Goal: Task Accomplishment & Management: Manage account settings

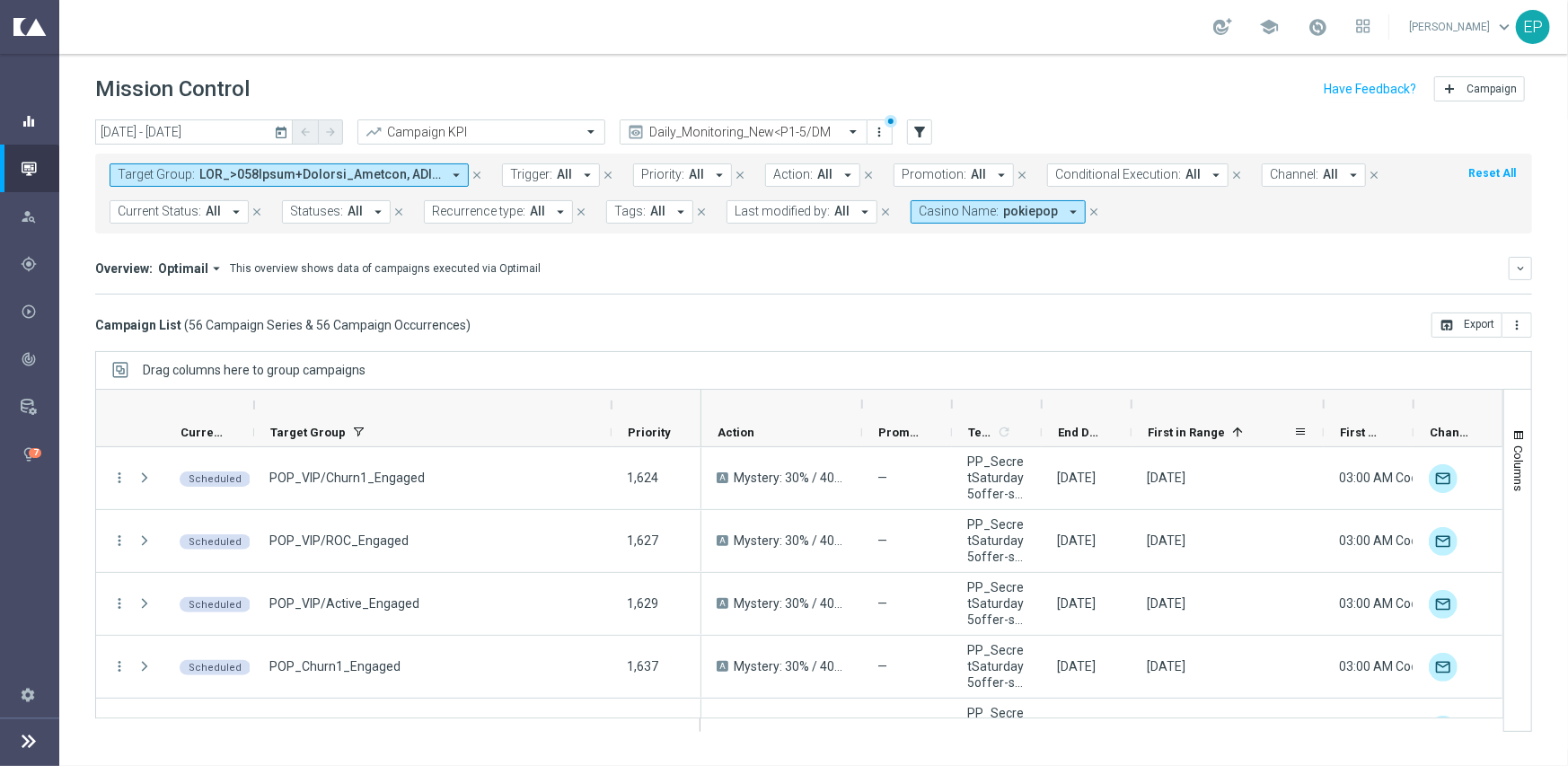
scroll to position [269, 0]
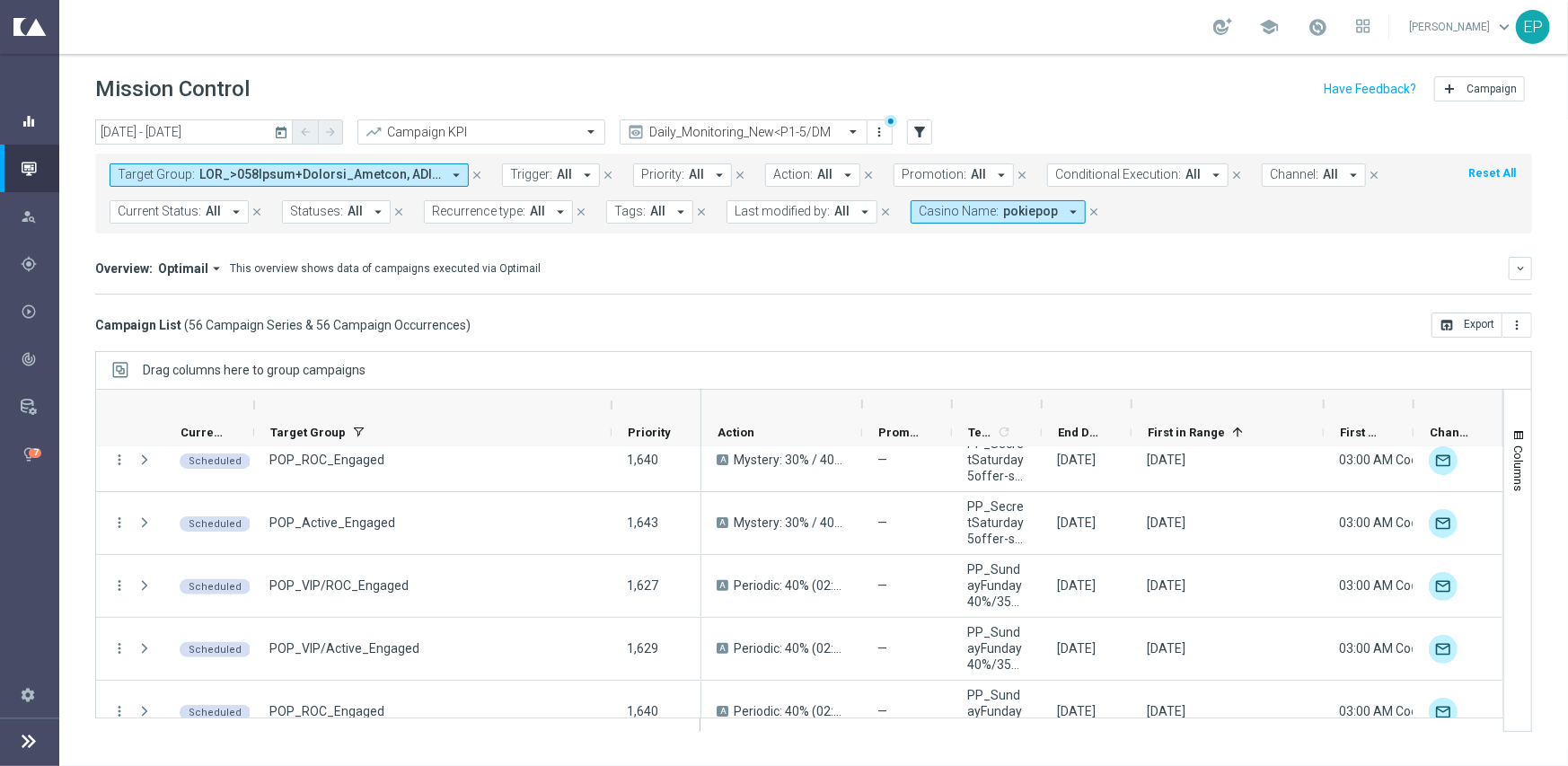
click at [31, 122] on icon "equalizer" at bounding box center [29, 121] width 16 height 16
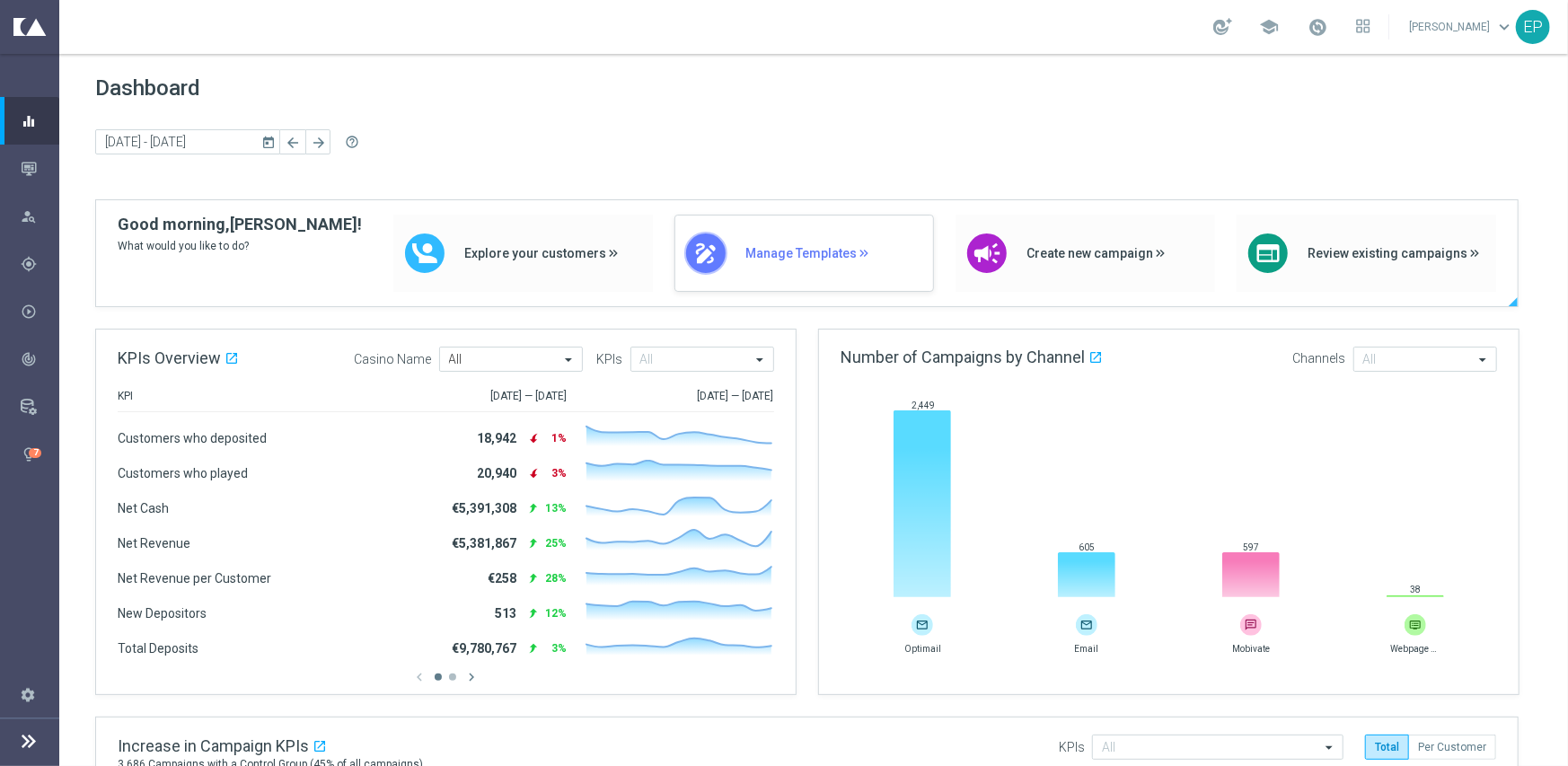
click at [783, 254] on span "Manage Templates" at bounding box center [834, 254] width 178 height 15
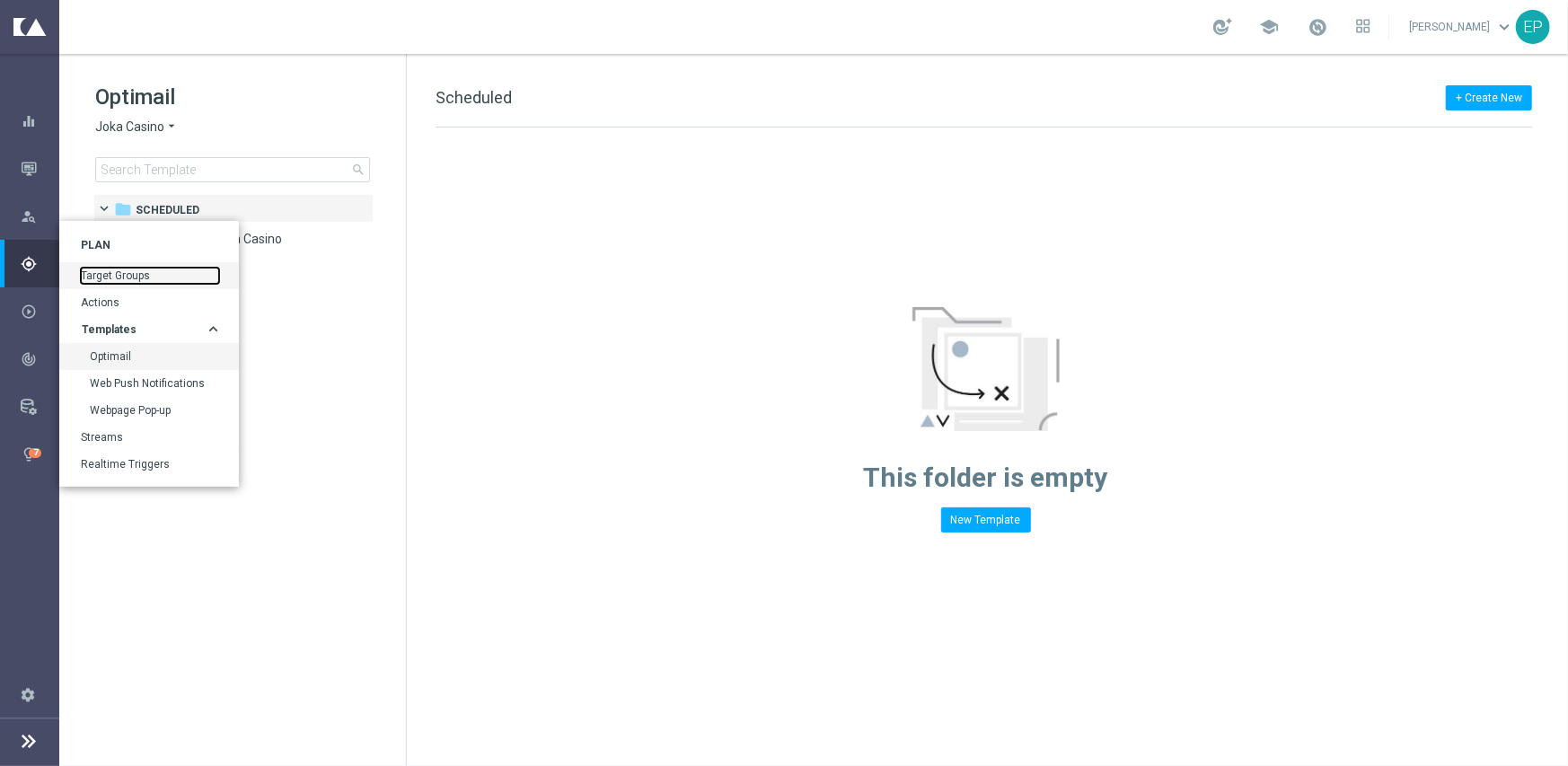
click at [115, 271] on link "Target Groups" at bounding box center [150, 275] width 138 height 16
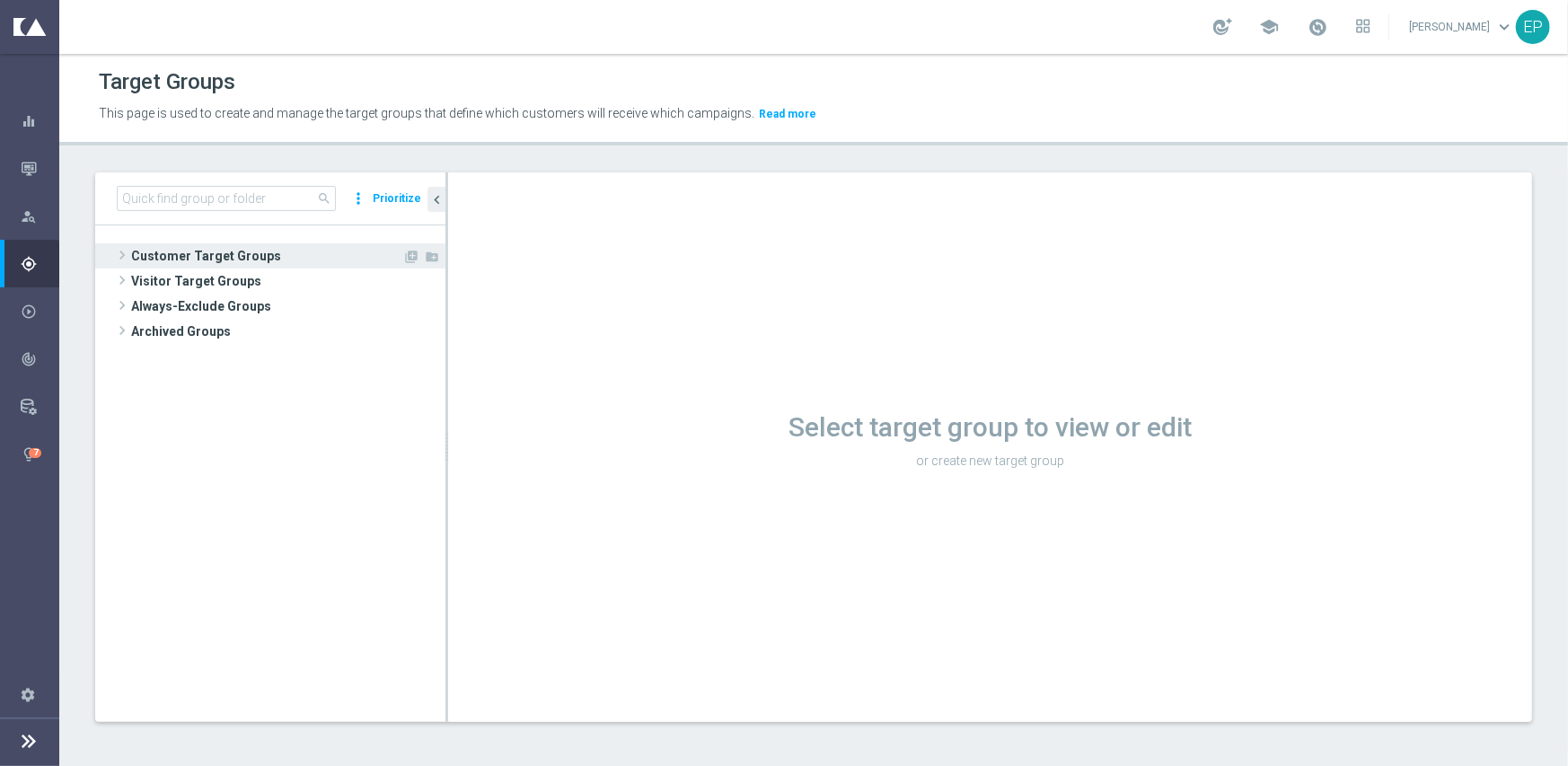
click at [240, 255] on span "Customer Target Groups" at bounding box center [266, 256] width 271 height 25
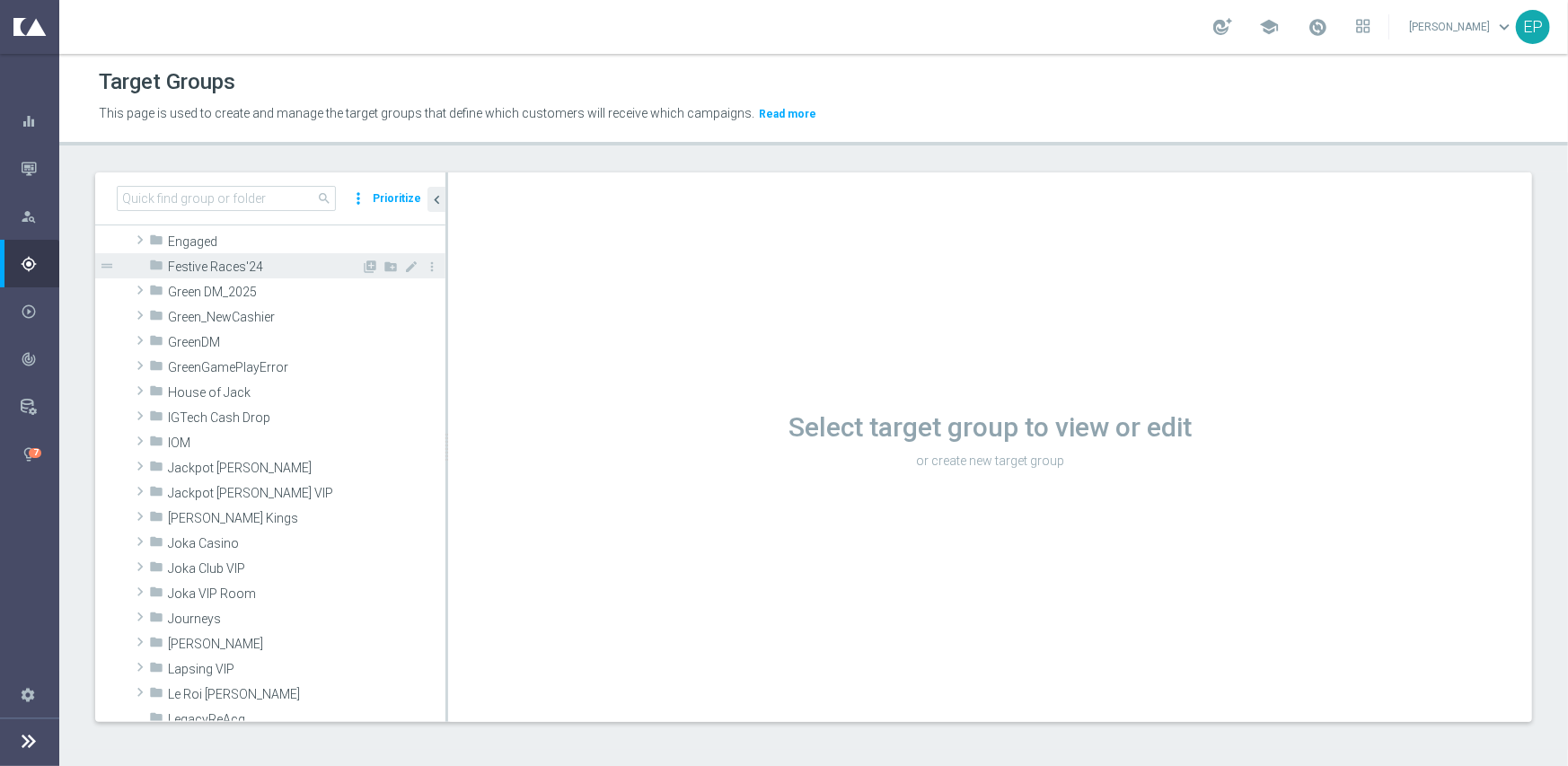
scroll to position [359, 0]
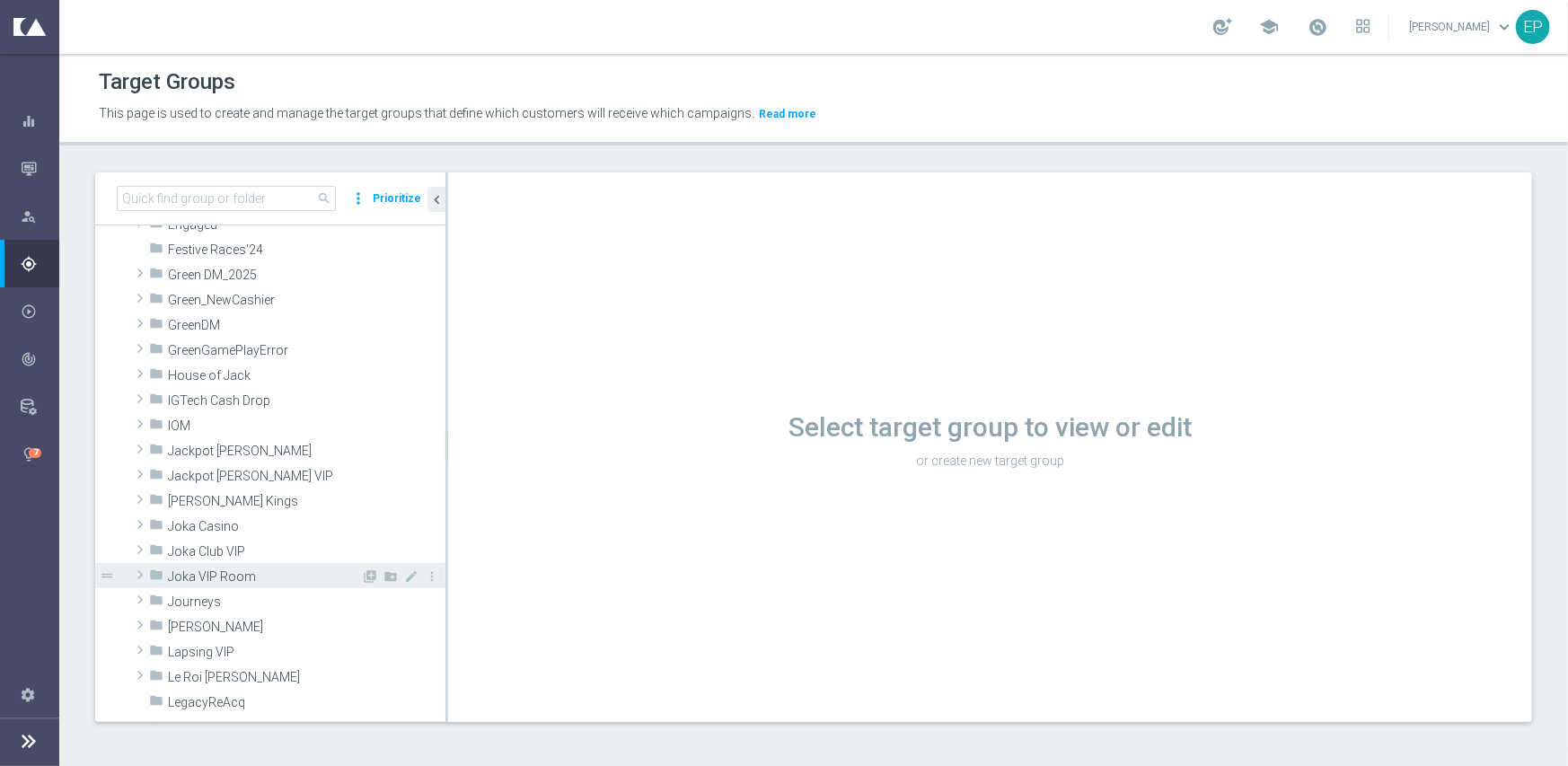
click at [302, 576] on span "Joka VIP Room" at bounding box center [264, 577] width 193 height 15
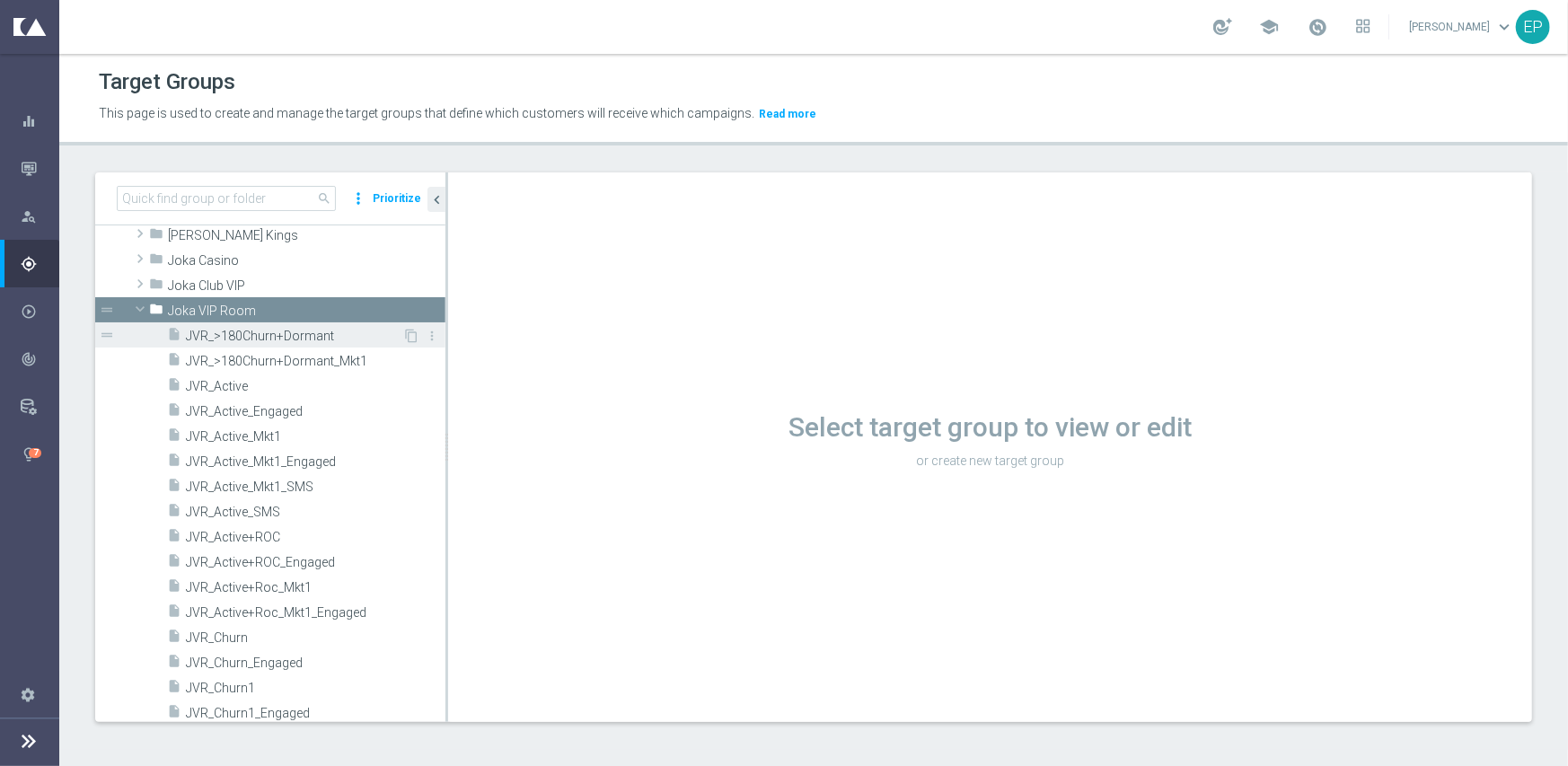
scroll to position [629, 0]
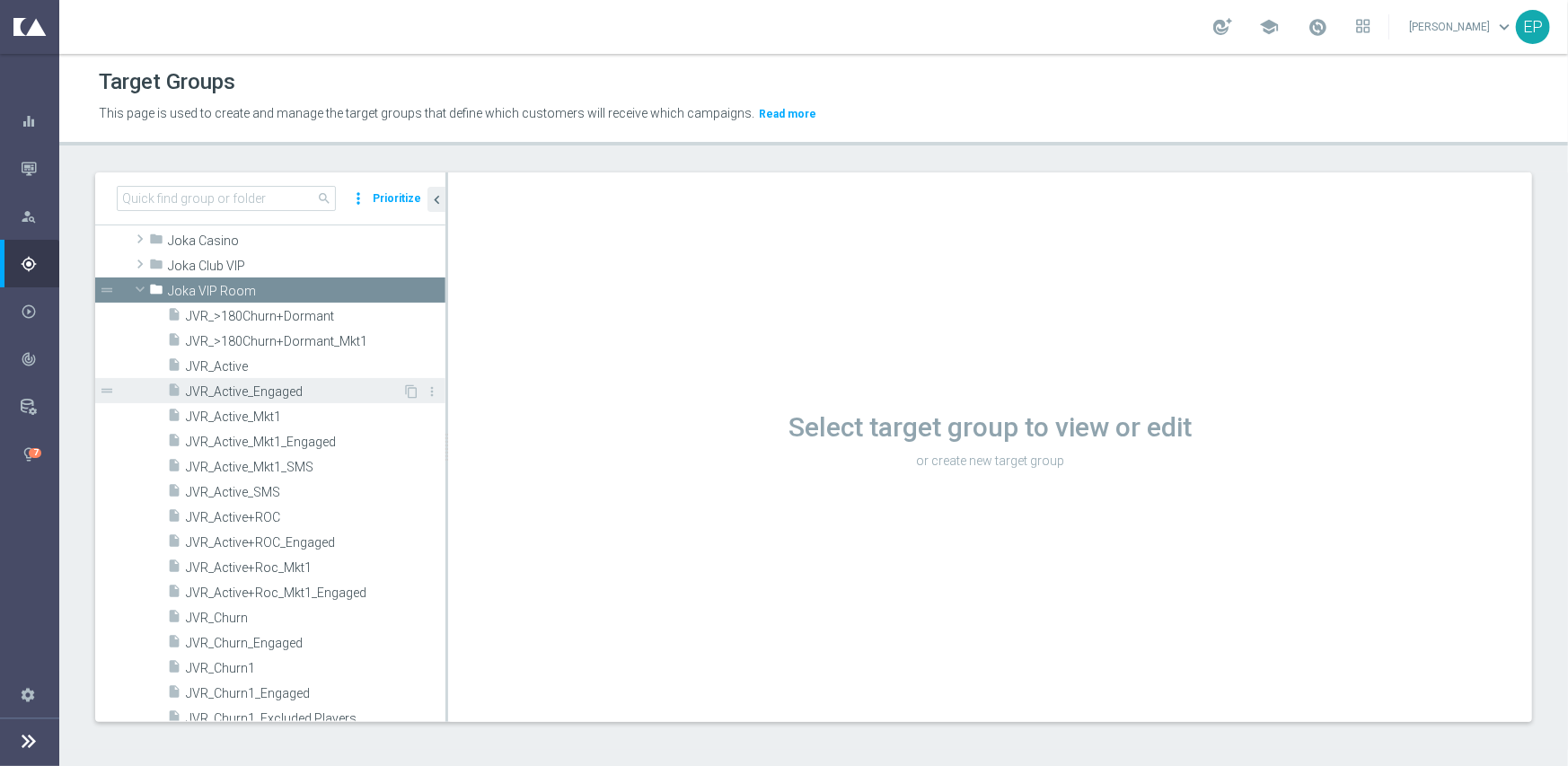
click at [248, 389] on span "JVR_Active_Engaged" at bounding box center [294, 392] width 217 height 15
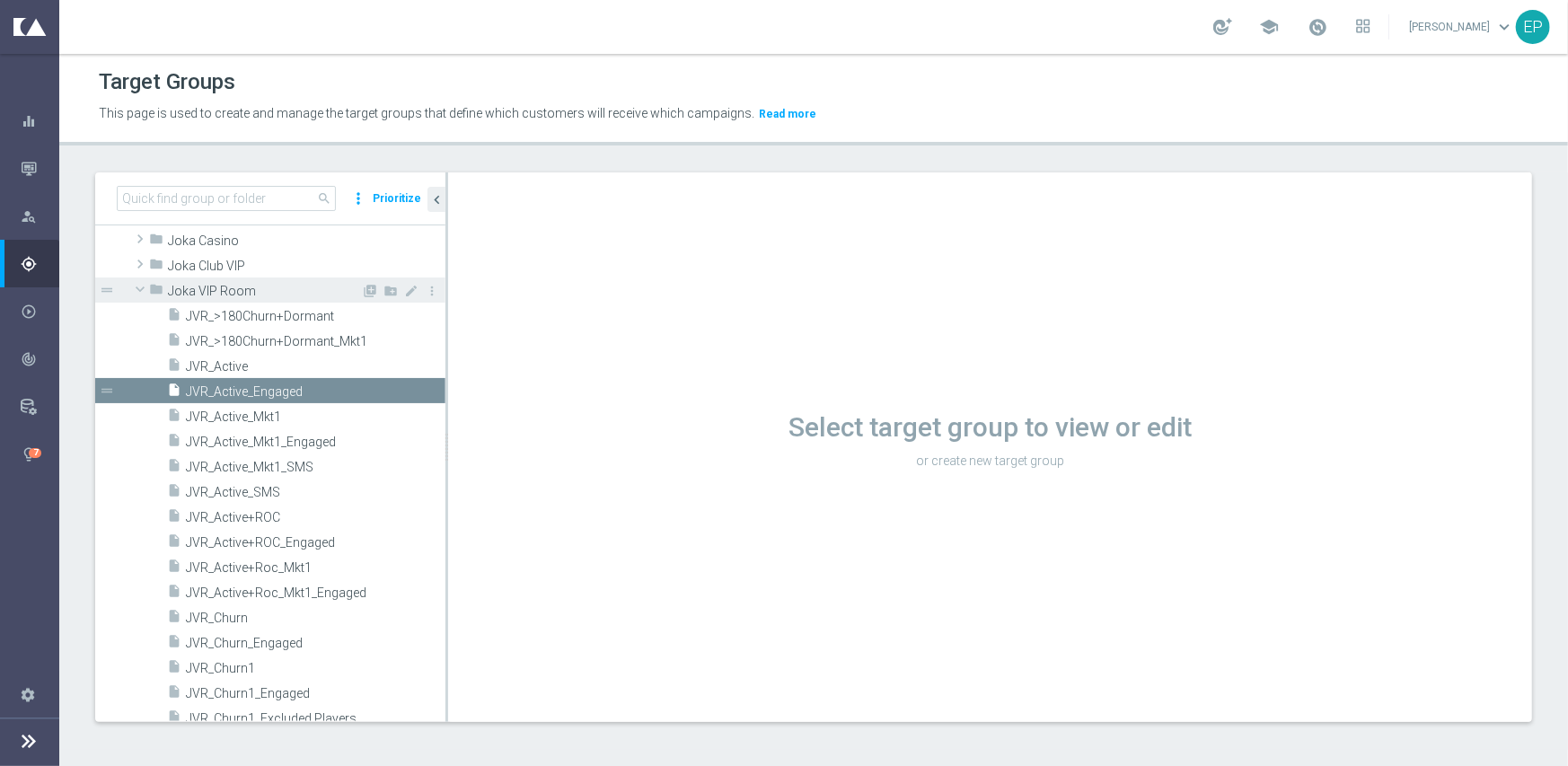
click at [146, 290] on span at bounding box center [140, 289] width 22 height 18
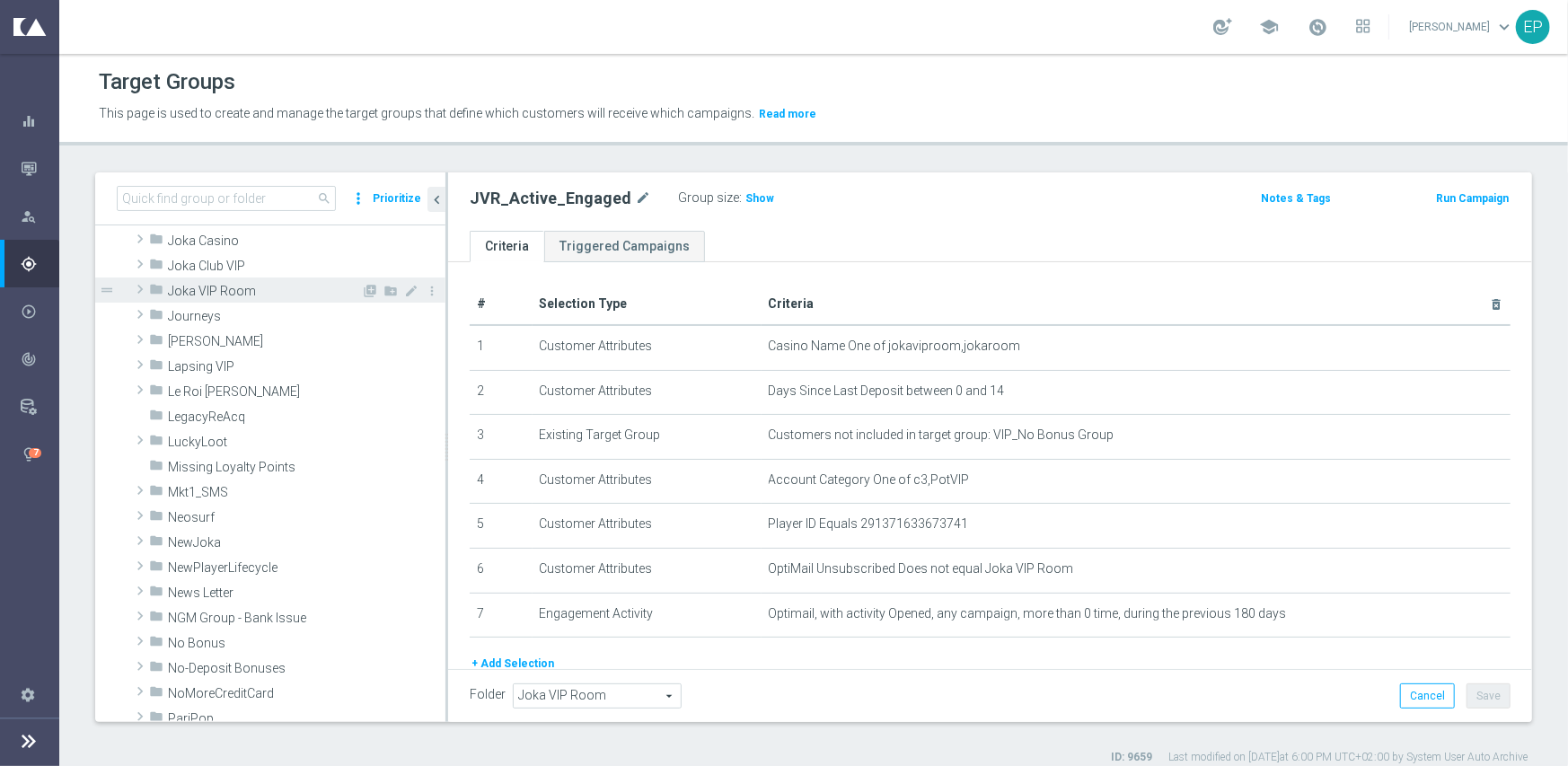
click at [197, 290] on span "Joka VIP Room" at bounding box center [264, 291] width 193 height 15
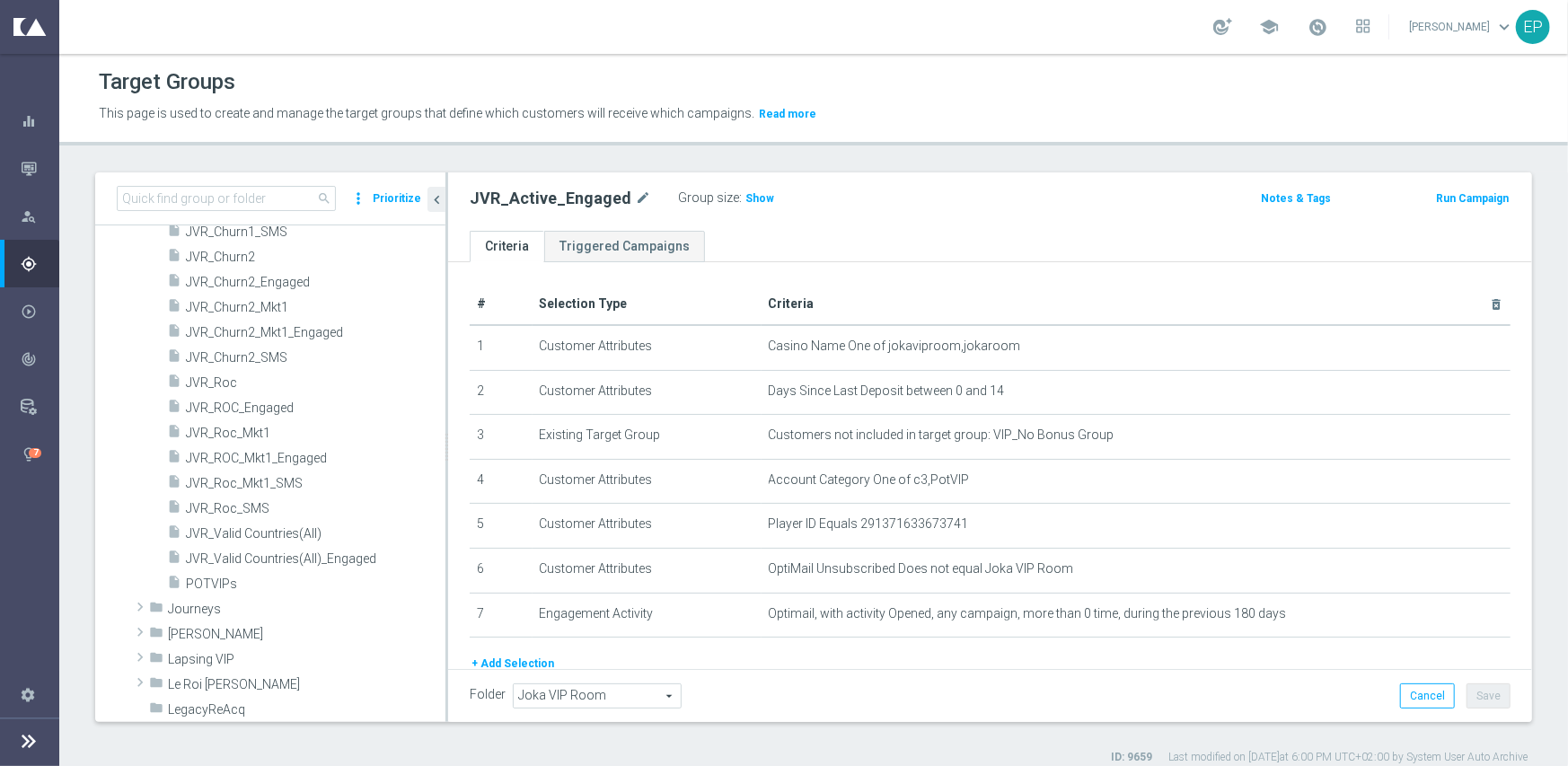
scroll to position [1190, 0]
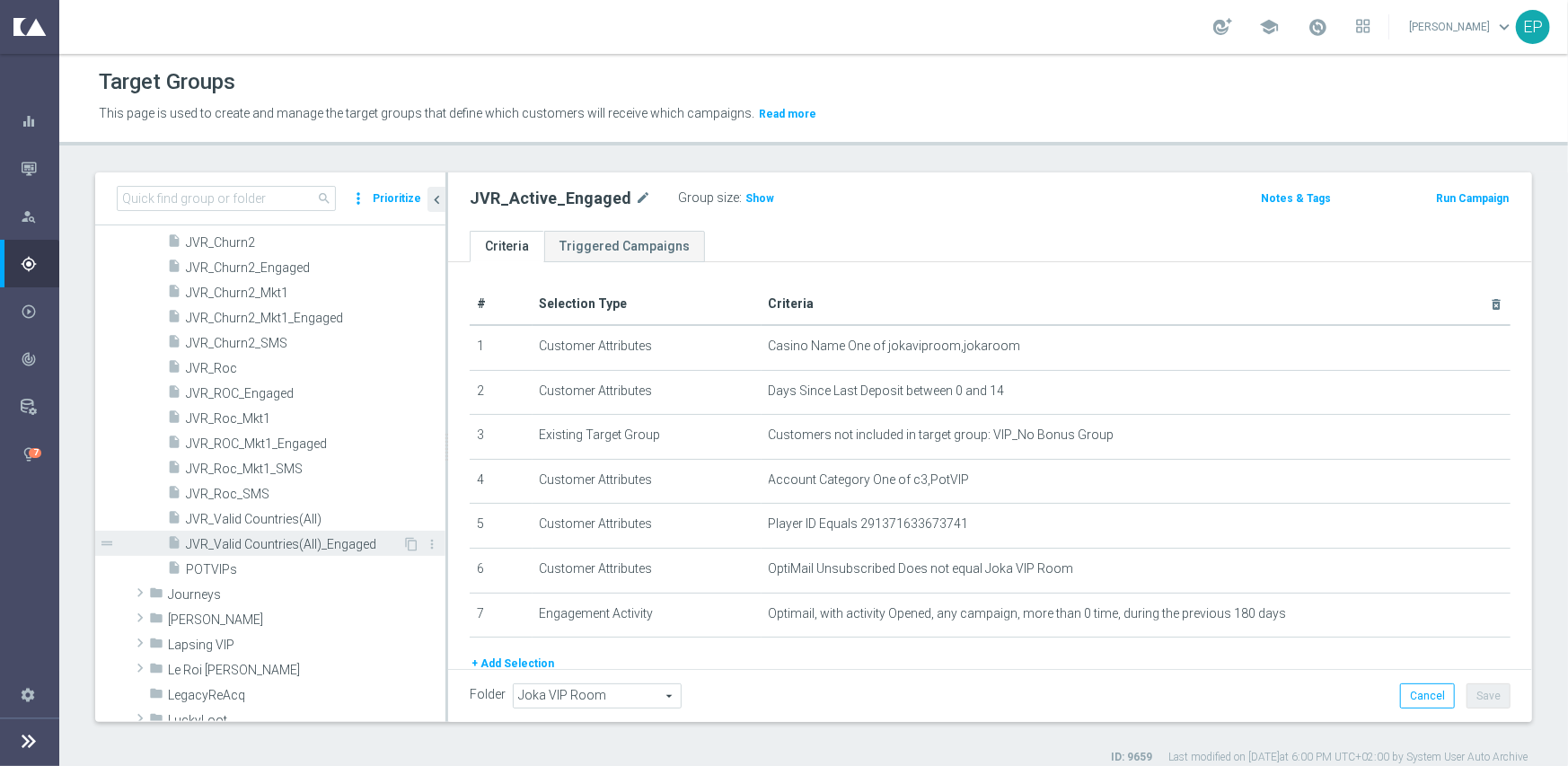
click at [273, 541] on span "JVR_Valid Countries(All)_Engaged" at bounding box center [294, 545] width 217 height 15
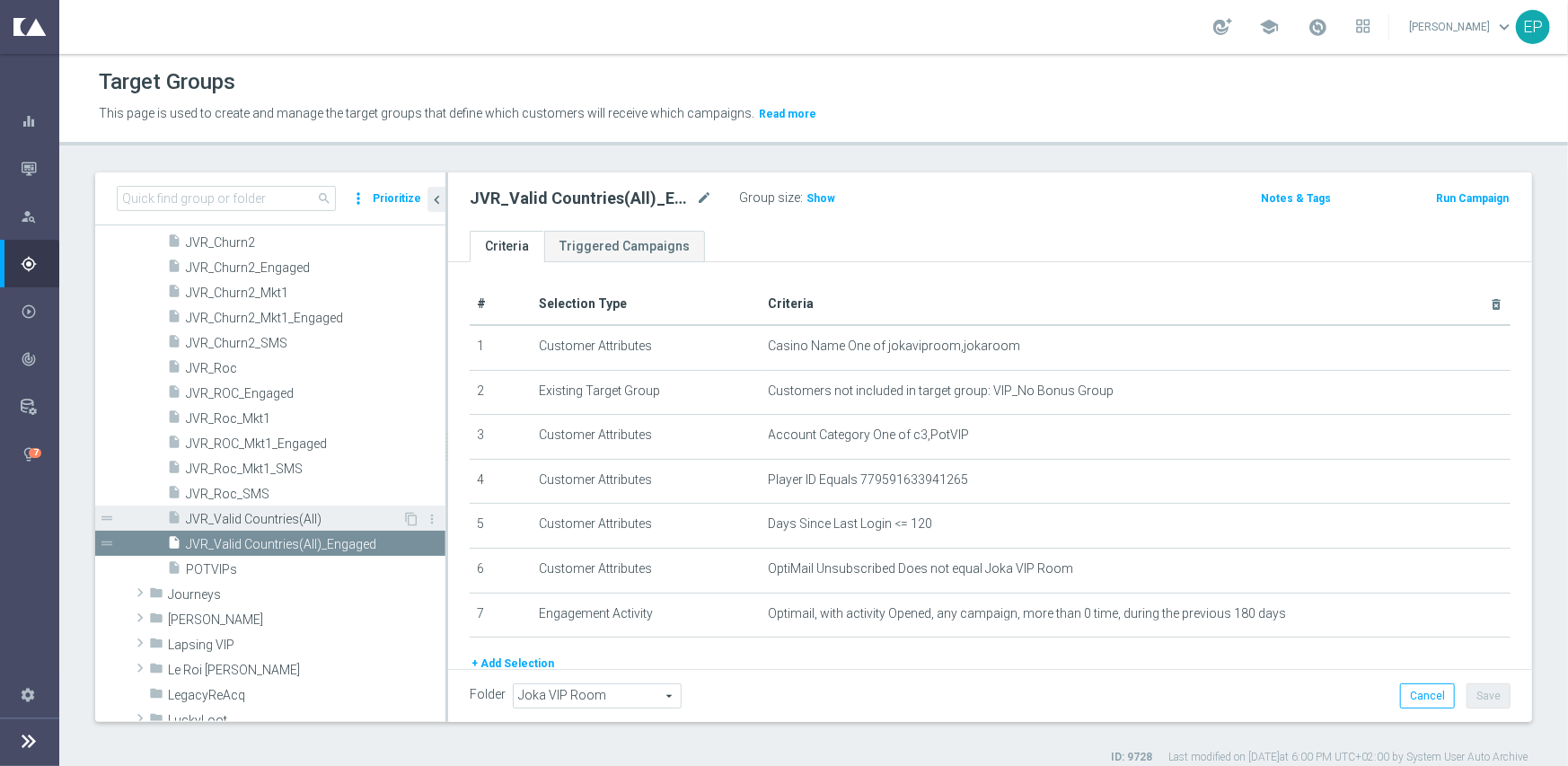
click at [273, 514] on span "JVR_Valid Countries(All)" at bounding box center [294, 519] width 217 height 15
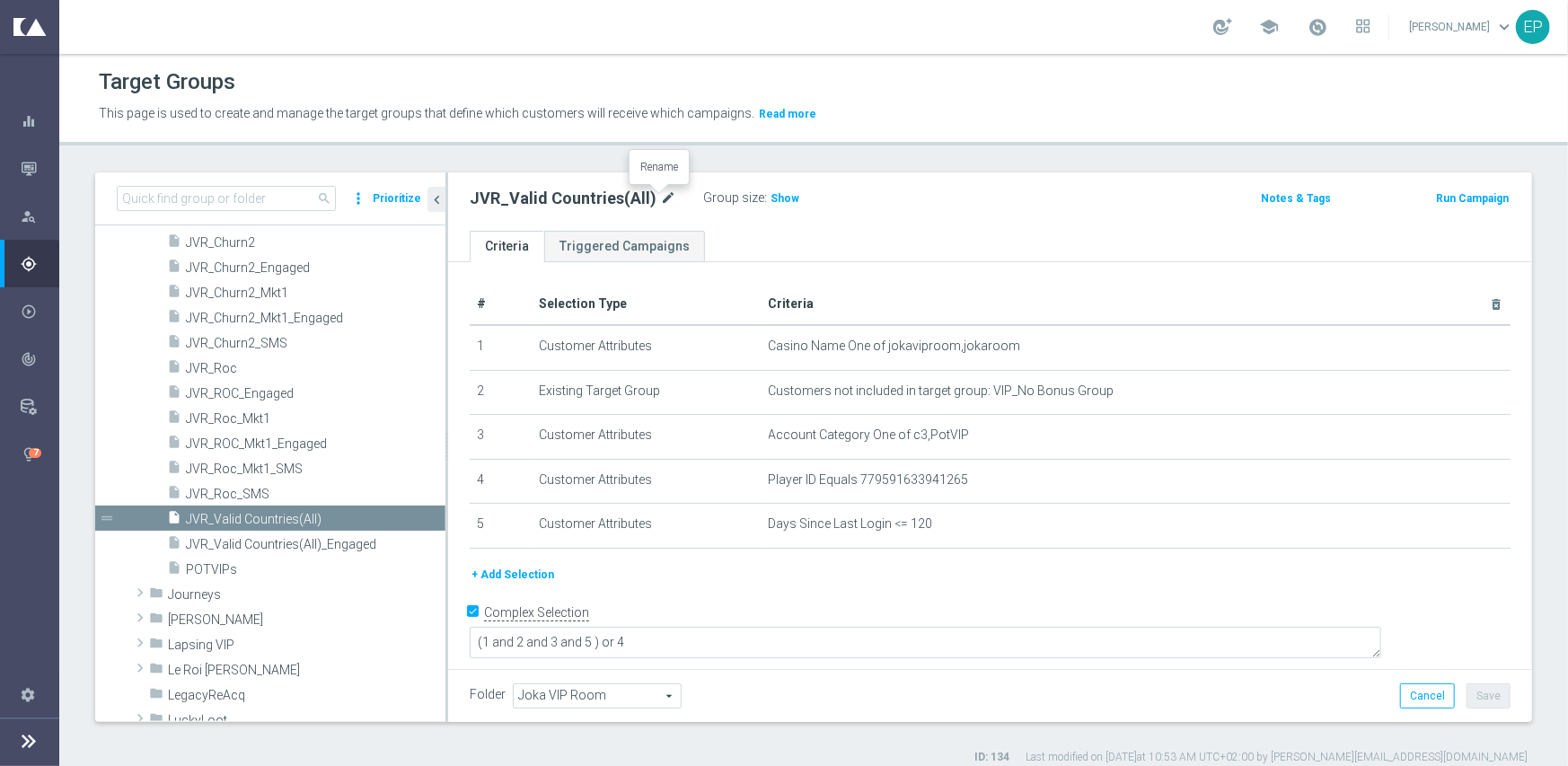
click at [664, 192] on icon "mode_edit" at bounding box center [668, 198] width 16 height 22
click at [823, 192] on div "Group size : Show" at bounding box center [793, 197] width 179 height 22
click at [770, 197] on span "Show" at bounding box center [784, 197] width 29 height 12
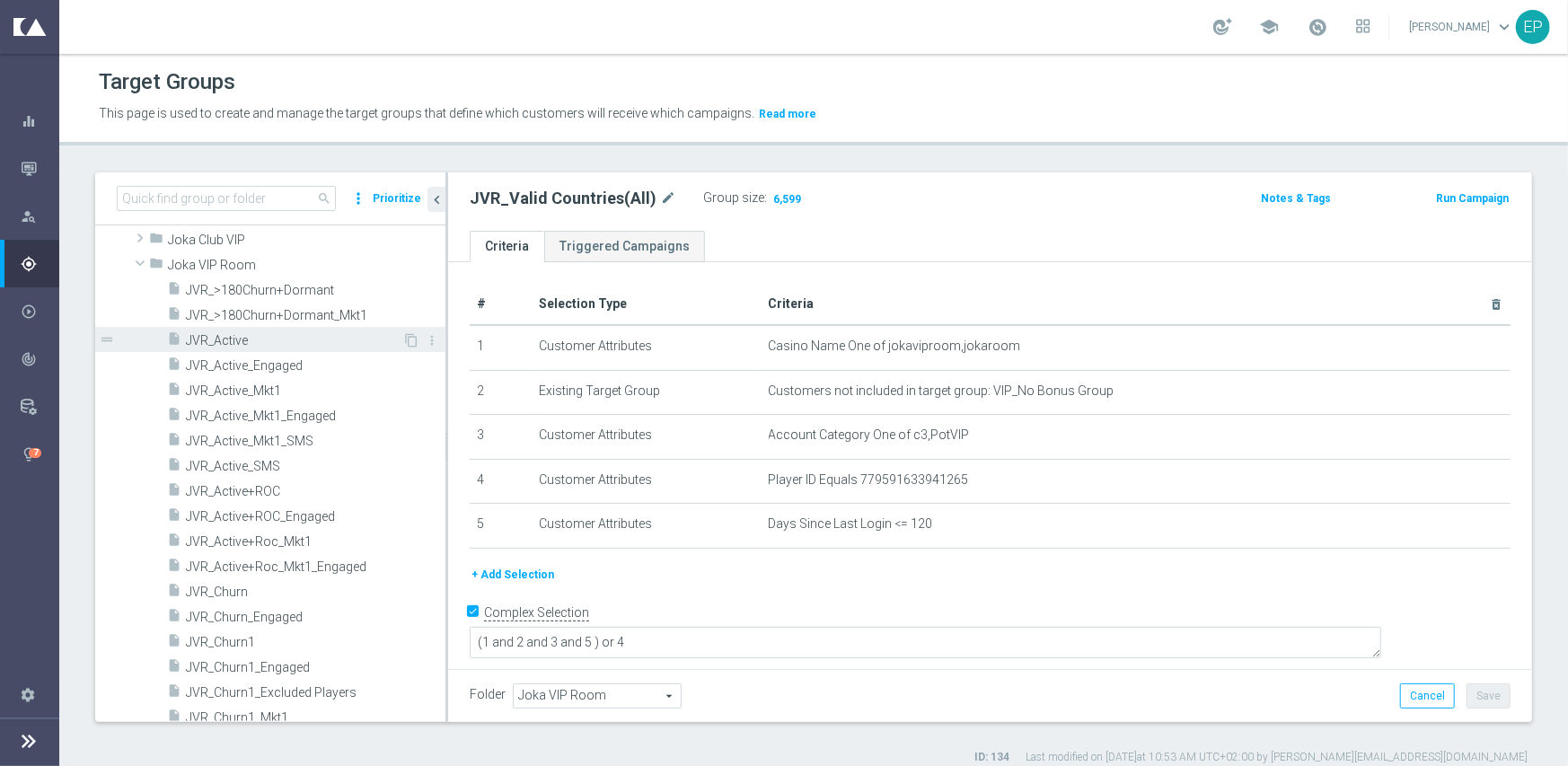
scroll to position [652, 0]
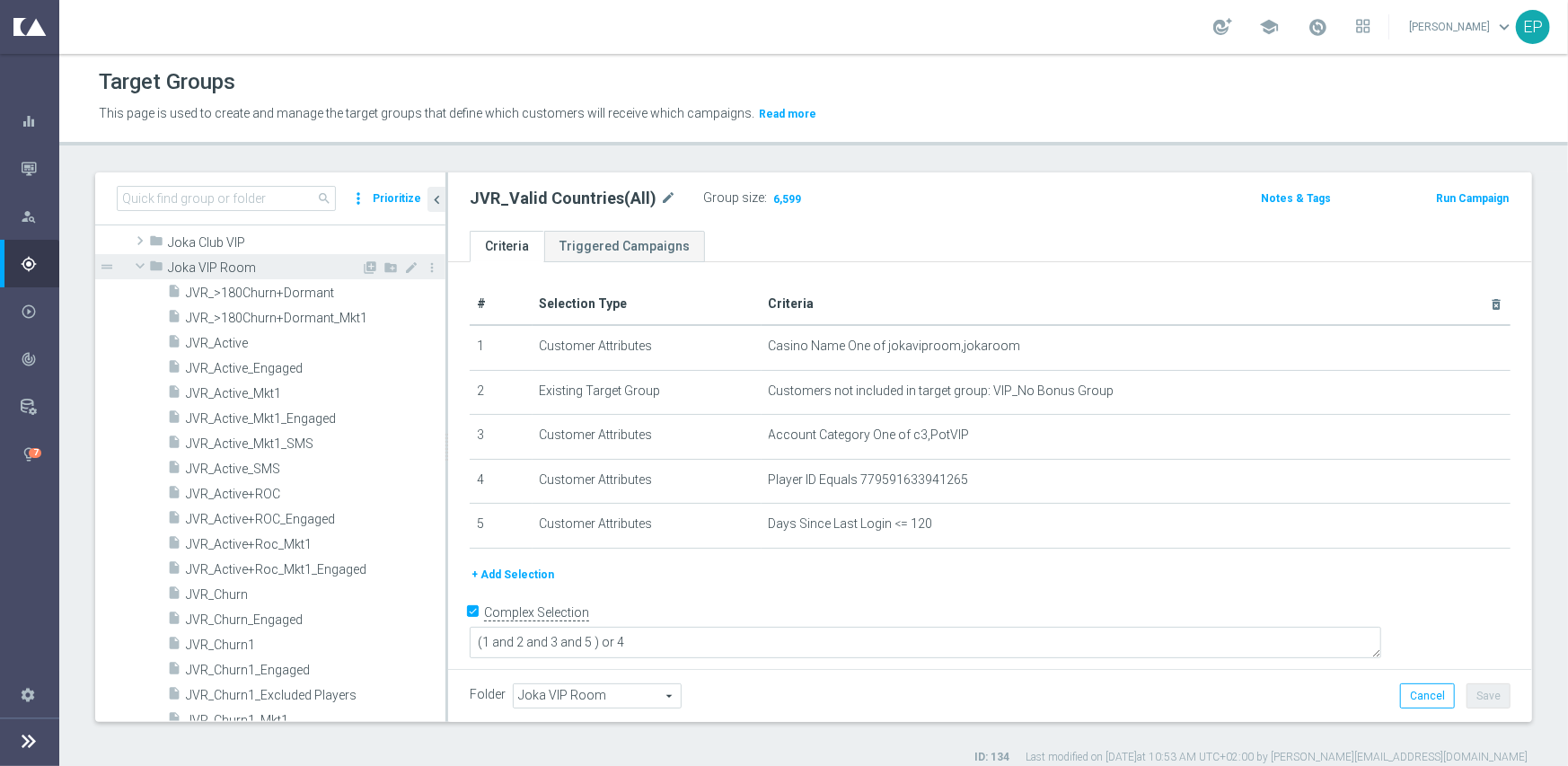
click at [136, 261] on span at bounding box center [140, 265] width 22 height 18
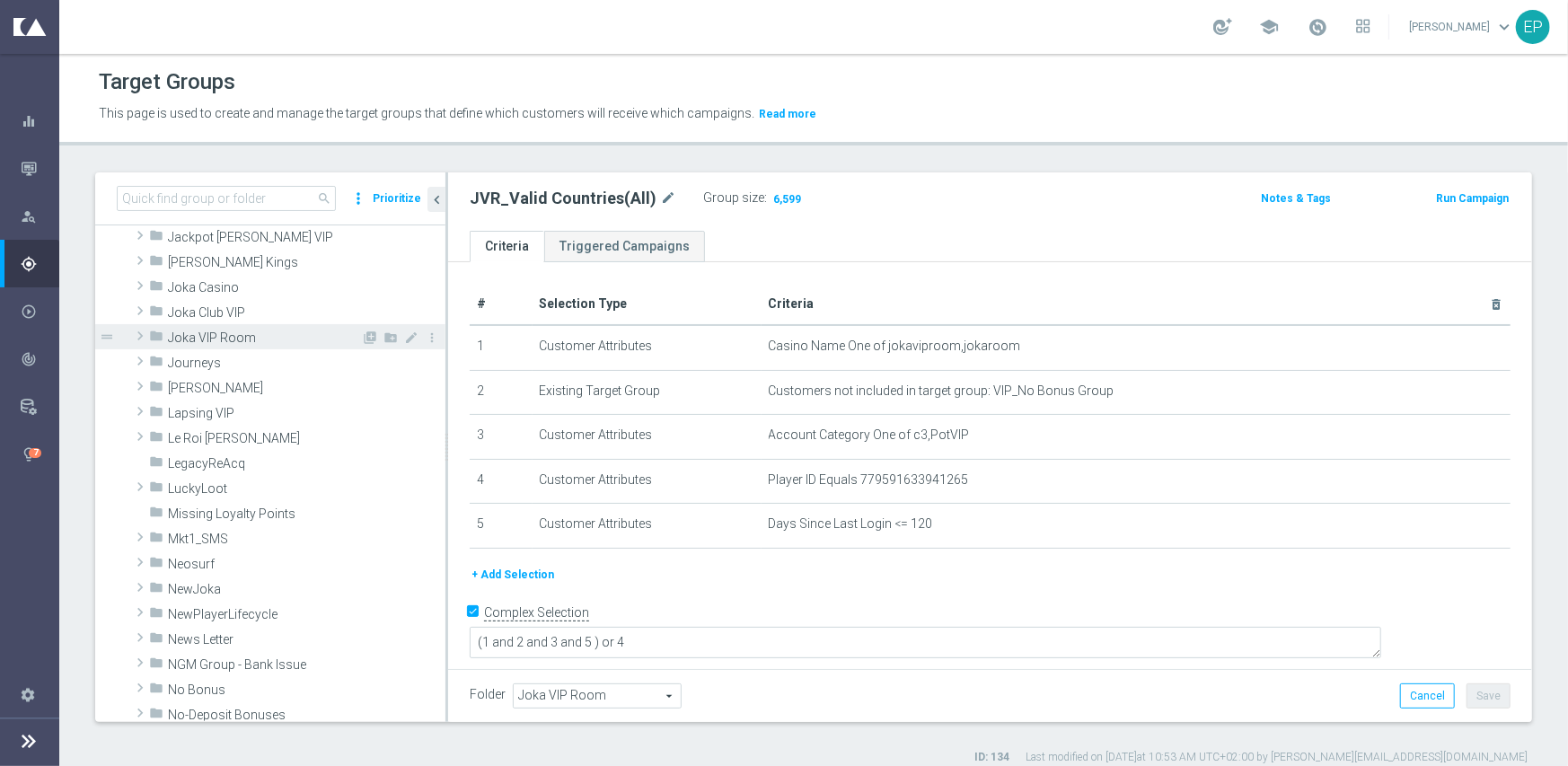
scroll to position [562, 0]
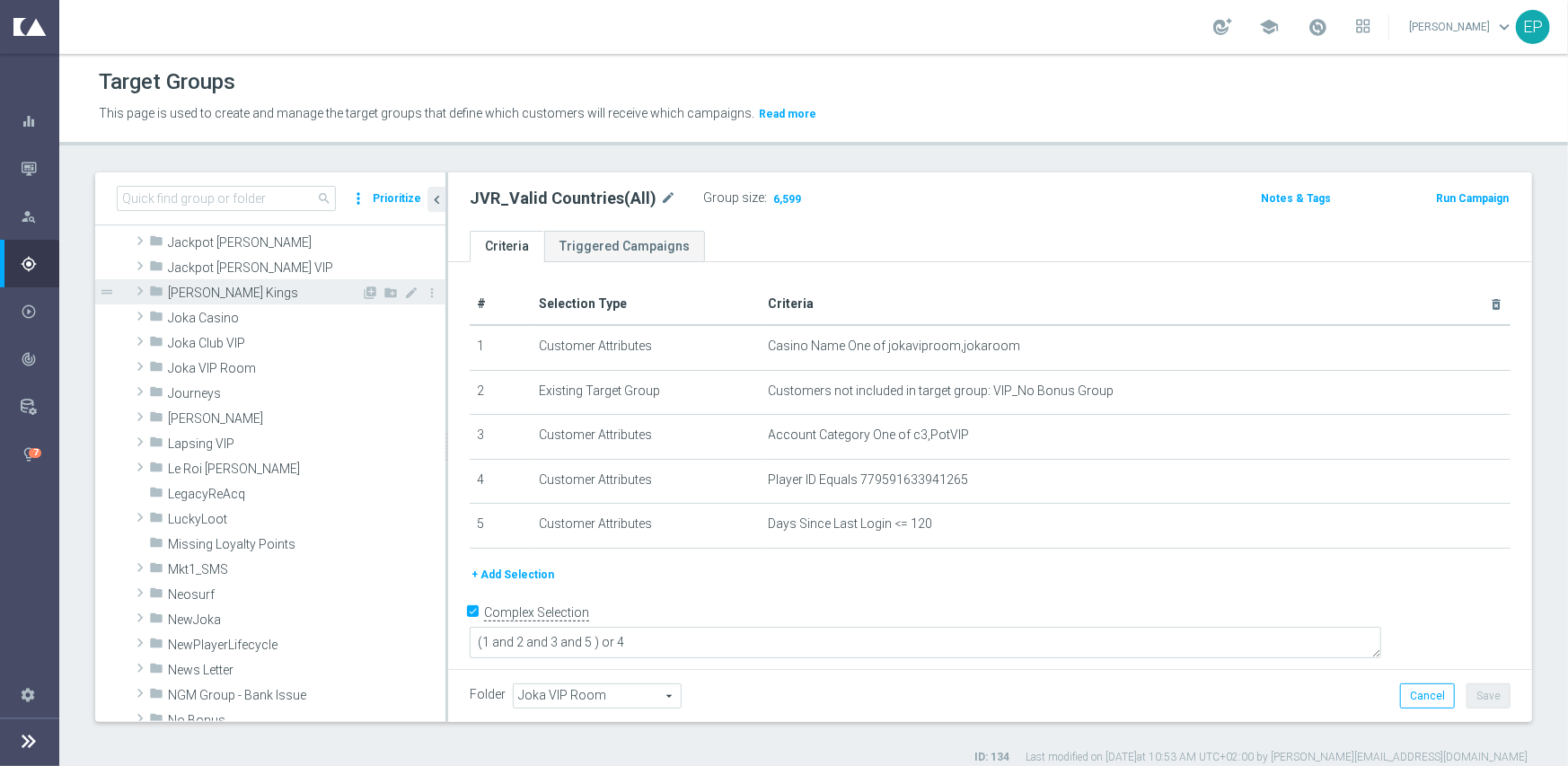
click at [135, 293] on span at bounding box center [139, 291] width 18 height 22
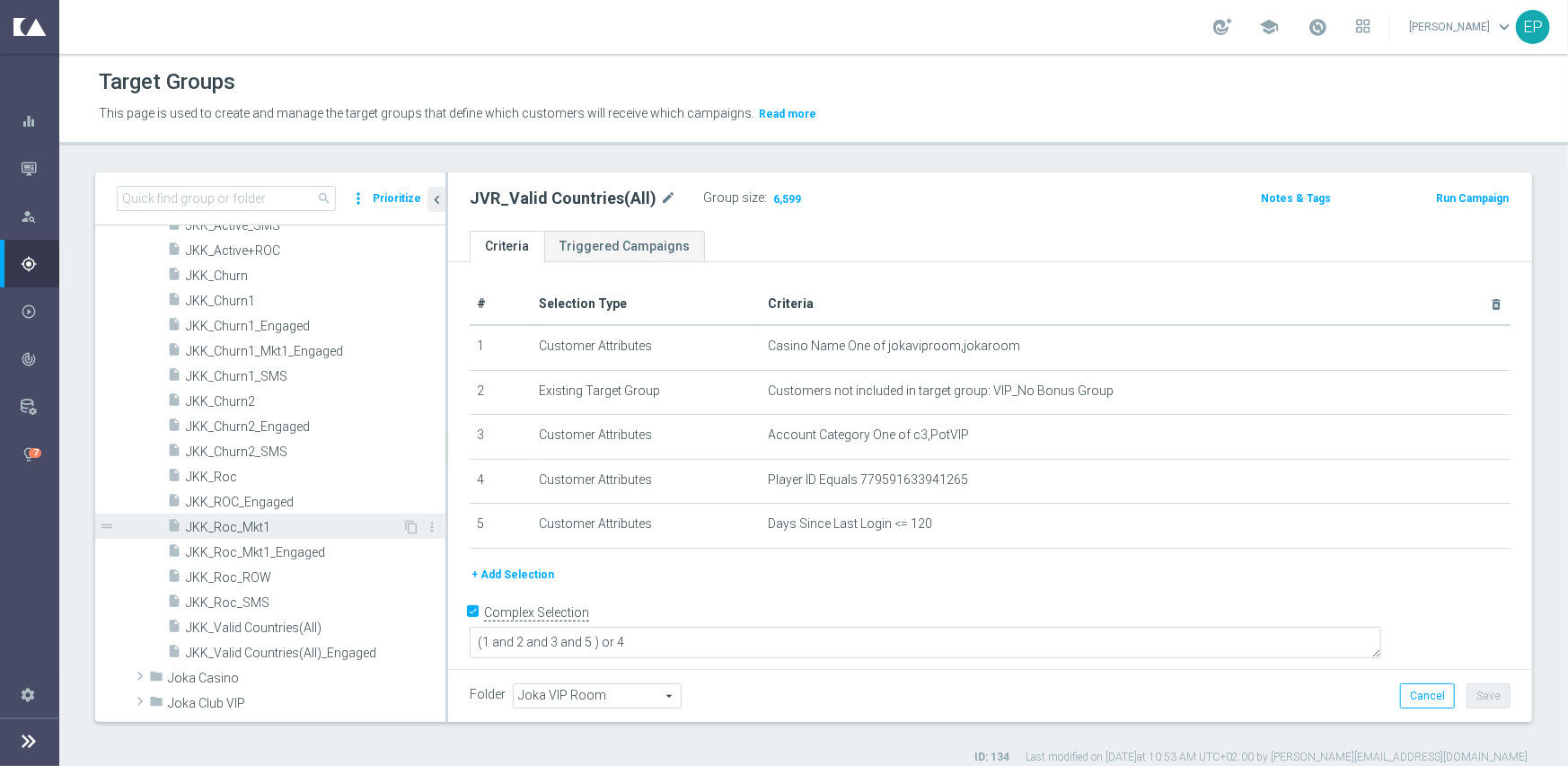
scroll to position [921, 0]
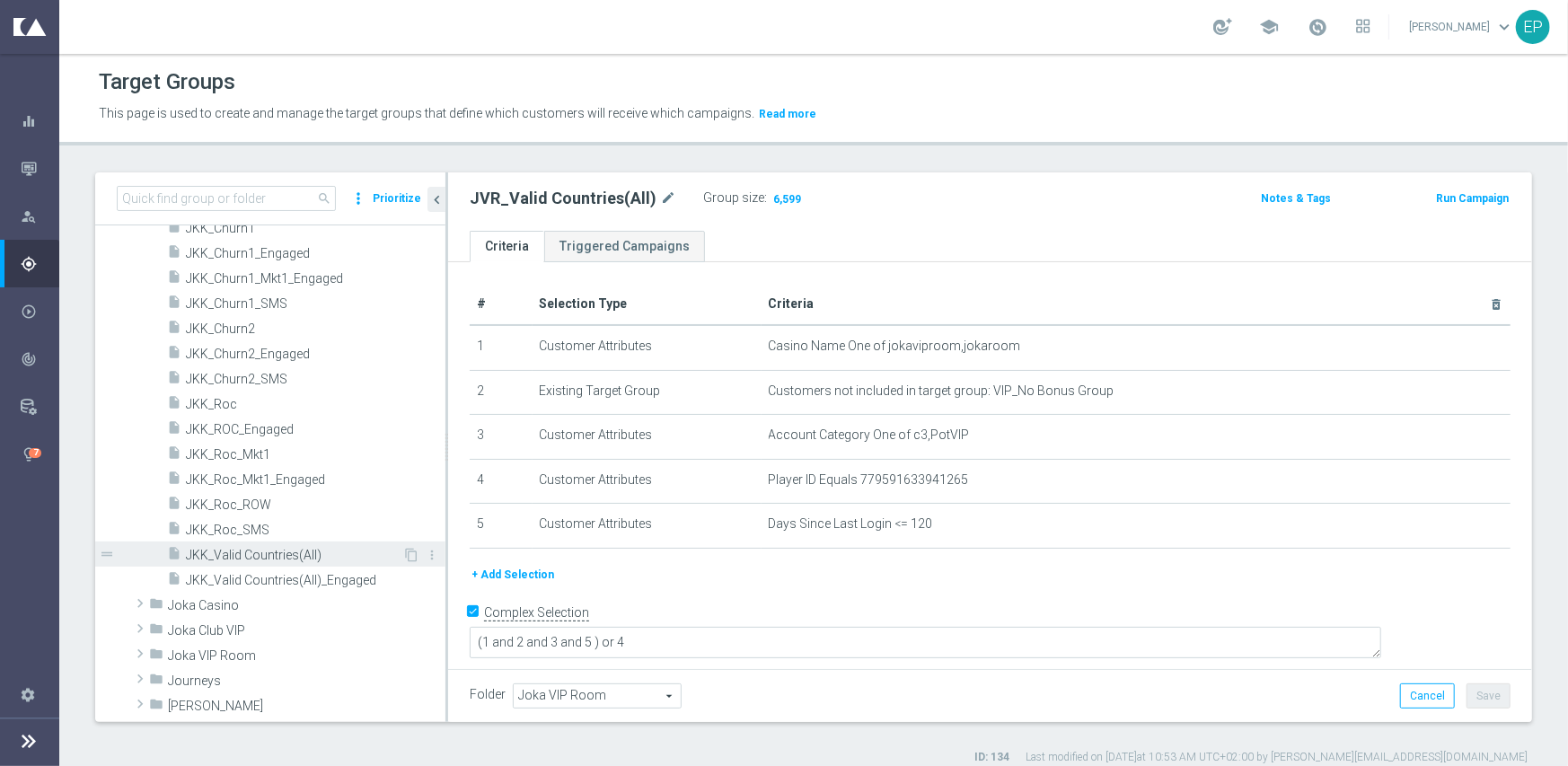
click at [287, 552] on span "JKK_Valid Countries(All)" at bounding box center [294, 555] width 217 height 15
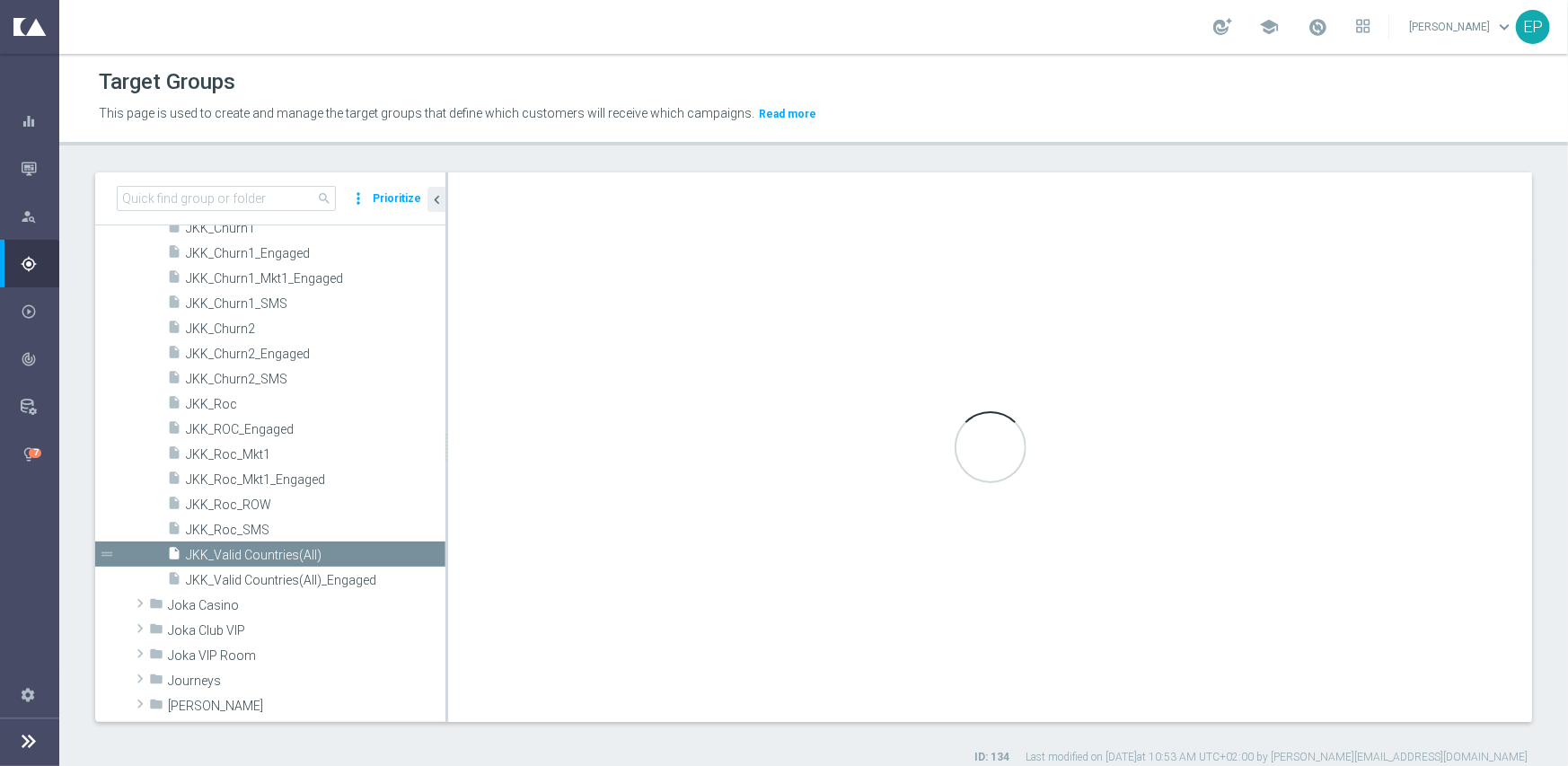
type textarea "(1 and 2 and 3 and 5) or 4"
type input "Johnnie Kash Kings"
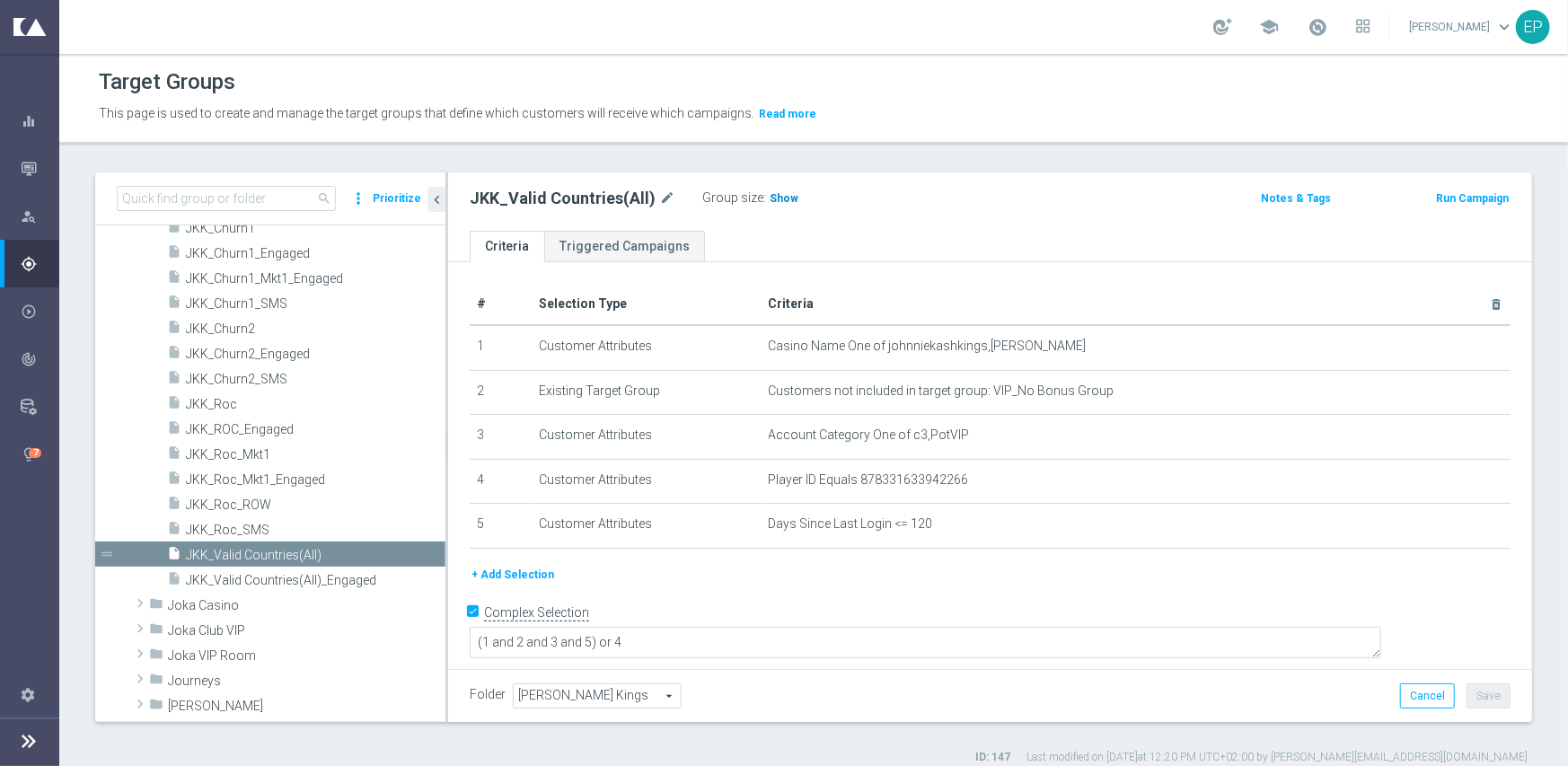
click at [778, 202] on span "Show" at bounding box center [784, 197] width 29 height 12
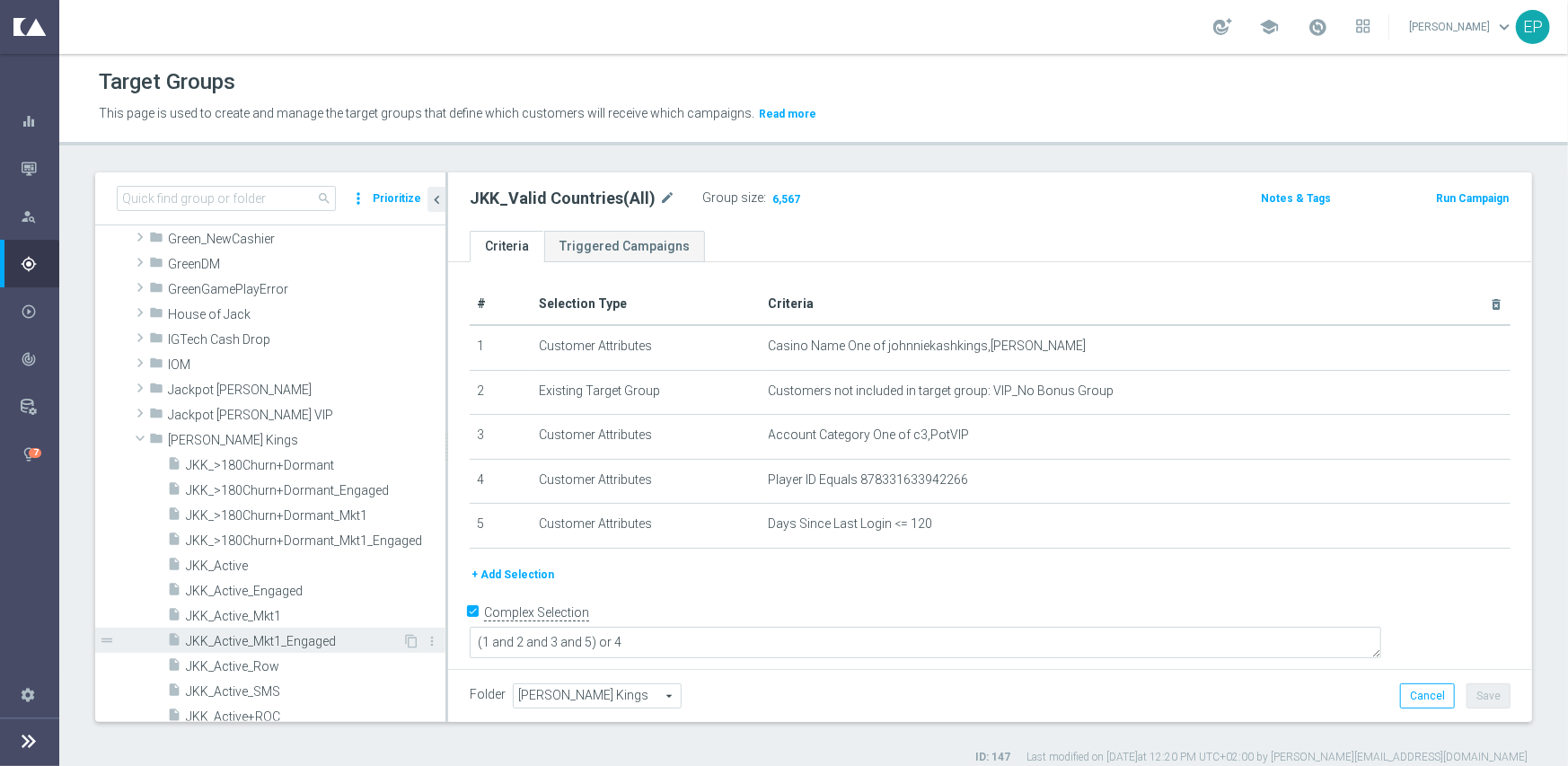
scroll to position [383, 0]
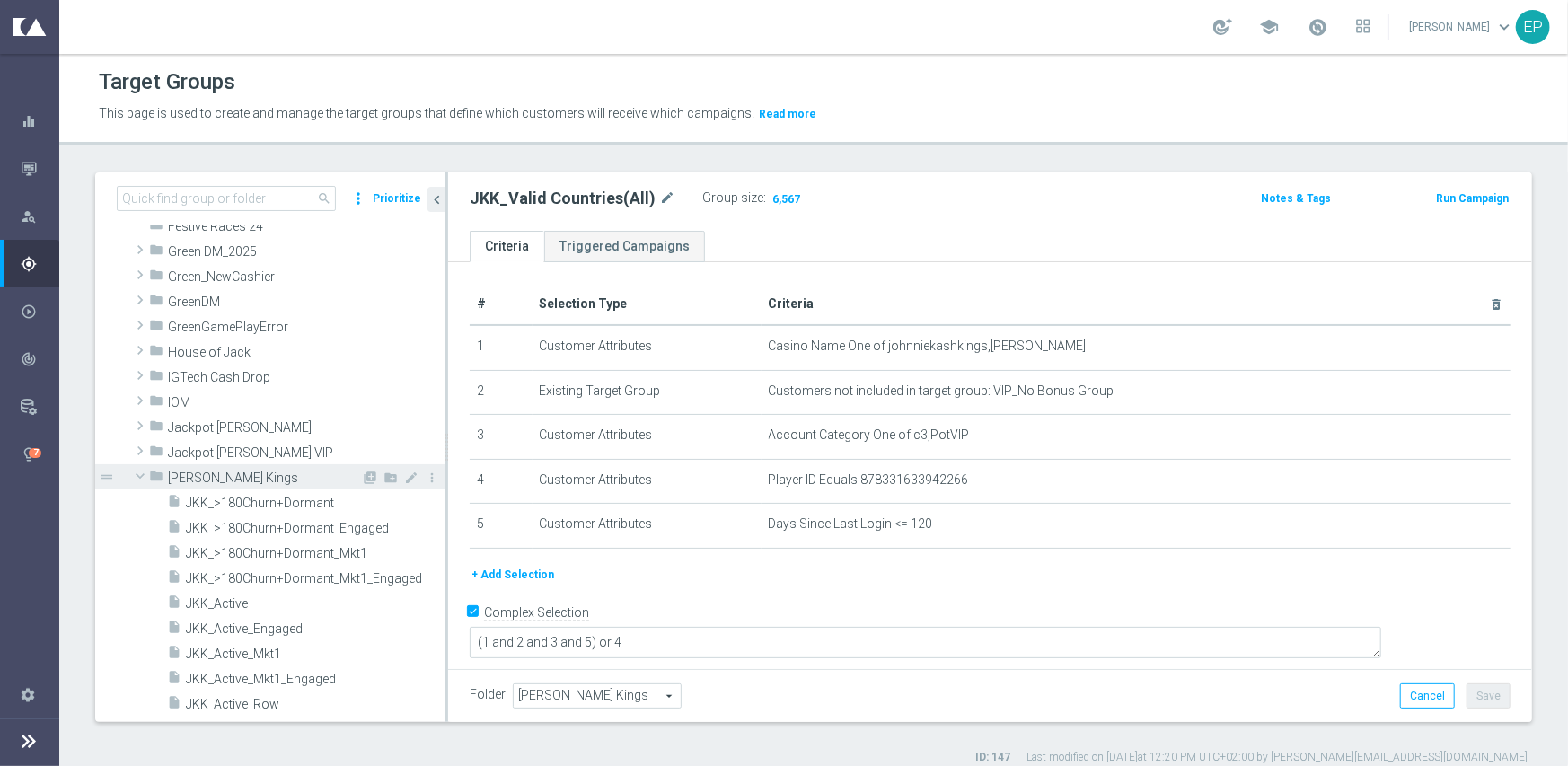
click at [135, 473] on span at bounding box center [140, 475] width 22 height 18
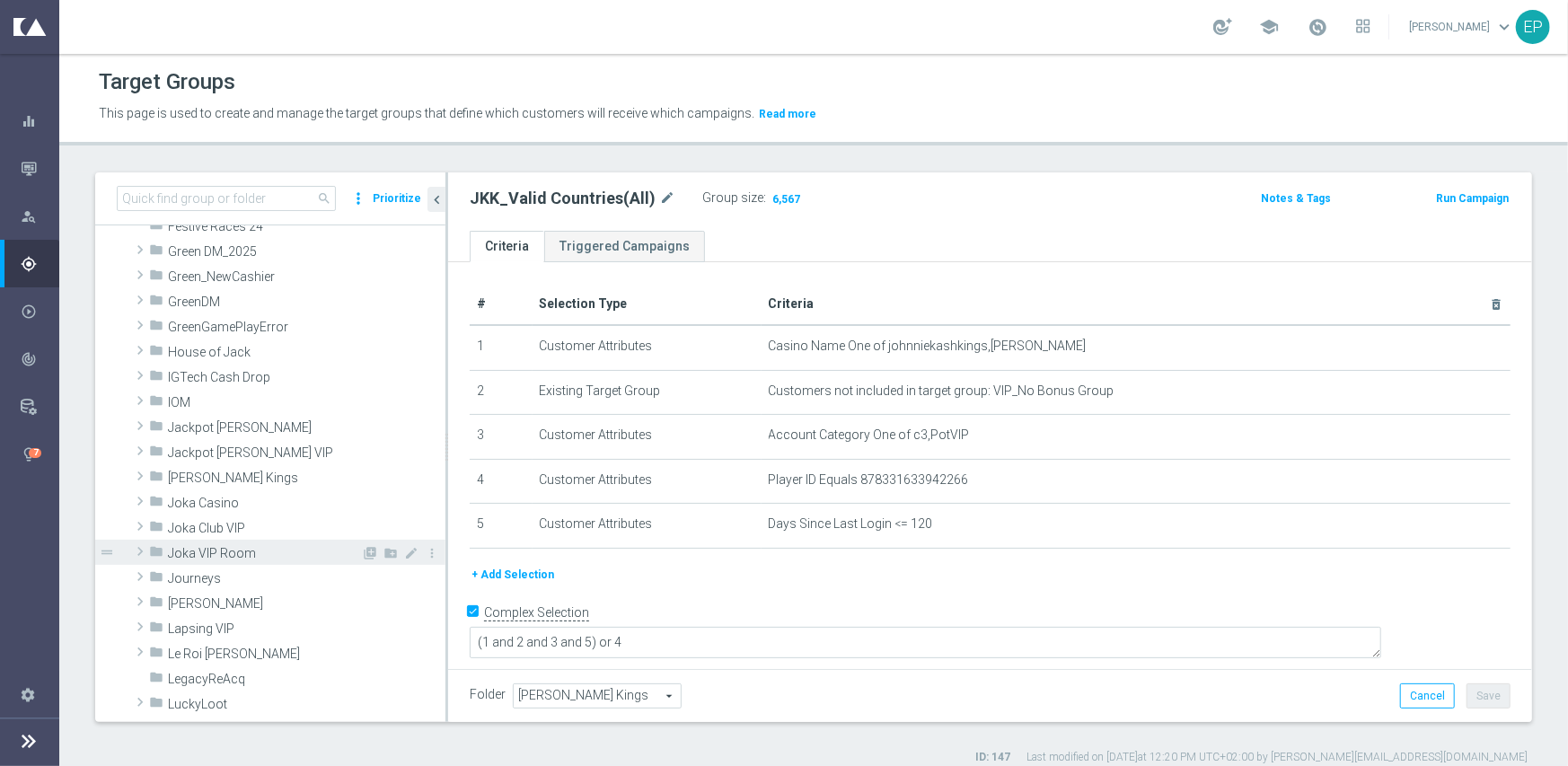
click at [134, 549] on span at bounding box center [139, 551] width 18 height 22
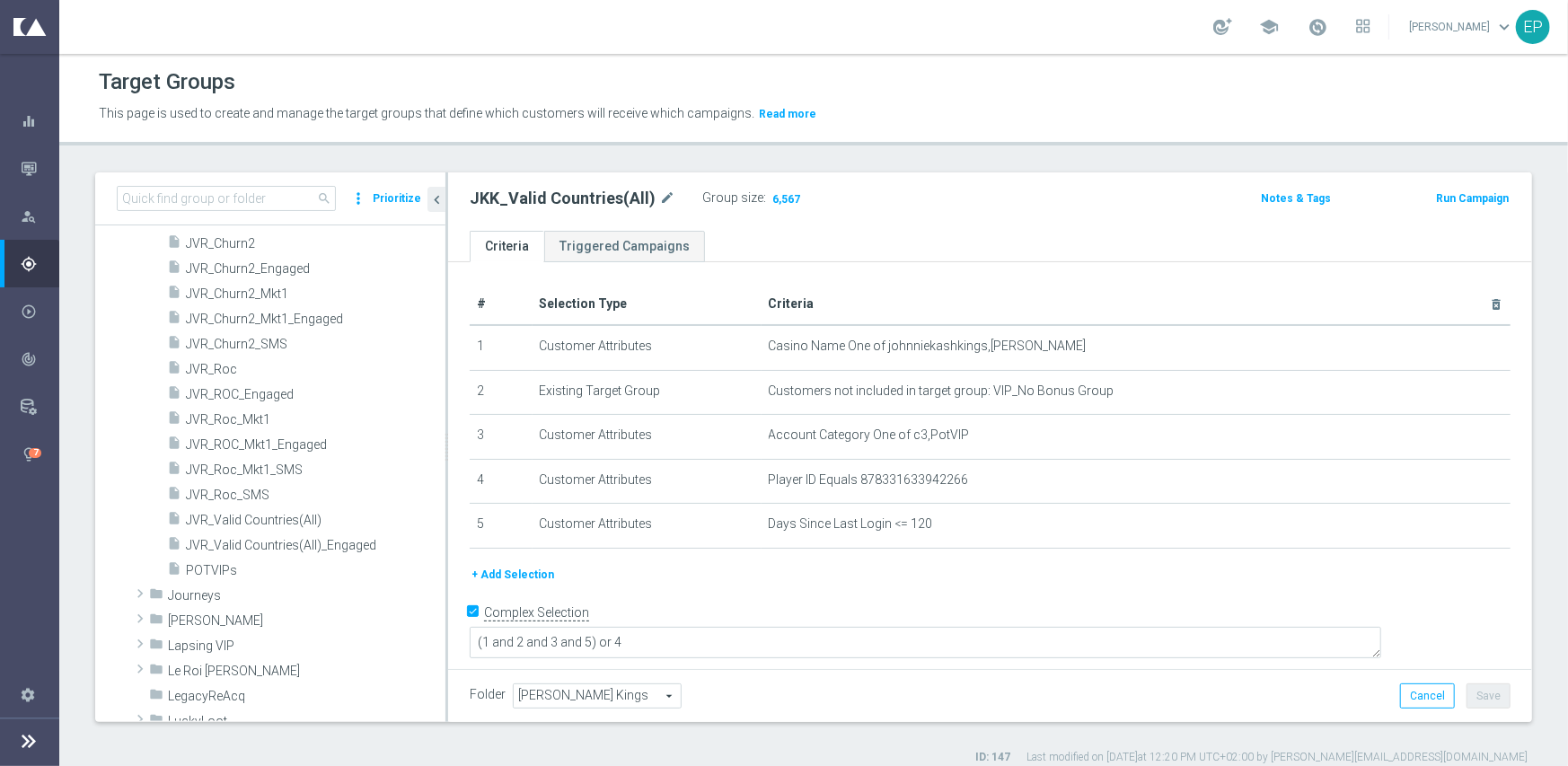
scroll to position [1190, 0]
click at [285, 520] on span "JVR_Valid Countries(All)" at bounding box center [294, 519] width 217 height 15
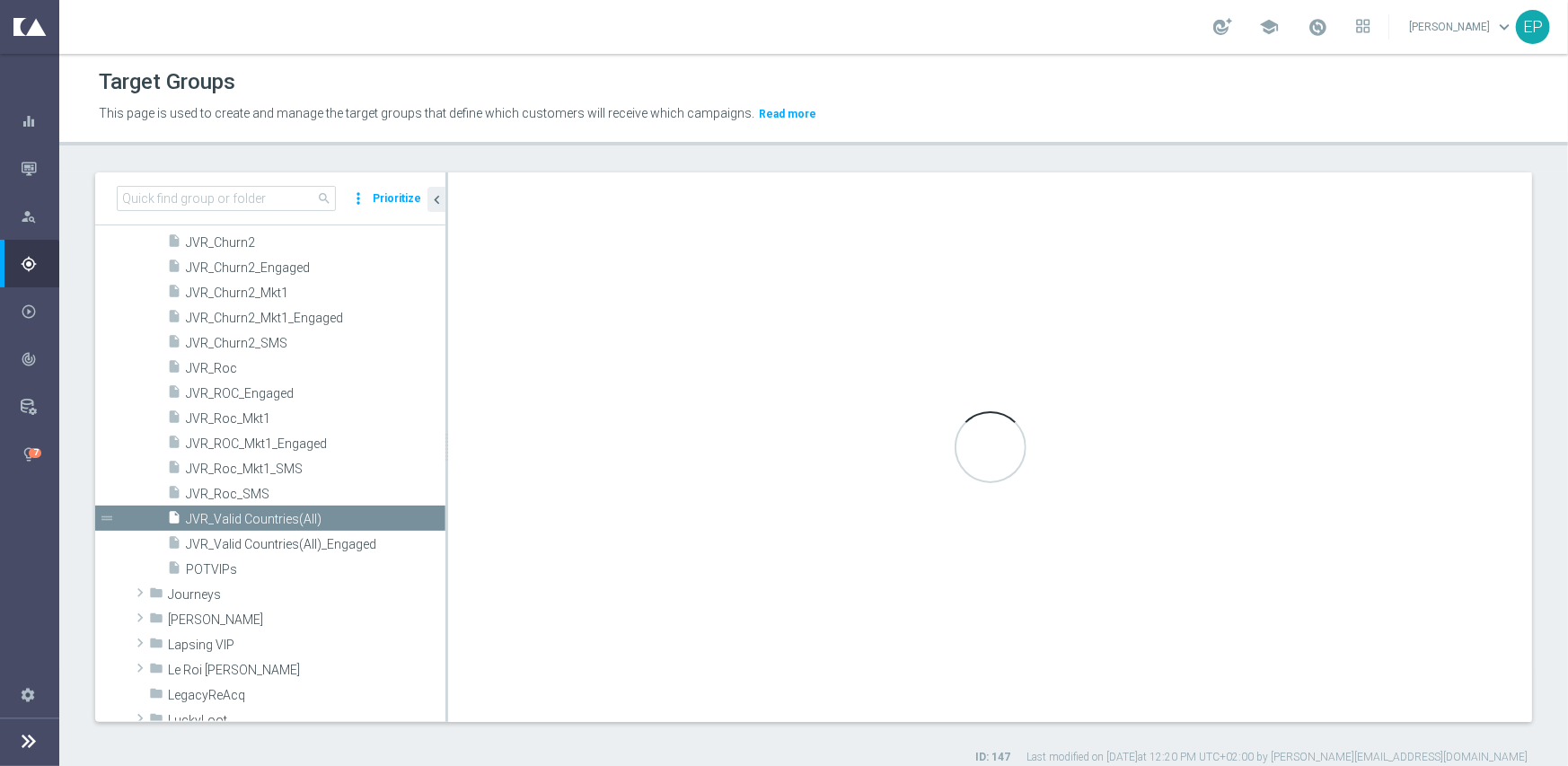
type textarea "(1 and 2 and 3 and 5 ) or 4"
type input "Joka VIP Room"
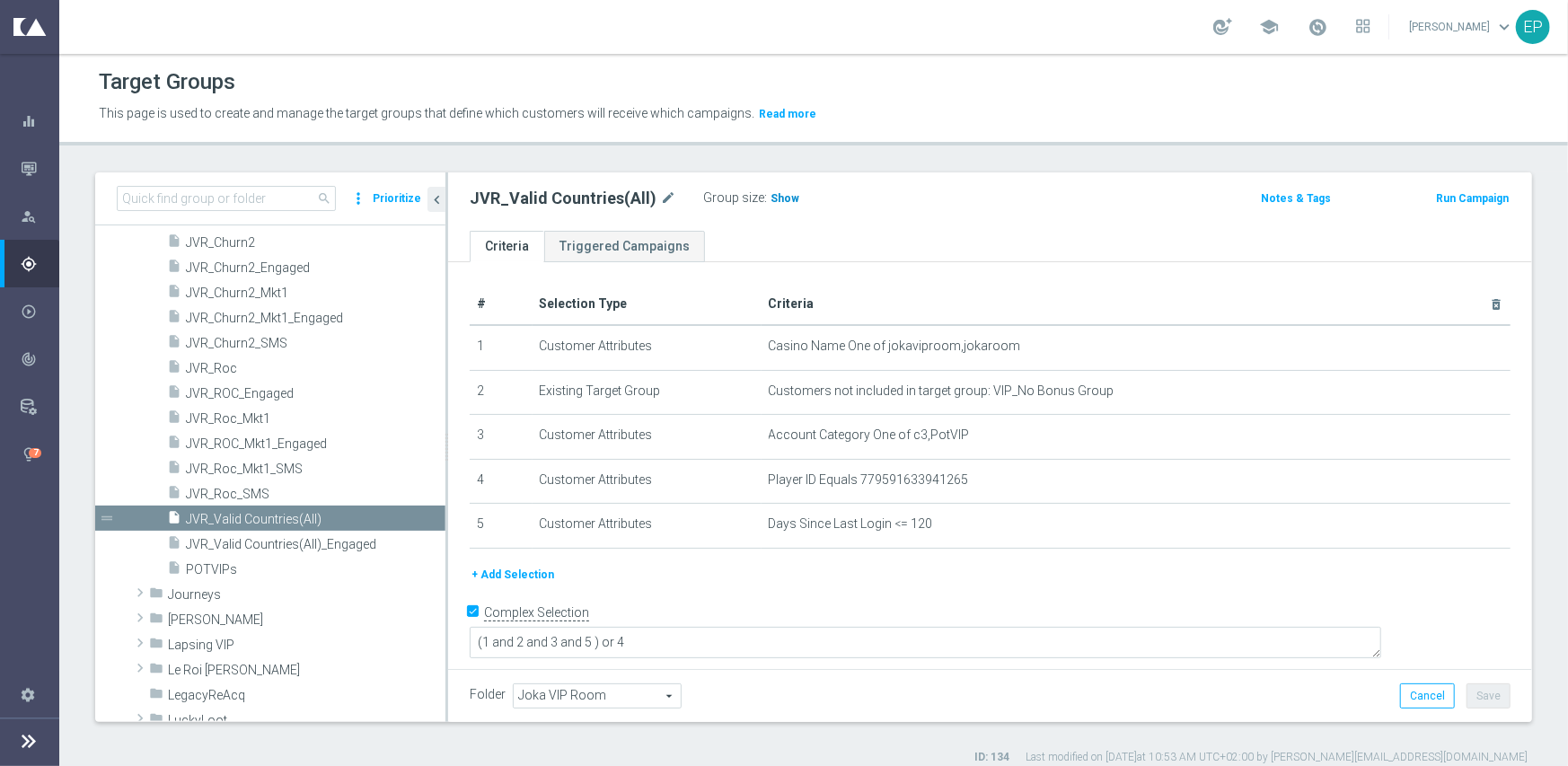
click at [770, 192] on span "Show" at bounding box center [784, 197] width 29 height 12
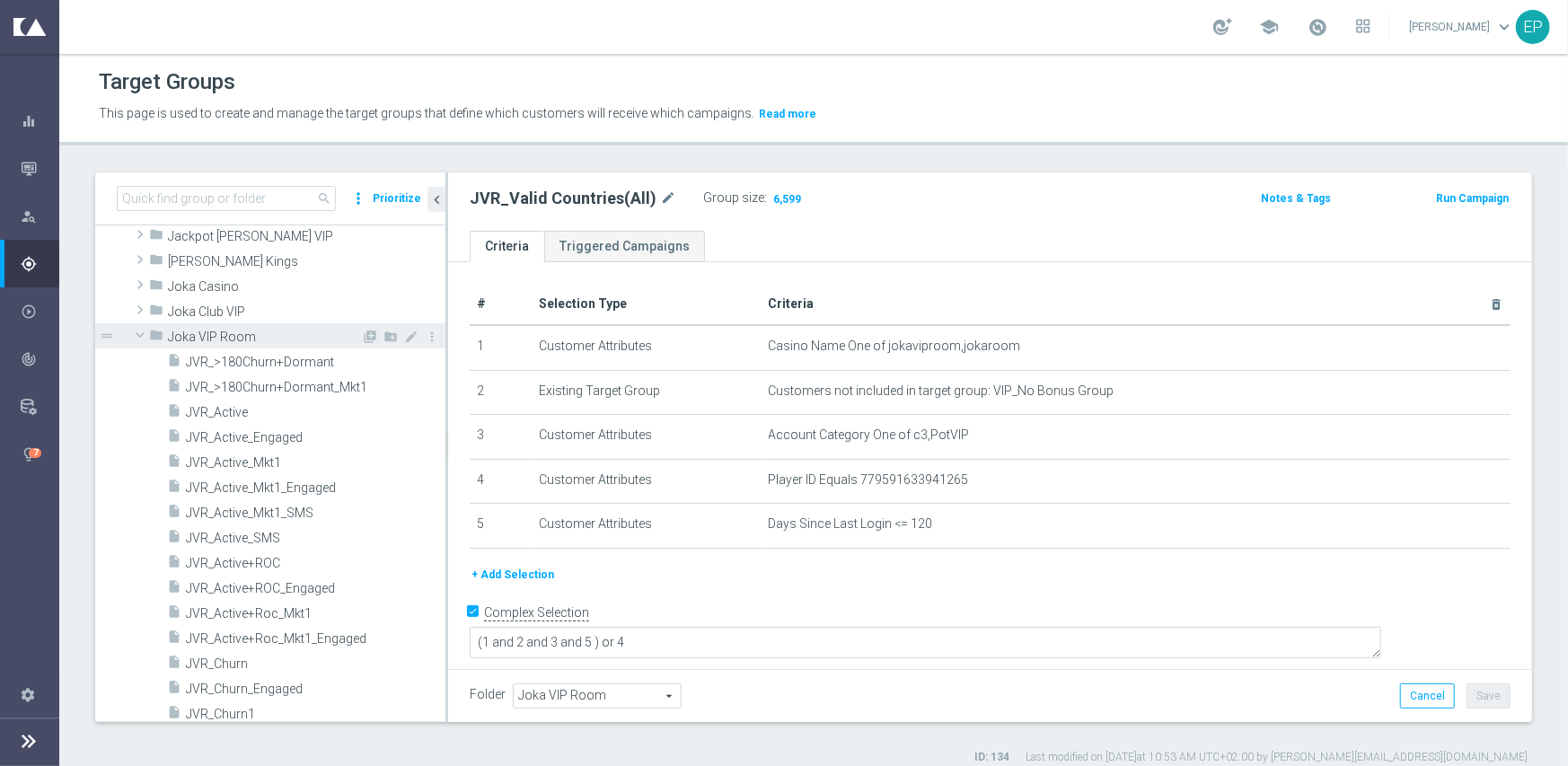
scroll to position [562, 0]
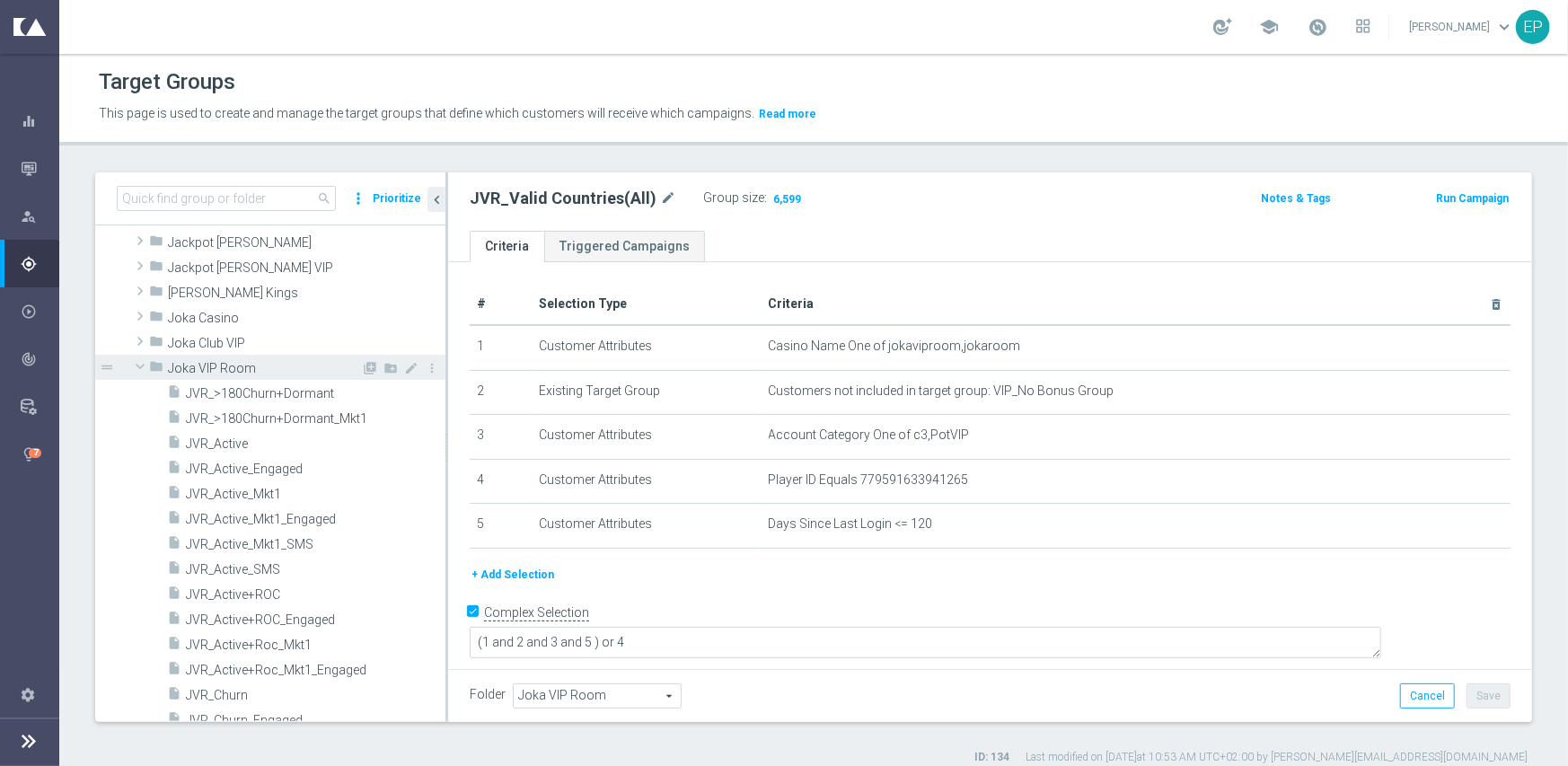
click at [135, 360] on span at bounding box center [140, 366] width 22 height 18
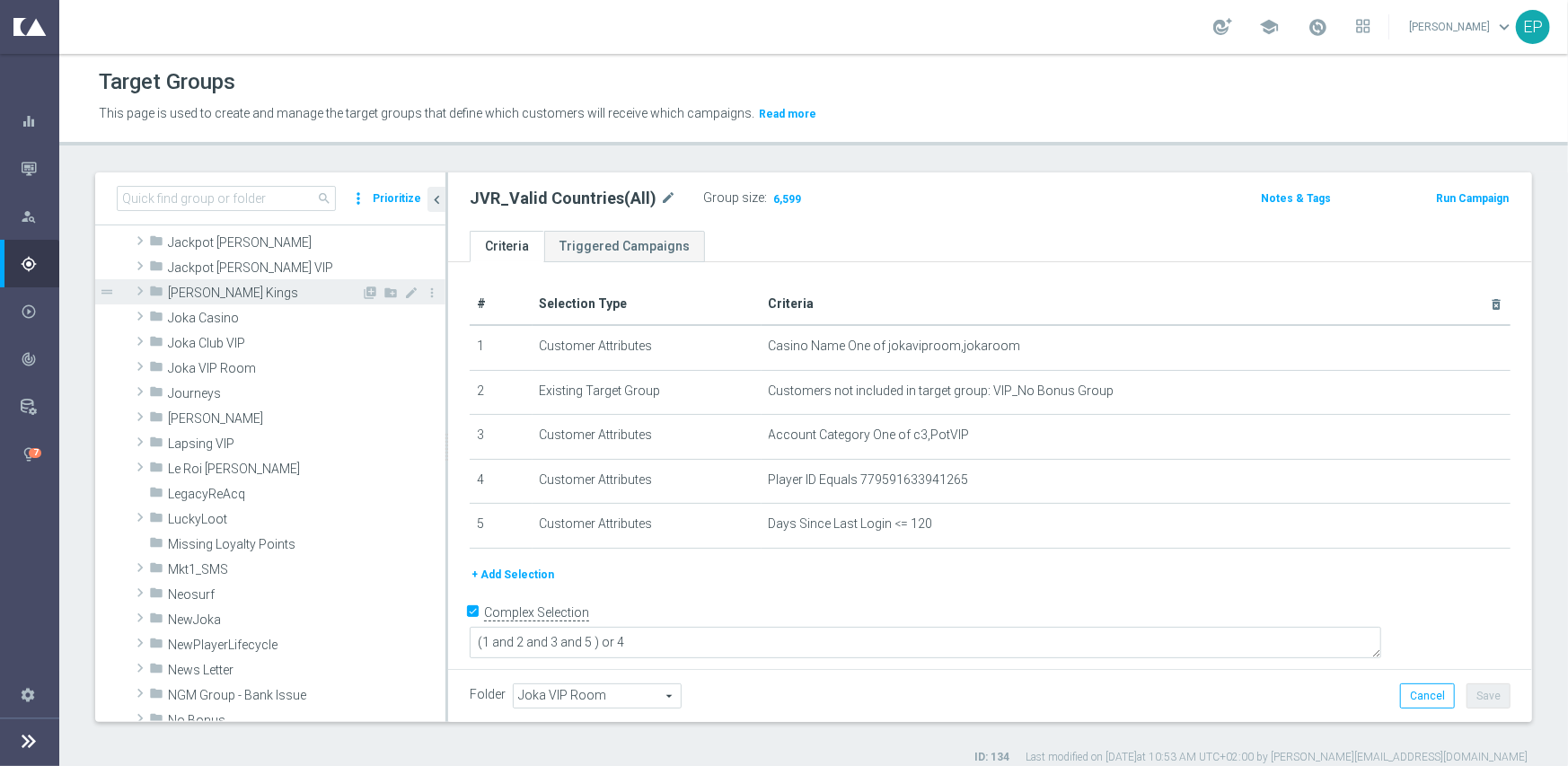
click at [139, 283] on span at bounding box center [139, 291] width 18 height 22
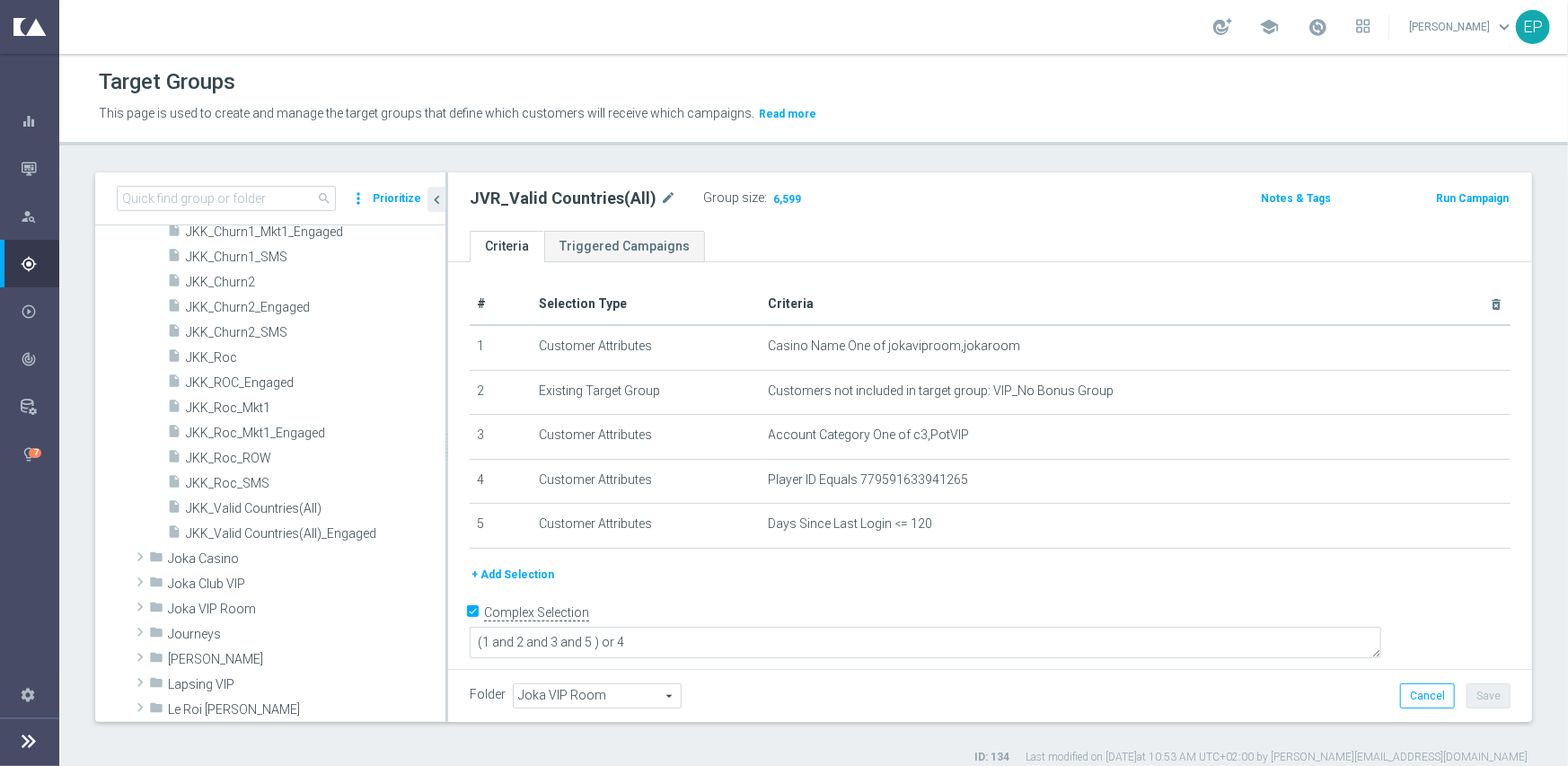
scroll to position [1011, 0]
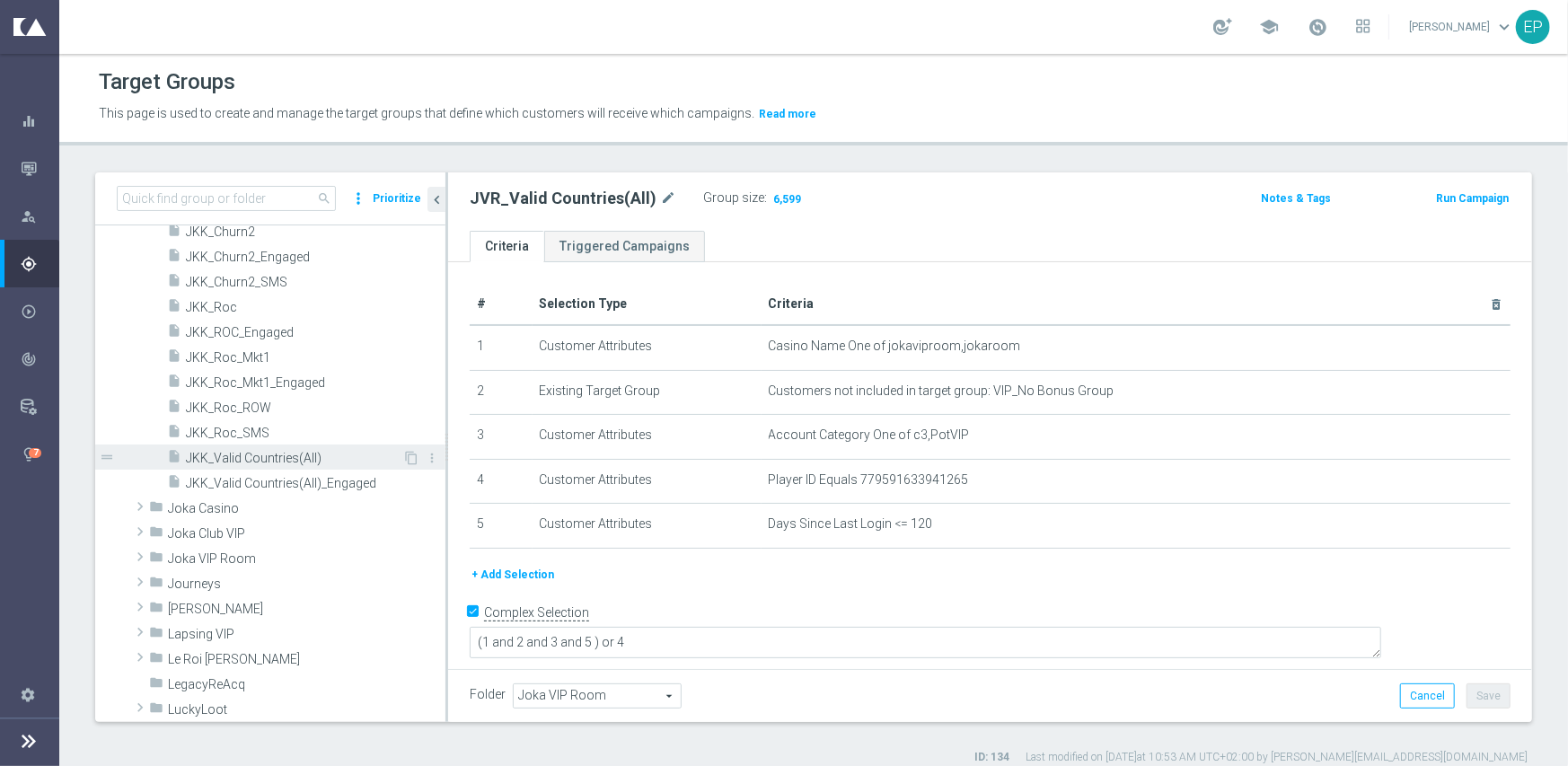
click at [285, 450] on span "JKK_Valid Countries(All)" at bounding box center [294, 458] width 217 height 15
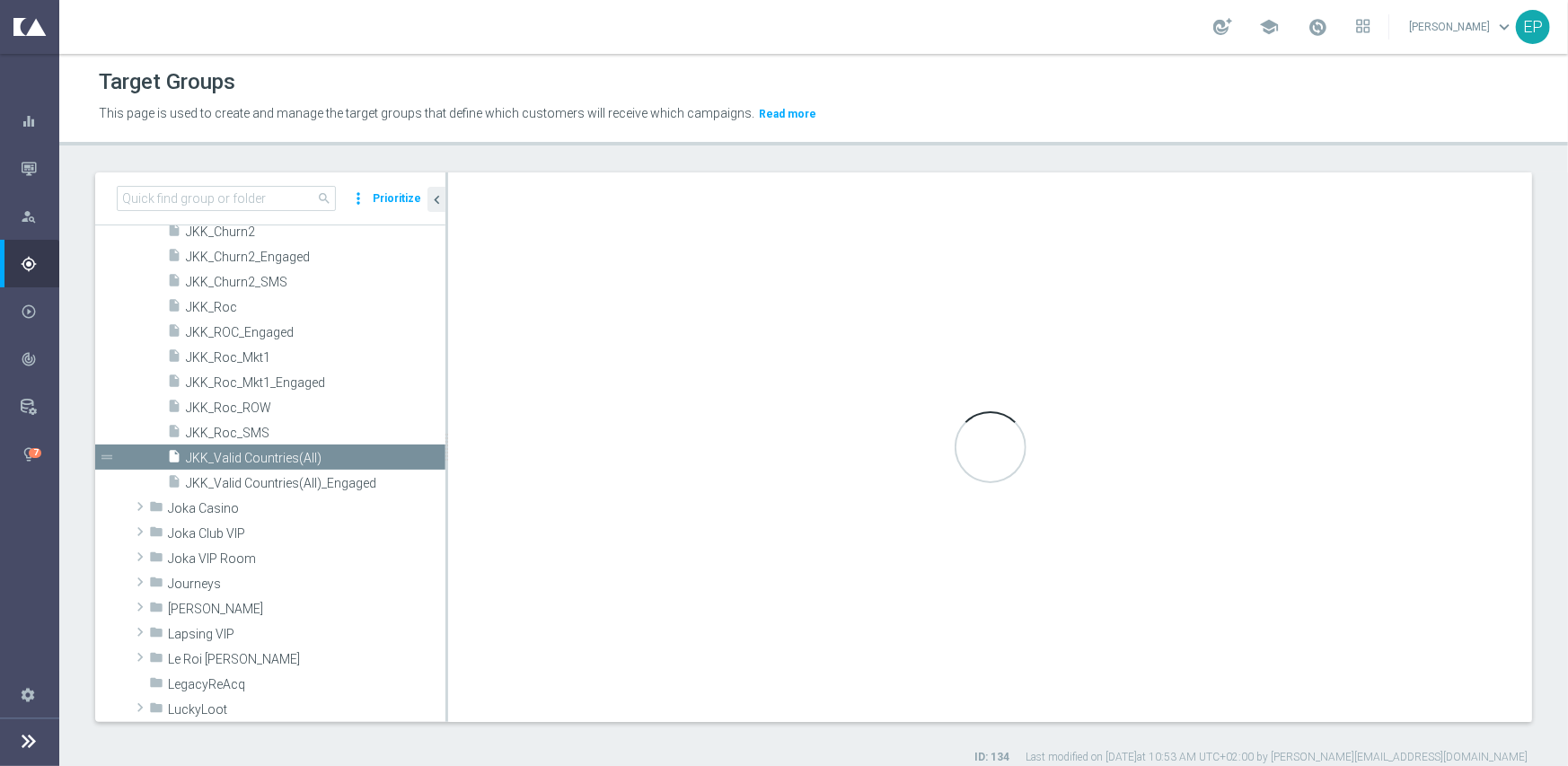
type textarea "(1 and 2 and 3 and 5) or 4"
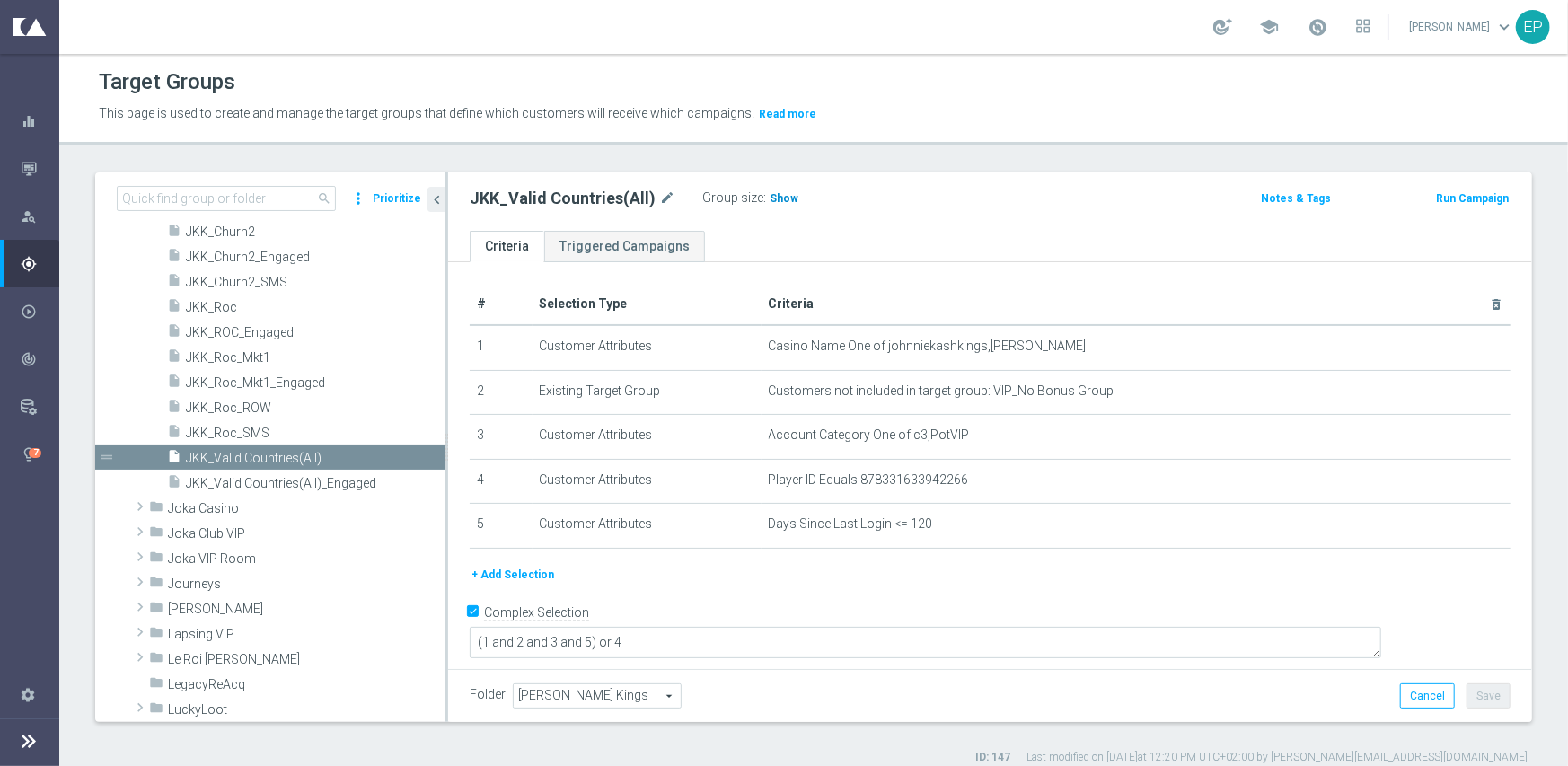
click at [770, 200] on span "Show" at bounding box center [784, 197] width 29 height 12
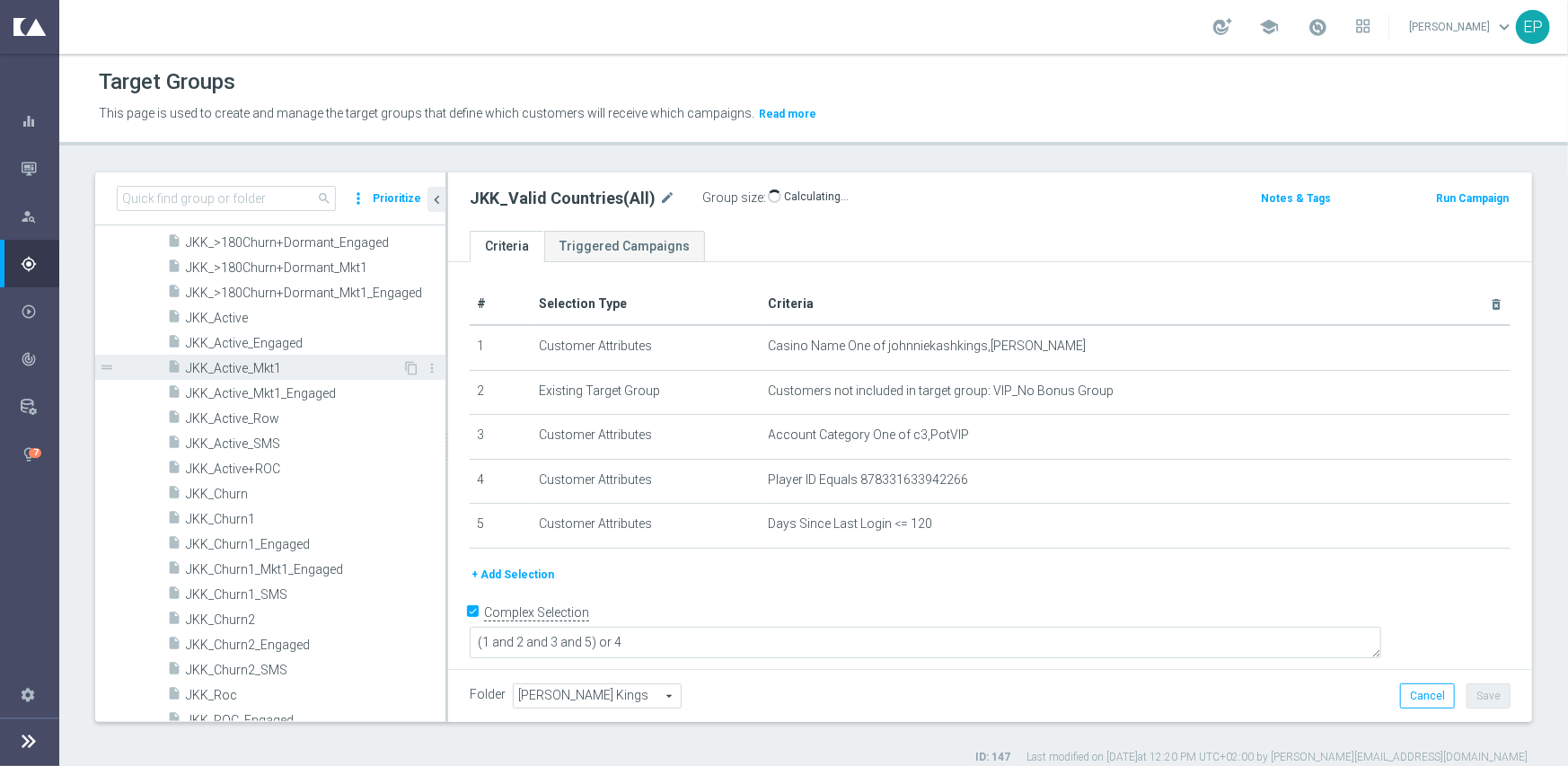
scroll to position [383, 0]
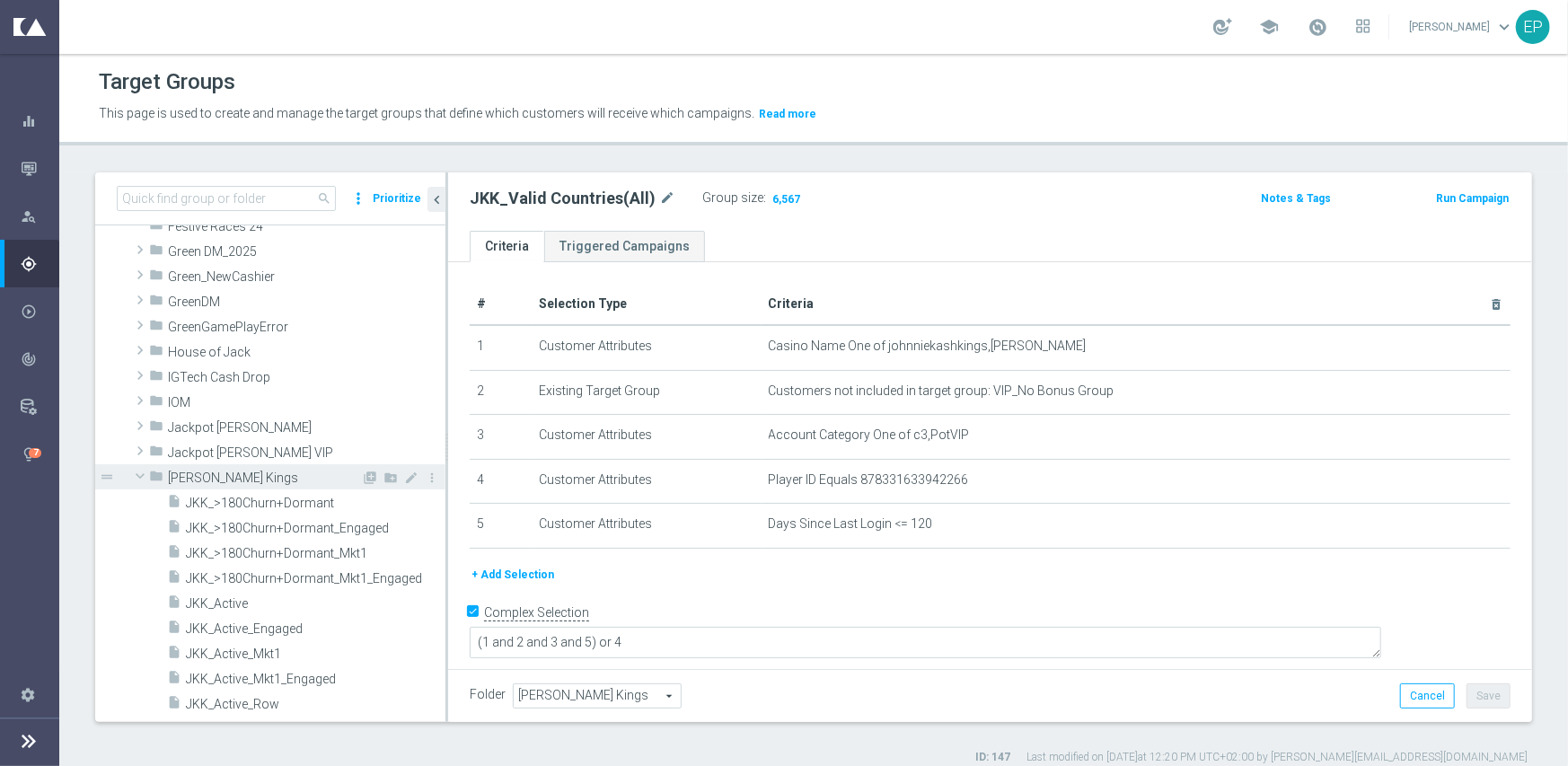
click at [136, 472] on span at bounding box center [140, 475] width 22 height 18
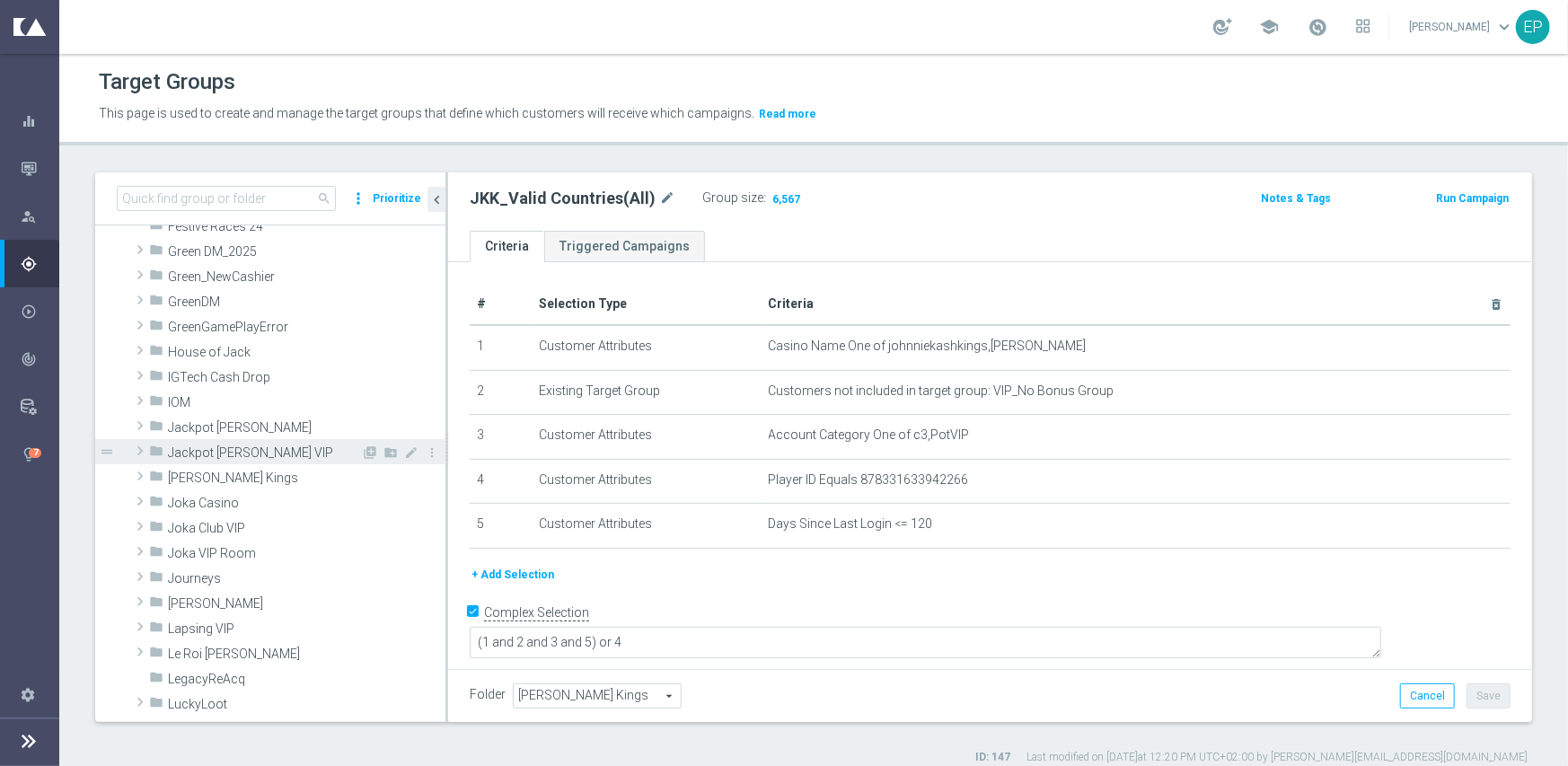
click at [136, 450] on span at bounding box center [139, 450] width 18 height 22
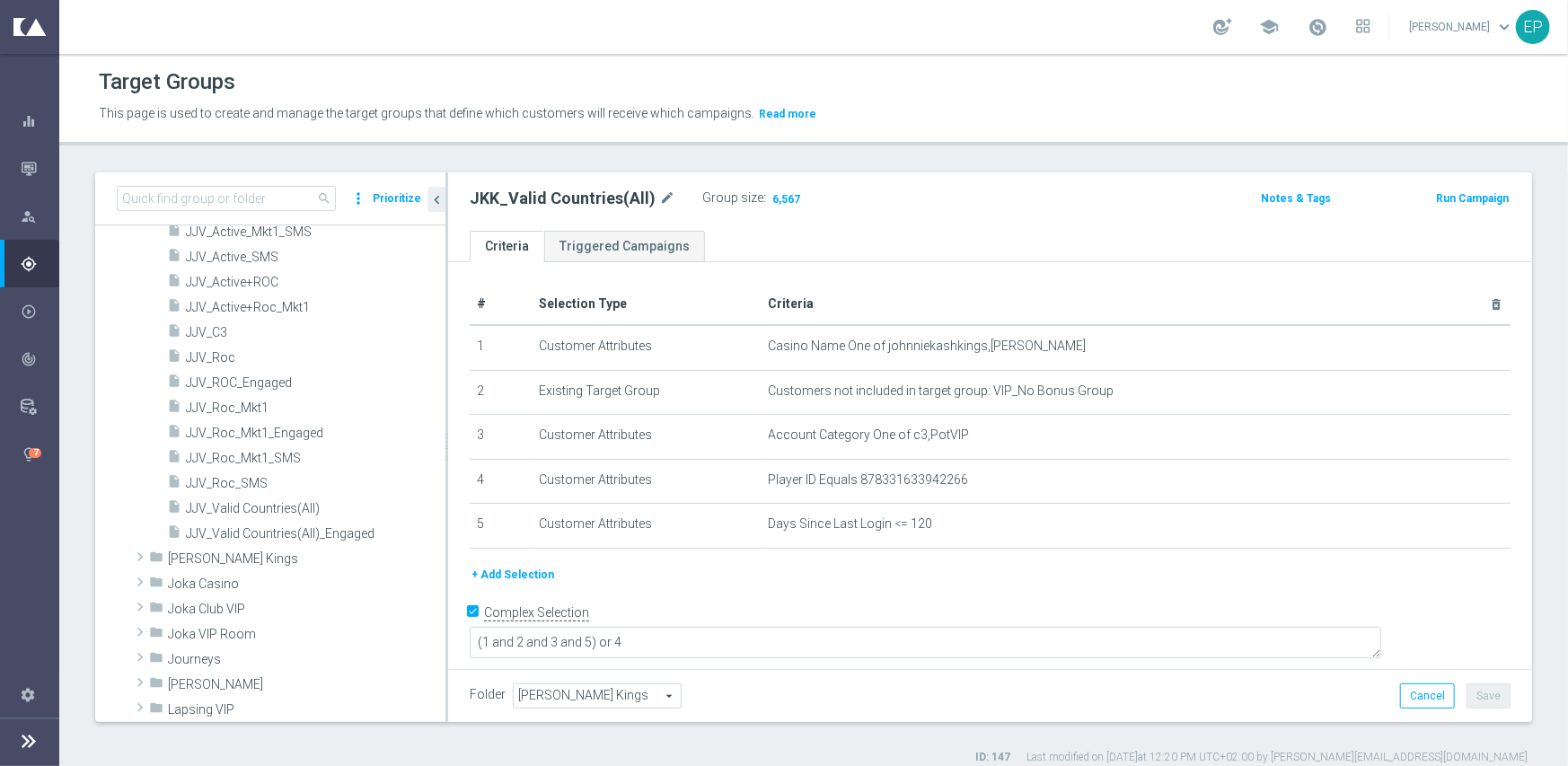
scroll to position [741, 0]
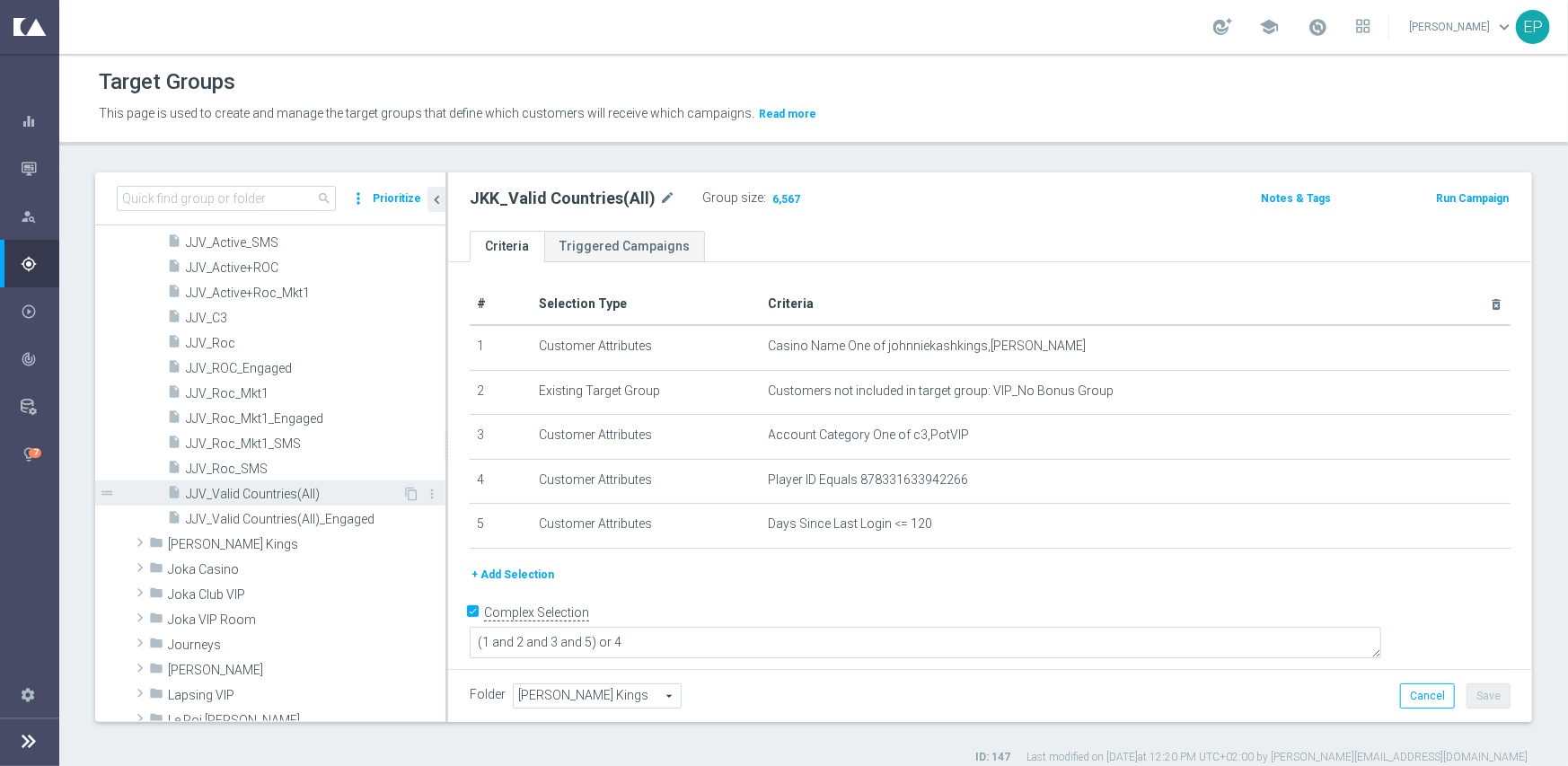
click at [274, 488] on span "JJV_Valid Countries(All)" at bounding box center [294, 494] width 217 height 15
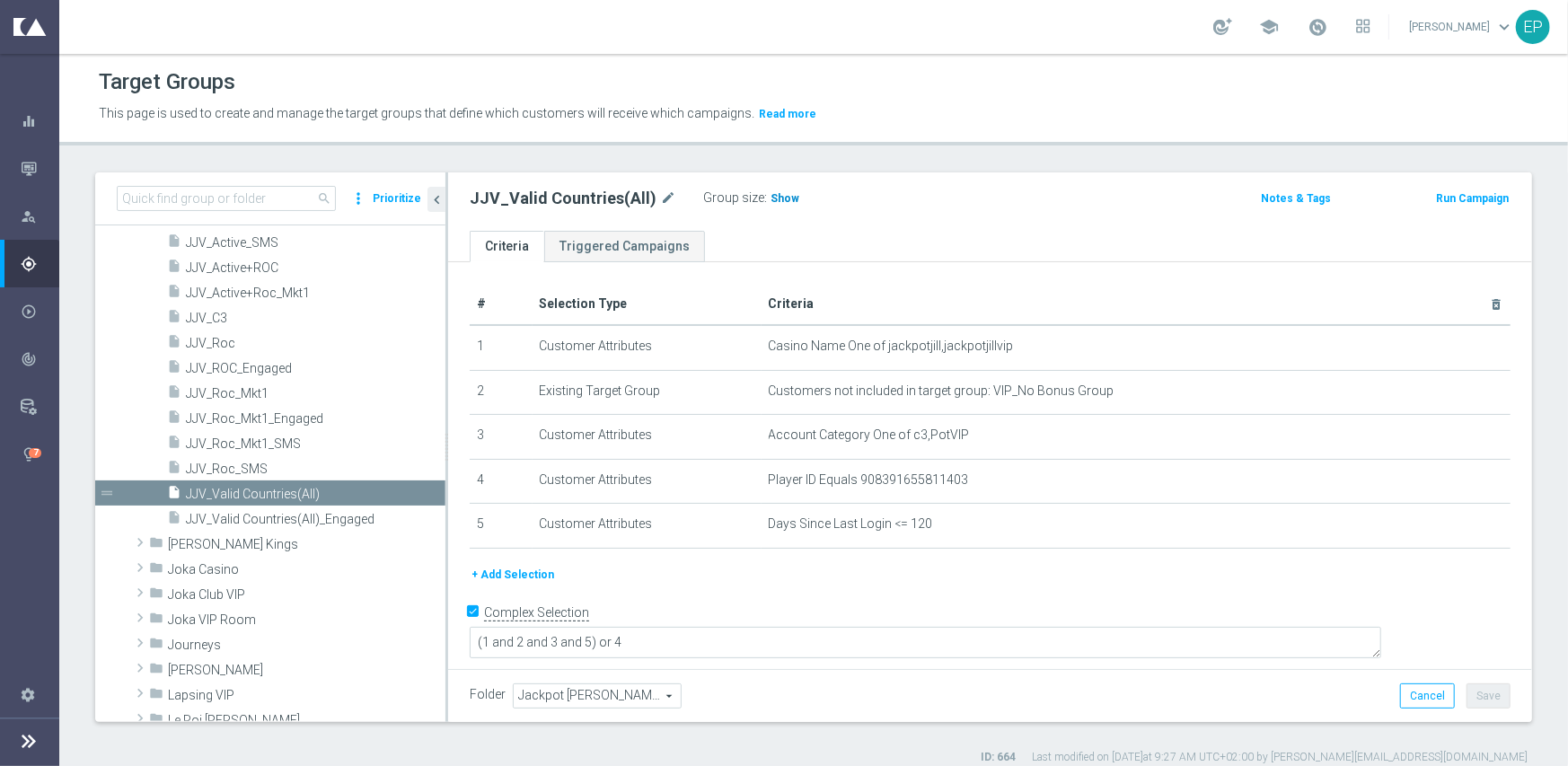
click at [780, 198] on span "Show" at bounding box center [784, 197] width 29 height 12
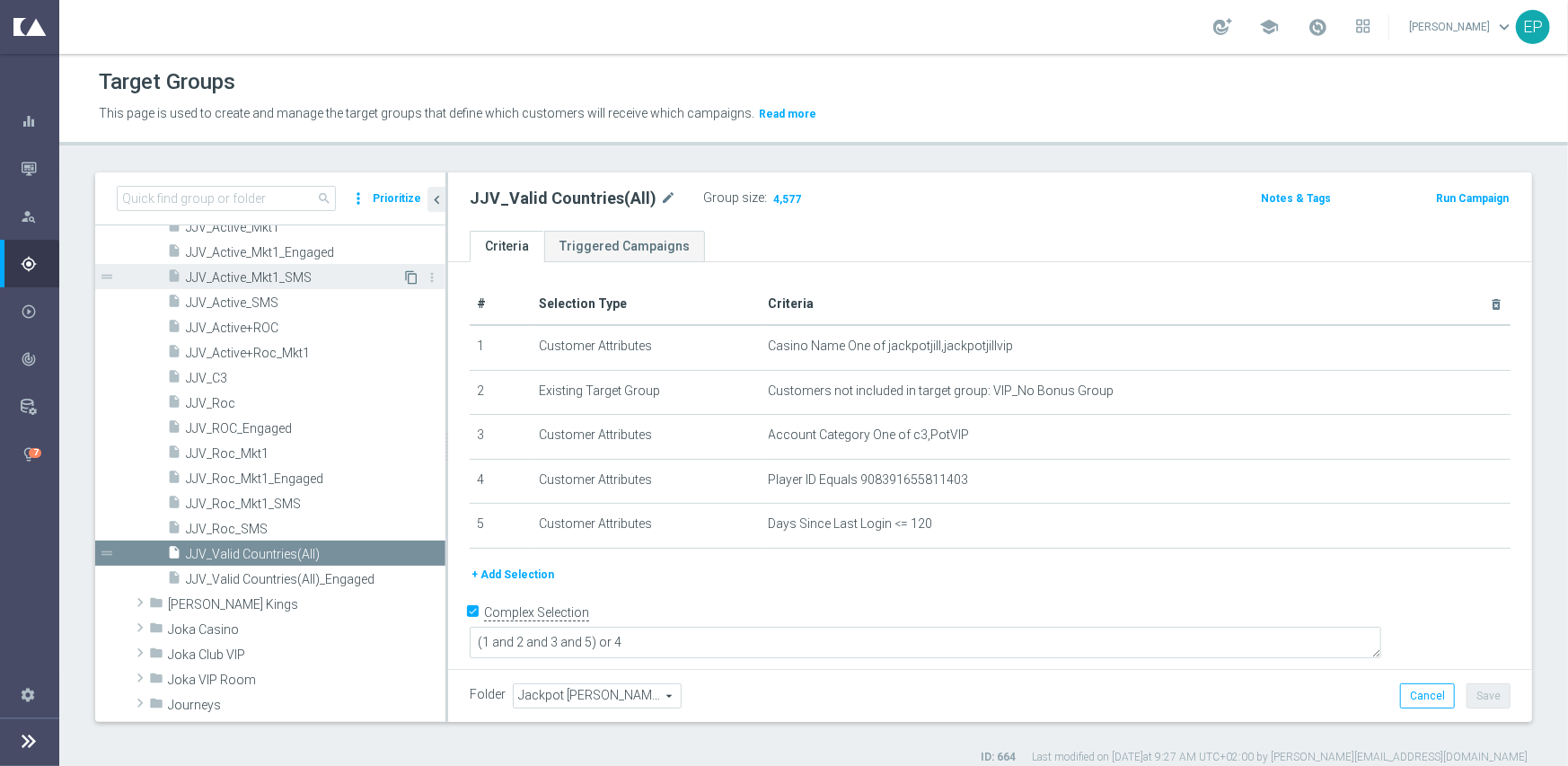
scroll to position [562, 0]
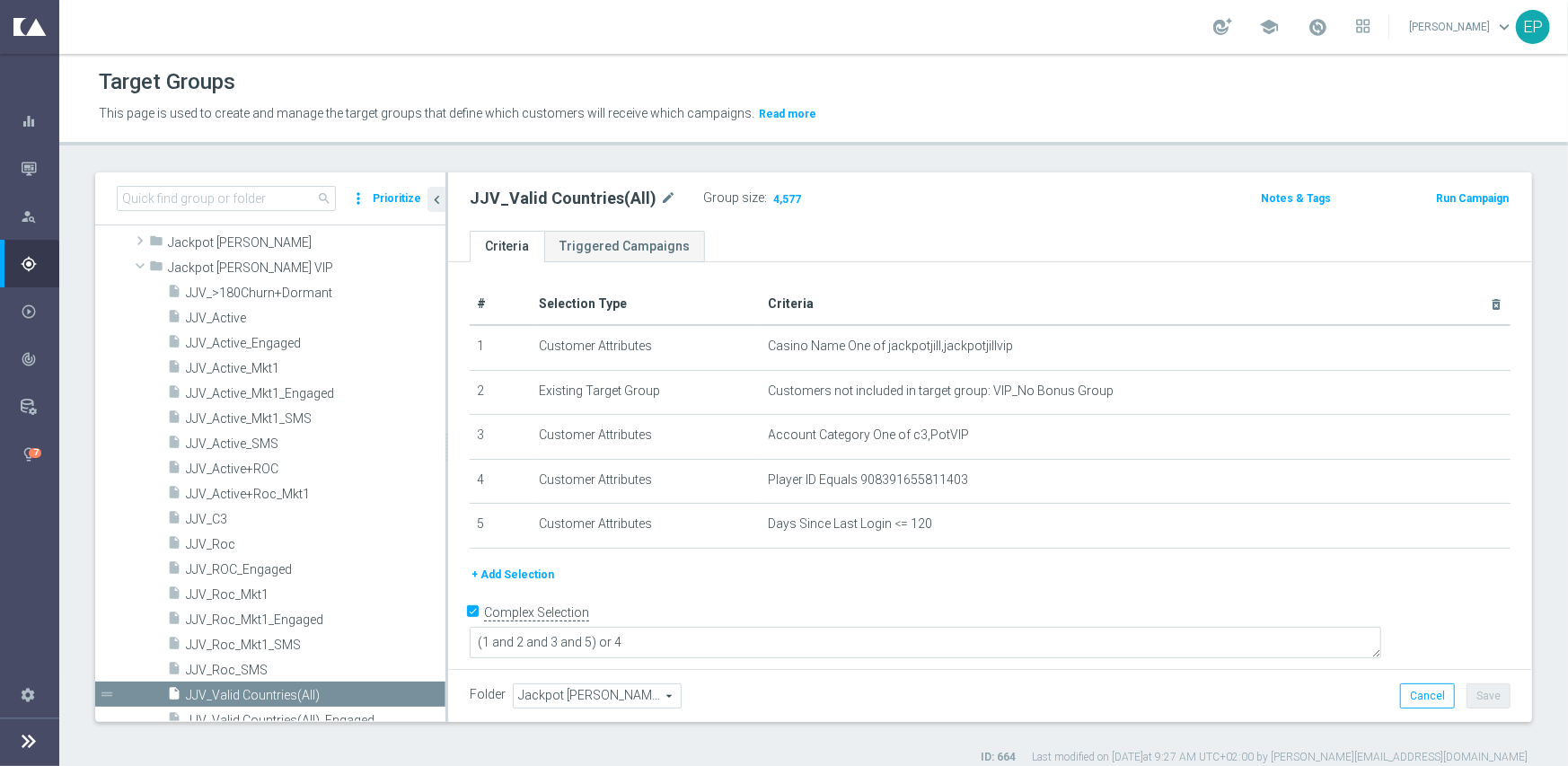
drag, startPoint x: 136, startPoint y: 267, endPoint x: 144, endPoint y: 299, distance: 33.0
click at [136, 267] on span at bounding box center [140, 265] width 22 height 18
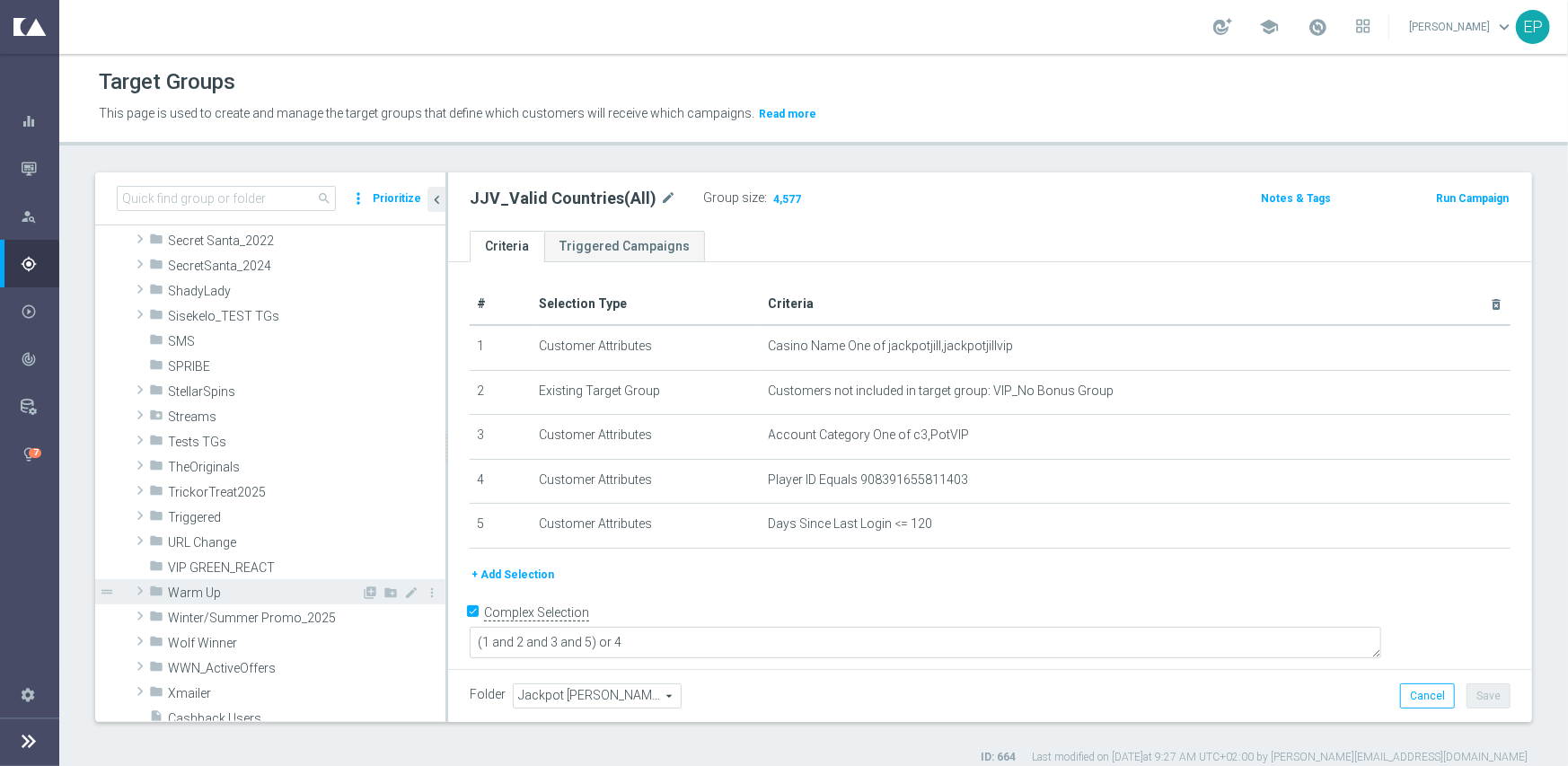
scroll to position [1280, 0]
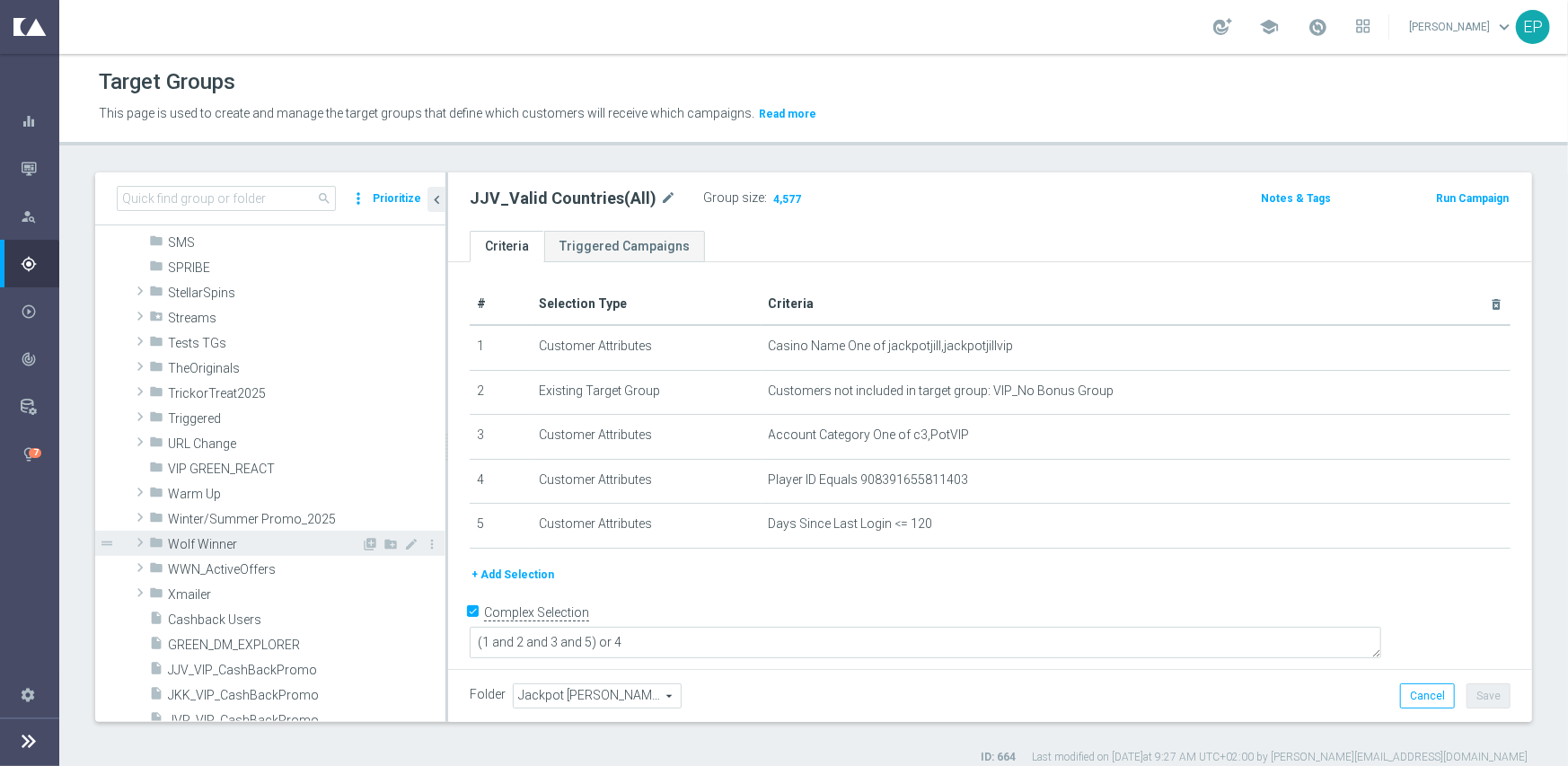
click at [242, 545] on span "Wolf Winner" at bounding box center [264, 545] width 193 height 15
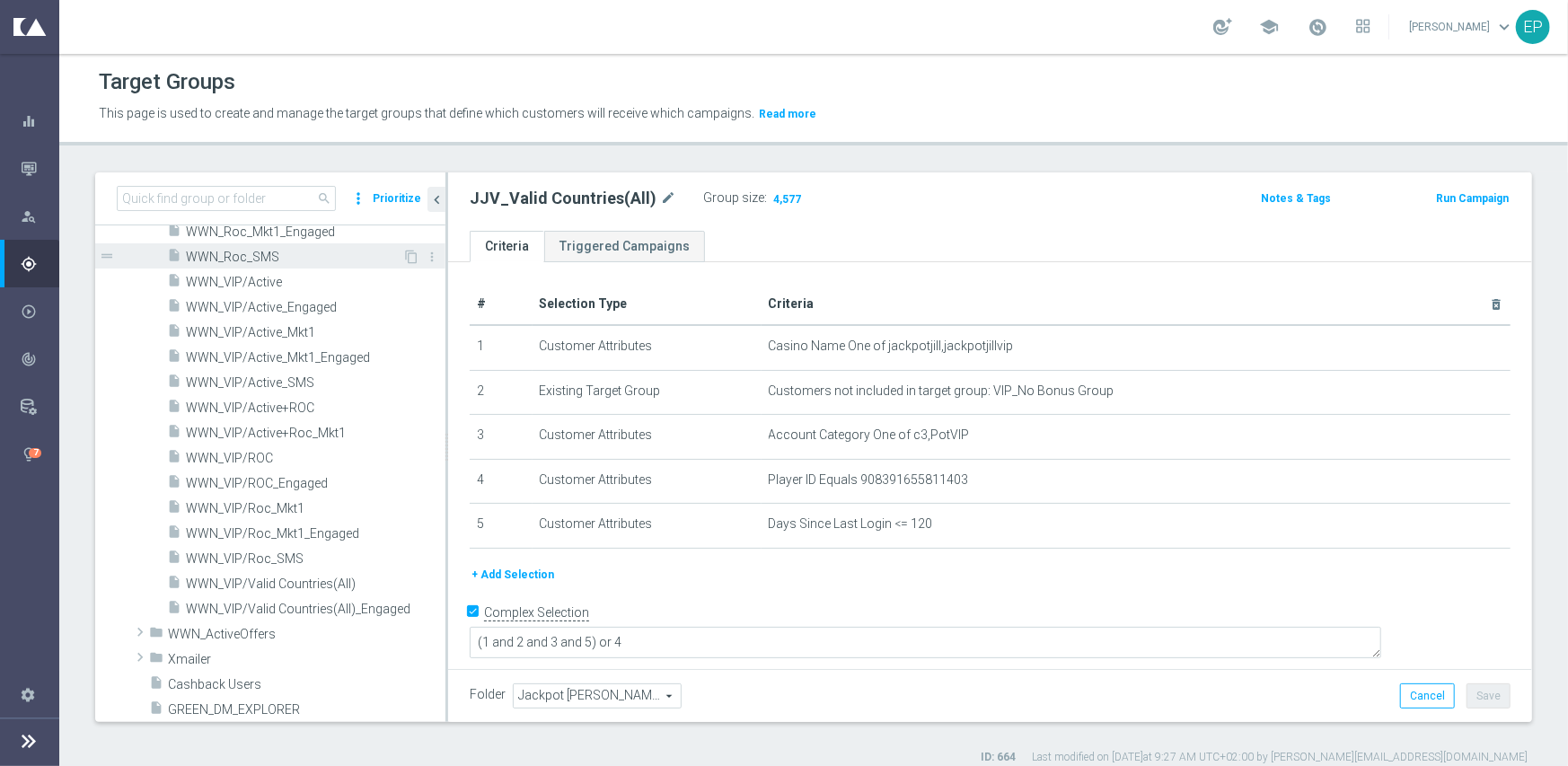
scroll to position [1909, 0]
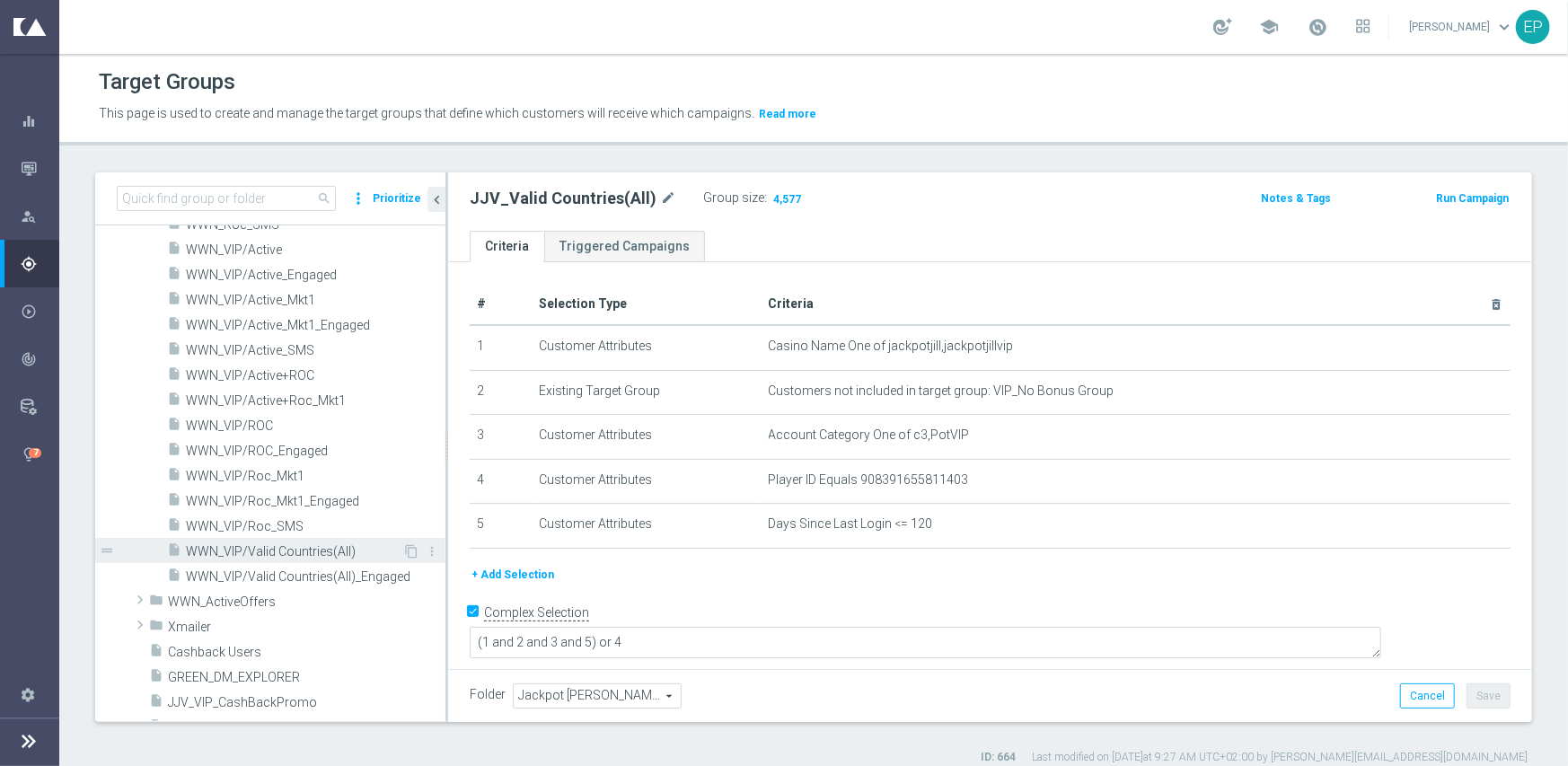
click at [326, 544] on span "WWN_VIP/Valid Countries(All)" at bounding box center [294, 551] width 217 height 15
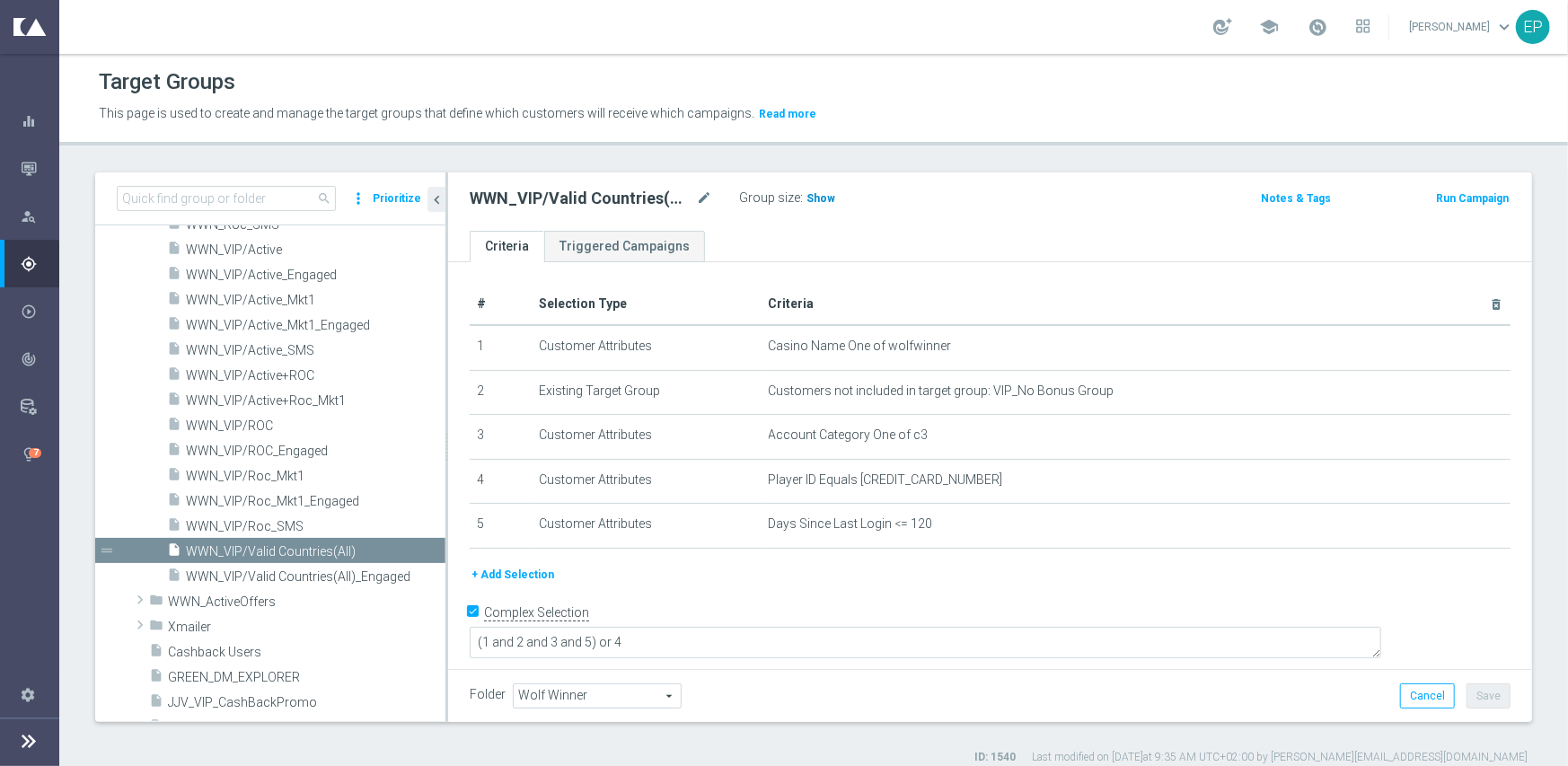
click at [816, 198] on span "Show" at bounding box center [821, 197] width 29 height 12
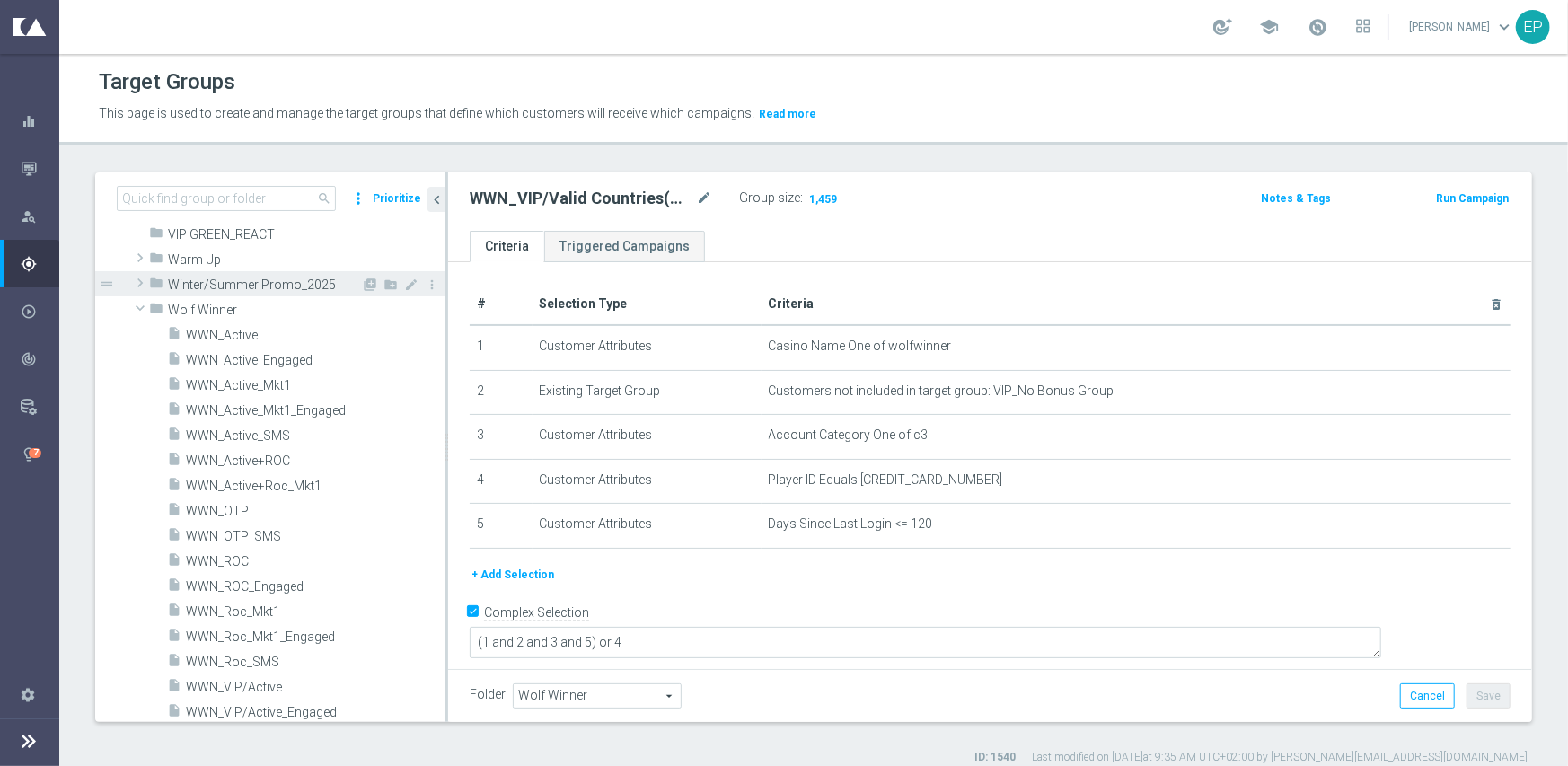
scroll to position [1460, 0]
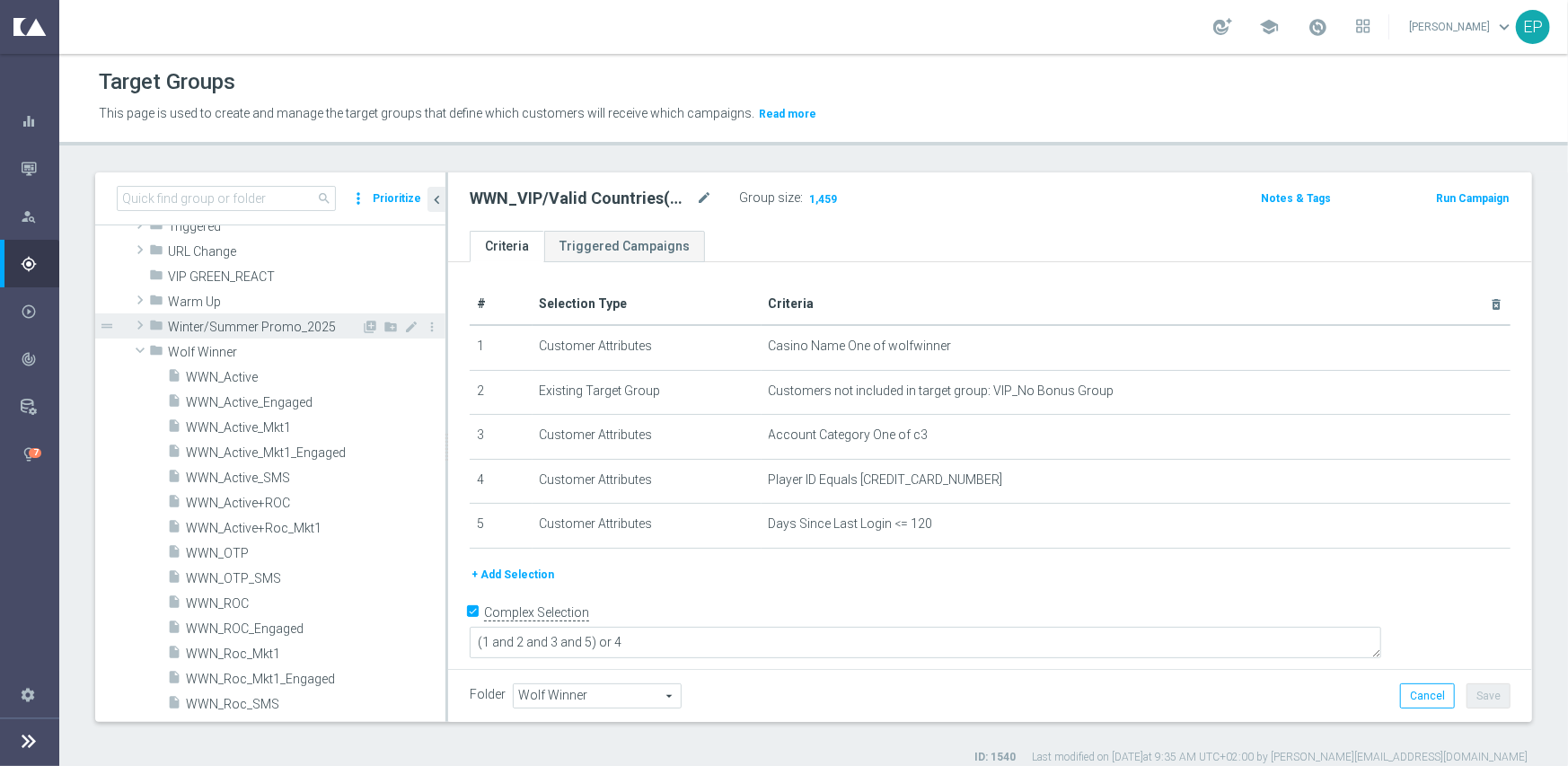
click at [130, 347] on span at bounding box center [140, 350] width 22 height 18
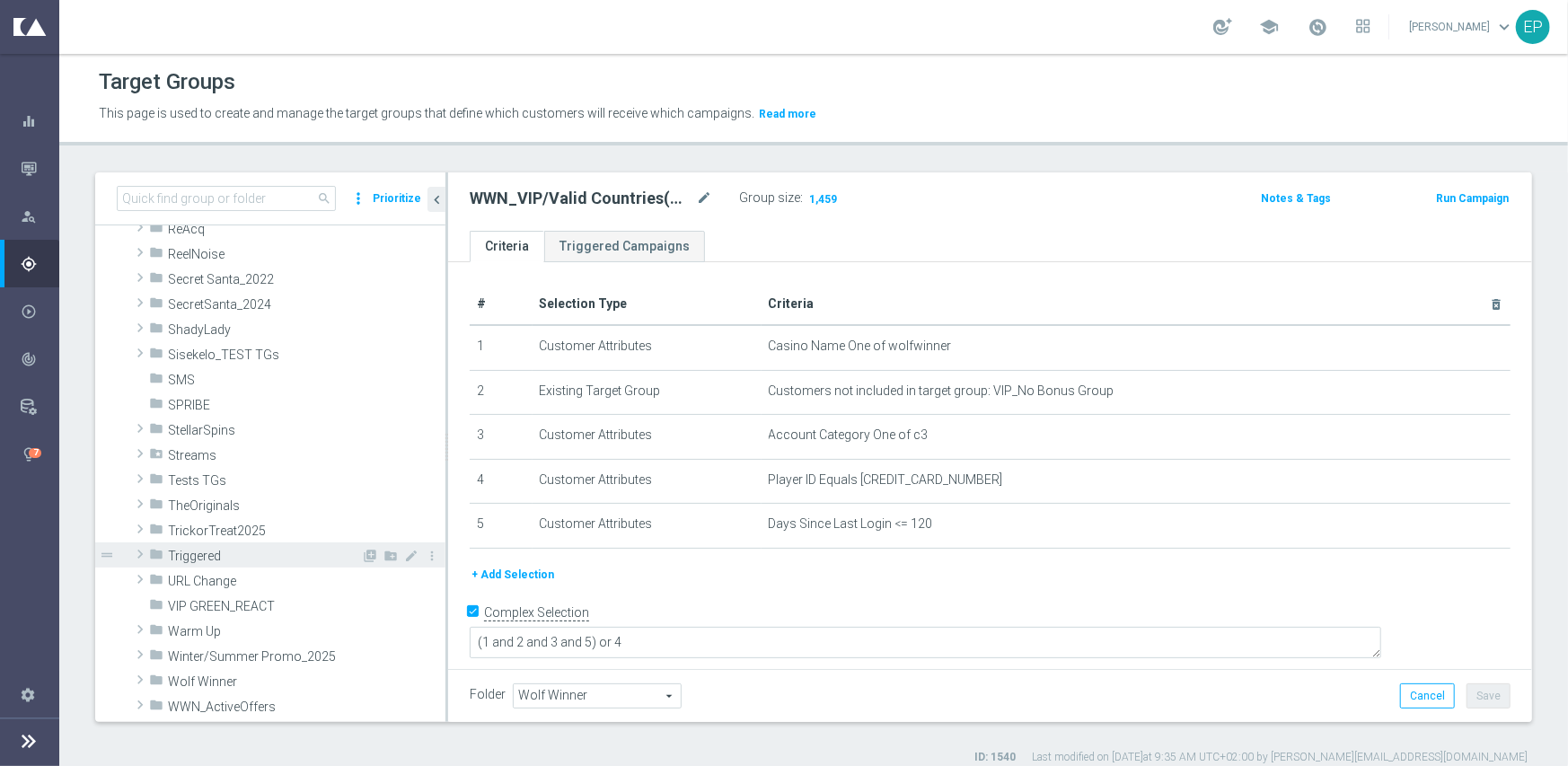
scroll to position [1148, 0]
click at [143, 435] on span at bounding box center [139, 432] width 18 height 22
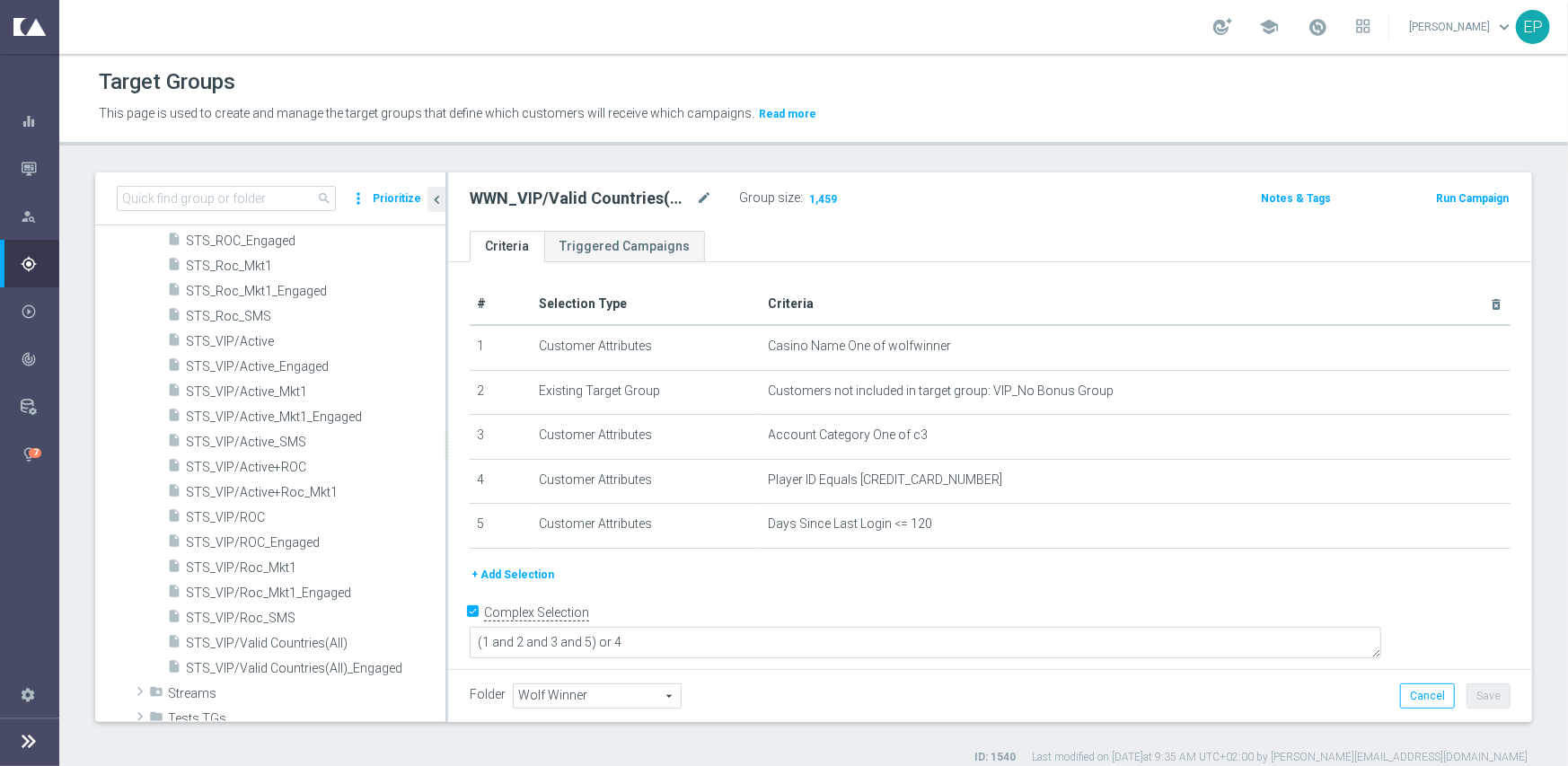
scroll to position [1686, 0]
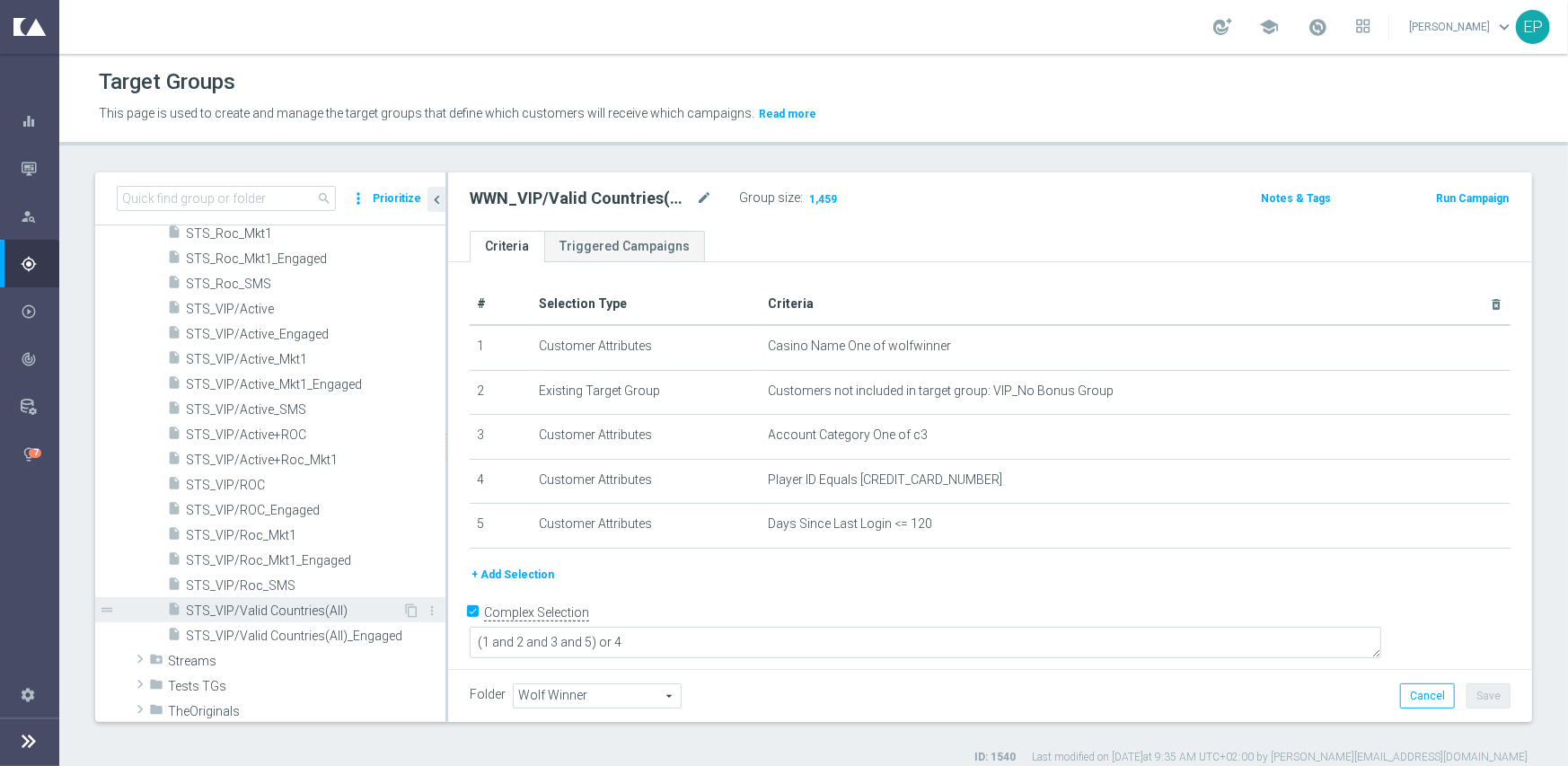
click at [291, 603] on span "STS_VIP/Valid Countries(All)" at bounding box center [294, 611] width 217 height 15
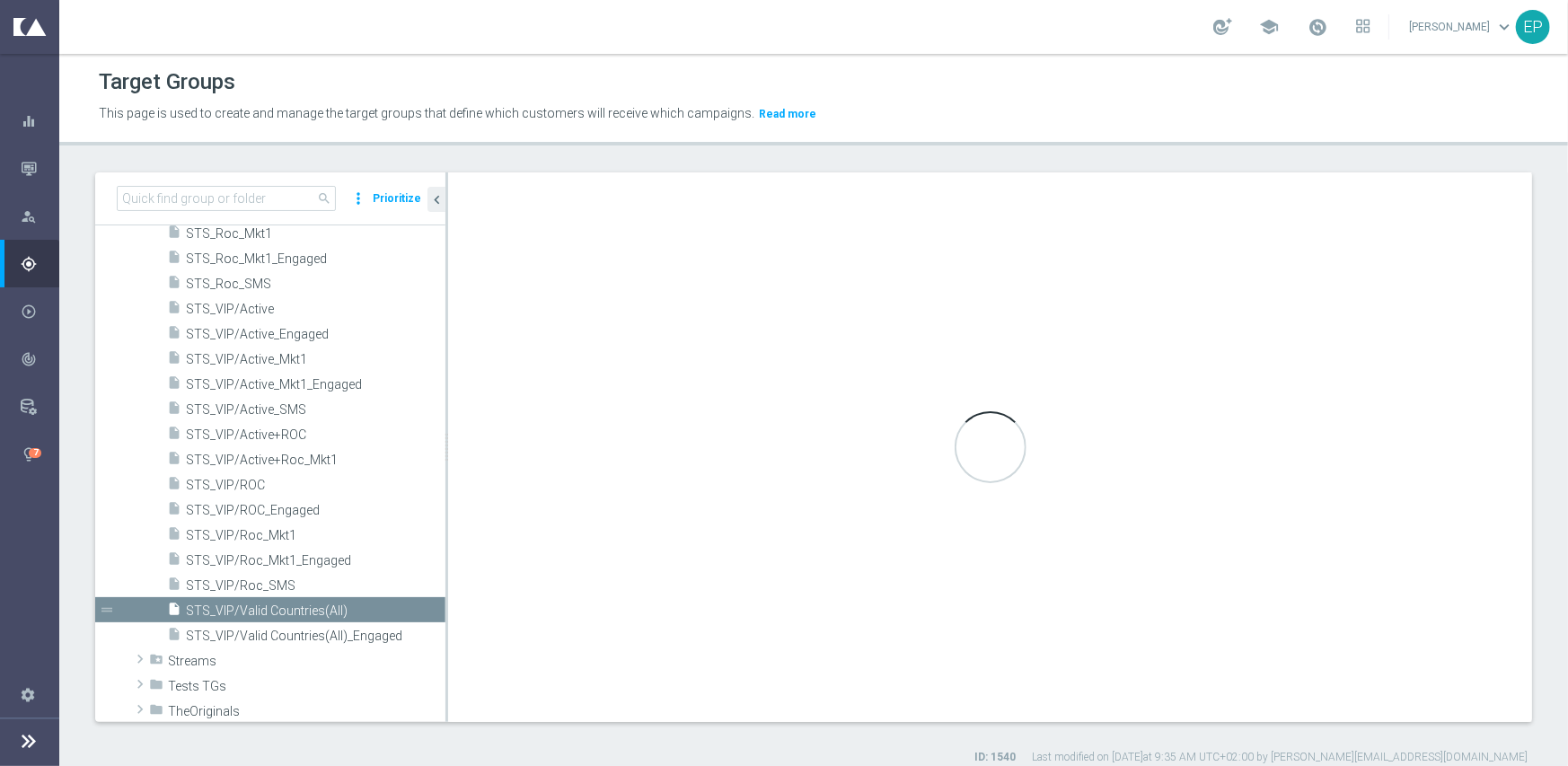
type input "StellarSpins"
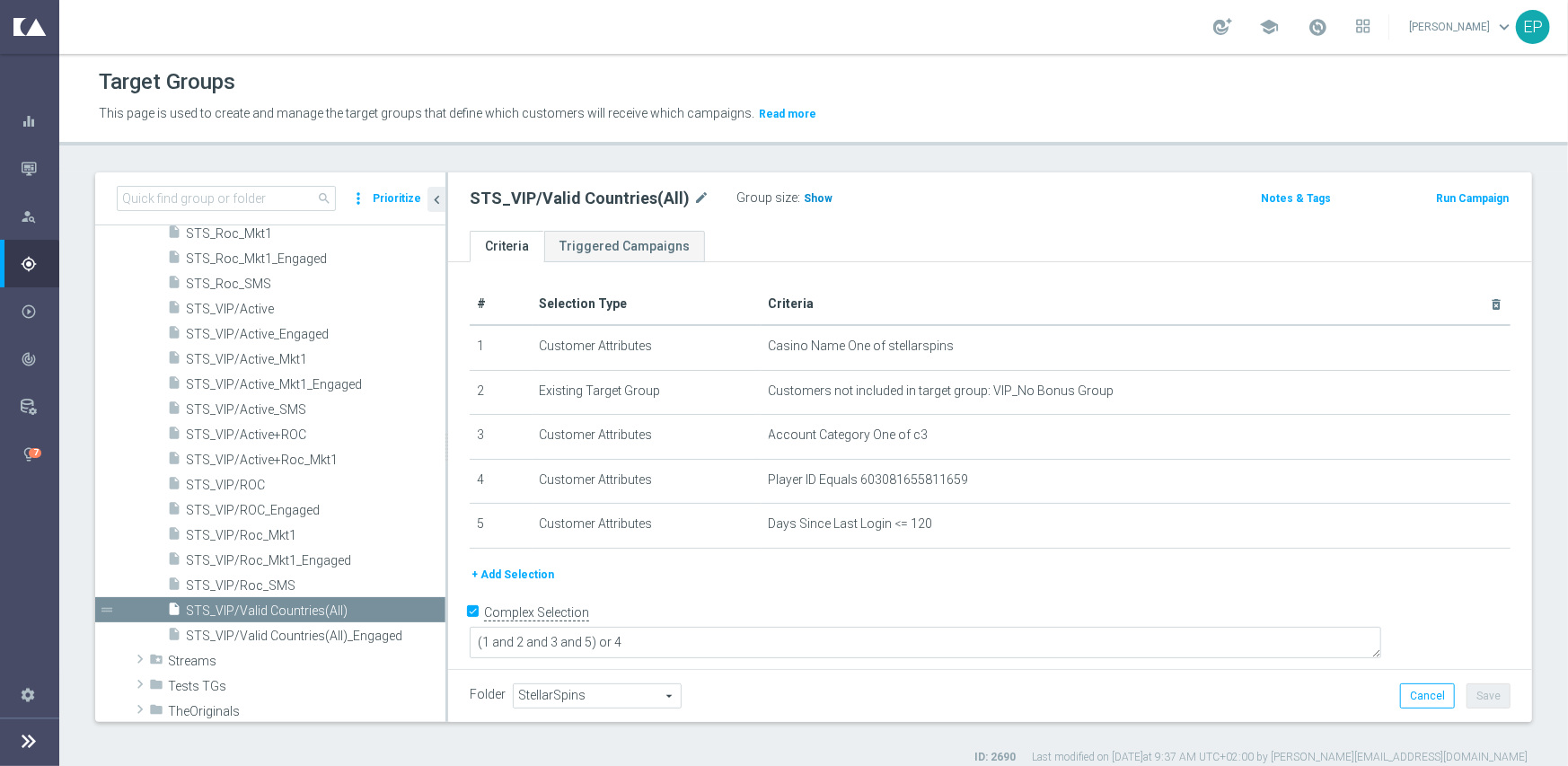
click at [804, 202] on span "Show" at bounding box center [818, 197] width 29 height 12
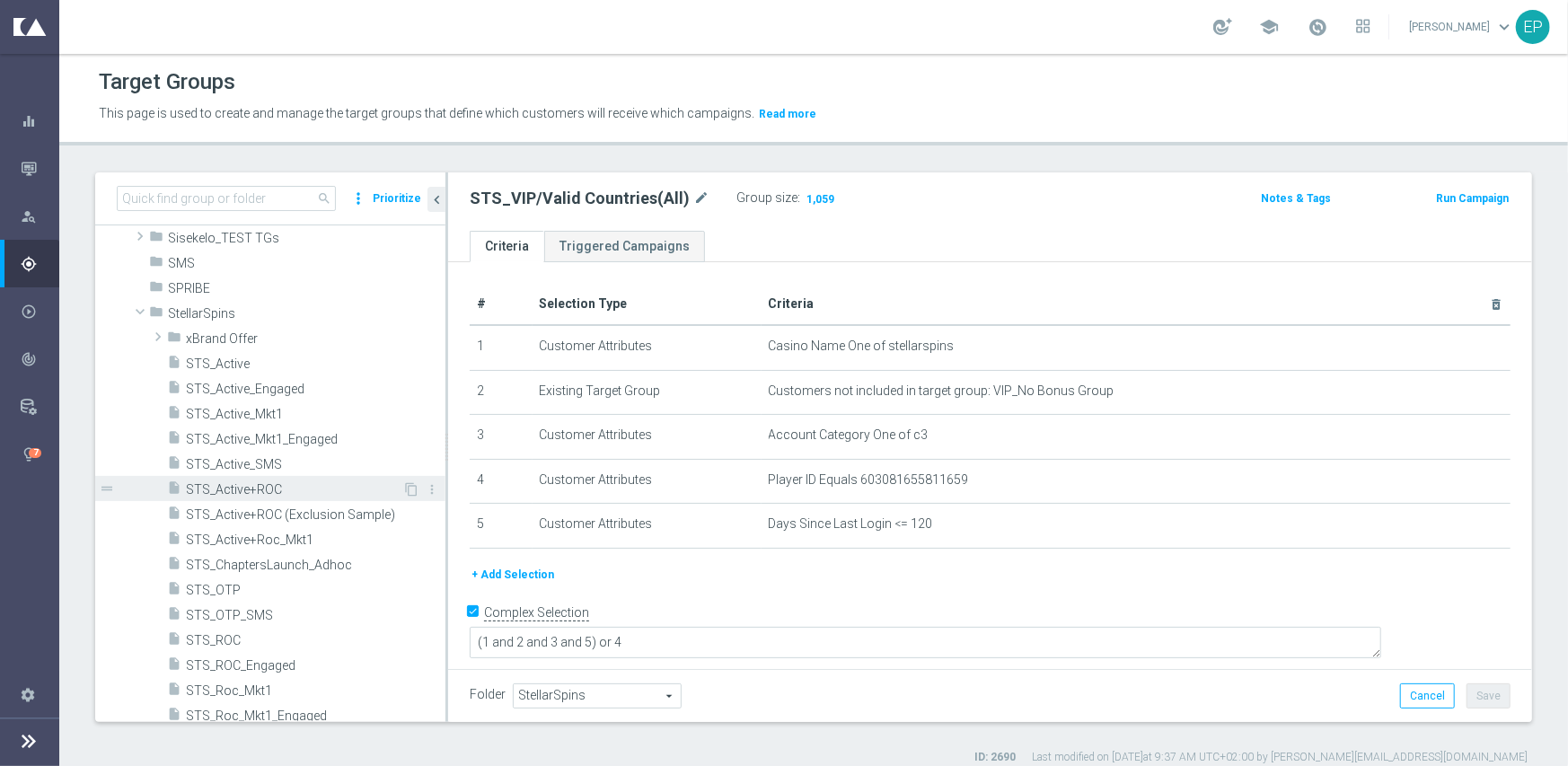
scroll to position [1148, 0]
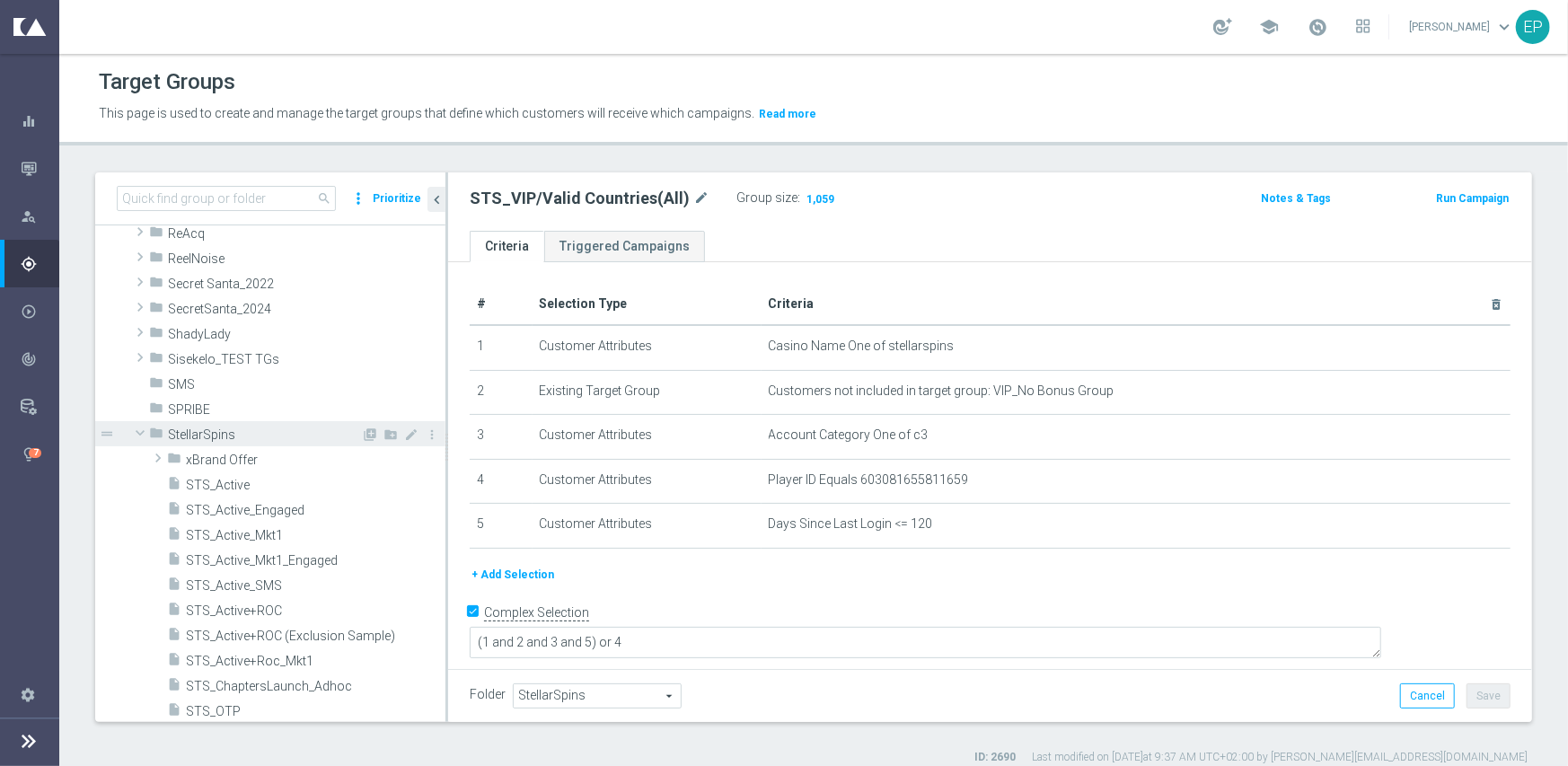
click at [137, 434] on span at bounding box center [140, 432] width 22 height 18
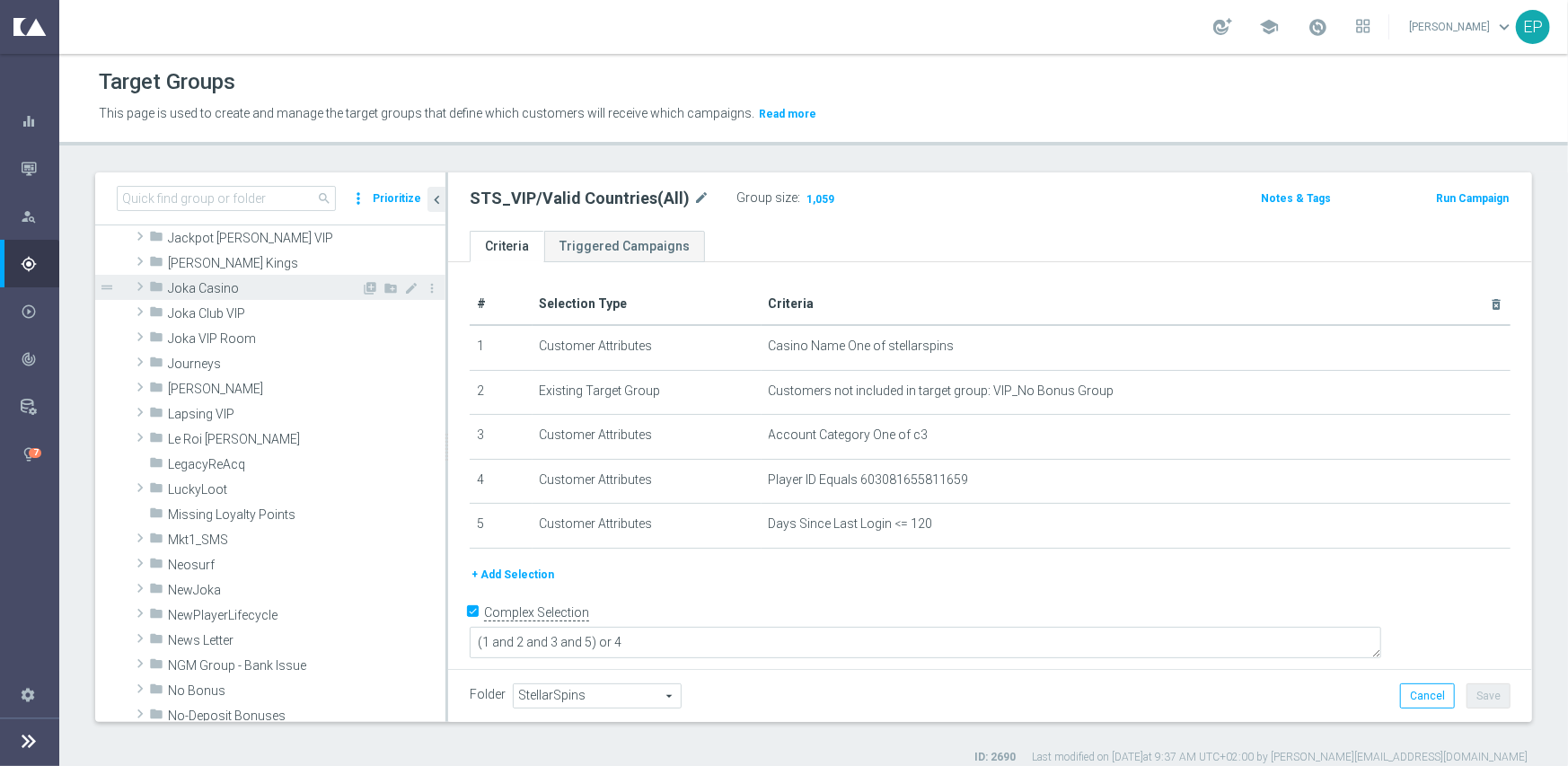
scroll to position [609, 0]
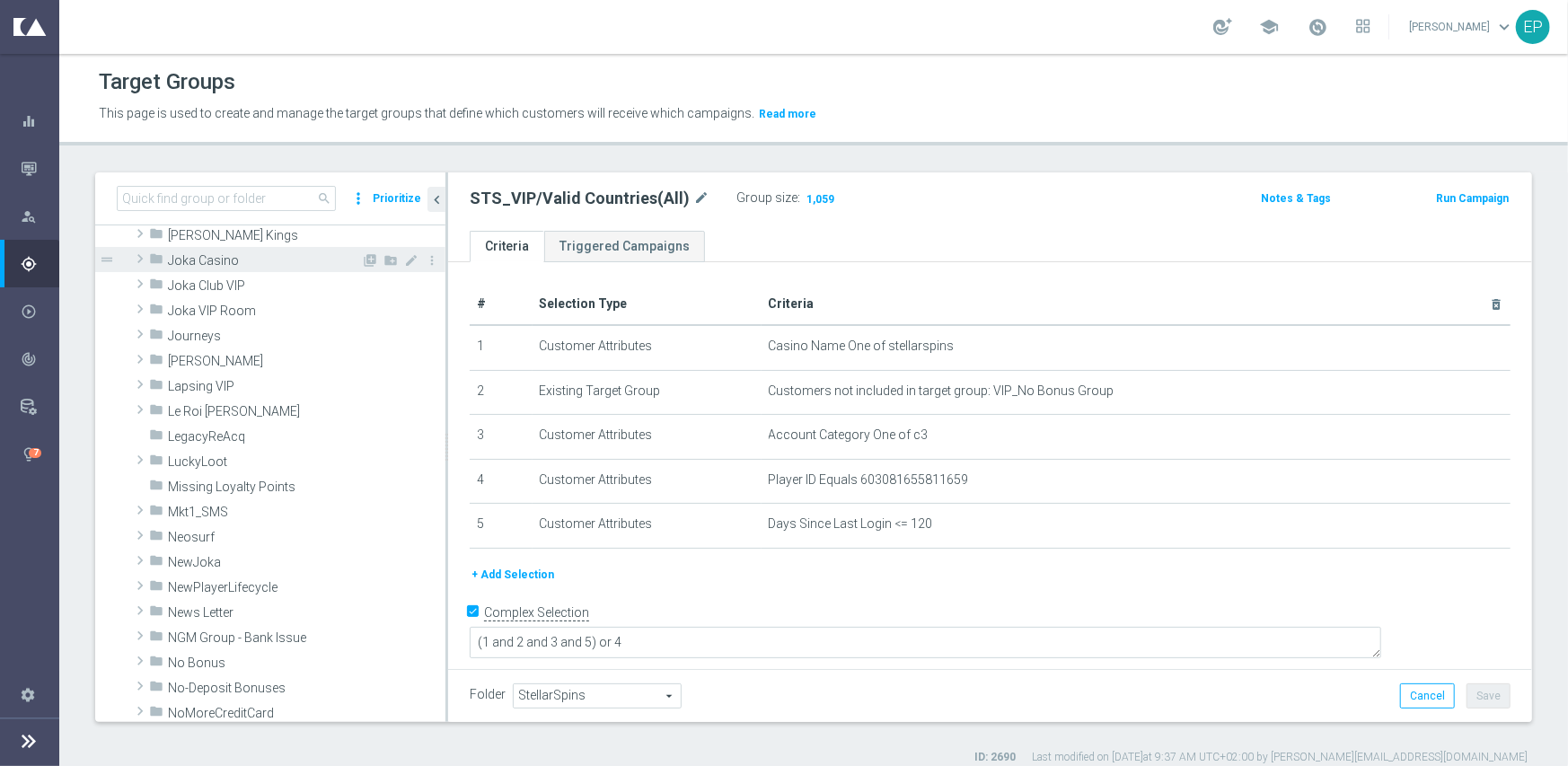
click at [207, 263] on span "Joka Casino" at bounding box center [264, 260] width 193 height 15
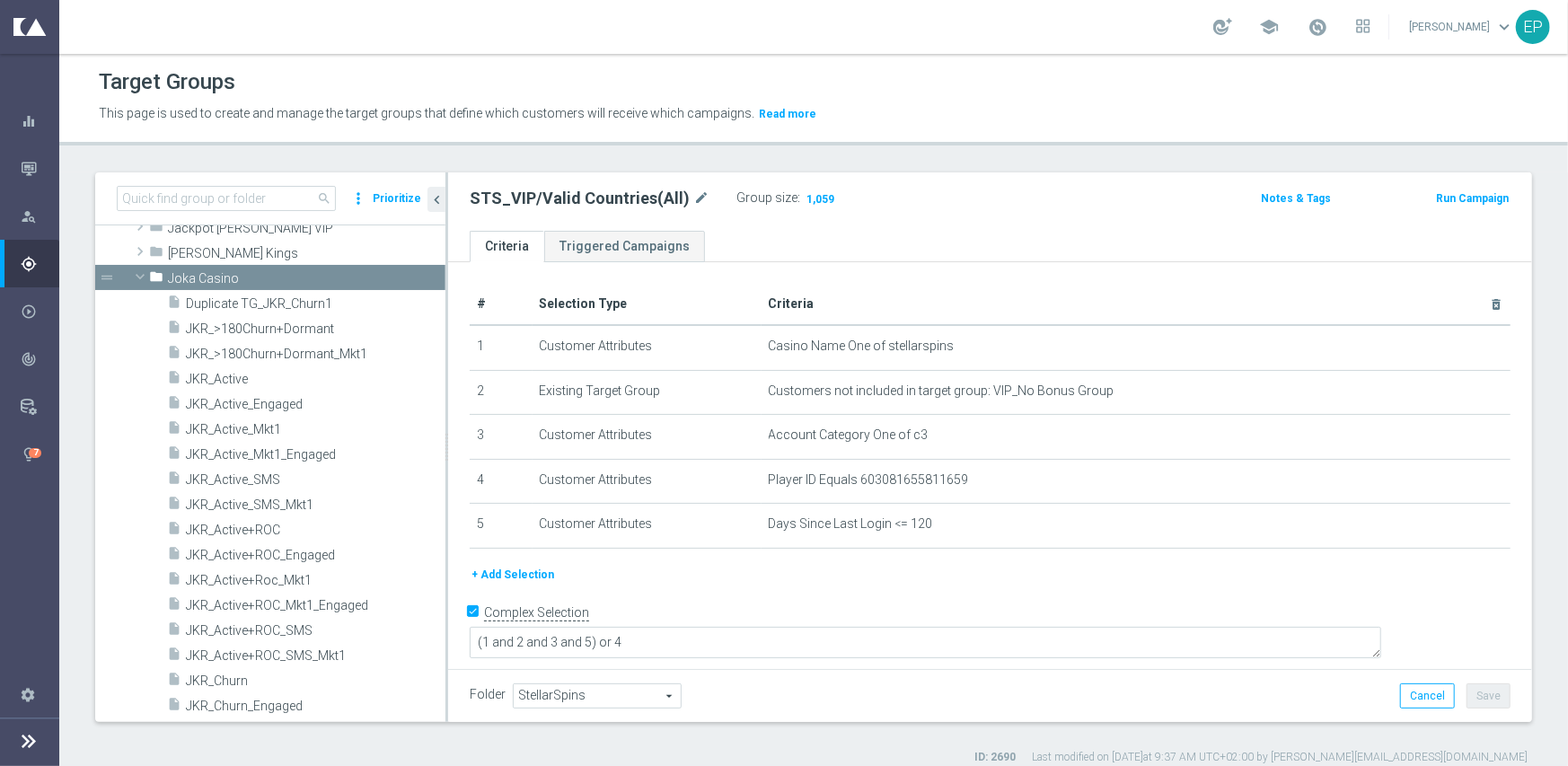
scroll to position [605, 0]
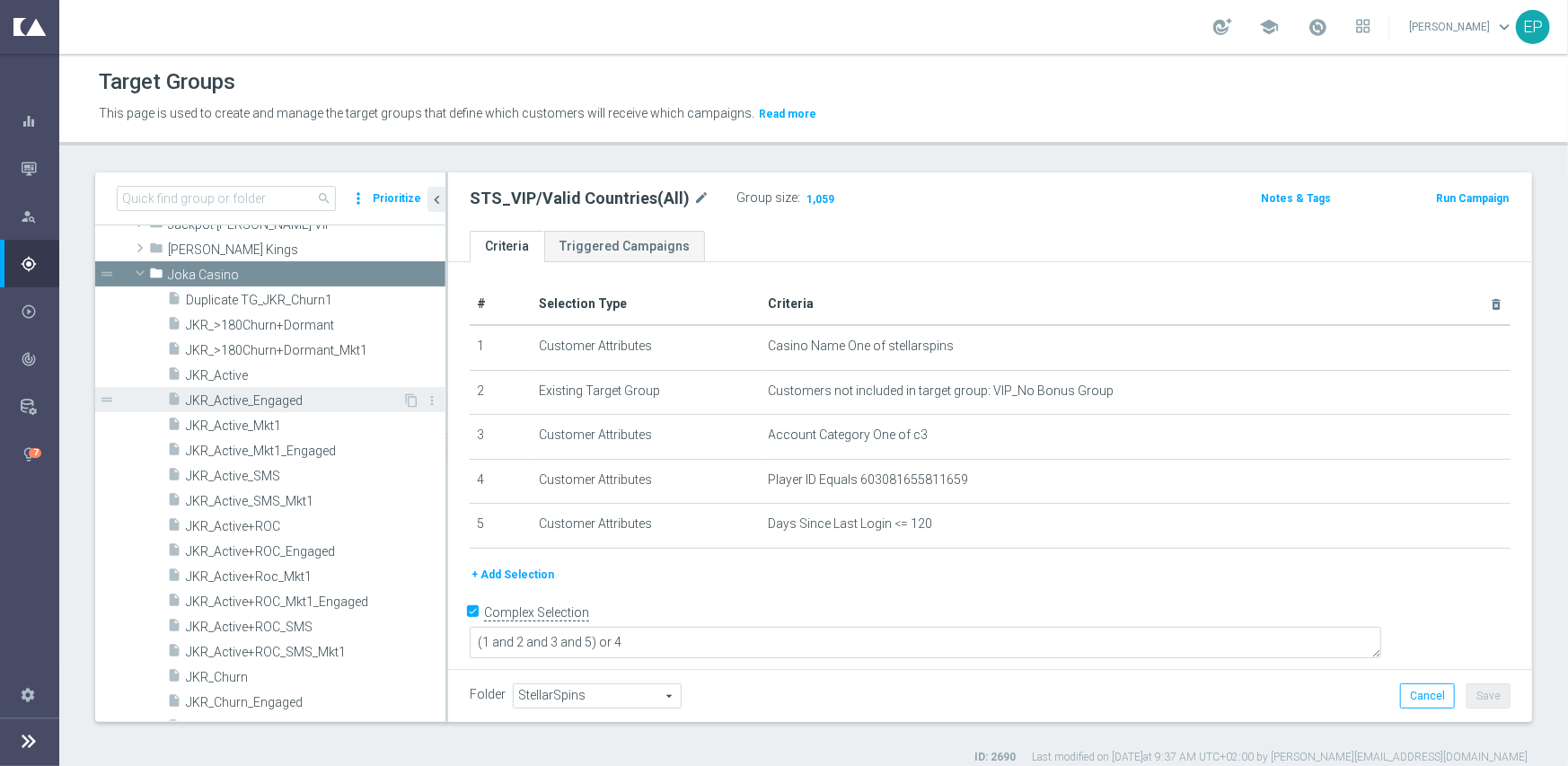
click at [261, 389] on div "insert_drive_file JKR_Active_Engaged" at bounding box center [284, 400] width 236 height 25
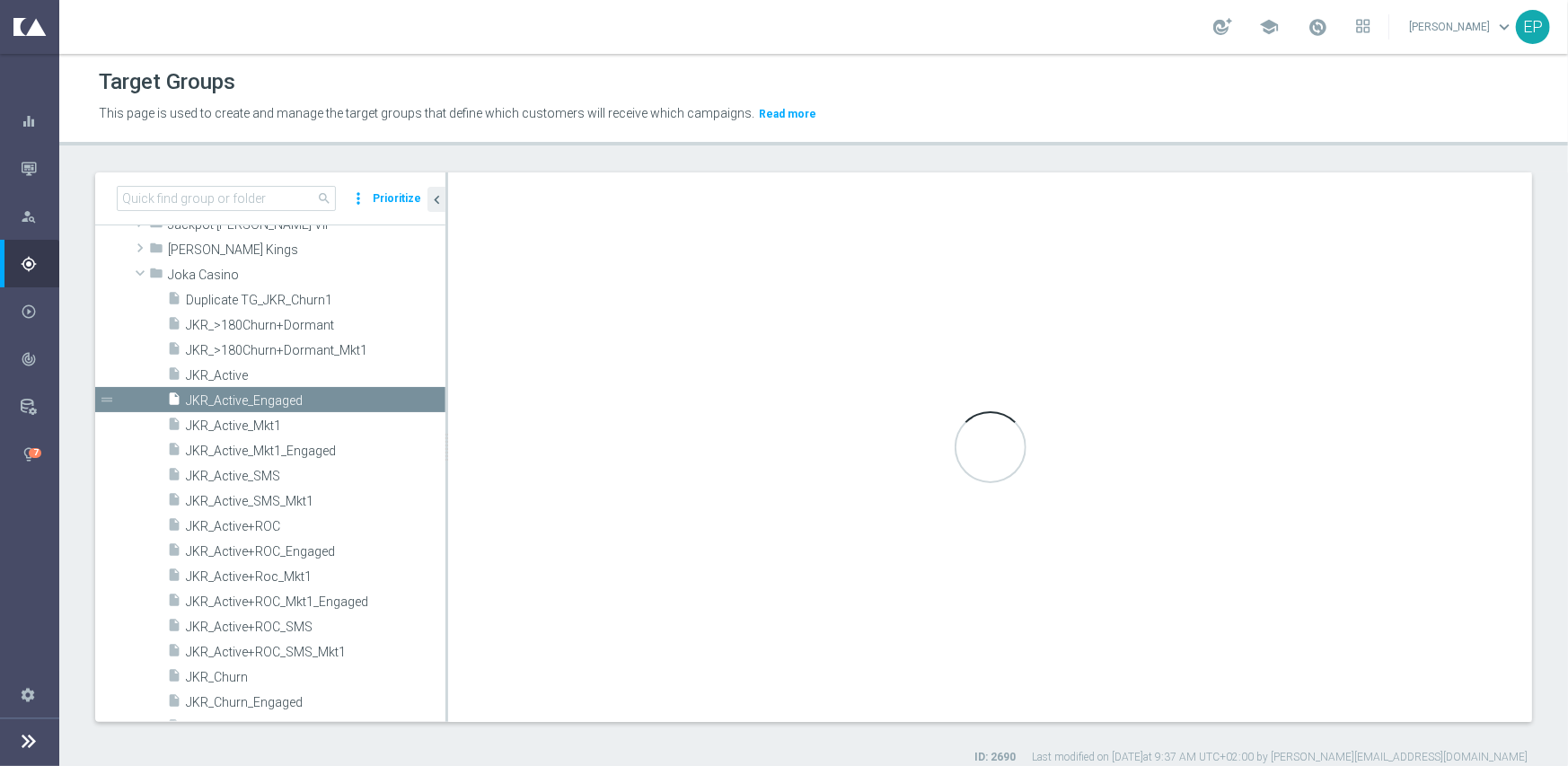
type textarea "(1 and 2 and 3 and 4 and 6 and 7) or 5"
type input "Joka Casino"
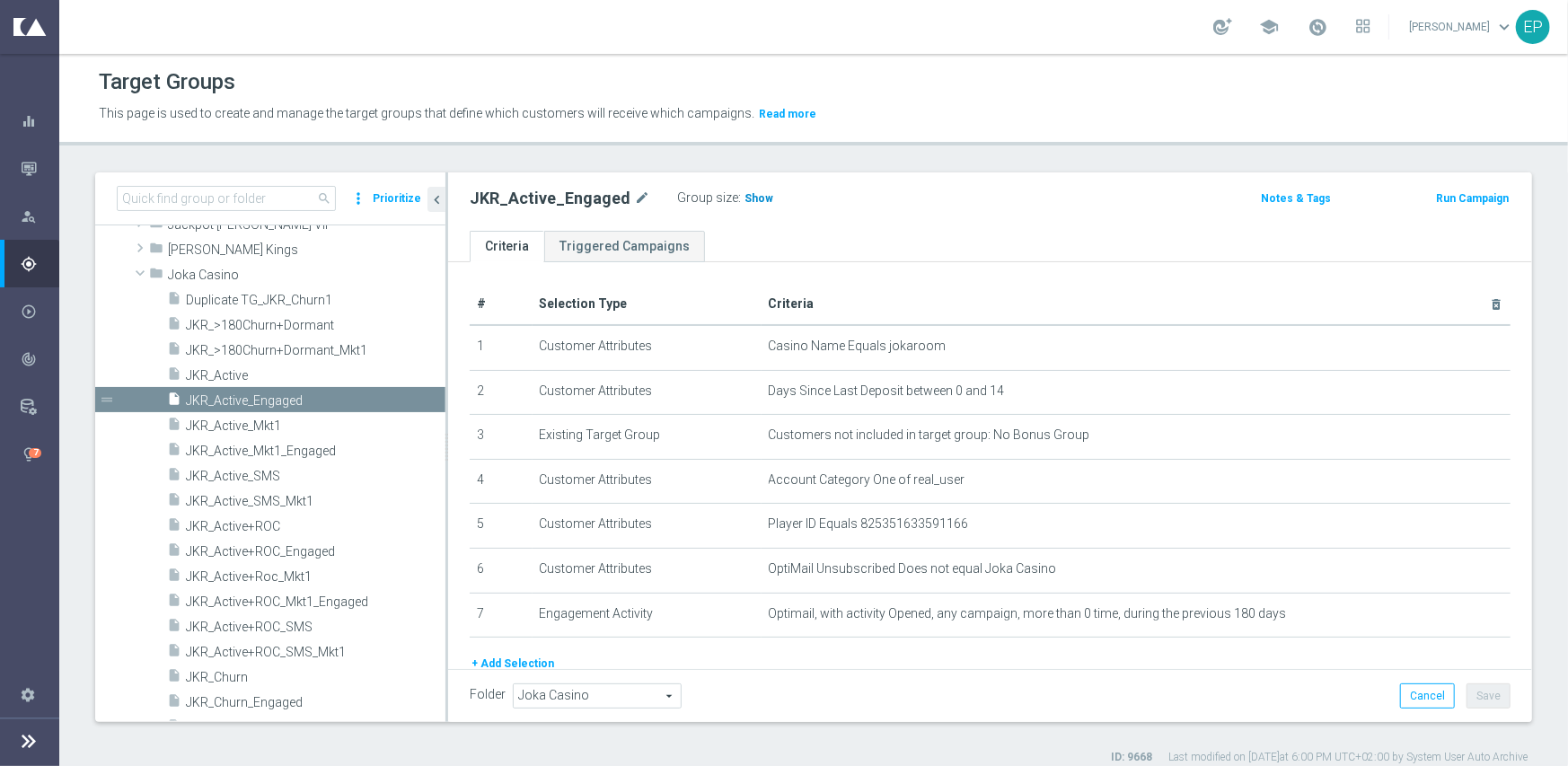
click at [744, 197] on span "Show" at bounding box center [759, 197] width 29 height 12
click at [231, 373] on span "JKR_Active" at bounding box center [294, 376] width 217 height 15
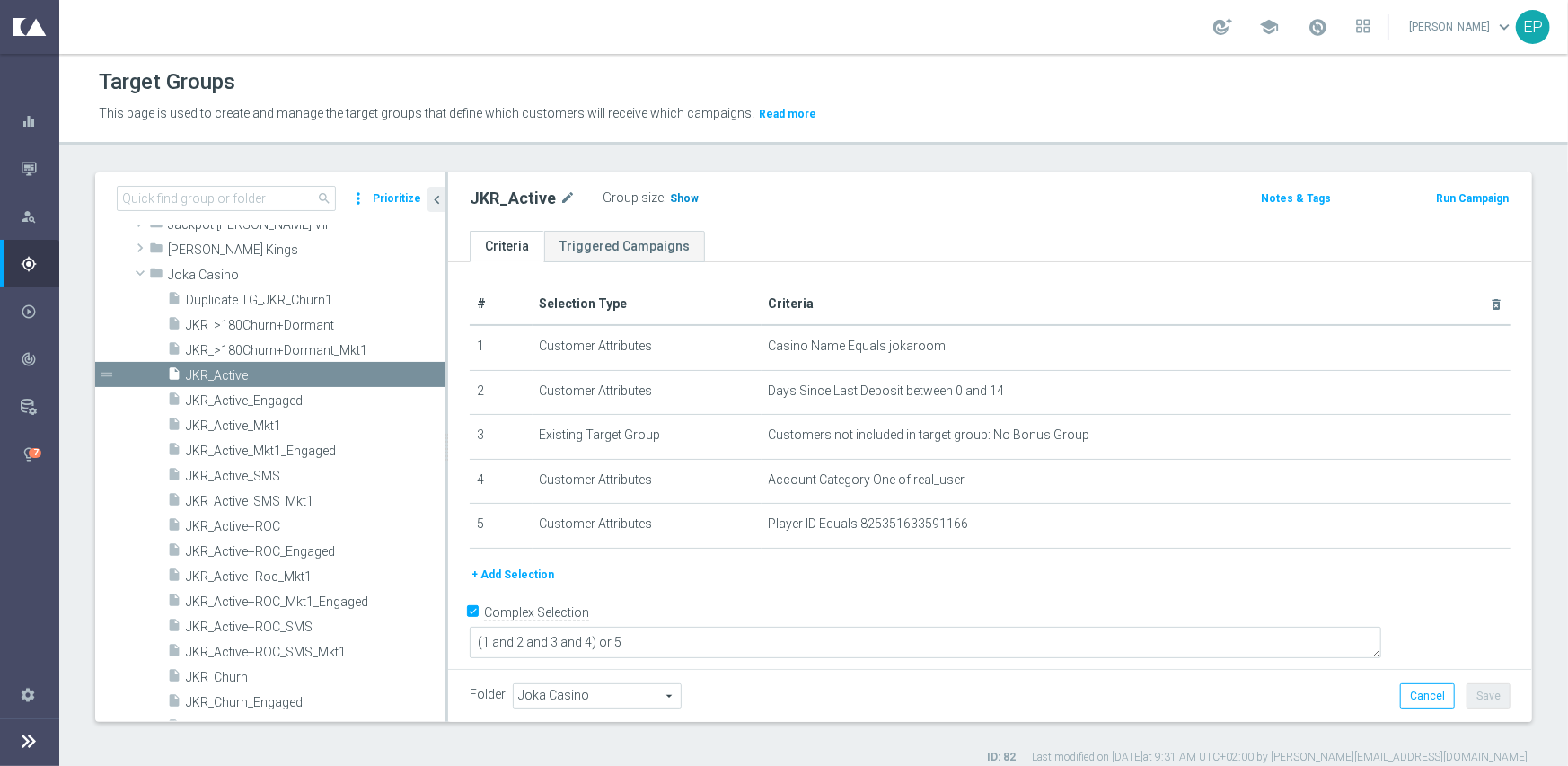
click at [679, 200] on span "Show" at bounding box center [684, 197] width 29 height 12
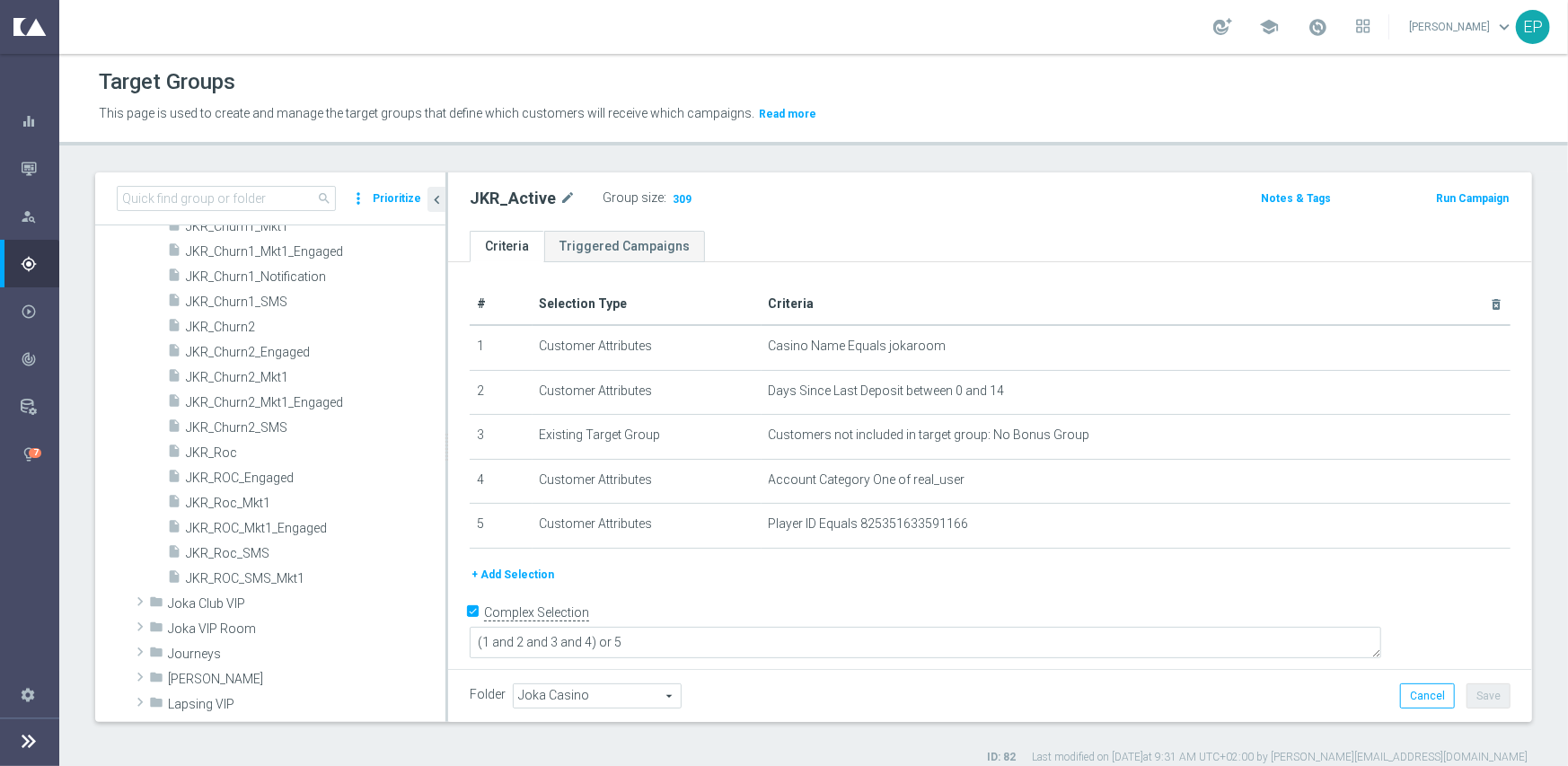
scroll to position [1144, 0]
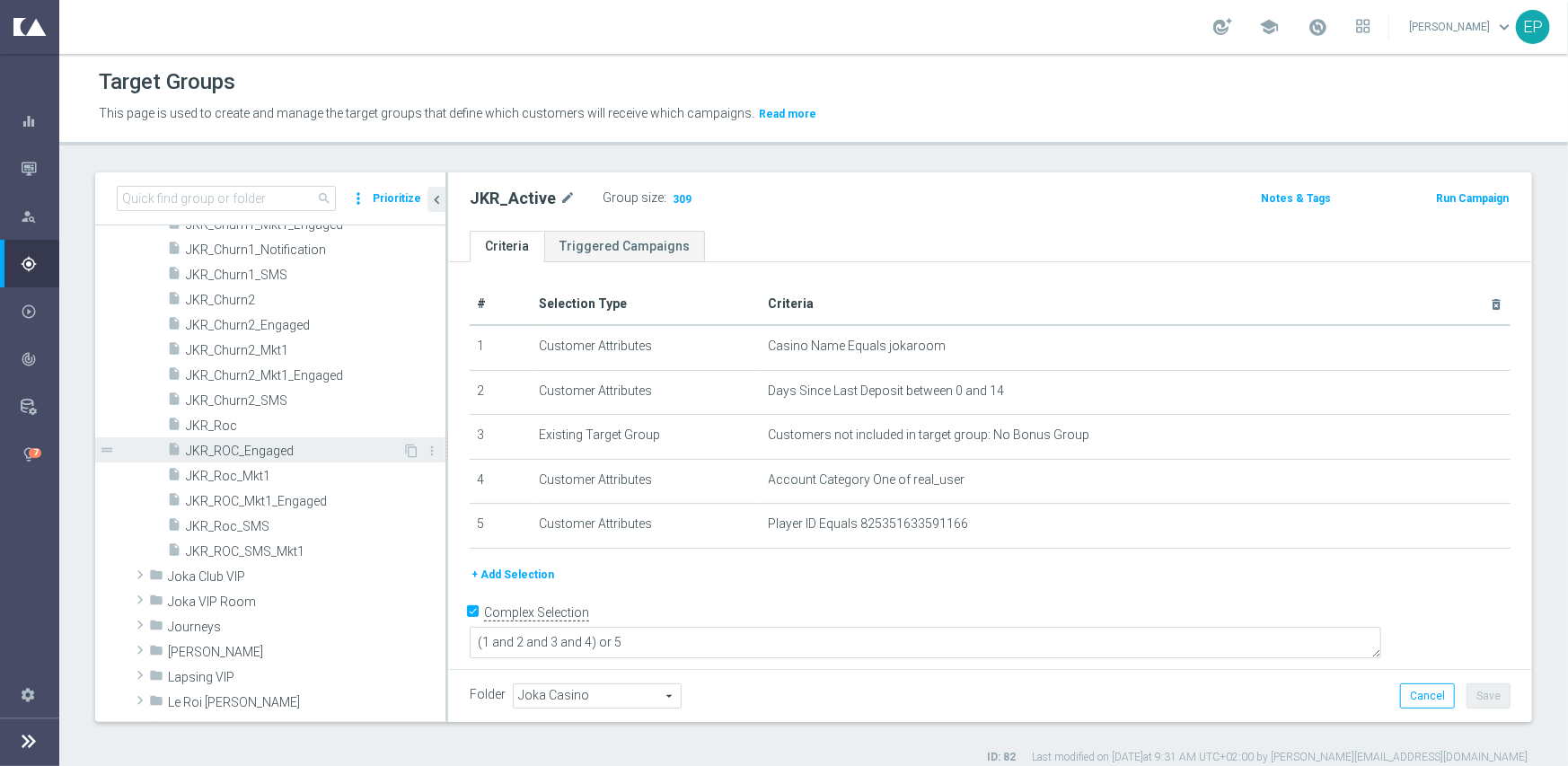
drag, startPoint x: 237, startPoint y: 448, endPoint x: 323, endPoint y: 449, distance: 86.0
click at [237, 448] on span "JKR_ROC_Engaged" at bounding box center [294, 451] width 217 height 15
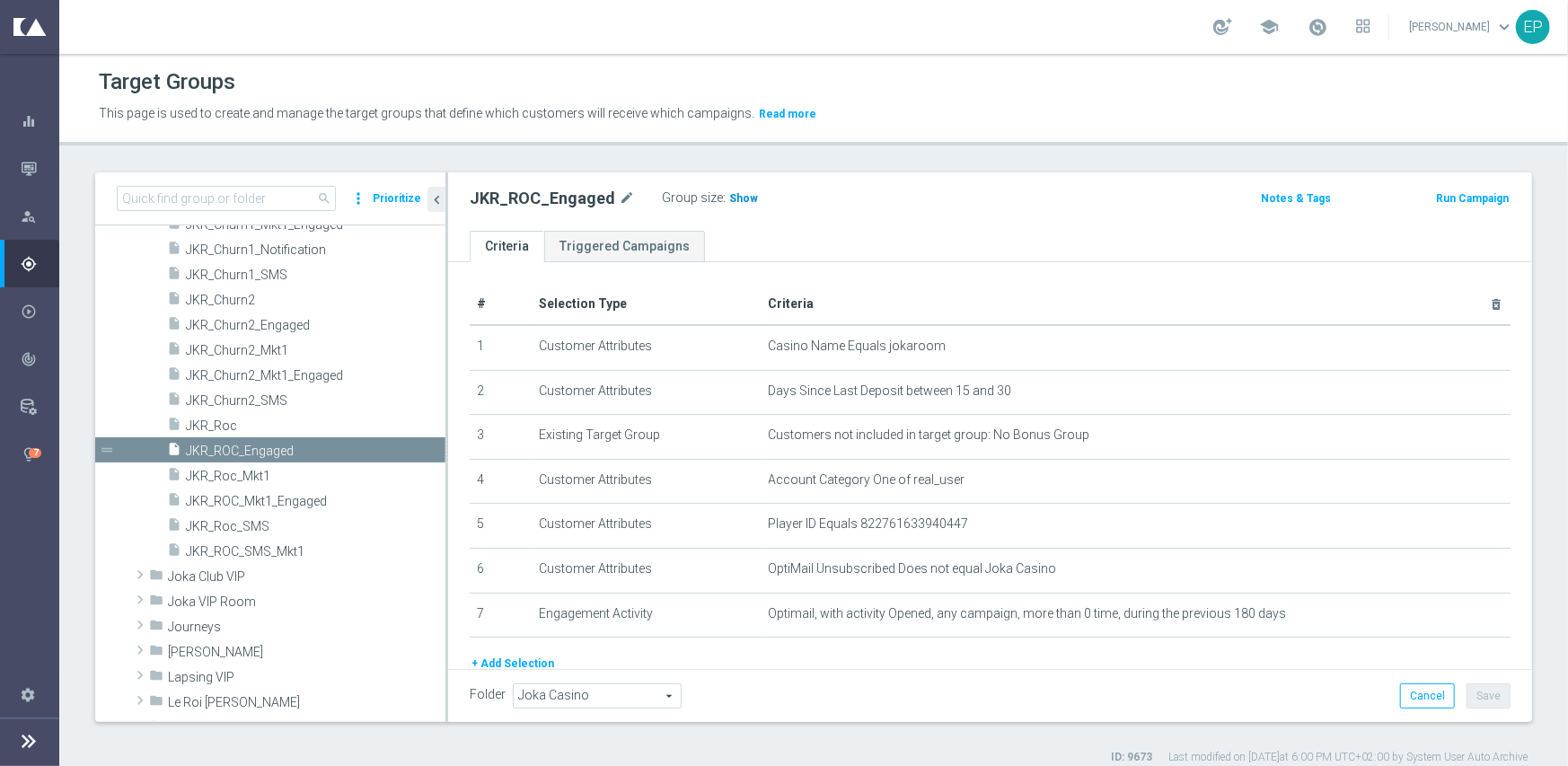
click at [735, 198] on span "Show" at bounding box center [743, 197] width 29 height 12
click at [207, 421] on span "JKR_Roc" at bounding box center [294, 426] width 217 height 15
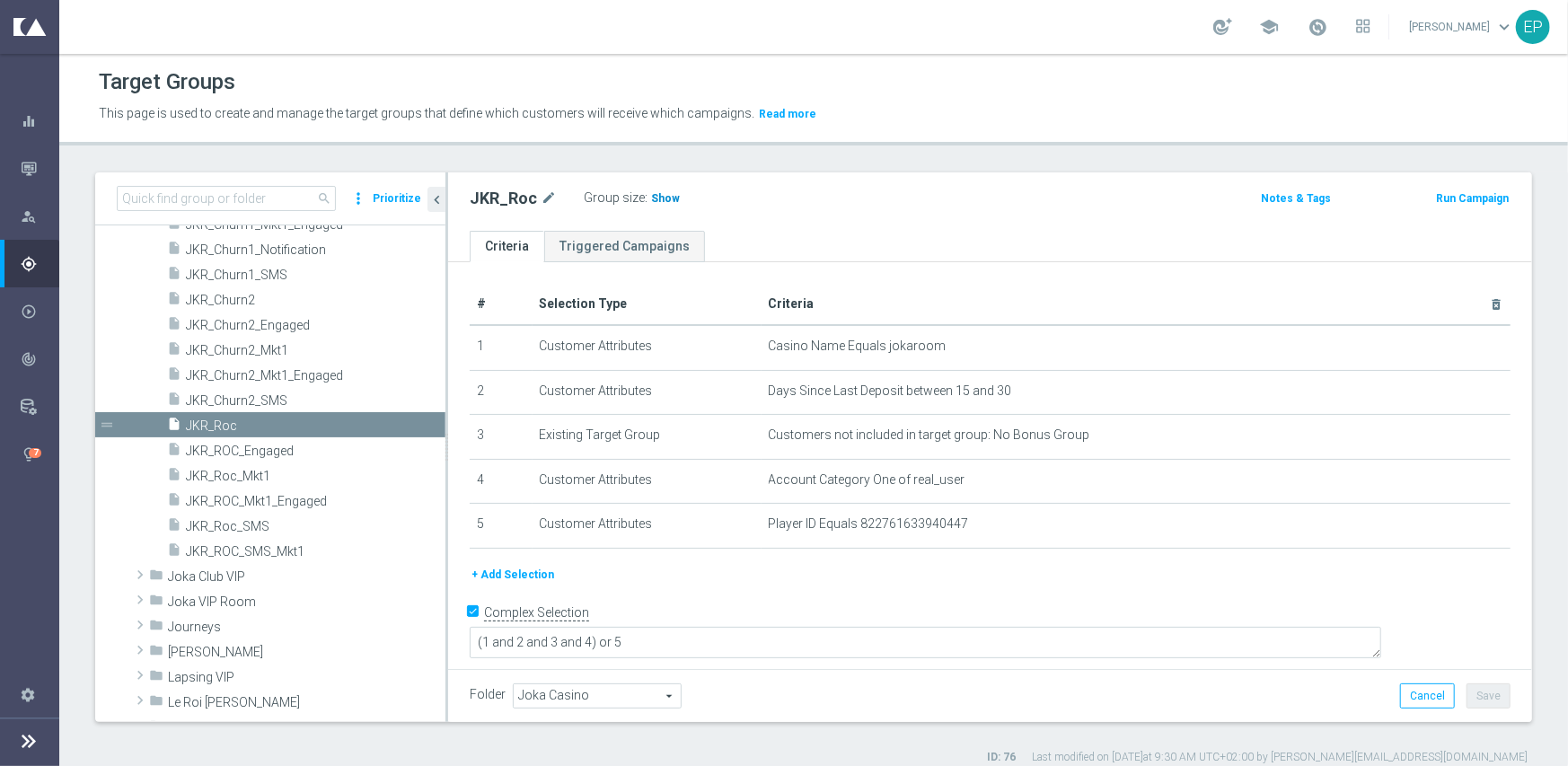
click at [663, 199] on span "Show" at bounding box center [665, 197] width 29 height 12
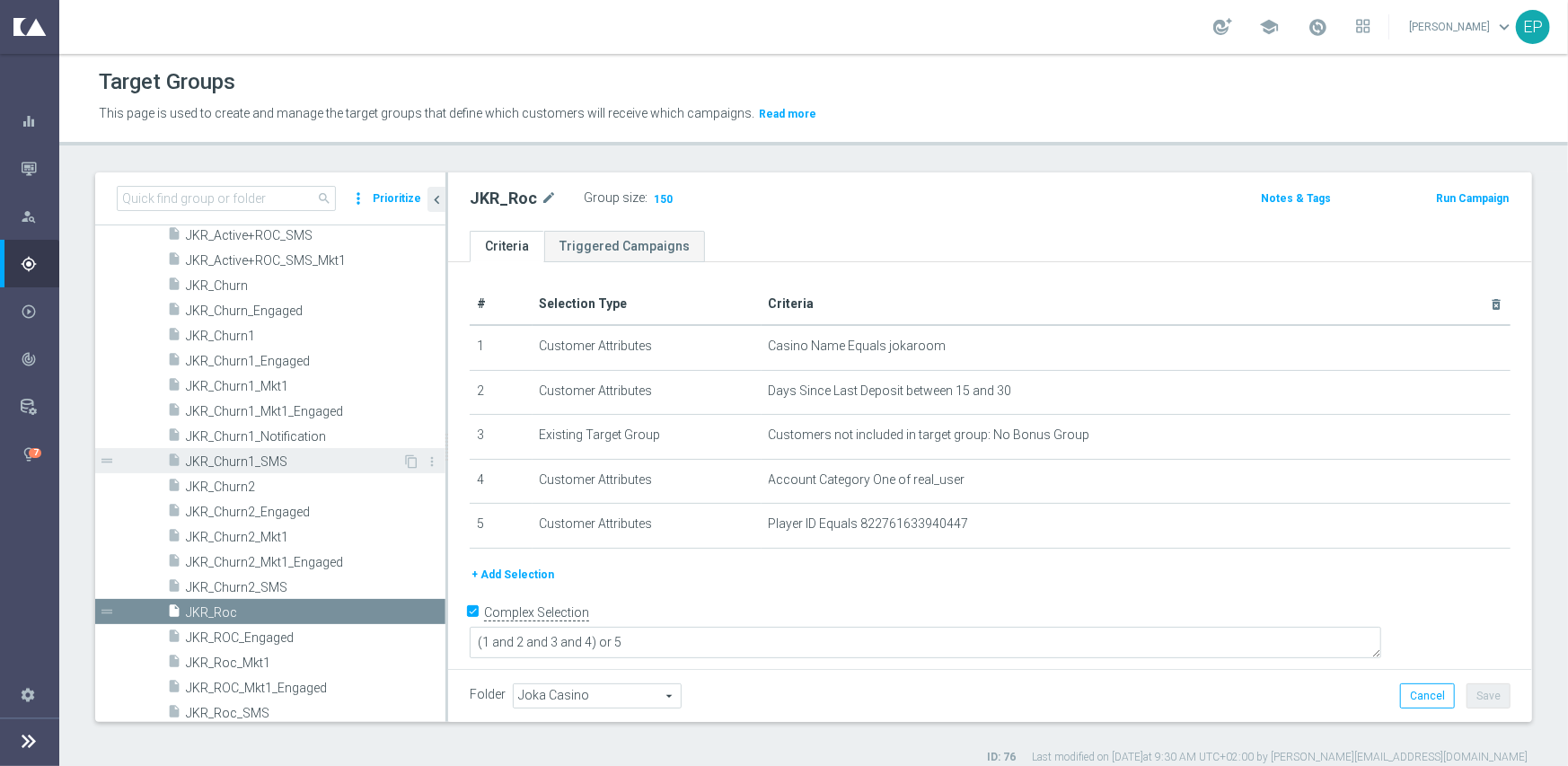
scroll to position [875, 0]
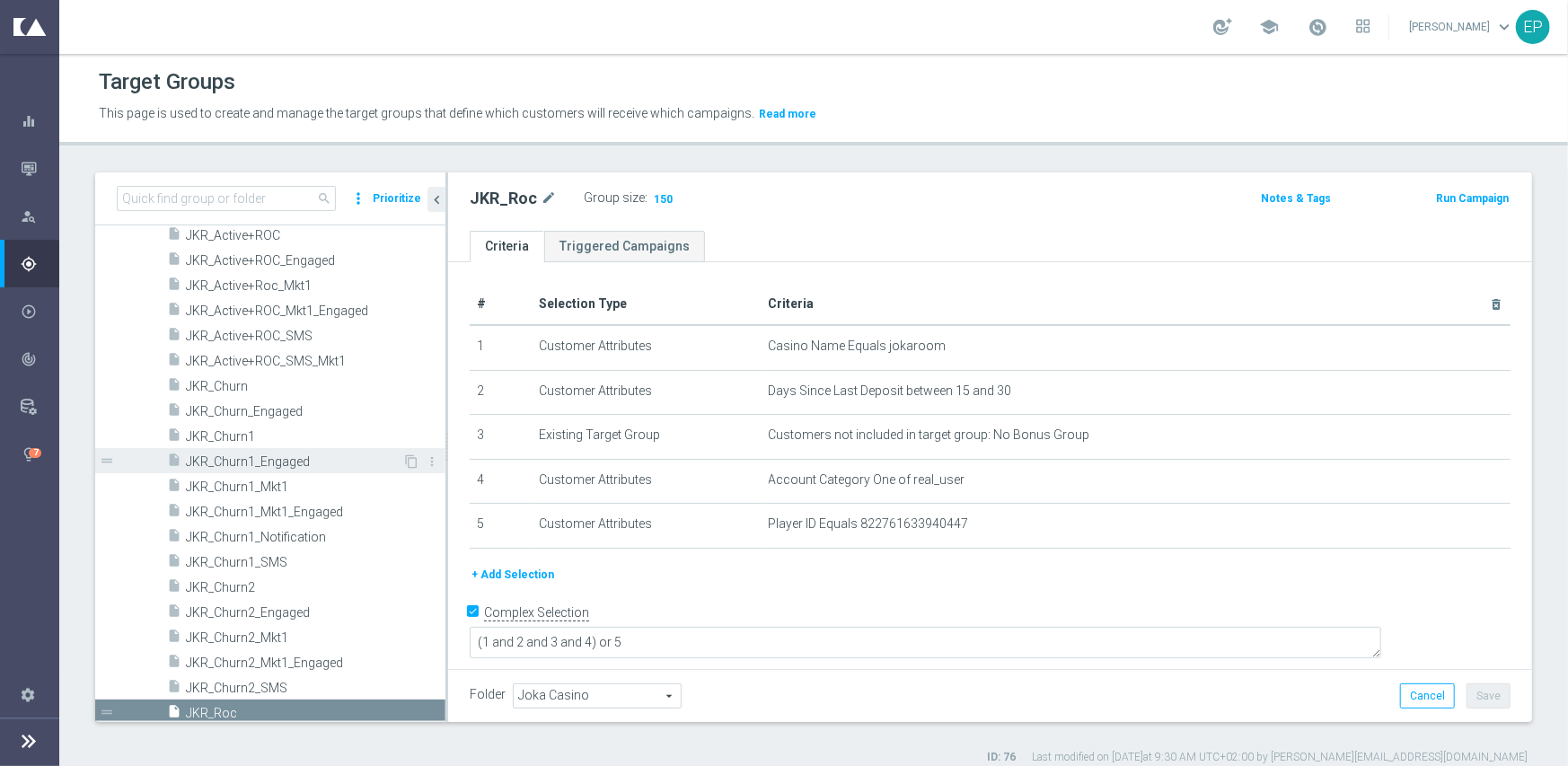
click at [300, 461] on span "JKR_Churn1_Engaged" at bounding box center [294, 462] width 217 height 15
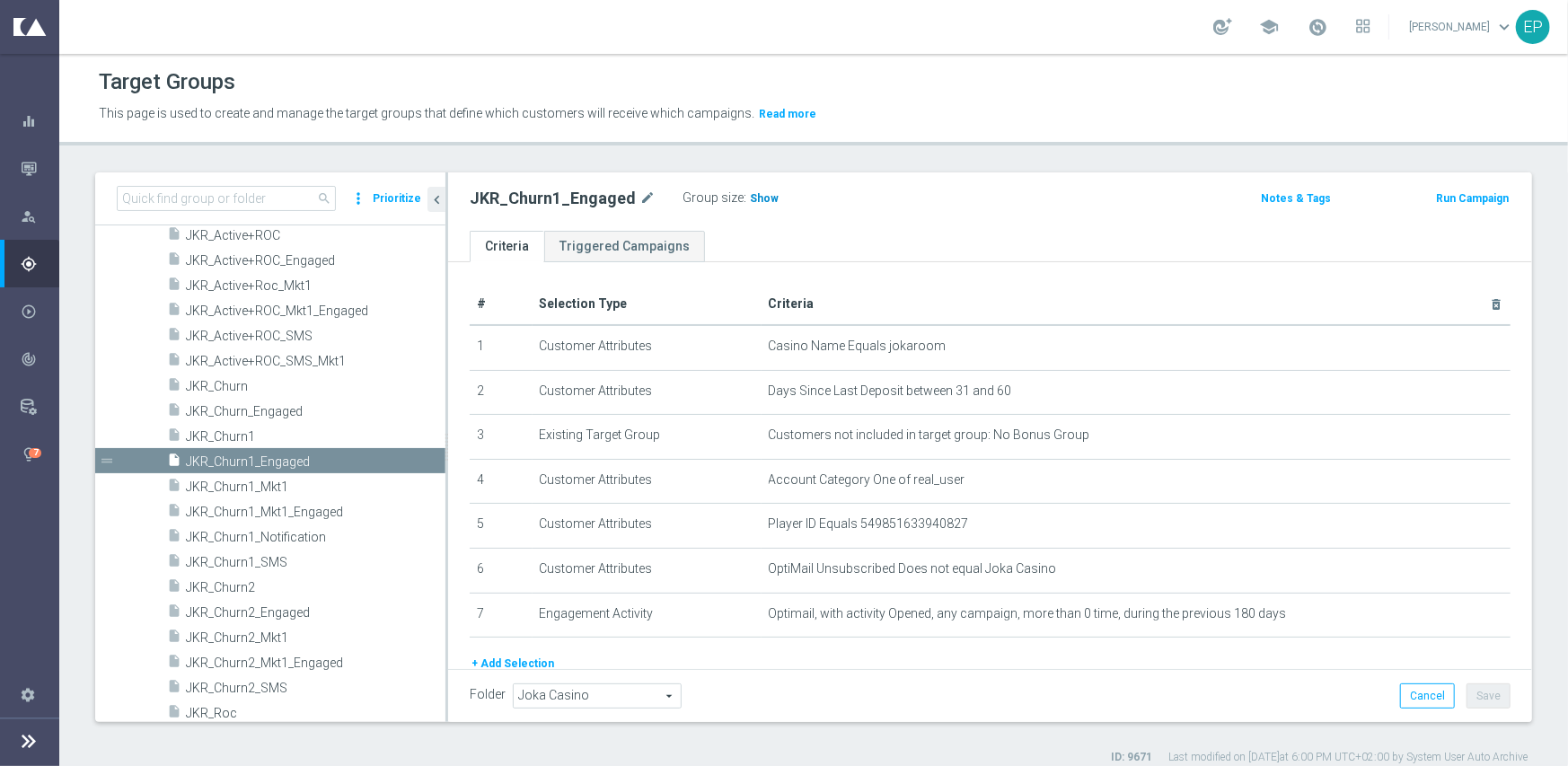
click at [754, 198] on span "Show" at bounding box center [764, 197] width 29 height 12
click at [237, 438] on span "JKR_Churn1" at bounding box center [294, 437] width 217 height 15
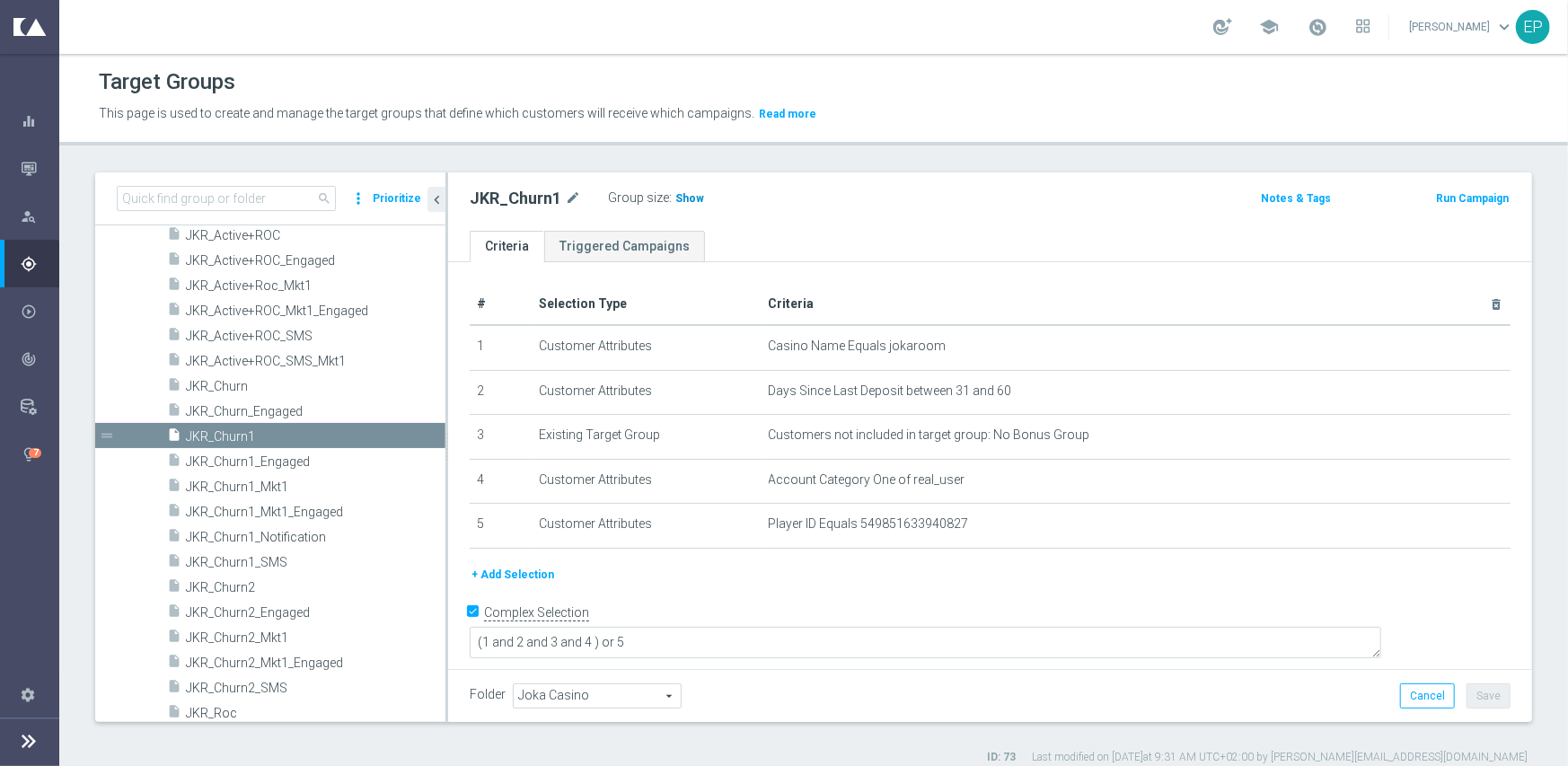
click at [686, 198] on span "Show" at bounding box center [690, 197] width 29 height 12
click at [267, 586] on span "JKR_Churn2" at bounding box center [294, 588] width 217 height 15
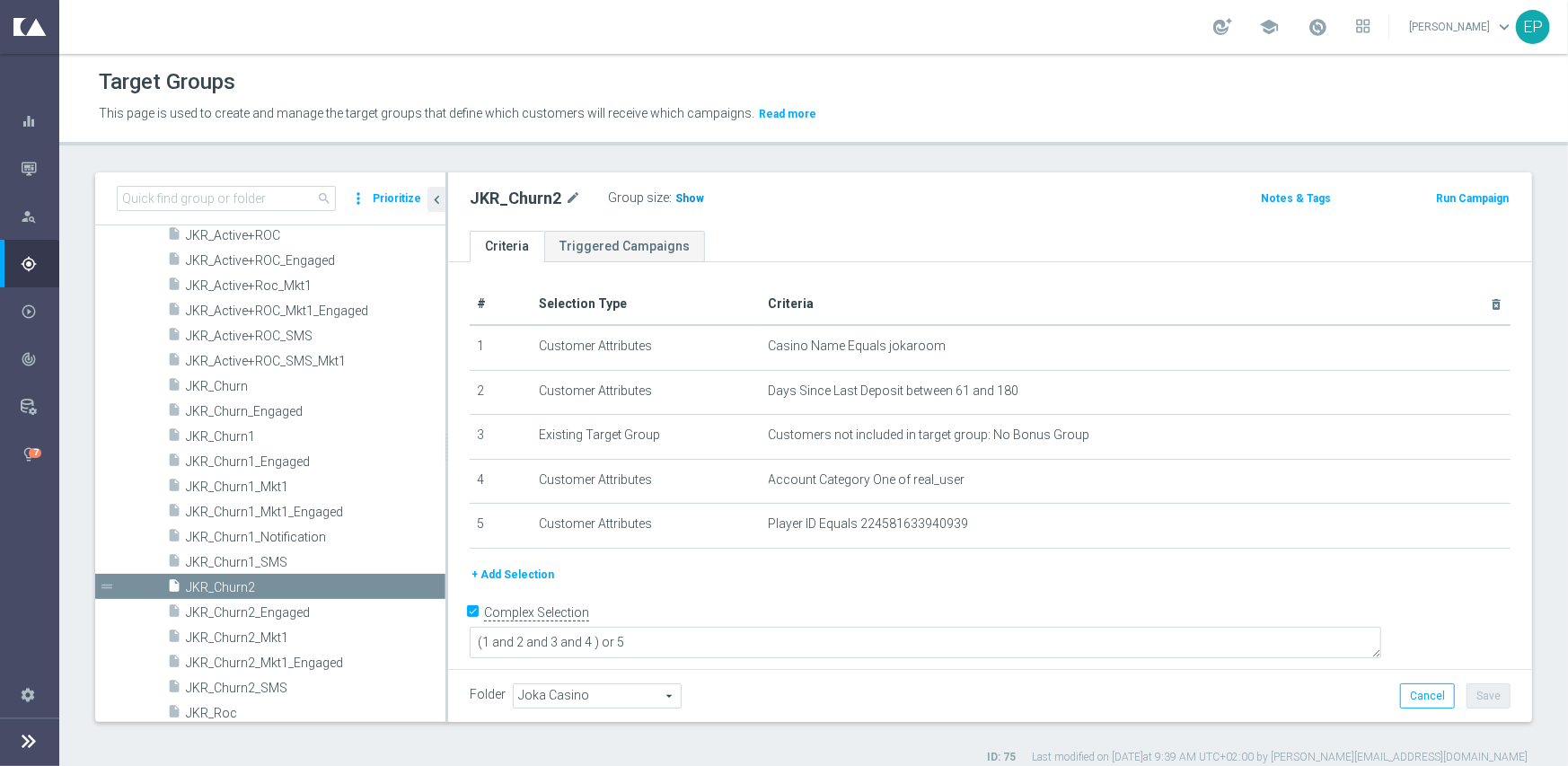
click at [680, 190] on h3 "Show" at bounding box center [690, 198] width 32 height 20
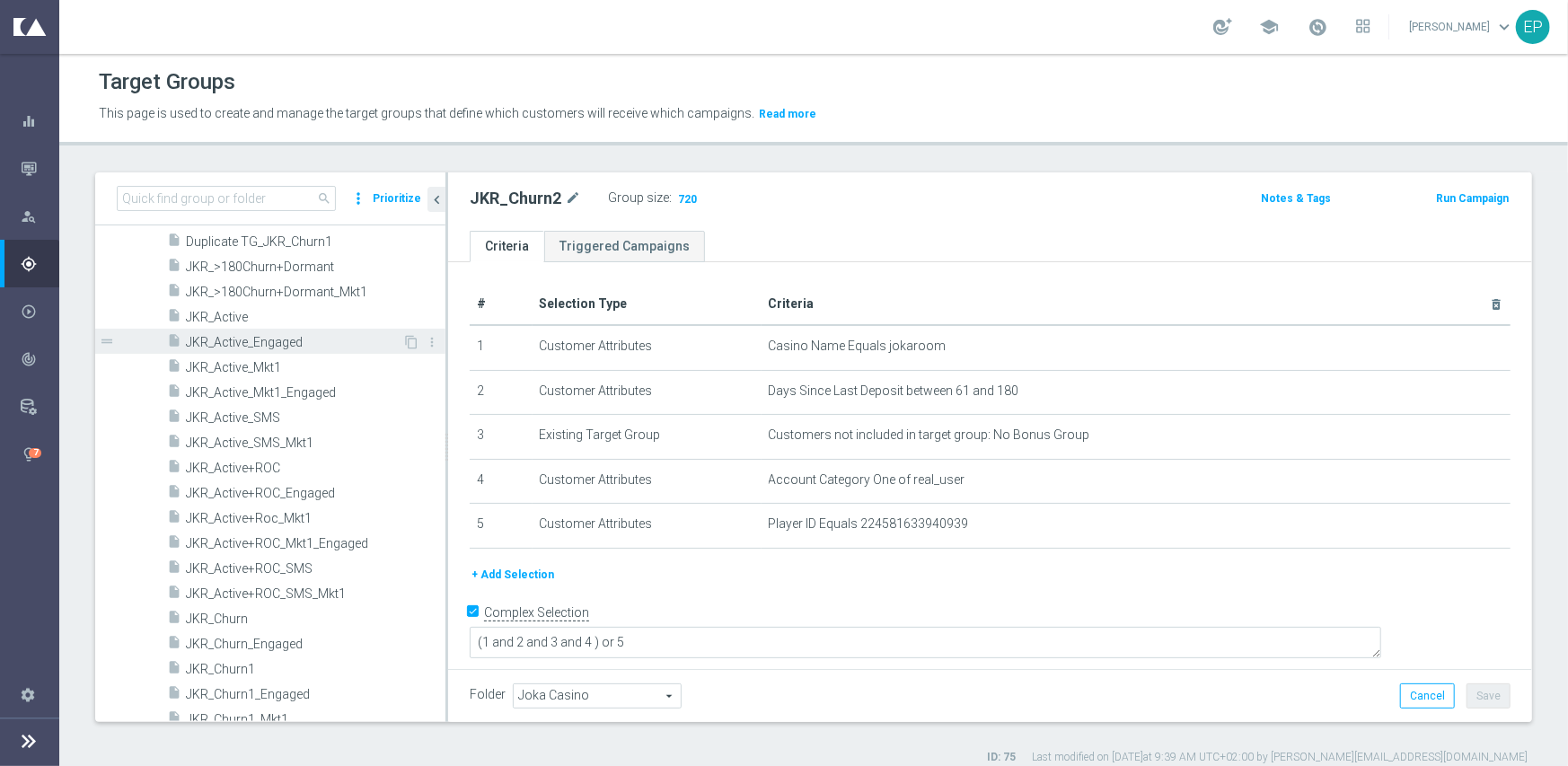
scroll to position [605, 0]
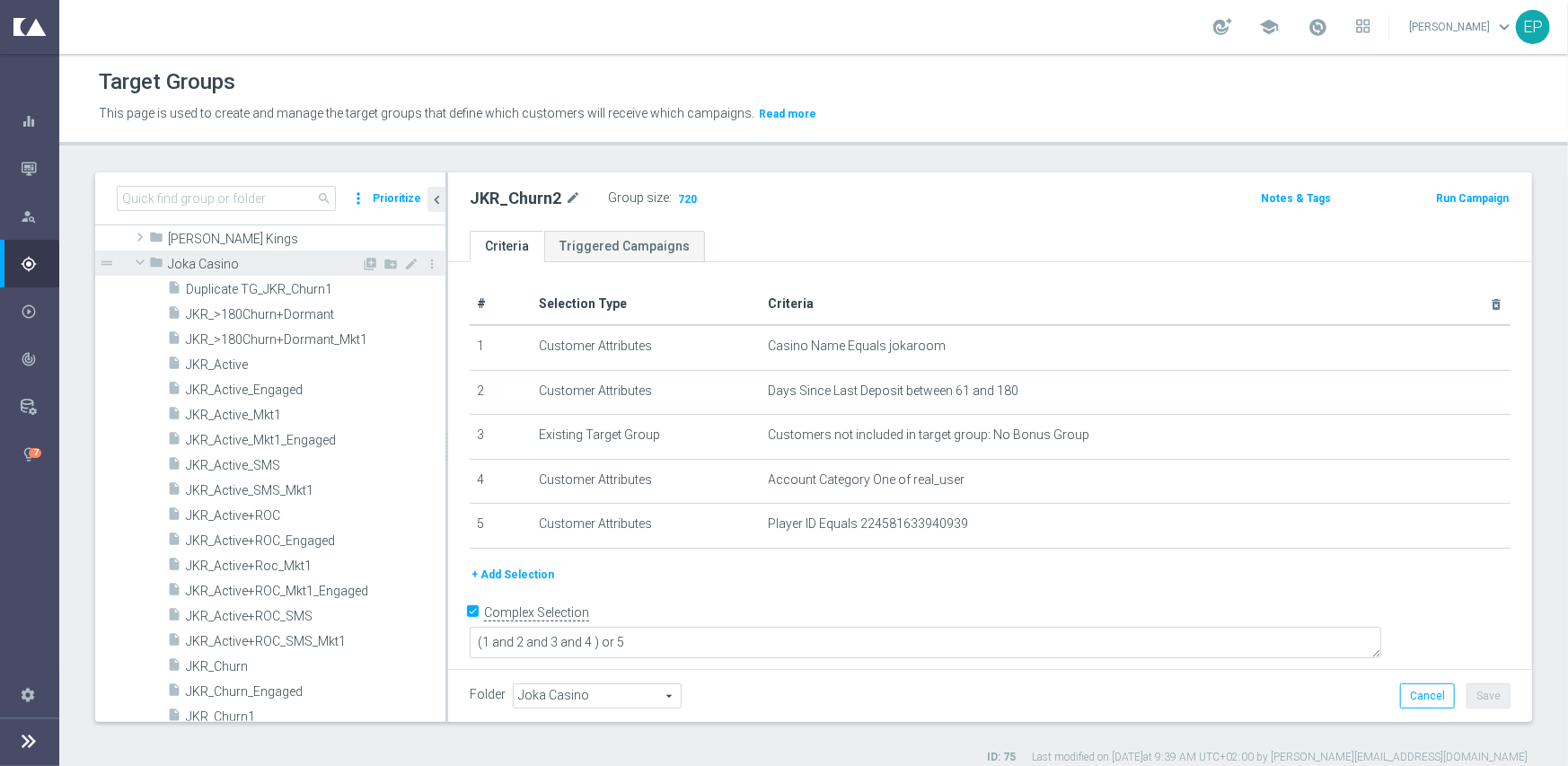
click at [138, 263] on span at bounding box center [140, 261] width 22 height 18
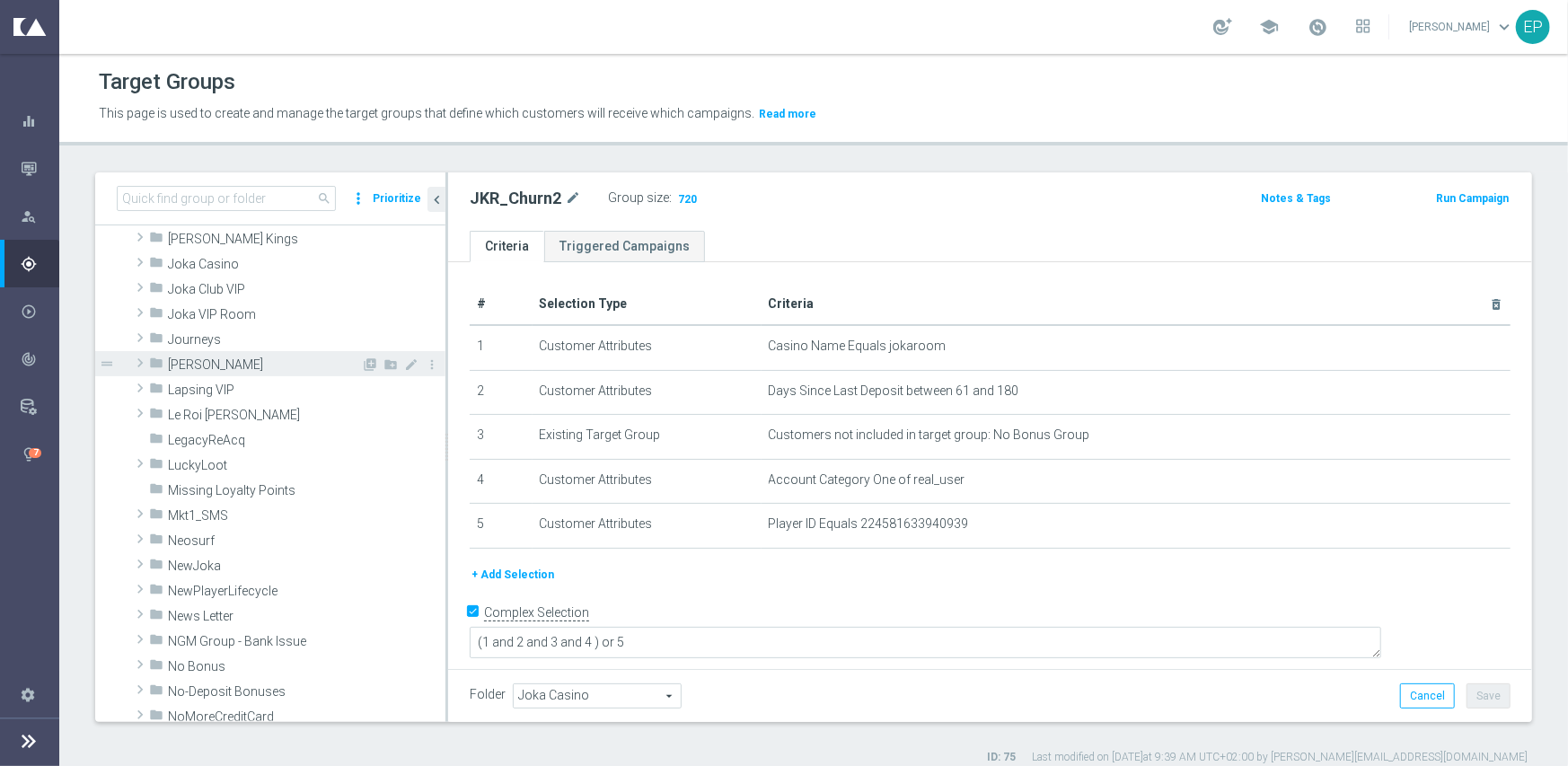
click at [137, 359] on span at bounding box center [139, 362] width 18 height 22
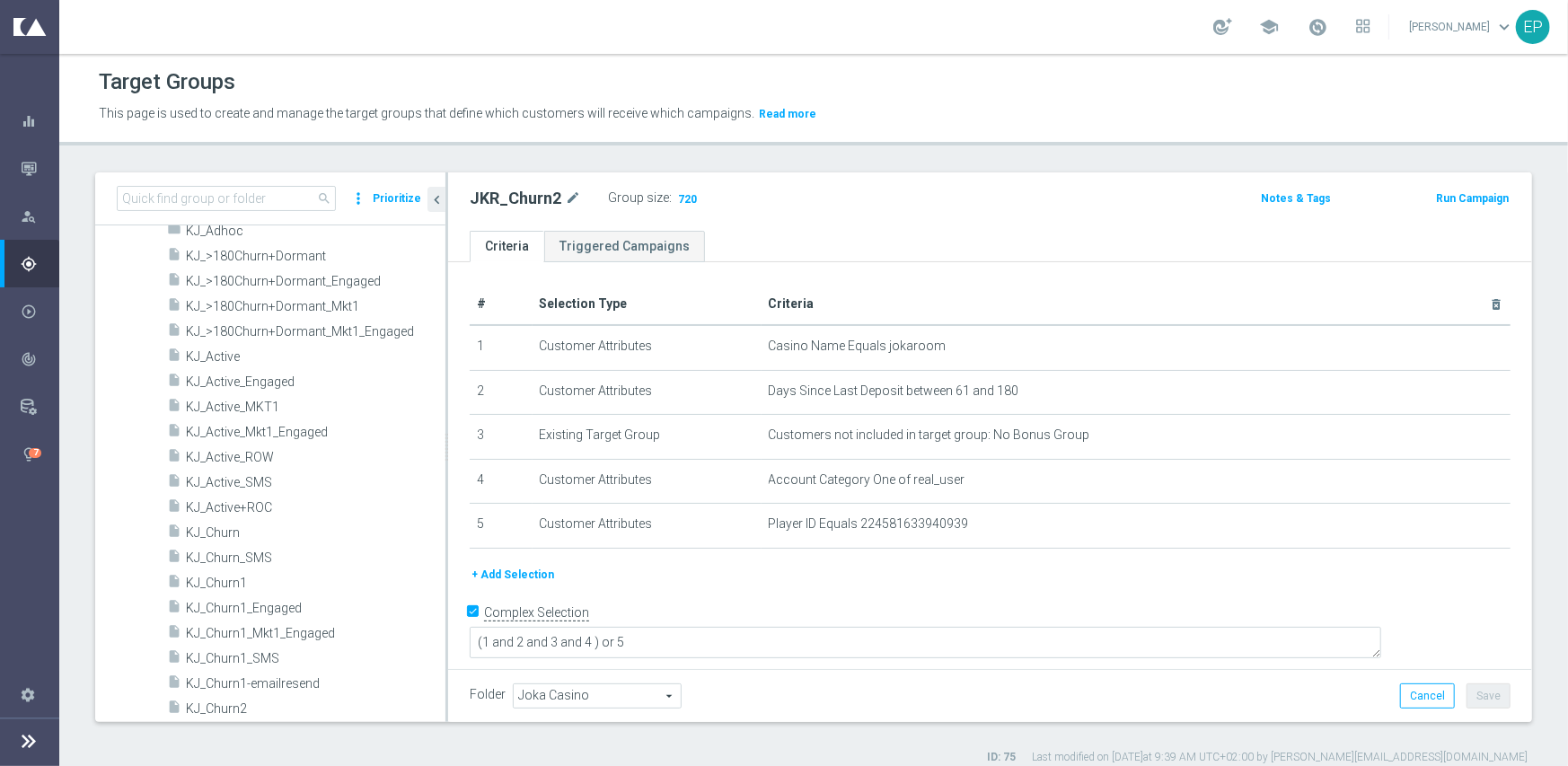
scroll to position [785, 0]
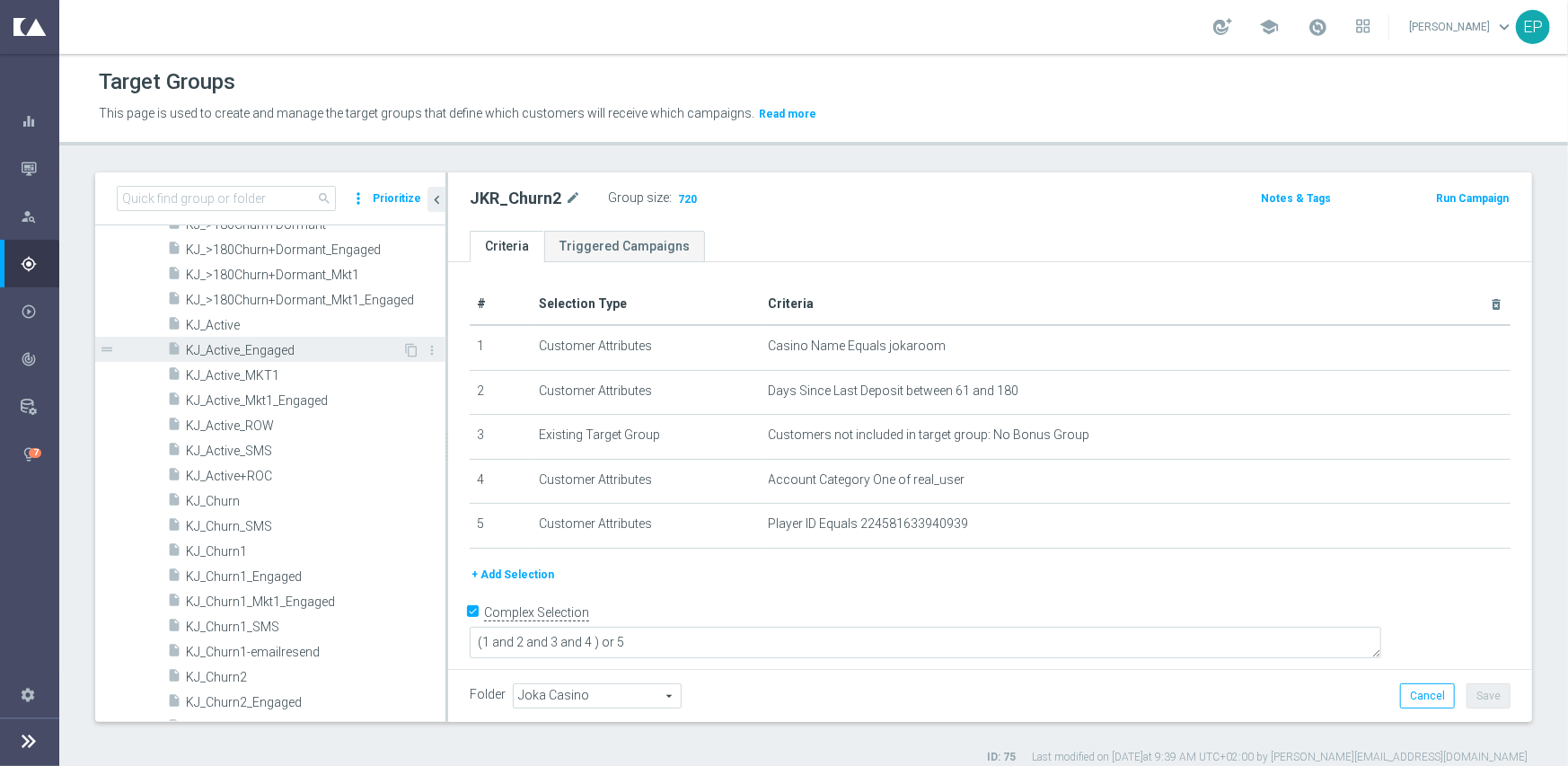
click at [255, 352] on span "KJ_Active_Engaged" at bounding box center [294, 351] width 217 height 15
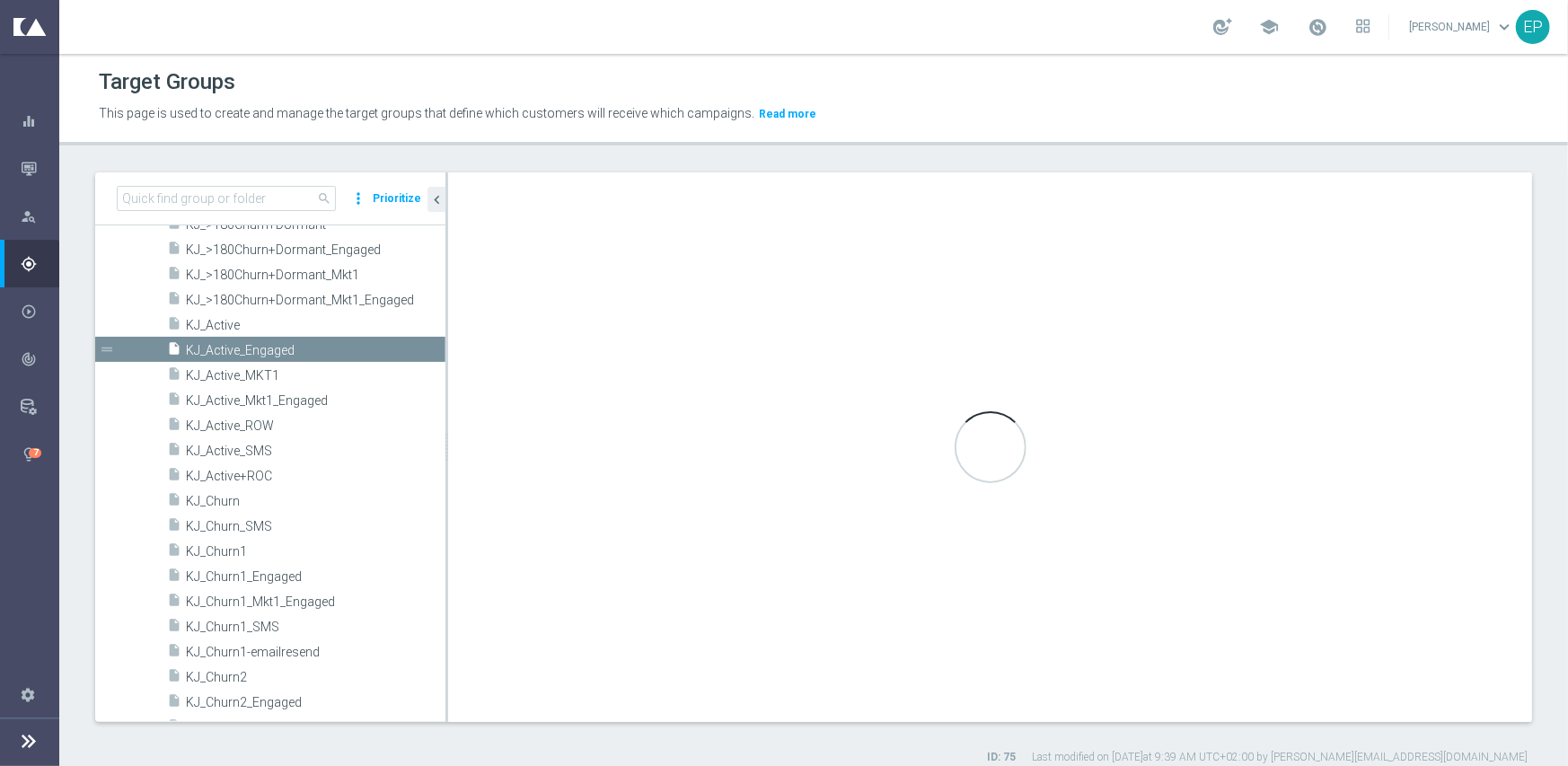
type textarea "(1 and 2 and 3 and 4 and 6 and 7 ) or 5"
type input "King Johnnie"
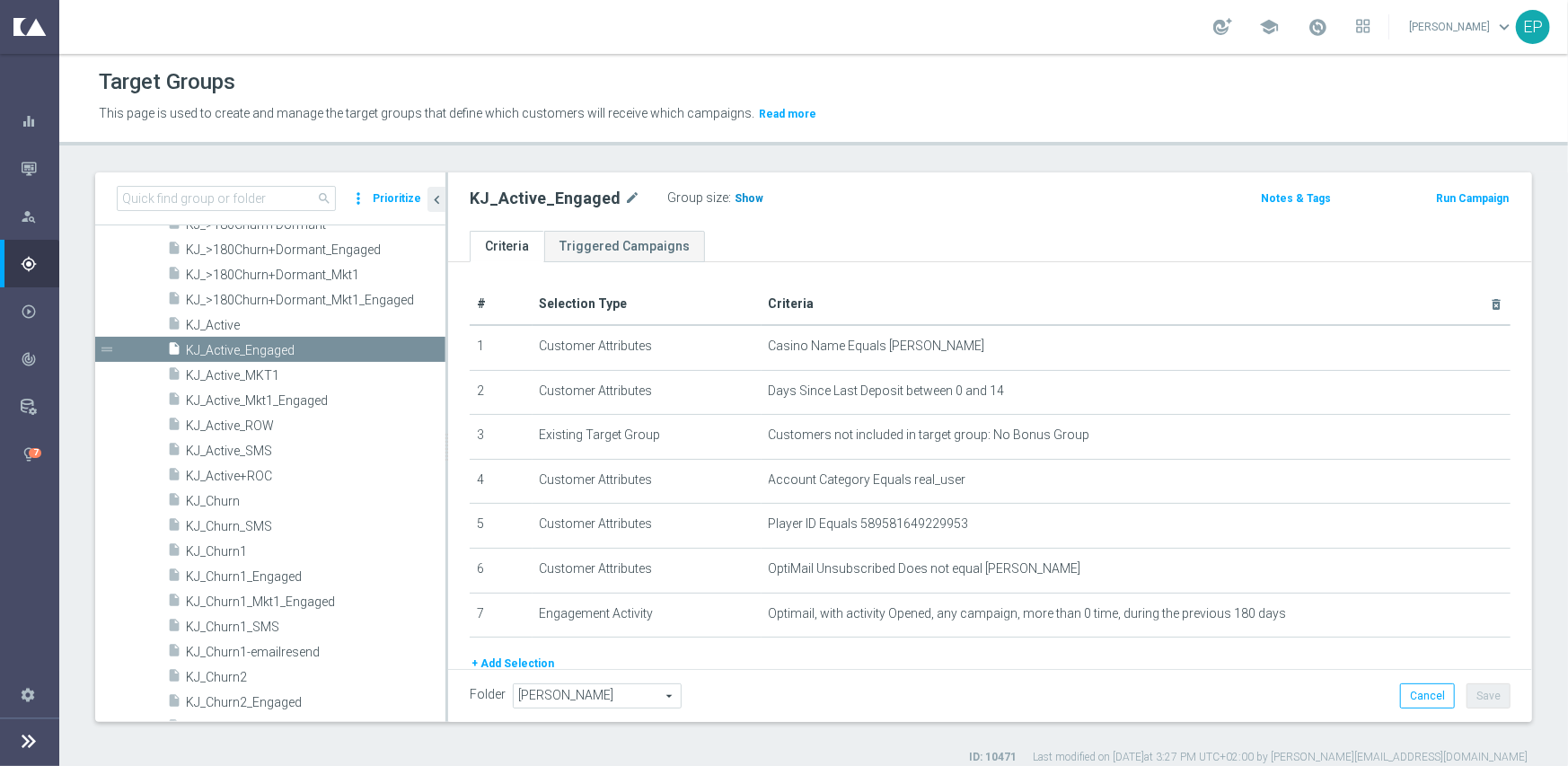
click at [735, 198] on span "Show" at bounding box center [749, 197] width 29 height 12
click at [208, 321] on span "KJ_Active" at bounding box center [294, 325] width 217 height 15
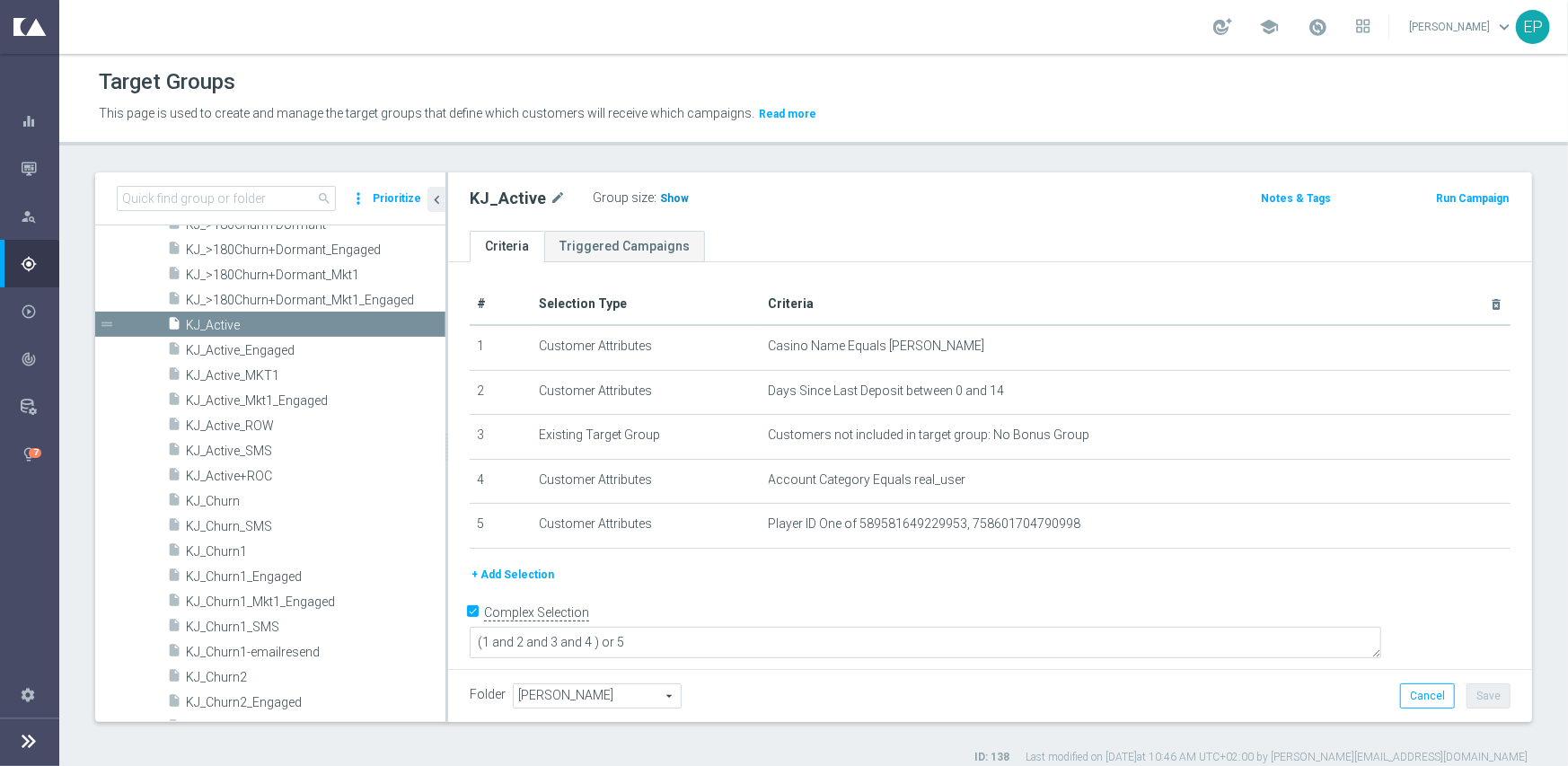
click at [671, 200] on span "Show" at bounding box center [675, 197] width 29 height 12
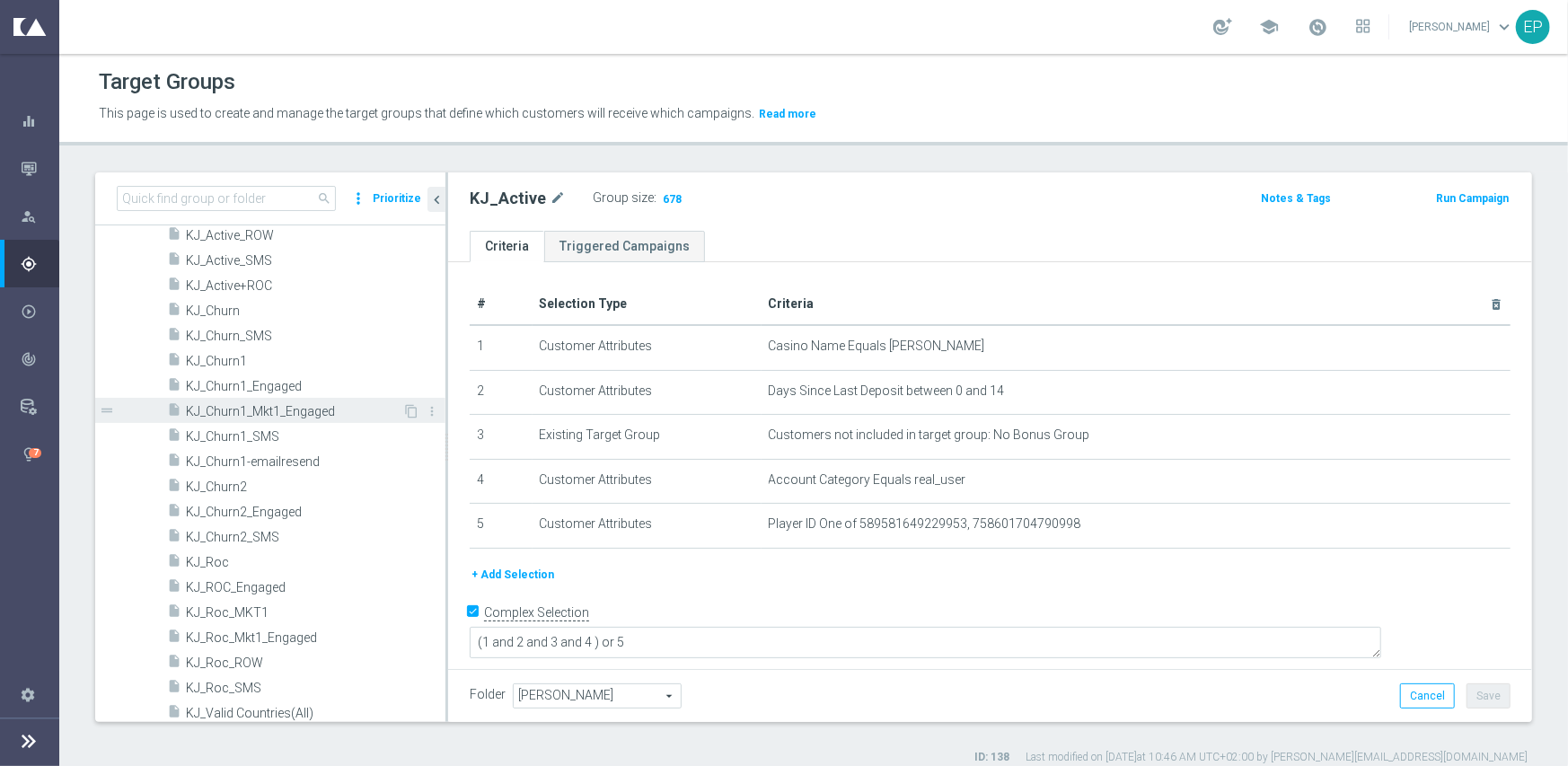
scroll to position [1054, 0]
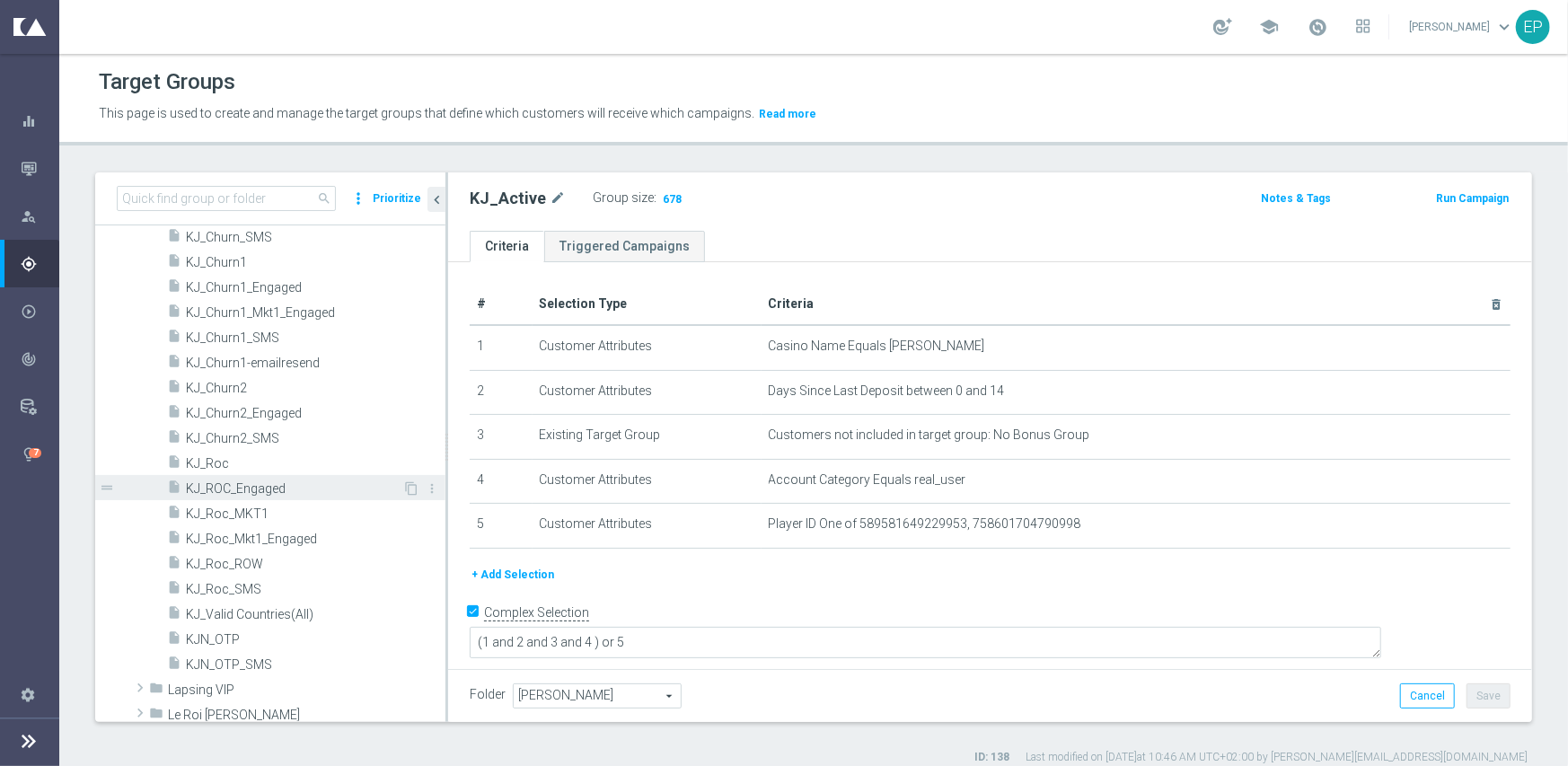
click at [272, 487] on span "KJ_ROC_Engaged" at bounding box center [294, 488] width 217 height 15
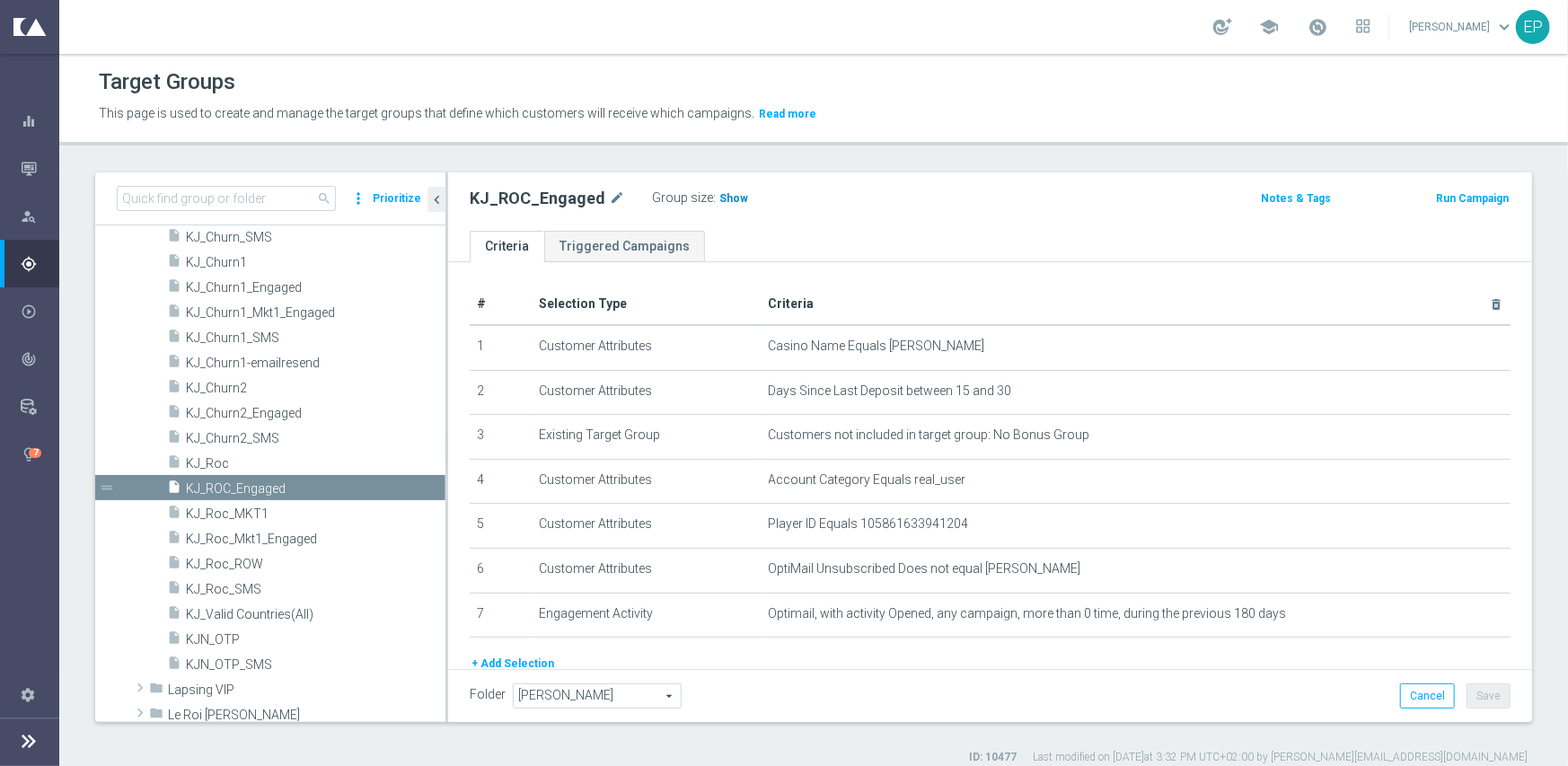
click at [724, 197] on span "Show" at bounding box center [734, 197] width 29 height 12
click at [217, 459] on span "KJ_Roc" at bounding box center [294, 464] width 217 height 15
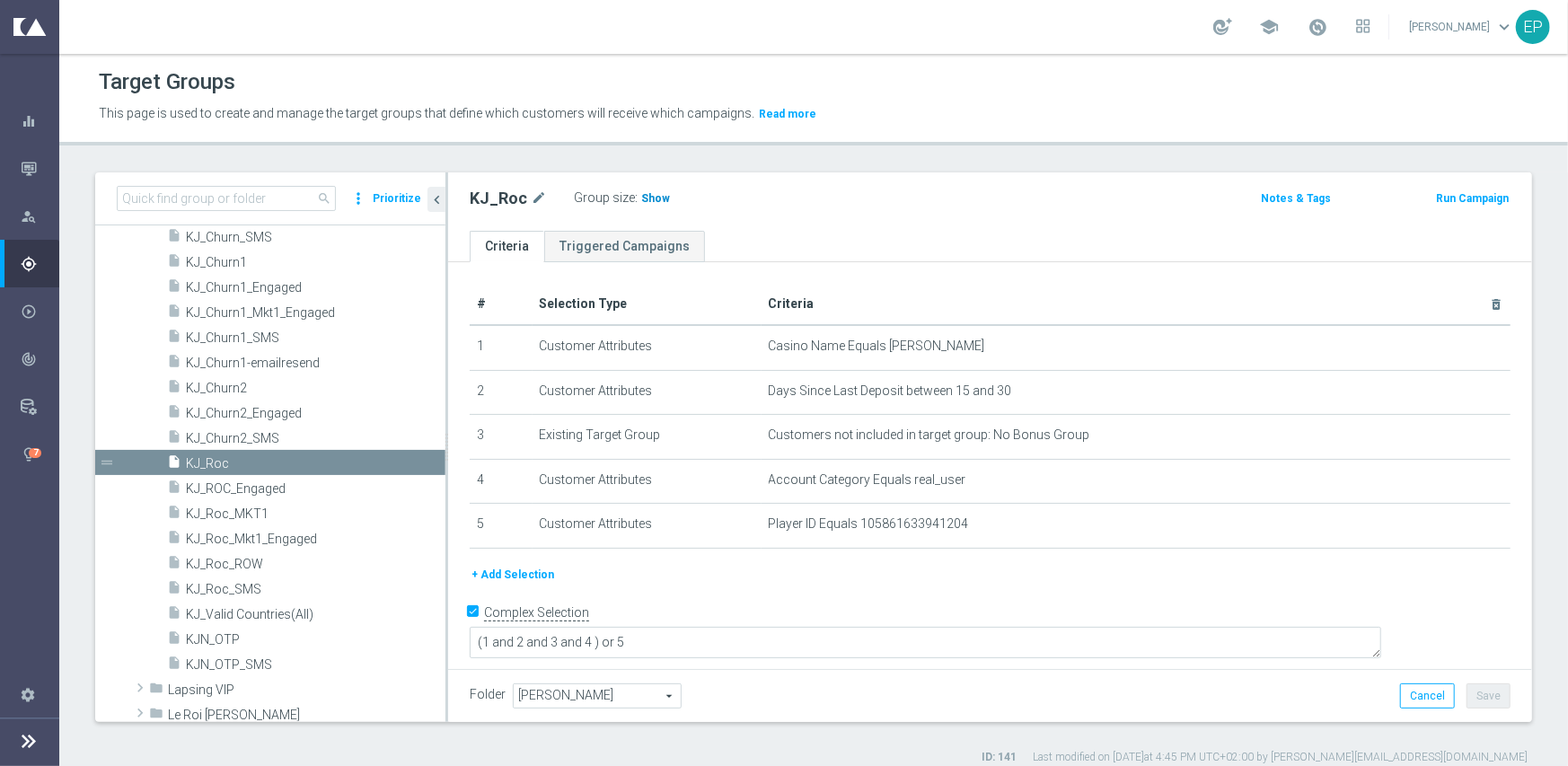
click at [647, 200] on span "Show" at bounding box center [656, 197] width 29 height 12
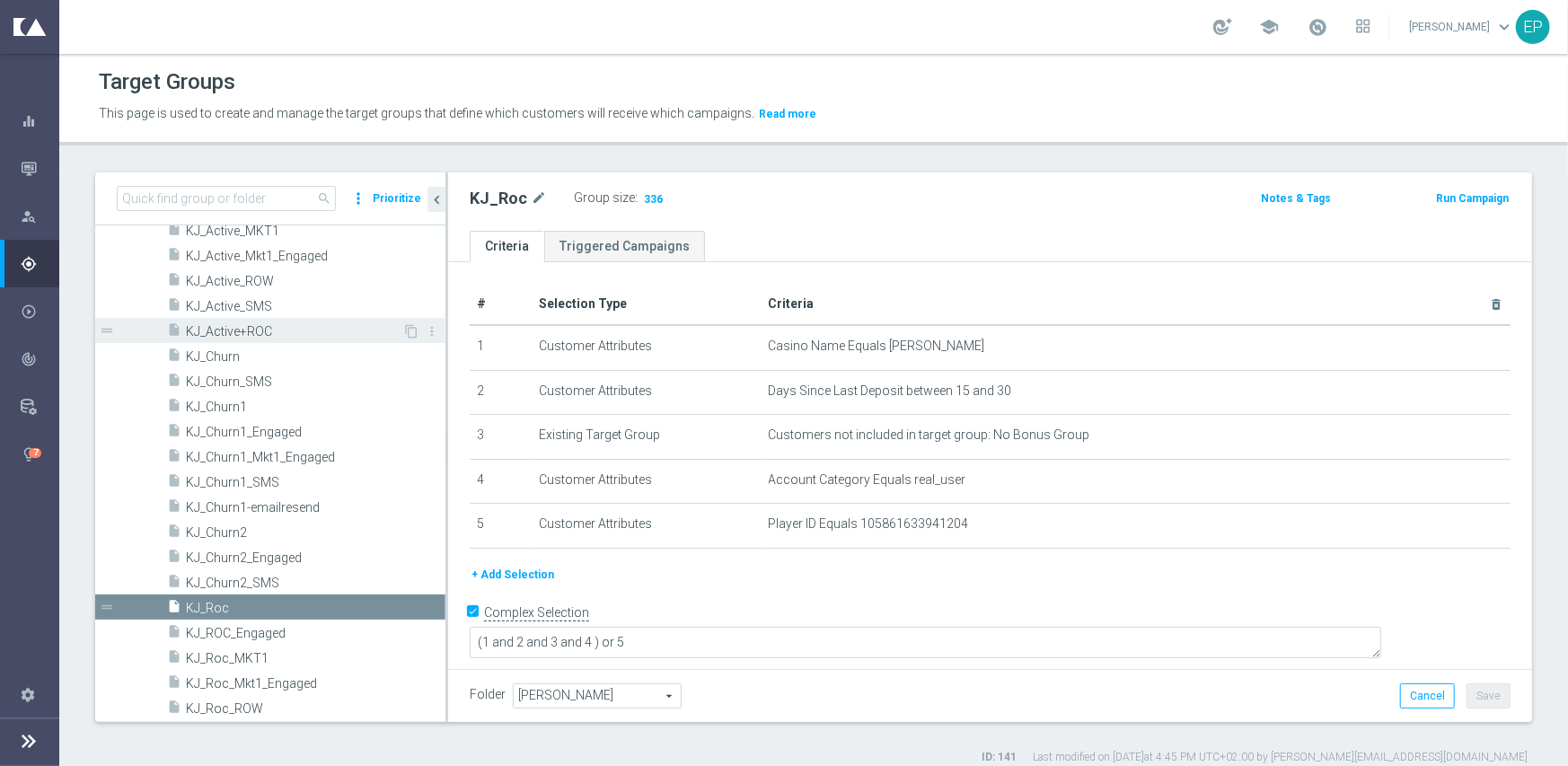
scroll to position [964, 0]
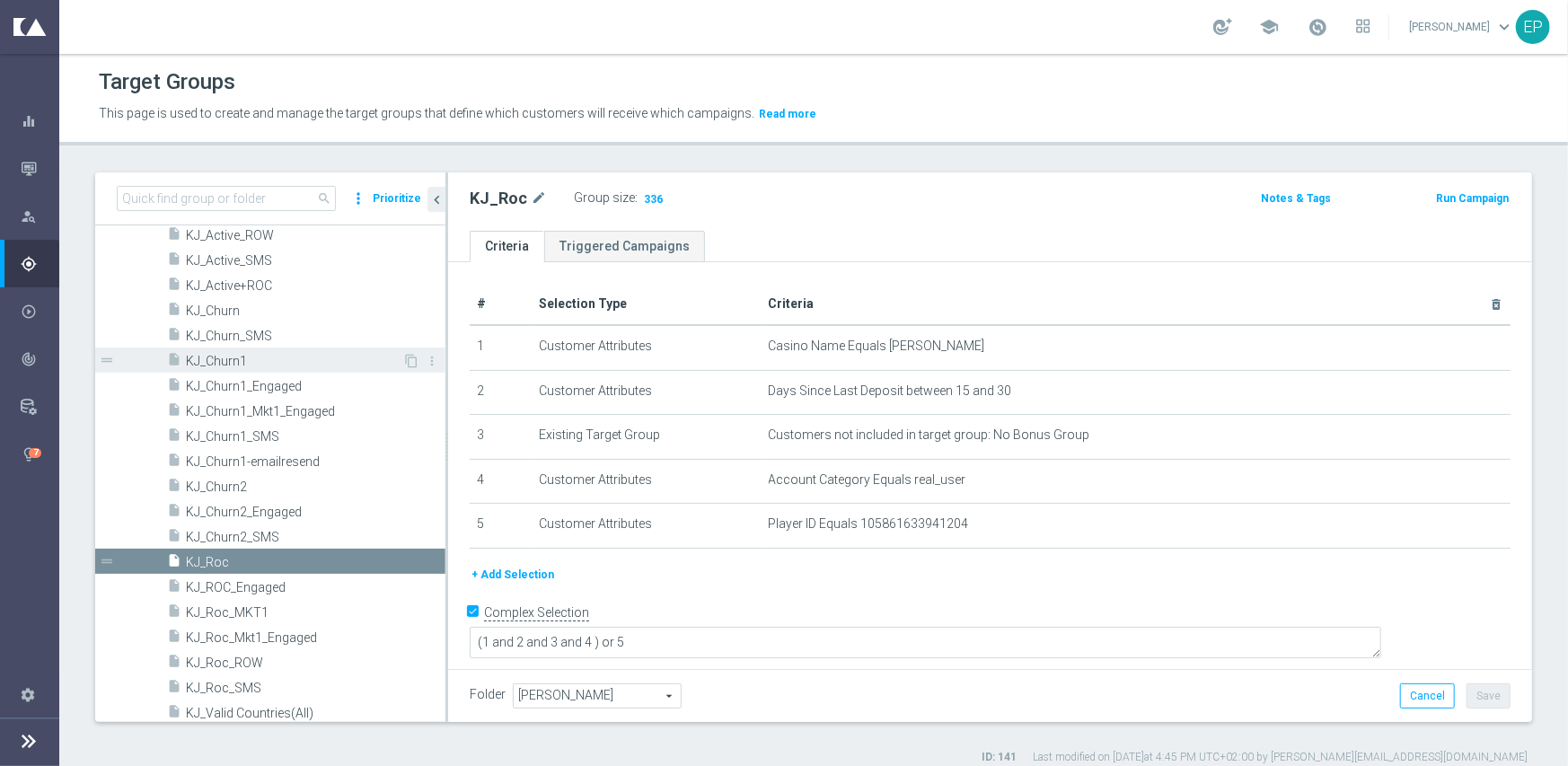
drag, startPoint x: 250, startPoint y: 359, endPoint x: 297, endPoint y: 358, distance: 47.0
click at [250, 359] on span "KJ_Churn1" at bounding box center [294, 362] width 217 height 15
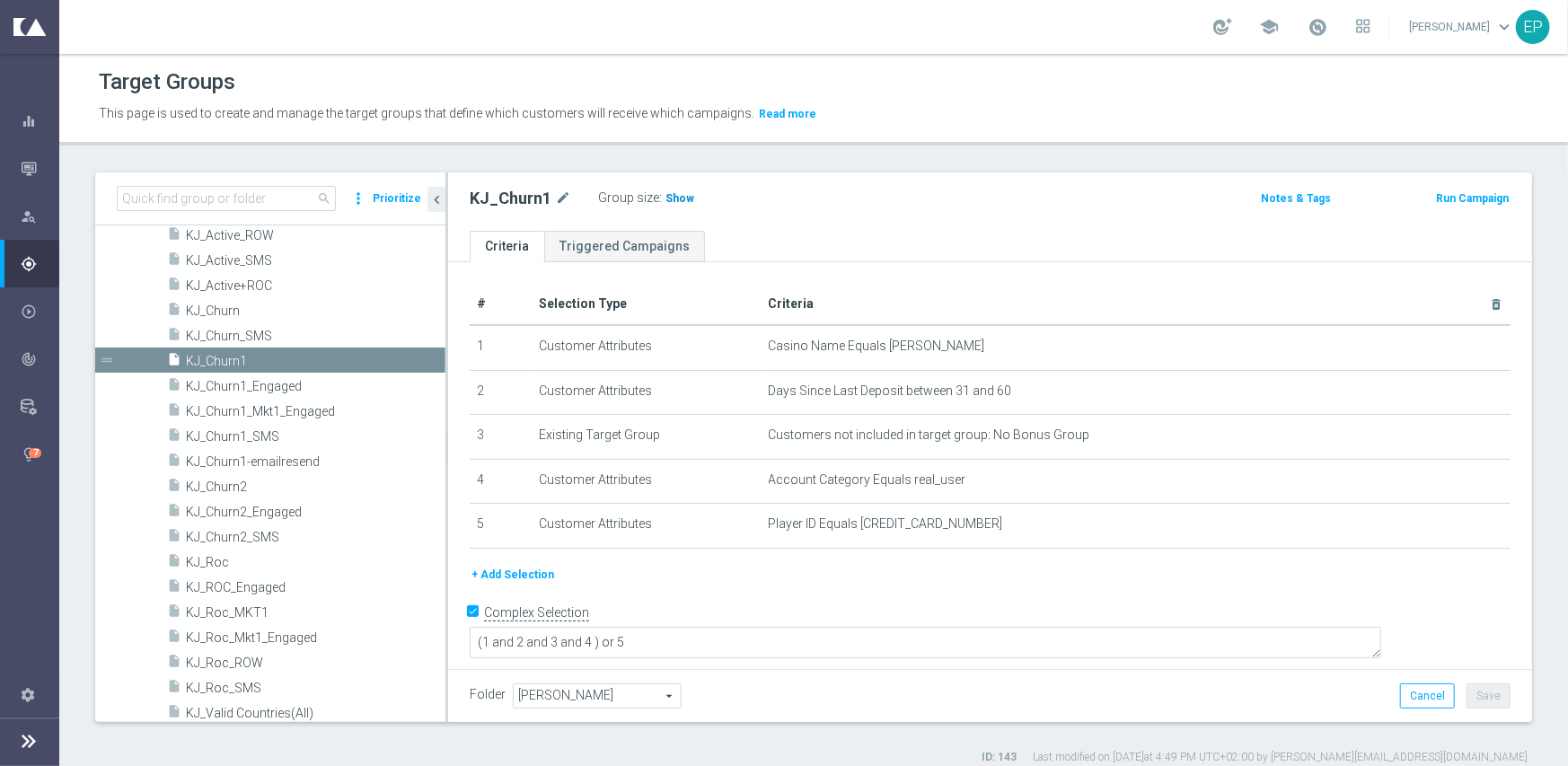
click at [665, 200] on span "Show" at bounding box center [679, 197] width 29 height 12
click at [228, 487] on span "KJ_Churn2" at bounding box center [294, 487] width 217 height 15
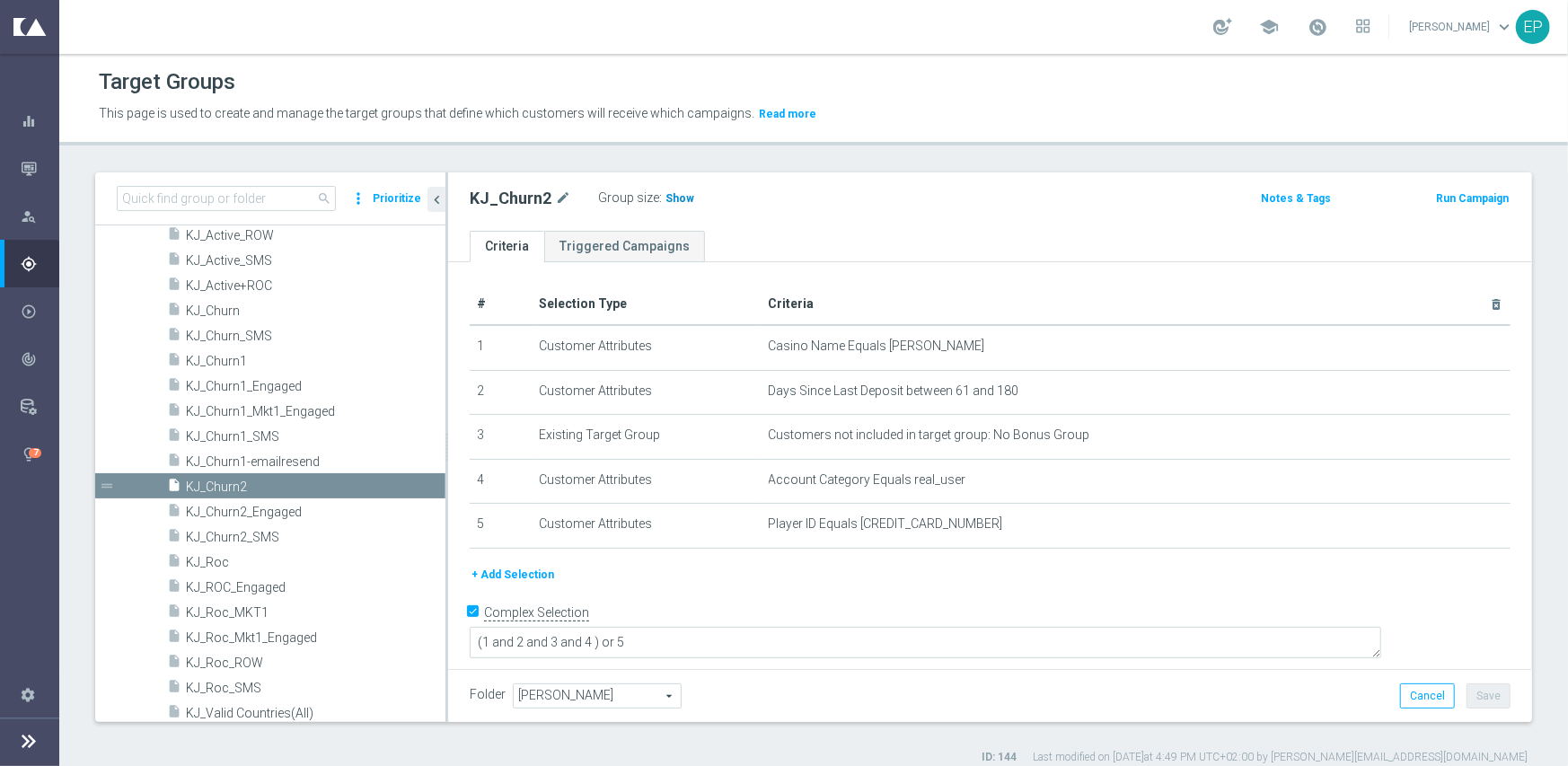
click at [666, 197] on span "Show" at bounding box center [679, 197] width 29 height 12
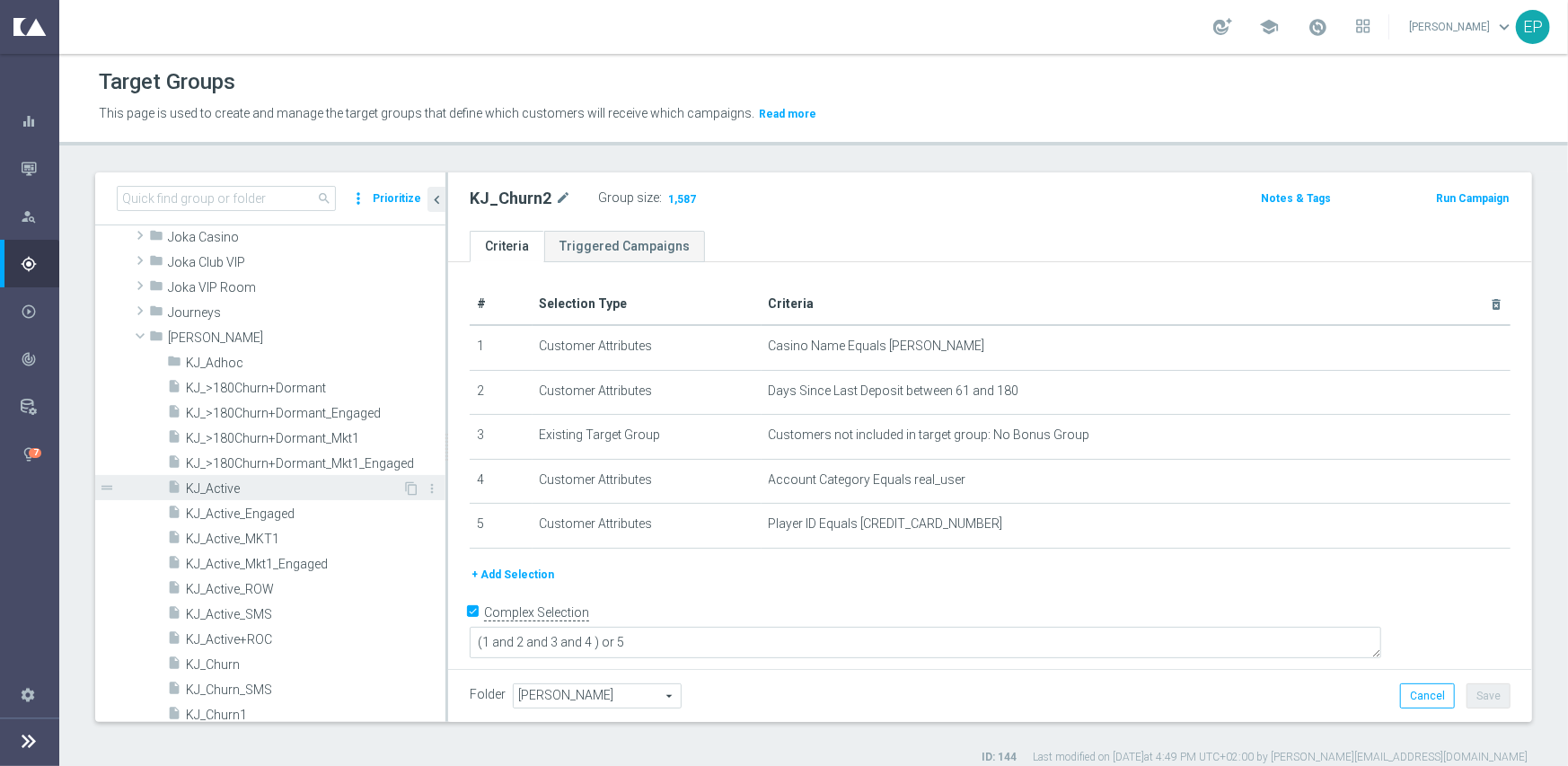
scroll to position [605, 0]
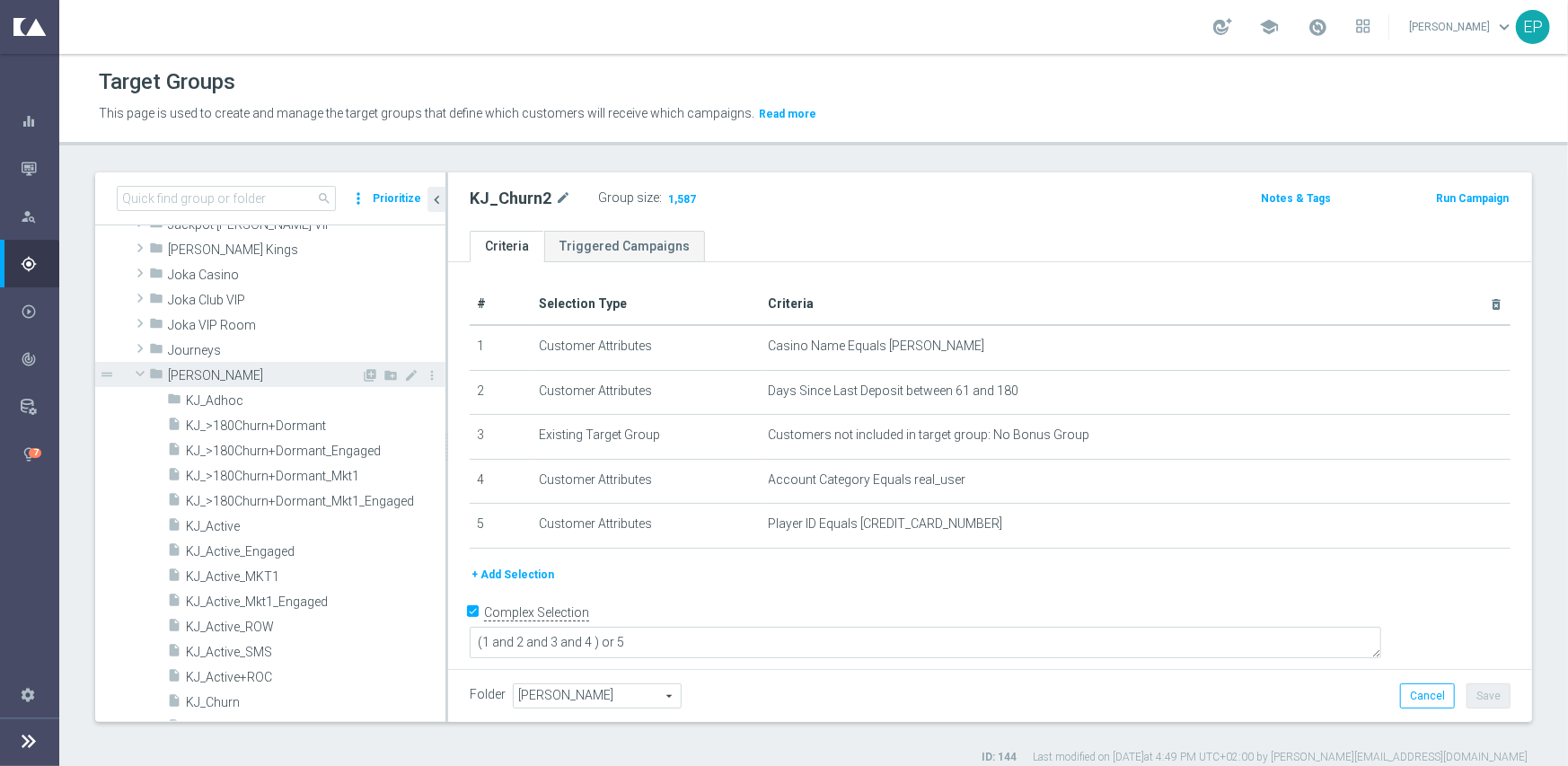
click at [130, 368] on span at bounding box center [140, 373] width 22 height 18
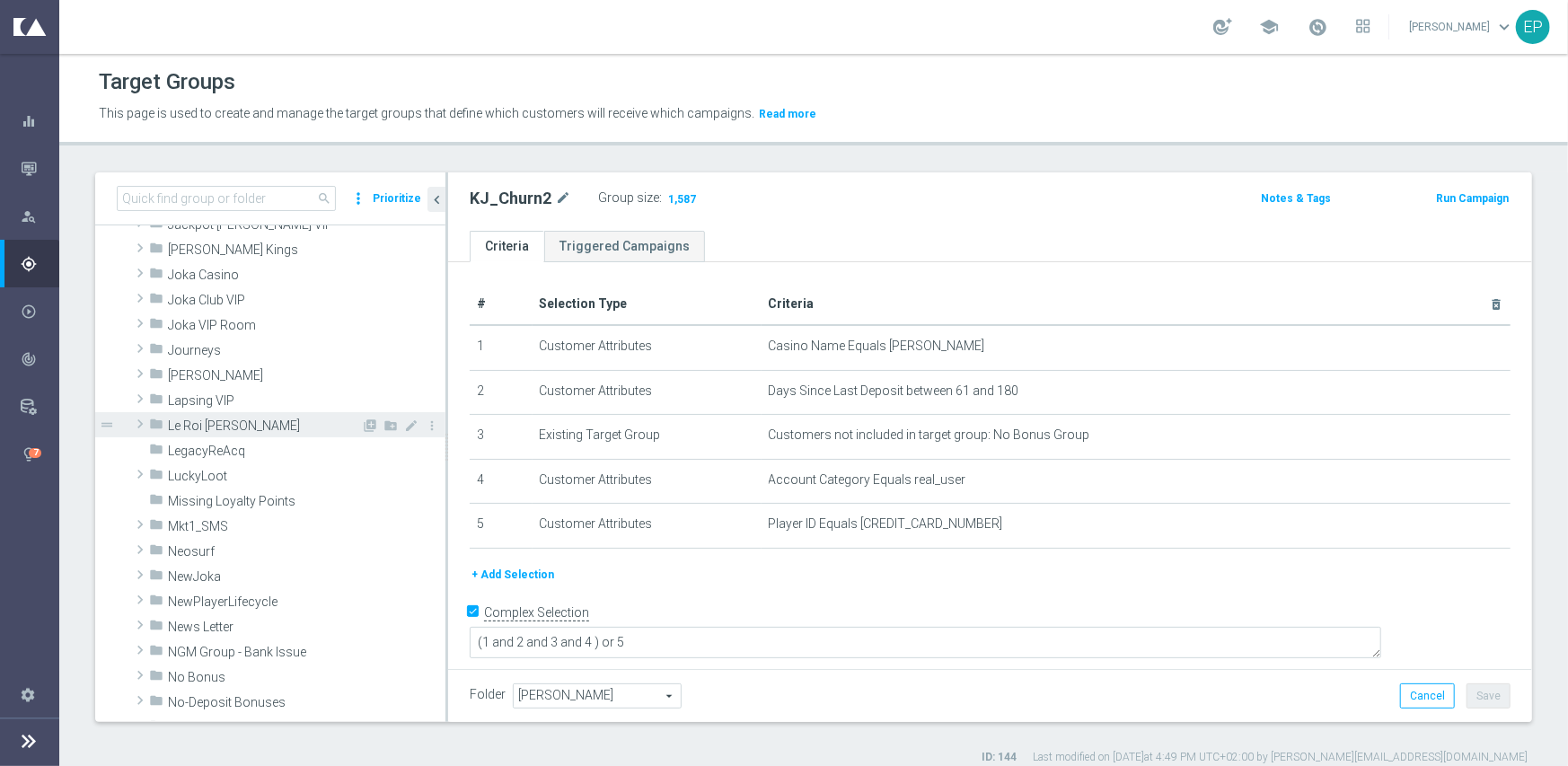
click at [144, 426] on span at bounding box center [139, 424] width 18 height 22
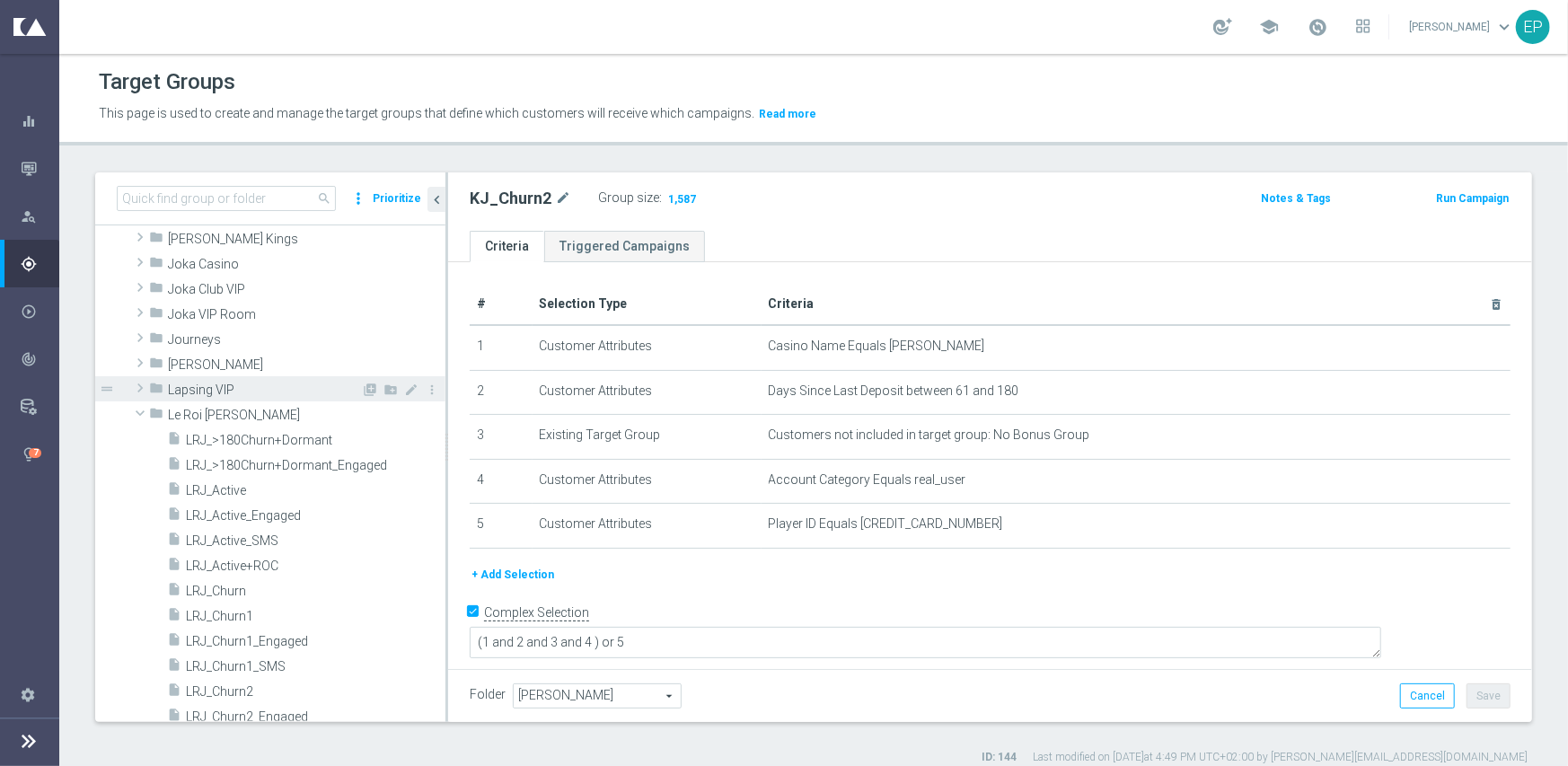
scroll to position [694, 0]
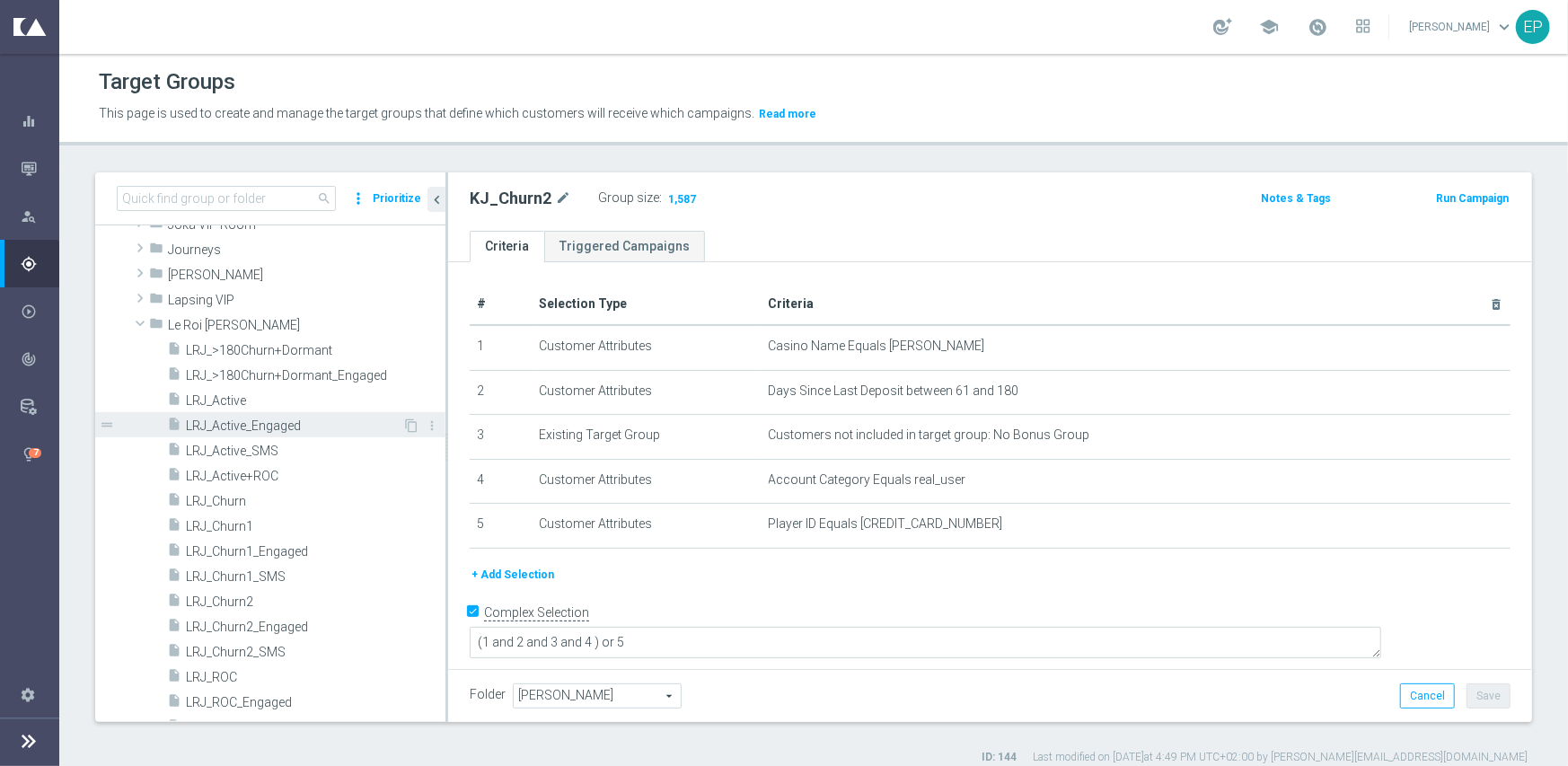
click at [252, 424] on span "LRJ_Active_Engaged" at bounding box center [294, 426] width 217 height 15
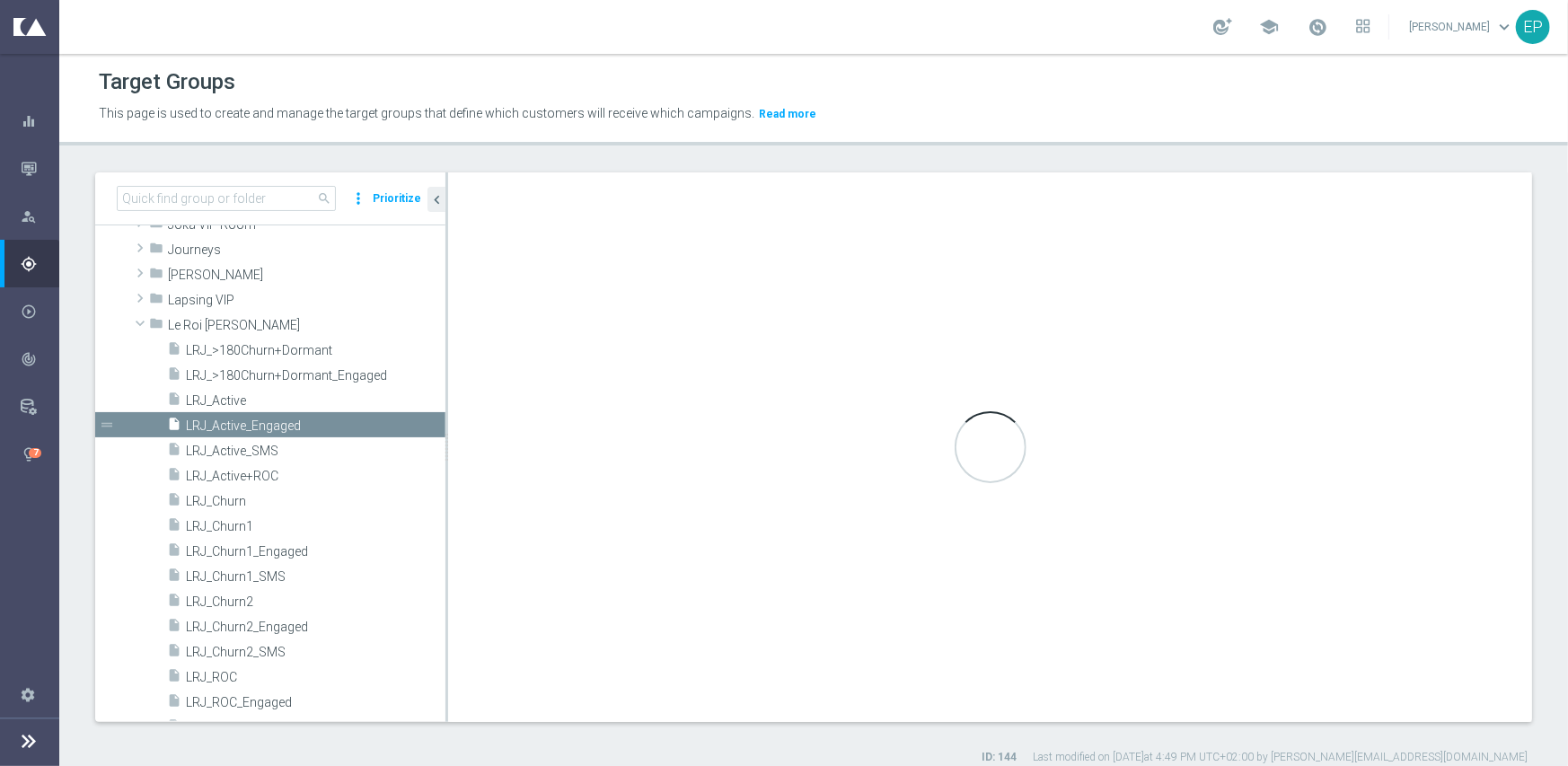
type textarea "(1 and 2 and 3 and 4 and 6 and 7) or 5"
type input "Le Roi Johnny"
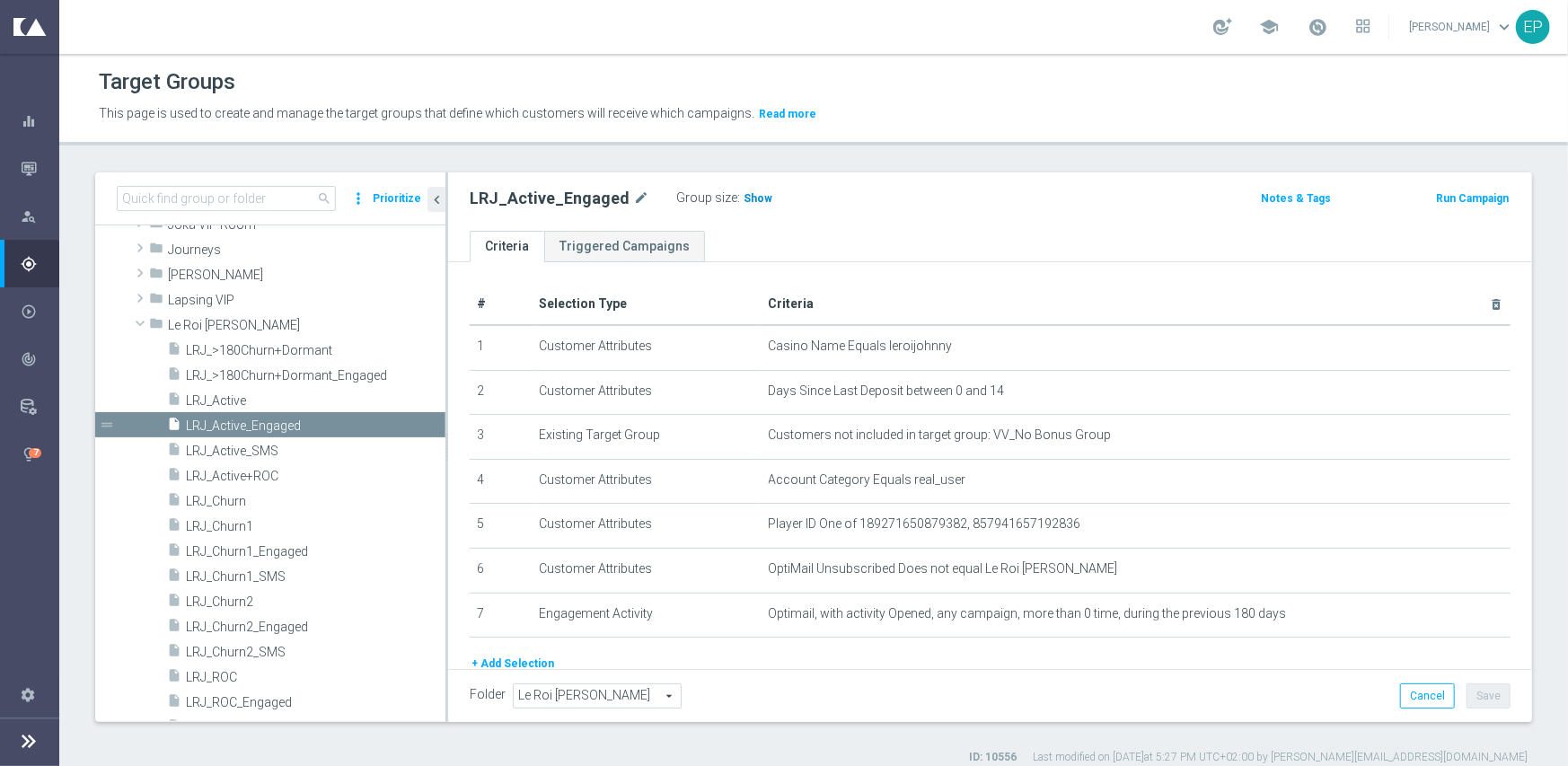
click at [747, 198] on span "Show" at bounding box center [758, 197] width 29 height 12
click at [221, 399] on span "LRJ_Active" at bounding box center [294, 401] width 217 height 15
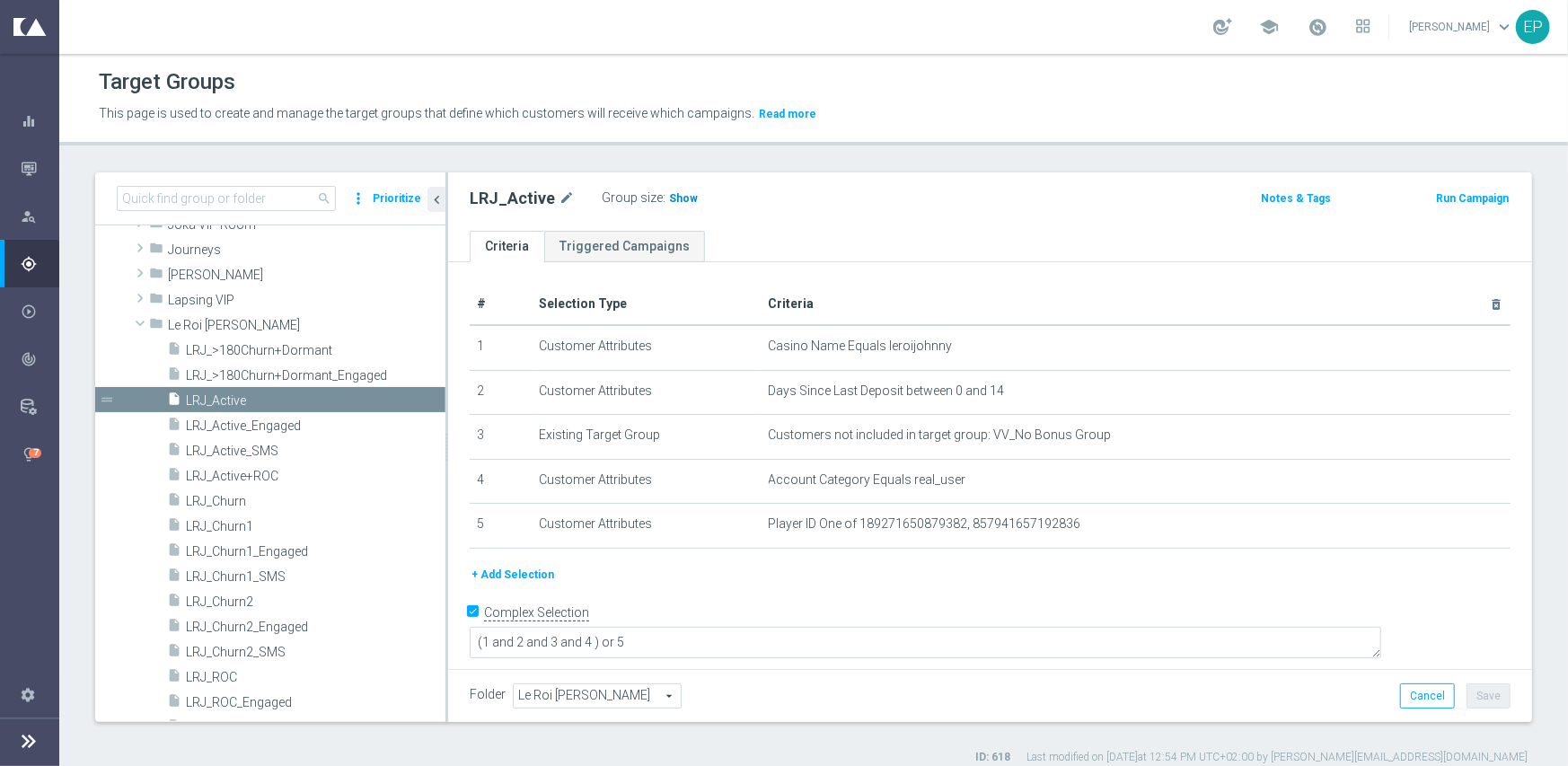
click at [674, 192] on span "Show" at bounding box center [683, 197] width 29 height 12
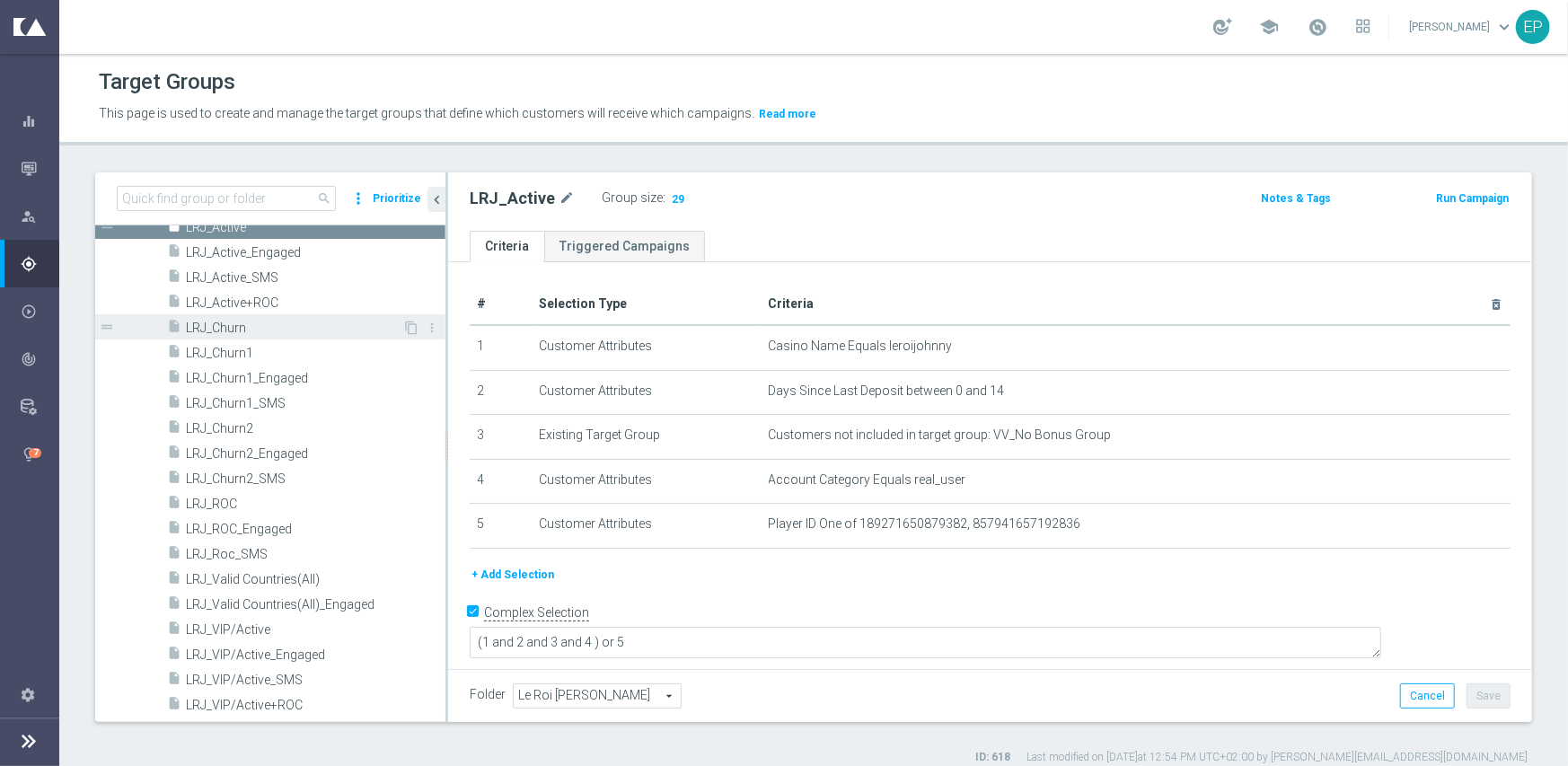
scroll to position [875, 0]
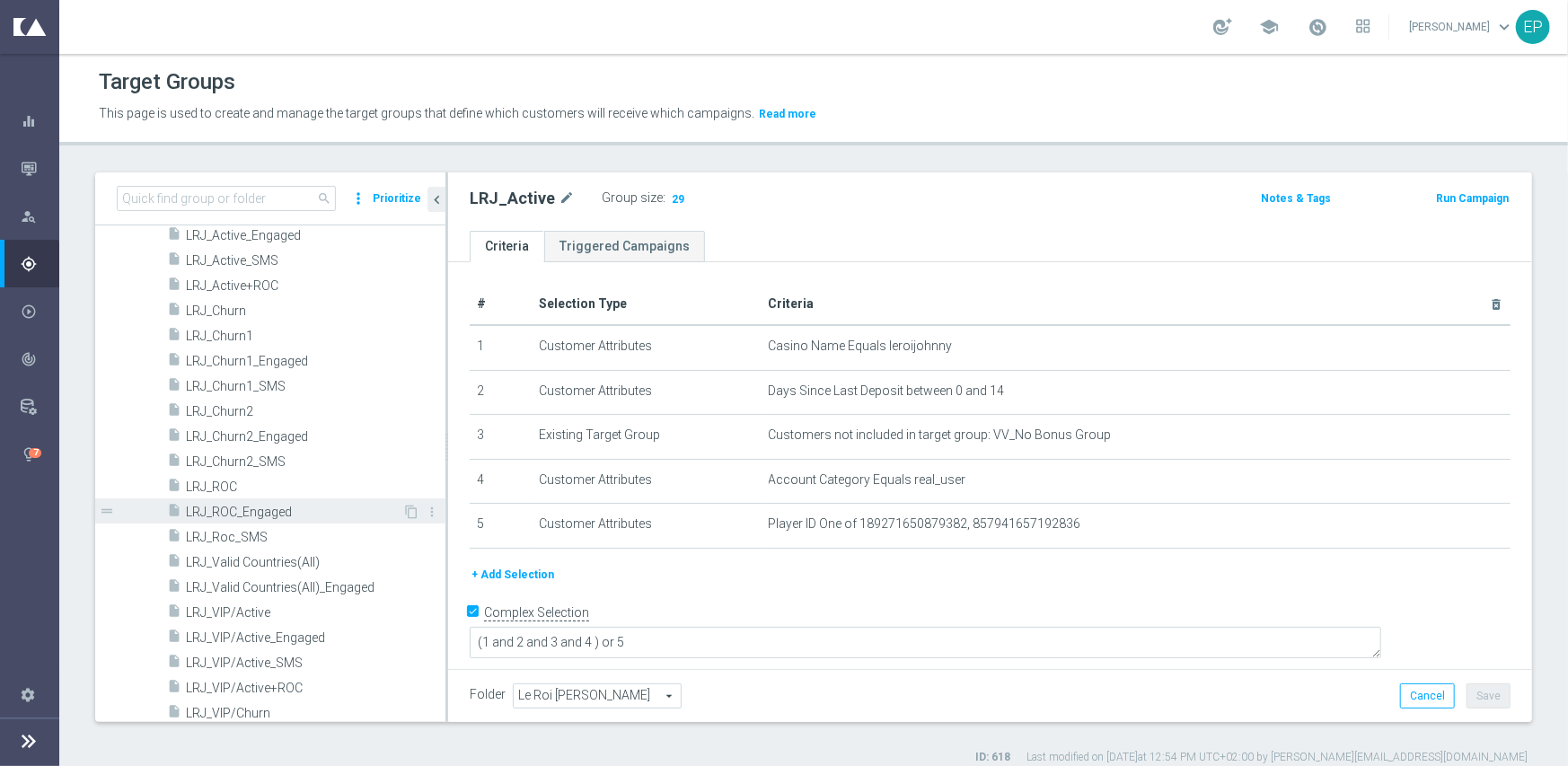
click at [270, 513] on span "LRJ_ROC_Engaged" at bounding box center [294, 512] width 217 height 15
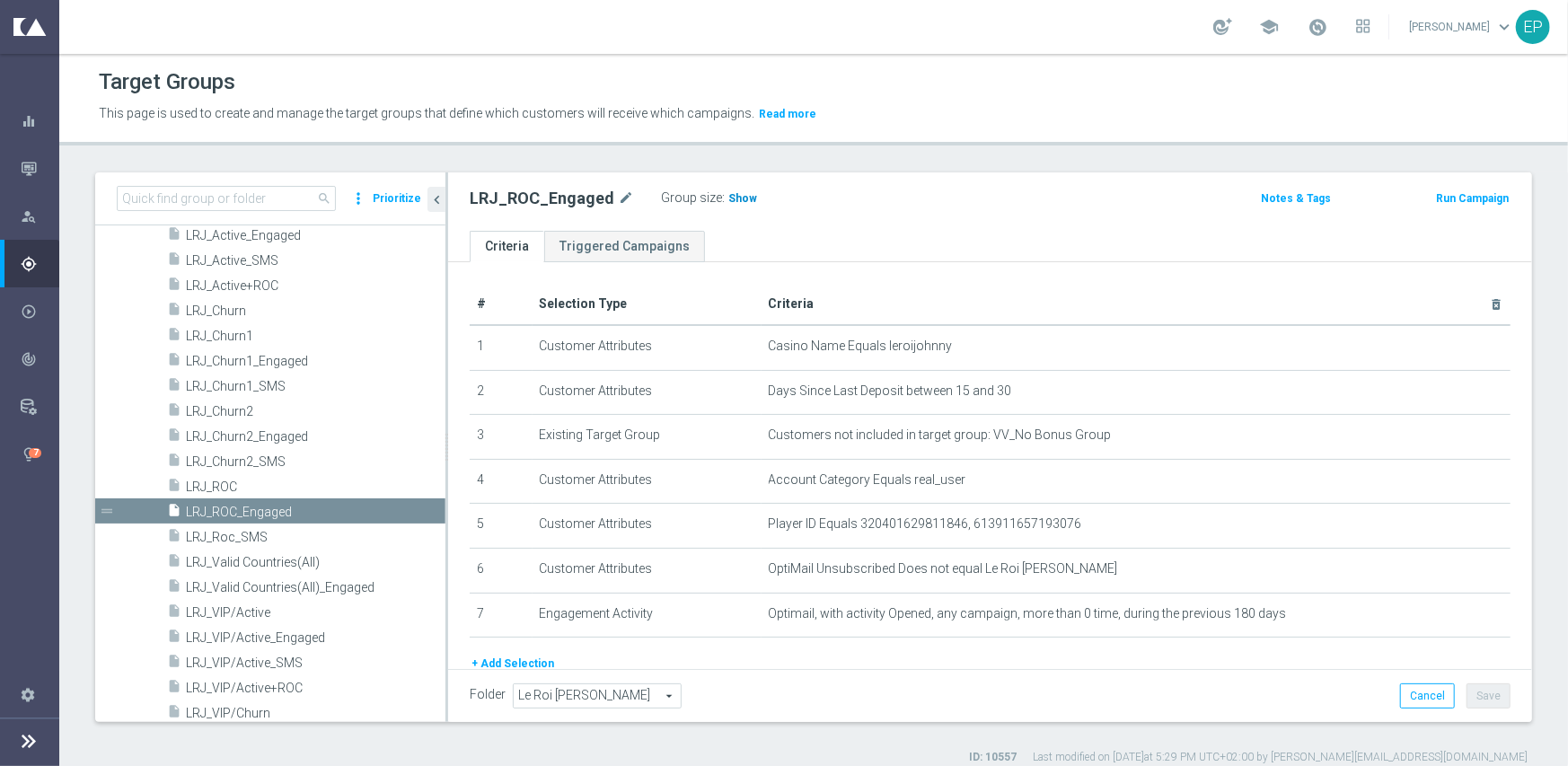
click at [730, 197] on span "Show" at bounding box center [742, 197] width 29 height 12
click at [219, 486] on span "LRJ_ROC" at bounding box center [294, 487] width 217 height 15
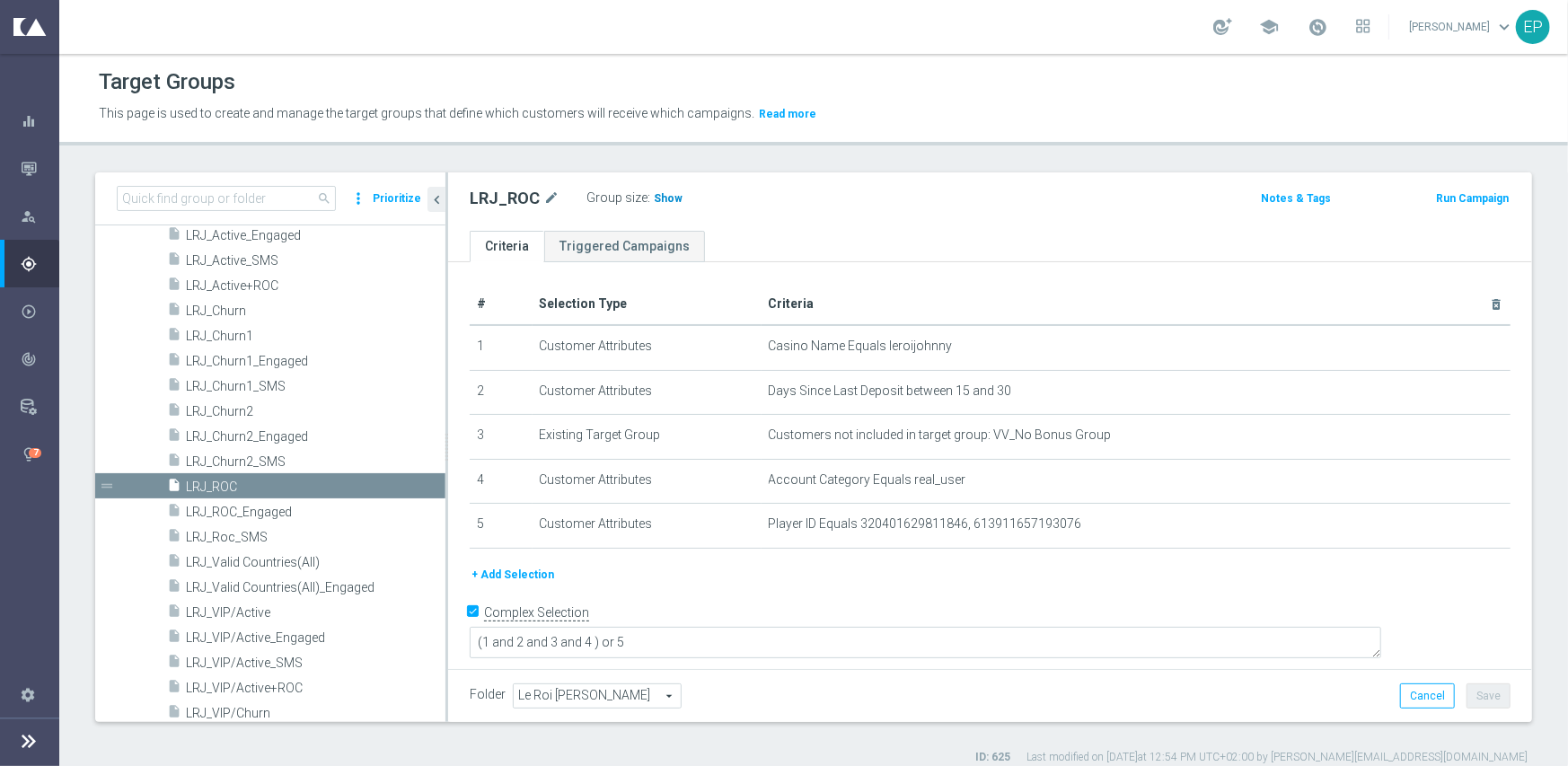
click at [669, 200] on span "Show" at bounding box center [668, 197] width 29 height 12
click at [242, 335] on span "LRJ_Churn1" at bounding box center [294, 336] width 217 height 15
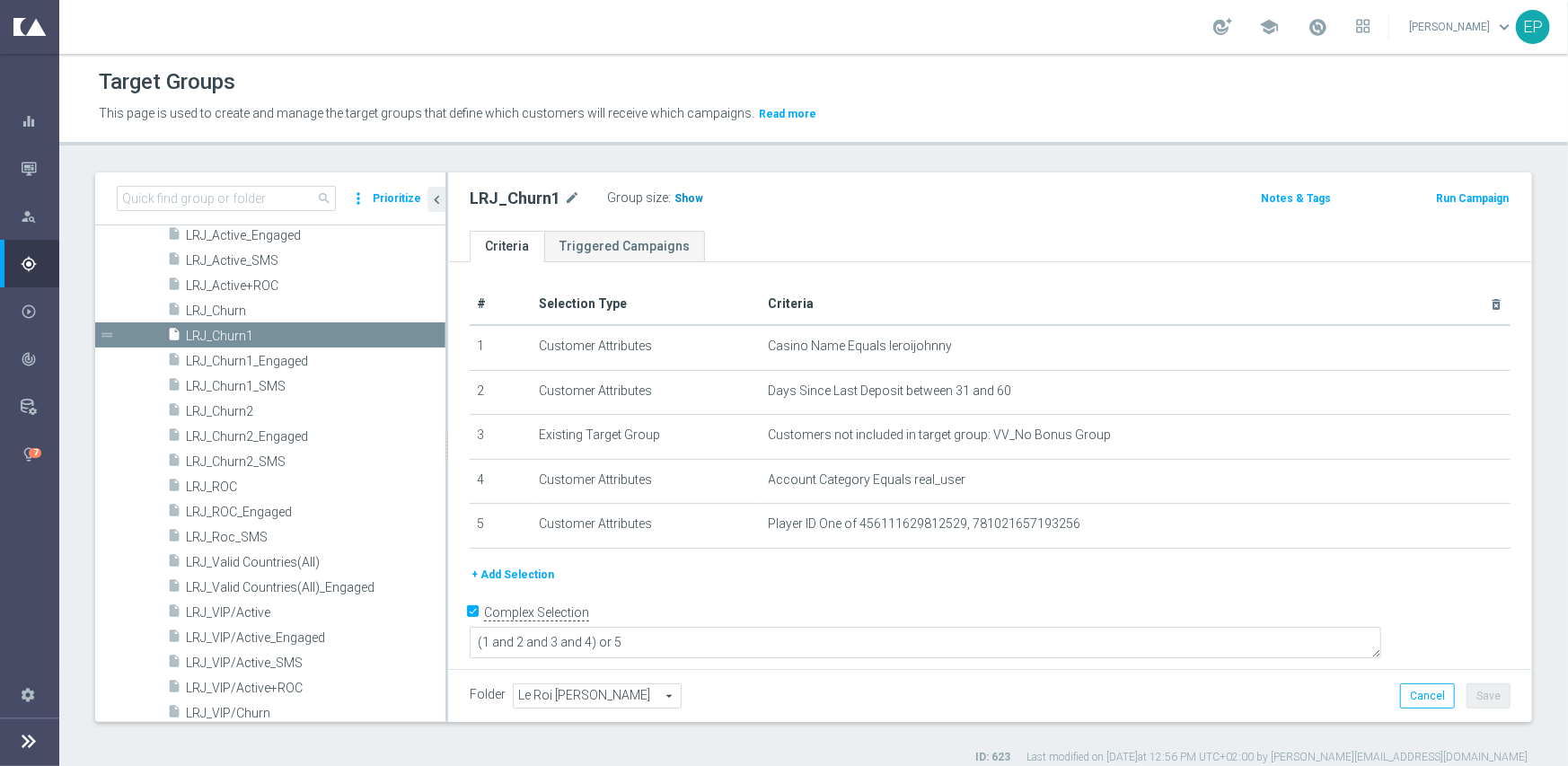
click at [687, 196] on span "Show" at bounding box center [689, 197] width 29 height 12
click at [229, 407] on span "LRJ_Churn2" at bounding box center [294, 412] width 217 height 15
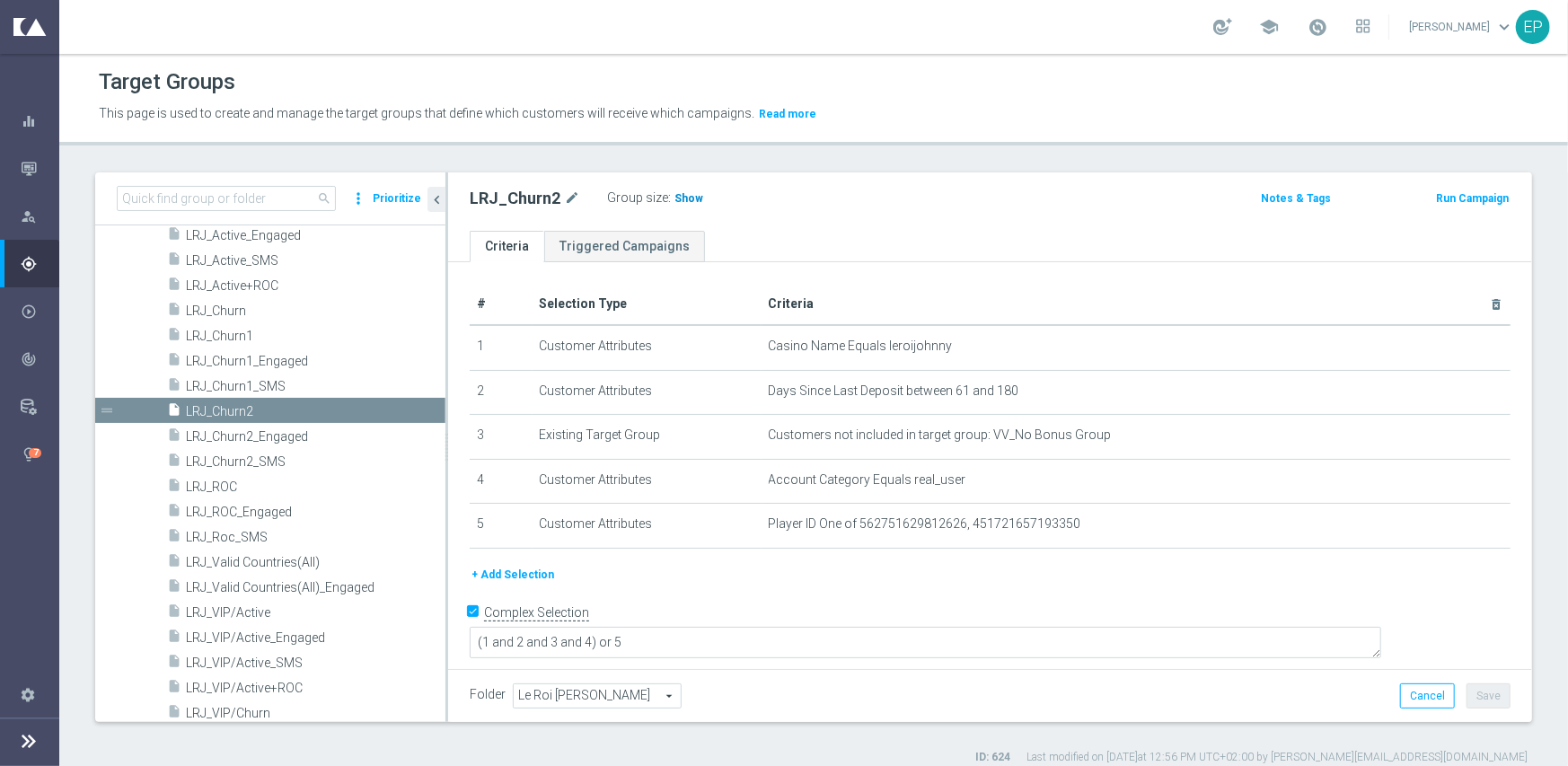
click at [679, 203] on span "Show" at bounding box center [689, 197] width 29 height 12
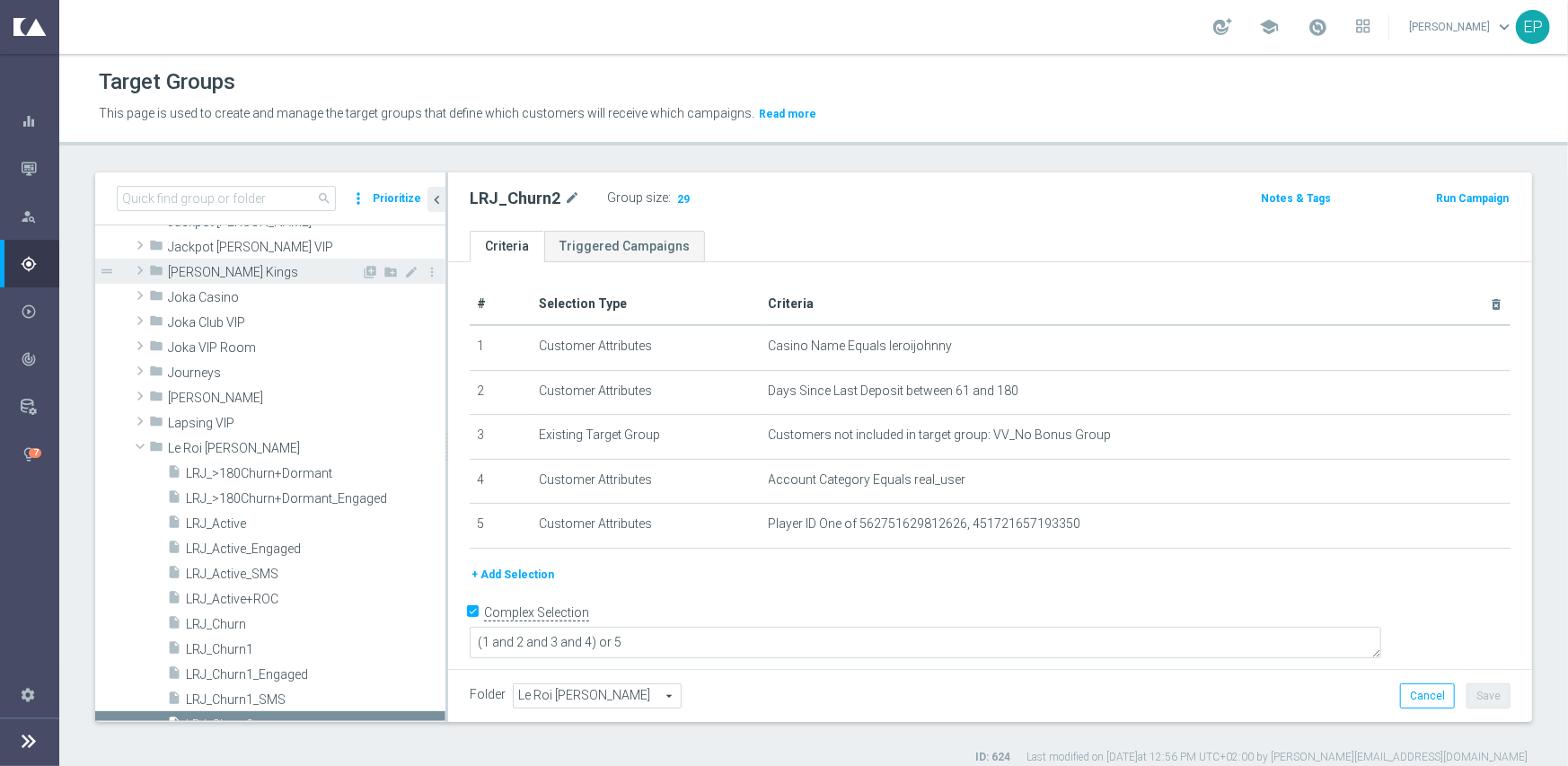
scroll to position [515, 0]
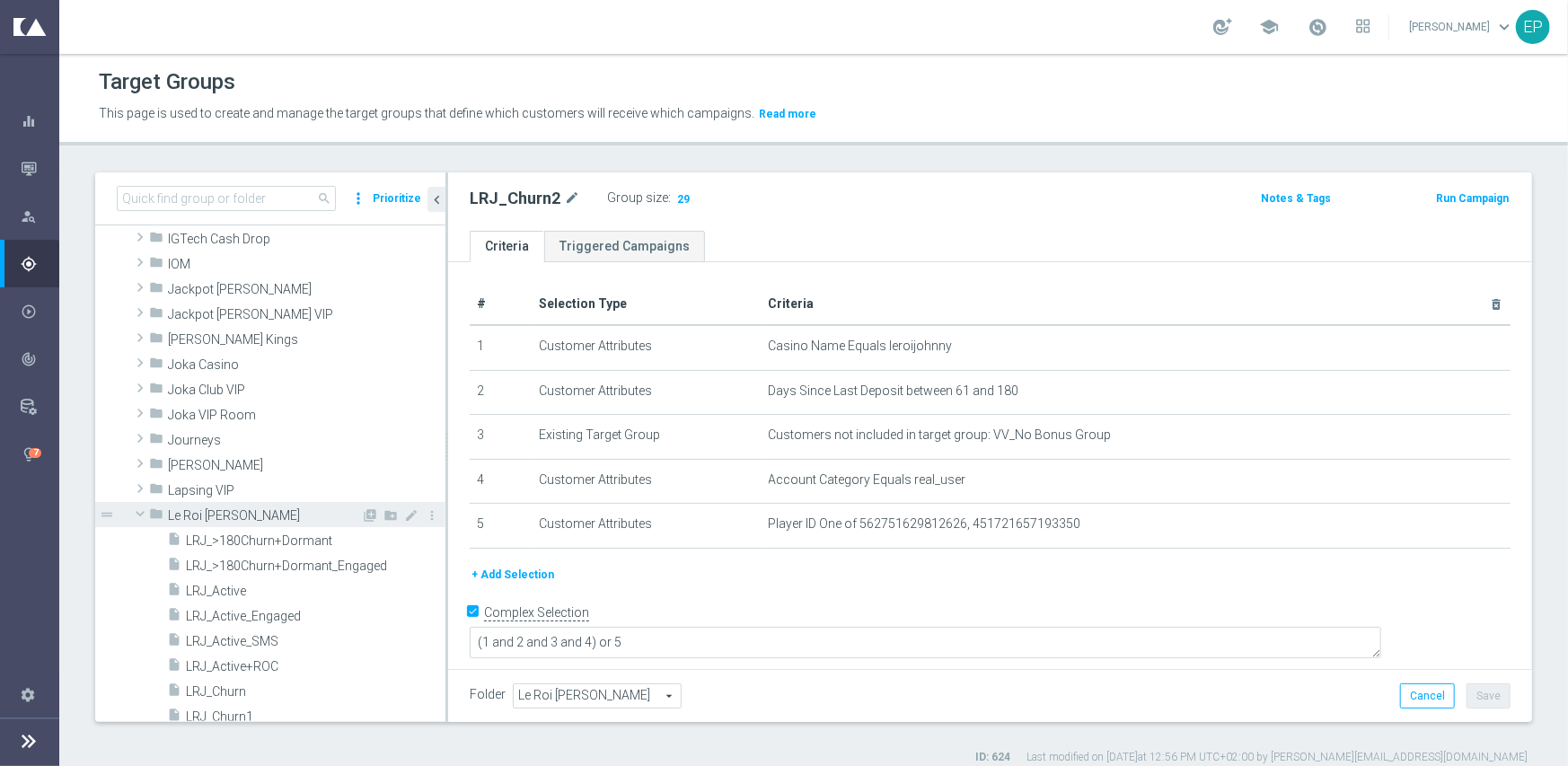
click at [143, 513] on span at bounding box center [140, 513] width 22 height 18
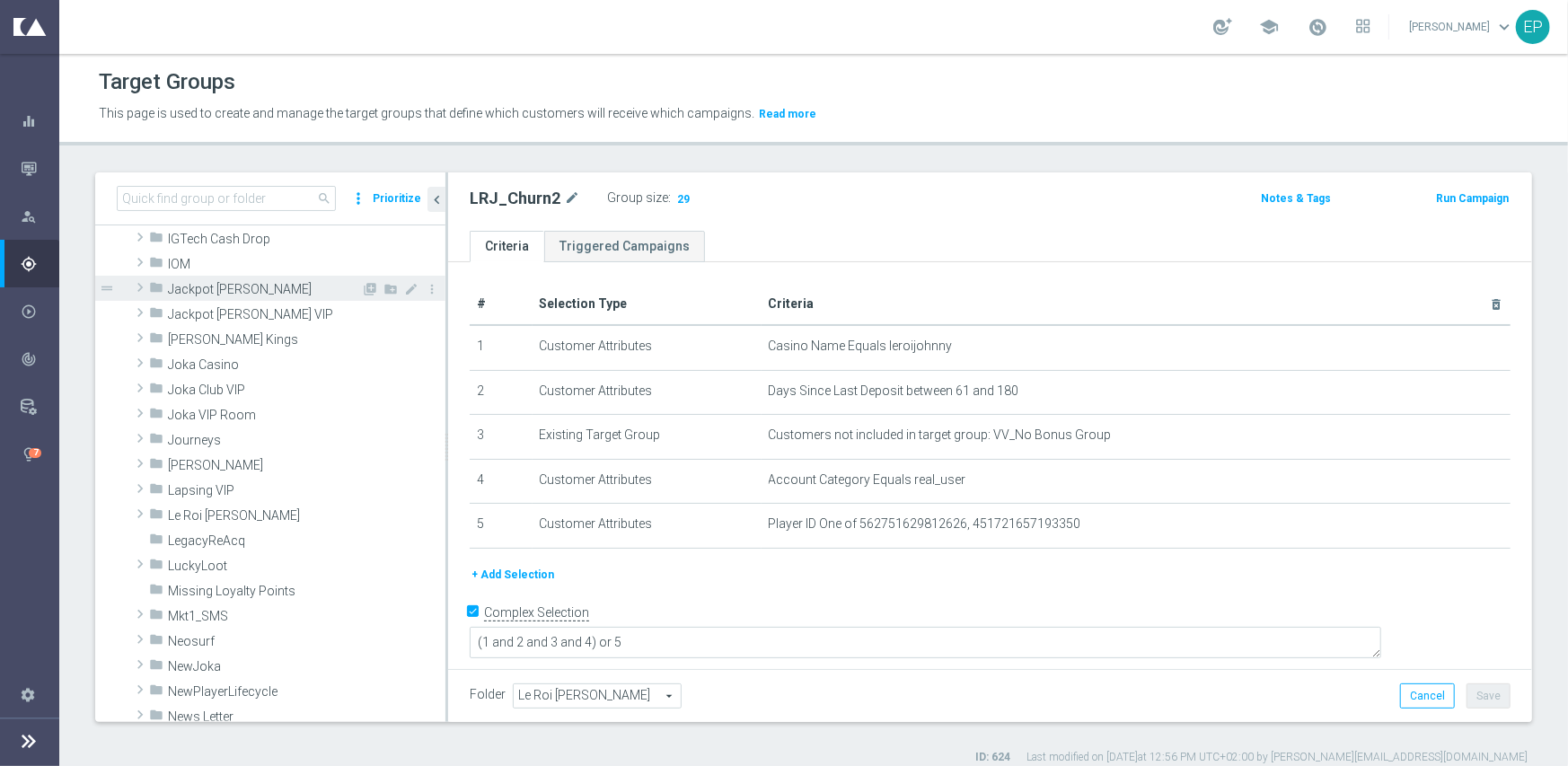
click at [188, 290] on span "Jackpot Jill" at bounding box center [264, 290] width 193 height 15
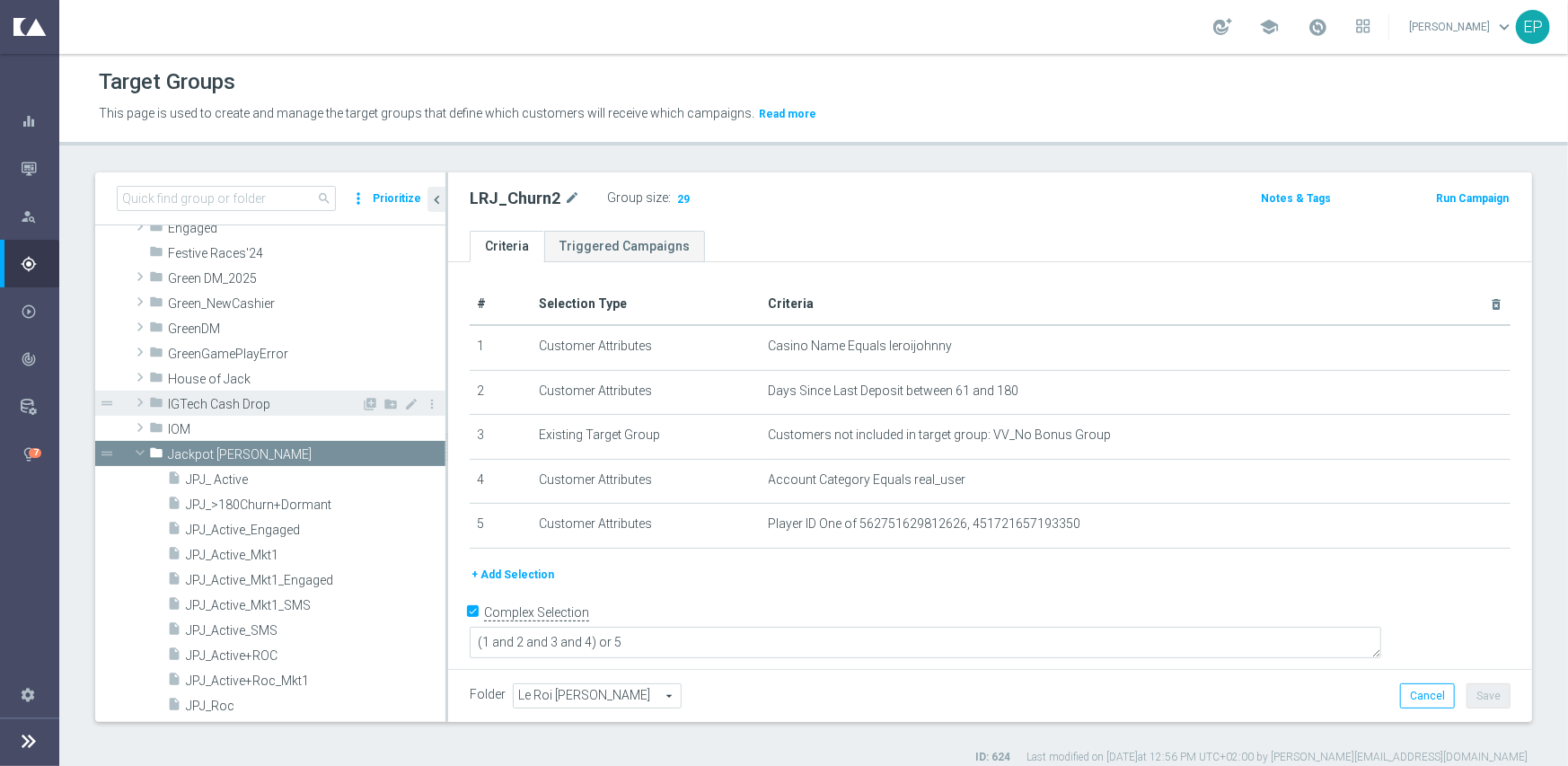
scroll to position [445, 0]
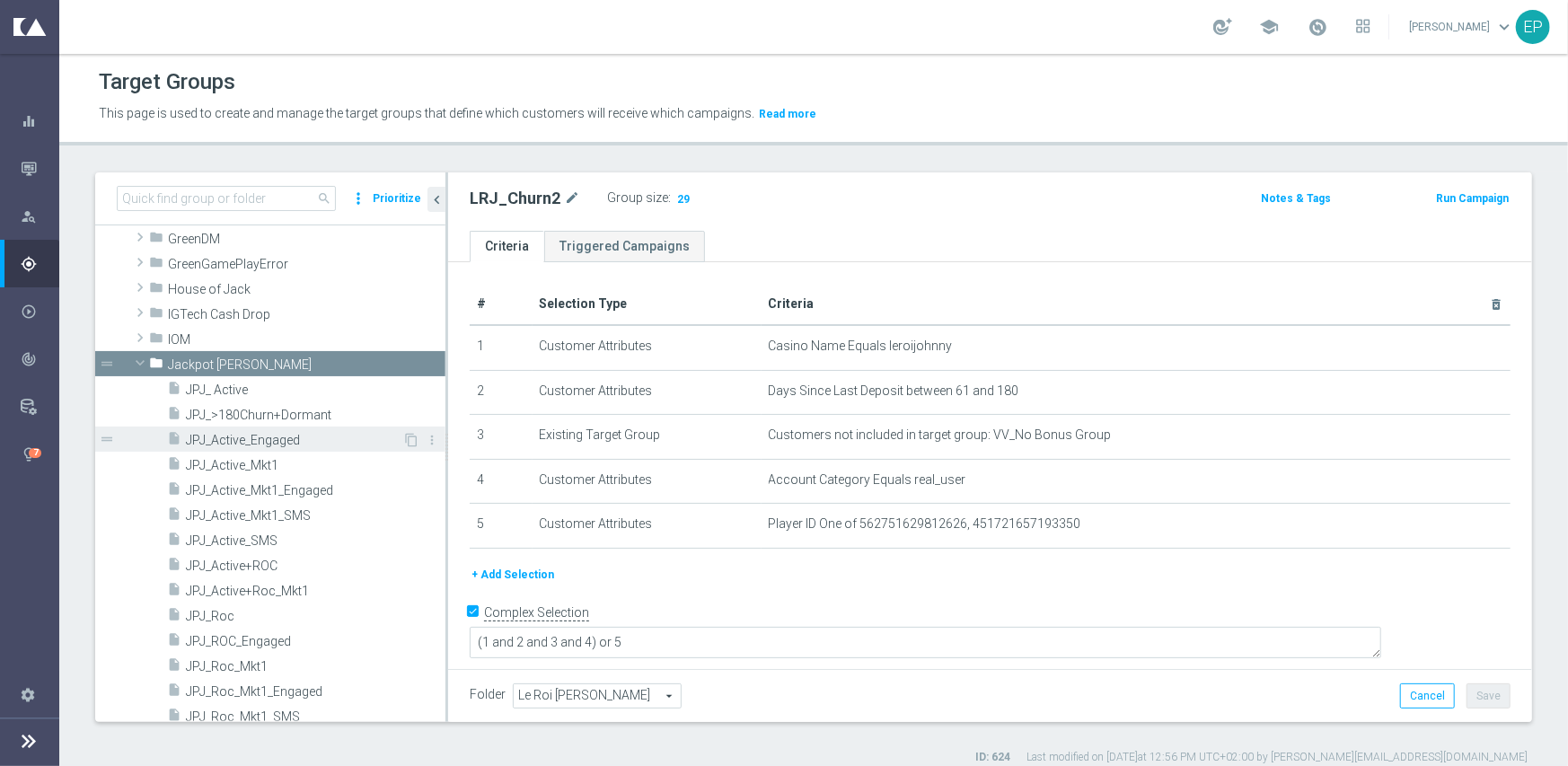
click at [281, 437] on span "JPJ_Active_Engaged" at bounding box center [294, 441] width 217 height 15
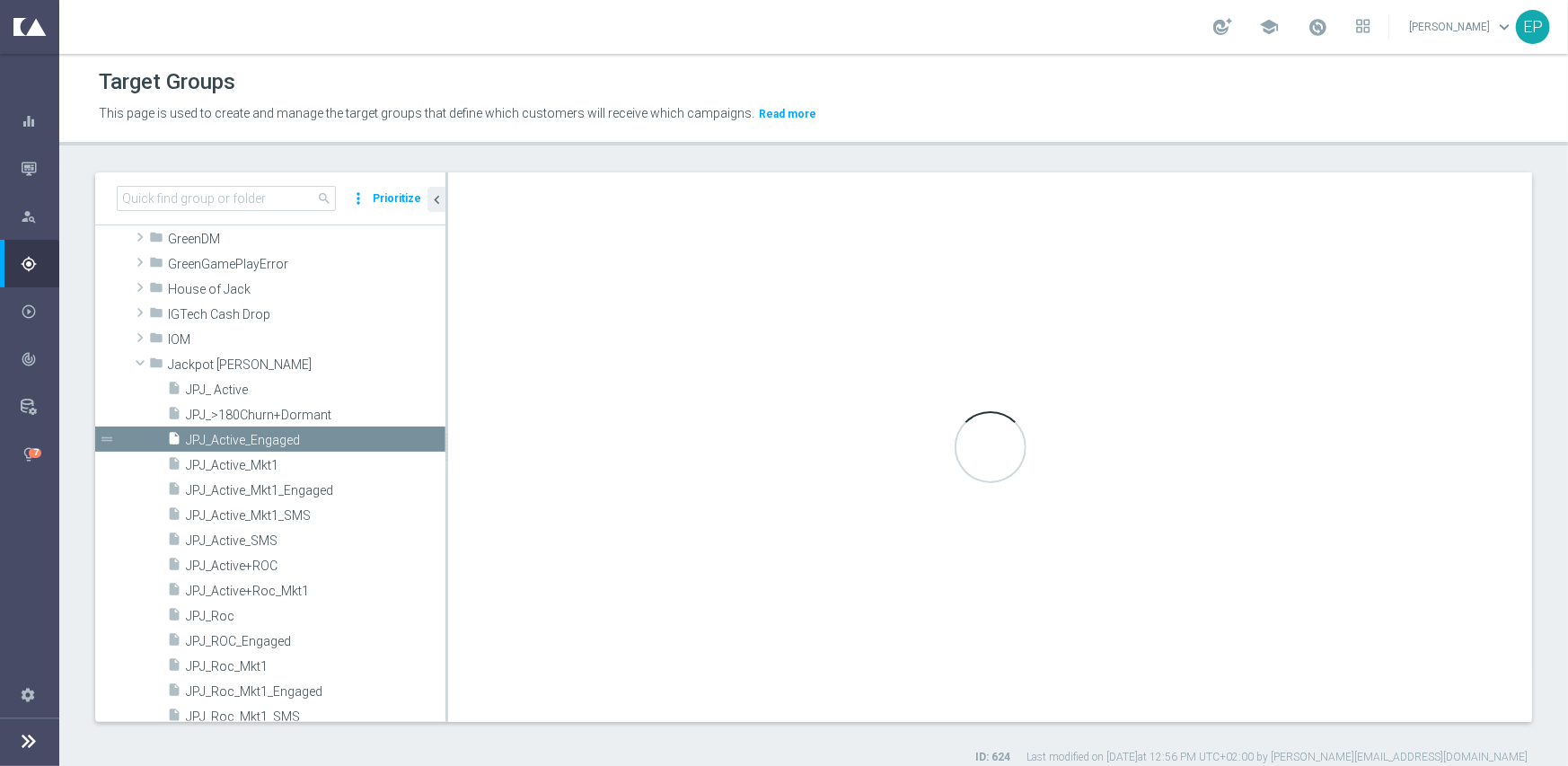
type textarea "(1 and 2 and 3 and 4 and 6 and 7 ) or 5"
type input "Jackpot Jill"
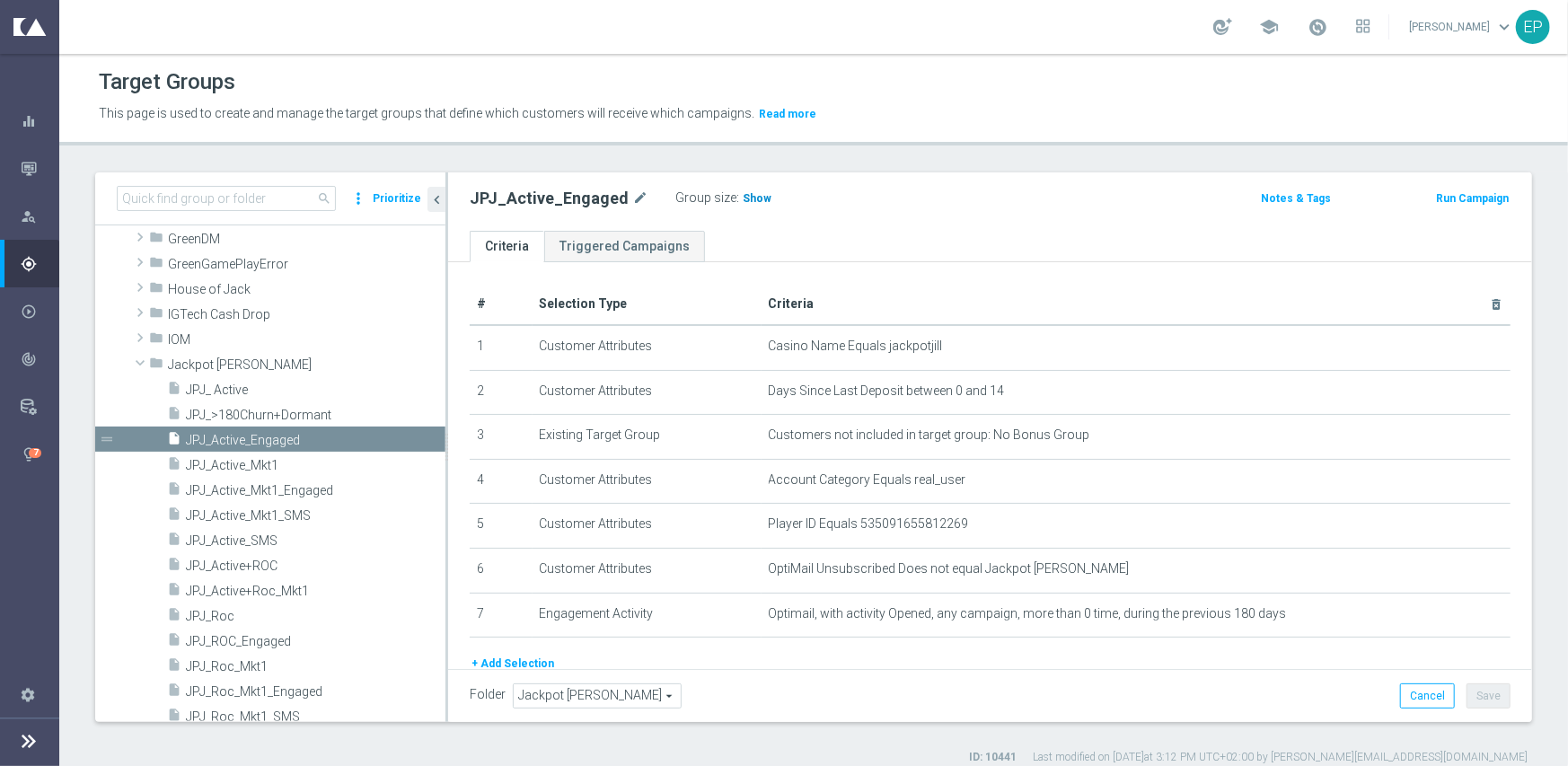
click at [742, 197] on span "Show" at bounding box center [757, 197] width 29 height 12
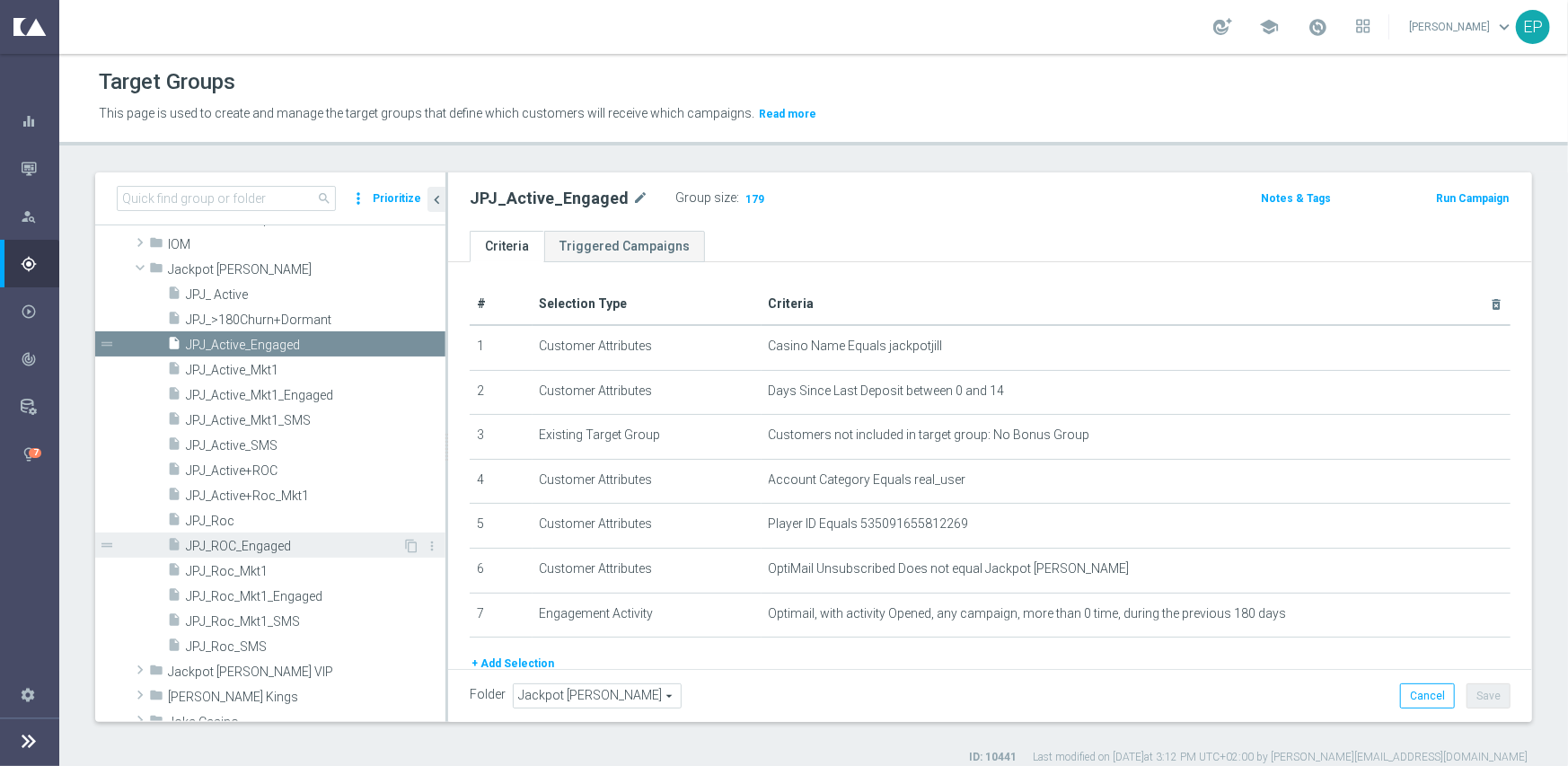
click at [257, 542] on span "JPJ_ROC_Engaged" at bounding box center [294, 547] width 217 height 15
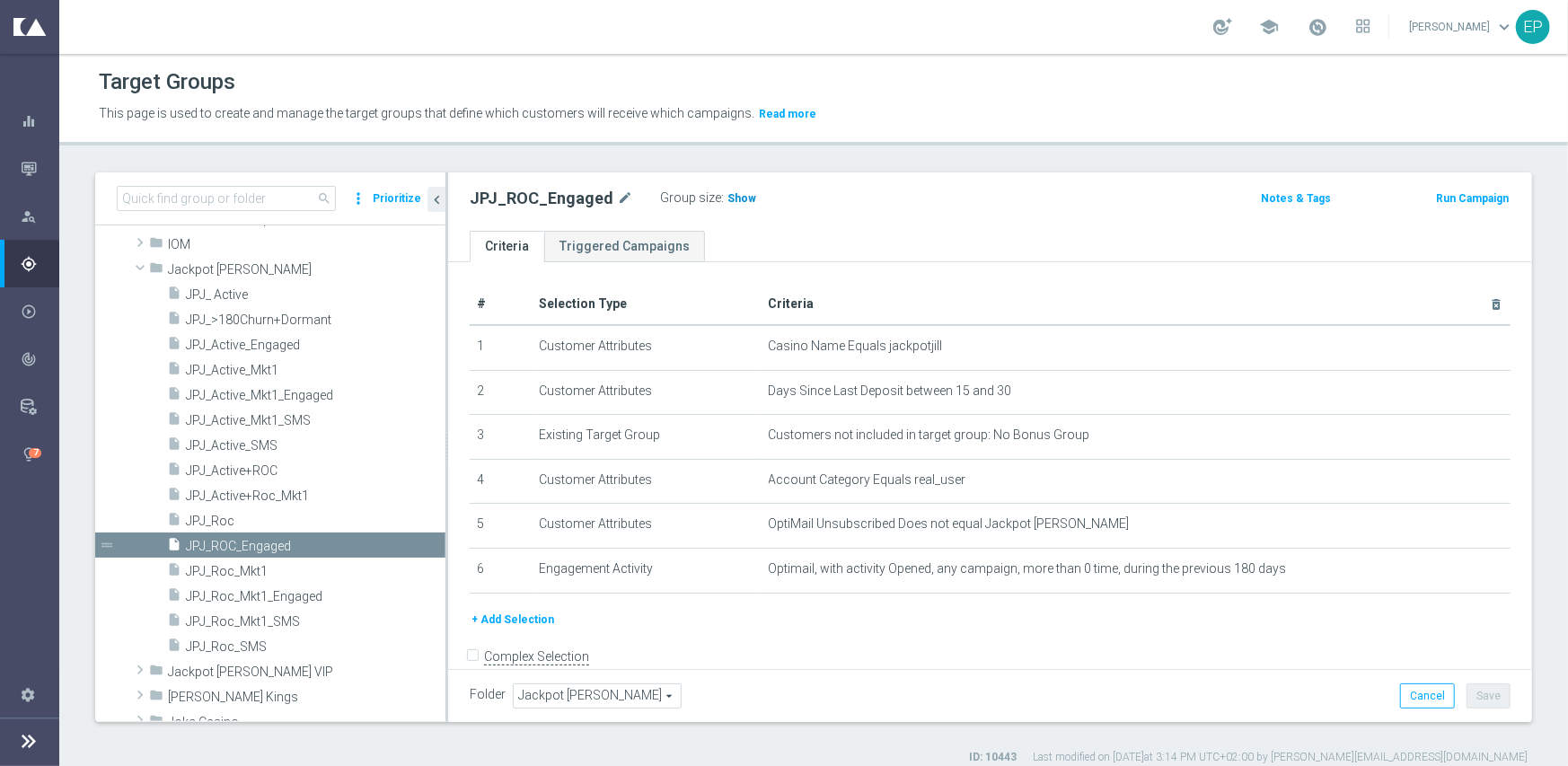
click at [727, 196] on span "Show" at bounding box center [742, 197] width 29 height 12
click at [136, 267] on span at bounding box center [140, 267] width 22 height 18
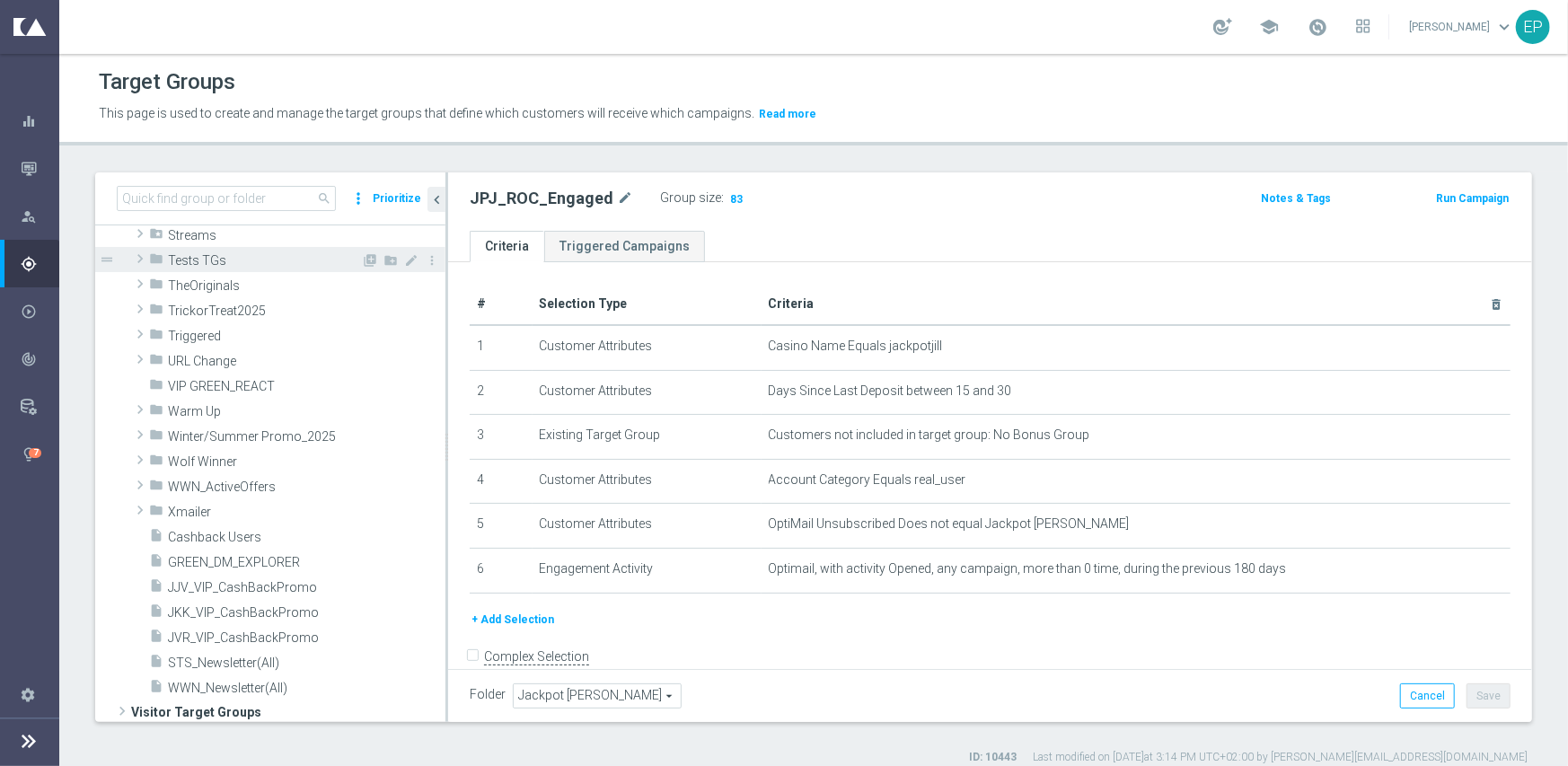
scroll to position [1417, 0]
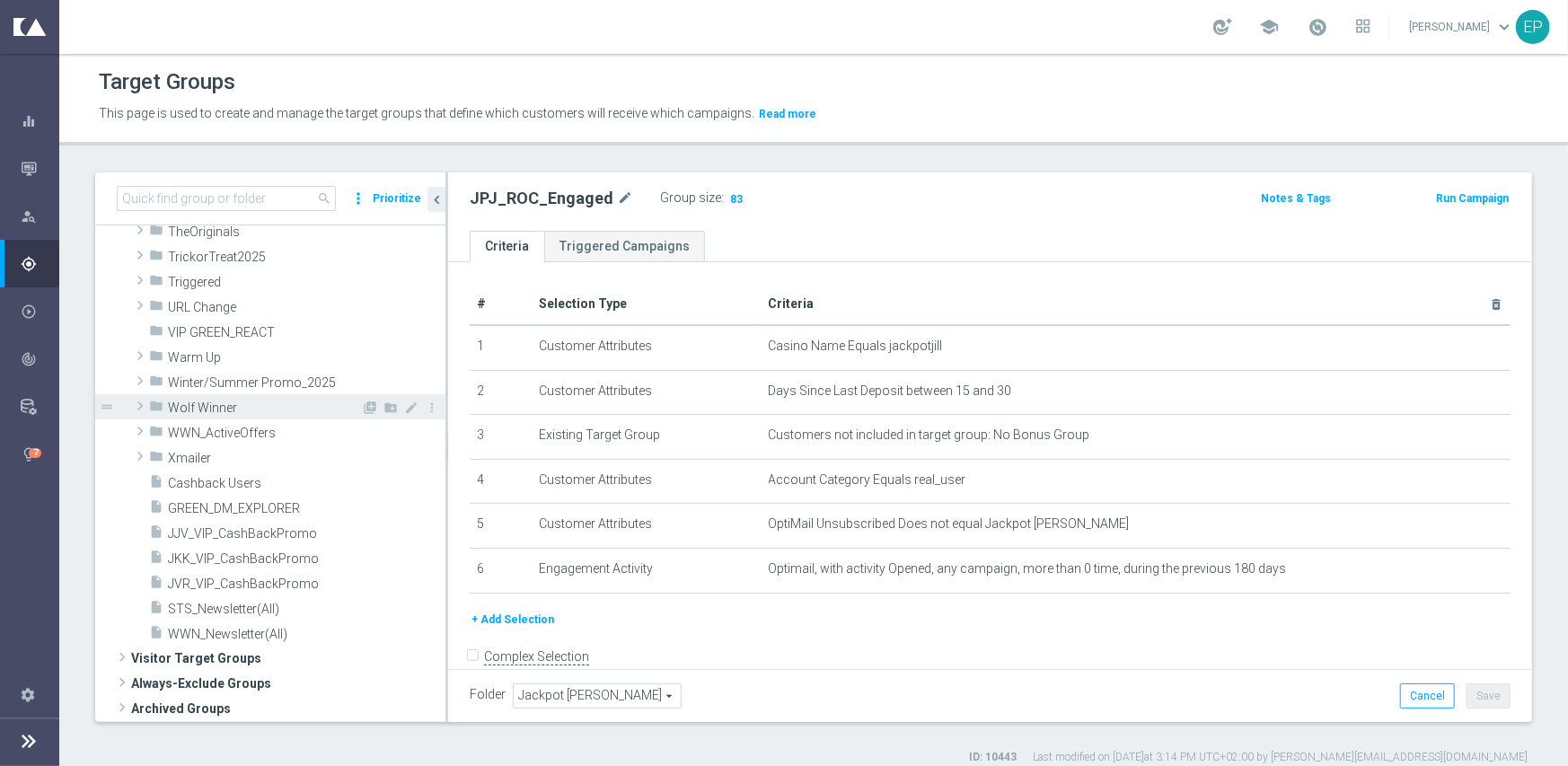
click at [279, 416] on div "folder Wolf Winner" at bounding box center [255, 406] width 212 height 25
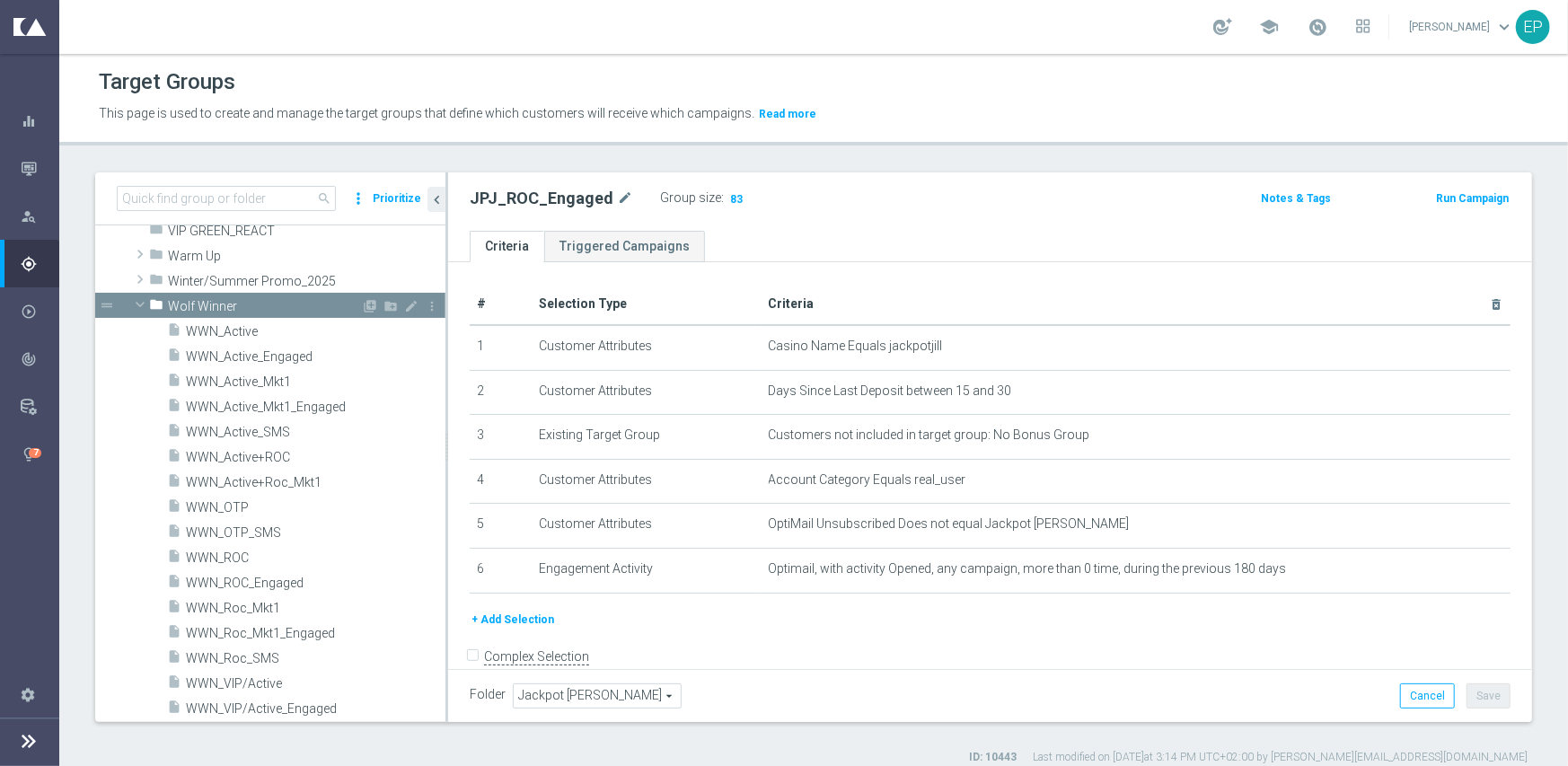
scroll to position [1506, 0]
click at [280, 349] on span "WWN_Active_Engaged" at bounding box center [294, 356] width 217 height 15
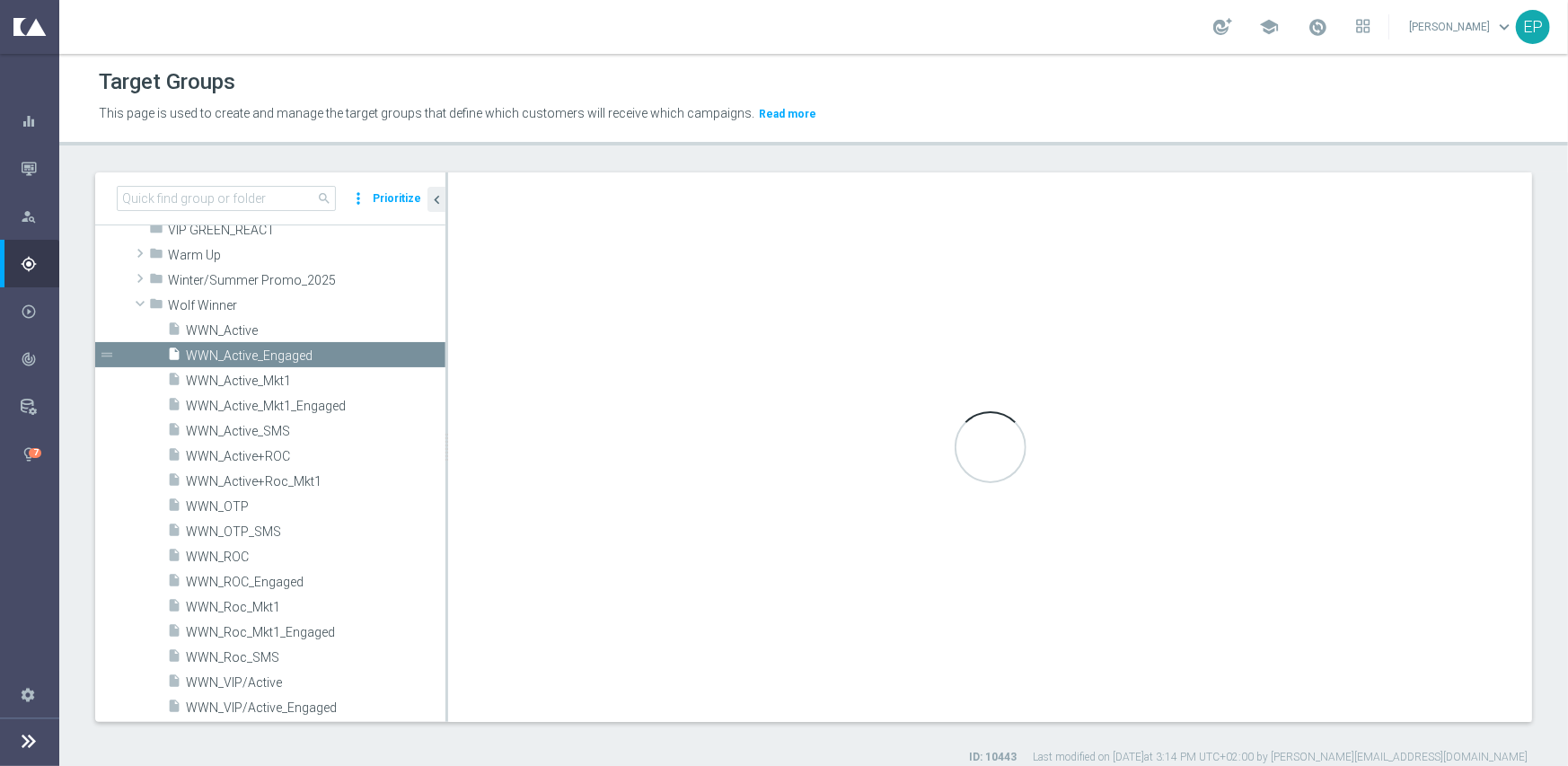
checkbox input "true"
type input "Wolf Winner"
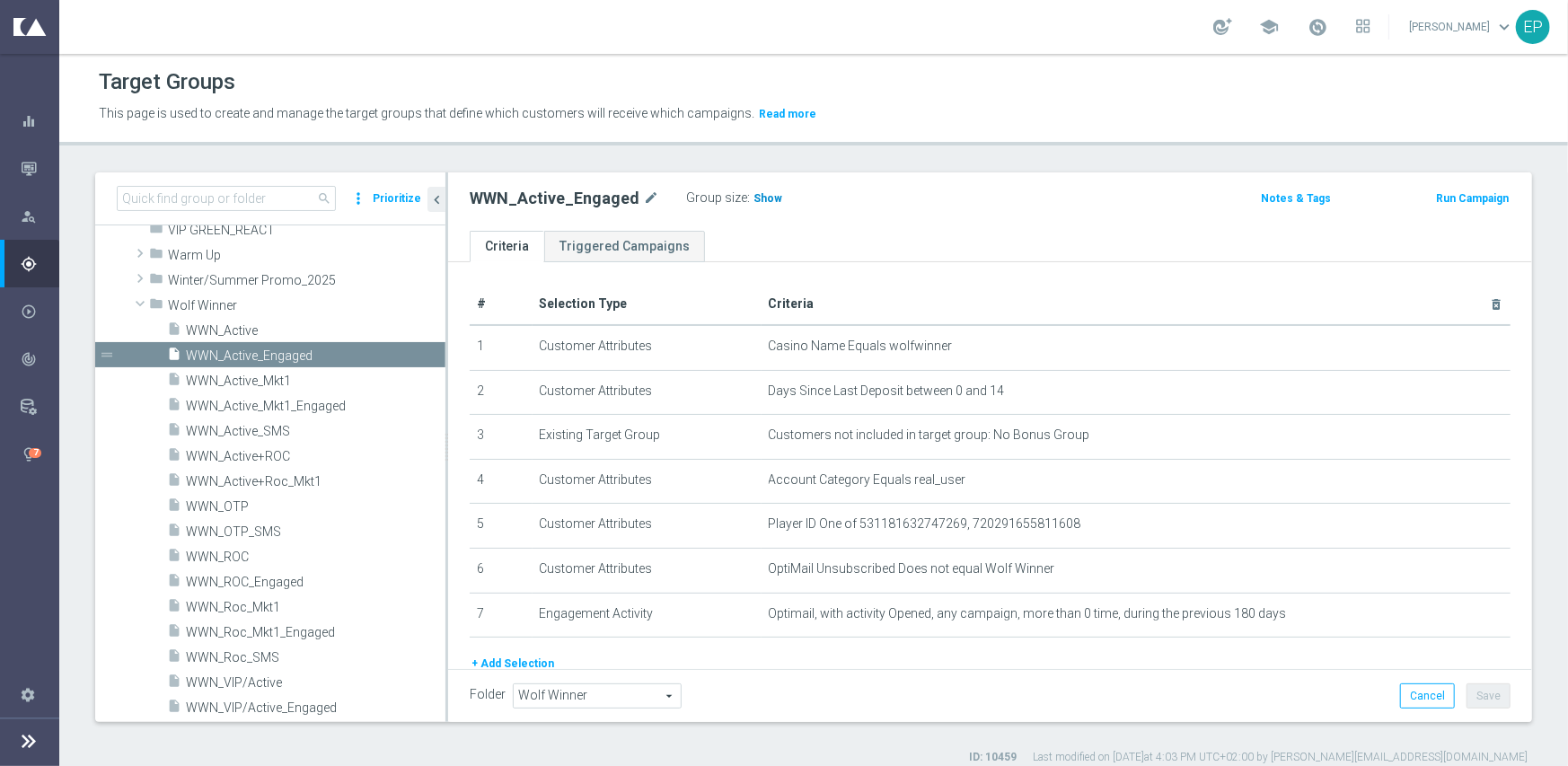
click at [757, 194] on span "Show" at bounding box center [768, 197] width 29 height 12
click at [228, 326] on span "WWN_Active" at bounding box center [294, 331] width 217 height 15
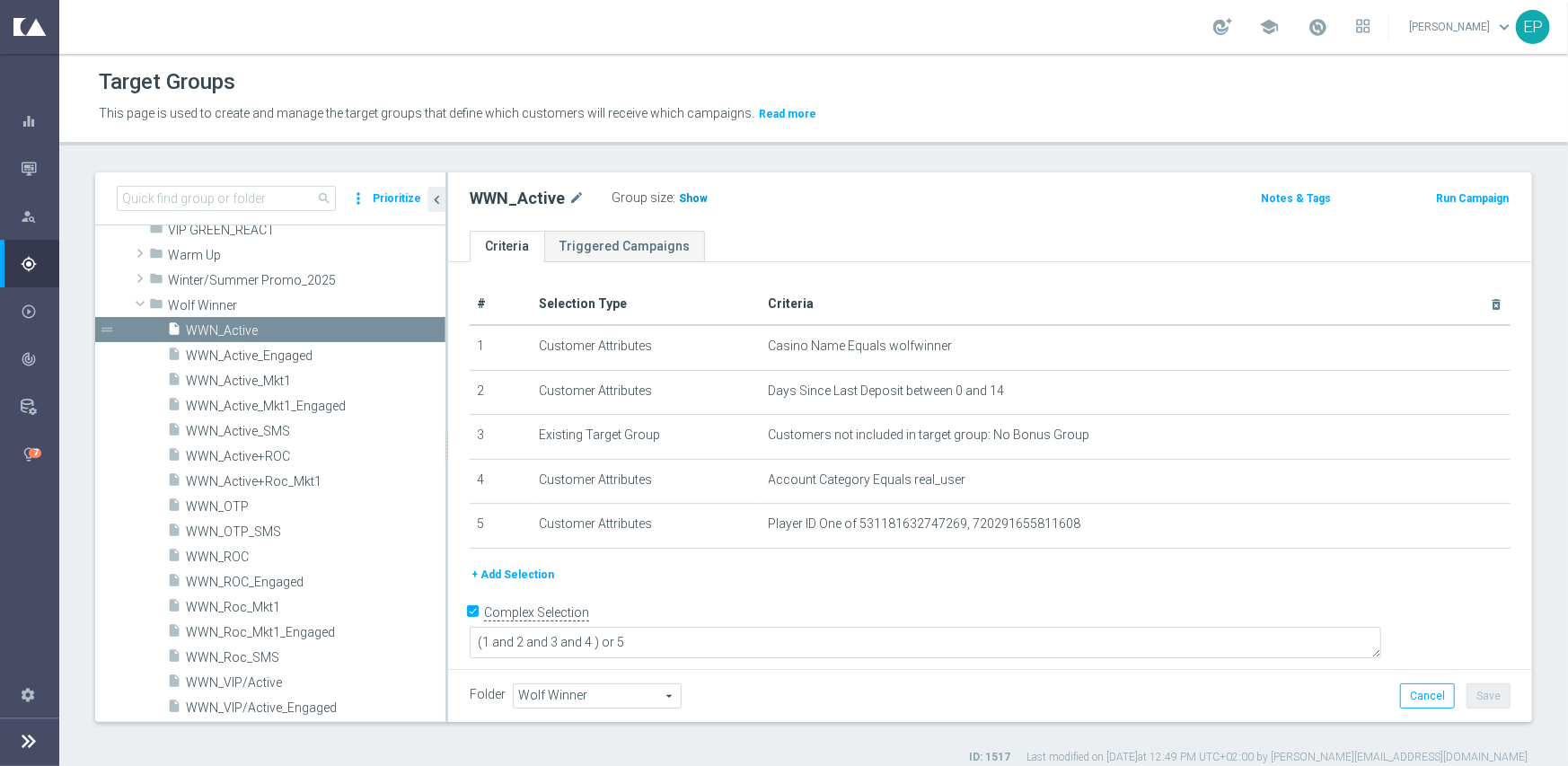
click at [682, 202] on span "Show" at bounding box center [694, 197] width 29 height 12
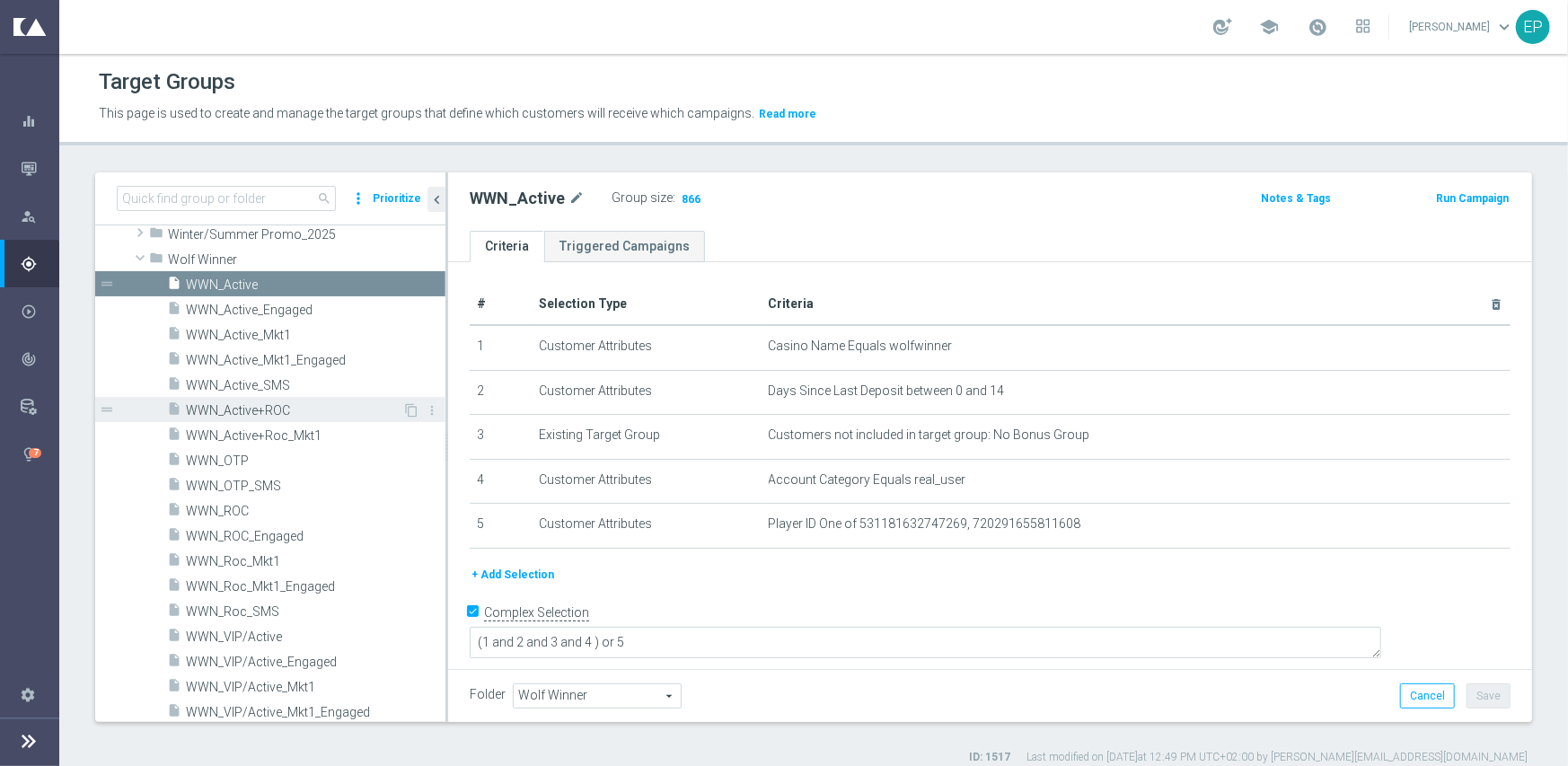
scroll to position [1596, 0]
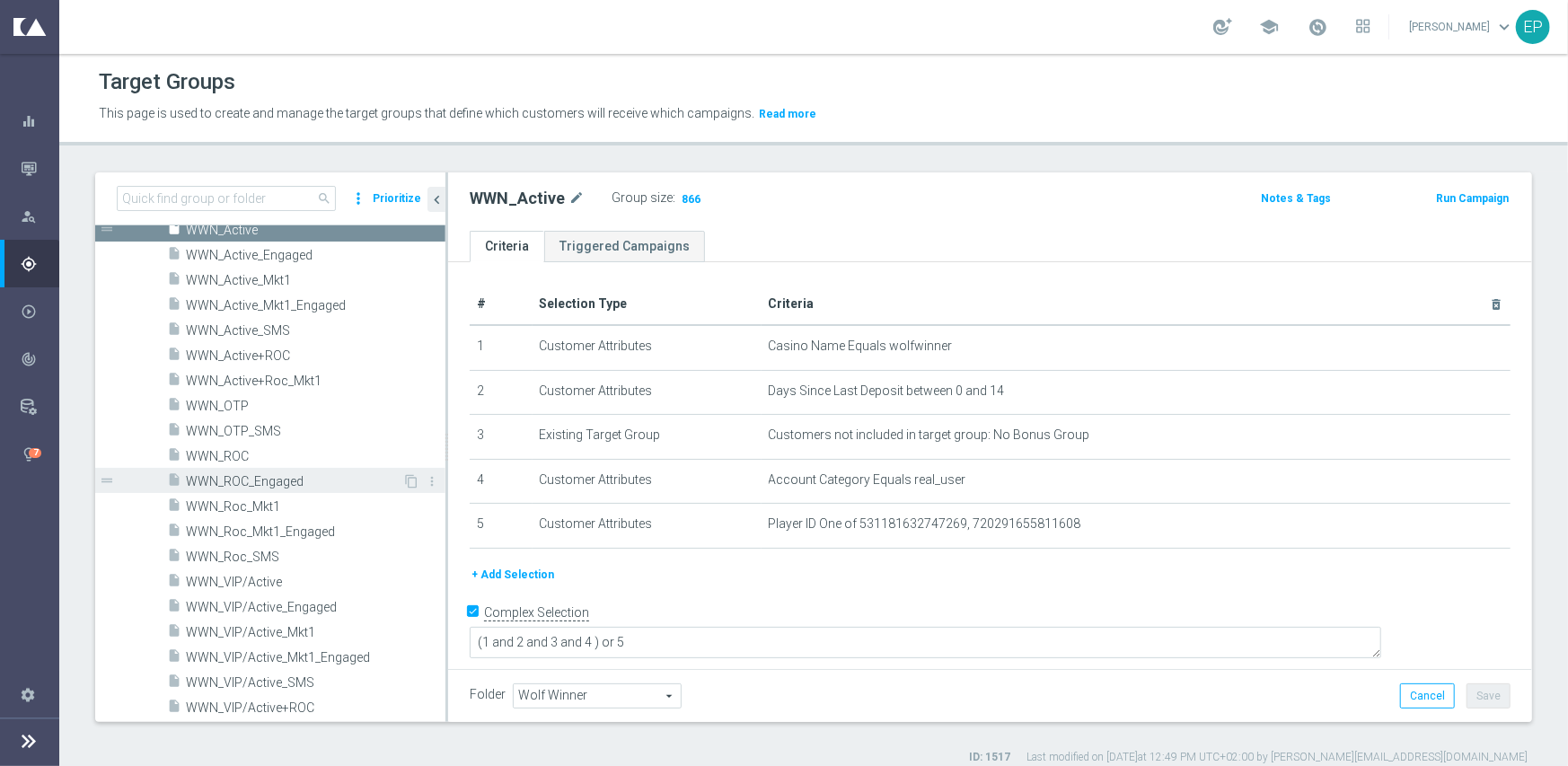
click at [257, 480] on span "WWN_ROC_Engaged" at bounding box center [294, 482] width 217 height 15
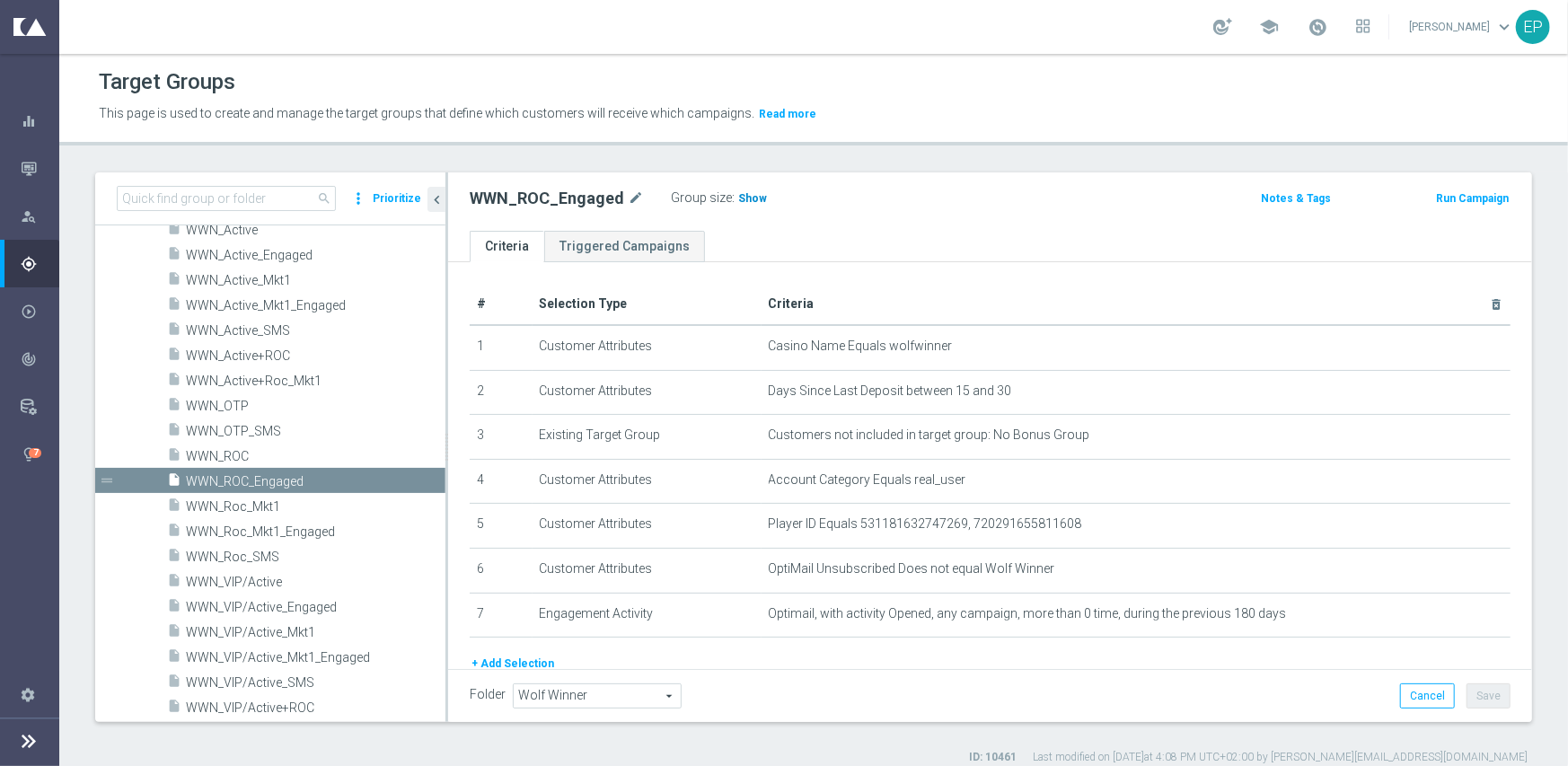
click at [744, 198] on span "Show" at bounding box center [753, 197] width 29 height 12
click at [220, 453] on span "WWN_ROC" at bounding box center [294, 457] width 217 height 15
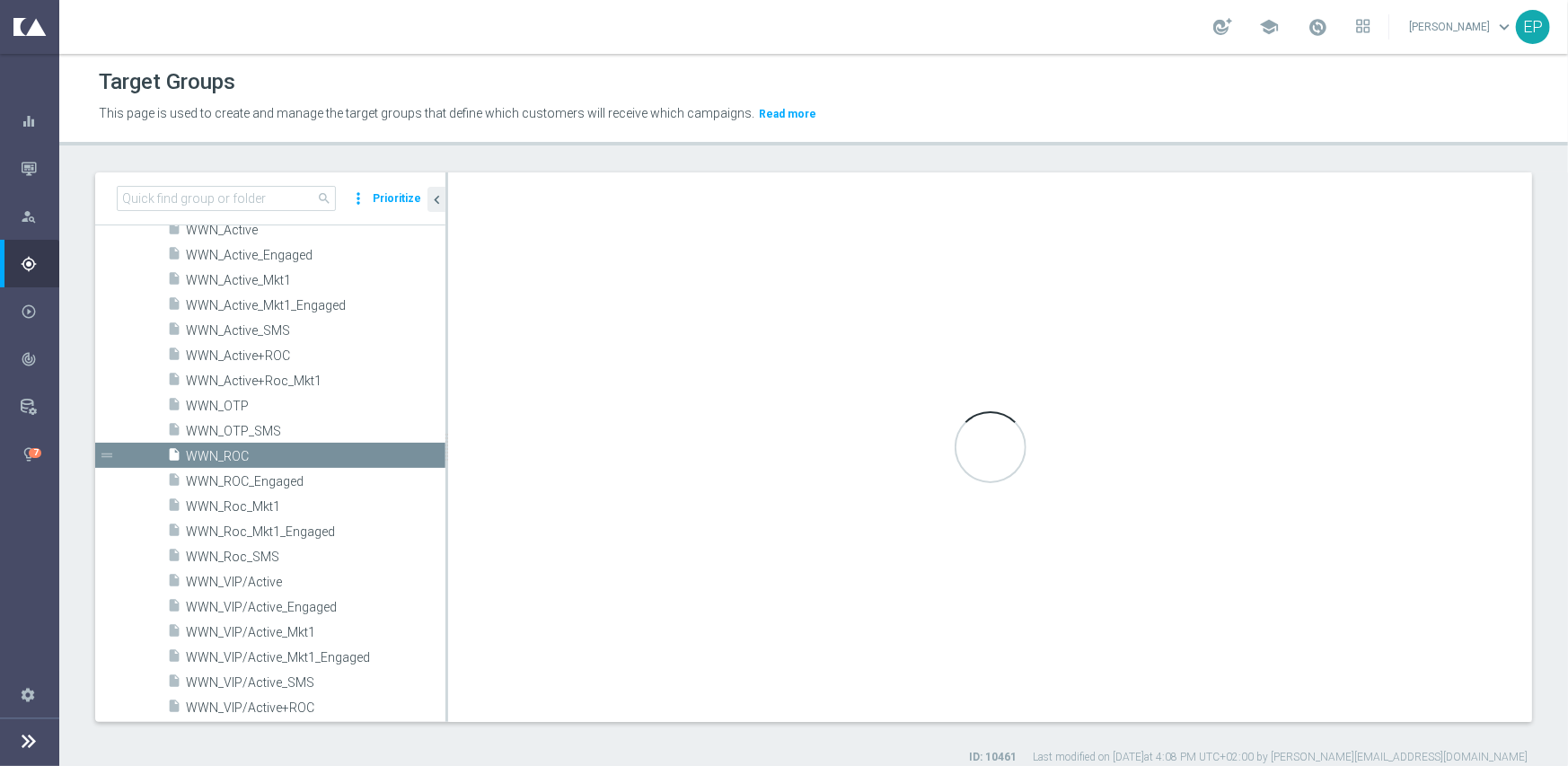
type textarea "(1 and 2 and 3 and 4 ) or 5"
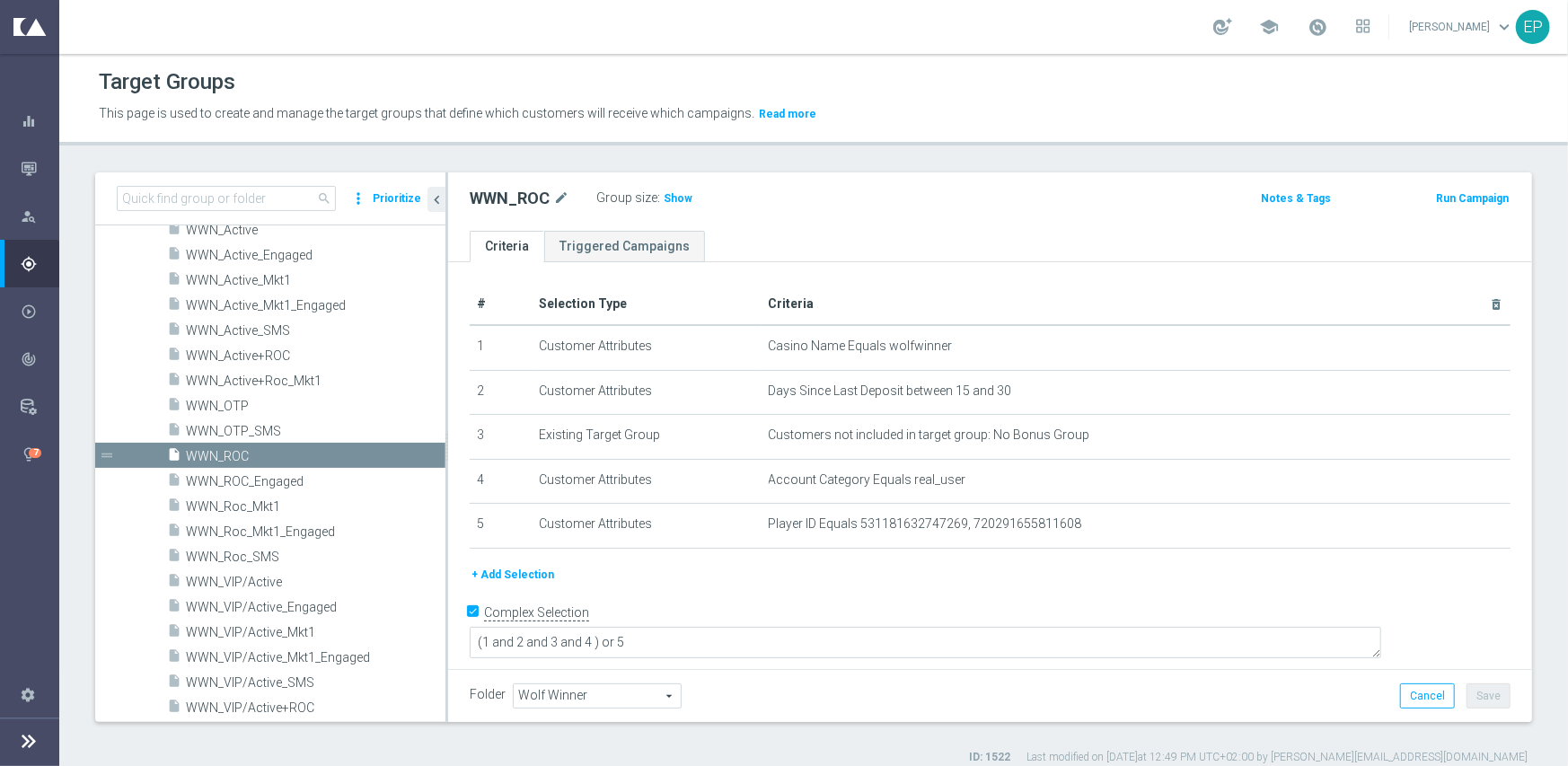
drag, startPoint x: 667, startPoint y: 195, endPoint x: 752, endPoint y: 229, distance: 91.5
click at [666, 196] on span "Show" at bounding box center [679, 197] width 29 height 12
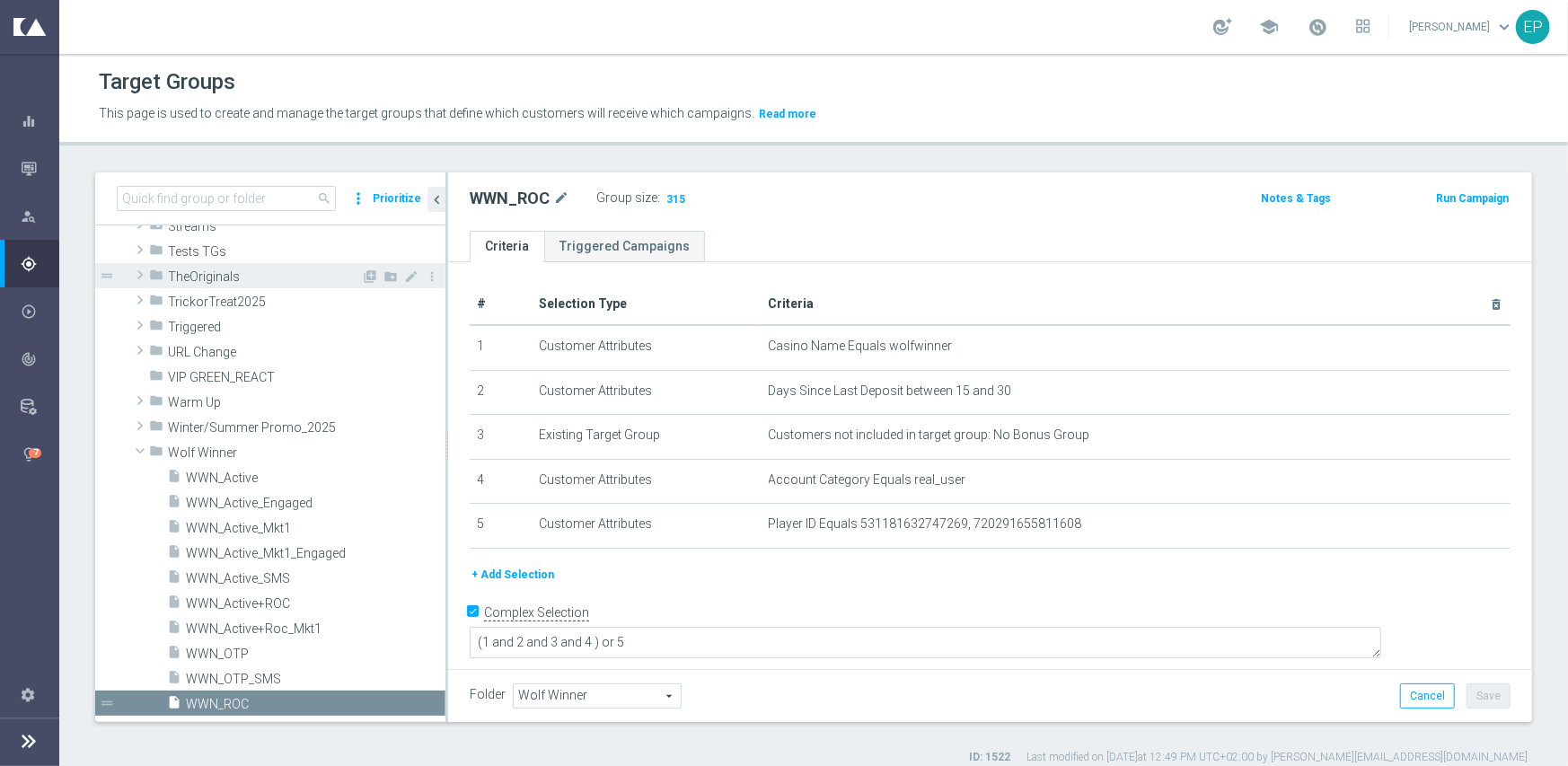
scroll to position [1327, 0]
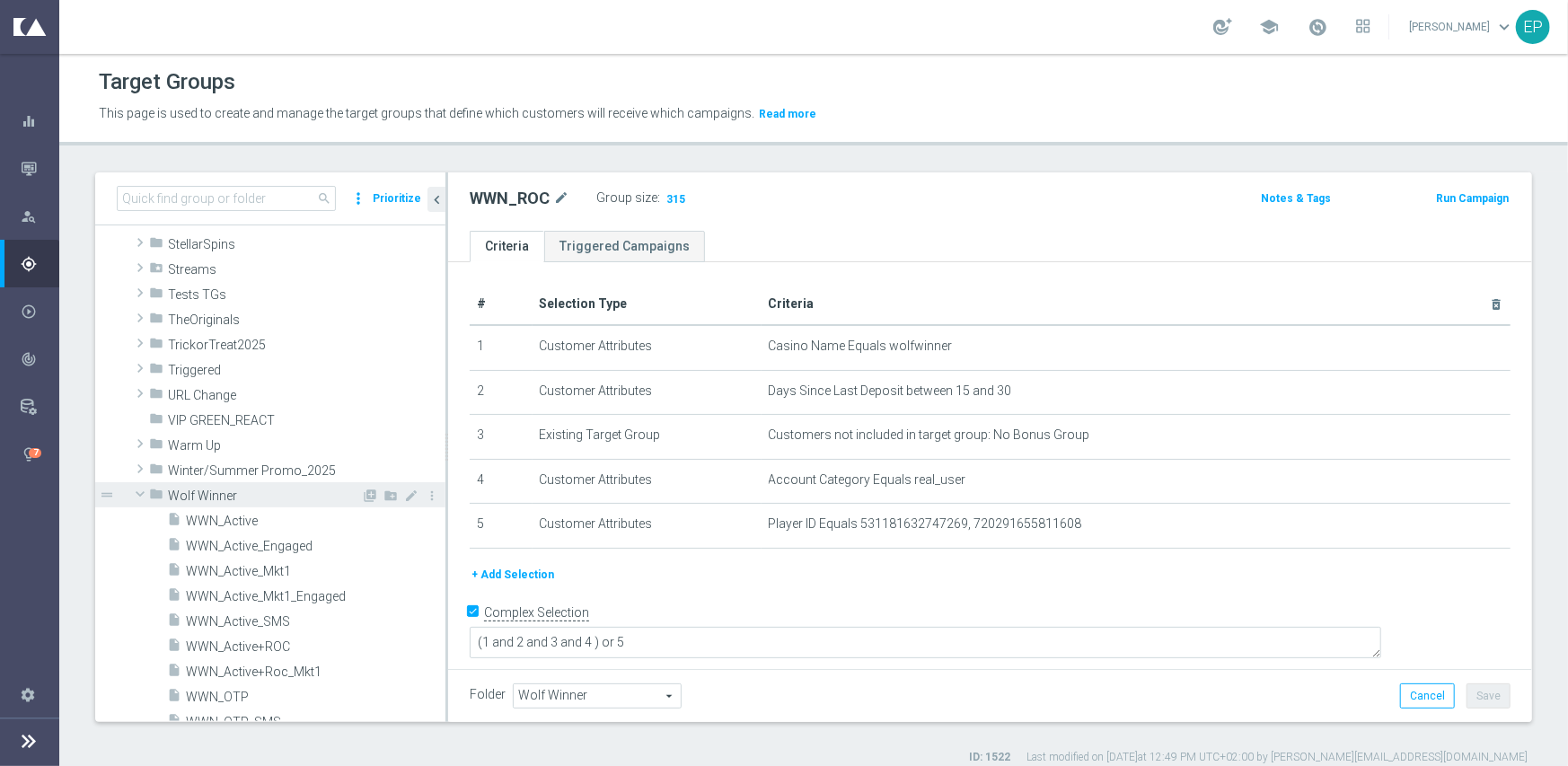
click at [136, 491] on span at bounding box center [140, 493] width 22 height 18
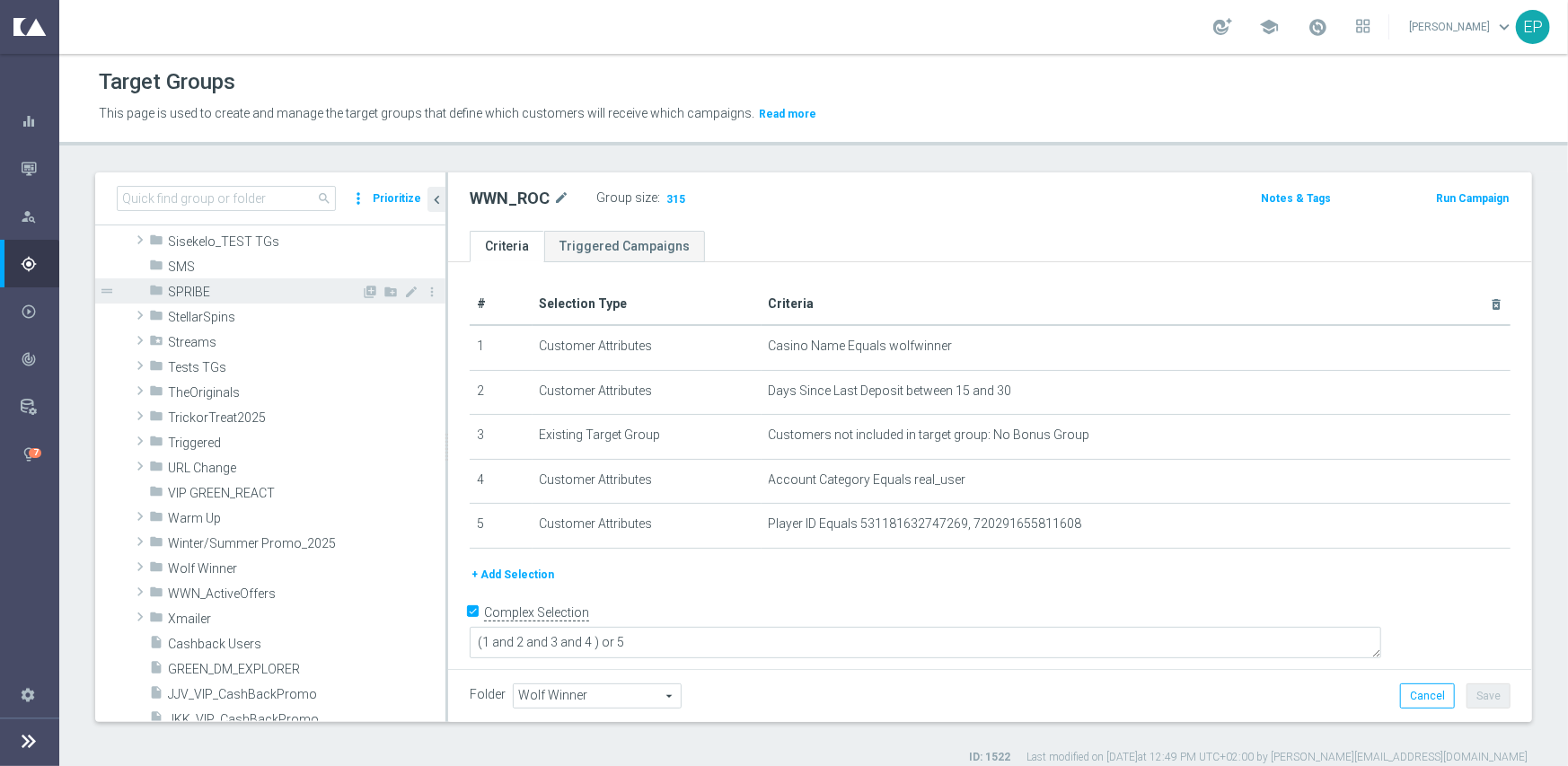
scroll to position [1237, 0]
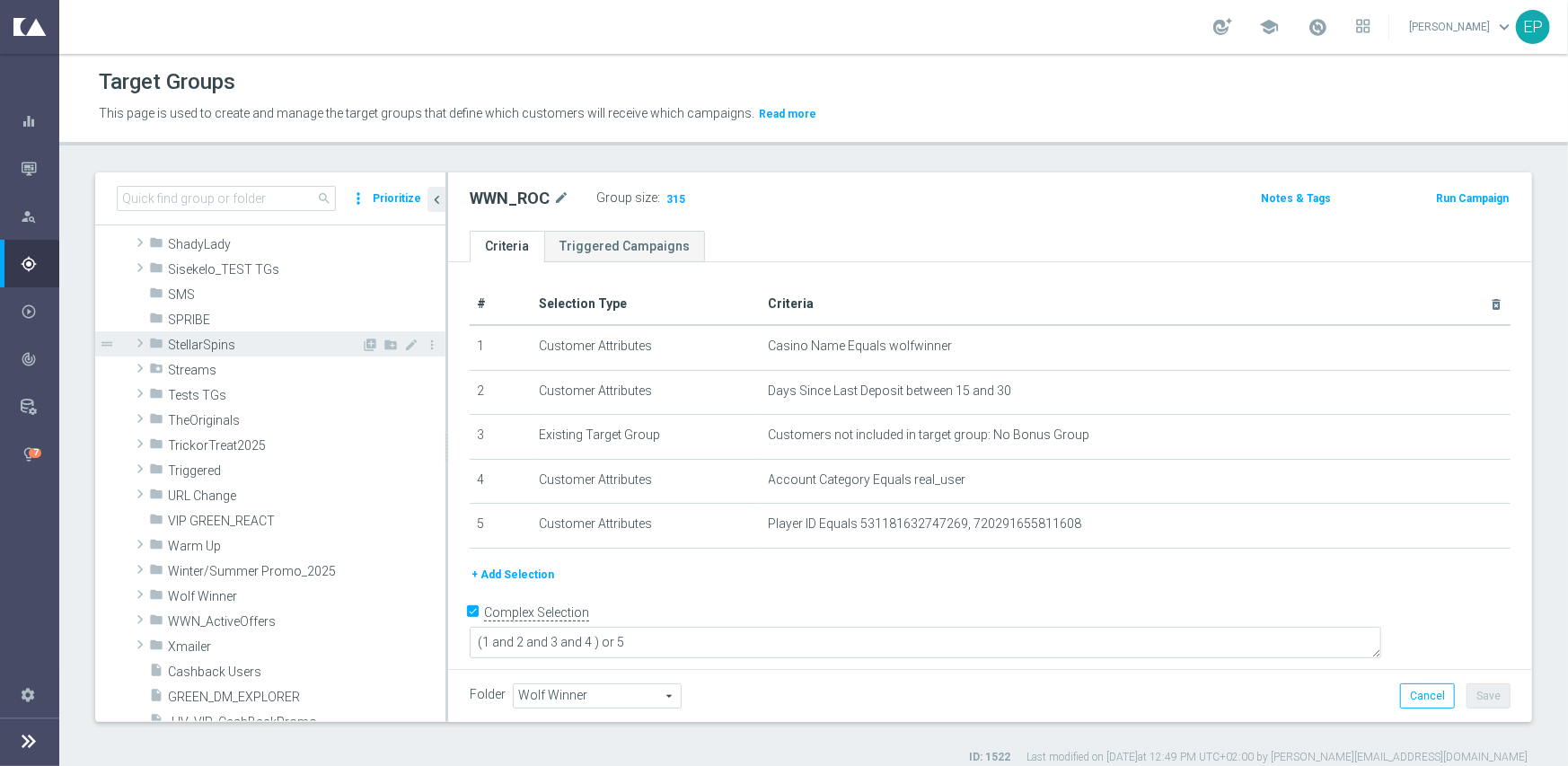
click at [143, 344] on span at bounding box center [139, 342] width 18 height 22
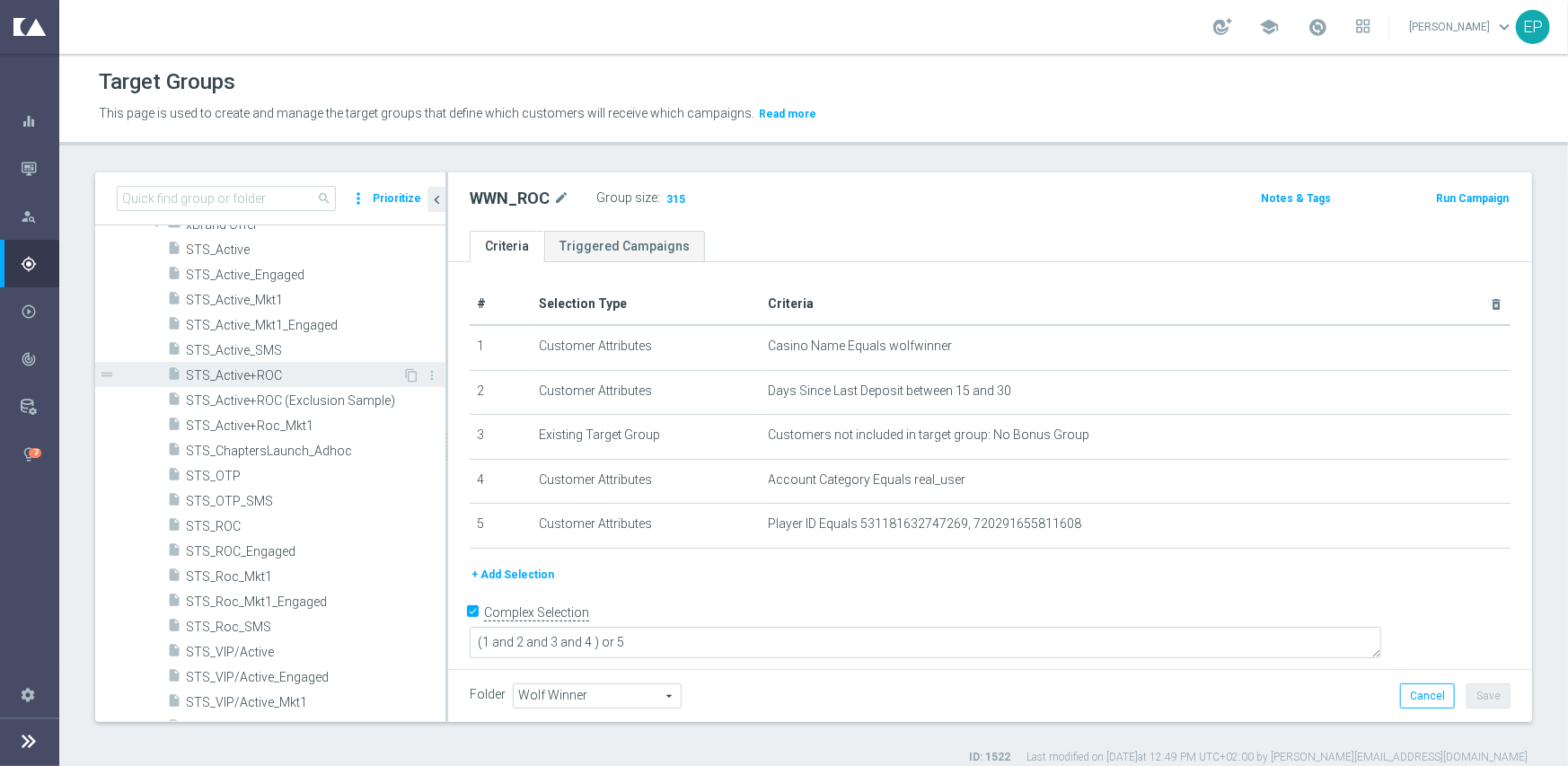
scroll to position [1327, 0]
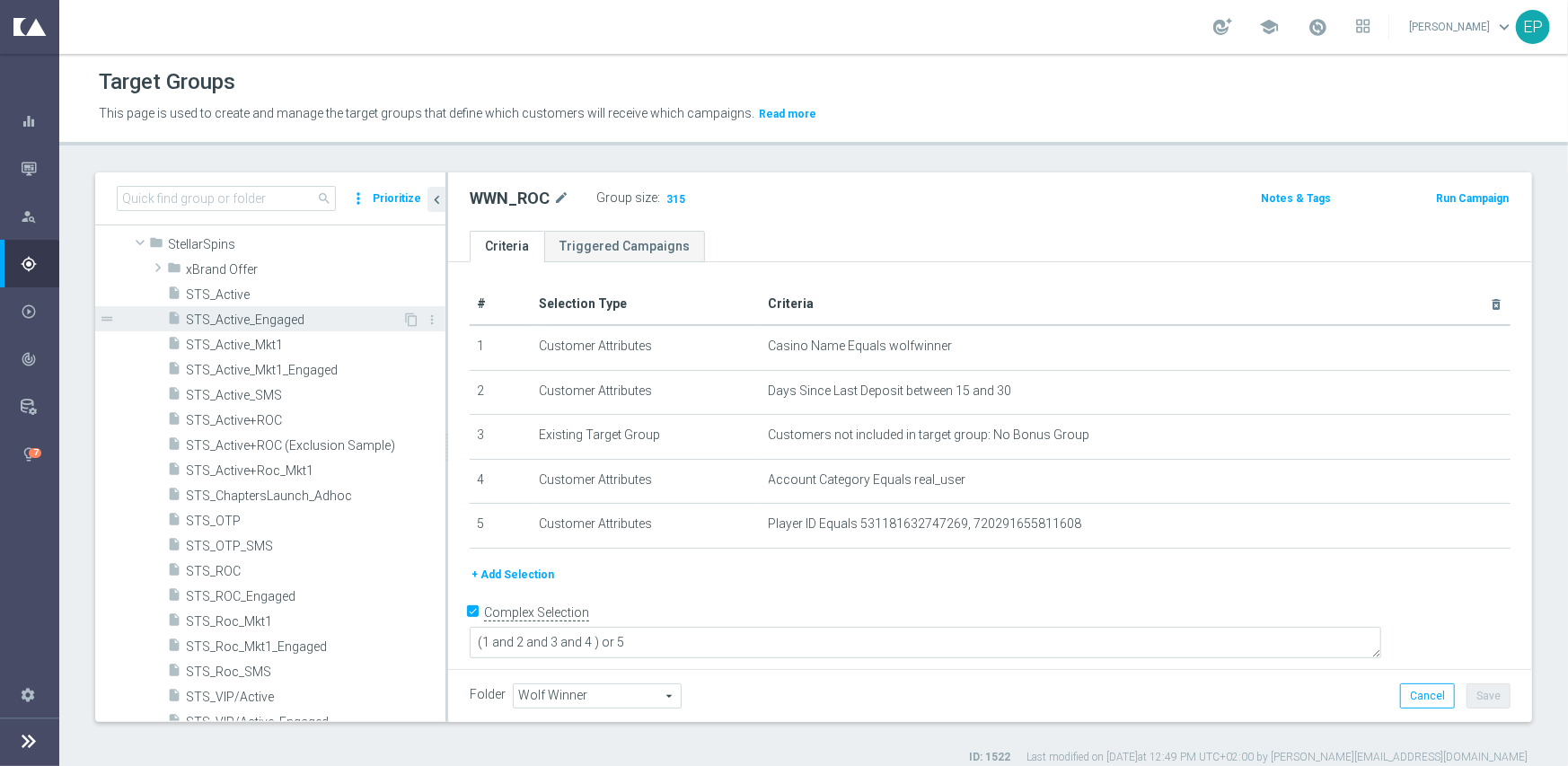
click at [261, 321] on span "STS_Active_Engaged" at bounding box center [294, 321] width 217 height 15
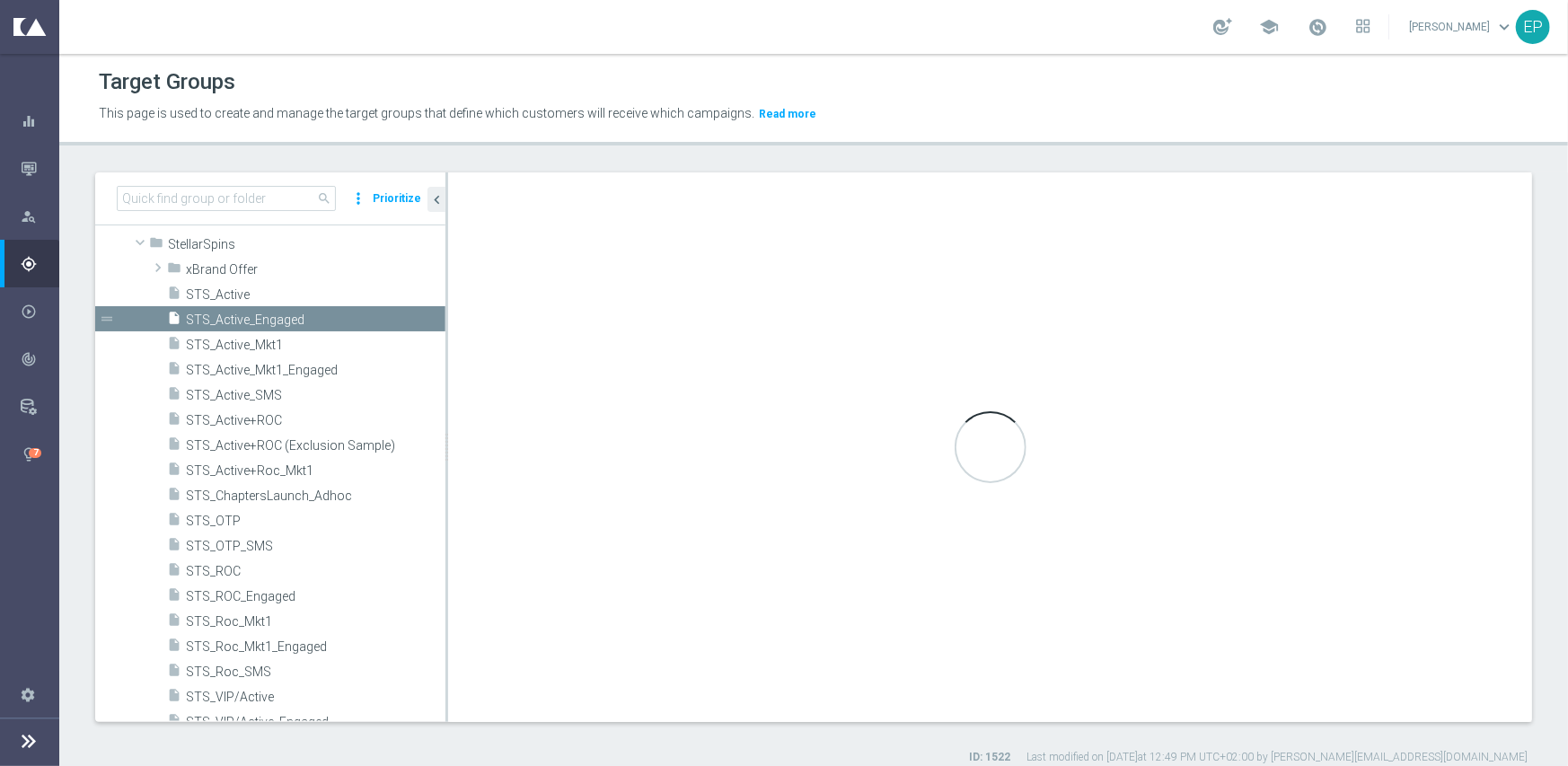
type input "StellarSpins"
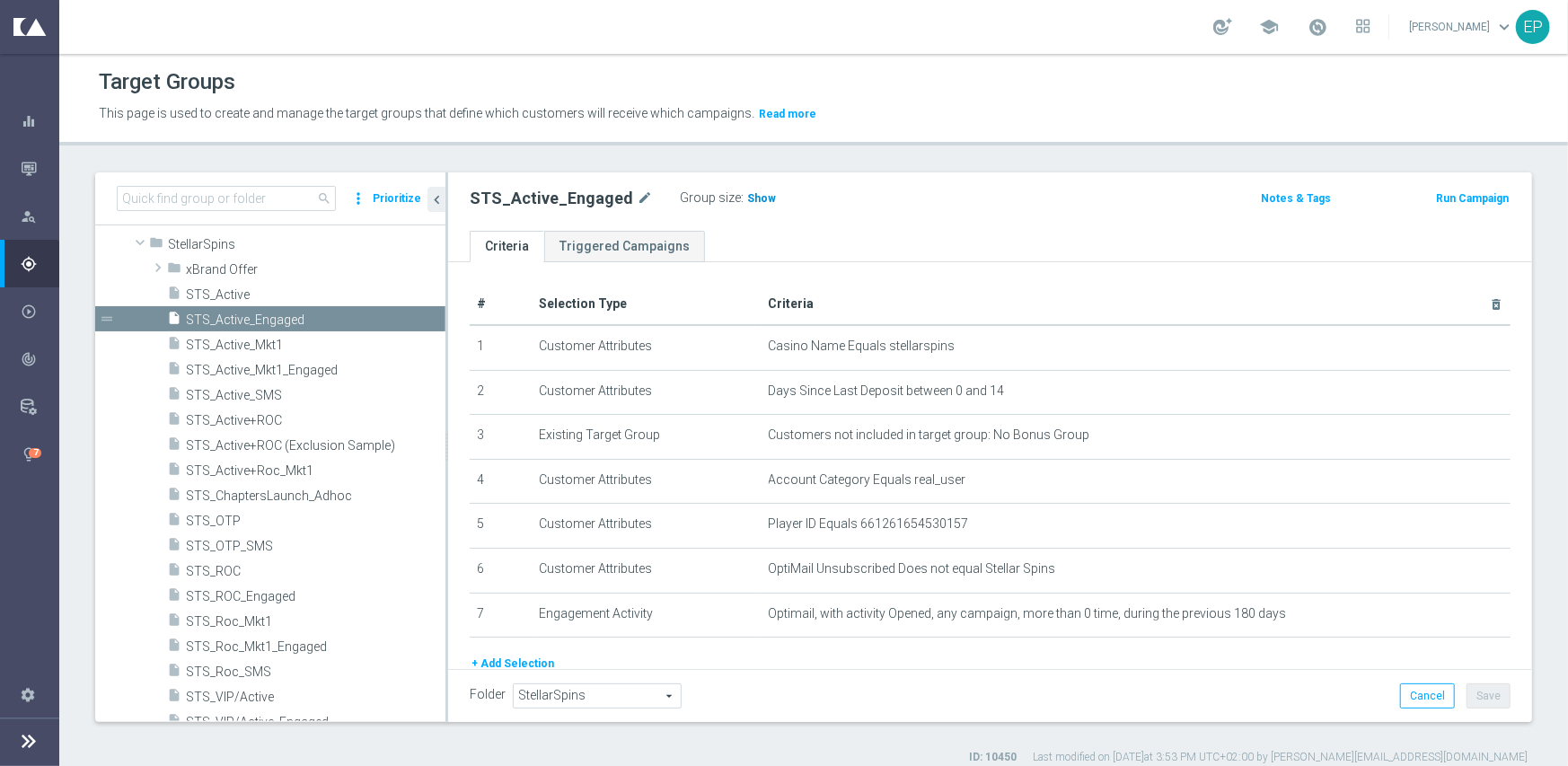
click at [747, 197] on span "Show" at bounding box center [762, 197] width 29 height 12
click at [216, 296] on span "STS_Active" at bounding box center [294, 295] width 217 height 15
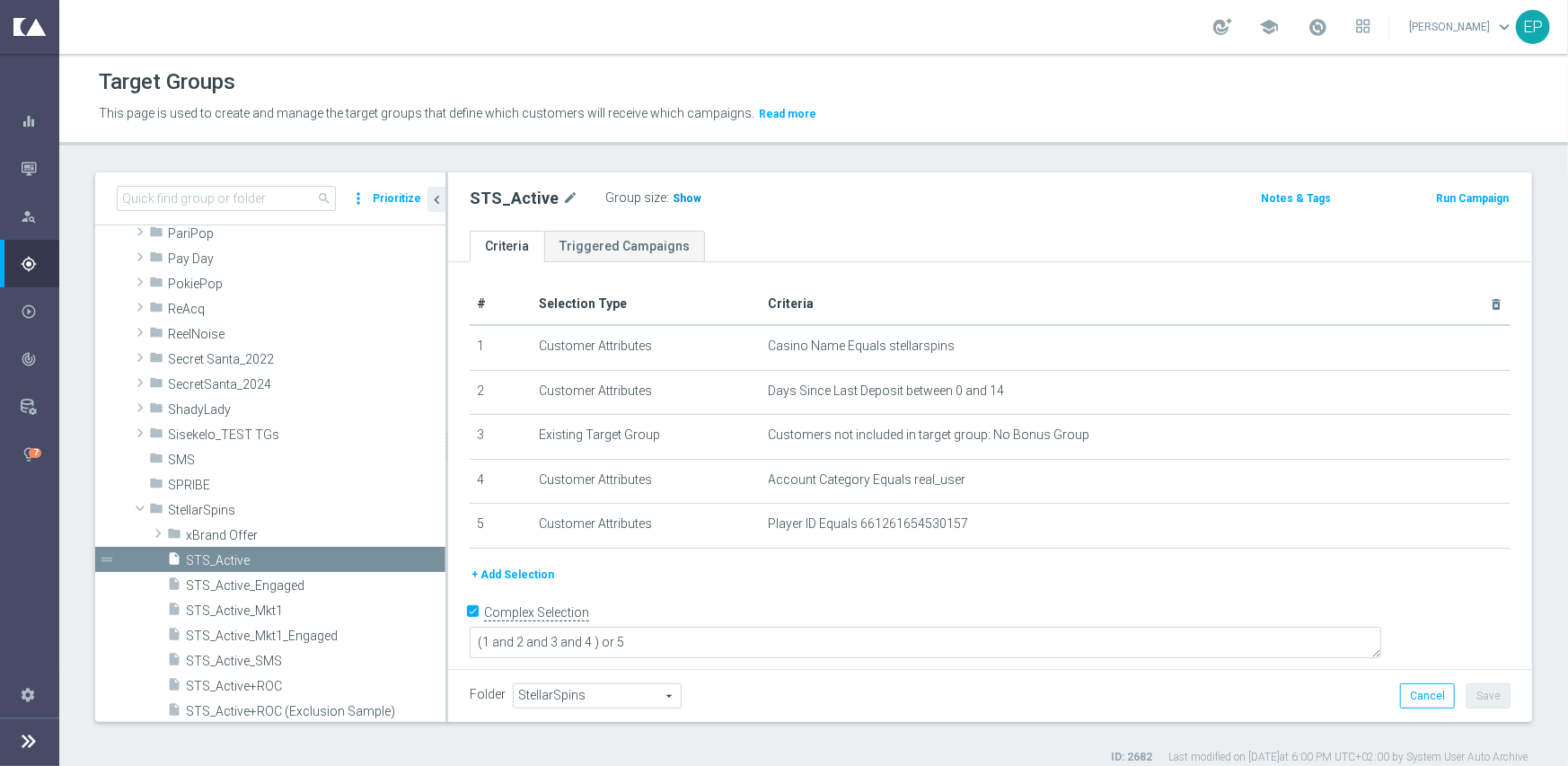
click at [677, 192] on span "Show" at bounding box center [687, 197] width 29 height 12
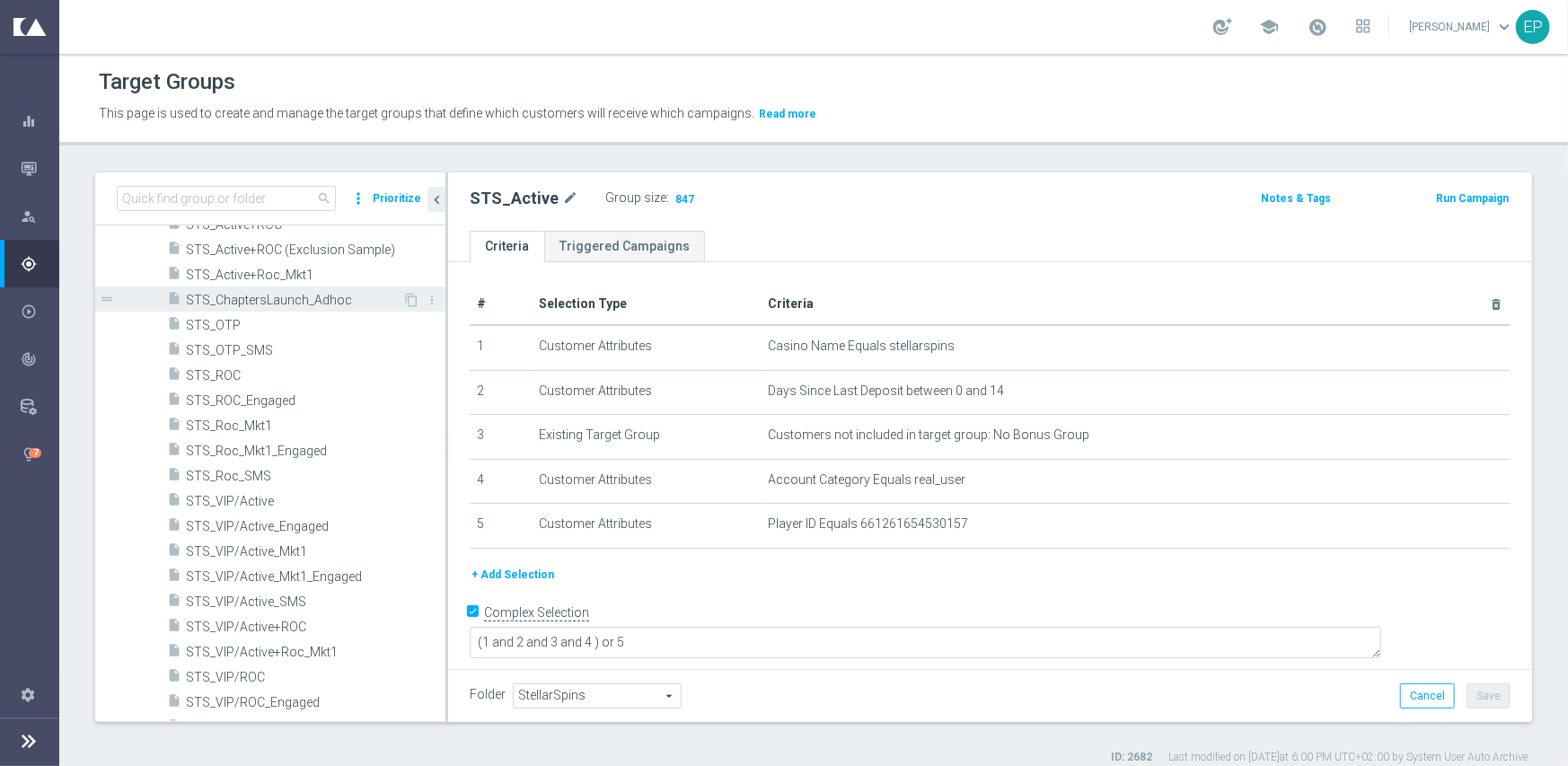
scroll to position [1532, 0]
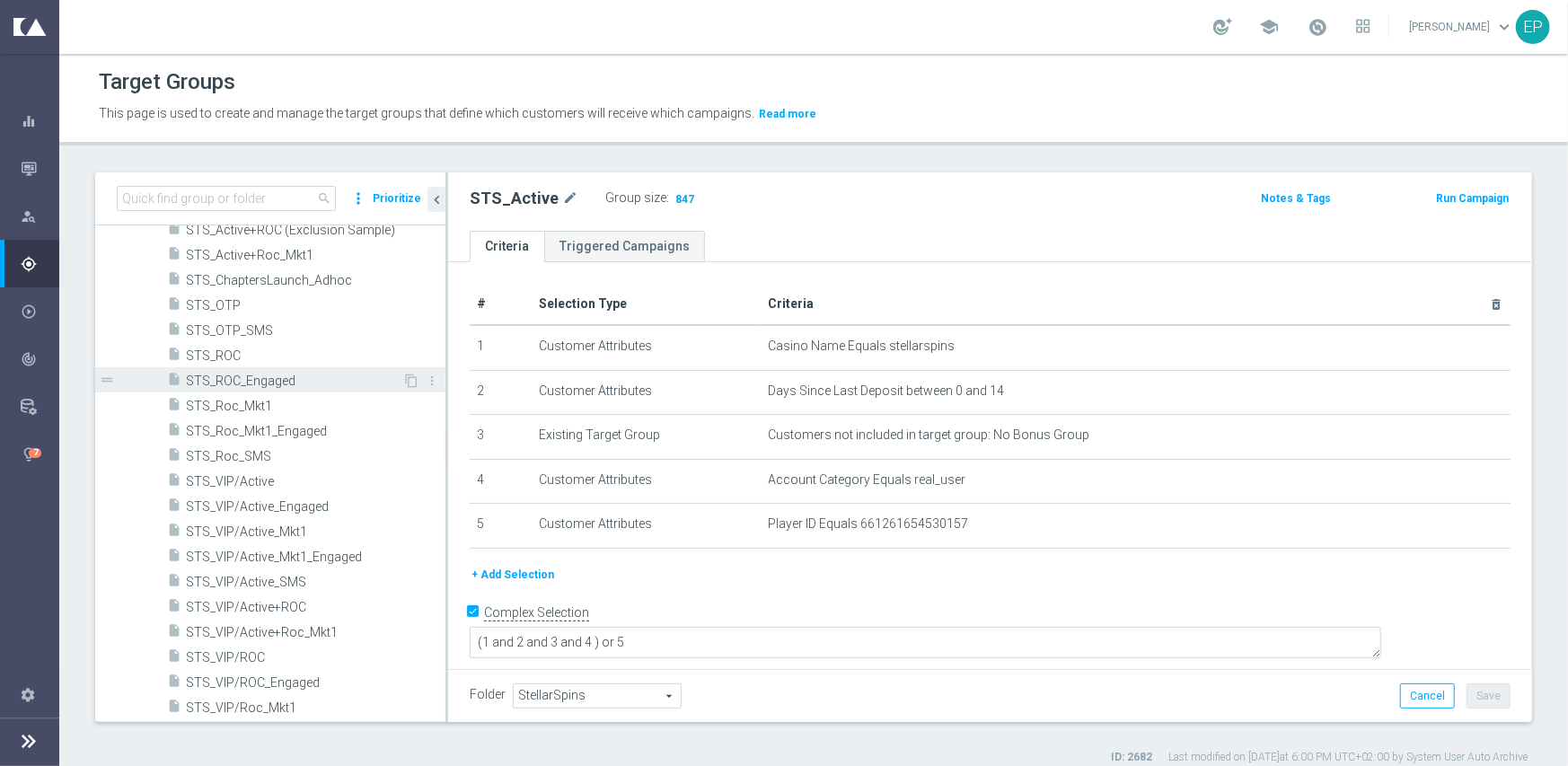
click at [272, 374] on span "STS_ROC_Engaged" at bounding box center [294, 382] width 217 height 15
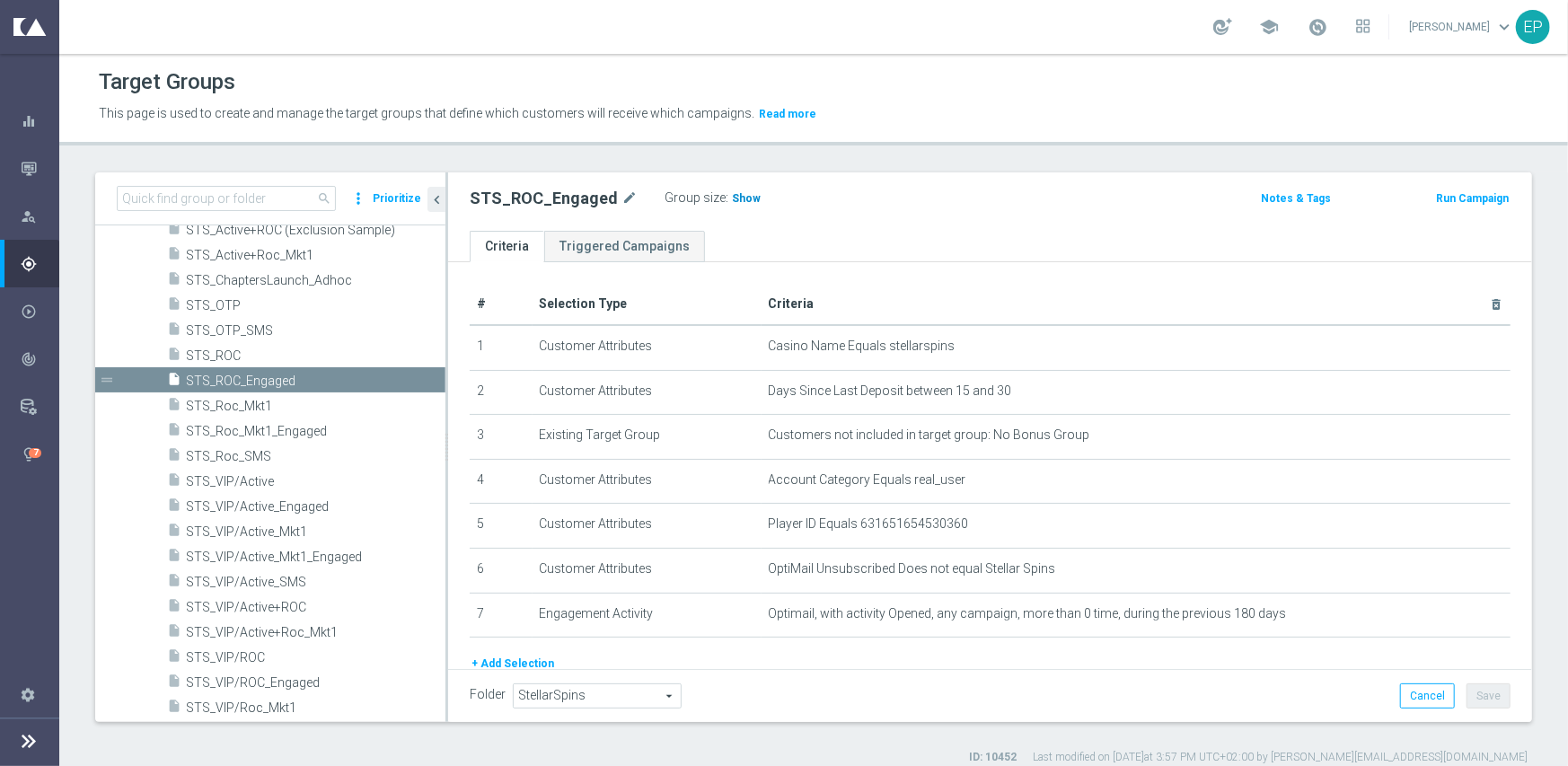
click at [732, 195] on span "Show" at bounding box center [746, 197] width 29 height 12
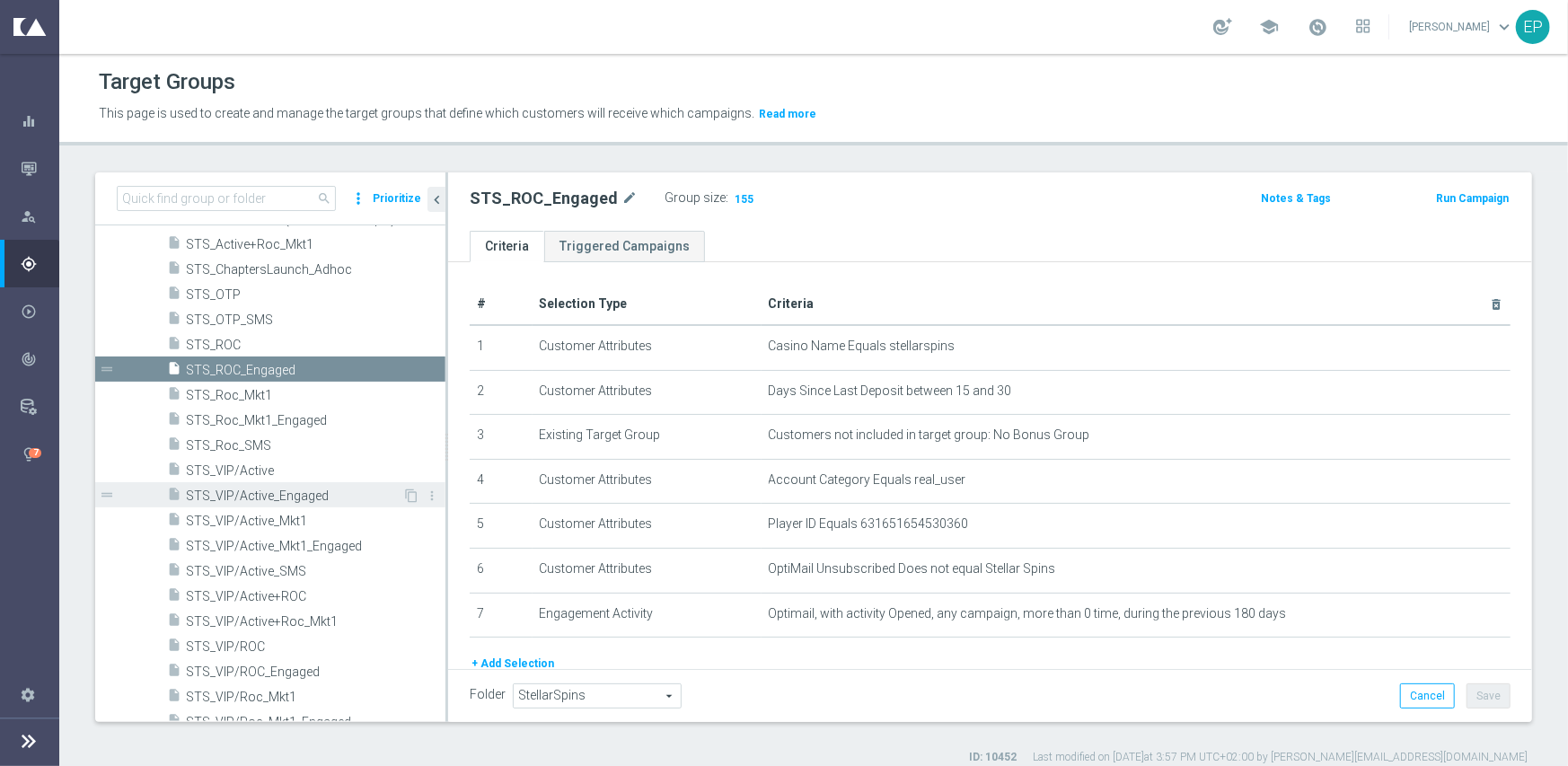
scroll to position [1622, 0]
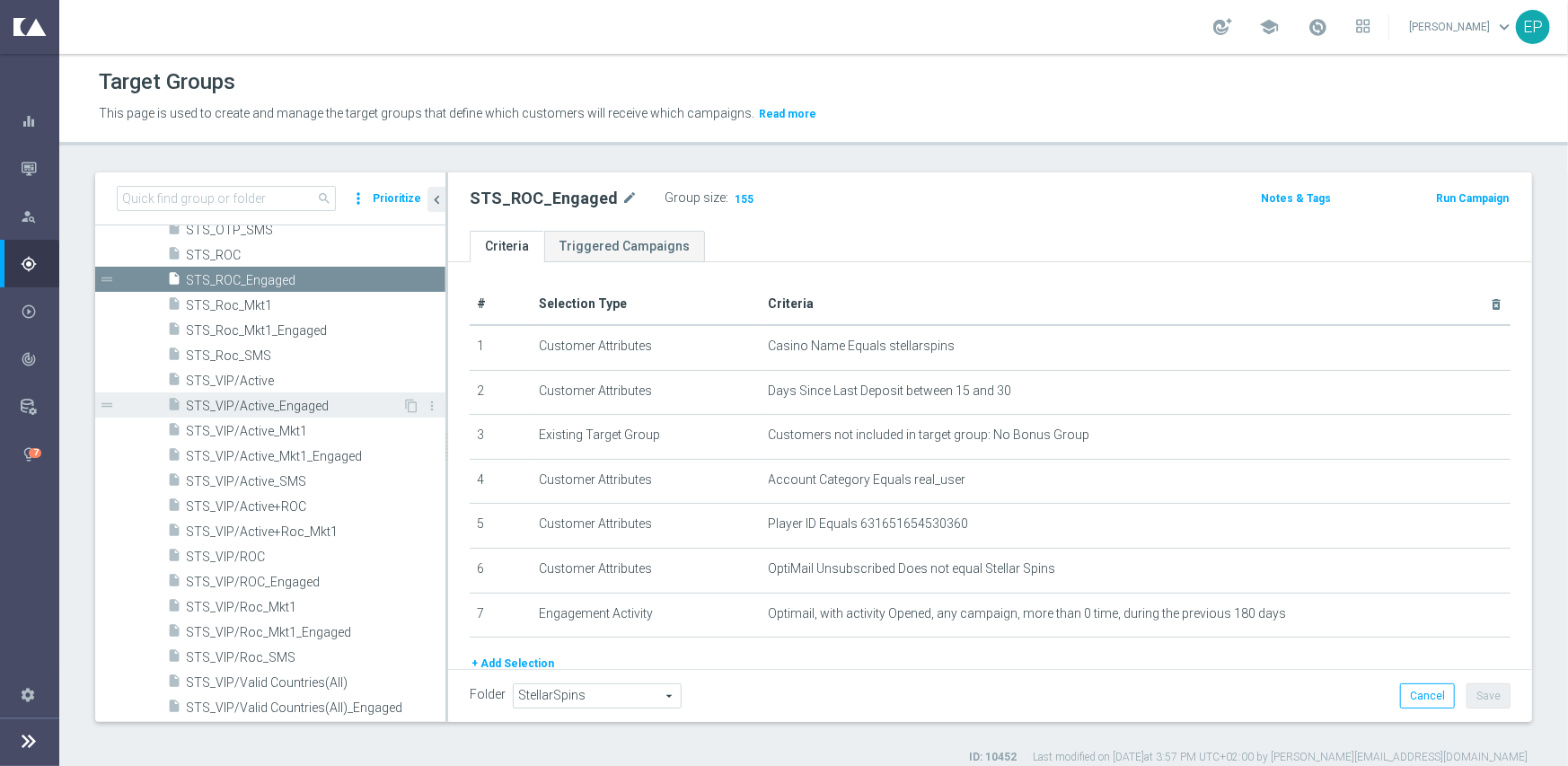
click at [297, 409] on span "STS_VIP/Active_Engaged" at bounding box center [294, 406] width 217 height 15
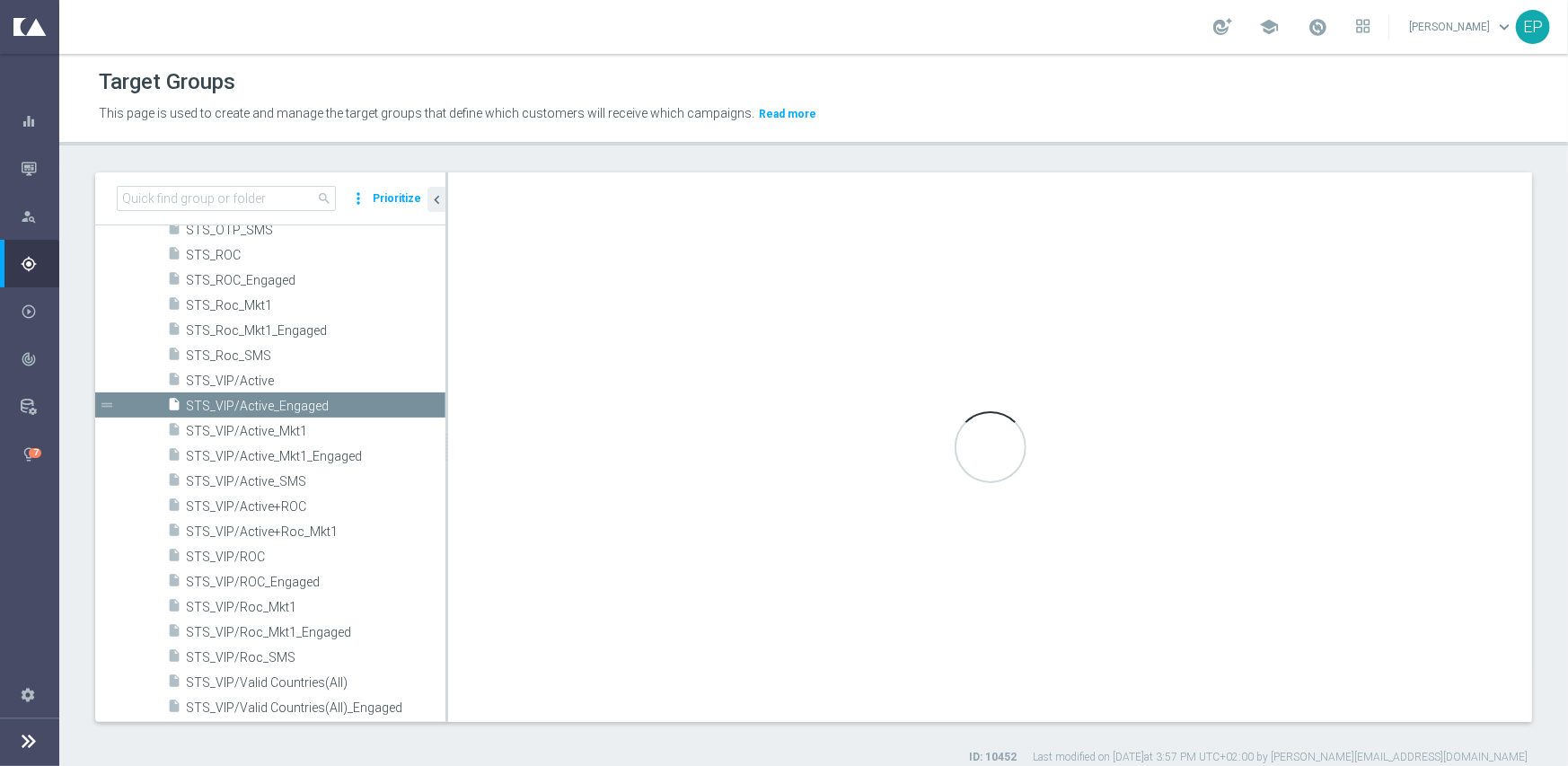
type textarea "(1 and 2 and 3 and 4 and 6 and 7) or 5"
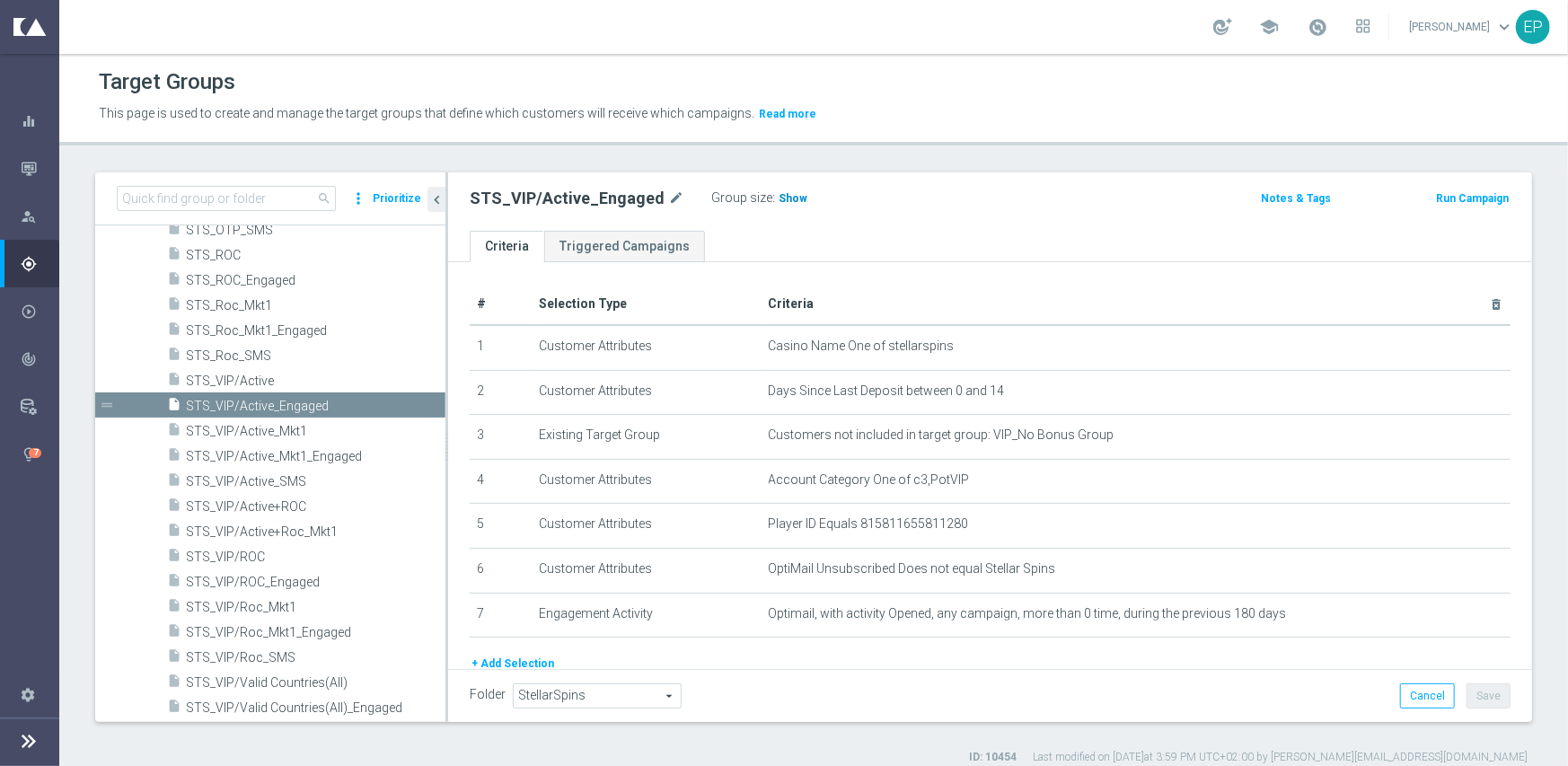
click at [779, 200] on span "Show" at bounding box center [793, 197] width 29 height 12
click at [297, 407] on span "STS_VIP/Active_Engaged" at bounding box center [294, 406] width 217 height 15
click at [269, 588] on span "STS_VIP/ROC_Engaged" at bounding box center [294, 582] width 217 height 15
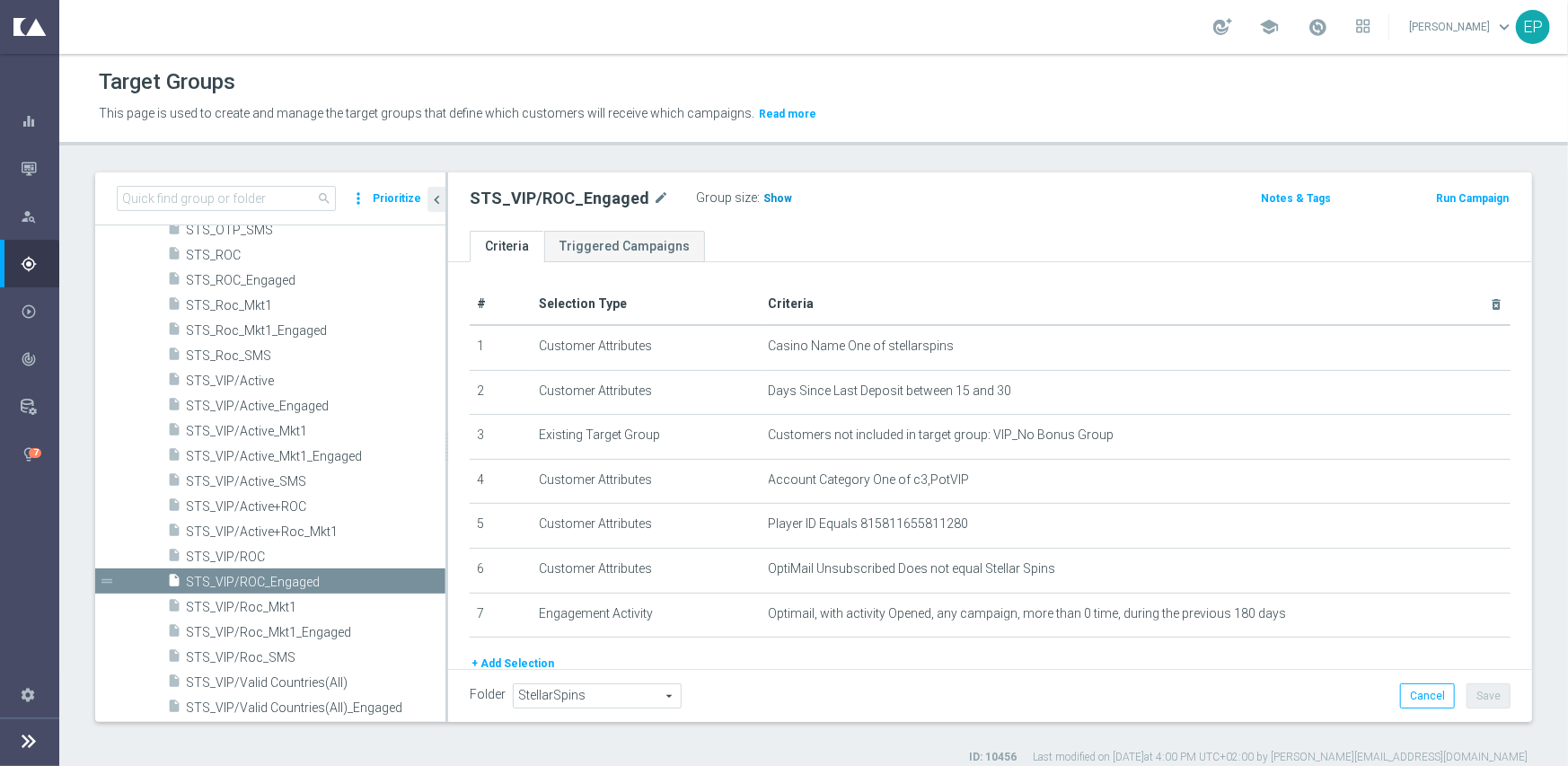
click at [763, 200] on span "Show" at bounding box center [778, 197] width 29 height 12
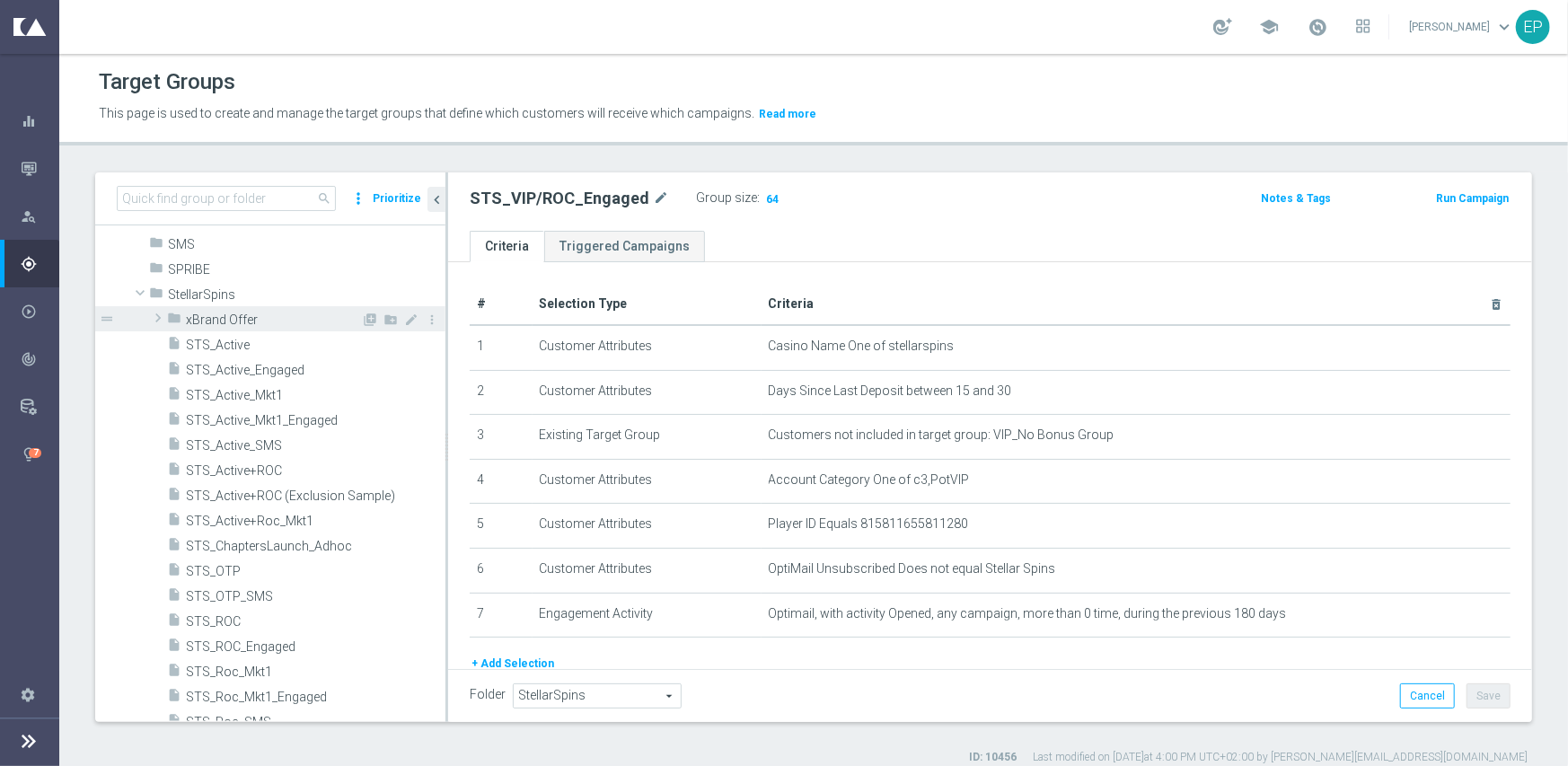
scroll to position [1262, 0]
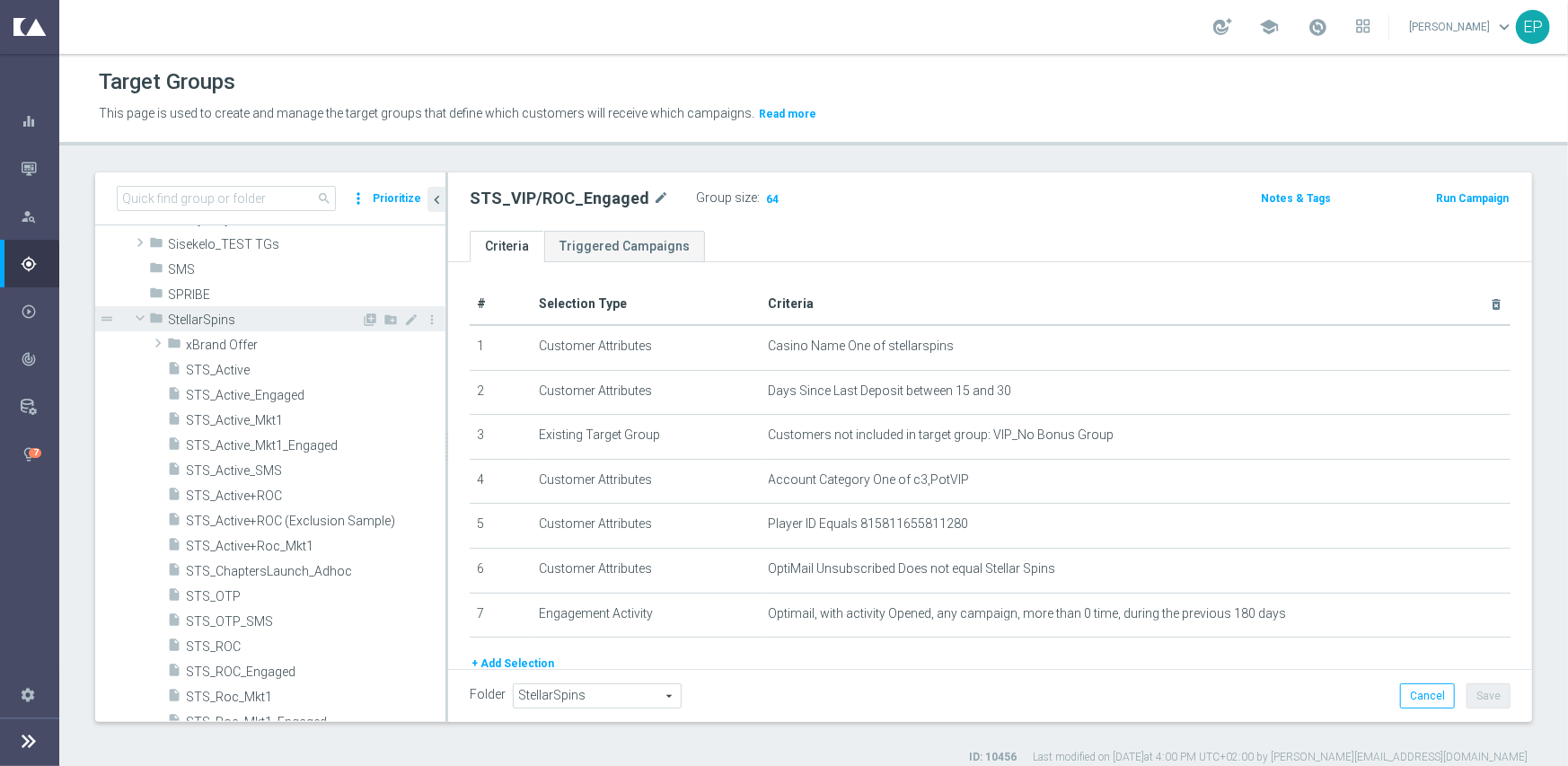
click at [140, 316] on span at bounding box center [140, 318] width 22 height 18
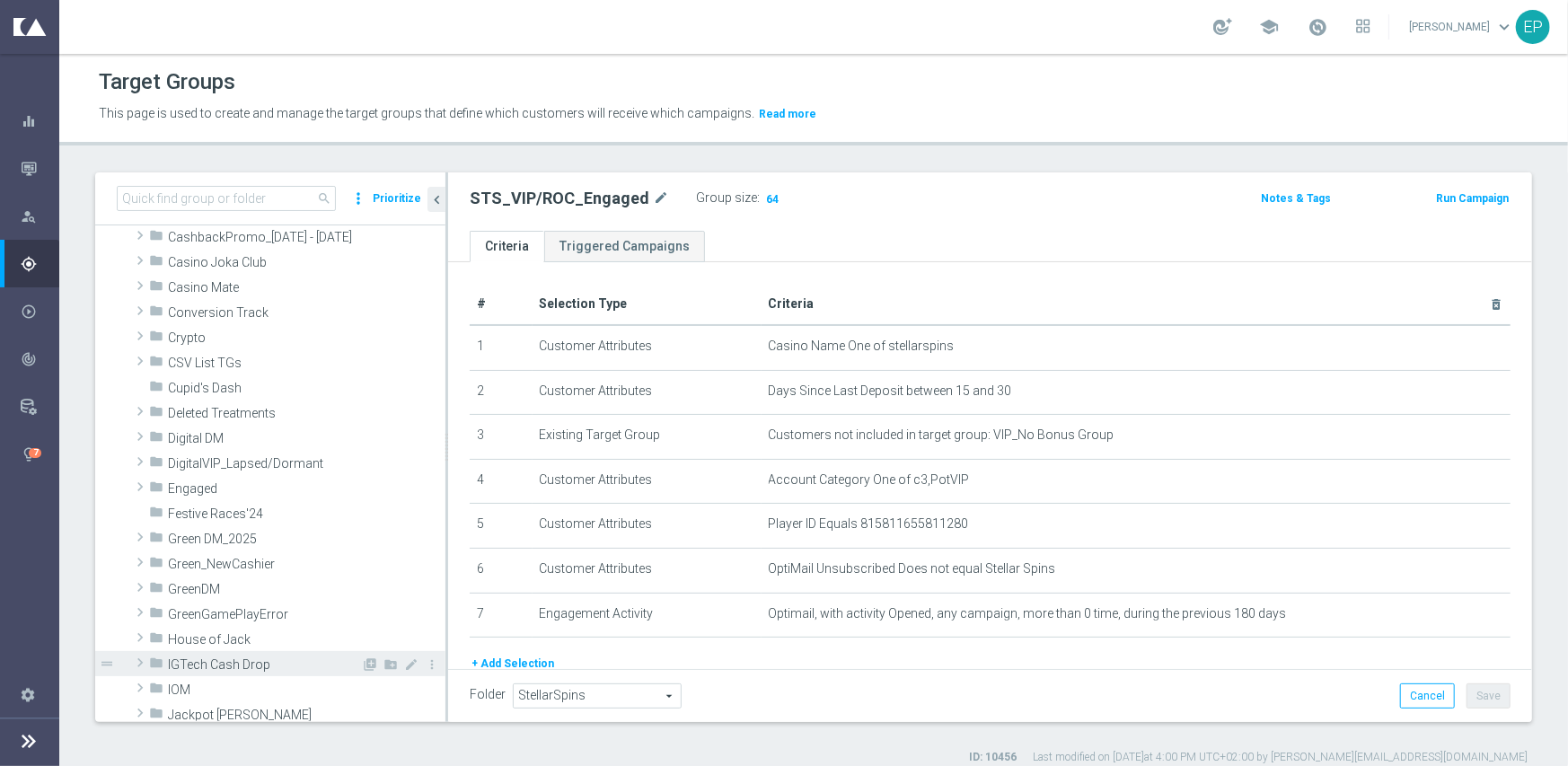
scroll to position [6, 0]
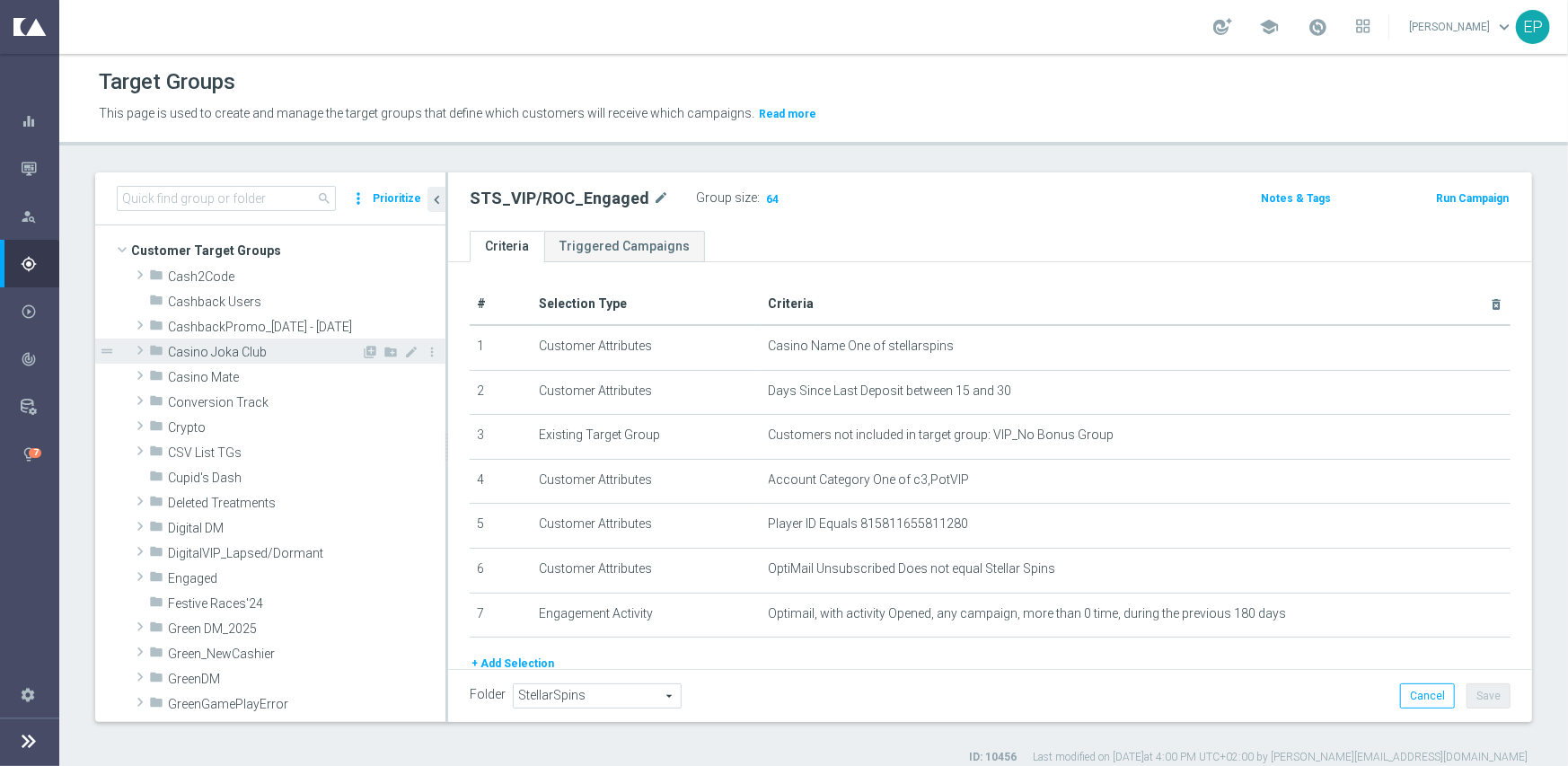
click at [137, 345] on span at bounding box center [139, 350] width 18 height 22
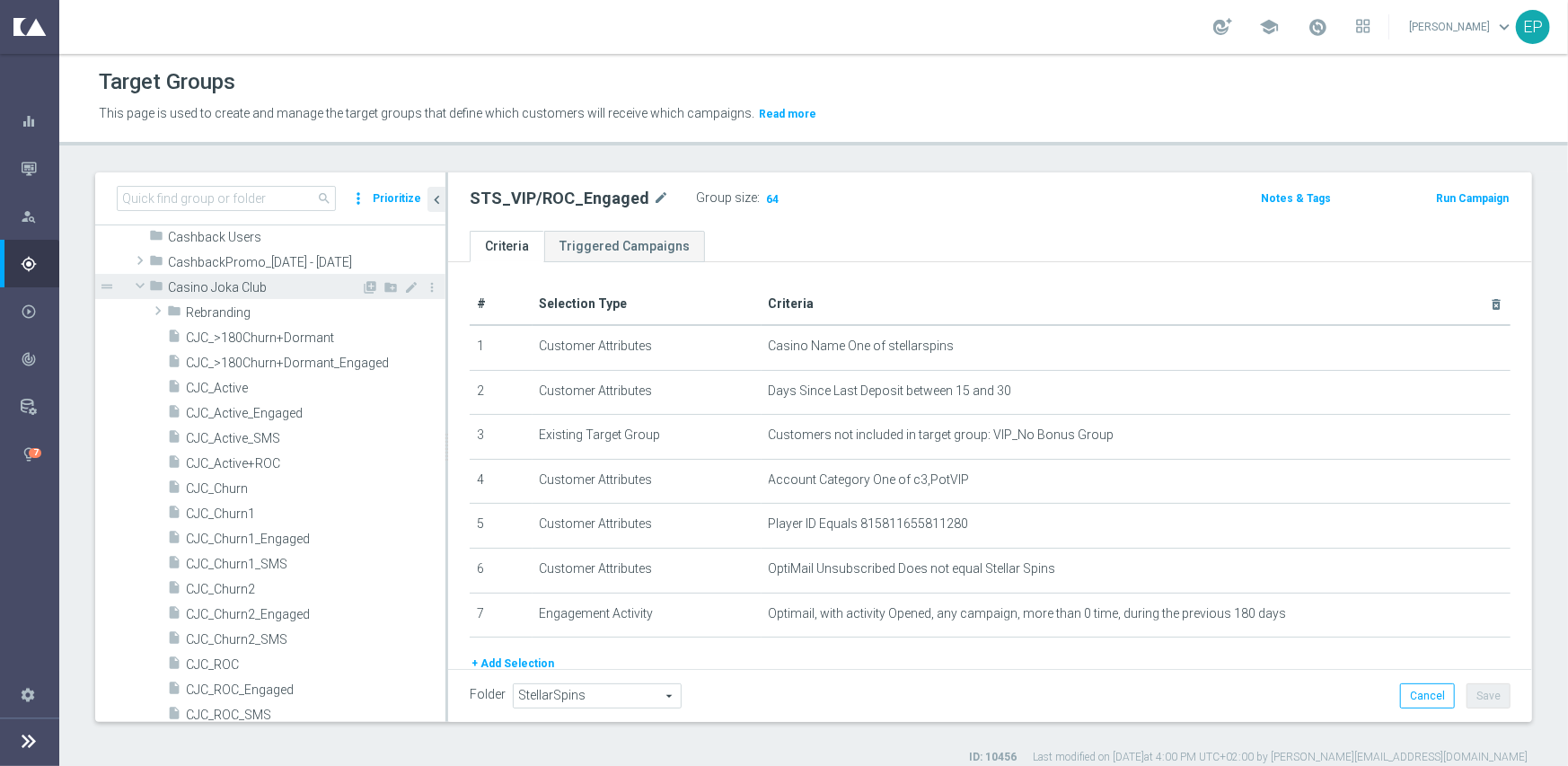
scroll to position [185, 0]
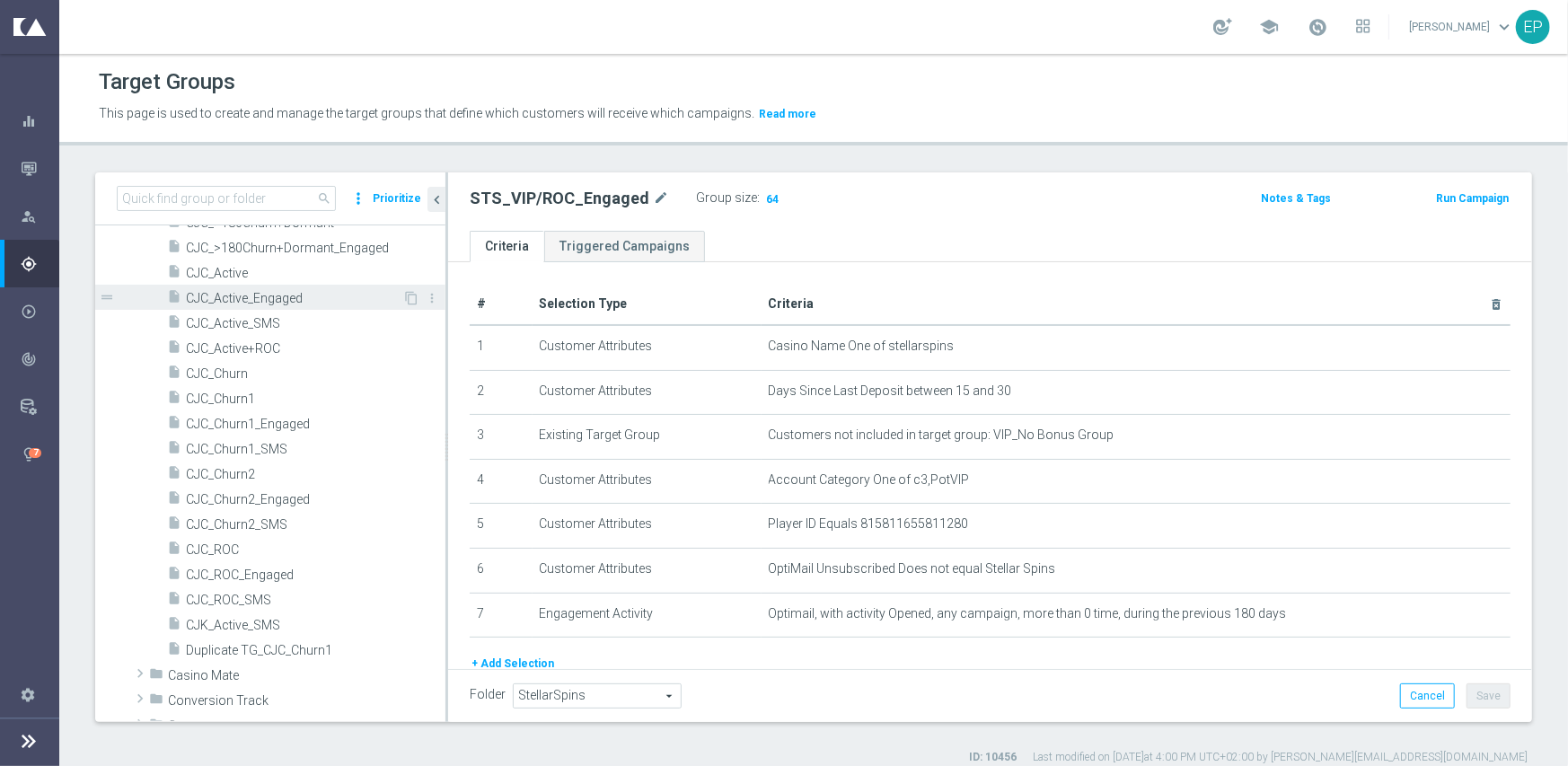
click at [278, 291] on span "CJC_Active_Engaged" at bounding box center [294, 299] width 217 height 15
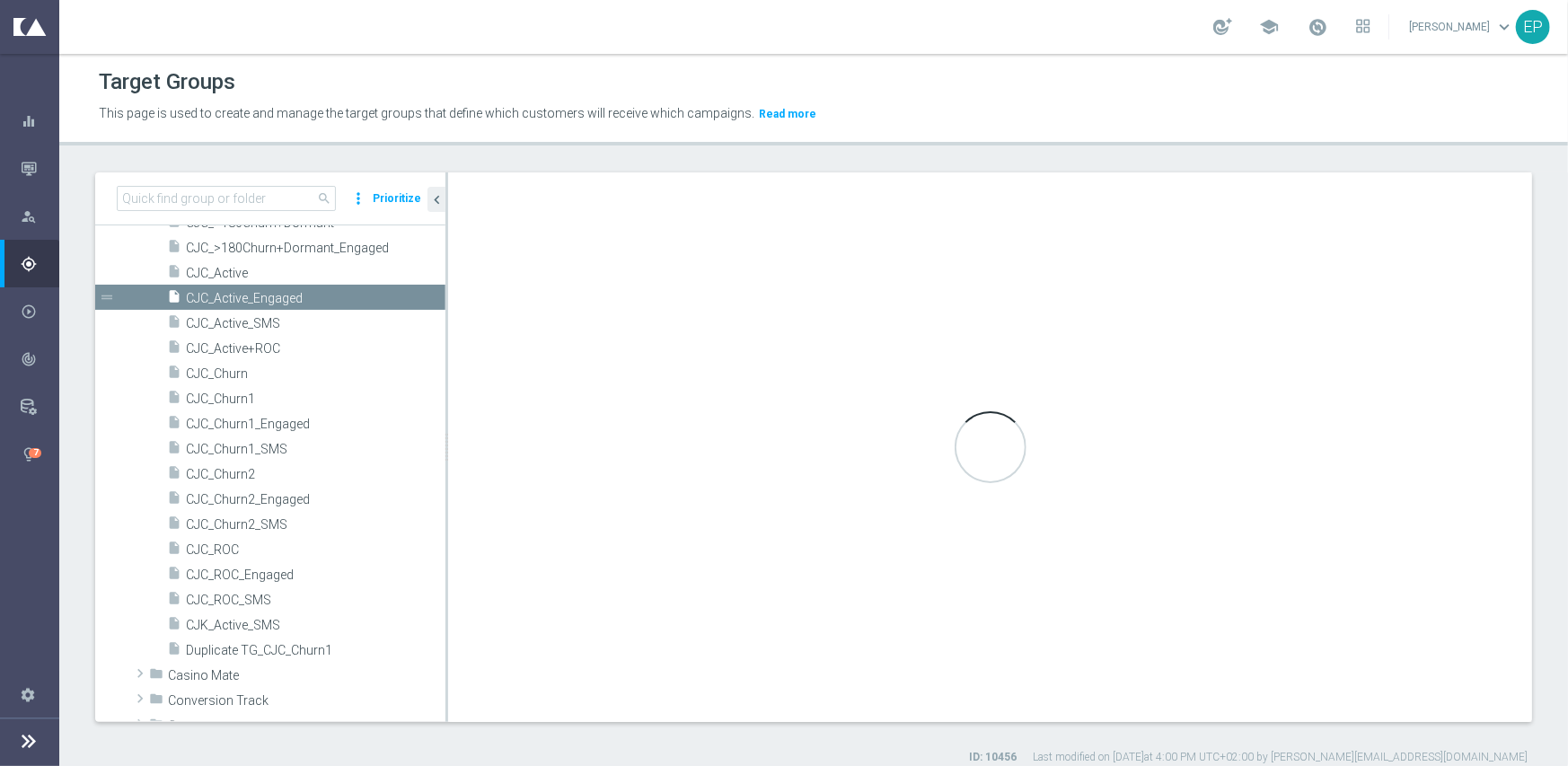
type input "Casino Joka Club"
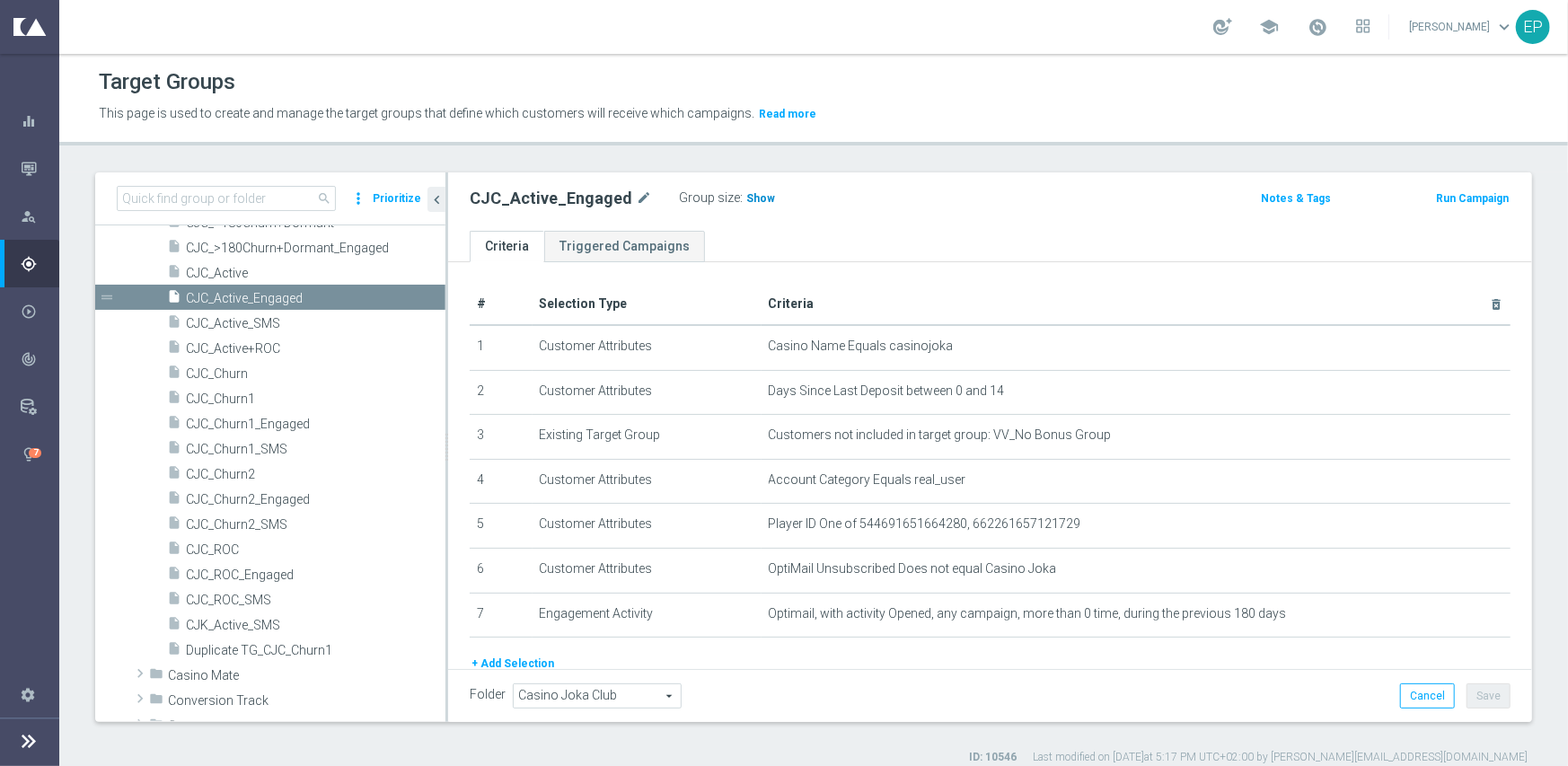
click at [746, 193] on span "Show" at bounding box center [761, 197] width 29 height 12
click at [213, 270] on span "CJC_Active" at bounding box center [294, 274] width 217 height 15
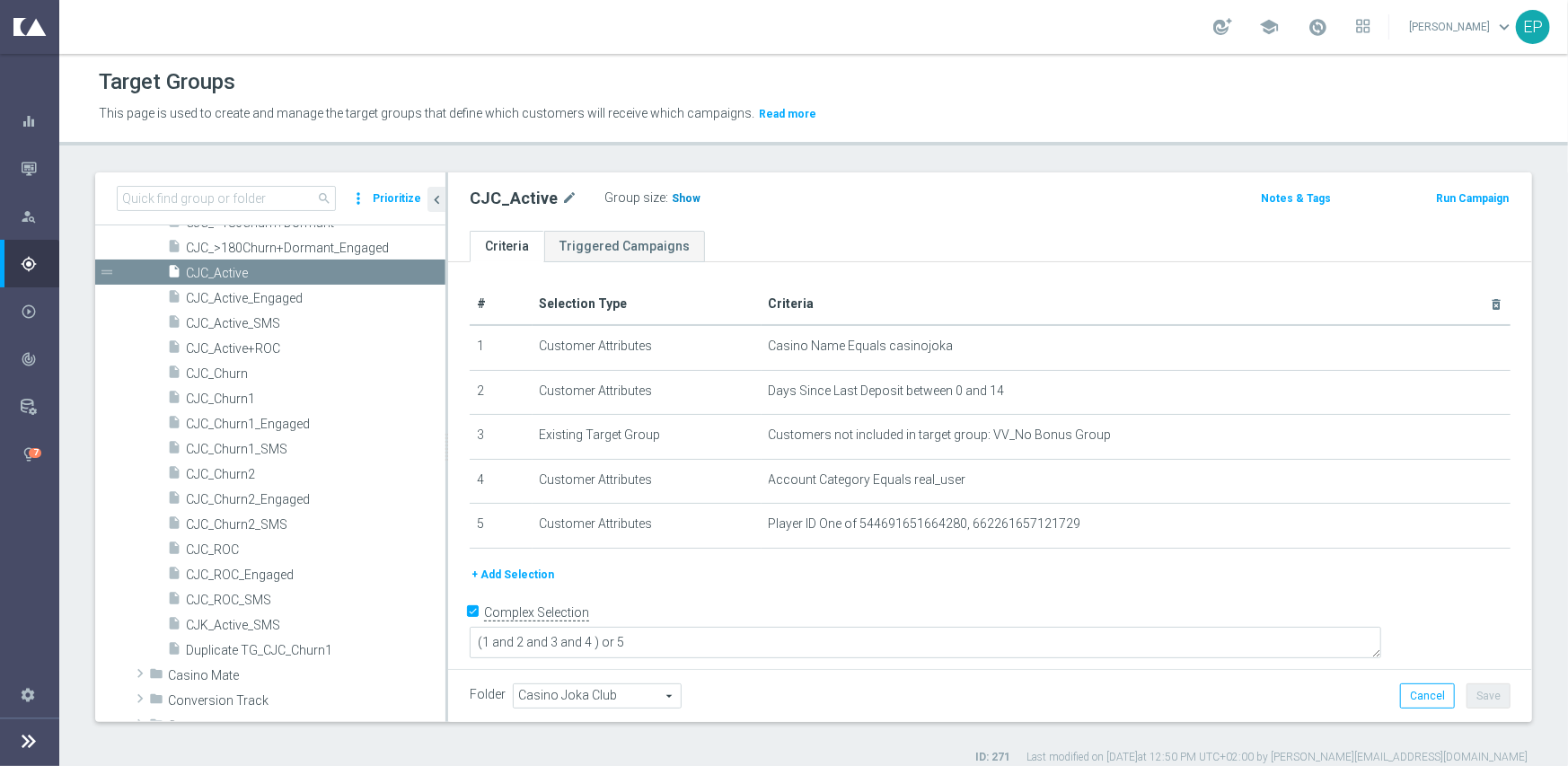
click at [677, 195] on span "Show" at bounding box center [686, 197] width 29 height 12
click at [265, 302] on span "CJC_Active_Engaged" at bounding box center [294, 299] width 217 height 15
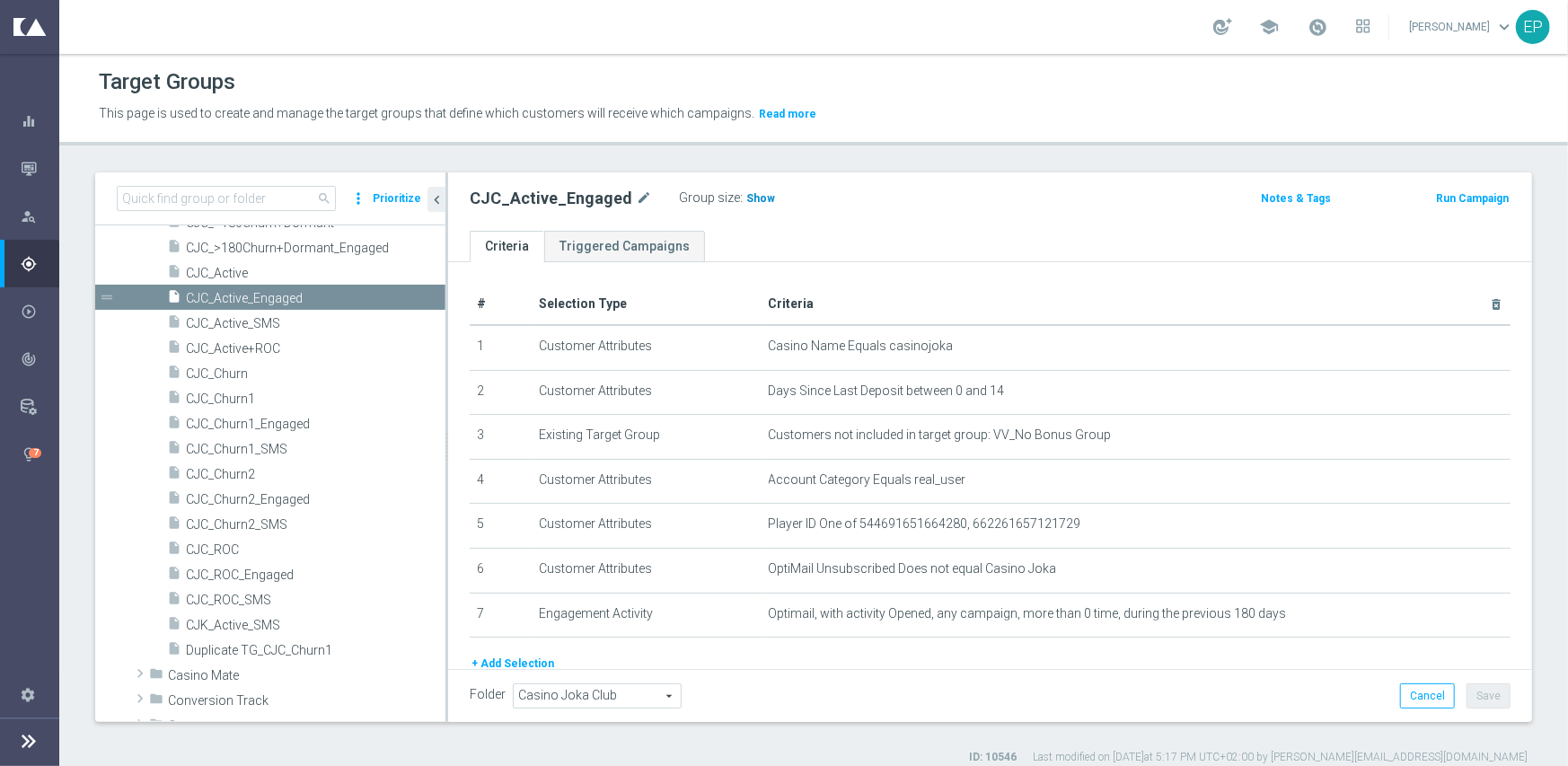
click at [756, 201] on span "Show" at bounding box center [761, 197] width 29 height 12
click at [233, 569] on span "CJC_ROC_Engaged" at bounding box center [294, 575] width 217 height 15
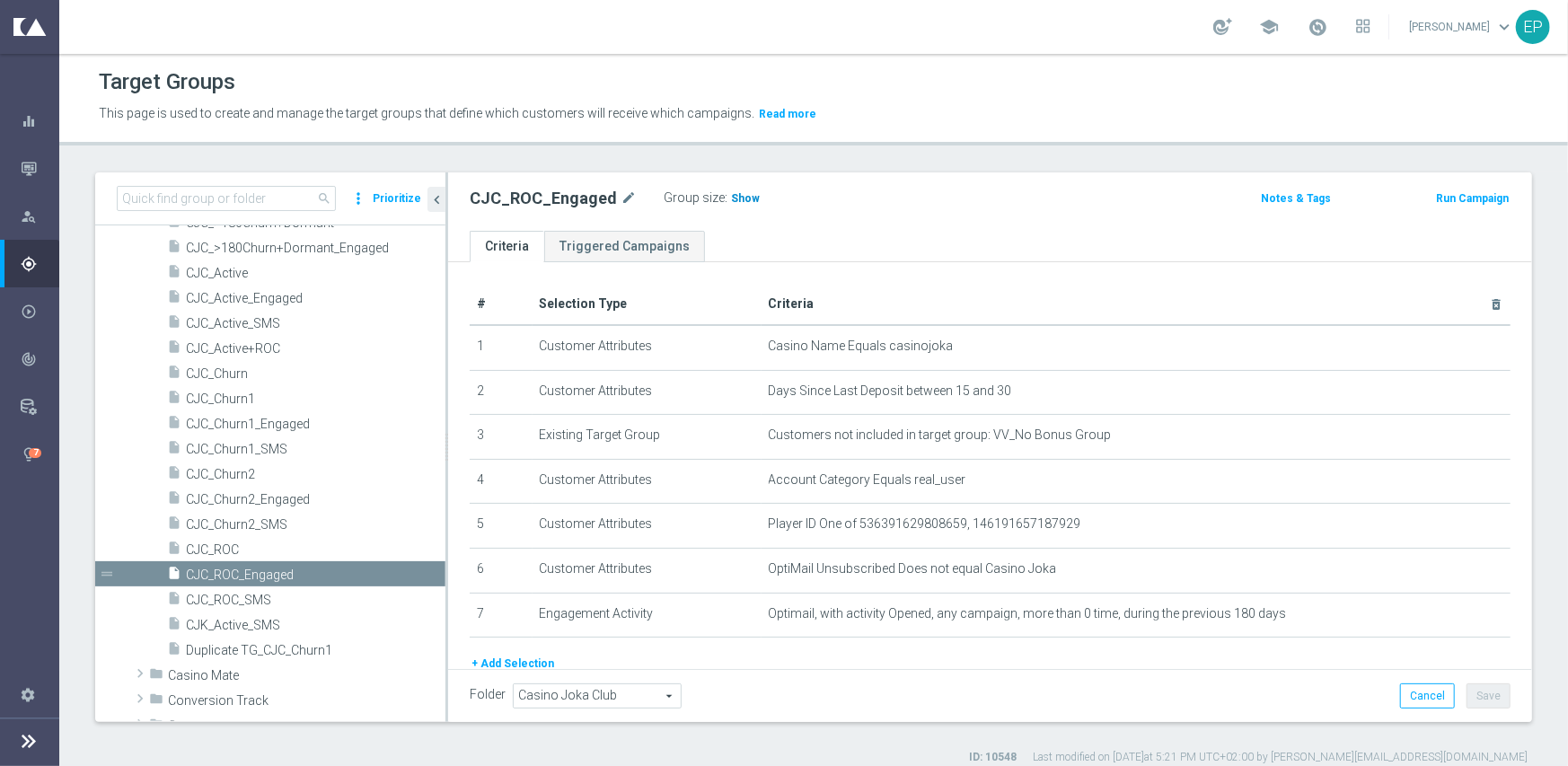
click at [737, 196] on span "Show" at bounding box center [745, 197] width 29 height 12
click at [238, 262] on div "insert_drive_file CJC_Active" at bounding box center [284, 272] width 236 height 25
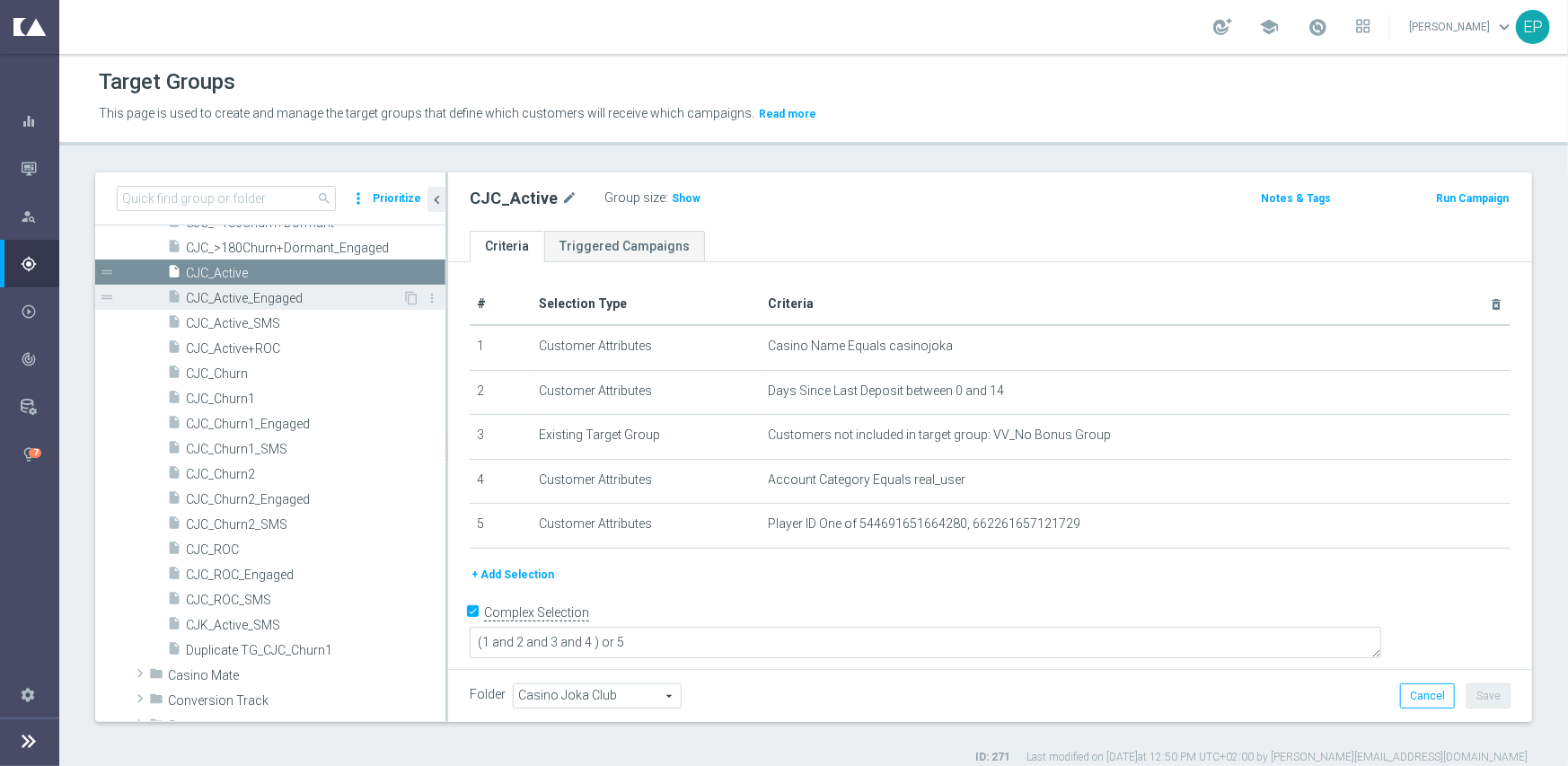
drag, startPoint x: 240, startPoint y: 296, endPoint x: 267, endPoint y: 296, distance: 27.0
click at [240, 296] on span "CJC_Active_Engaged" at bounding box center [294, 299] width 217 height 15
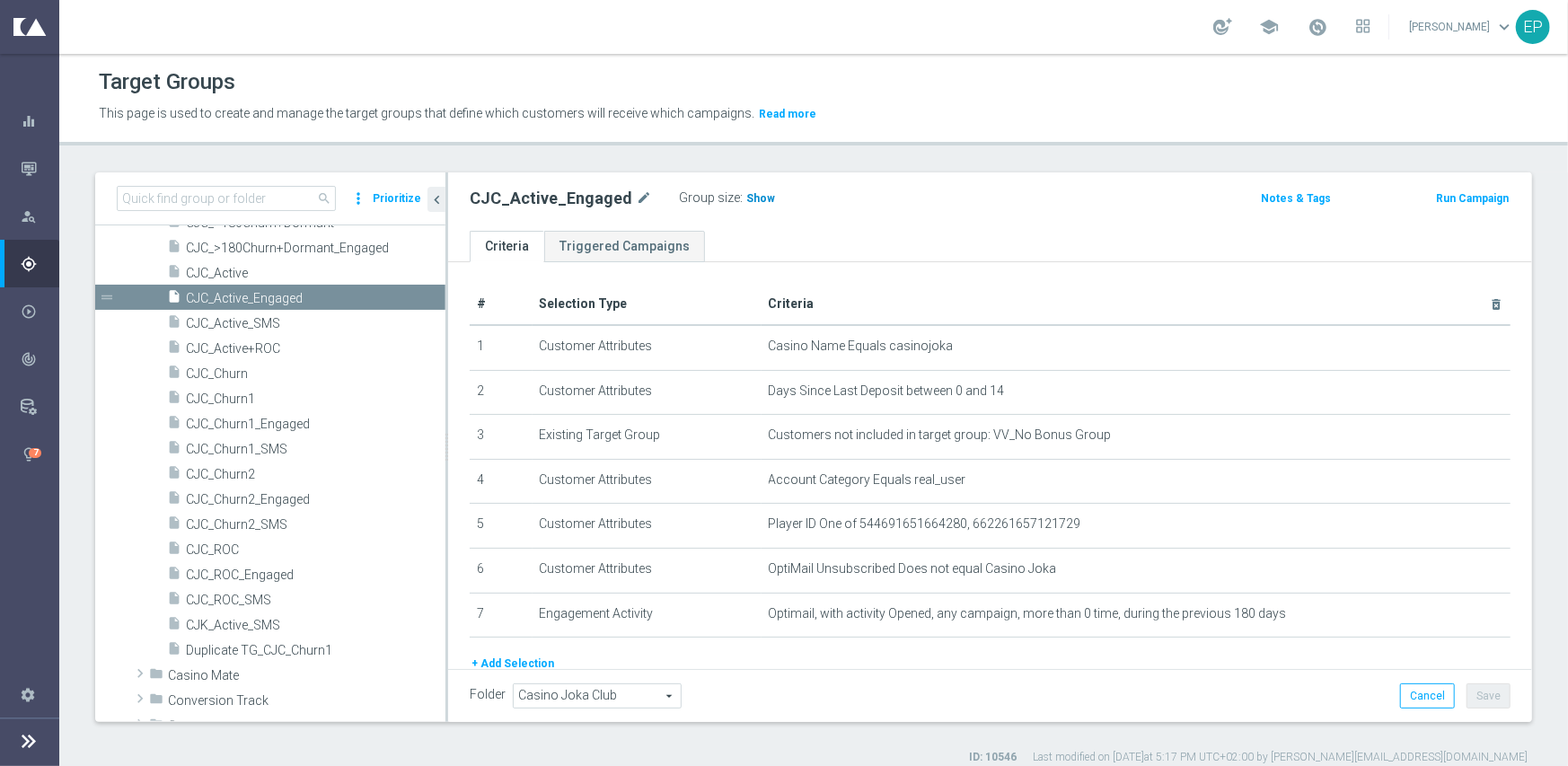
click at [746, 198] on span "Show" at bounding box center [761, 197] width 29 height 12
click at [251, 572] on span "CJC_ROC_Engaged" at bounding box center [294, 575] width 217 height 15
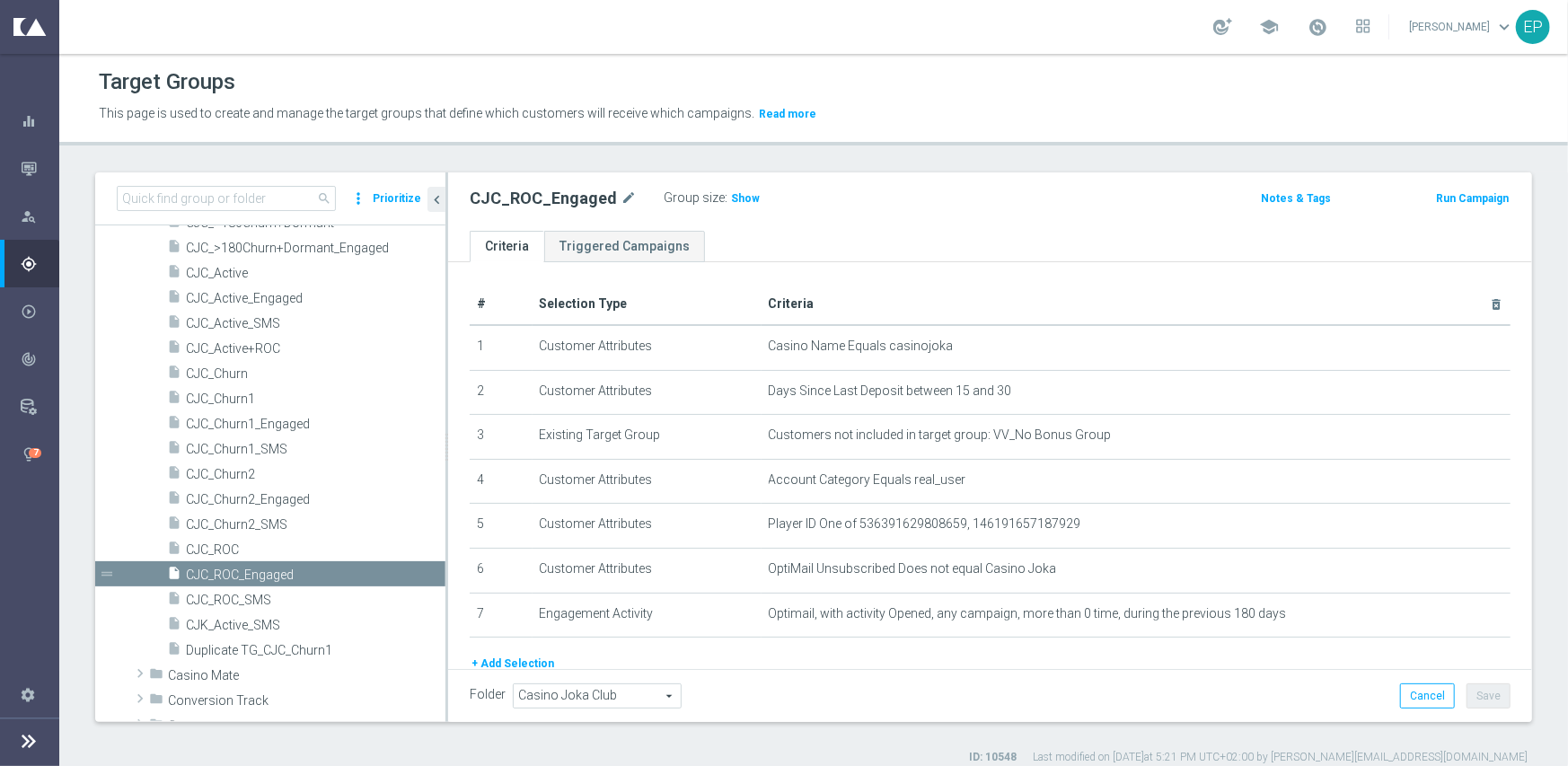
click at [724, 195] on label ":" at bounding box center [725, 198] width 3 height 15
click at [740, 198] on span "Show" at bounding box center [745, 197] width 29 height 12
click at [224, 549] on span "CJC_ROC" at bounding box center [294, 549] width 217 height 15
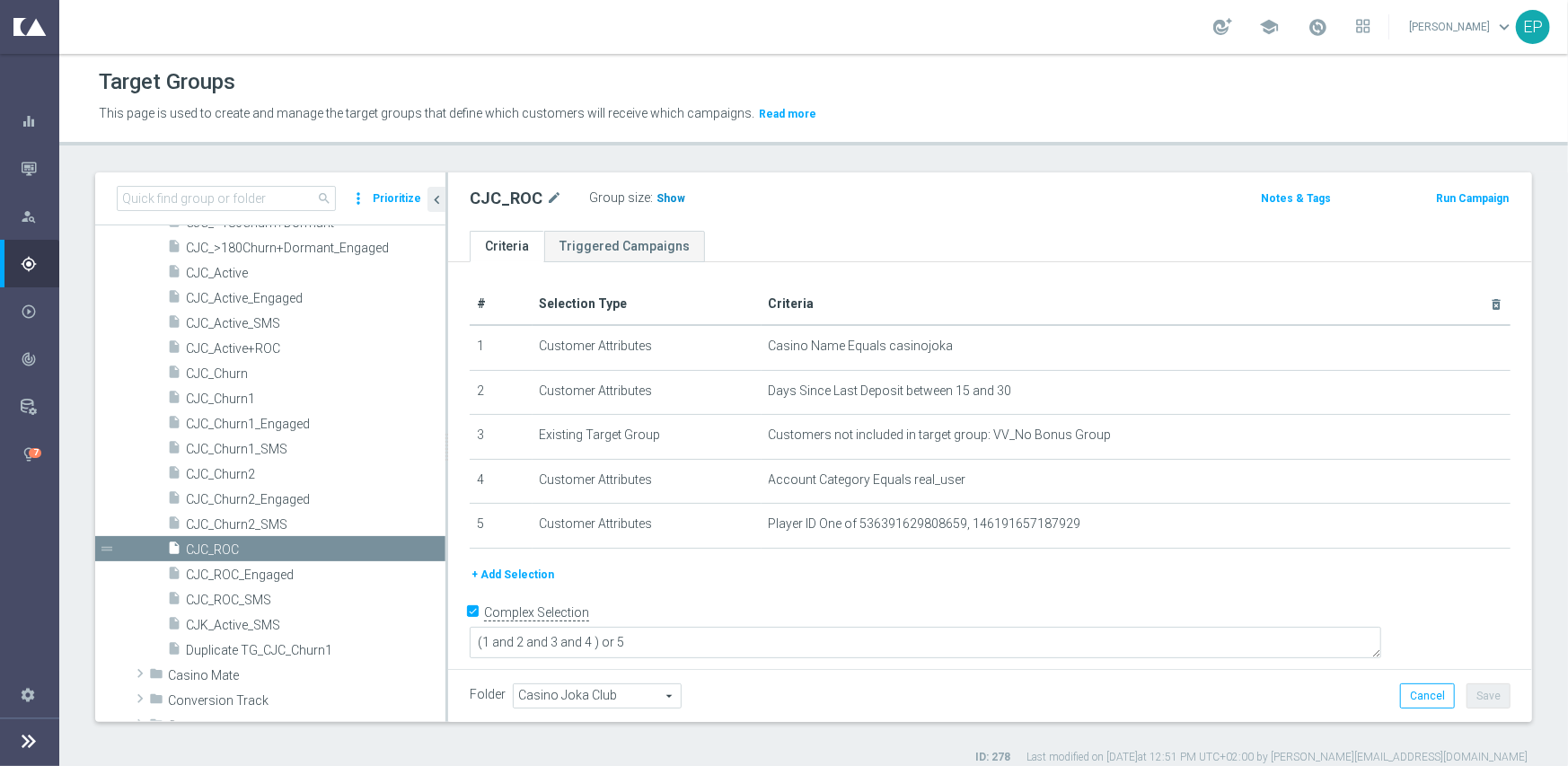
click at [660, 194] on span "Show" at bounding box center [671, 197] width 29 height 12
click at [245, 417] on span "CJC_Churn1_Engaged" at bounding box center [294, 424] width 217 height 15
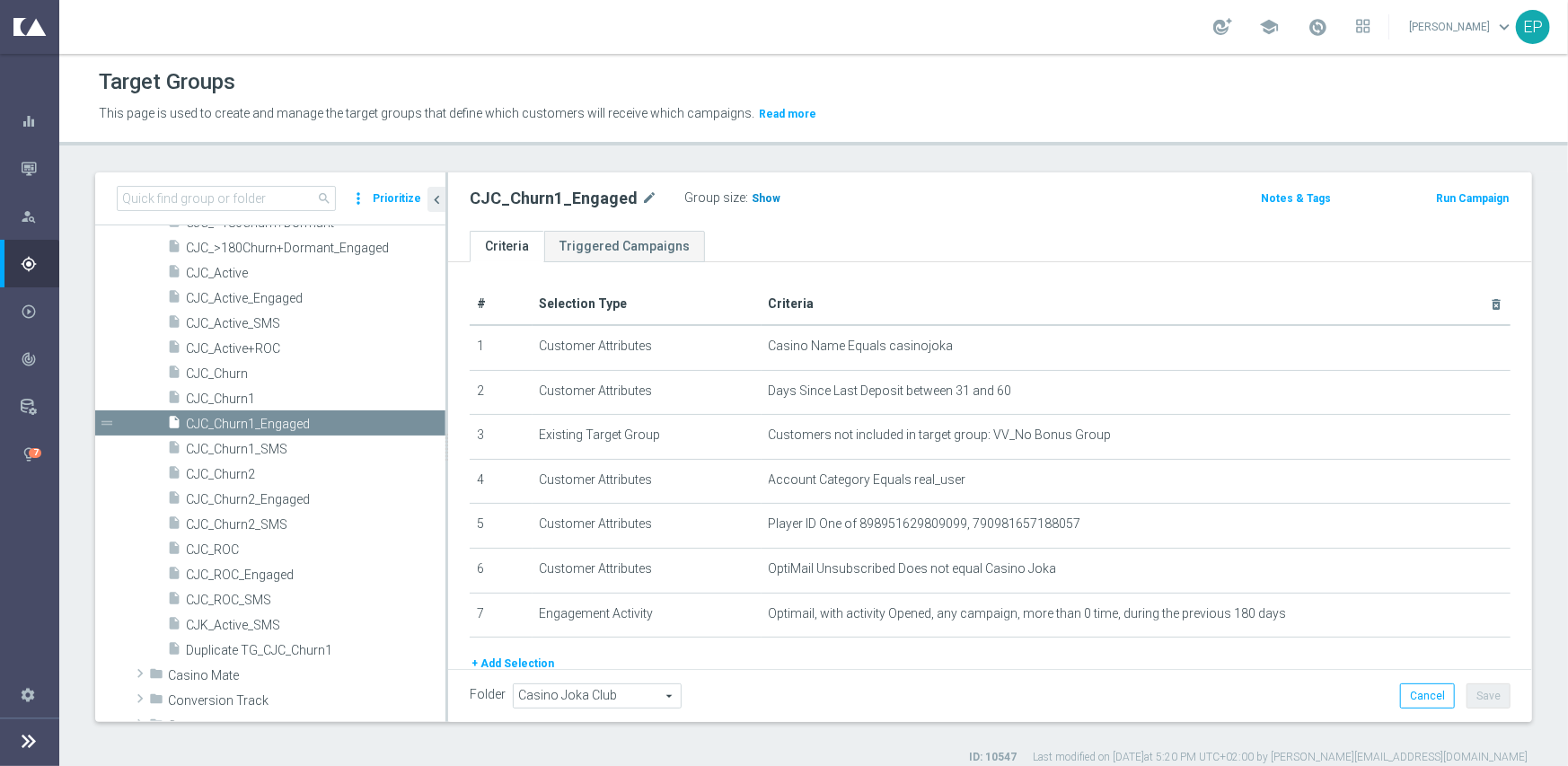
click at [752, 198] on span "Show" at bounding box center [766, 197] width 29 height 12
click at [235, 398] on span "CJC_Churn1" at bounding box center [294, 399] width 217 height 15
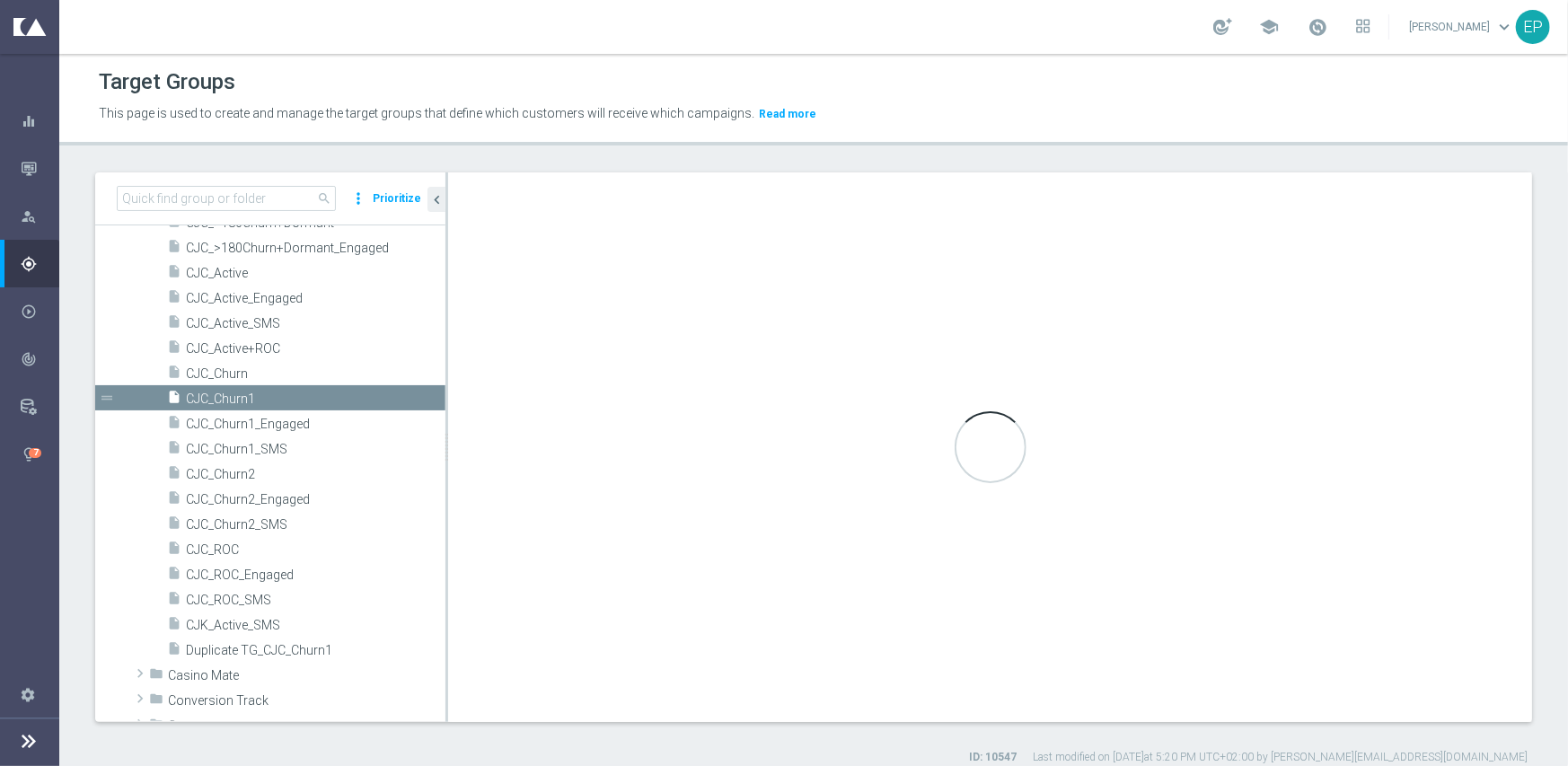
type textarea "(1 and 2 and 3 and 4) or 5"
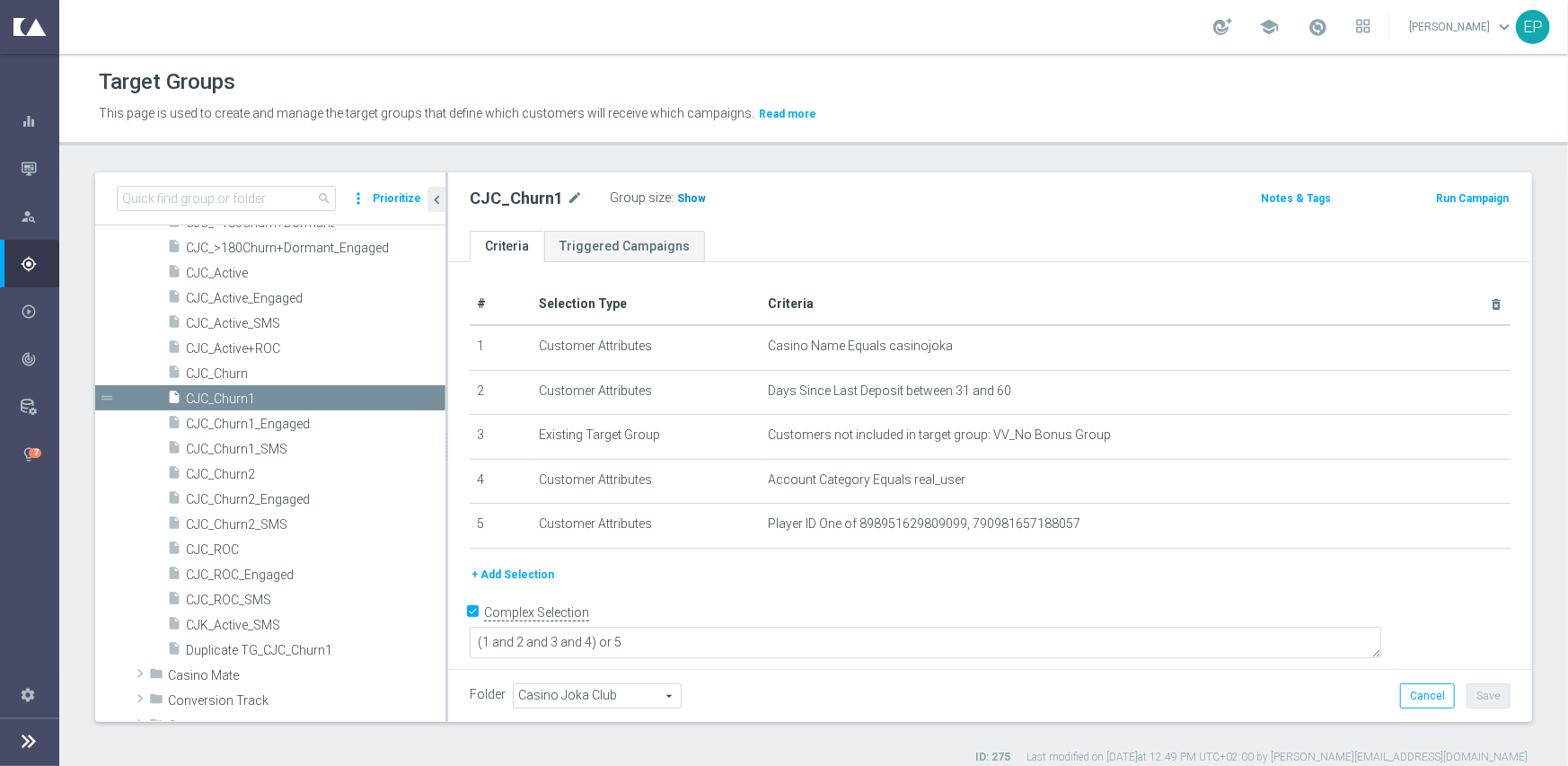
click at [684, 199] on span "Show" at bounding box center [692, 197] width 29 height 12
click at [228, 466] on span "CJC_Churn2" at bounding box center [294, 474] width 217 height 15
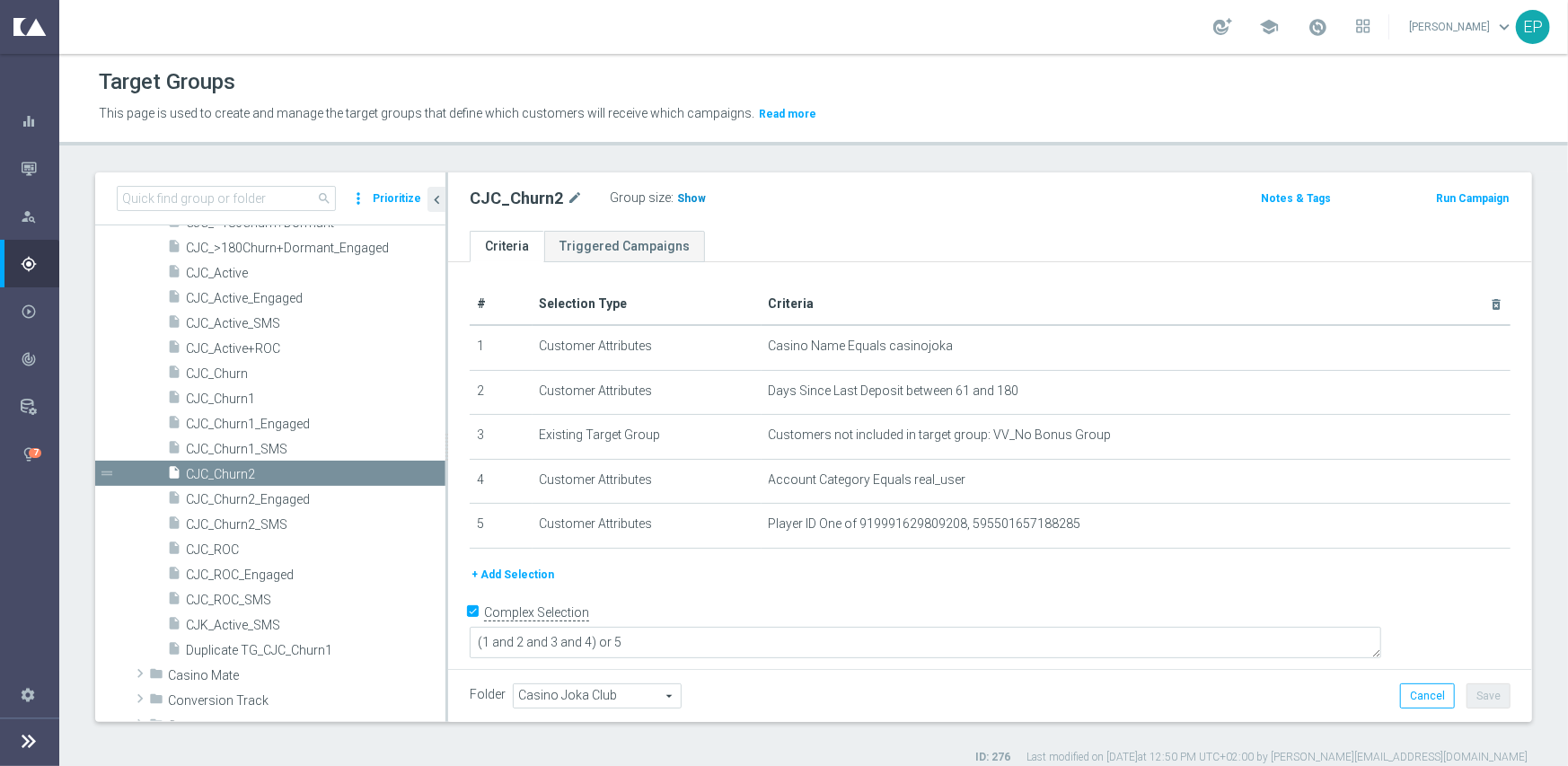
click at [689, 196] on span "Show" at bounding box center [692, 197] width 29 height 12
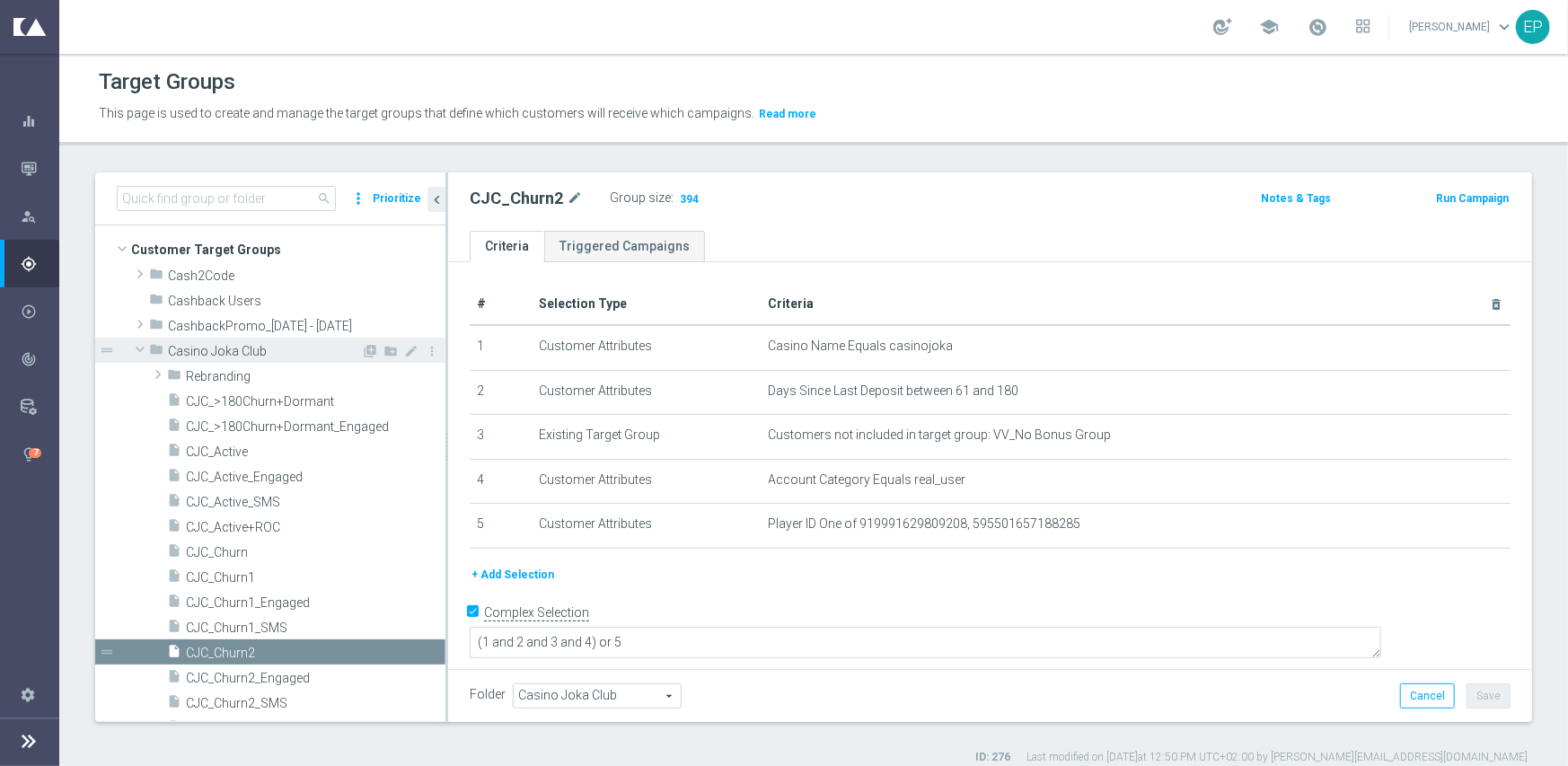
scroll to position [6, 0]
click at [144, 347] on span at bounding box center [140, 350] width 22 height 18
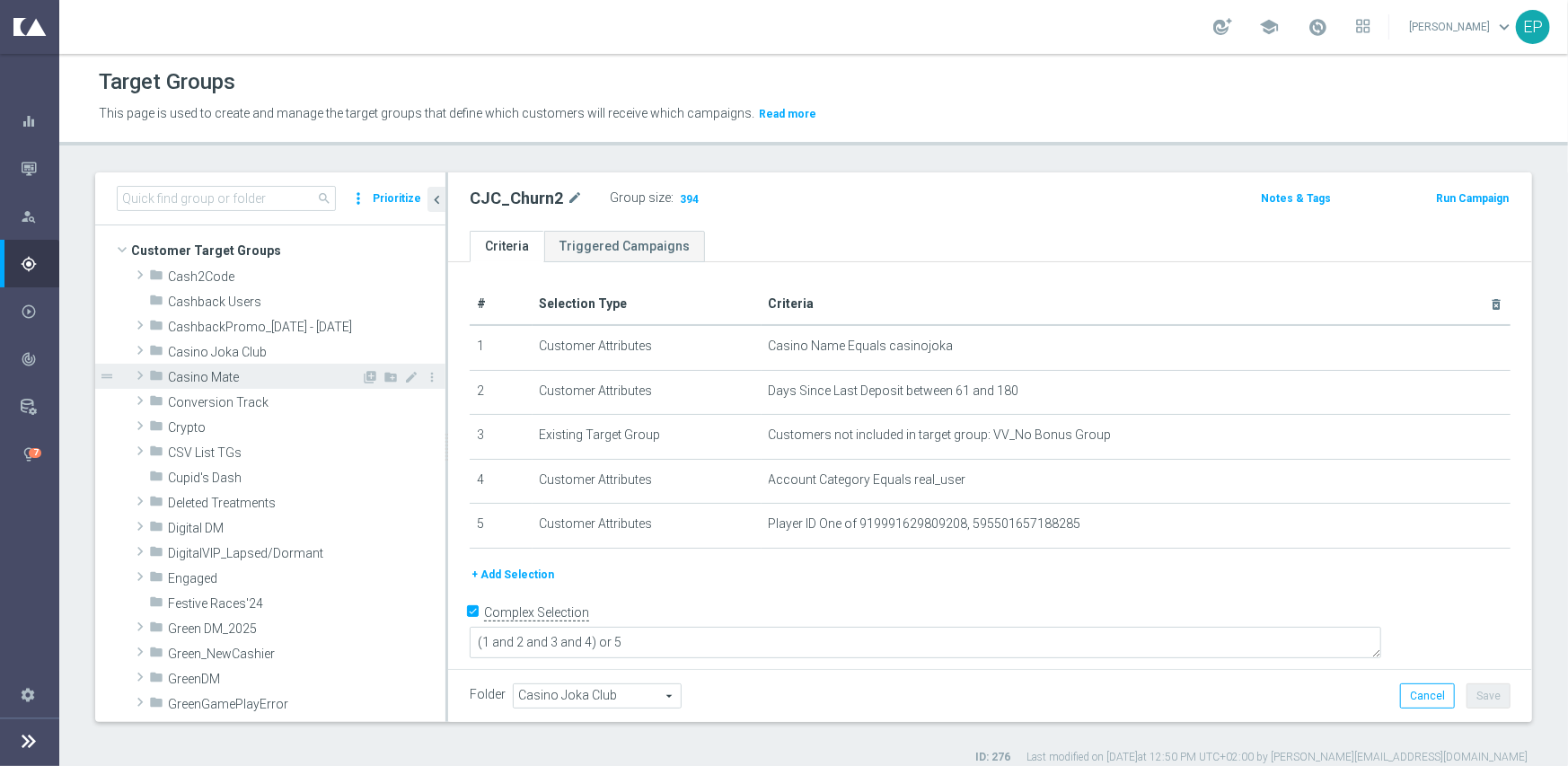
click at [138, 383] on span at bounding box center [139, 375] width 18 height 22
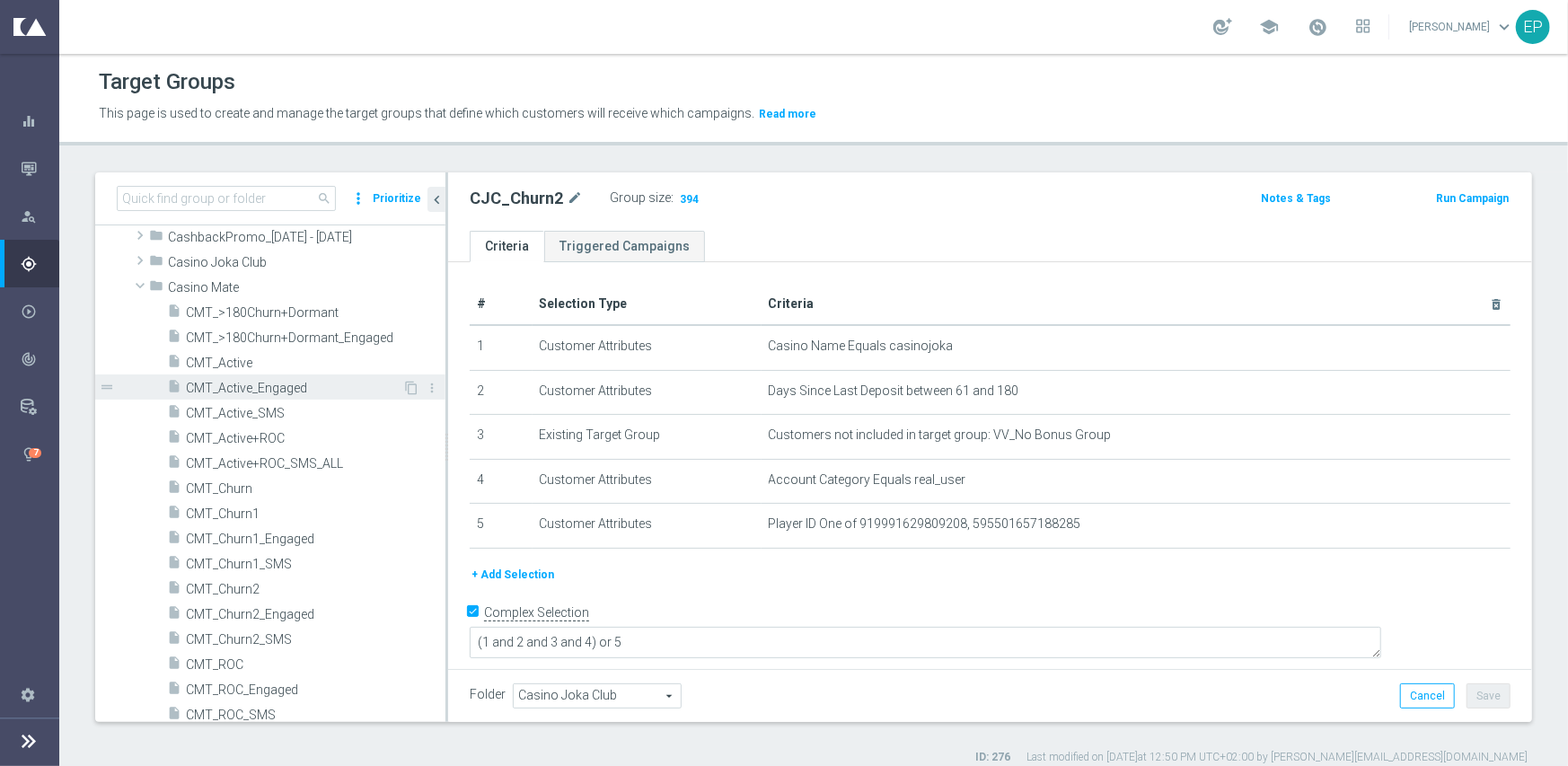
click at [264, 387] on span "CMT_Active_Engaged" at bounding box center [294, 388] width 217 height 15
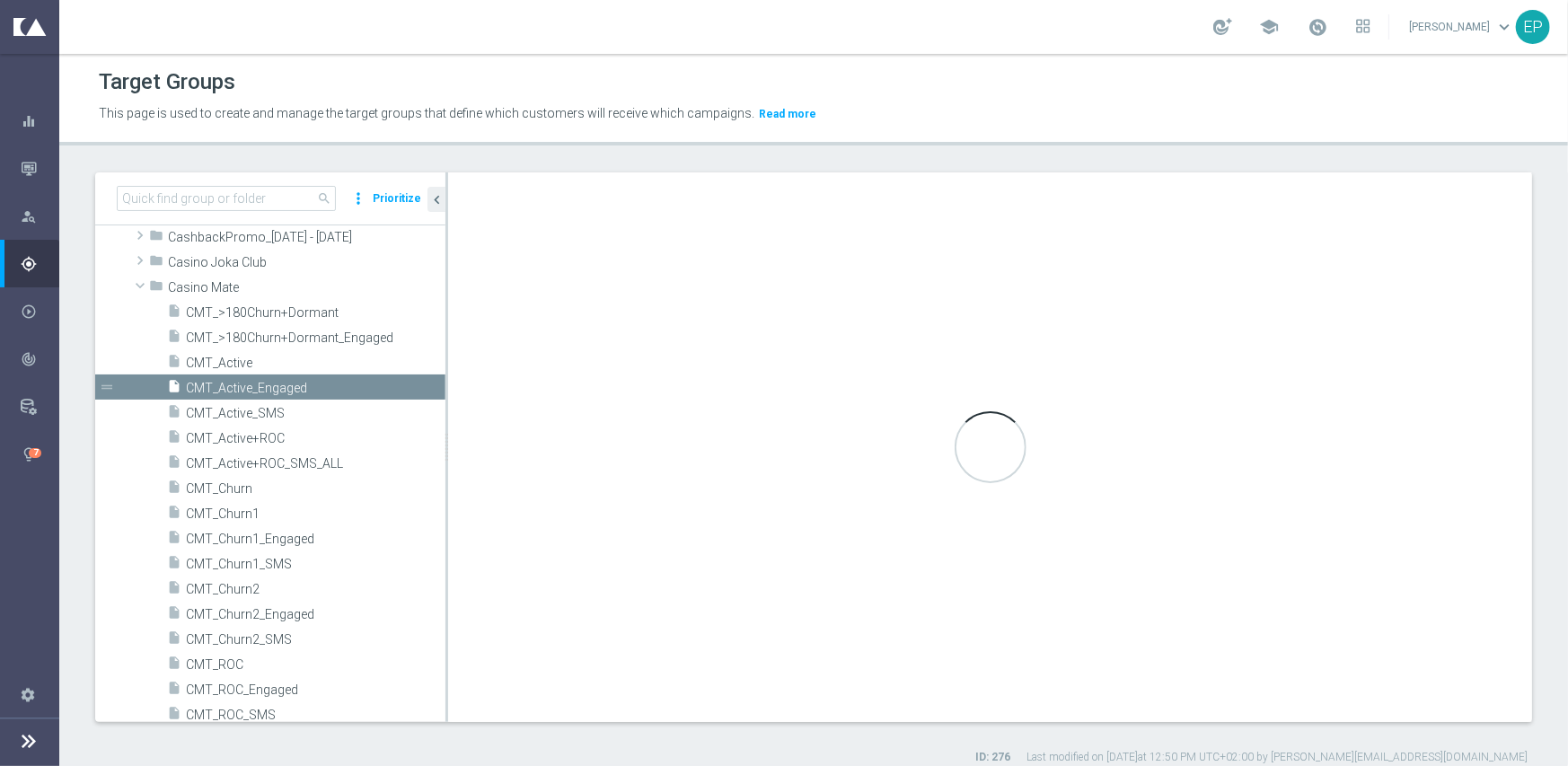
type input "Casino Mate"
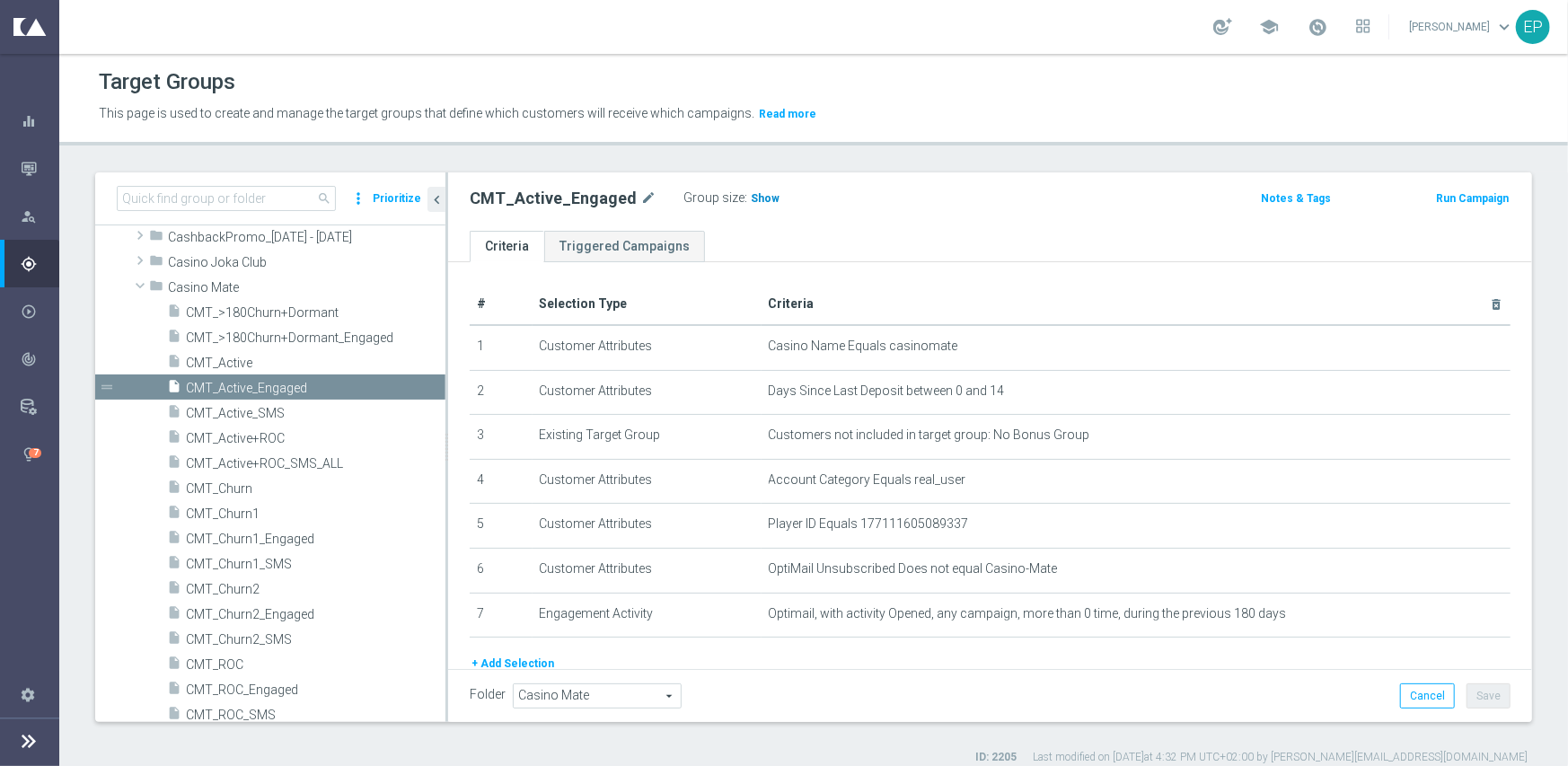
click at [751, 201] on span "Show" at bounding box center [765, 197] width 29 height 12
click at [250, 688] on span "CMT_ROC_Engaged" at bounding box center [294, 690] width 217 height 15
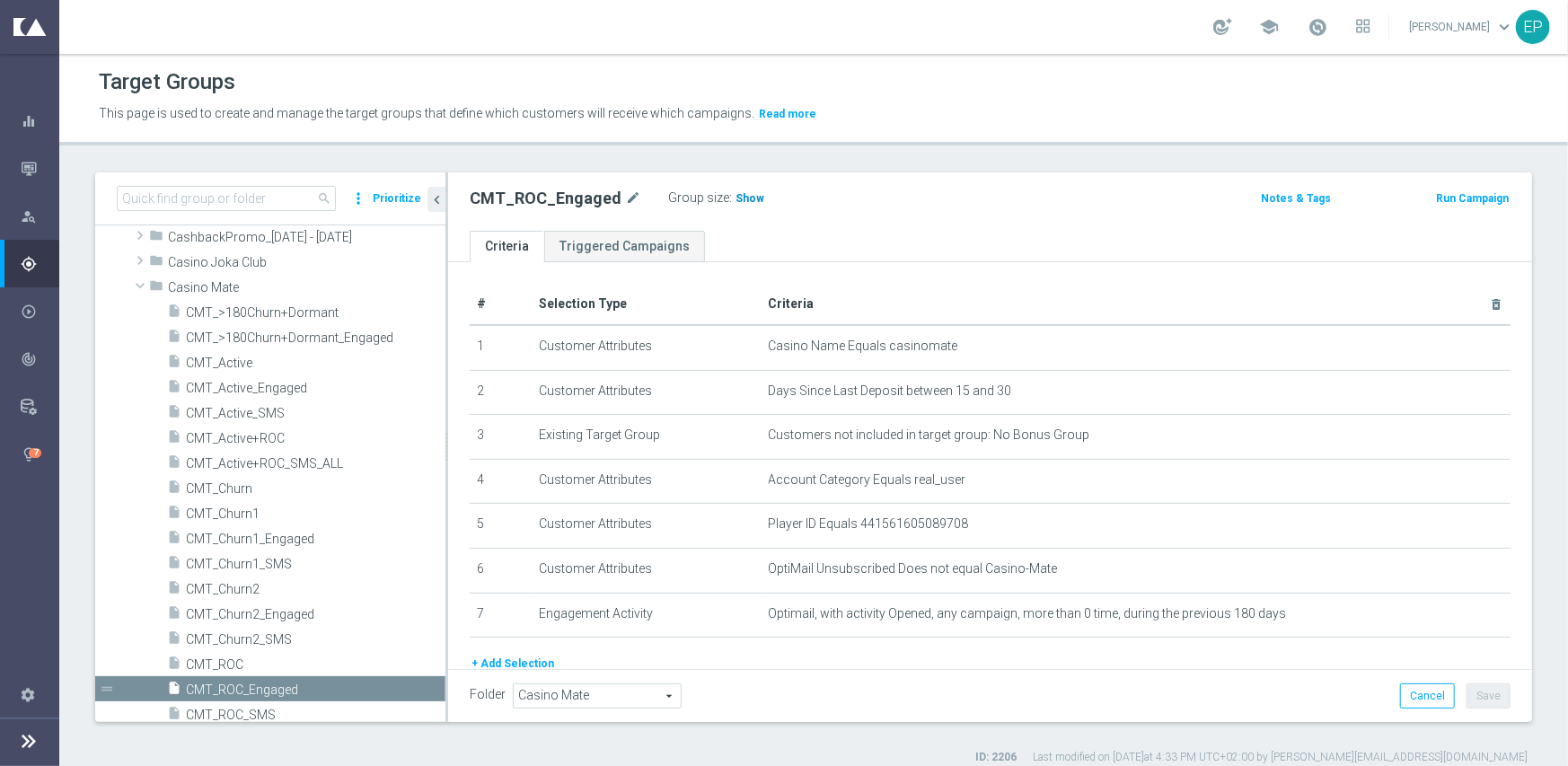
click at [738, 197] on span "Show" at bounding box center [750, 197] width 29 height 12
click at [253, 657] on span "CMT_ROC" at bounding box center [294, 665] width 217 height 15
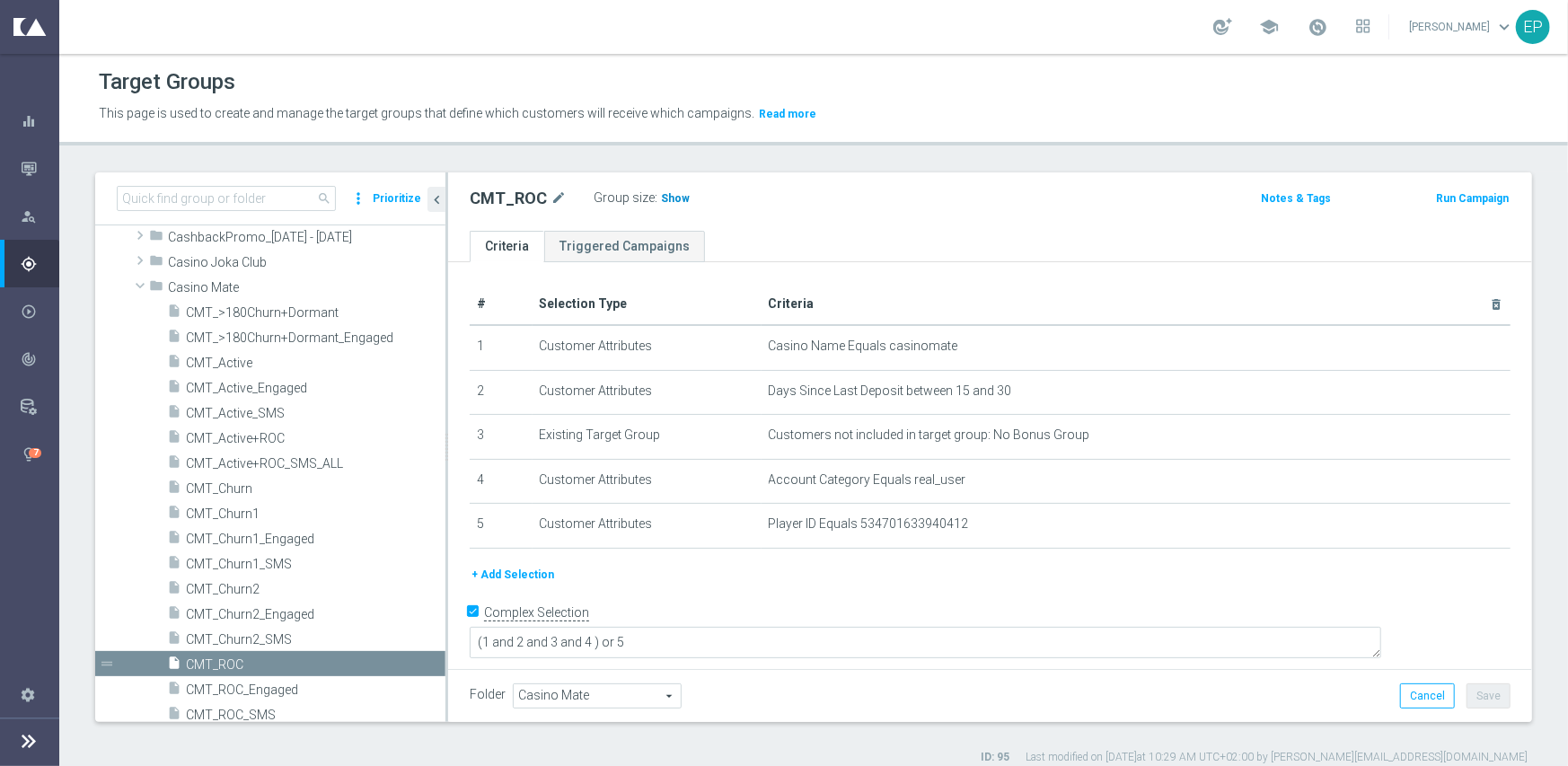
click at [664, 197] on span "Show" at bounding box center [676, 197] width 29 height 12
click at [276, 540] on span "CMT_Churn1_Engaged" at bounding box center [294, 539] width 217 height 15
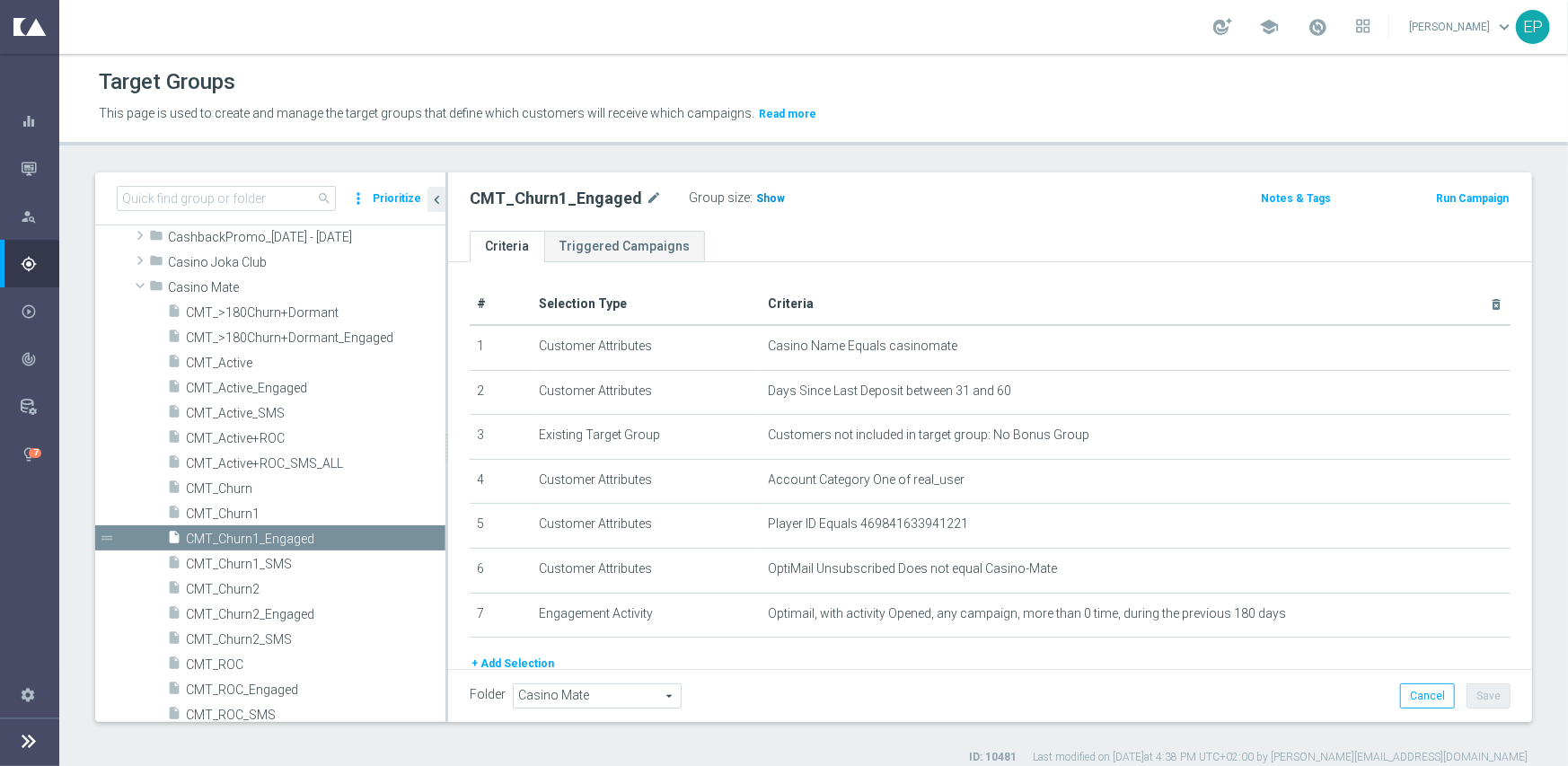
click at [756, 194] on span "Show" at bounding box center [770, 197] width 29 height 12
click at [237, 513] on span "CMT_Churn1" at bounding box center [294, 514] width 217 height 15
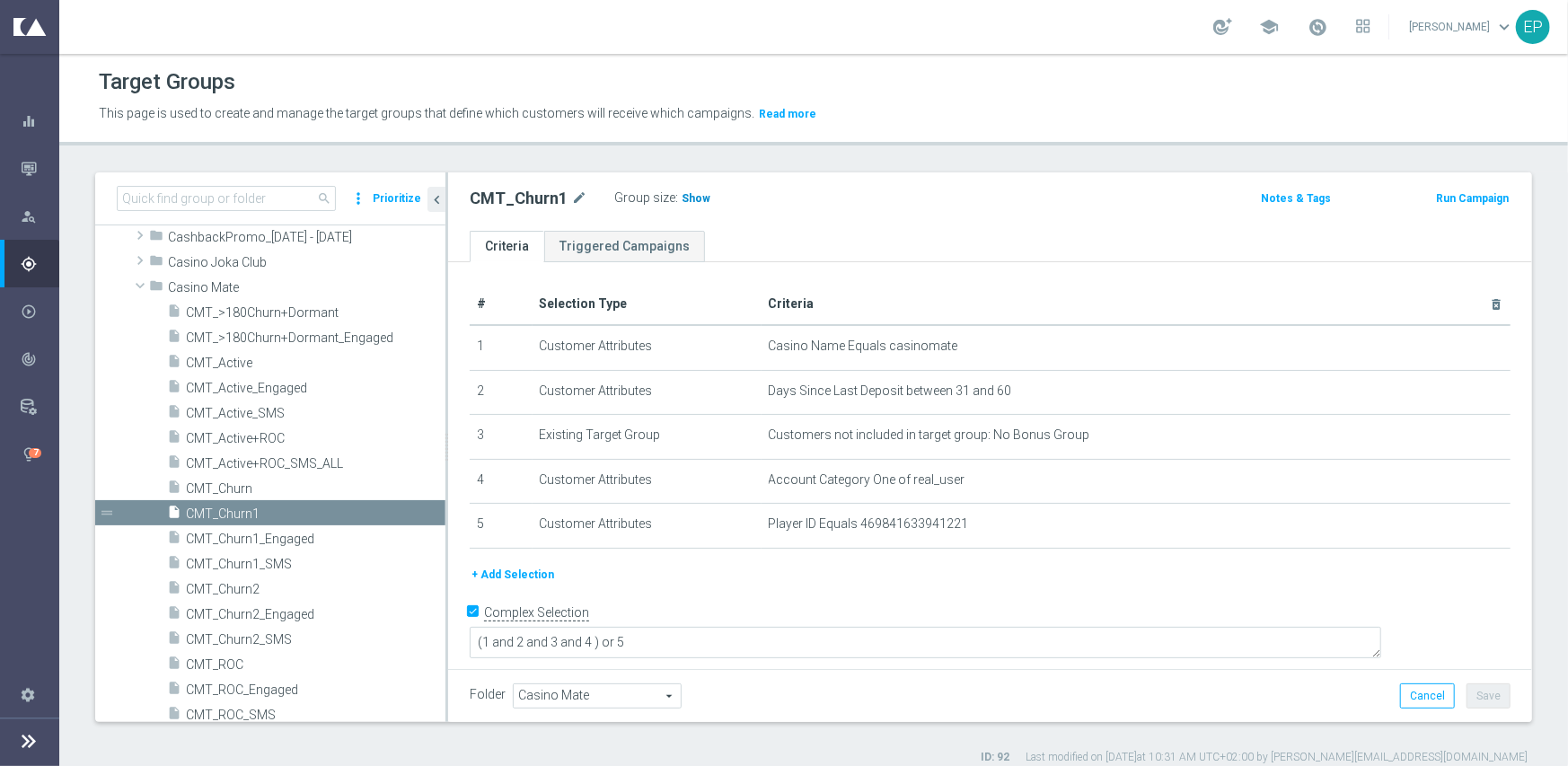
click at [685, 190] on h3 "Show" at bounding box center [696, 198] width 32 height 20
click at [271, 589] on span "CMT_Churn2" at bounding box center [294, 590] width 217 height 15
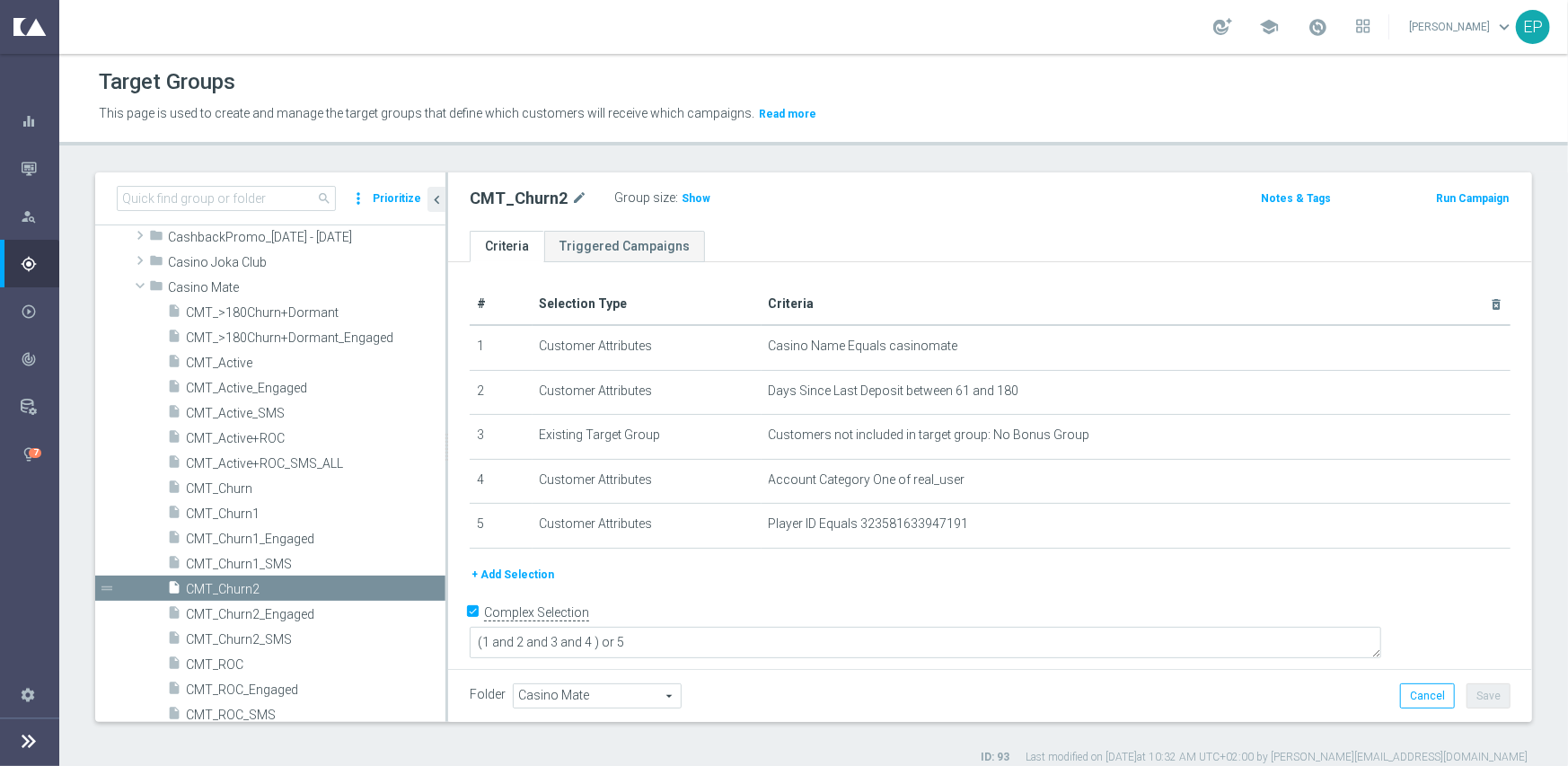
drag, startPoint x: 694, startPoint y: 200, endPoint x: 1023, endPoint y: 272, distance: 336.8
click at [695, 200] on span "Show" at bounding box center [696, 197] width 29 height 12
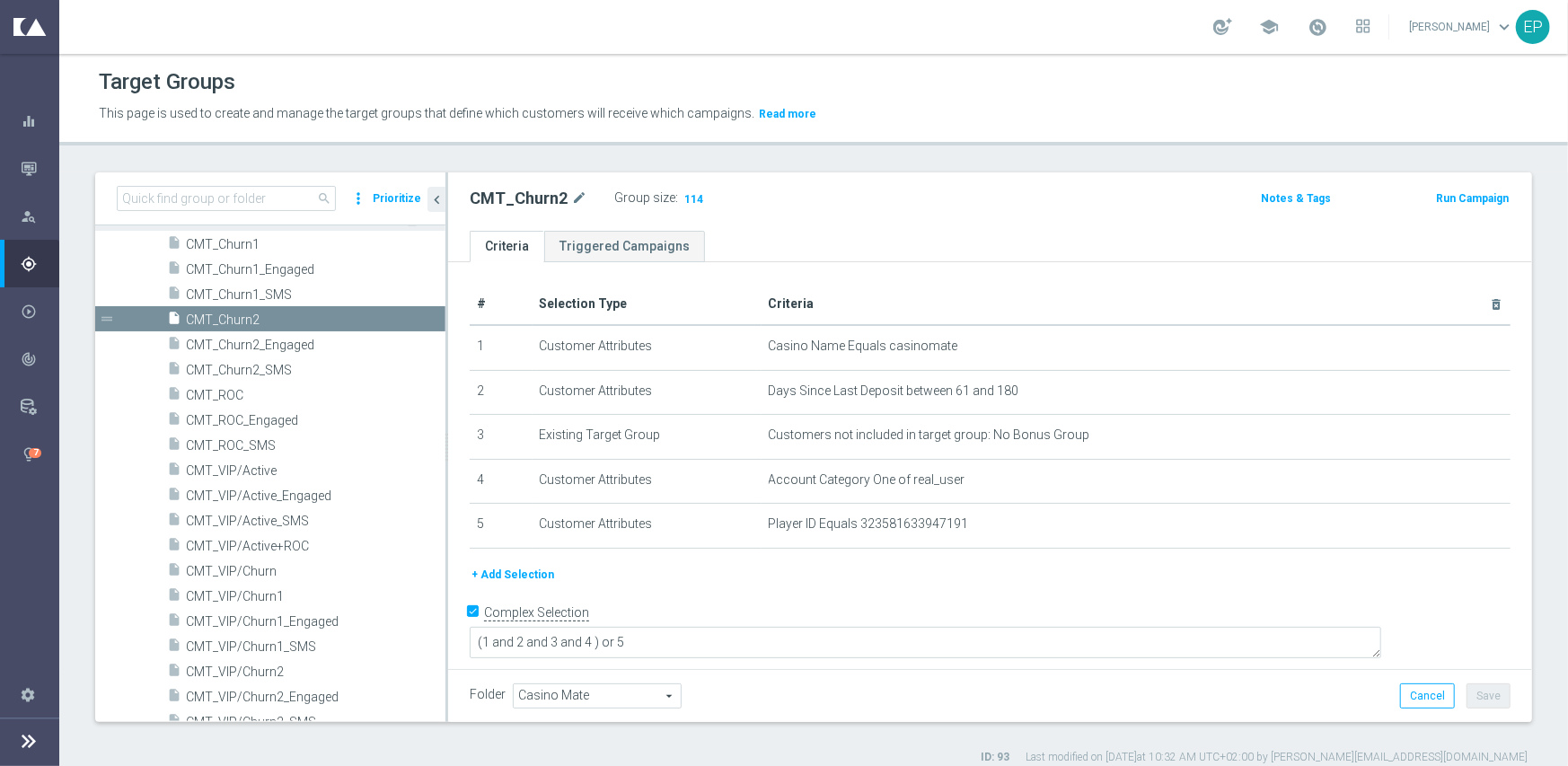
scroll to position [454, 0]
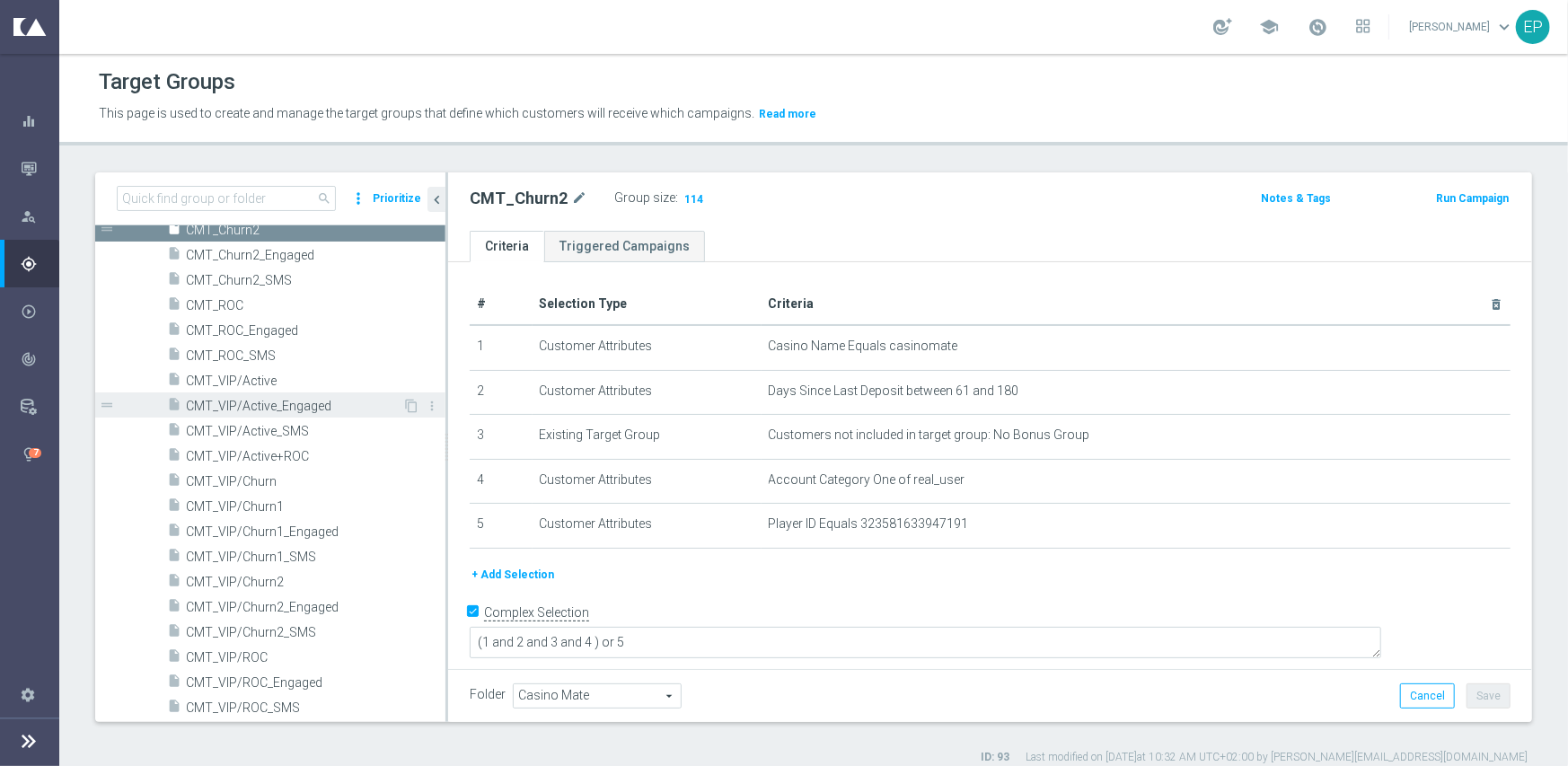
drag, startPoint x: 274, startPoint y: 402, endPoint x: 360, endPoint y: 402, distance: 86.0
click at [274, 402] on span "CMT_VIP/Active_Engaged" at bounding box center [294, 406] width 217 height 15
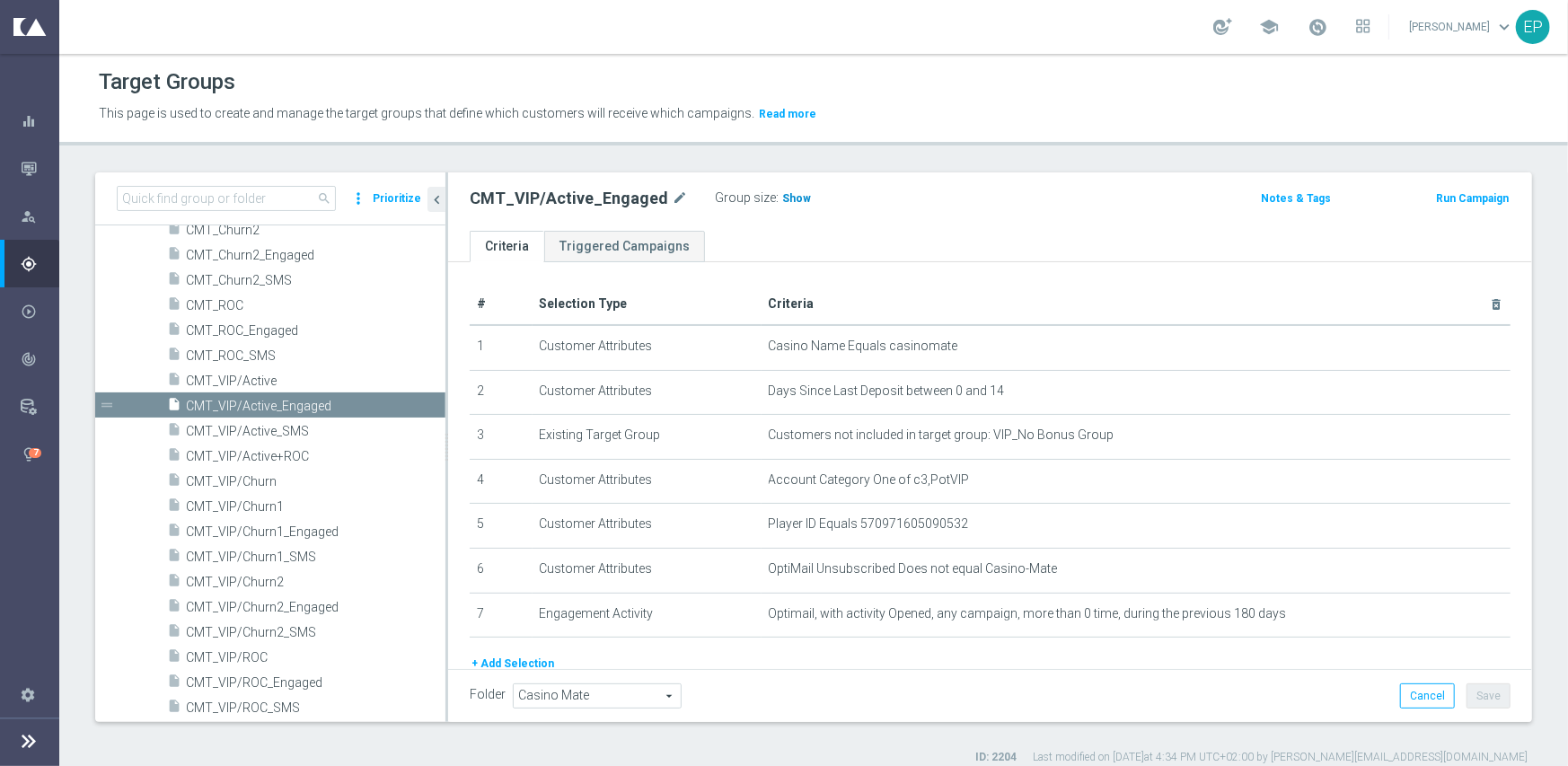
click at [784, 196] on span "Show" at bounding box center [797, 197] width 29 height 12
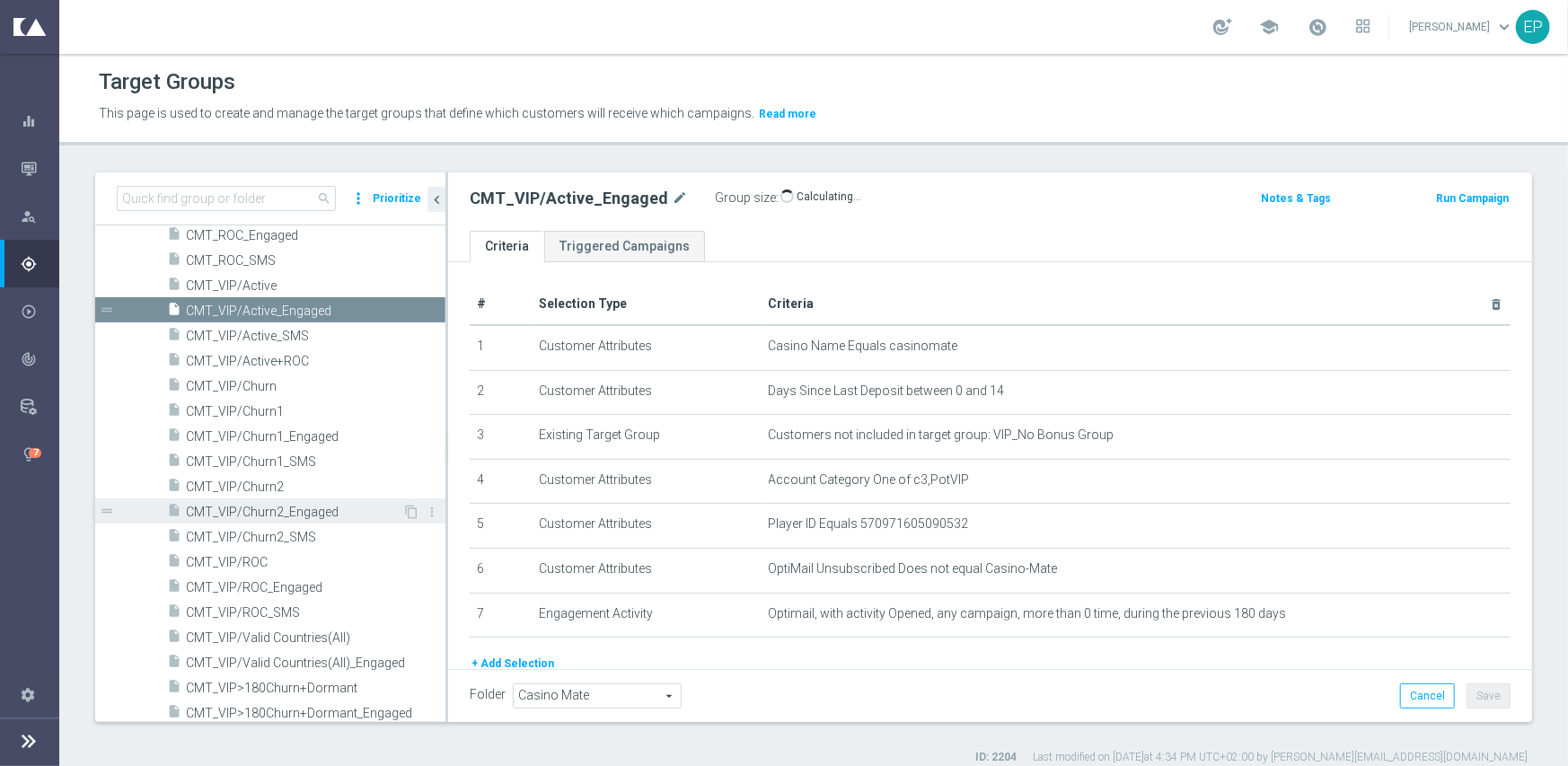
scroll to position [633, 0]
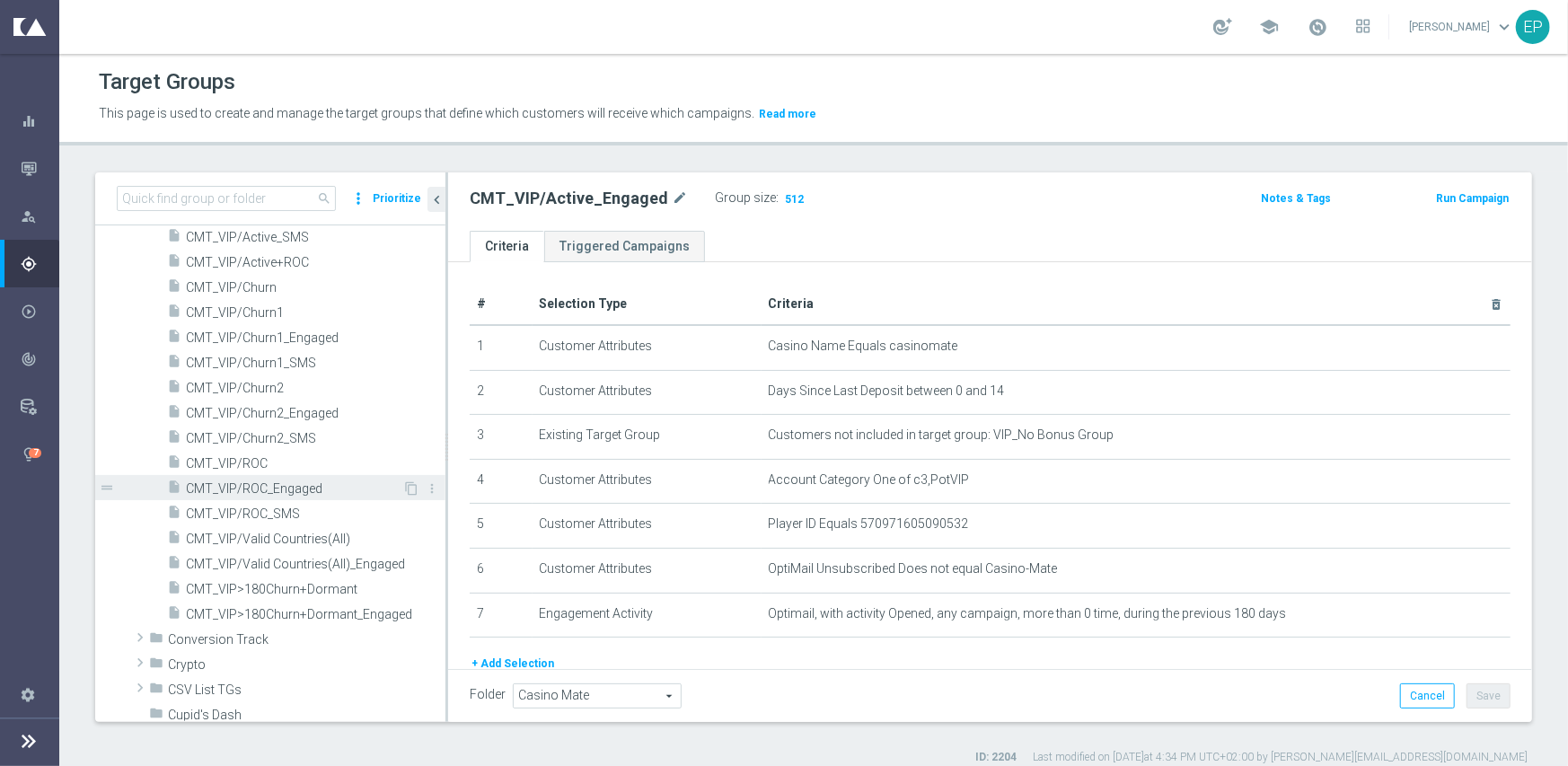
click at [258, 487] on span "CMT_VIP/ROC_Engaged" at bounding box center [294, 488] width 217 height 15
click at [770, 198] on span "Show" at bounding box center [782, 197] width 29 height 12
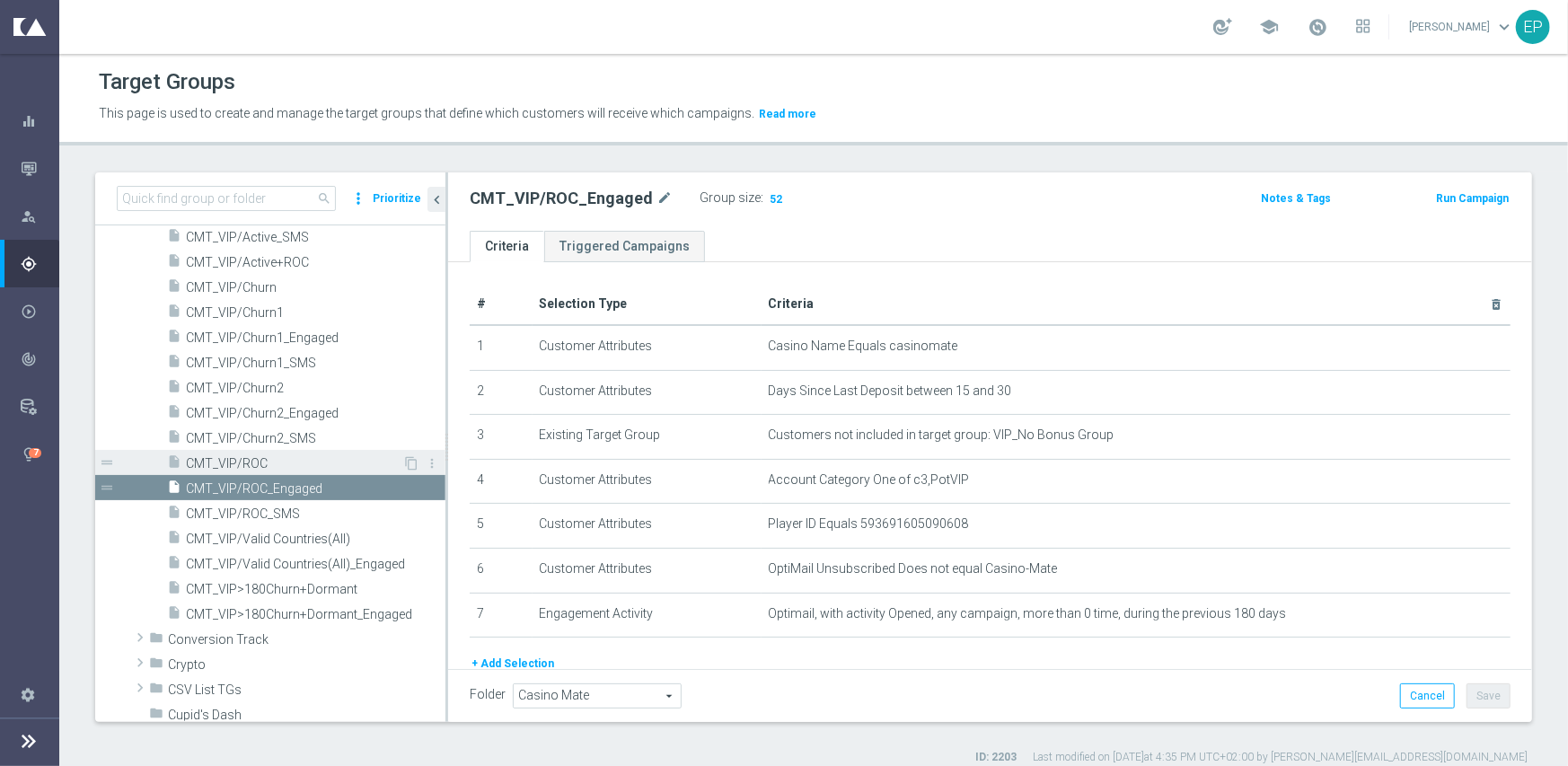
click at [235, 462] on span "CMT_VIP/ROC" at bounding box center [294, 464] width 217 height 15
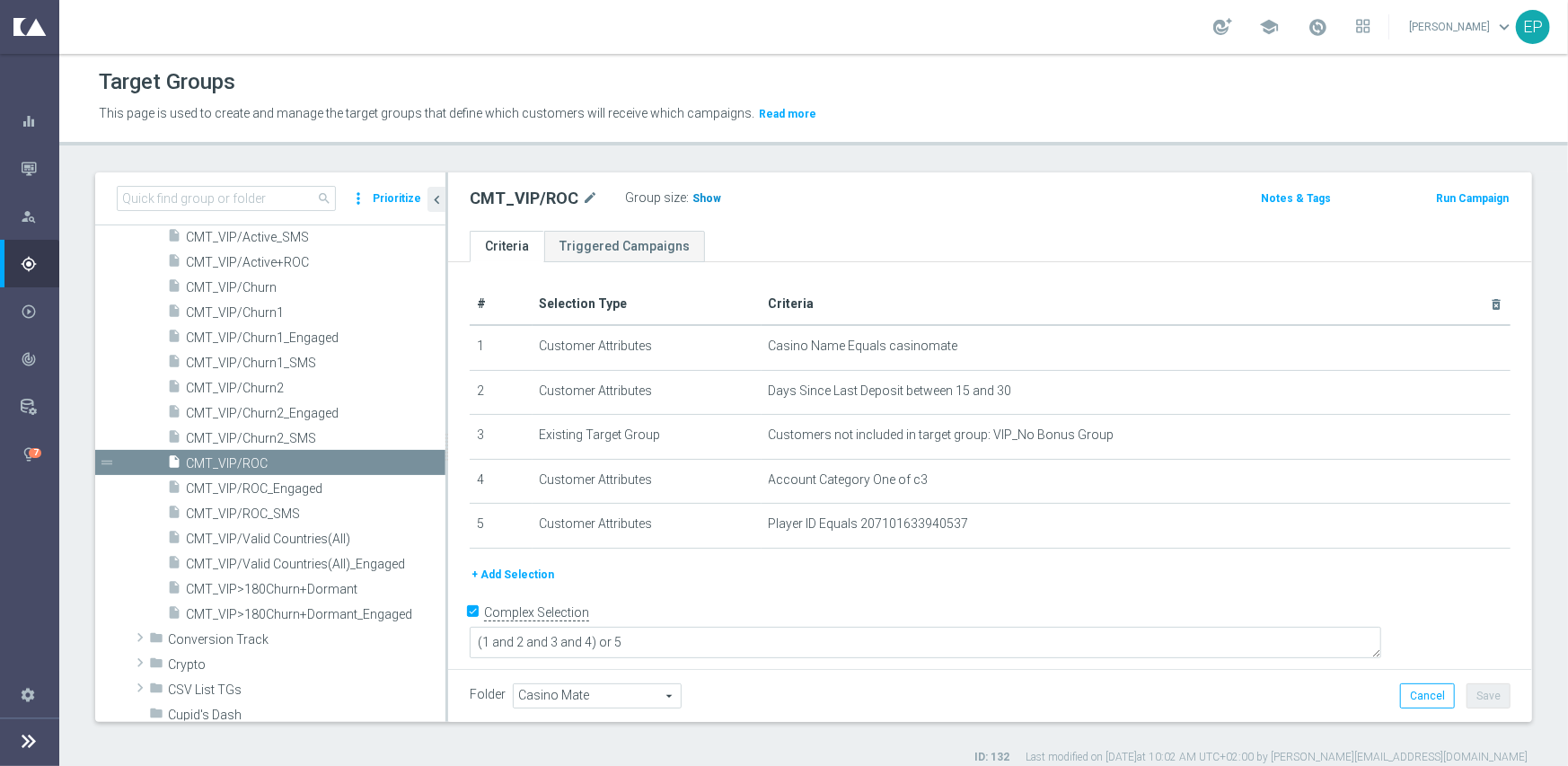
click at [694, 202] on span "Show" at bounding box center [707, 197] width 29 height 12
click at [248, 330] on span "CMT_VIP/Churn1_Engaged" at bounding box center [294, 338] width 217 height 15
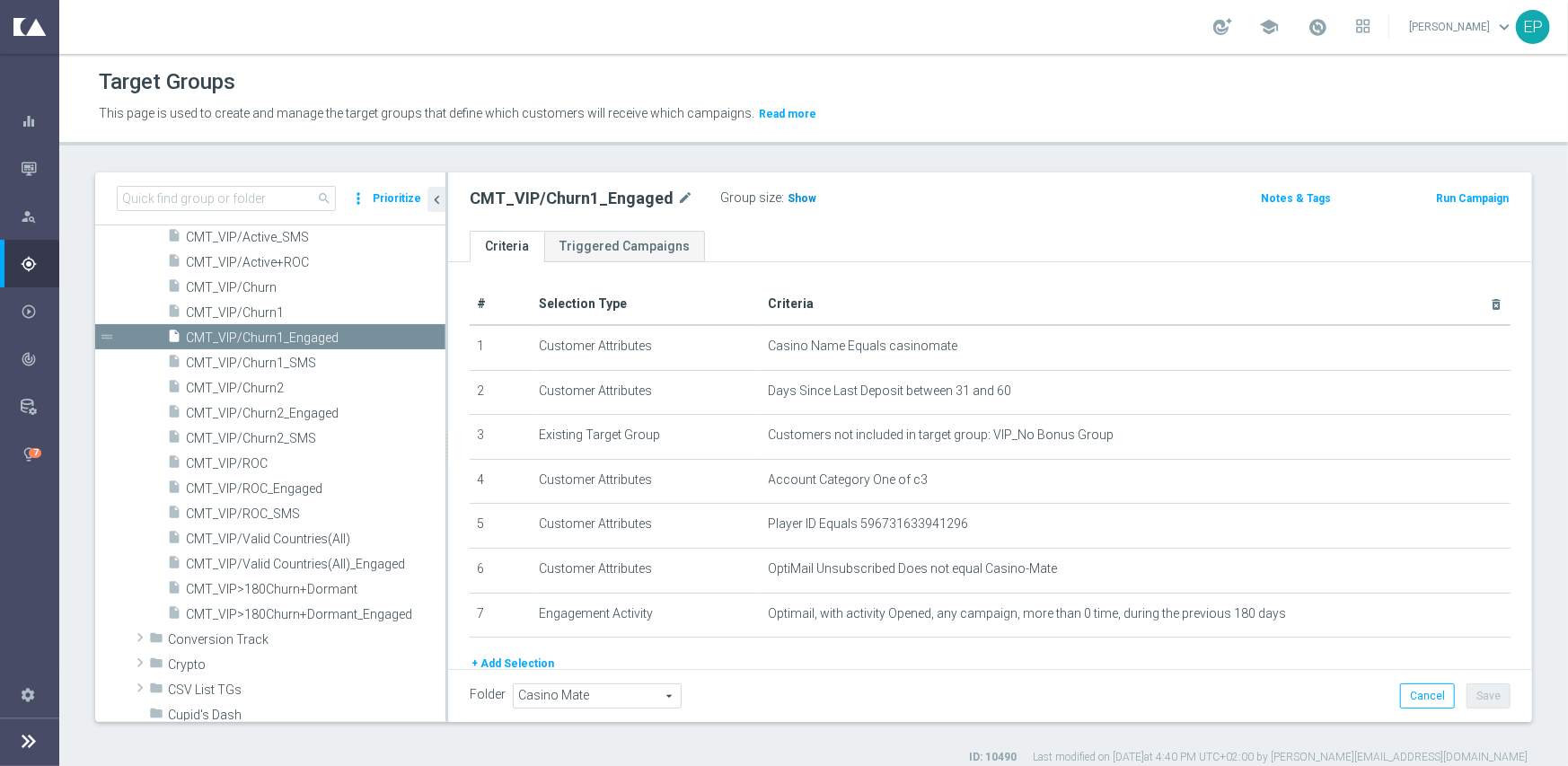
click at [787, 200] on span "Show" at bounding box center [802, 197] width 29 height 12
click at [275, 313] on span "CMT_VIP/Churn1" at bounding box center [294, 313] width 217 height 15
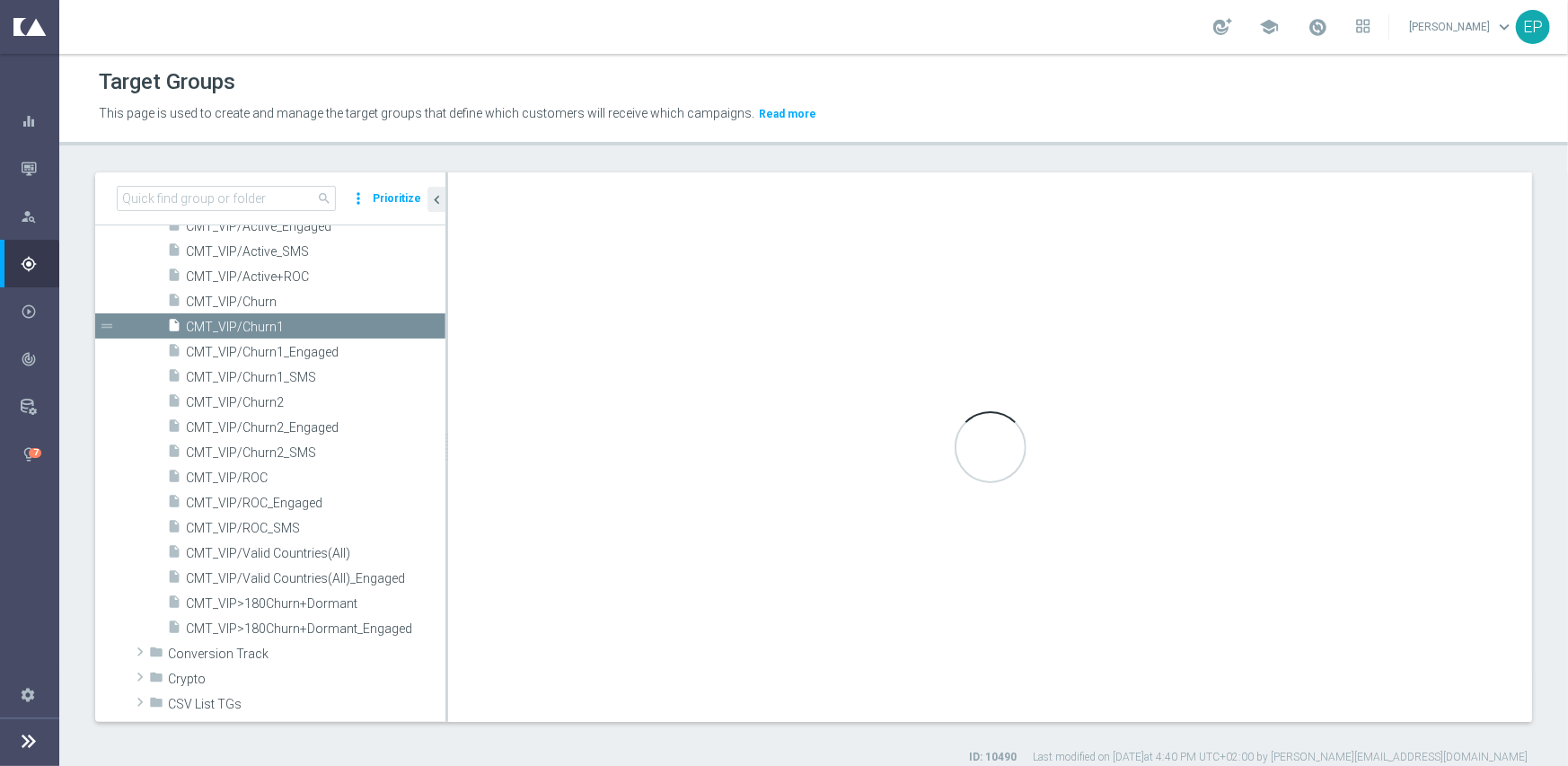
scroll to position [404, 0]
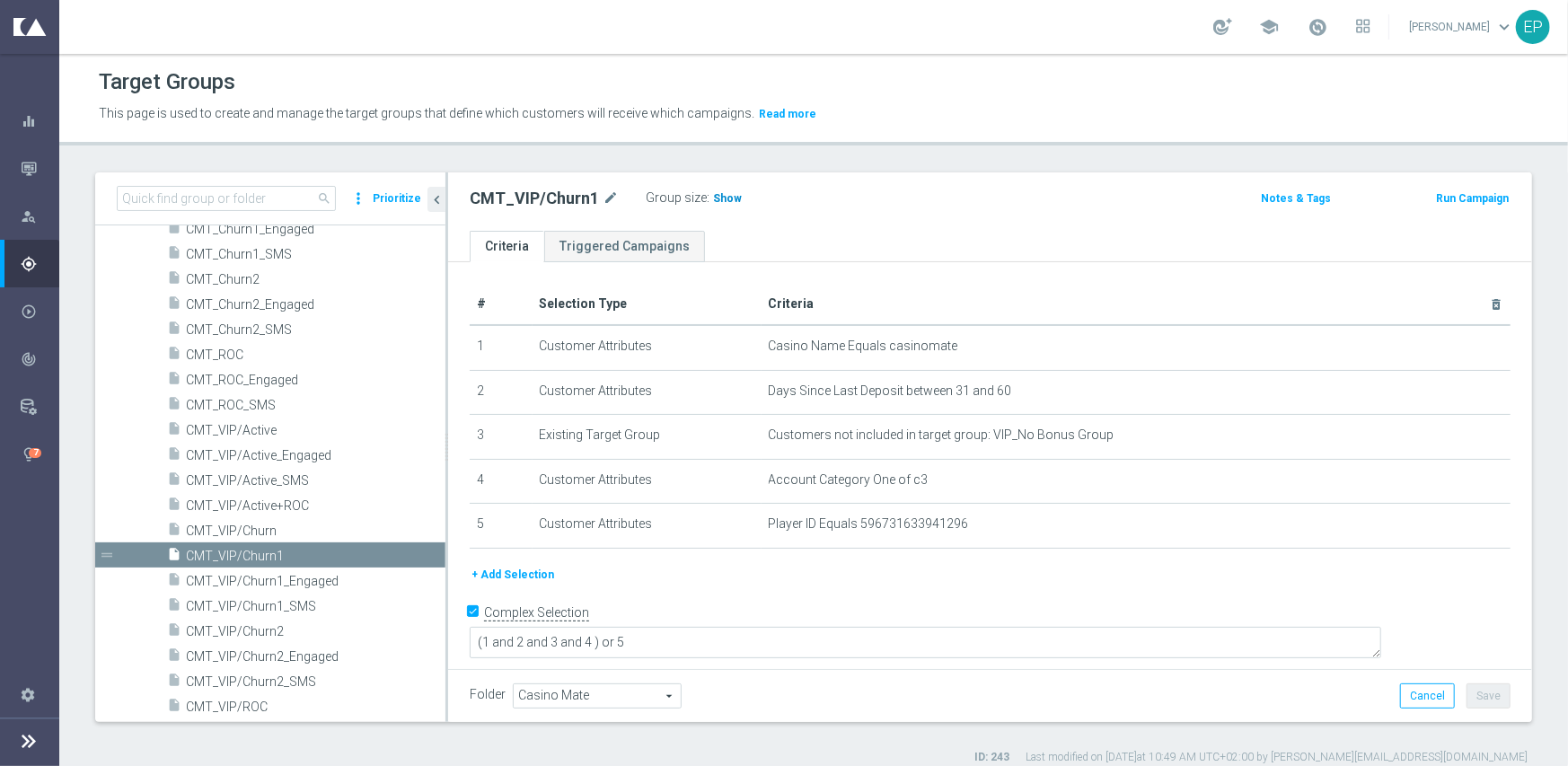
click at [721, 202] on span "Show" at bounding box center [727, 197] width 29 height 12
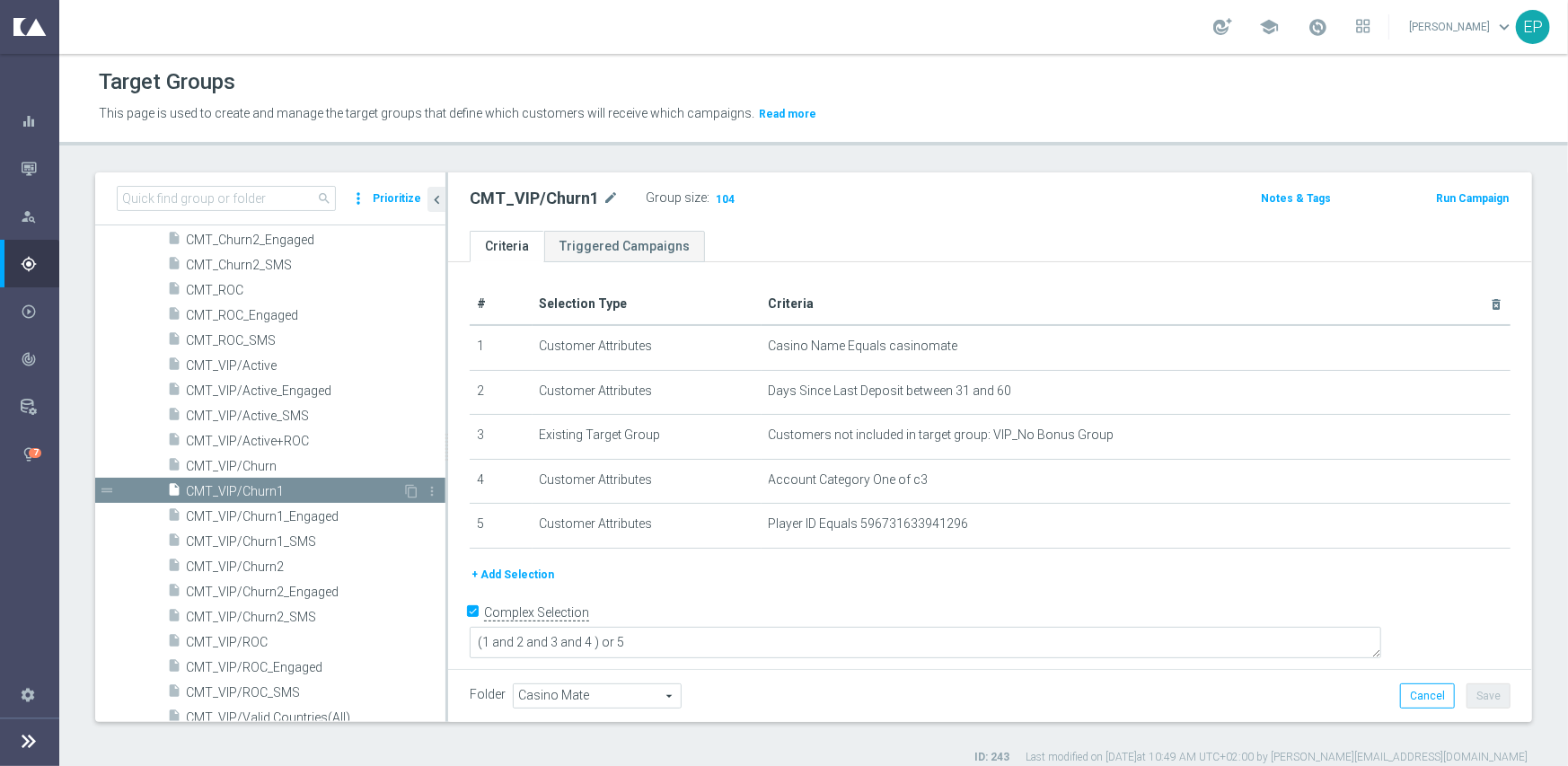
scroll to position [495, 0]
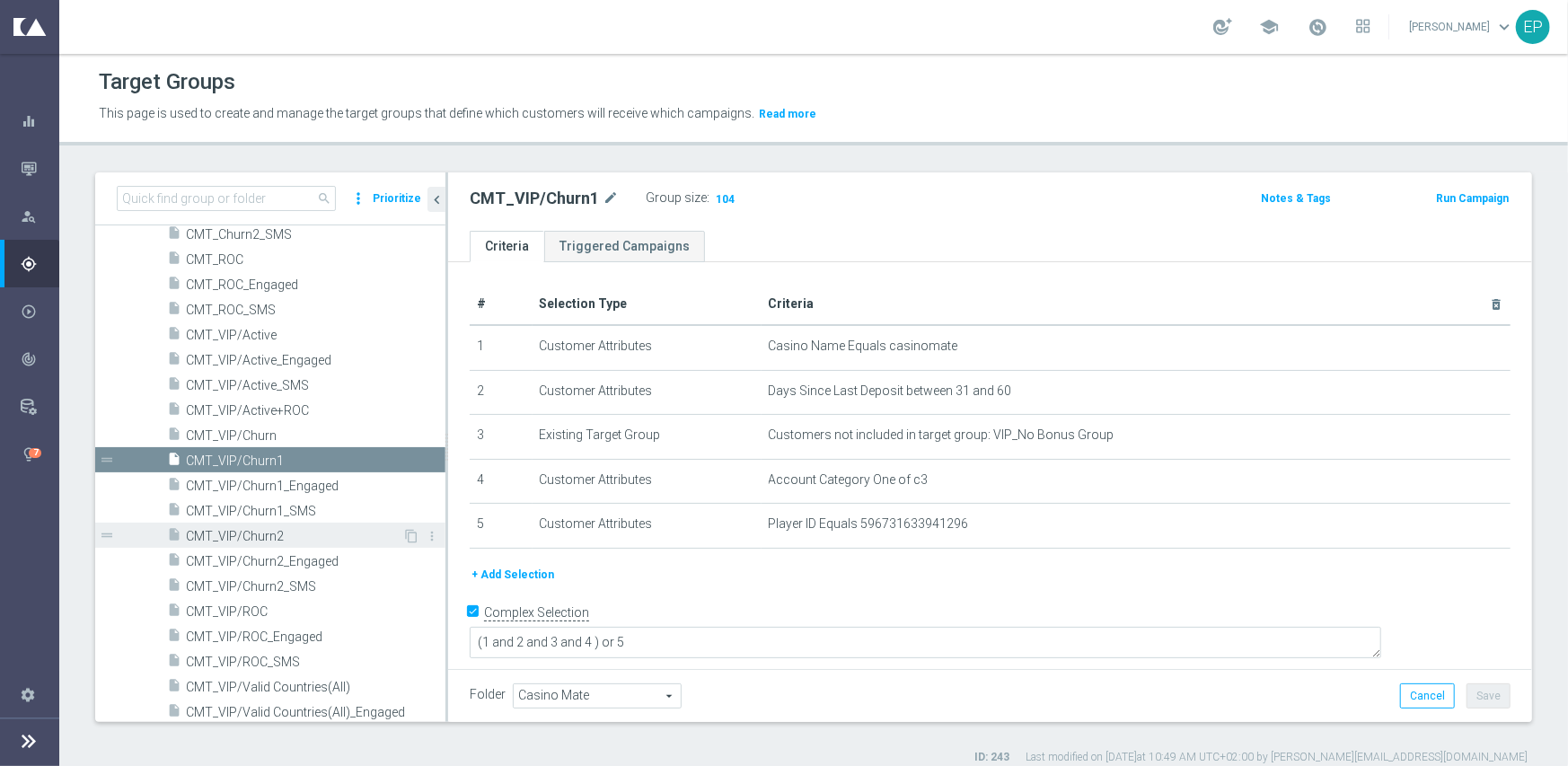
click at [269, 537] on span "CMT_VIP/Churn2" at bounding box center [294, 536] width 217 height 15
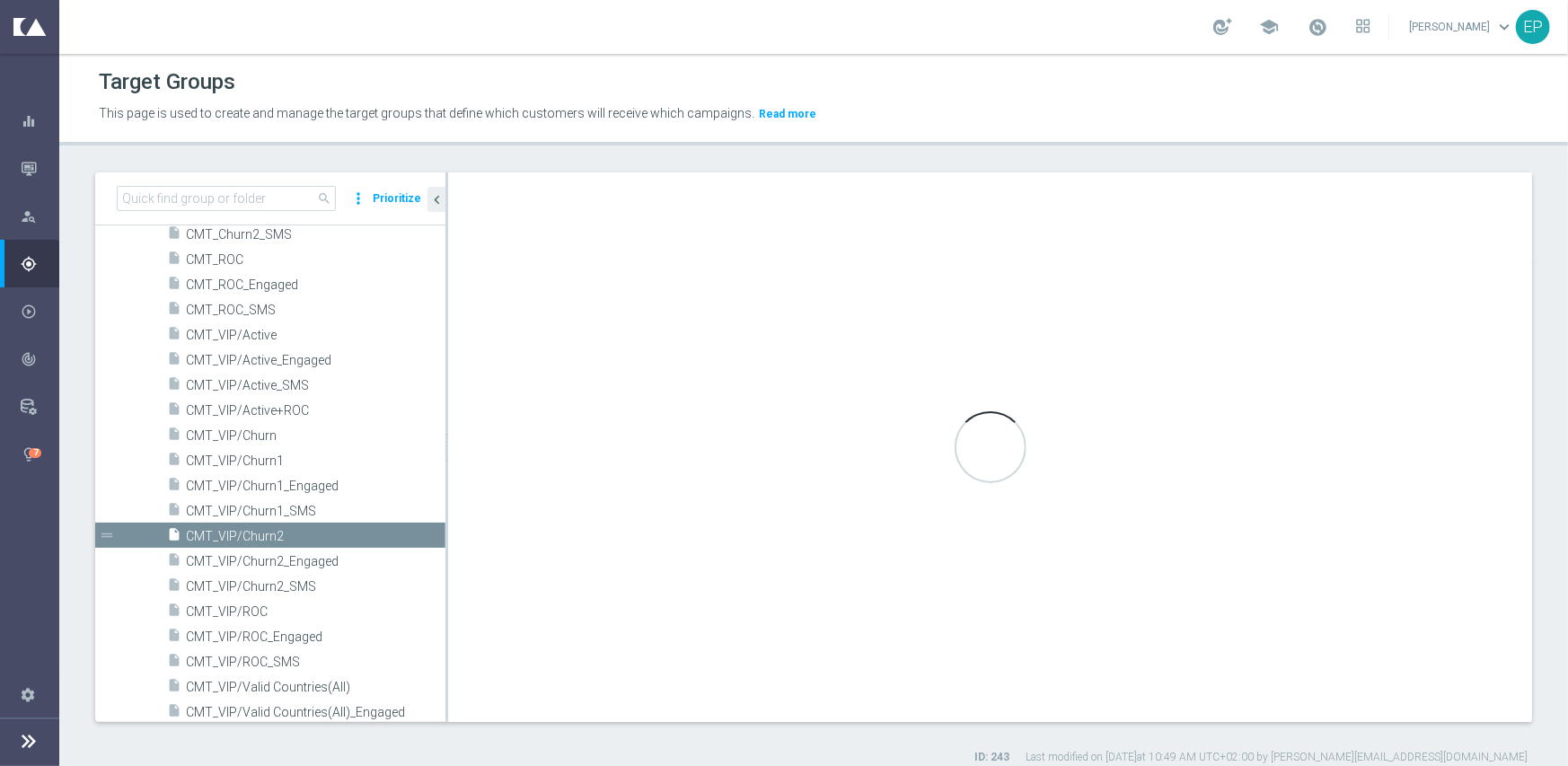
type textarea "(1 and 2 and 3 and 4) or 5"
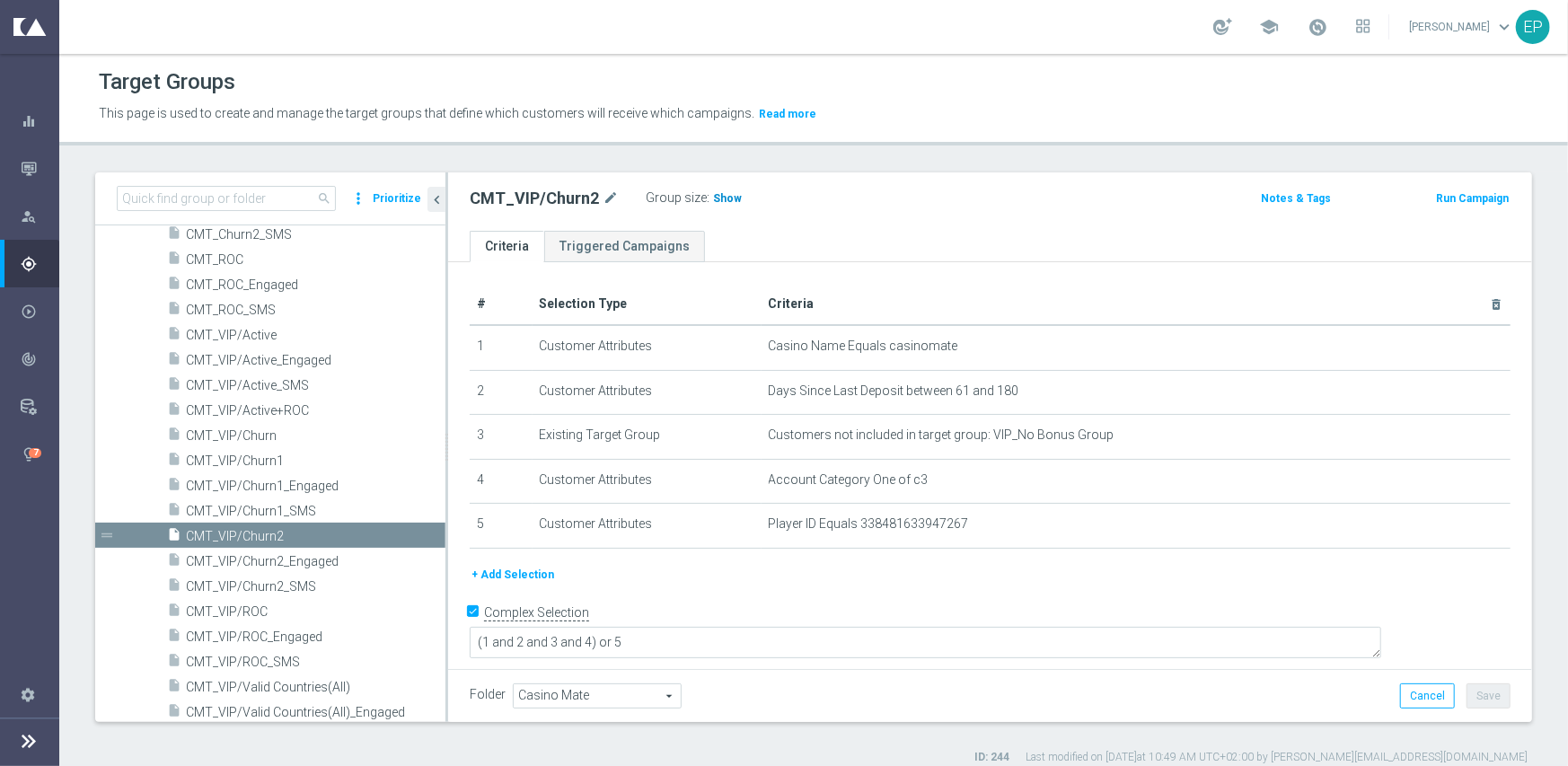
click at [729, 200] on span "Show" at bounding box center [727, 197] width 29 height 12
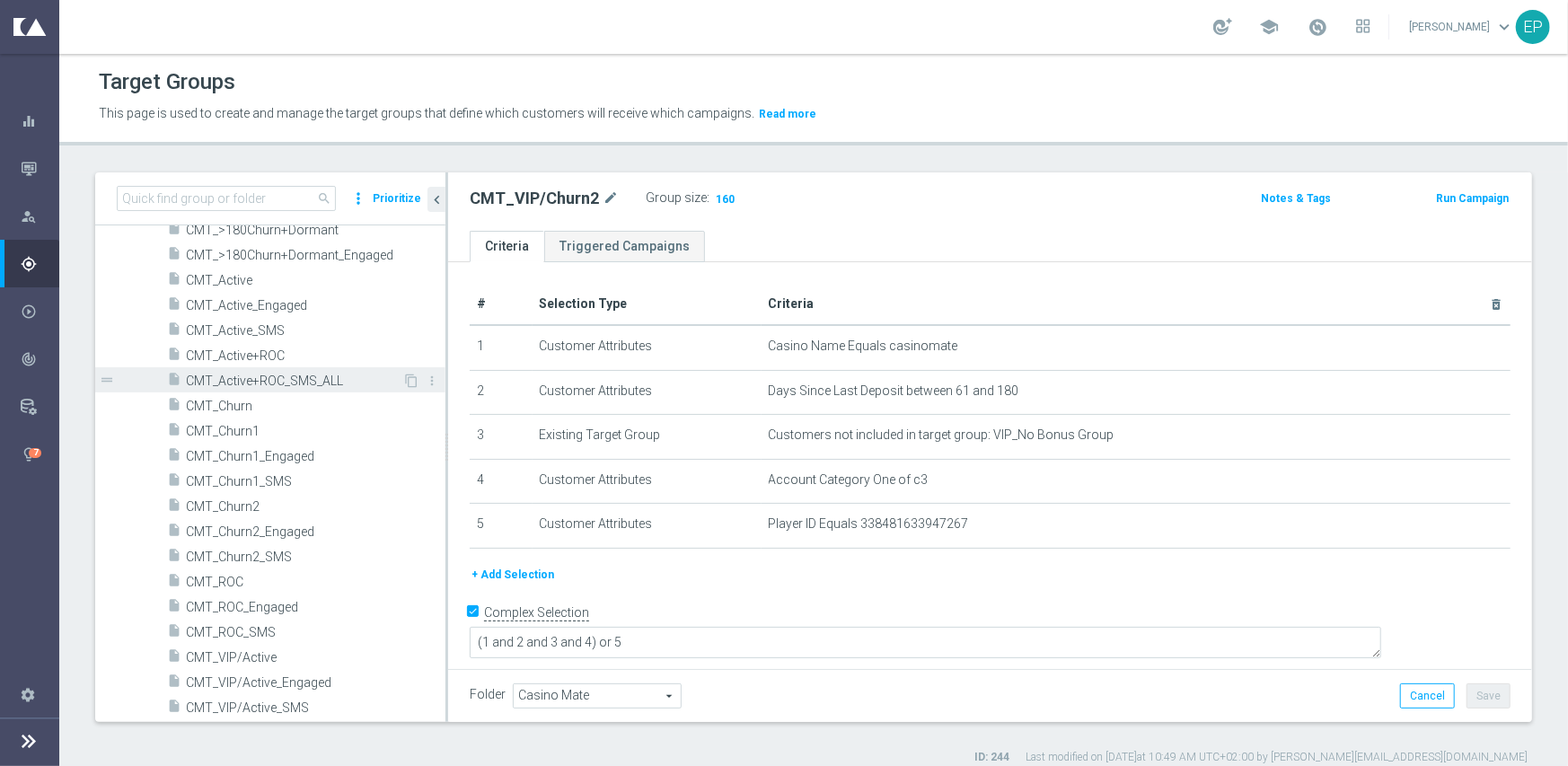
scroll to position [135, 0]
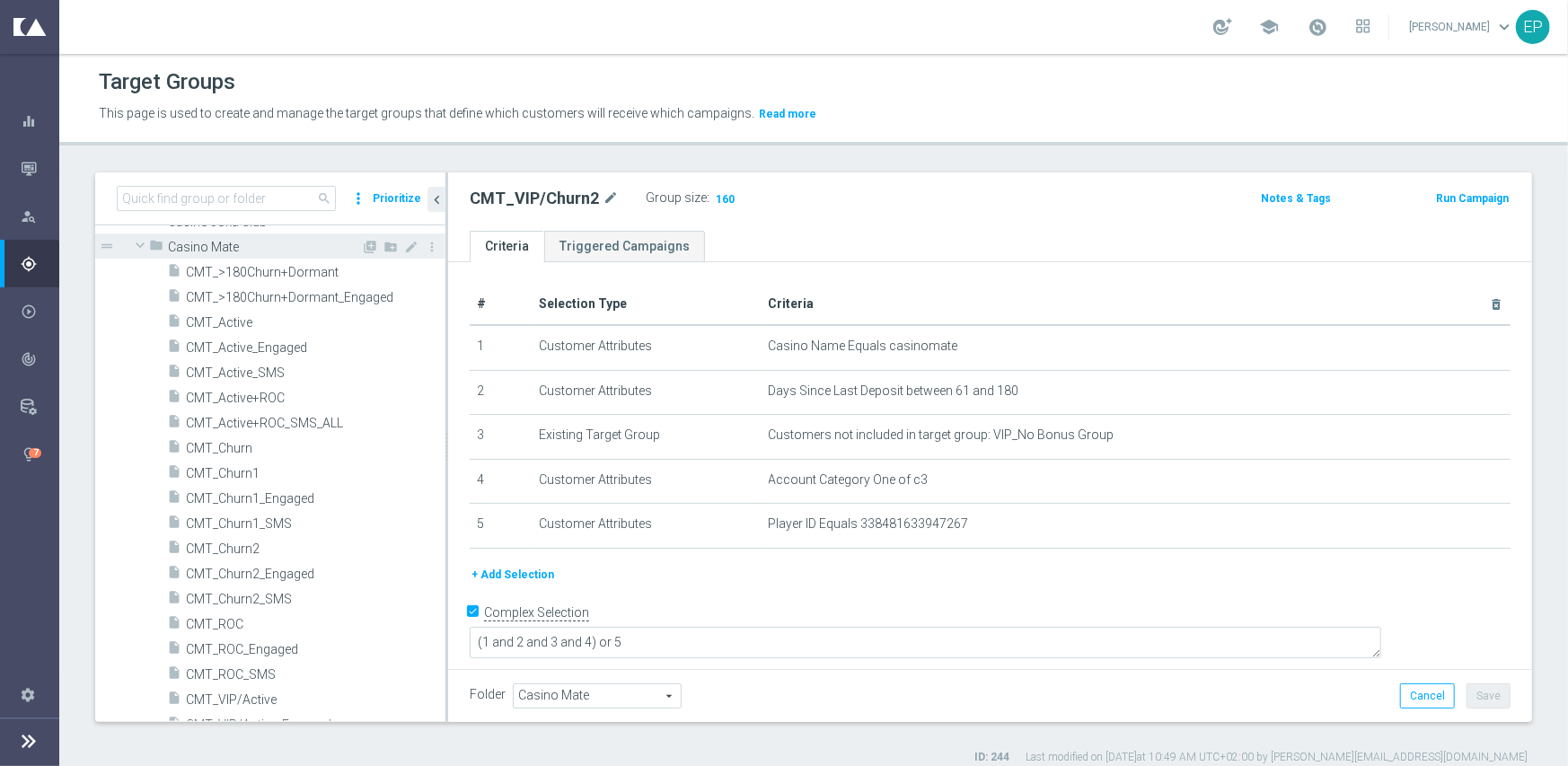
click at [135, 239] on span at bounding box center [140, 245] width 22 height 18
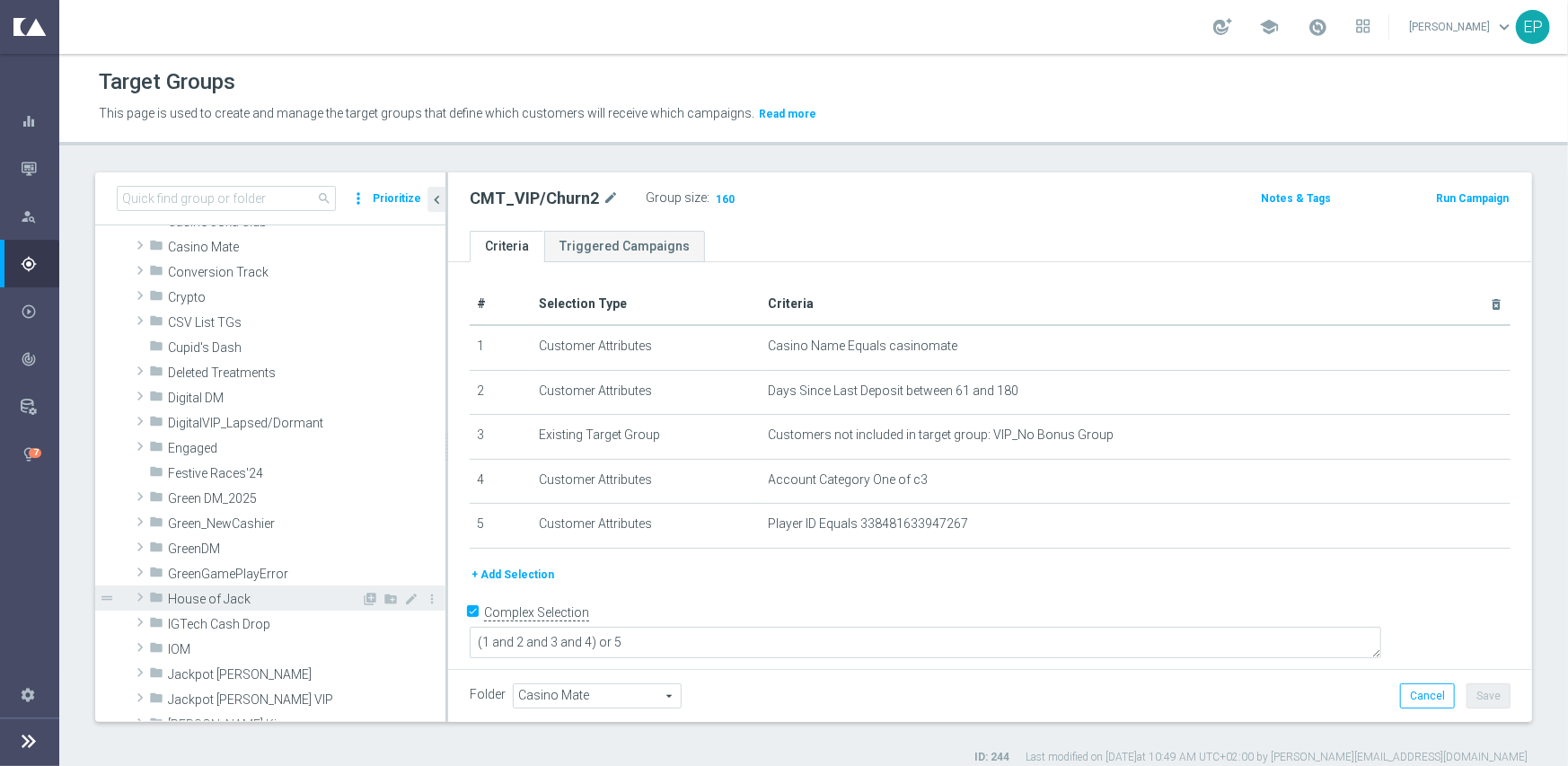
click at [136, 598] on span at bounding box center [139, 597] width 18 height 22
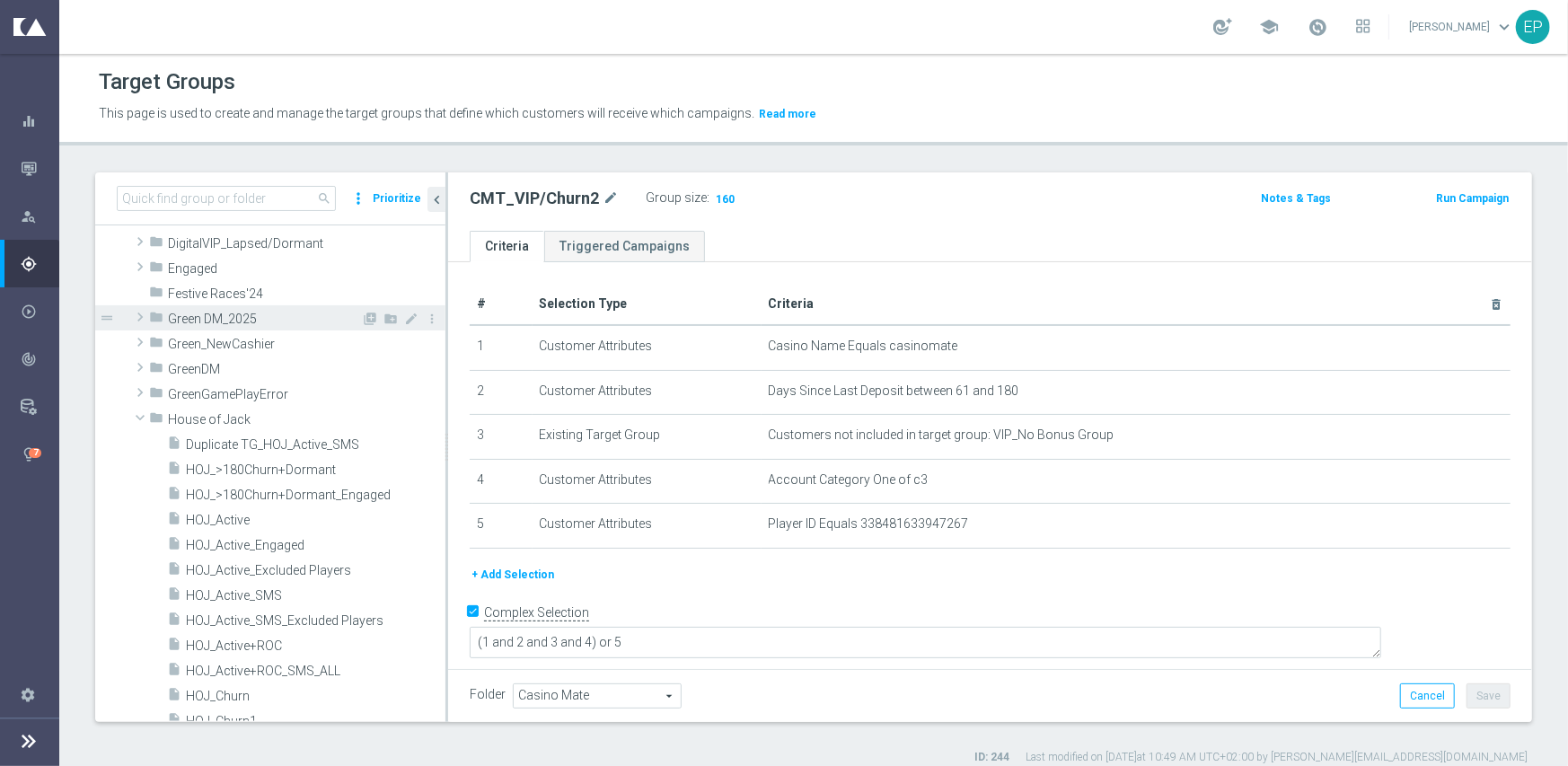
scroll to position [404, 0]
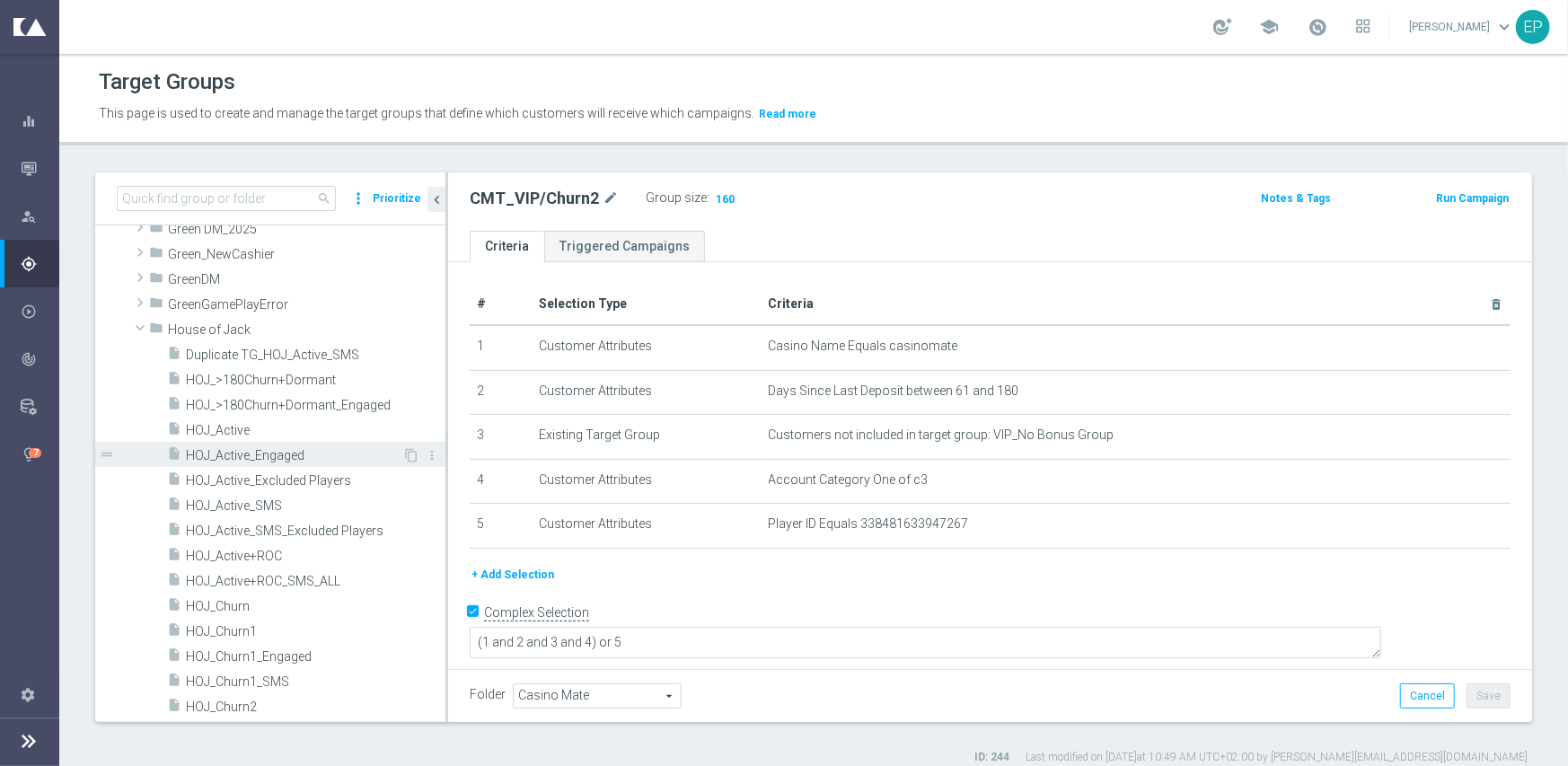
click at [258, 455] on span "HOJ_Active_Engaged" at bounding box center [294, 456] width 217 height 15
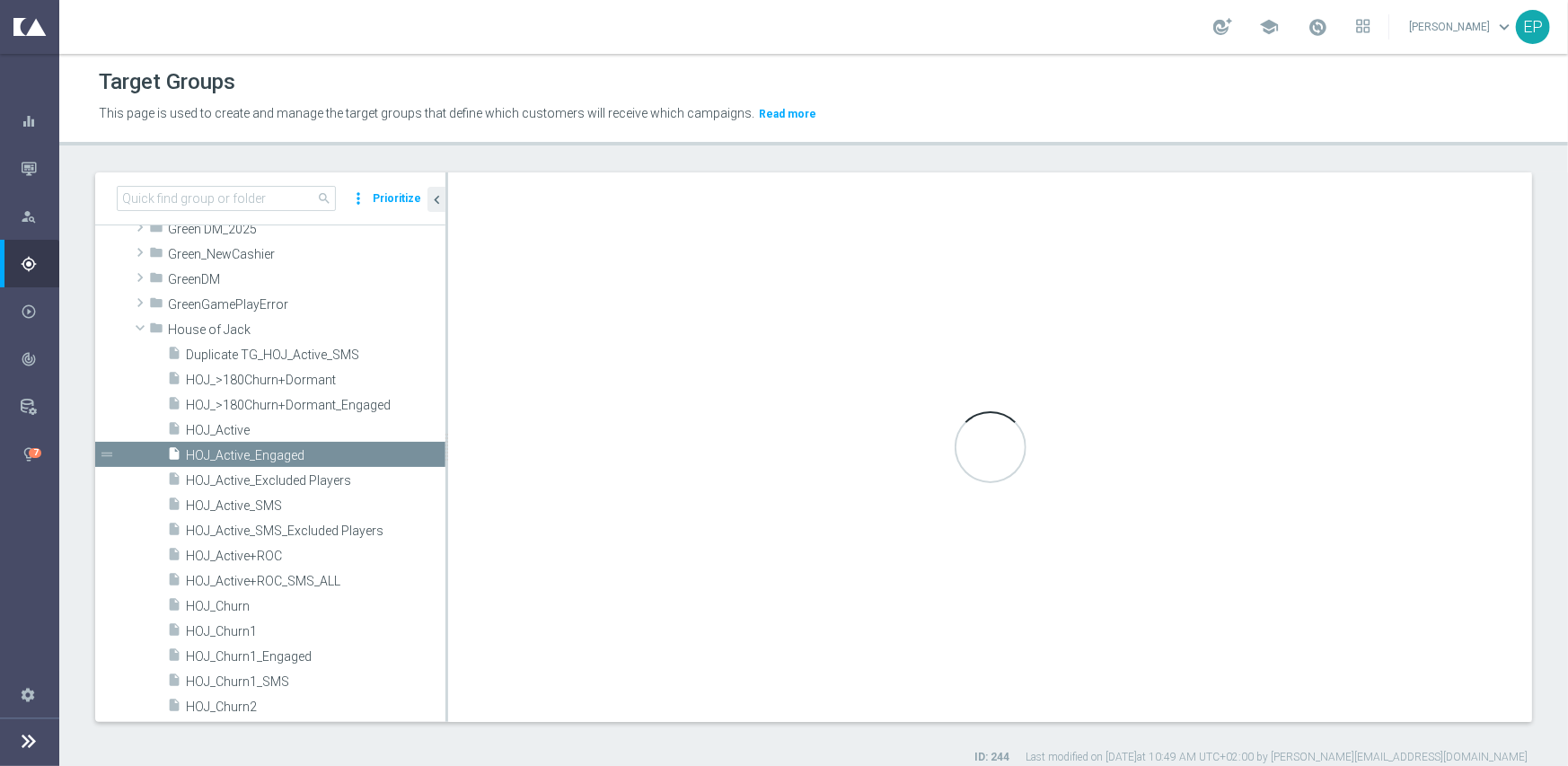
type input "House of Jack"
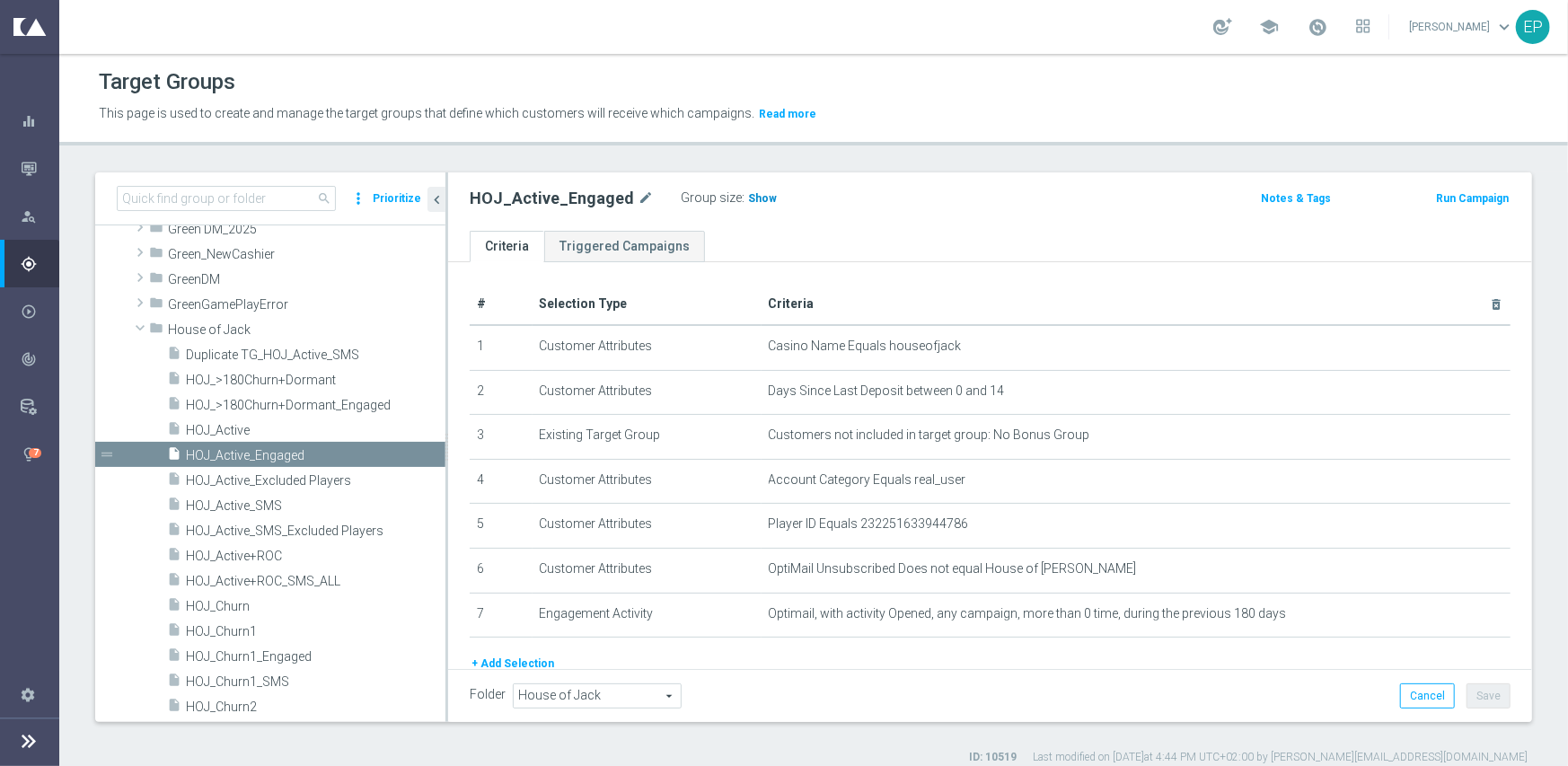
click at [755, 203] on span "Show" at bounding box center [763, 197] width 29 height 12
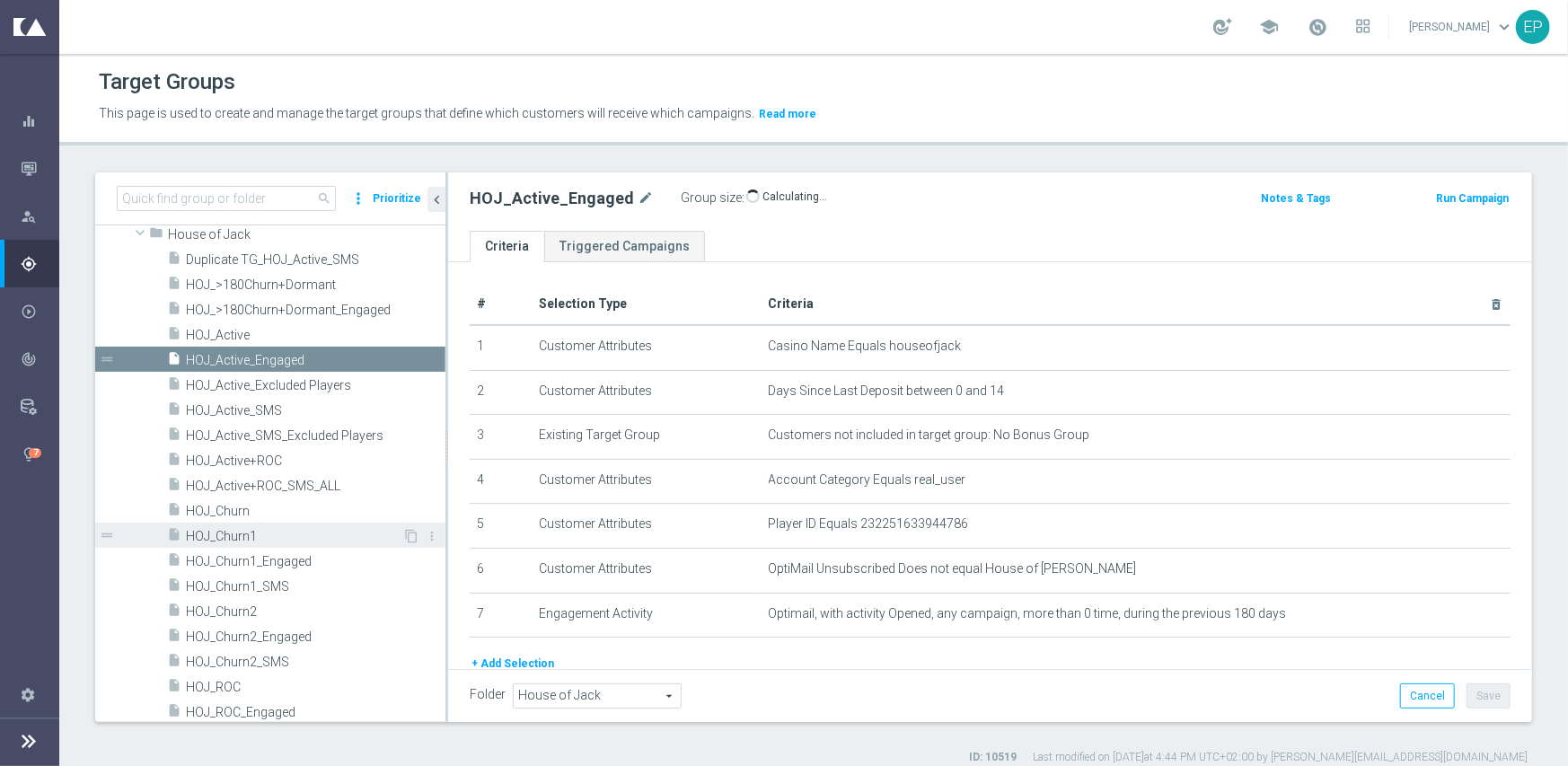
scroll to position [585, 0]
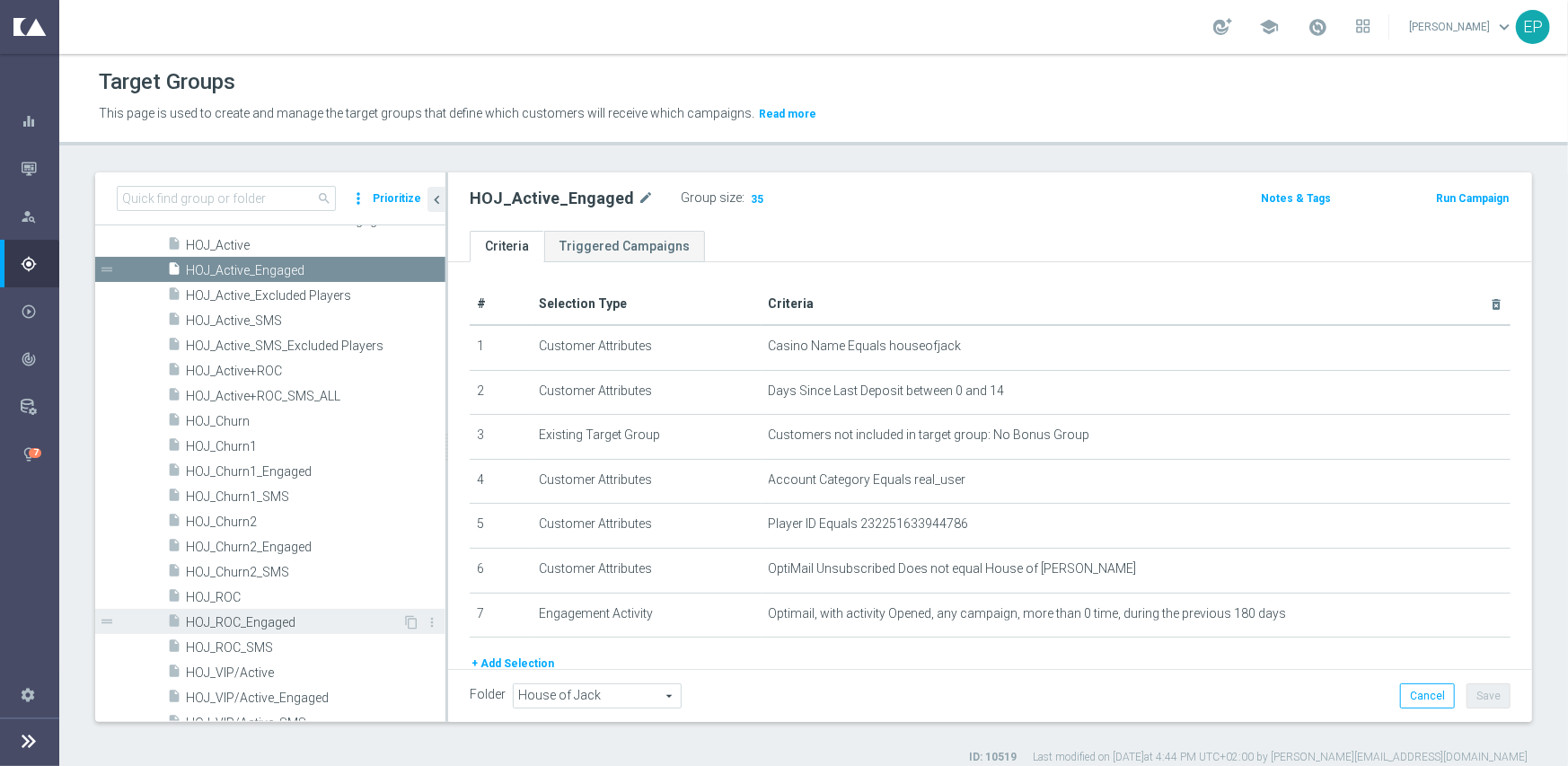
click at [255, 620] on span "HOJ_ROC_Engaged" at bounding box center [294, 623] width 217 height 15
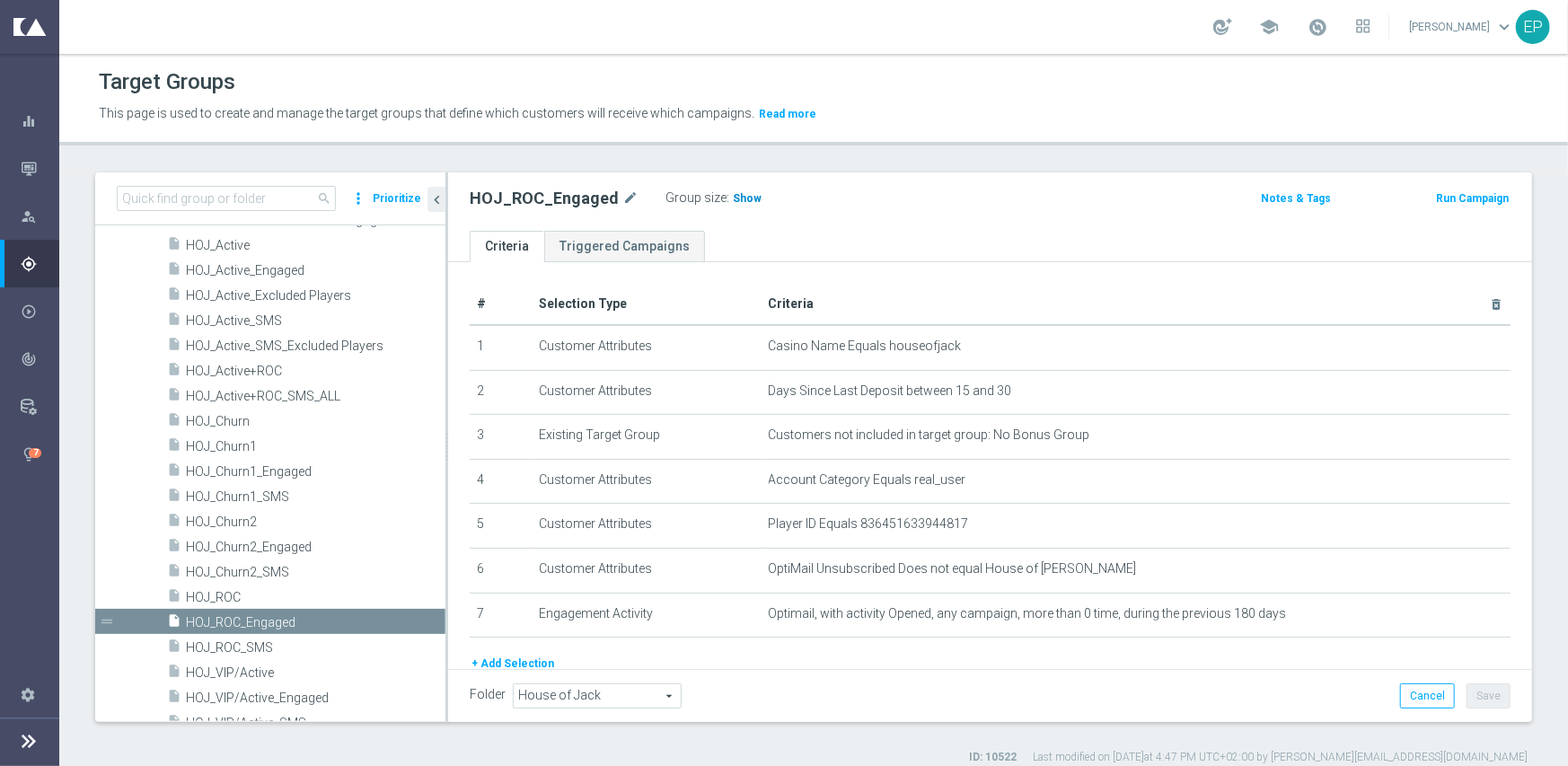
click at [731, 204] on h3 "Show" at bounding box center [747, 198] width 32 height 20
click at [249, 595] on span "HOJ_ROC" at bounding box center [294, 597] width 217 height 15
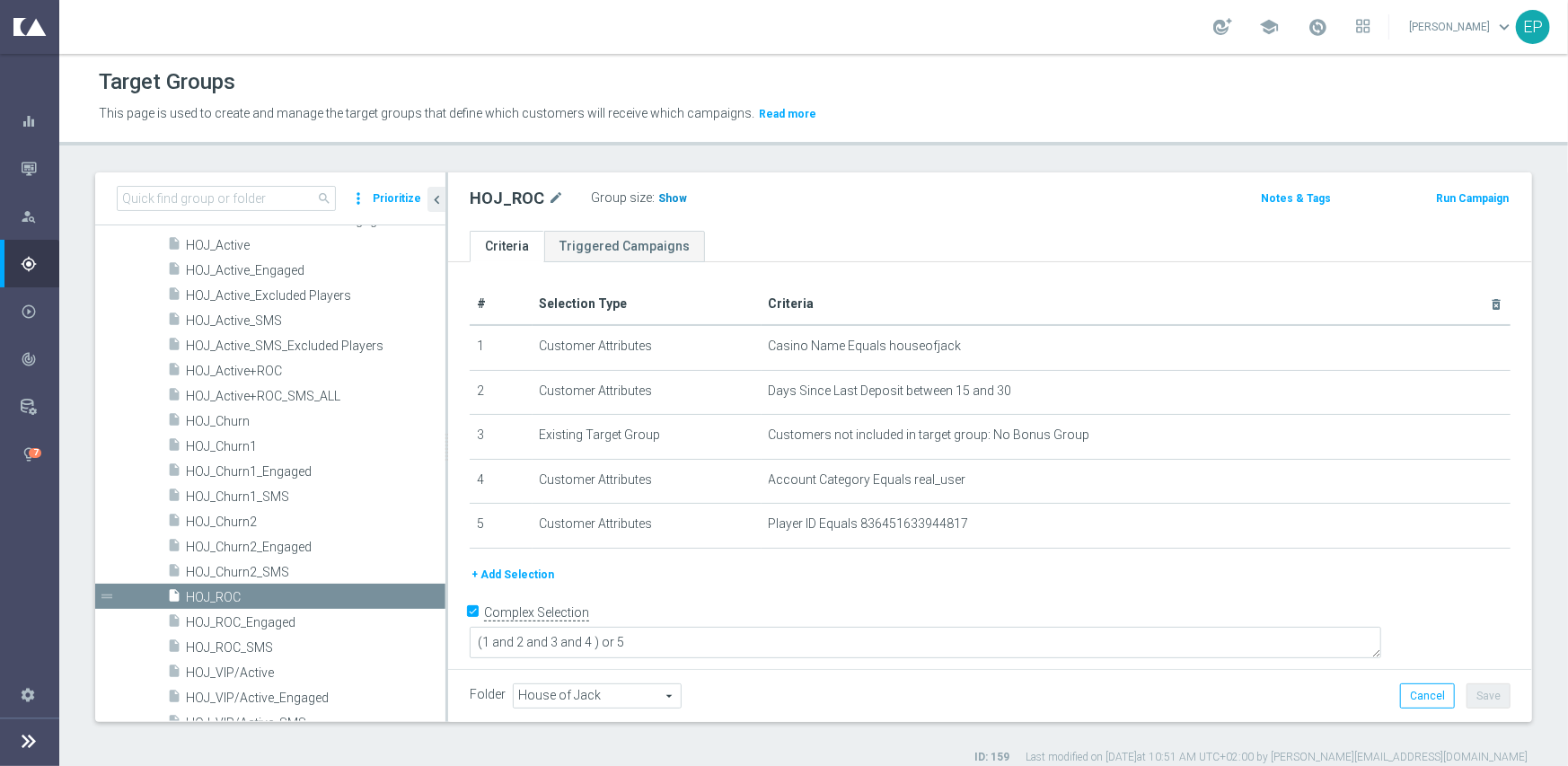
click at [669, 197] on span "Show" at bounding box center [673, 197] width 29 height 12
click at [278, 466] on span "HOJ_Churn1_Engaged" at bounding box center [294, 472] width 217 height 15
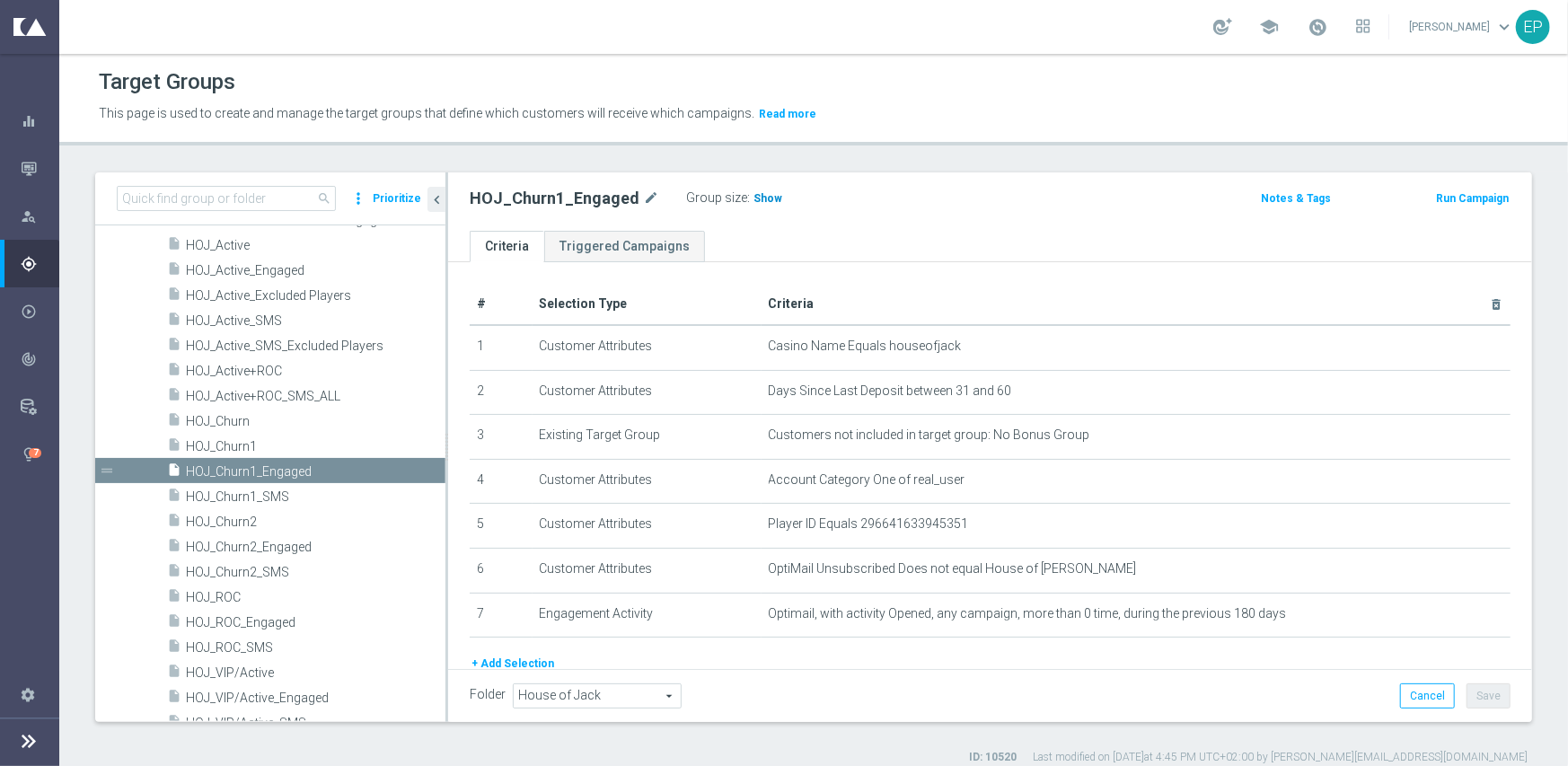
click at [756, 198] on span "Show" at bounding box center [768, 197] width 29 height 12
click at [232, 448] on span "HOJ_Churn1" at bounding box center [294, 446] width 217 height 15
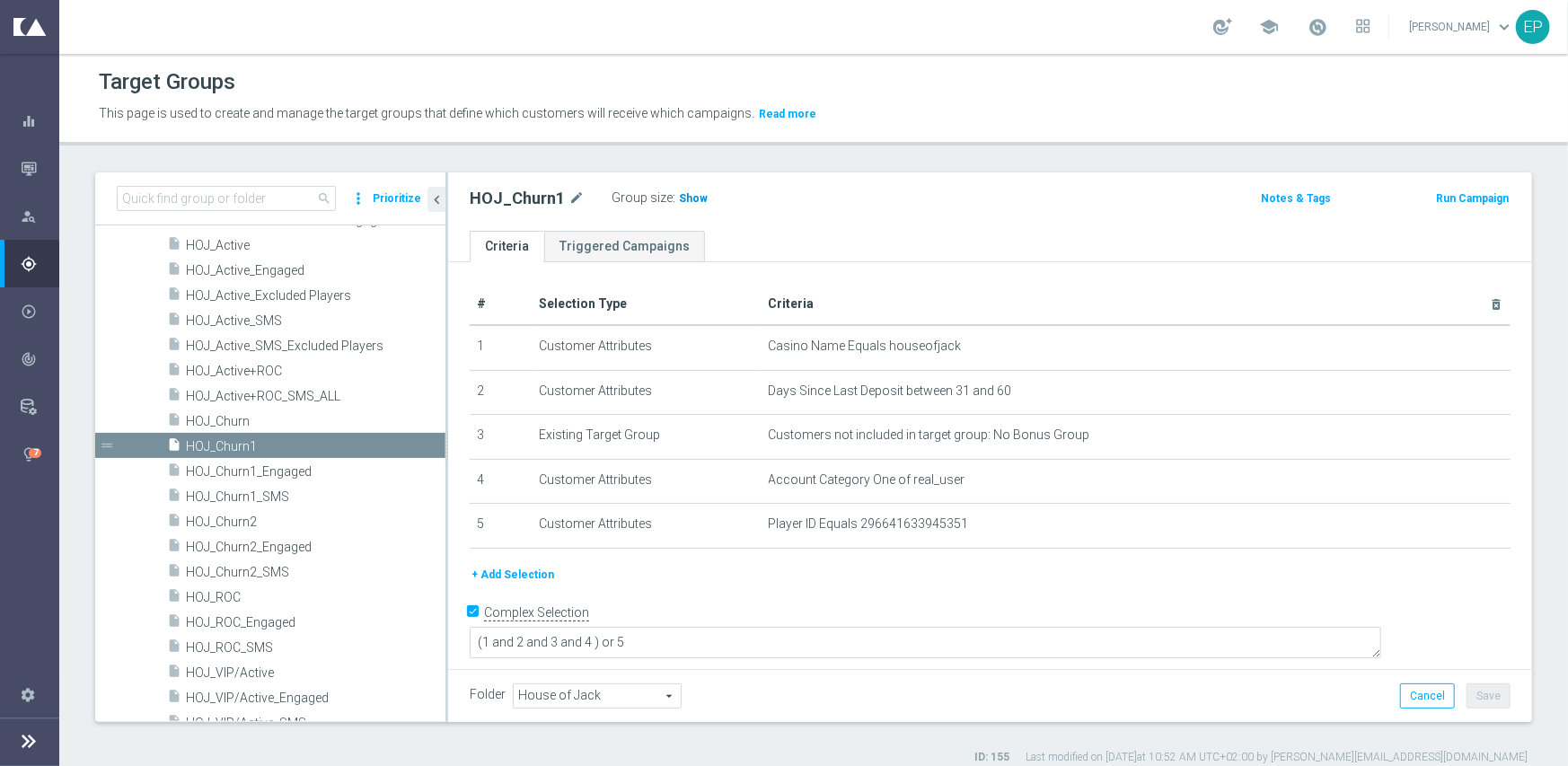
click at [684, 197] on span "Show" at bounding box center [694, 197] width 29 height 12
click at [226, 521] on span "HOJ_Churn2" at bounding box center [294, 522] width 217 height 15
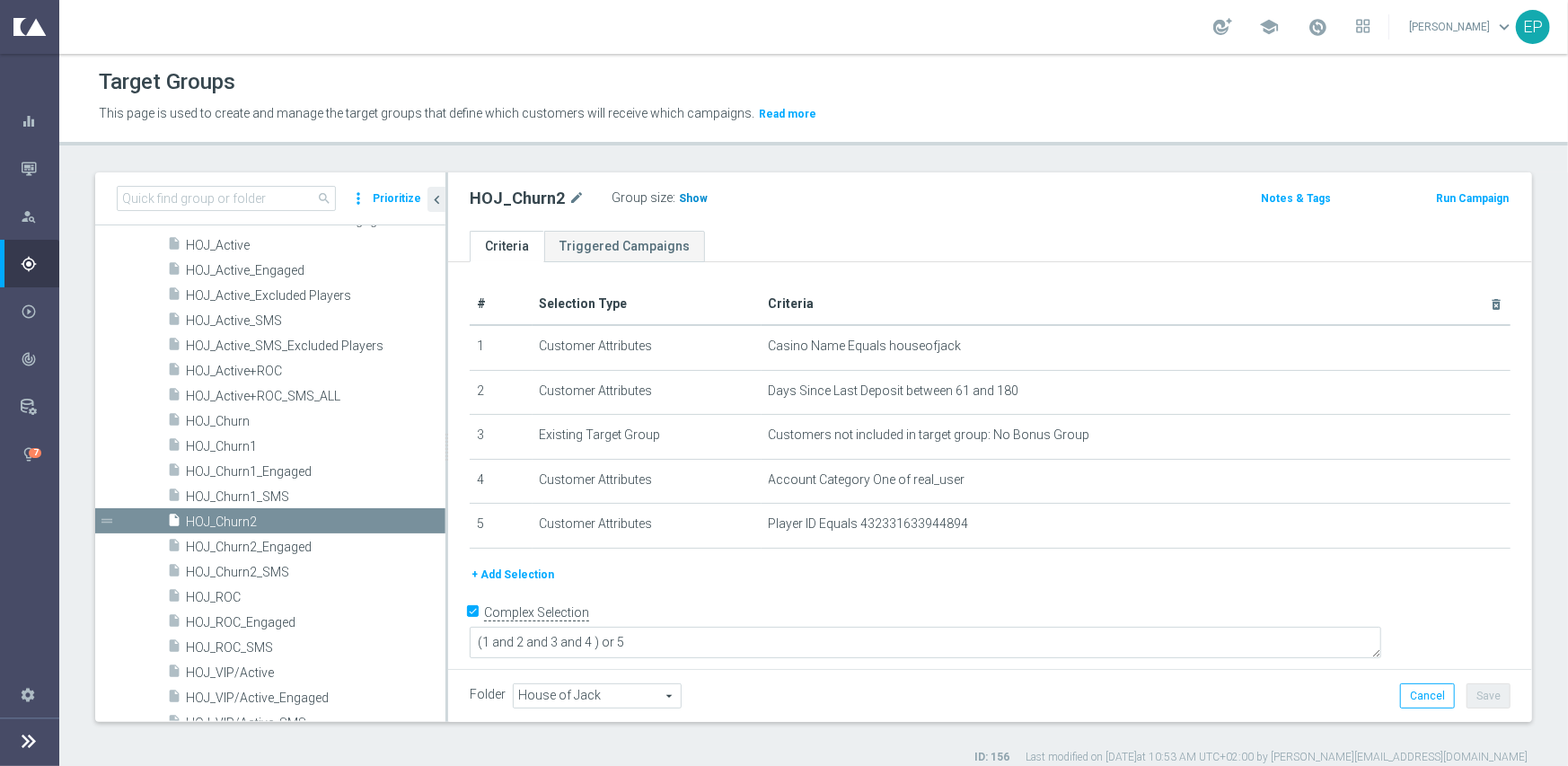
click at [686, 202] on span "Show" at bounding box center [694, 197] width 29 height 12
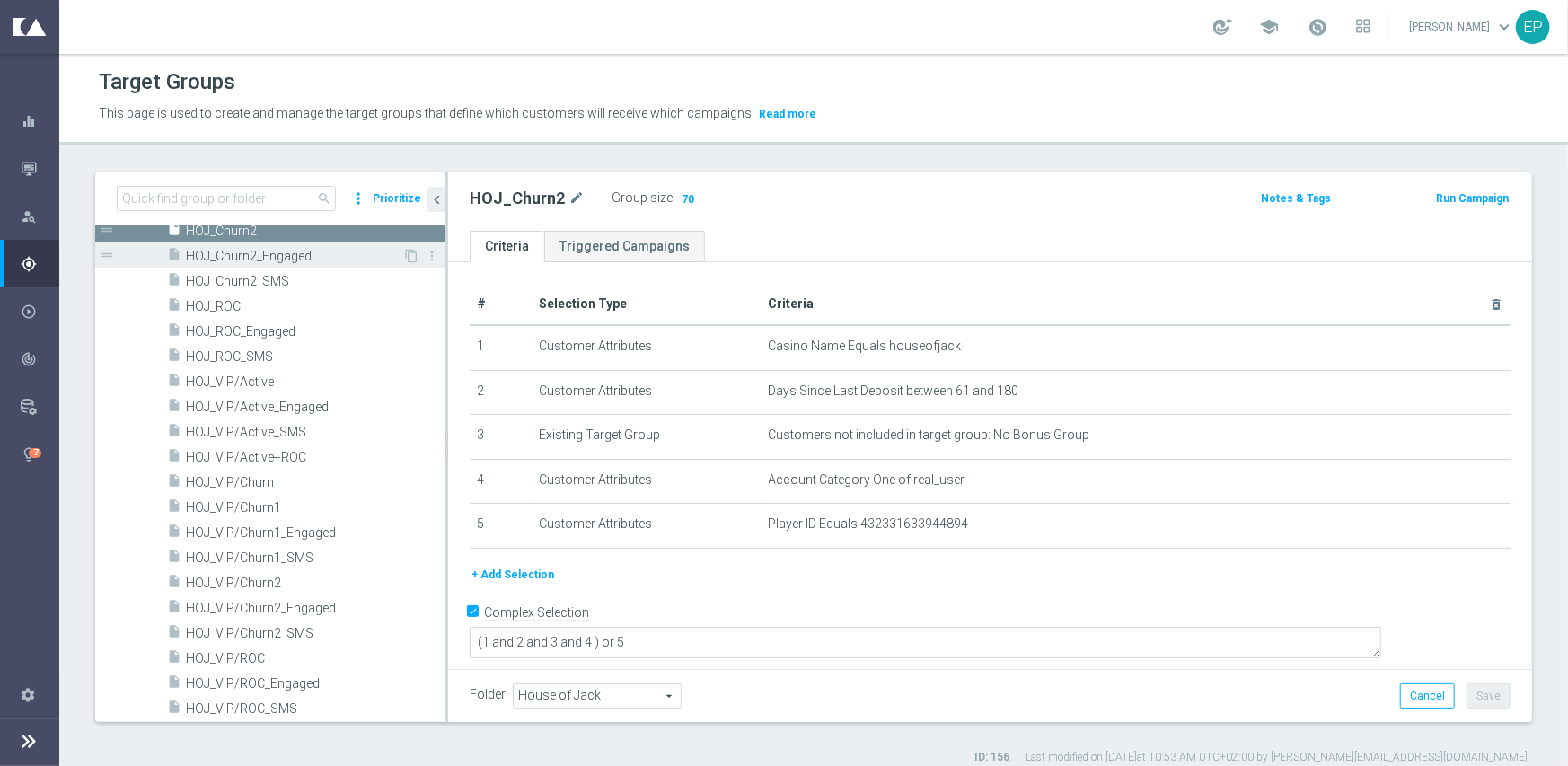
scroll to position [943, 0]
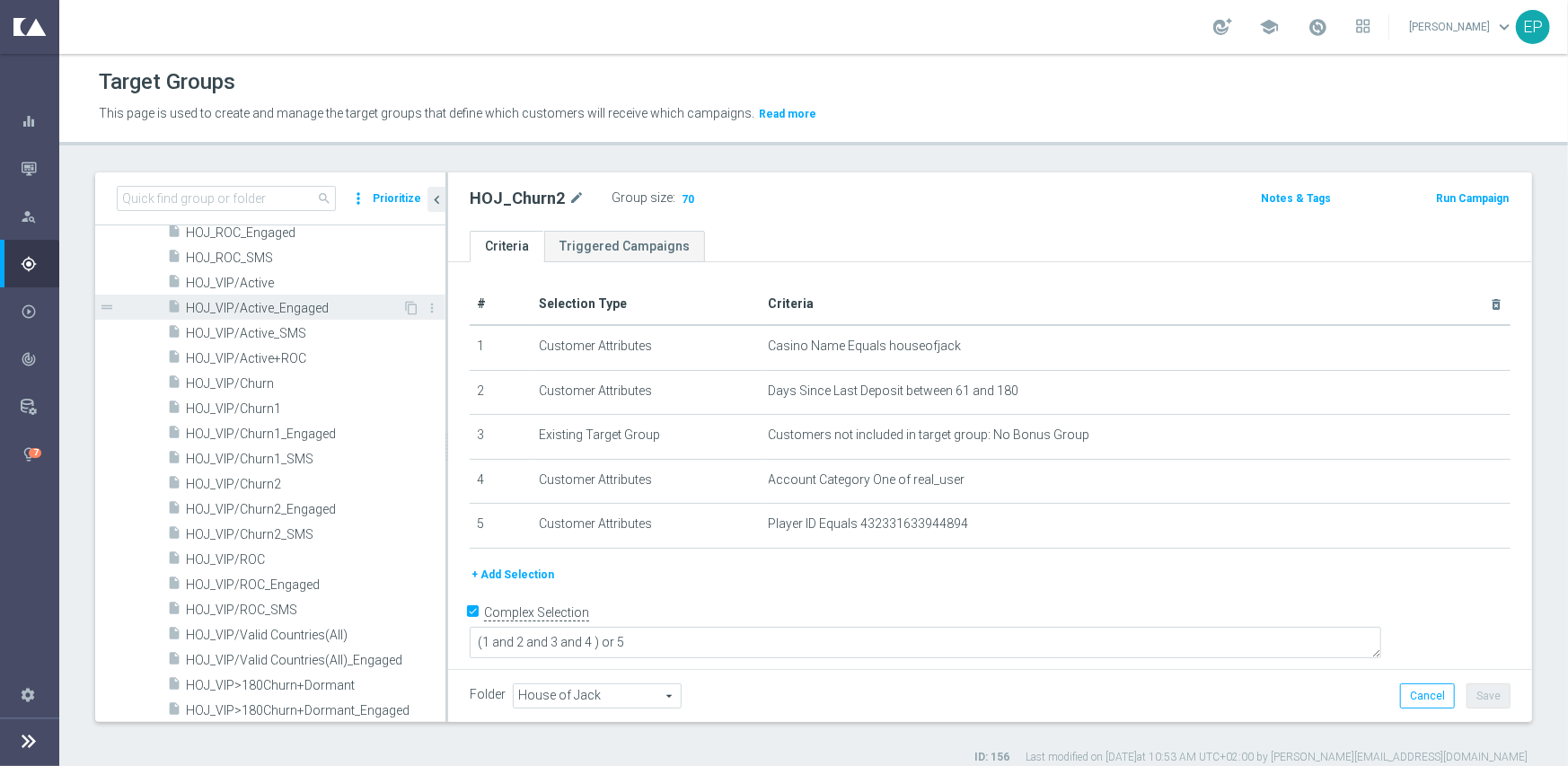
click at [278, 305] on span "HOJ_VIP/Active_Engaged" at bounding box center [294, 308] width 217 height 15
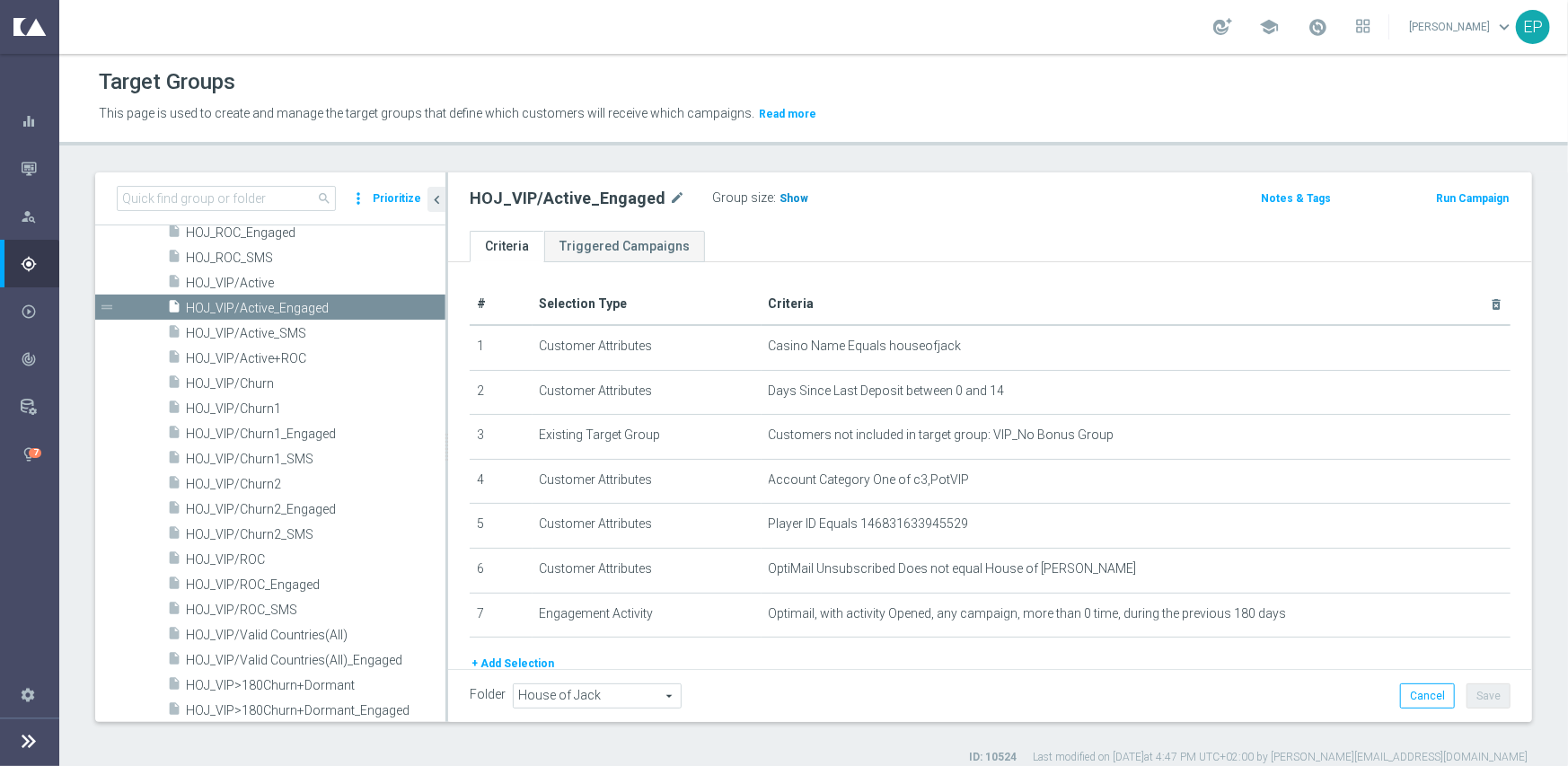
click at [783, 193] on span "Show" at bounding box center [794, 197] width 29 height 12
click at [267, 585] on span "HOJ_VIP/ROC_Engaged" at bounding box center [294, 585] width 217 height 15
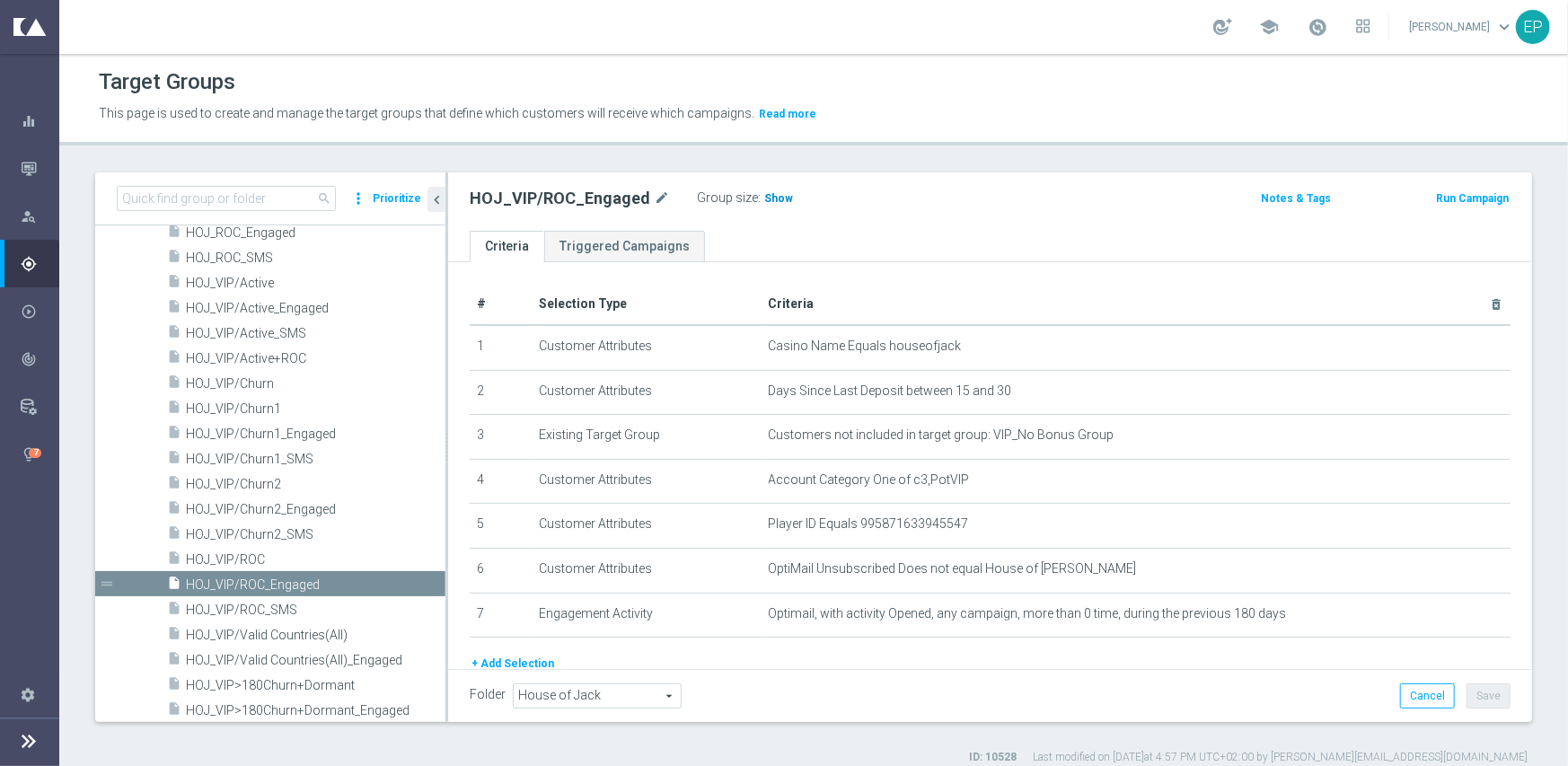
click at [764, 196] on span "Show" at bounding box center [779, 197] width 29 height 12
click at [223, 558] on span "HOJ_VIP/ROC" at bounding box center [294, 560] width 217 height 15
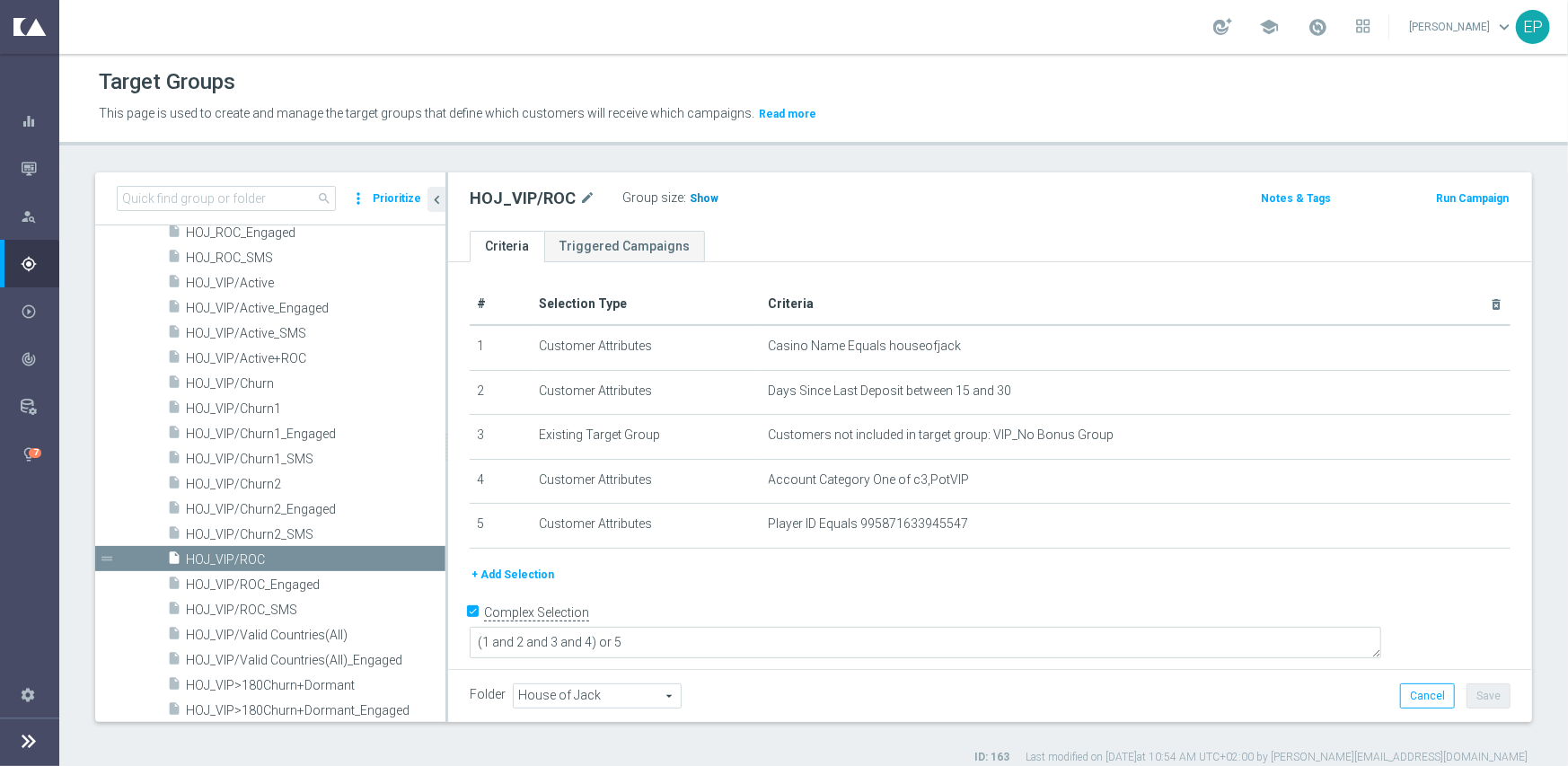
click at [692, 196] on span "Show" at bounding box center [704, 197] width 29 height 12
click at [282, 436] on span "HOJ_VIP/Churn1_Engaged" at bounding box center [294, 434] width 217 height 15
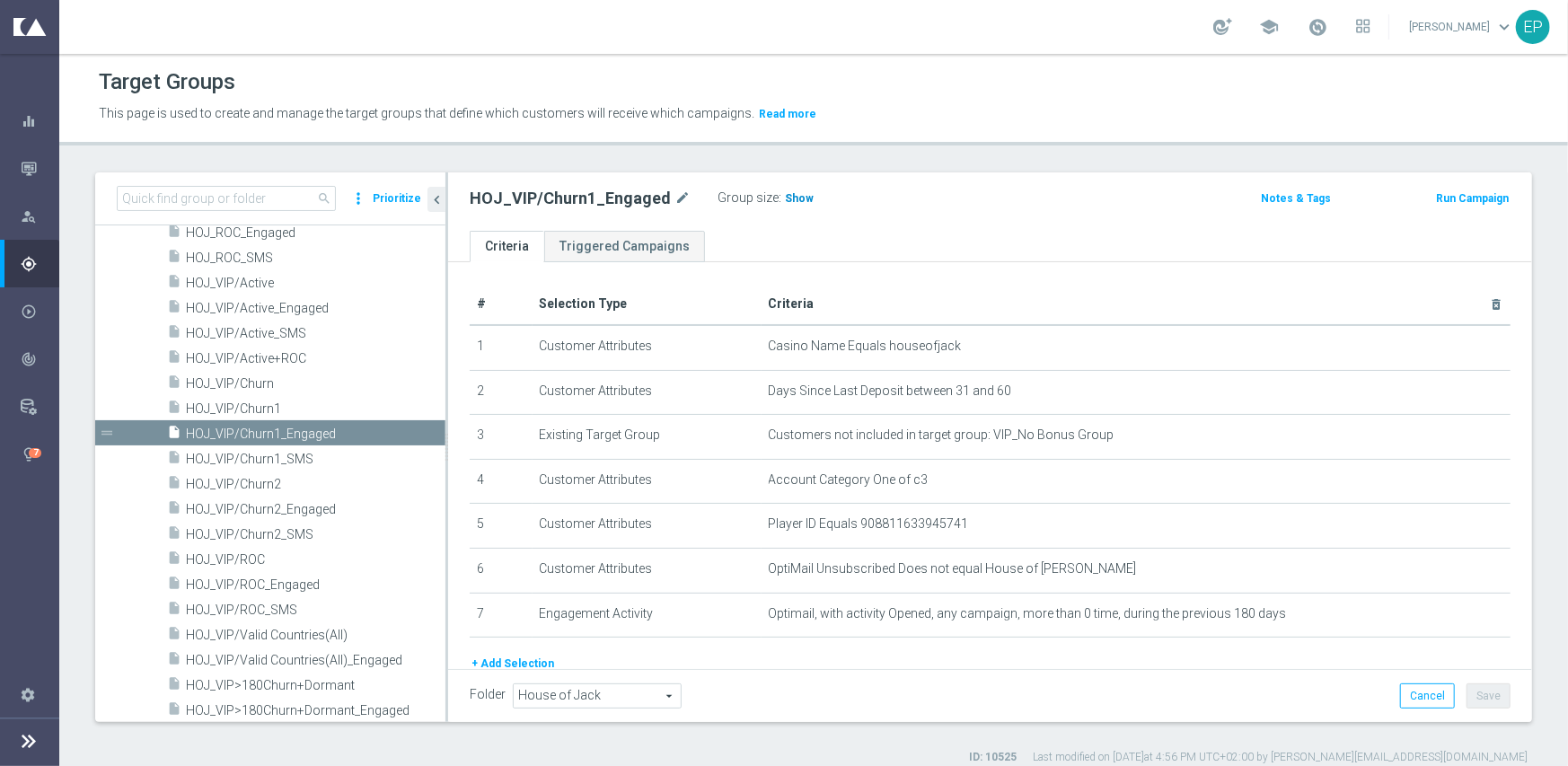
click at [785, 197] on span "Show" at bounding box center [800, 197] width 29 height 12
click at [243, 405] on span "HOJ_VIP/Churn1" at bounding box center [294, 409] width 217 height 15
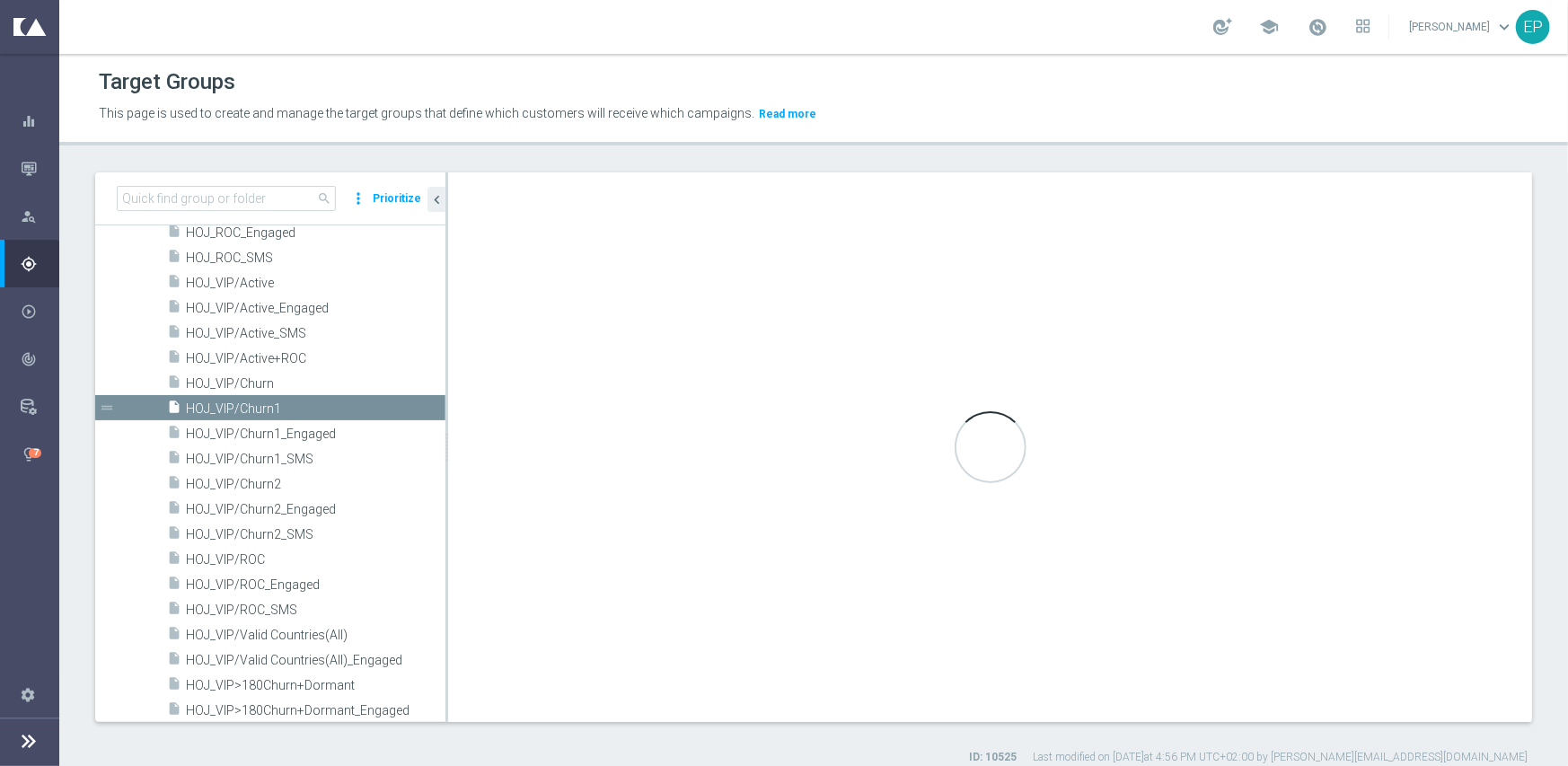
type textarea "(1 and 2 and 3 and 4) or 5"
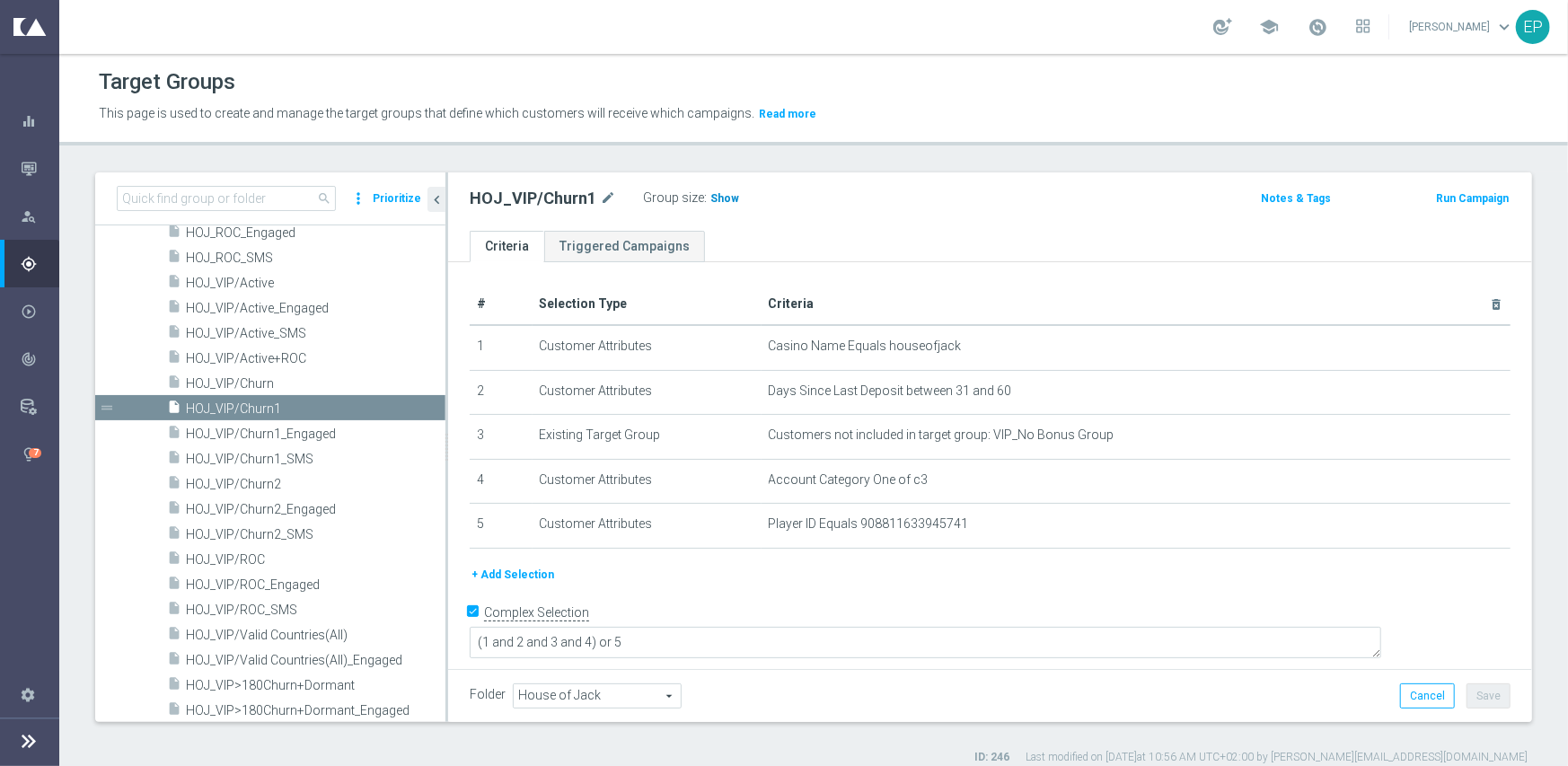
click at [716, 198] on span "Show" at bounding box center [724, 197] width 29 height 12
click at [284, 489] on span "HOJ_VIP/Churn2" at bounding box center [294, 485] width 217 height 15
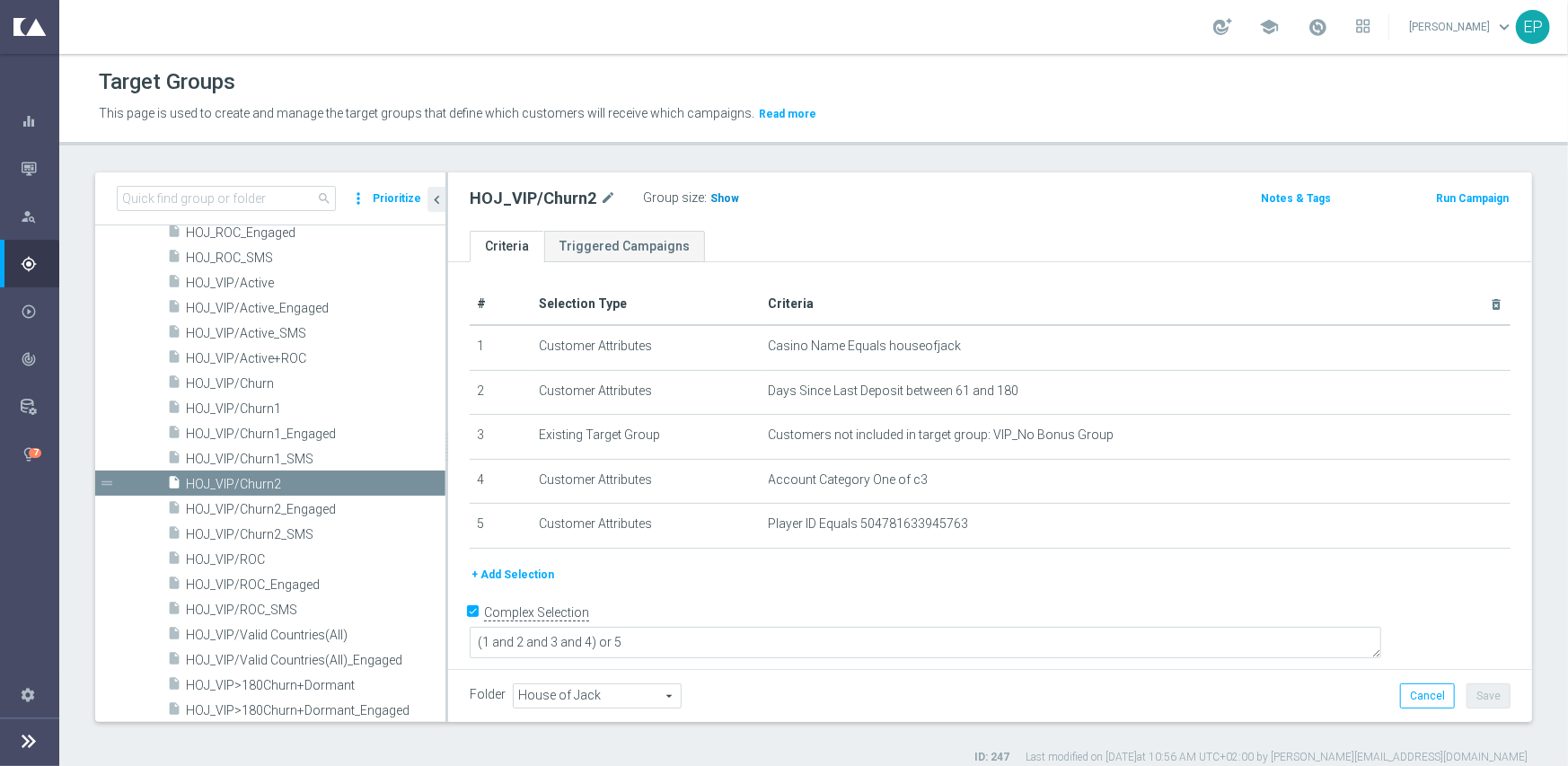
click at [724, 201] on span "Show" at bounding box center [724, 197] width 29 height 12
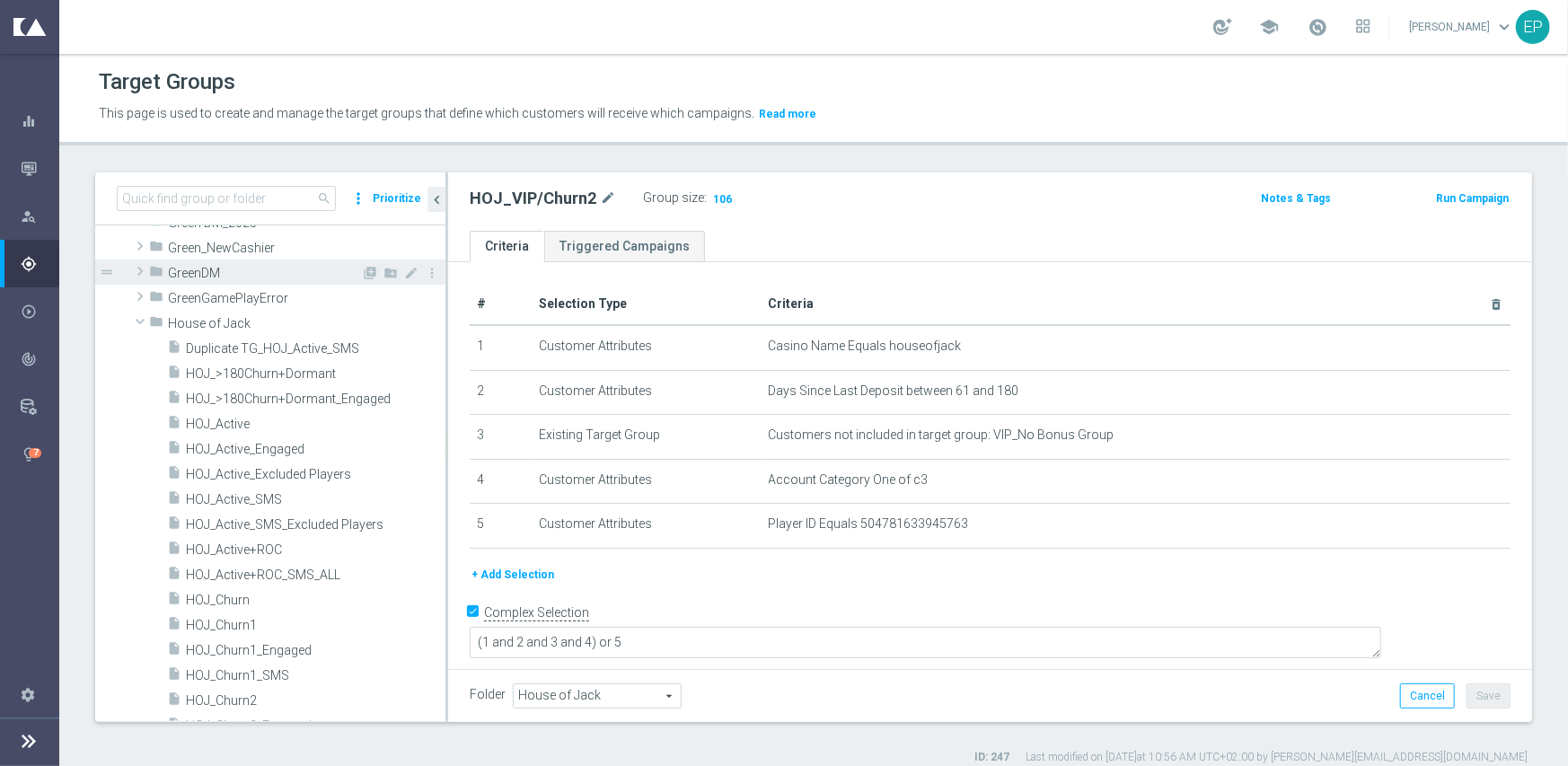
scroll to position [404, 0]
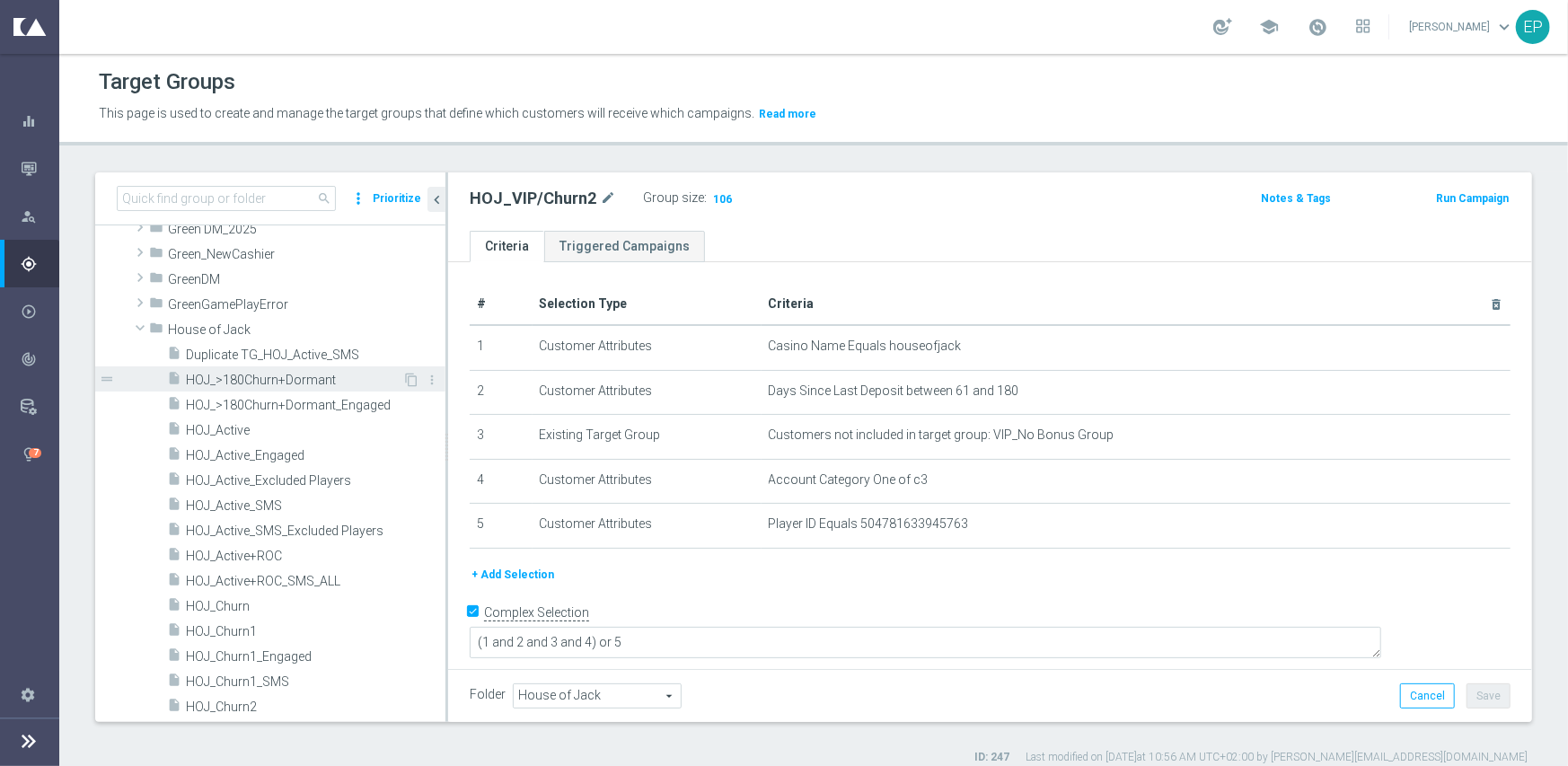
drag, startPoint x: 135, startPoint y: 327, endPoint x: 184, endPoint y: 376, distance: 69.3
click at [135, 327] on span at bounding box center [140, 327] width 22 height 18
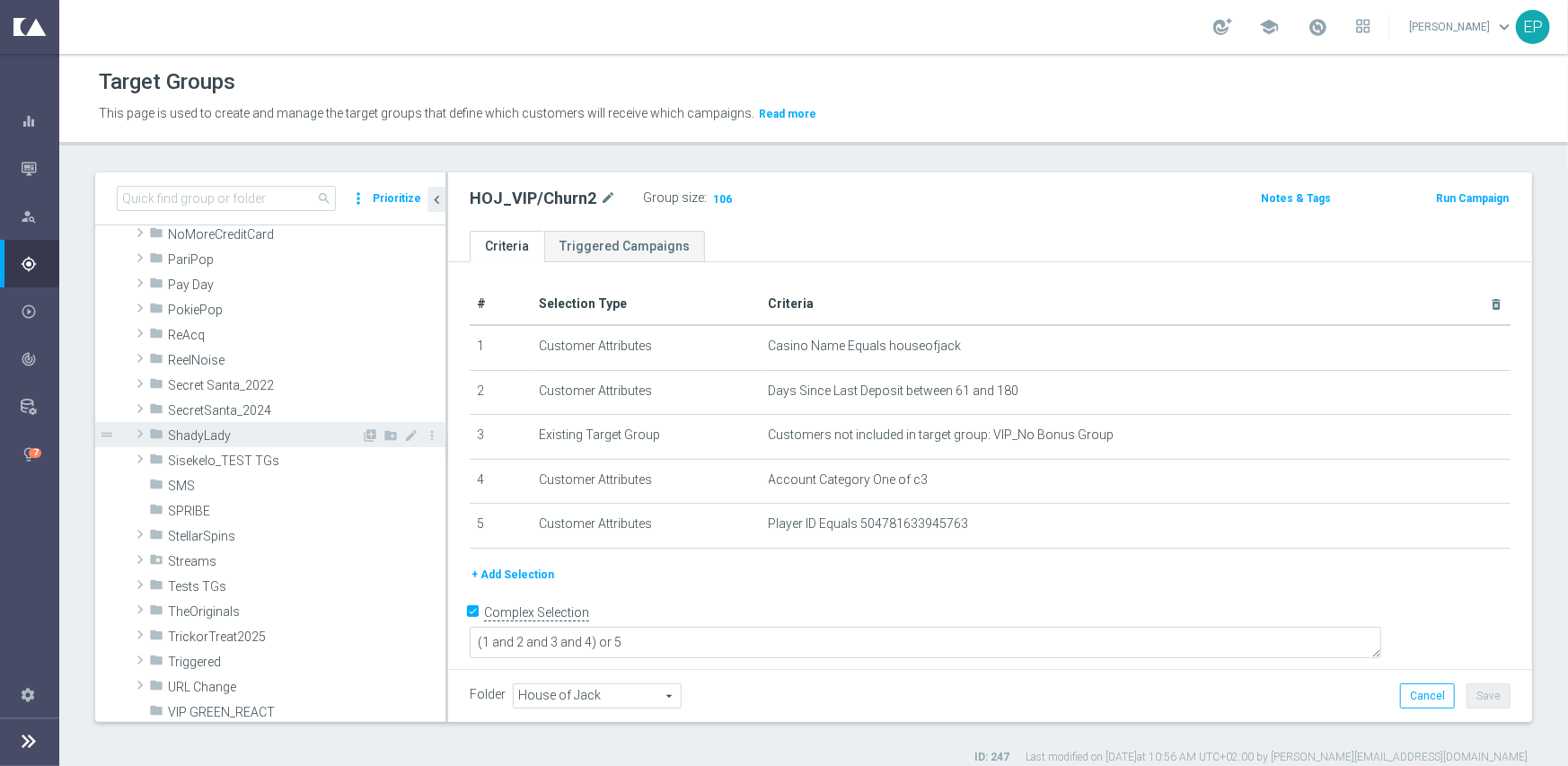
scroll to position [1025, 0]
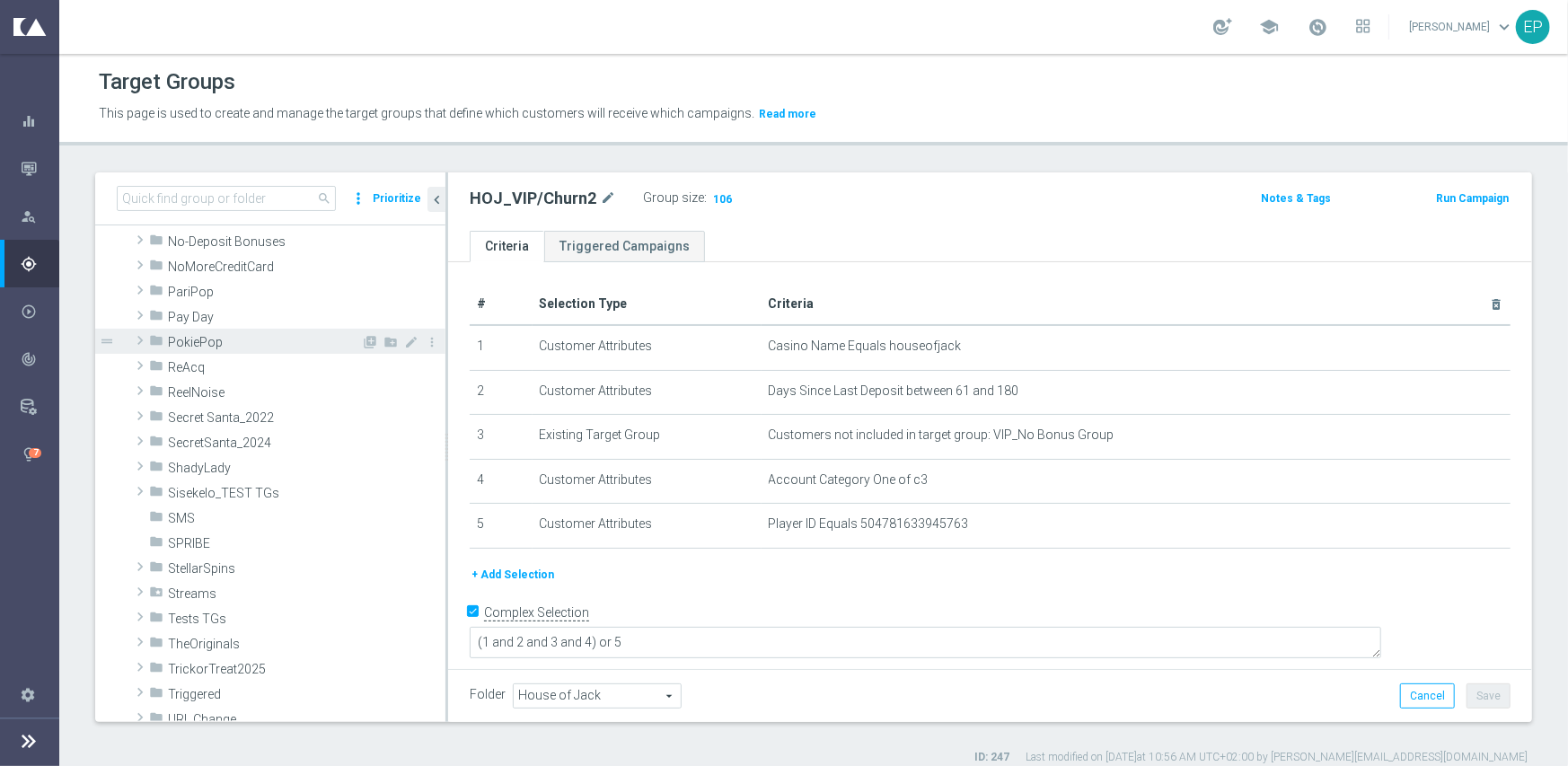
click at [136, 337] on span at bounding box center [139, 340] width 18 height 22
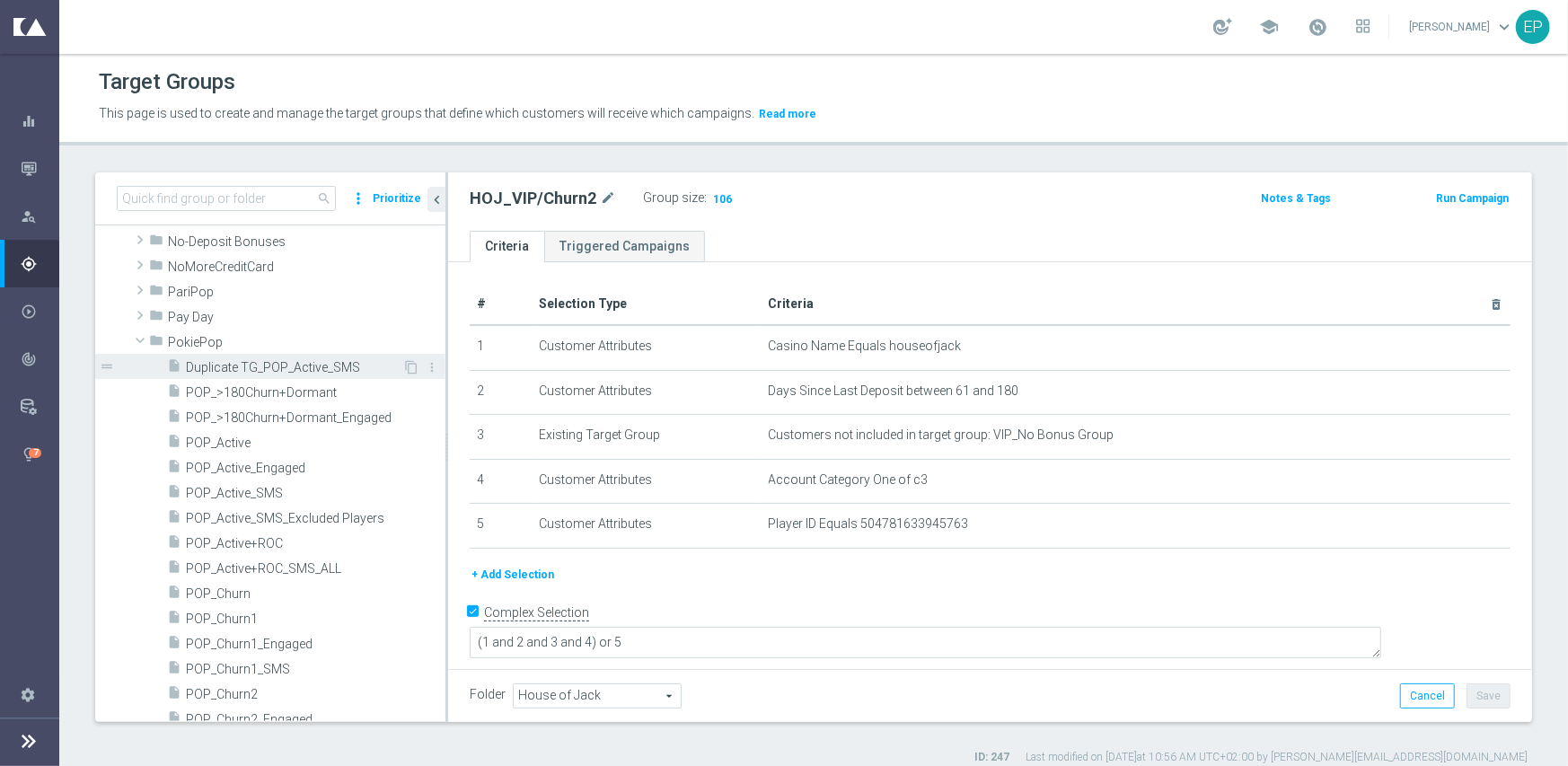
scroll to position [1114, 0]
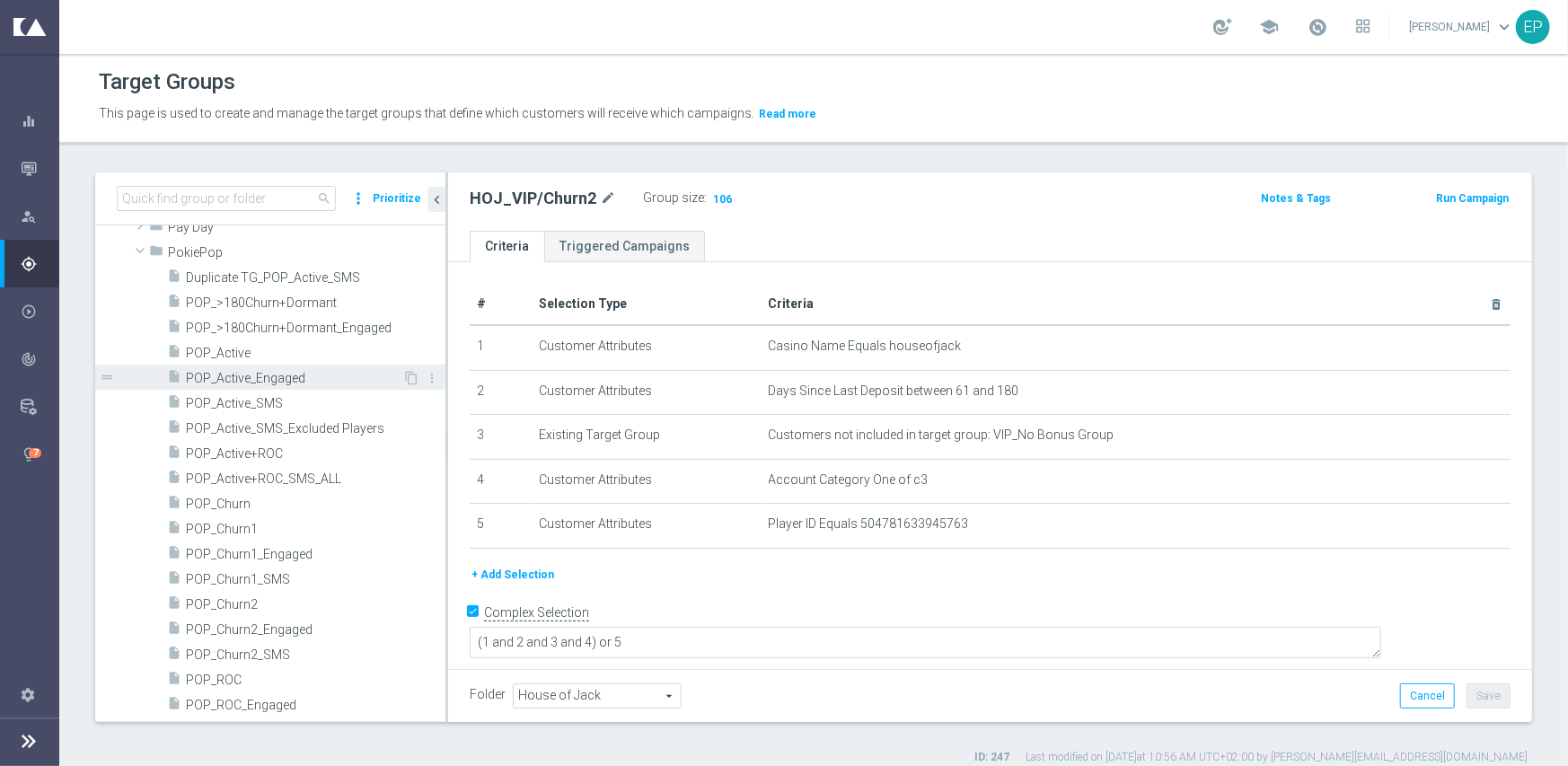
click at [252, 372] on span "POP_Active_Engaged" at bounding box center [294, 379] width 217 height 15
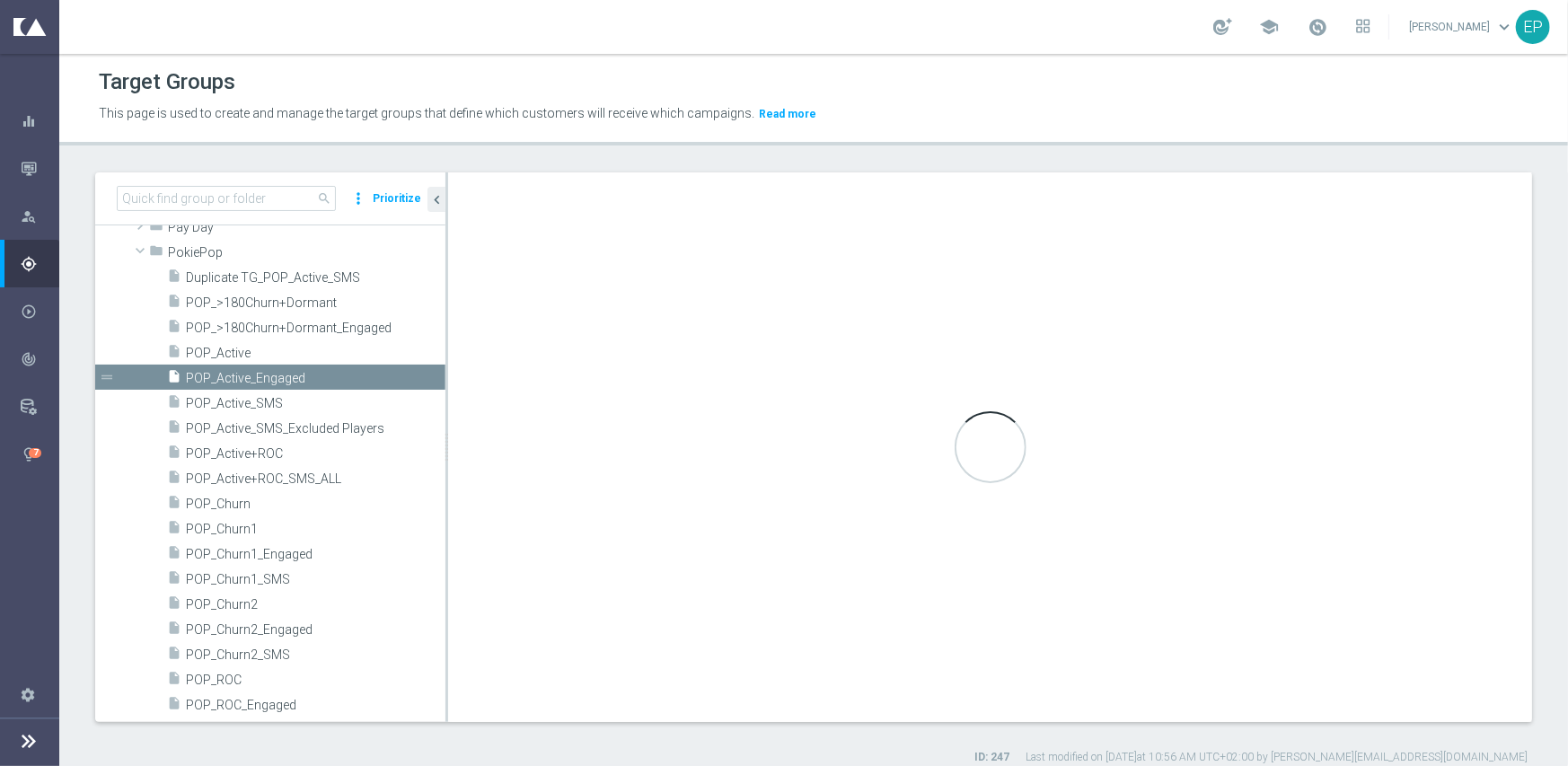
type input "PokiePop"
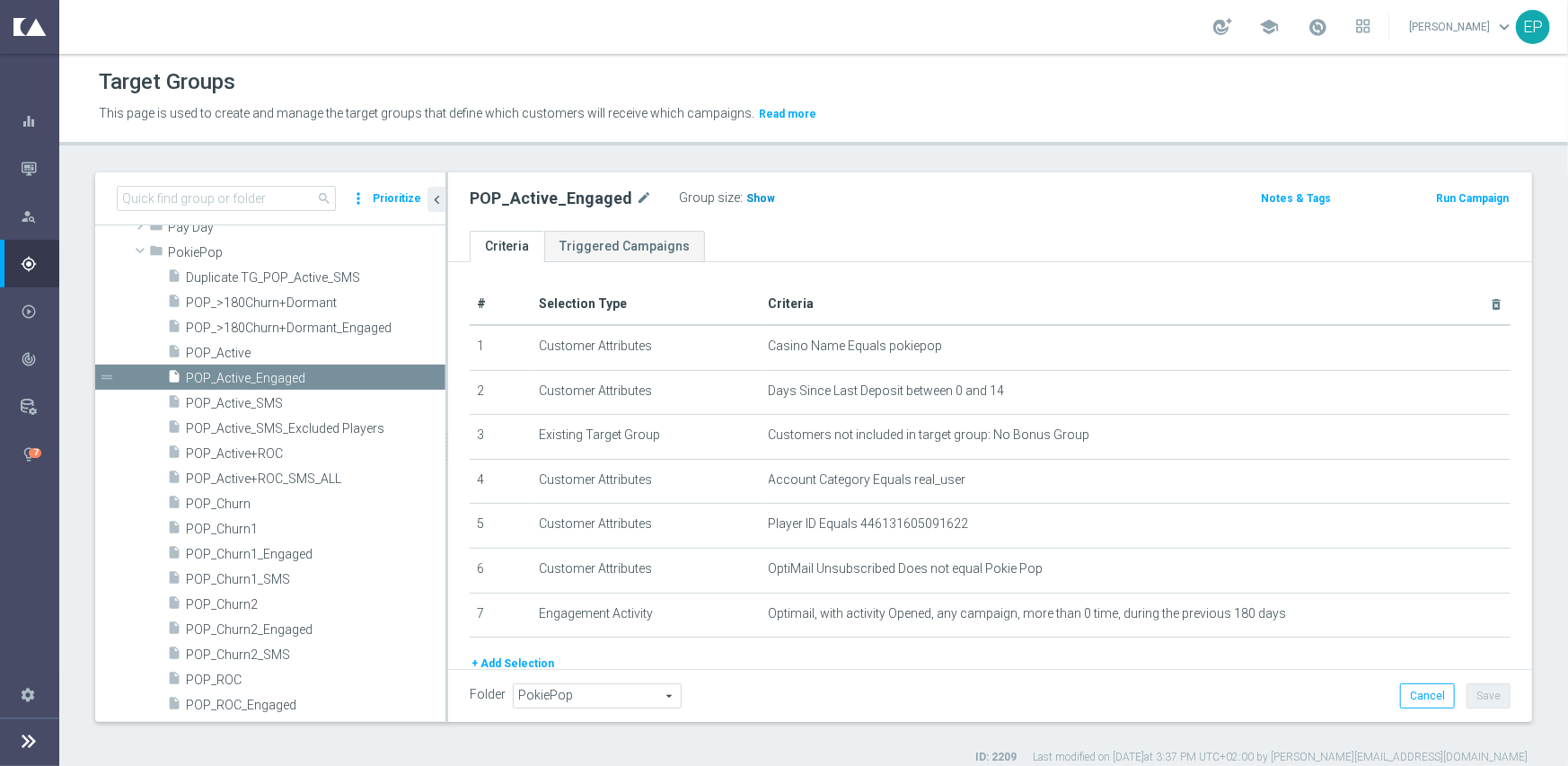
click at [751, 197] on span "Show" at bounding box center [761, 197] width 29 height 12
click at [270, 702] on span "POP_ROC_Engaged" at bounding box center [294, 705] width 217 height 15
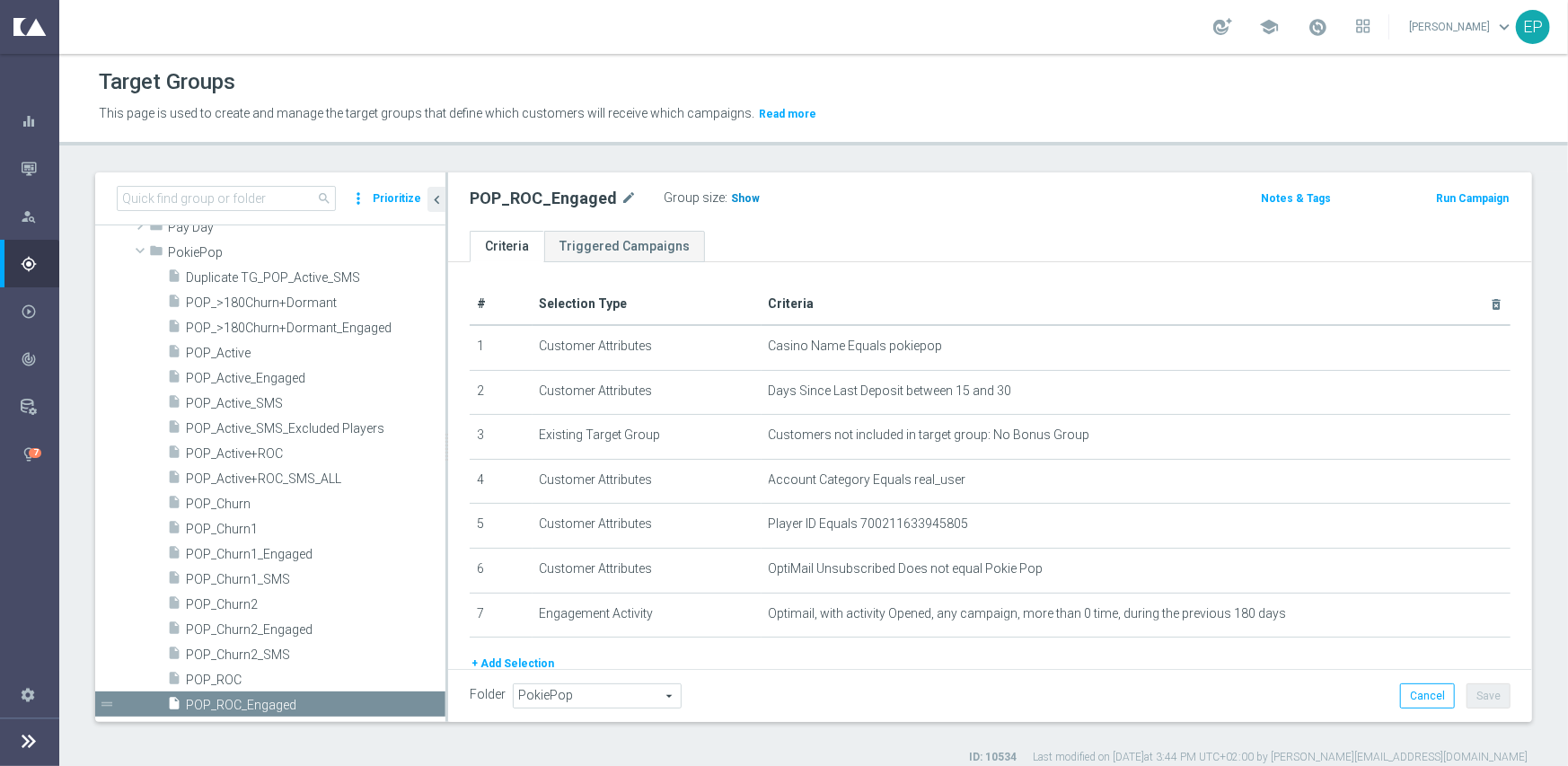
click at [731, 200] on span "Show" at bounding box center [745, 197] width 29 height 12
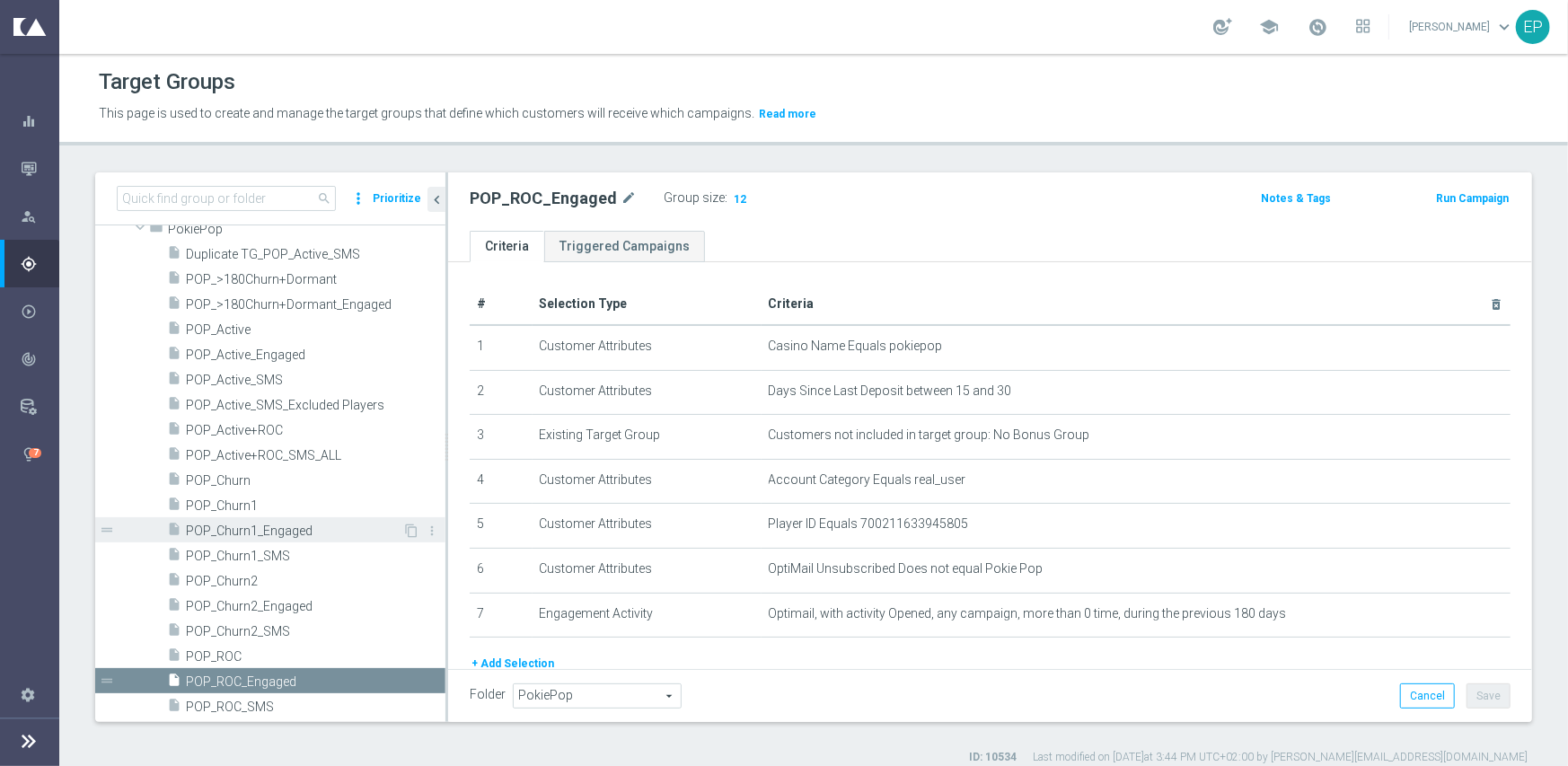
scroll to position [1204, 0]
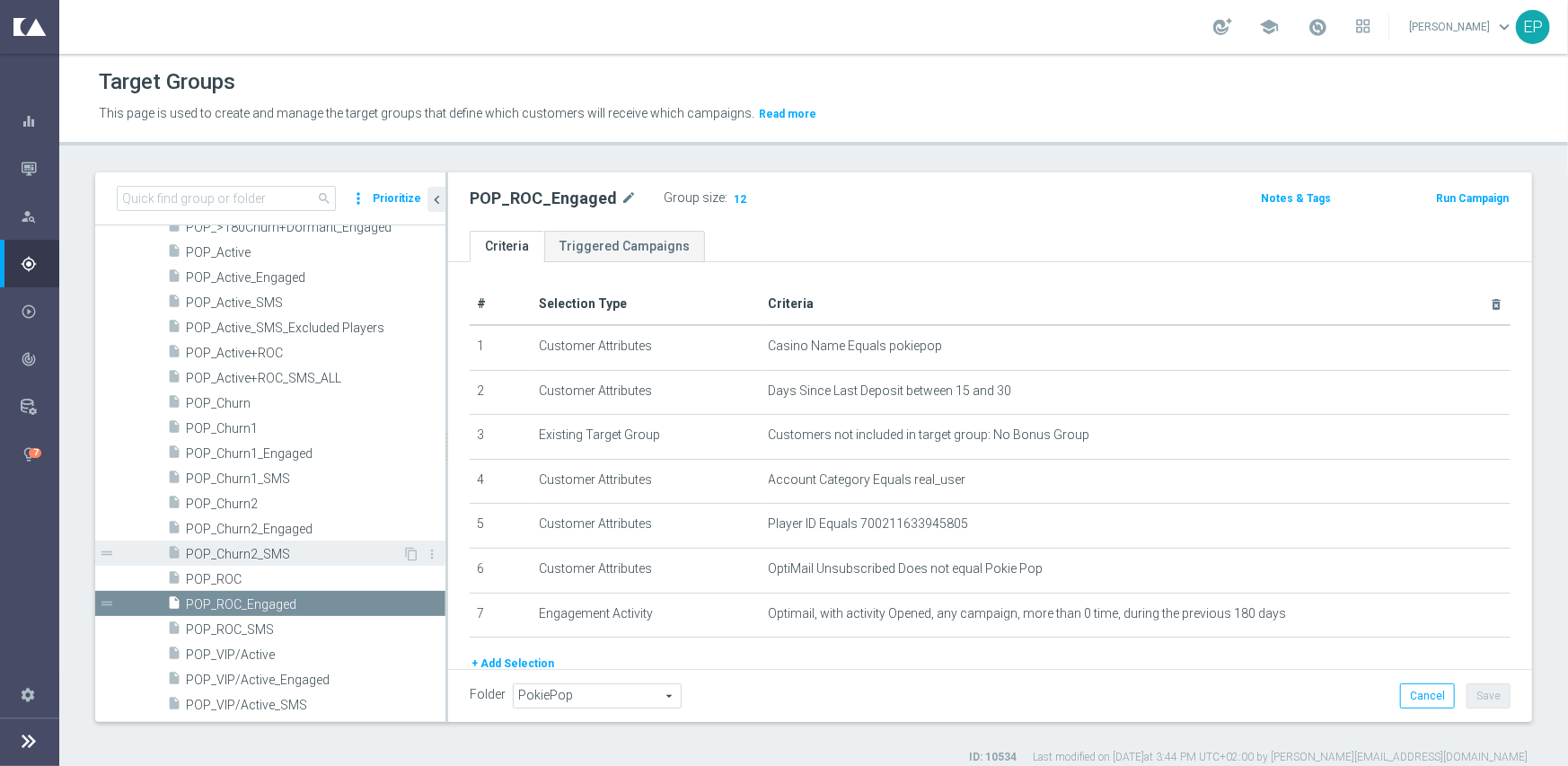
drag, startPoint x: 218, startPoint y: 578, endPoint x: 248, endPoint y: 563, distance: 33.5
click at [218, 578] on span "POP_ROC" at bounding box center [316, 580] width 260 height 15
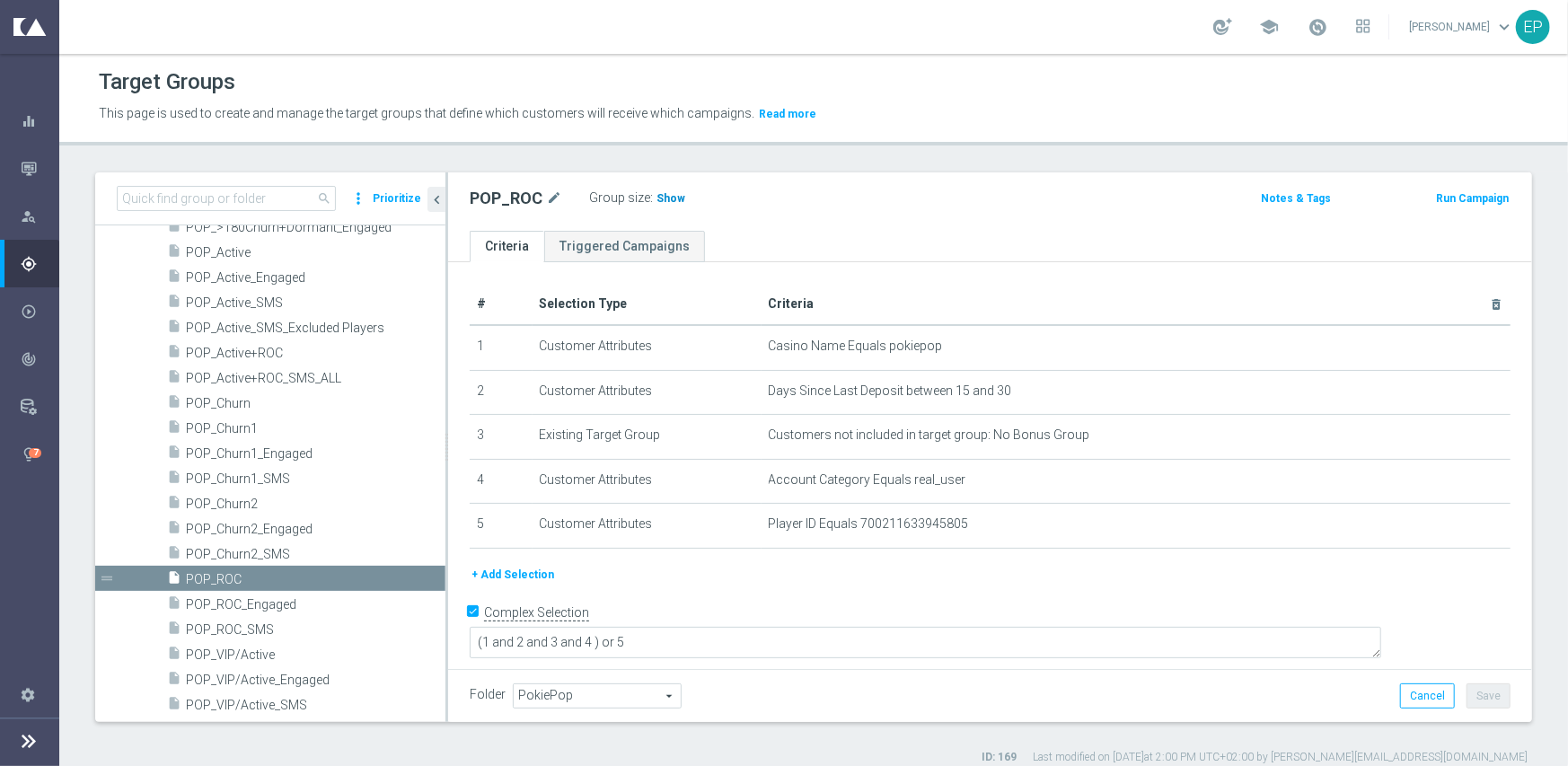
click at [664, 200] on span "Show" at bounding box center [671, 197] width 29 height 12
drag, startPoint x: 237, startPoint y: 426, endPoint x: 259, endPoint y: 424, distance: 22.1
click at [237, 426] on span "POP_Churn1" at bounding box center [294, 428] width 217 height 15
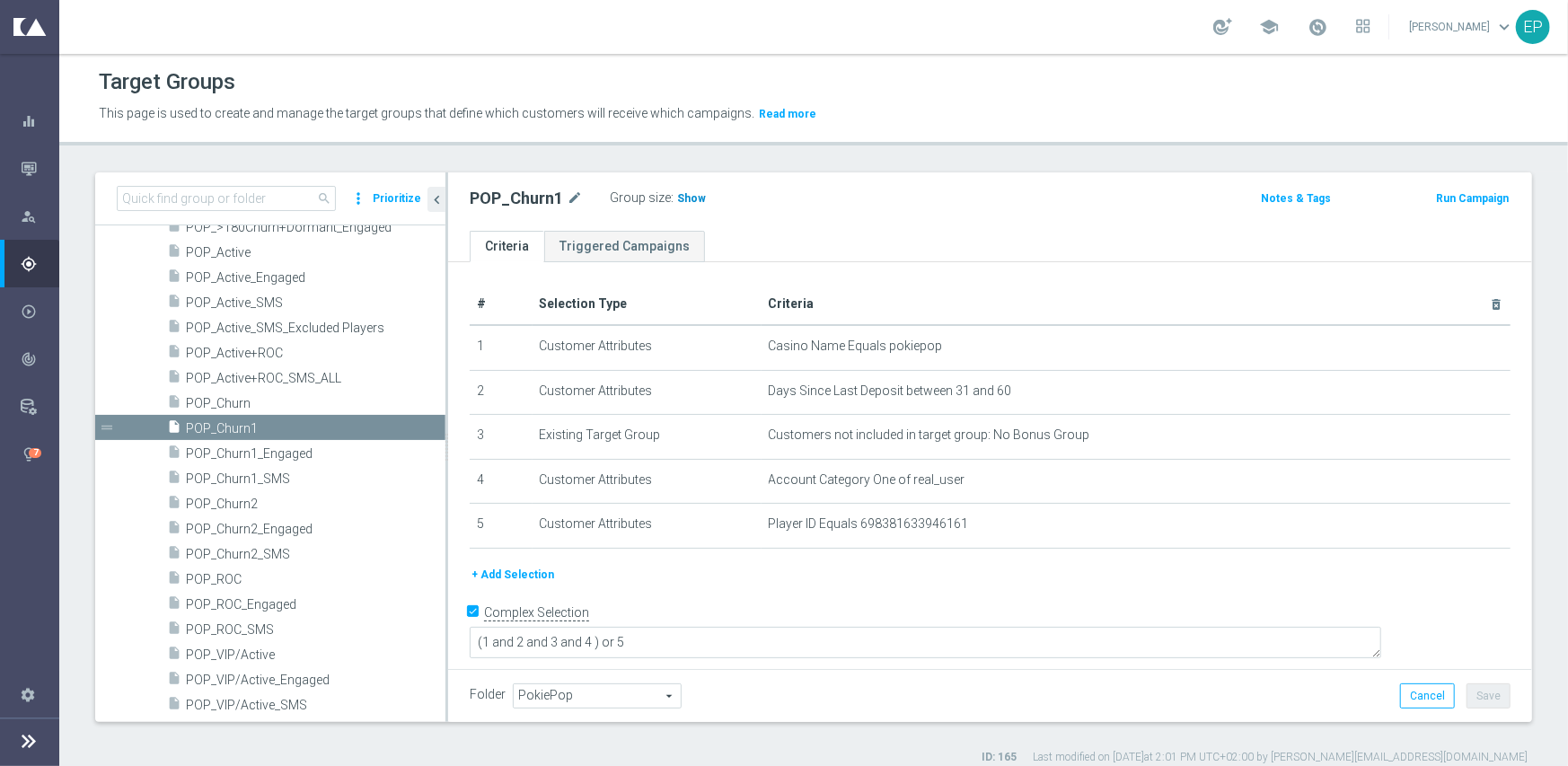
click at [690, 199] on span "Show" at bounding box center [692, 197] width 29 height 12
click at [240, 501] on span "POP_Churn2" at bounding box center [294, 504] width 217 height 15
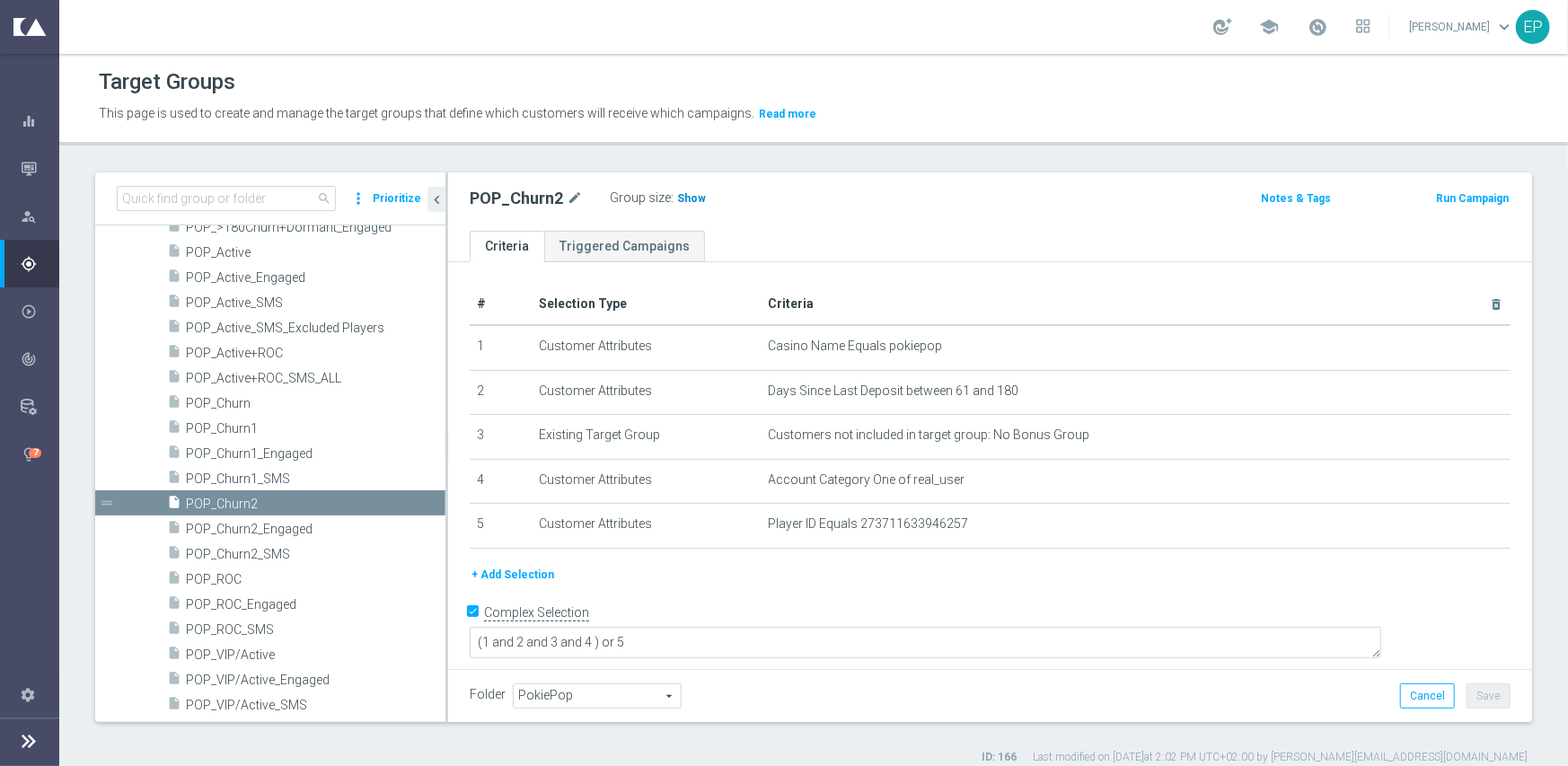
click at [683, 197] on span "Show" at bounding box center [692, 197] width 29 height 12
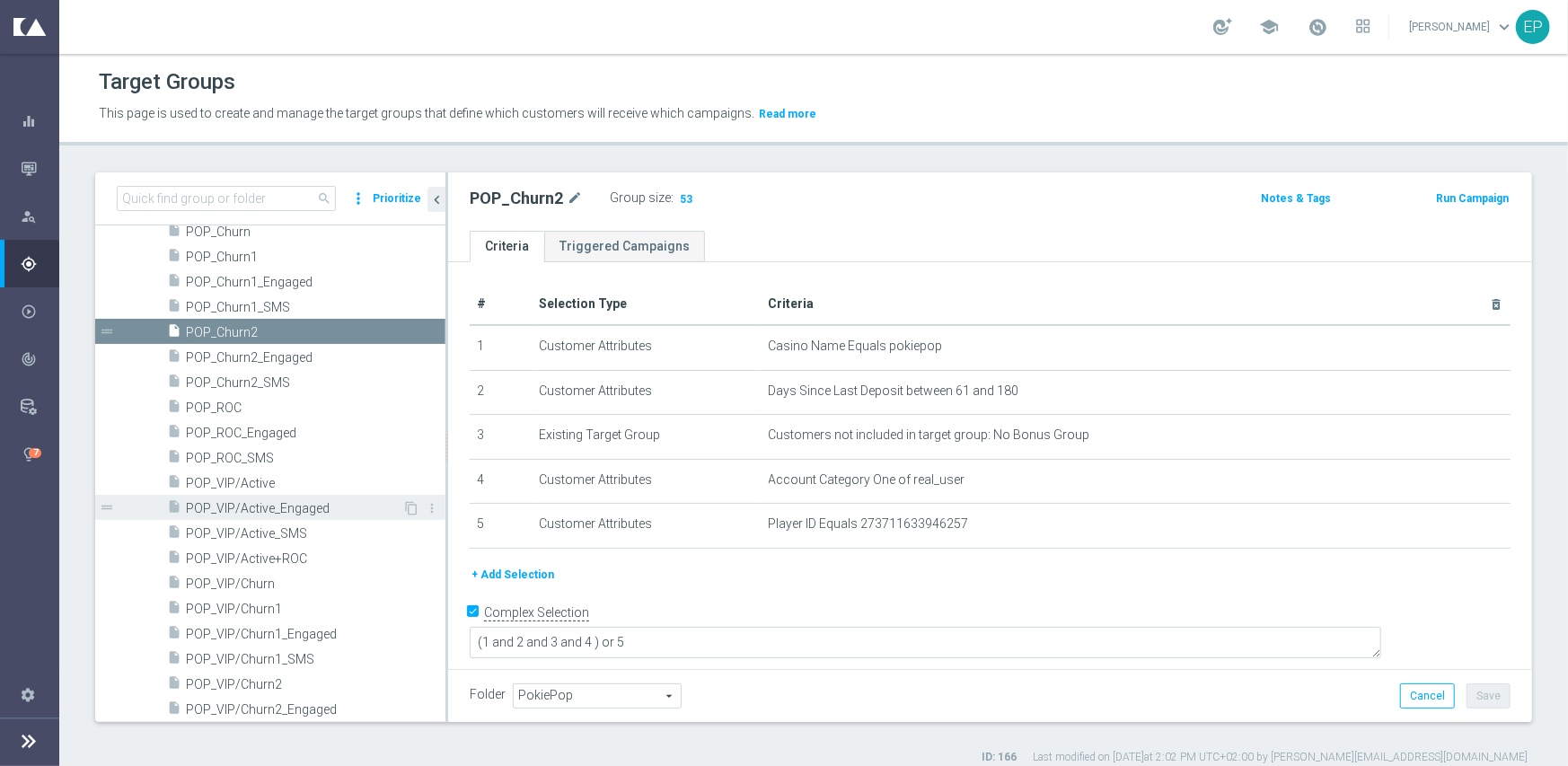
scroll to position [1383, 0]
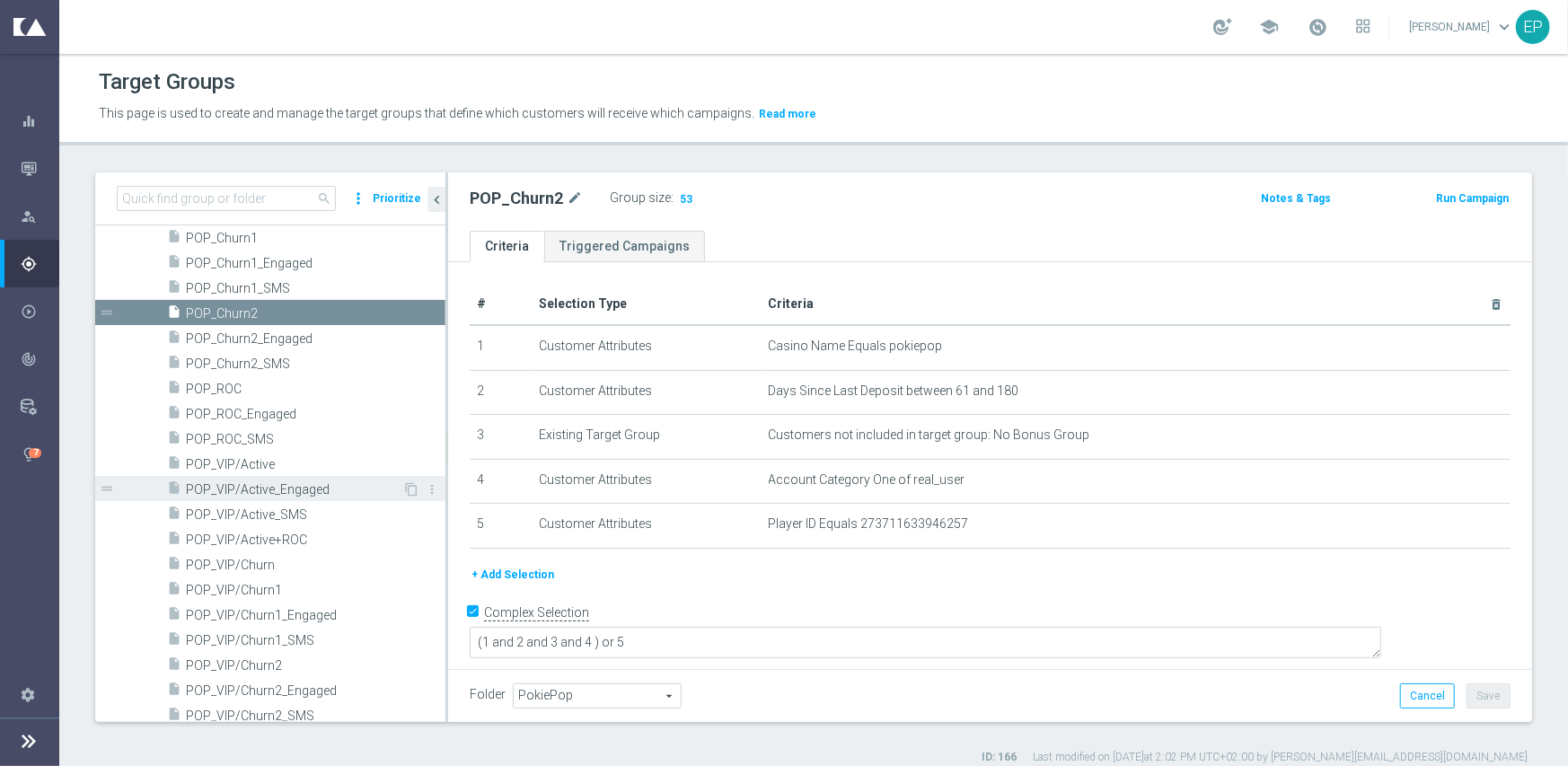
click at [302, 490] on span "POP_VIP/Active_Engaged" at bounding box center [294, 489] width 217 height 15
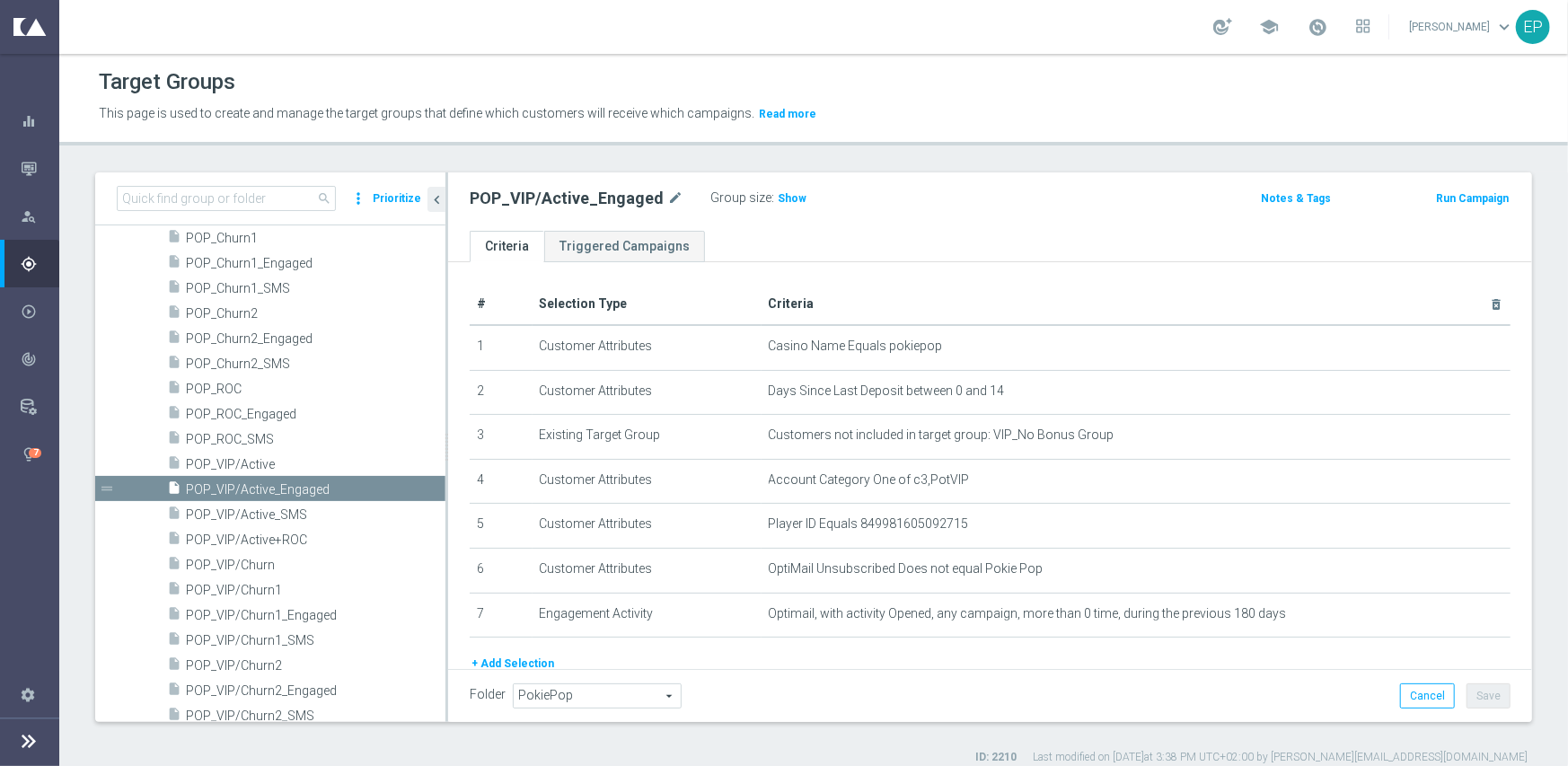
drag, startPoint x: 777, startPoint y: 203, endPoint x: 770, endPoint y: 225, distance: 23.1
click at [778, 202] on span "Show" at bounding box center [792, 197] width 29 height 12
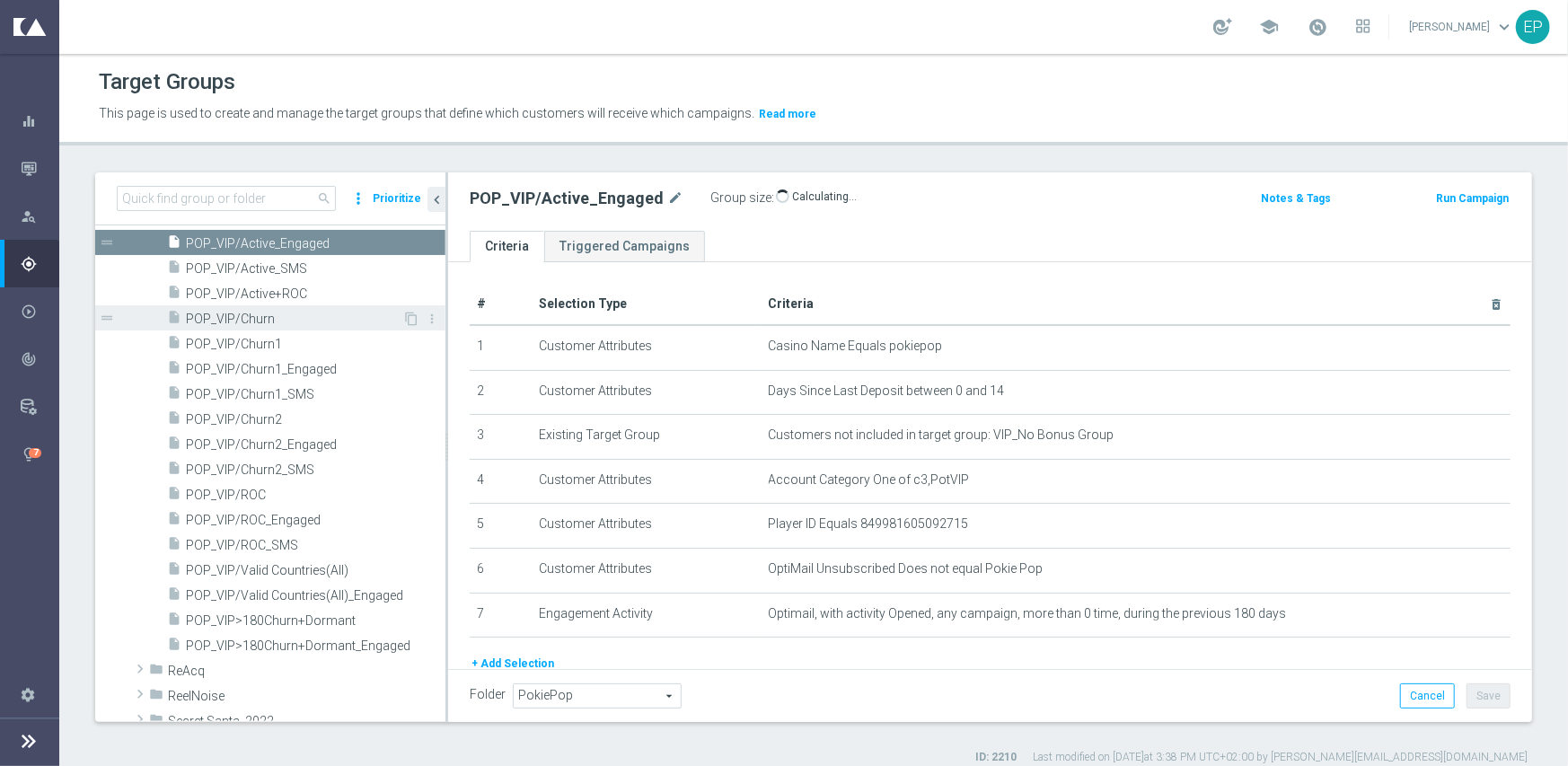
scroll to position [1653, 0]
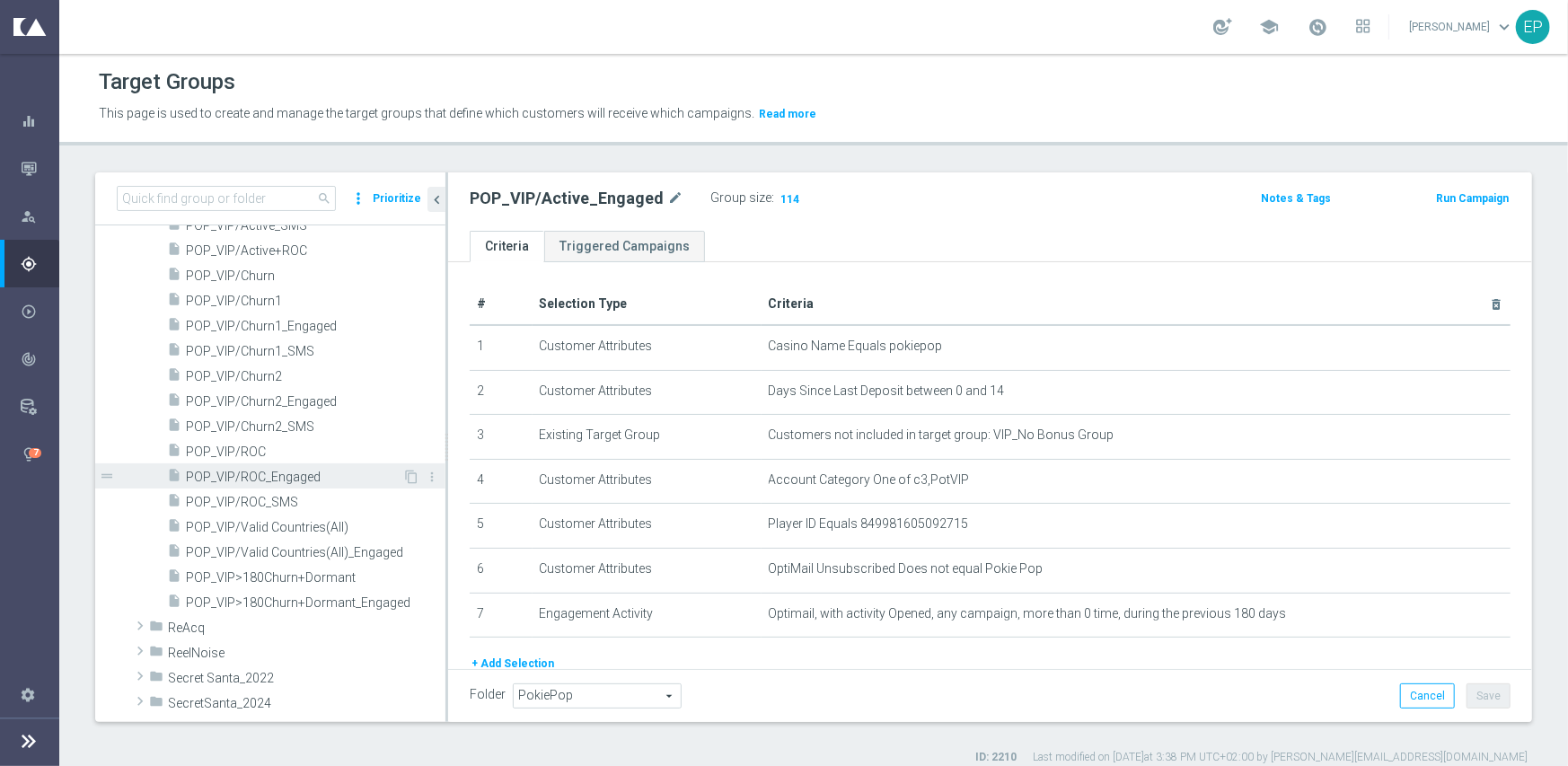
click at [283, 469] on span "POP_VIP/ROC_Engaged" at bounding box center [294, 477] width 217 height 15
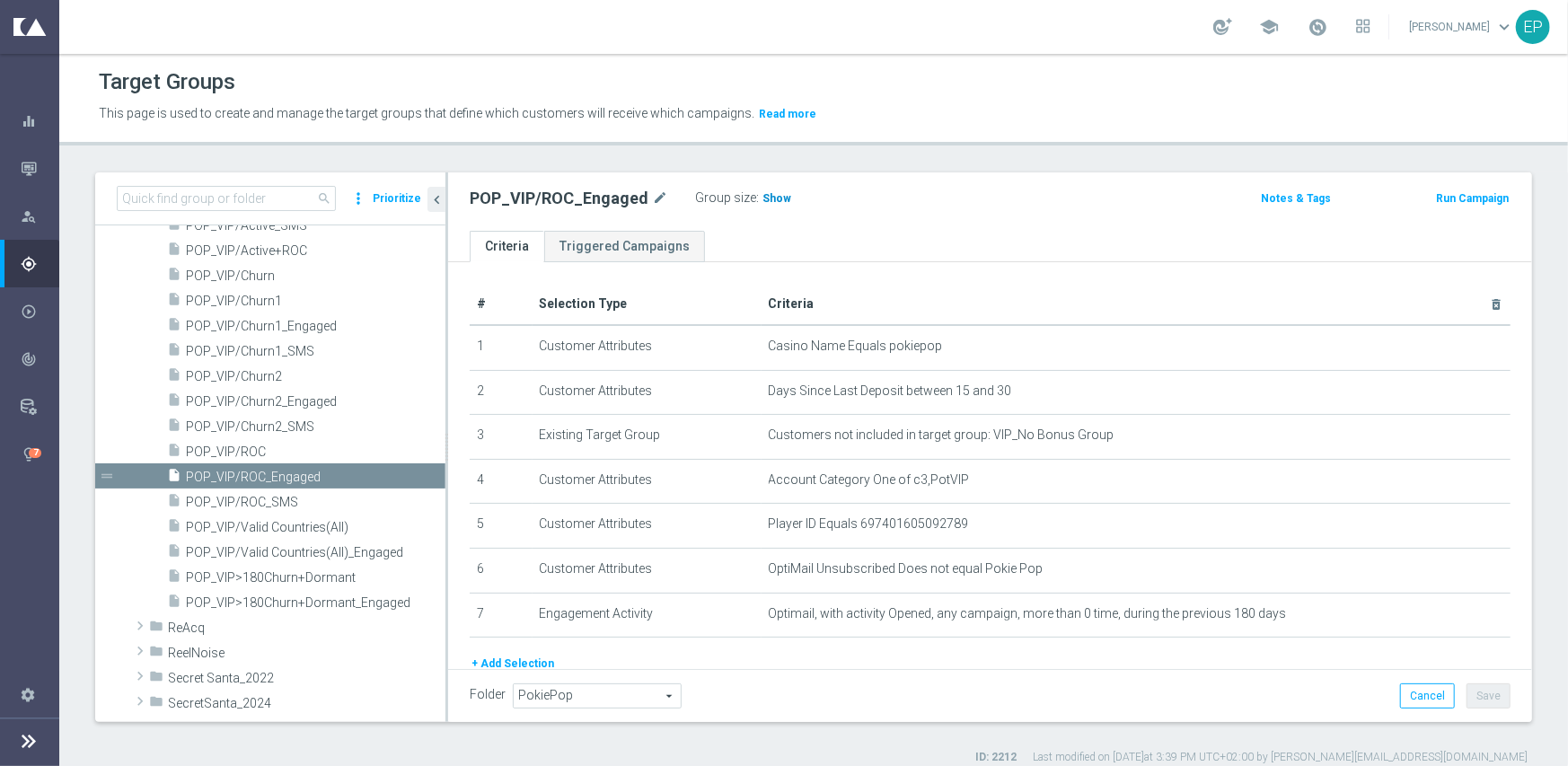
click at [774, 197] on span "Show" at bounding box center [777, 197] width 29 height 12
click at [234, 450] on span "POP_VIP/ROC" at bounding box center [294, 452] width 217 height 15
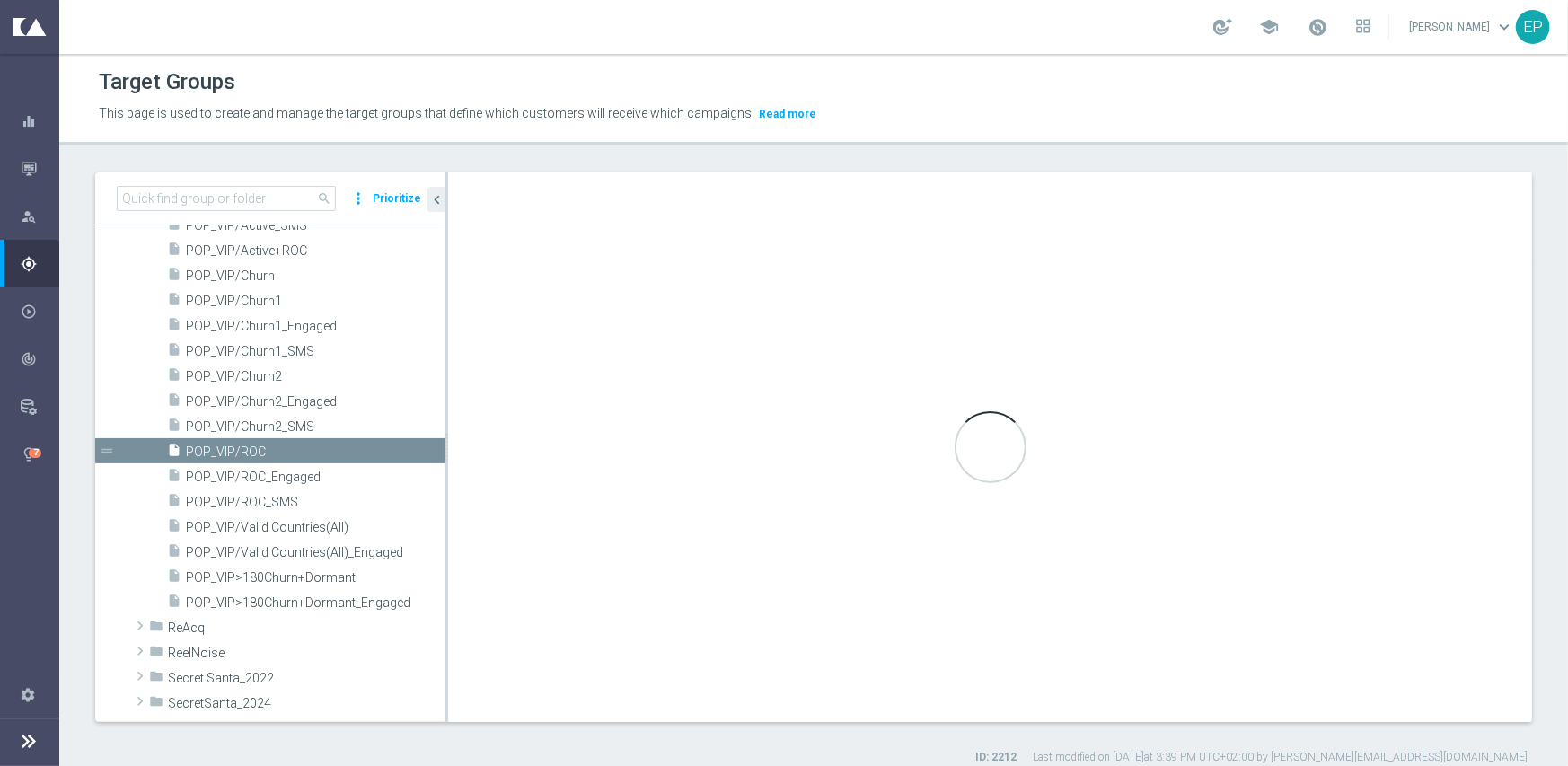
type textarea "(1 and 2 and 3 and 4) or 5"
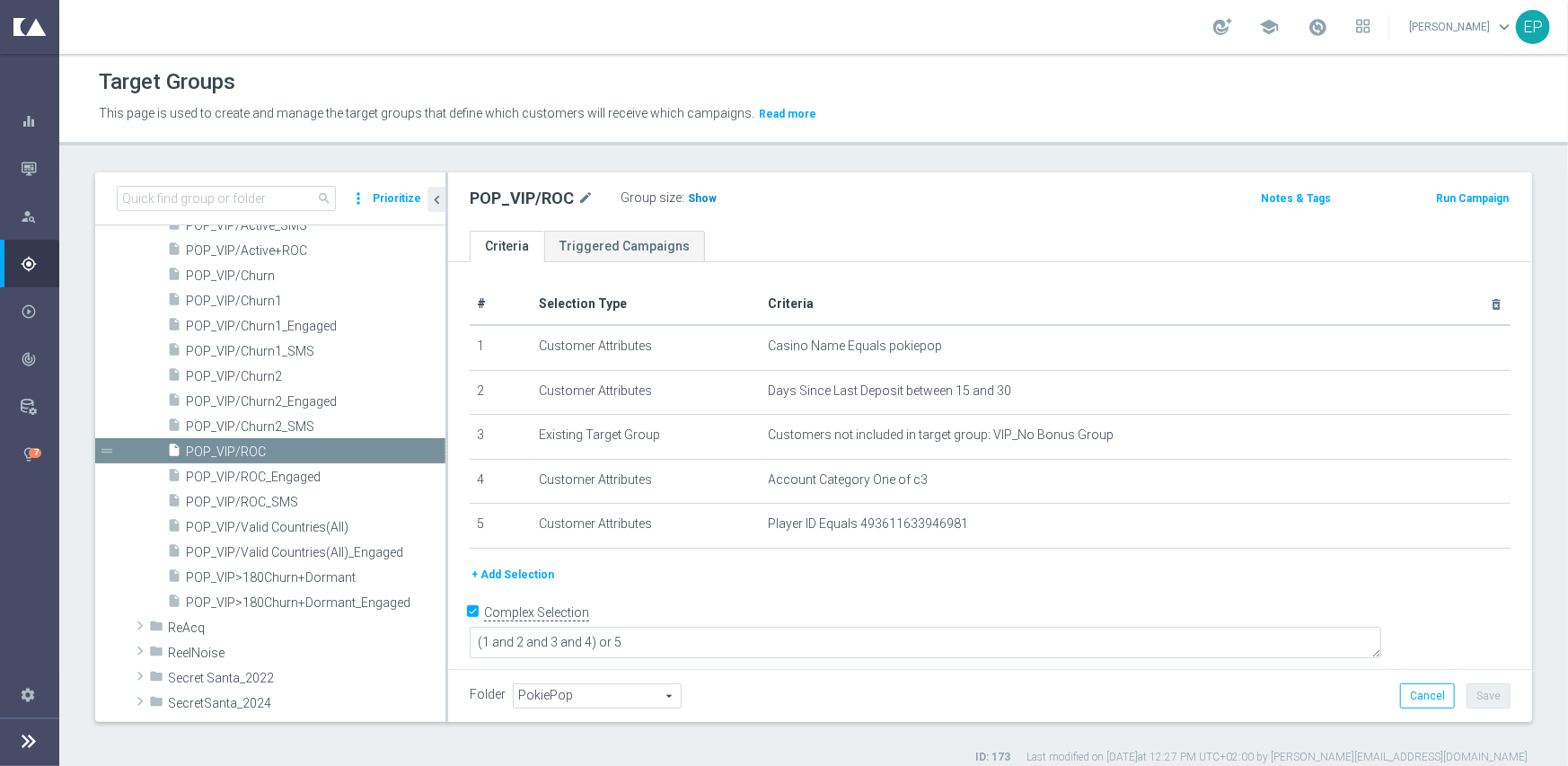
click at [699, 198] on span "Show" at bounding box center [702, 197] width 29 height 12
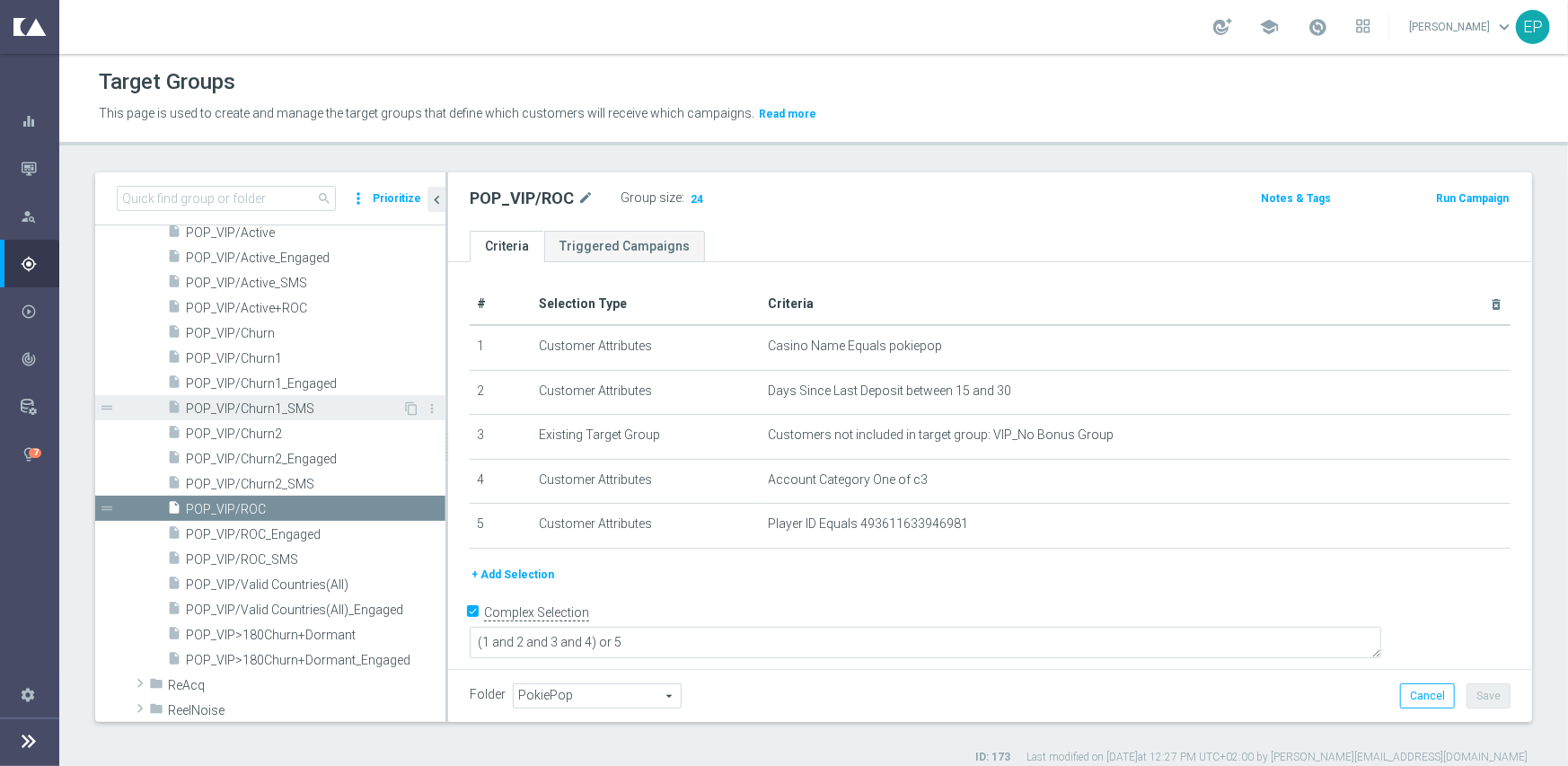
scroll to position [1563, 0]
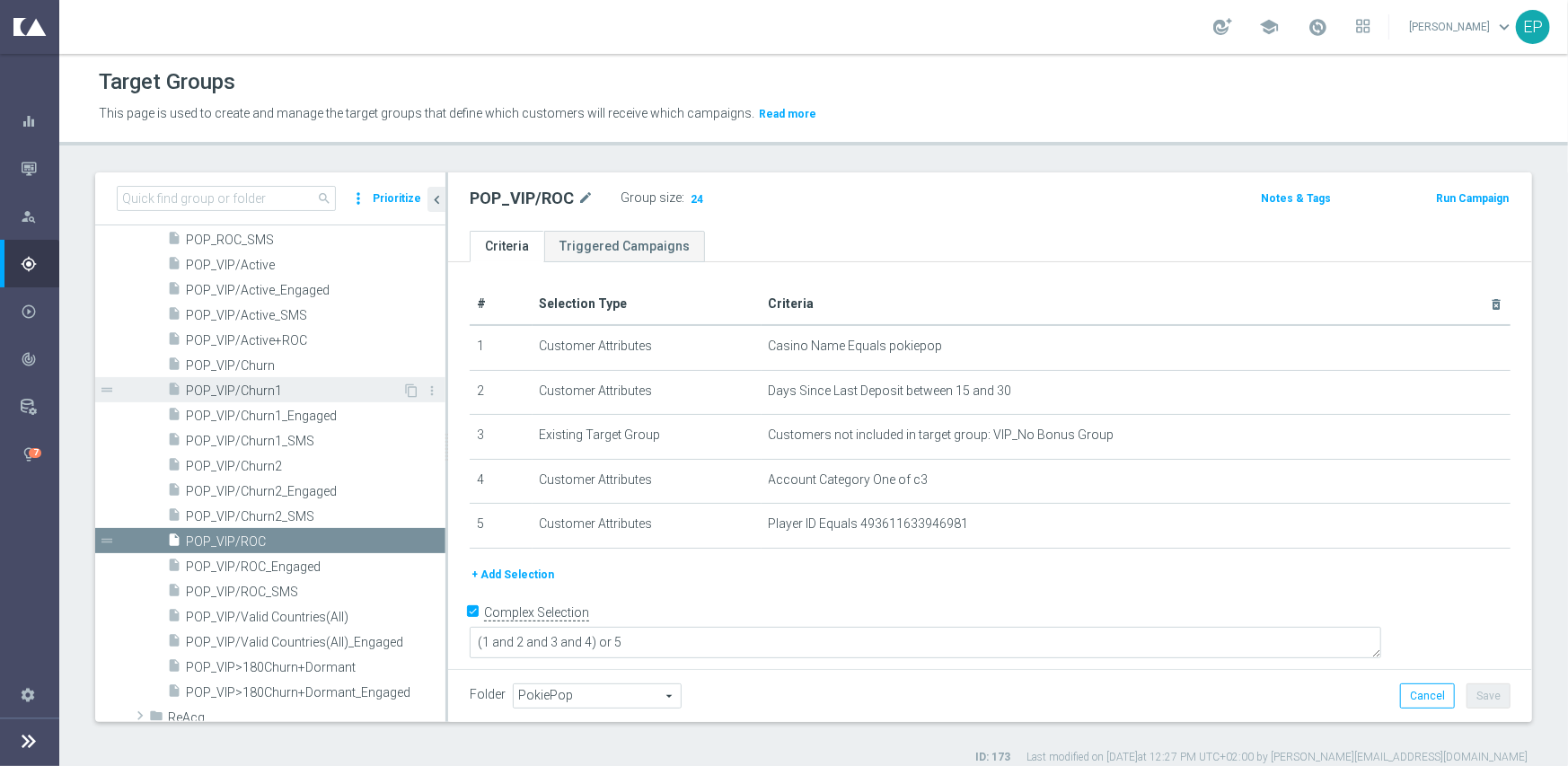
click at [255, 396] on span "POP_VIP/Churn1" at bounding box center [294, 391] width 217 height 15
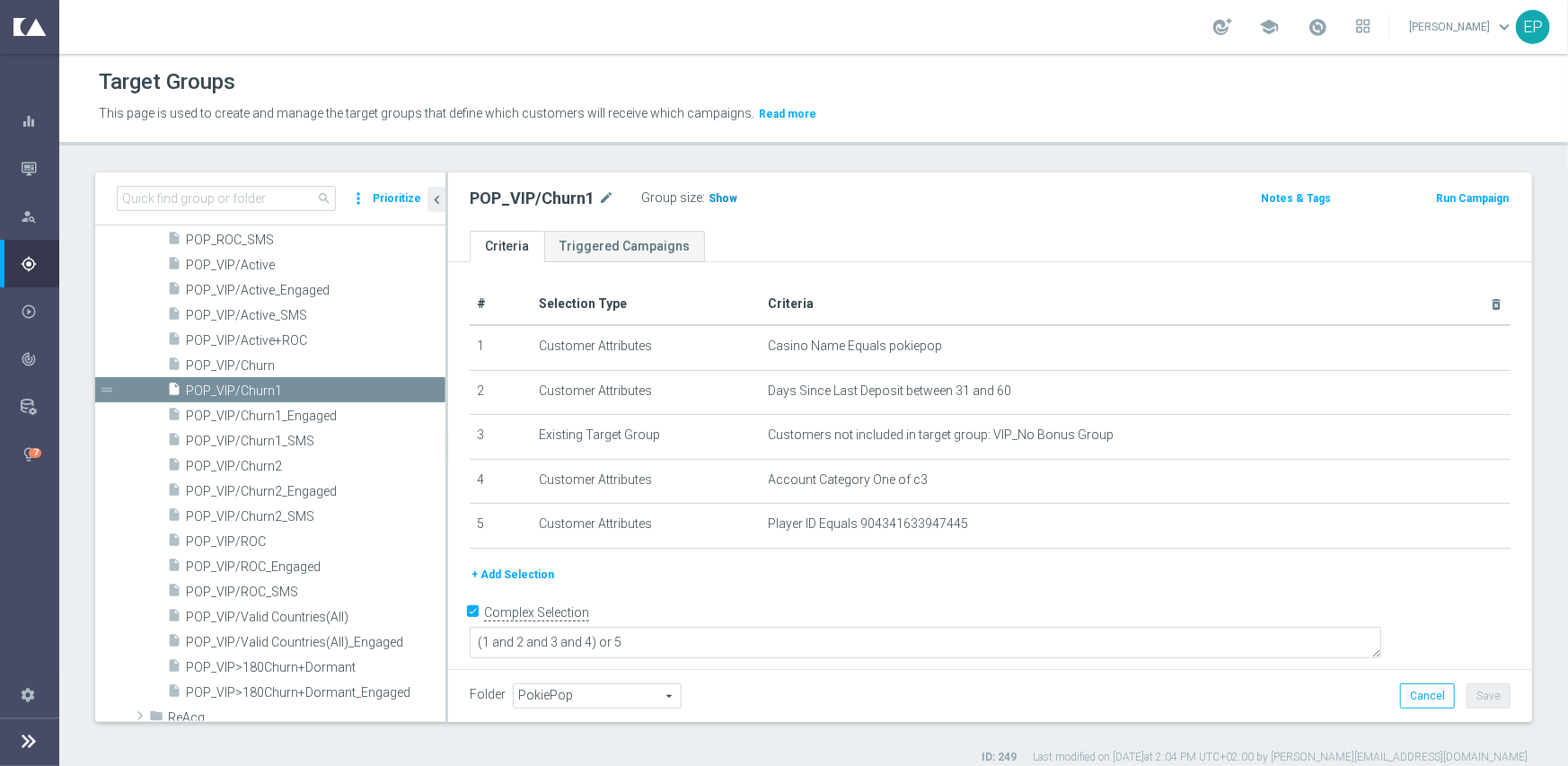
click at [719, 197] on span "Show" at bounding box center [723, 197] width 29 height 12
click at [249, 461] on span "POP_VIP/Churn2" at bounding box center [294, 466] width 217 height 15
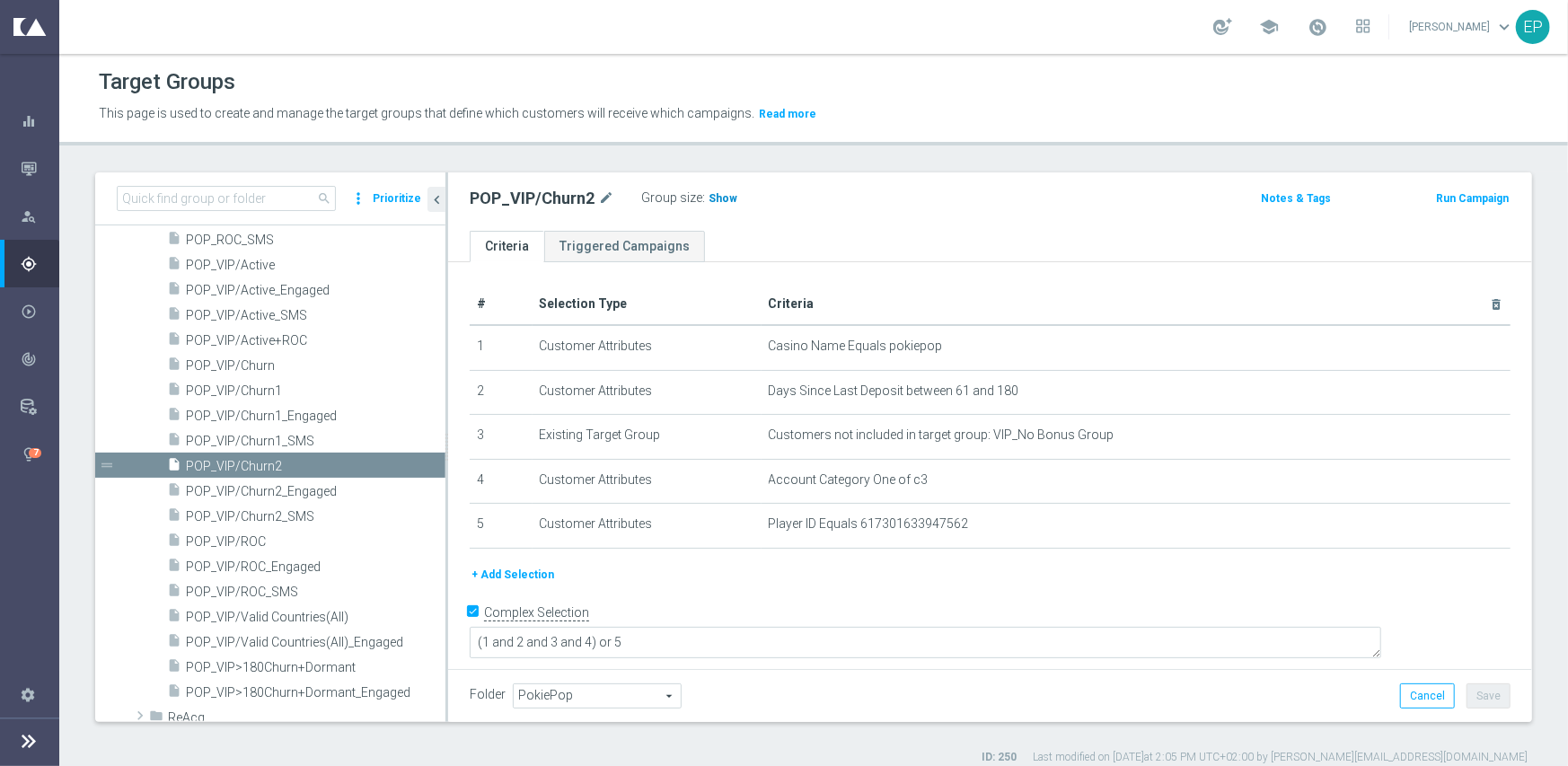
click at [712, 193] on span "Show" at bounding box center [723, 197] width 29 height 12
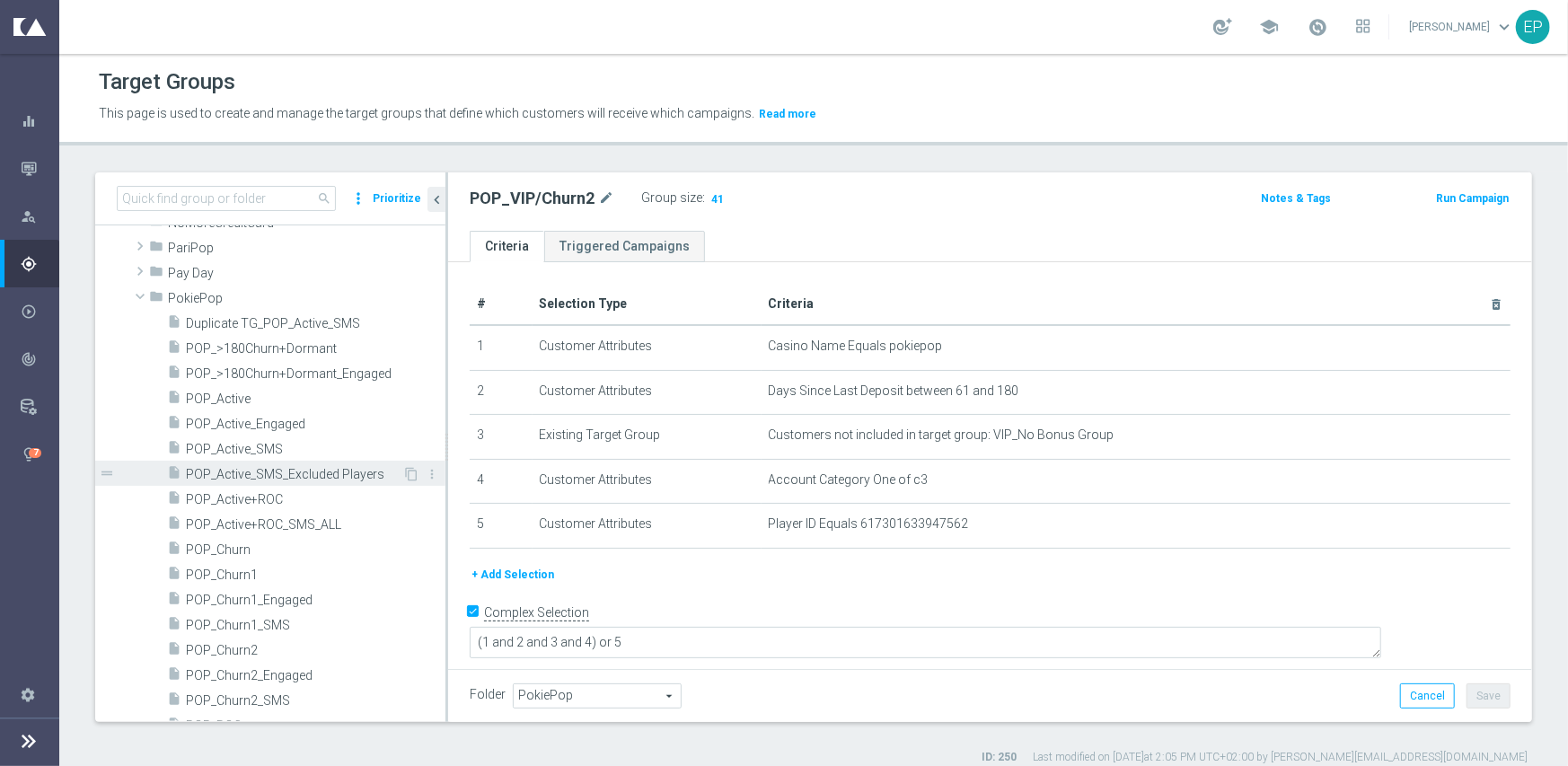
scroll to position [1025, 0]
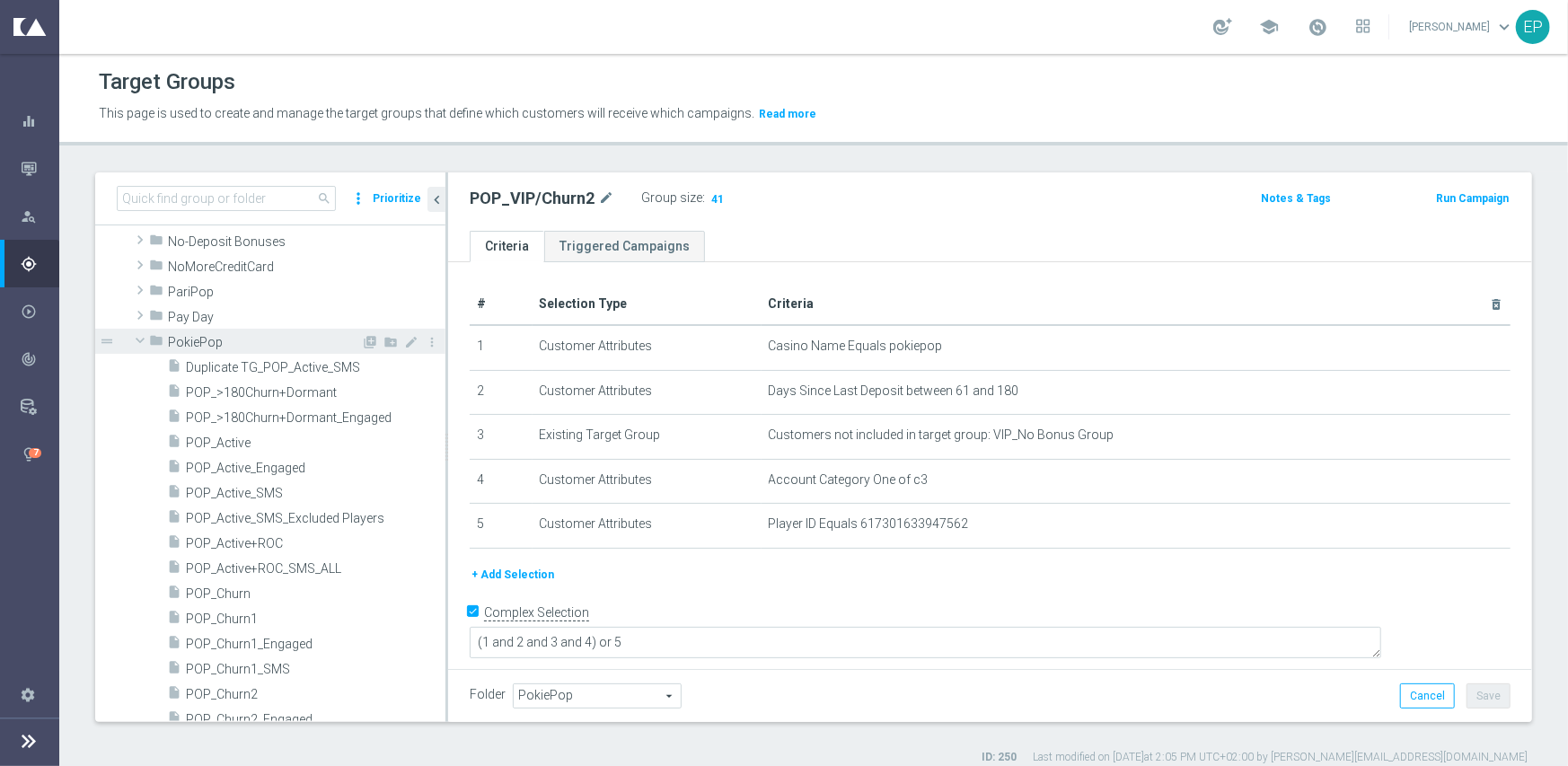
click at [142, 339] on span at bounding box center [140, 340] width 22 height 18
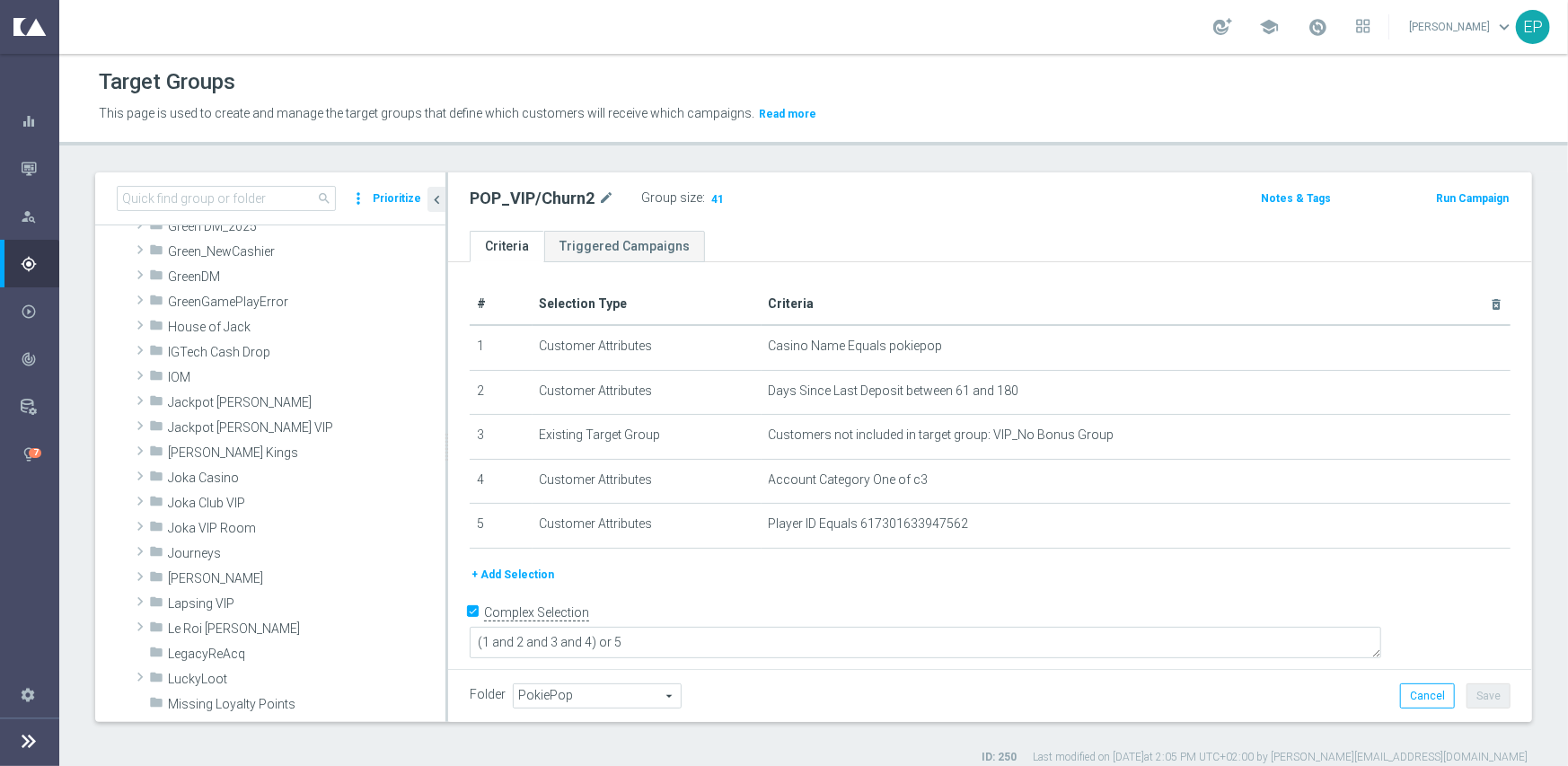
scroll to position [396, 0]
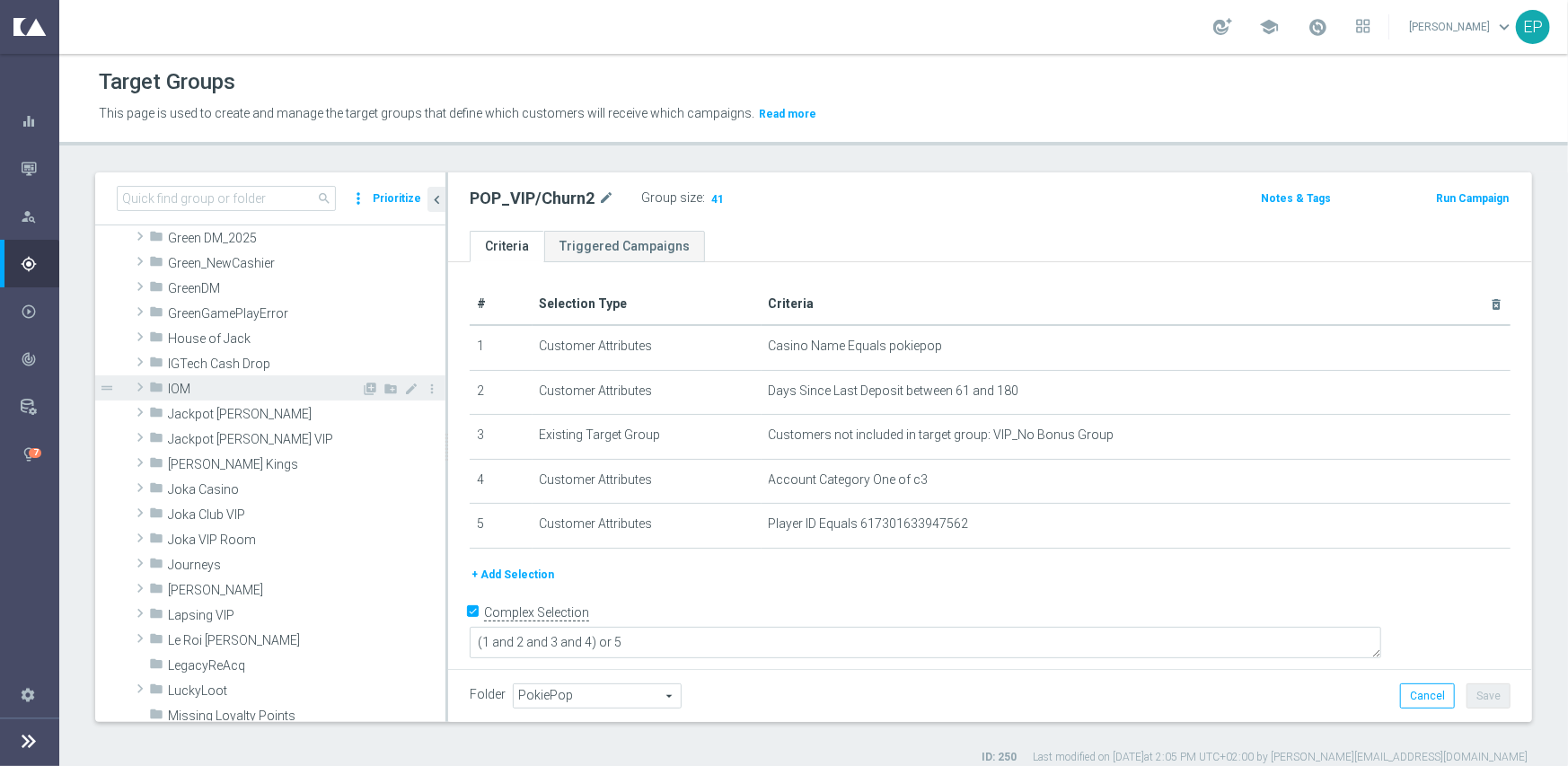
click at [144, 385] on span at bounding box center [139, 386] width 18 height 22
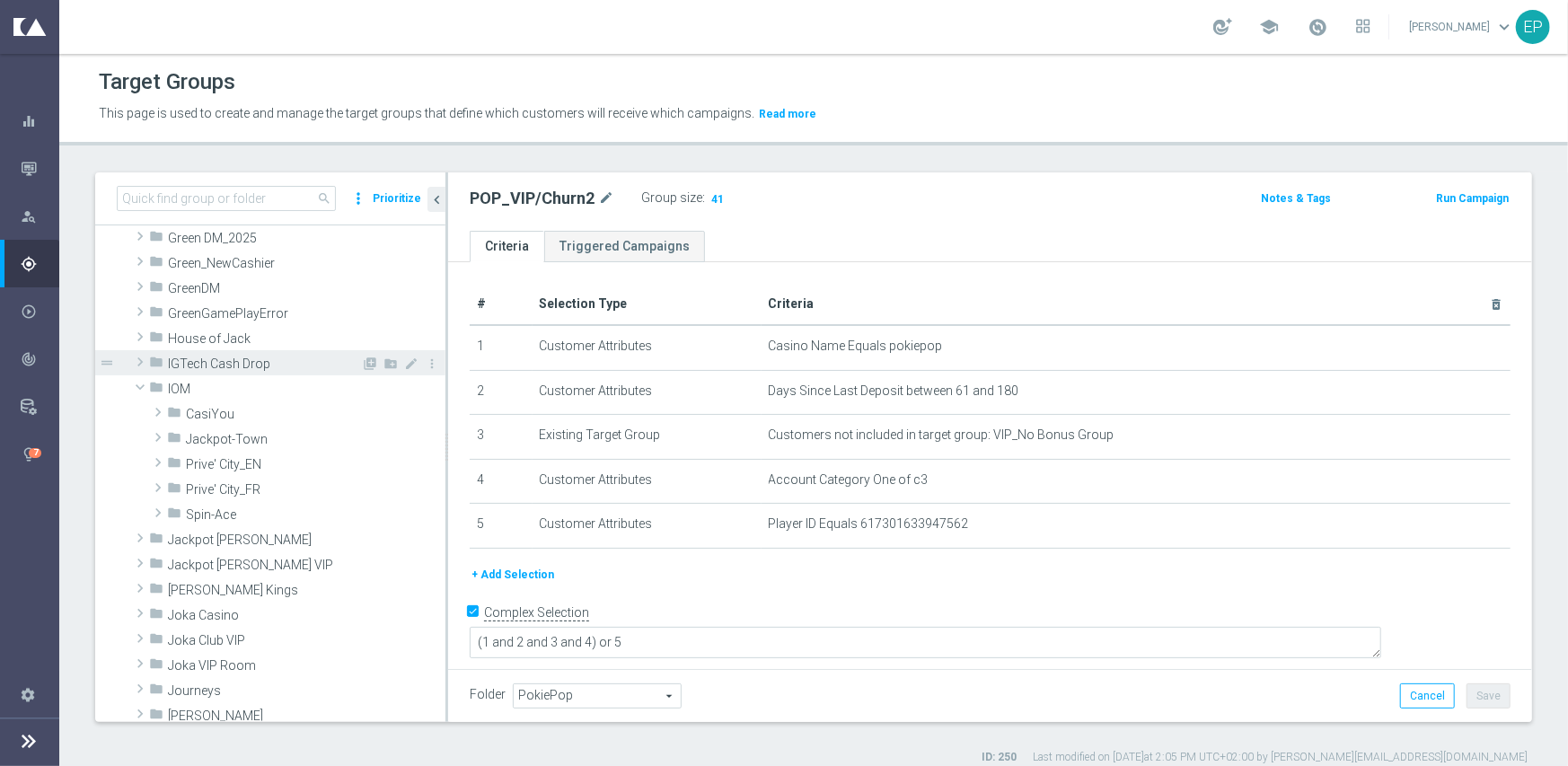
scroll to position [486, 0]
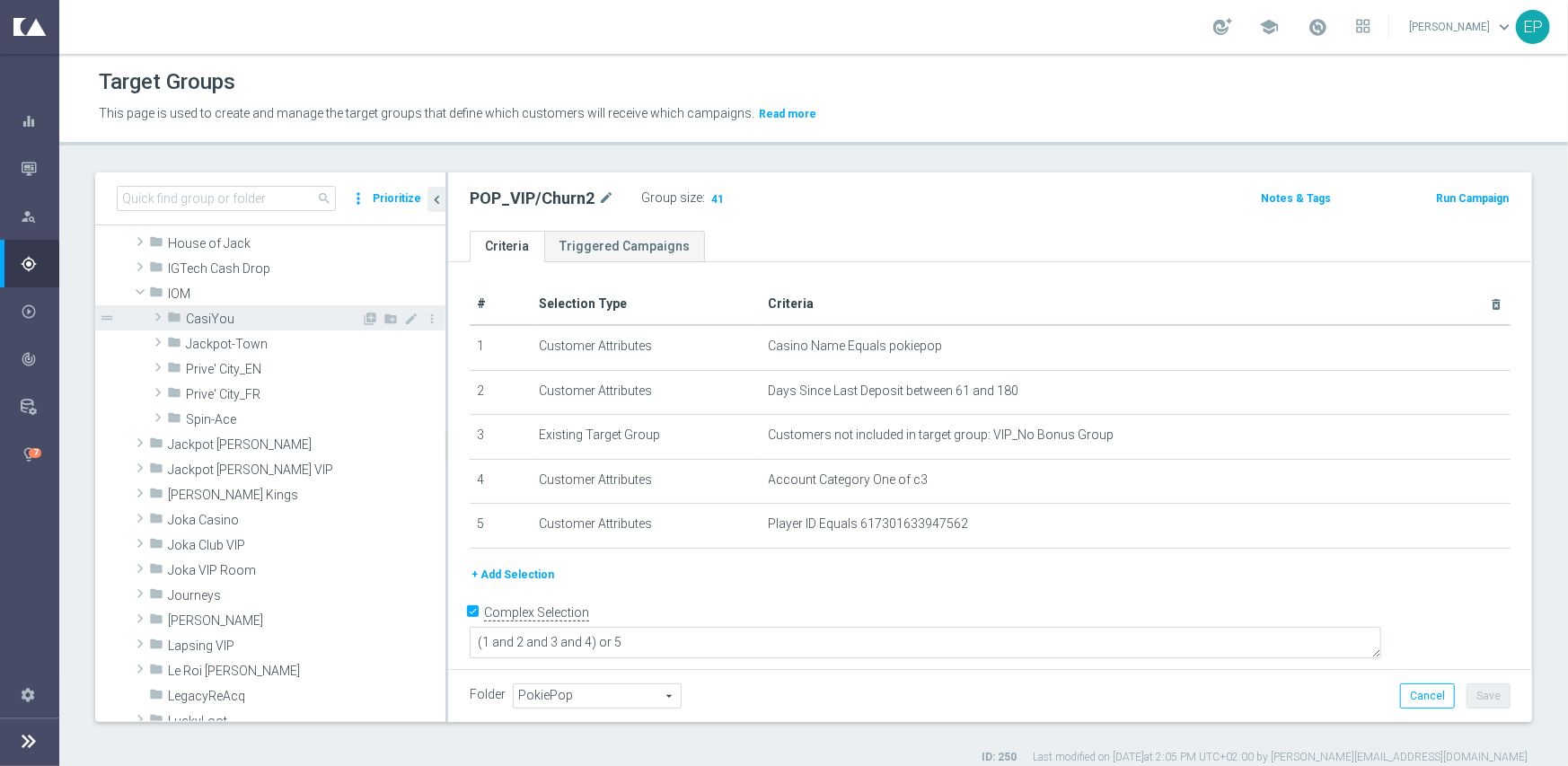
click at [214, 319] on span "CasiYou" at bounding box center [274, 320] width 176 height 15
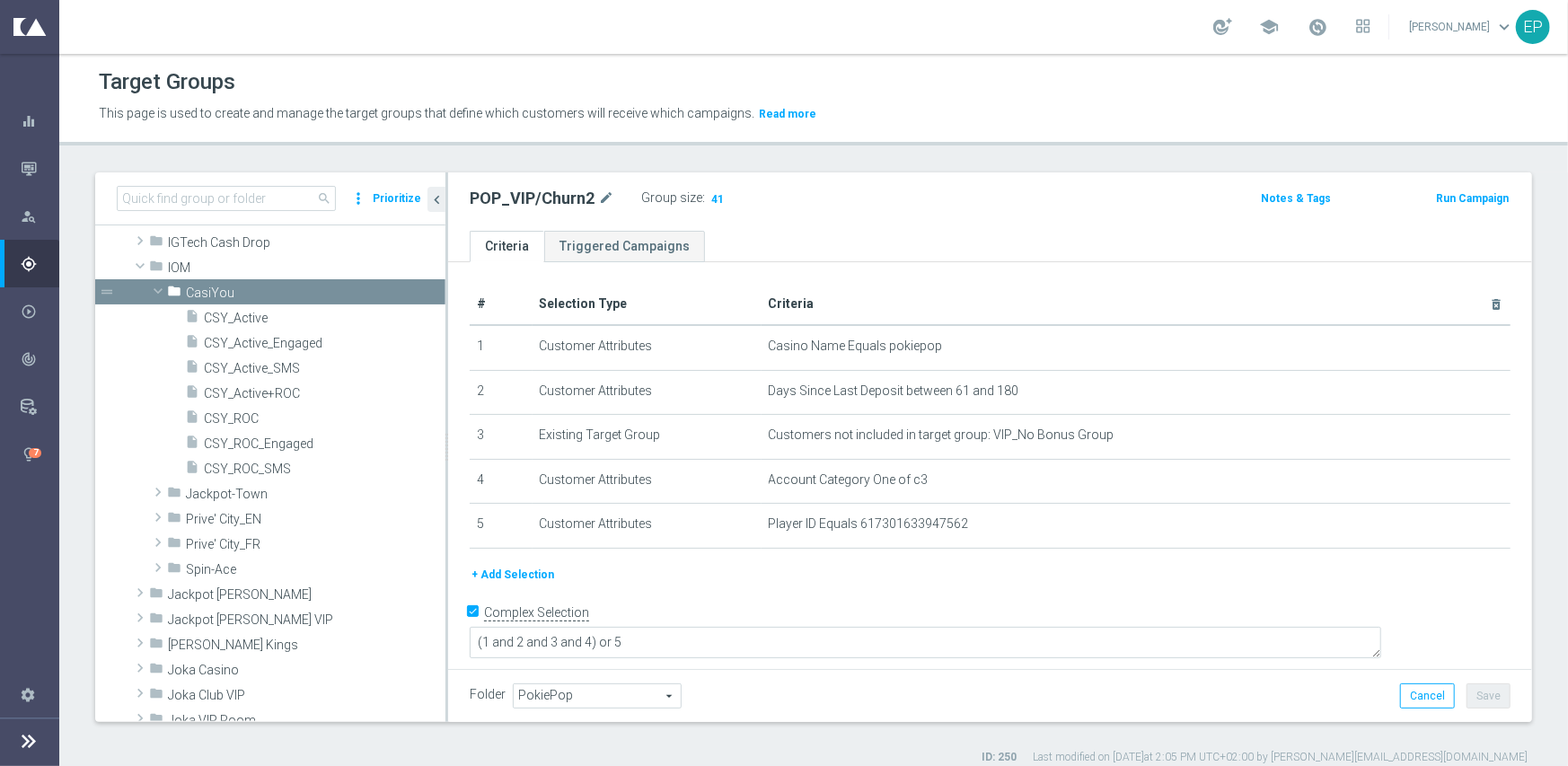
scroll to position [535, 0]
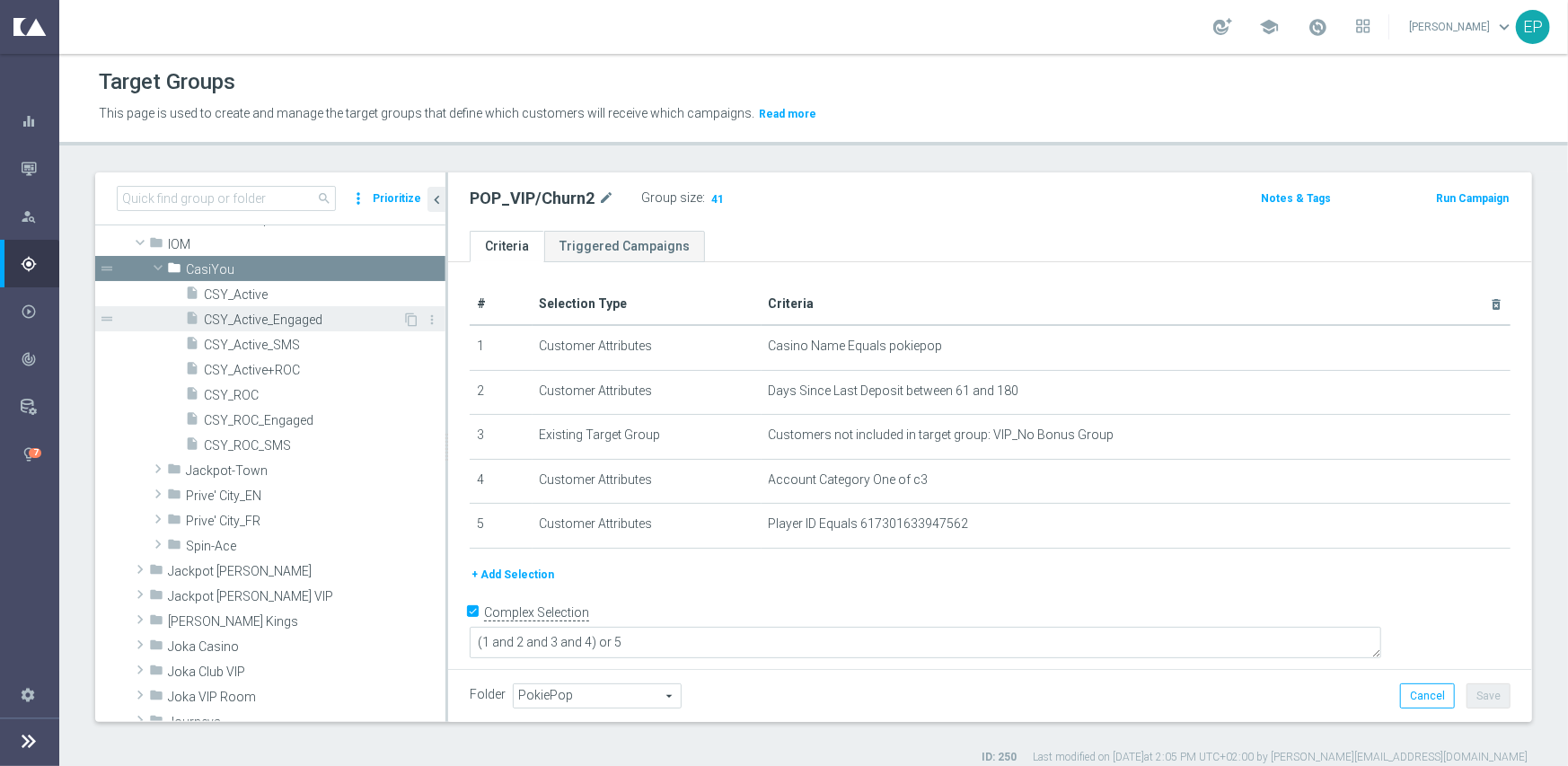
click at [298, 321] on span "CSY_Active_Engaged" at bounding box center [303, 321] width 199 height 15
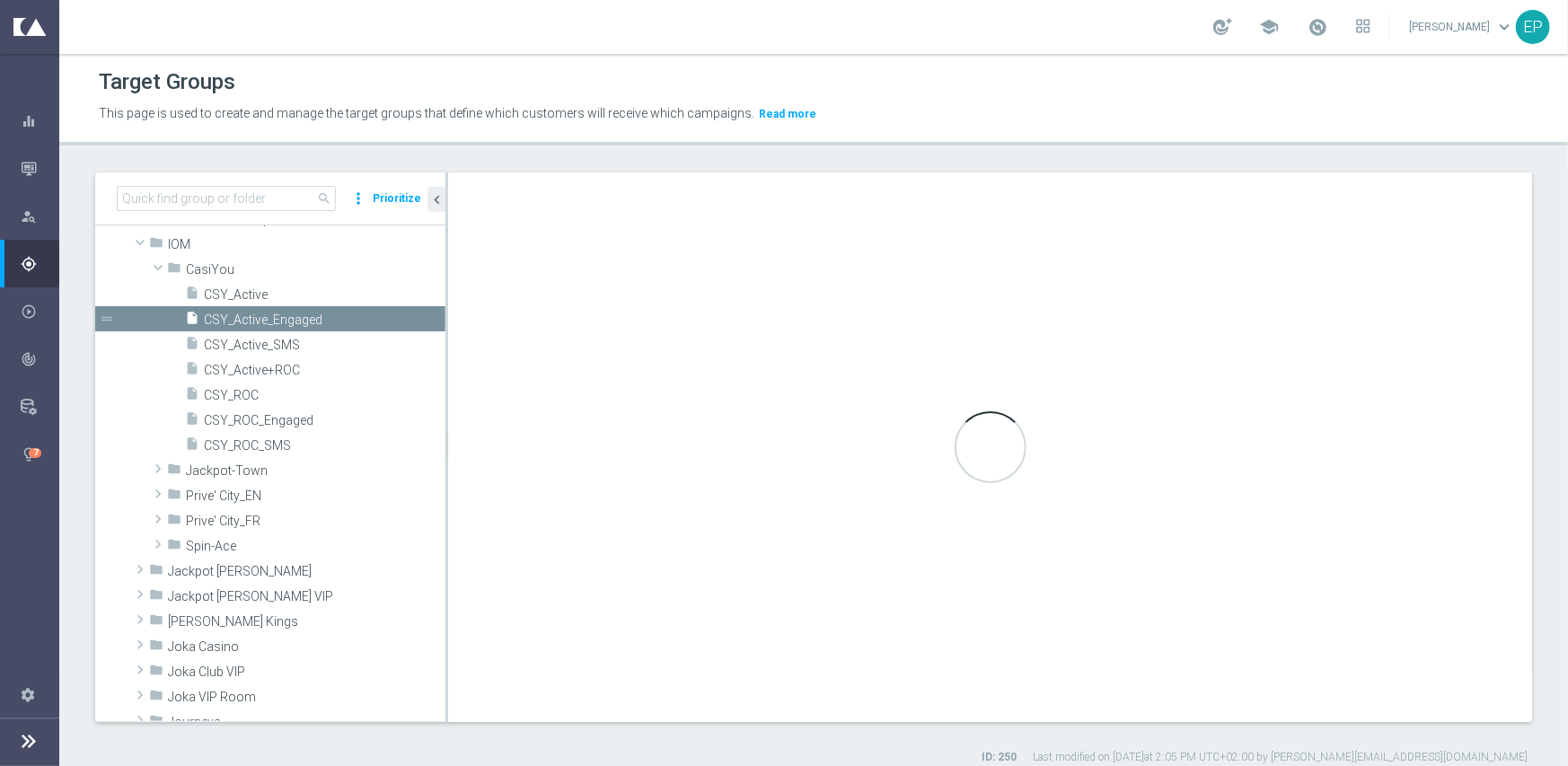
checkbox input "false"
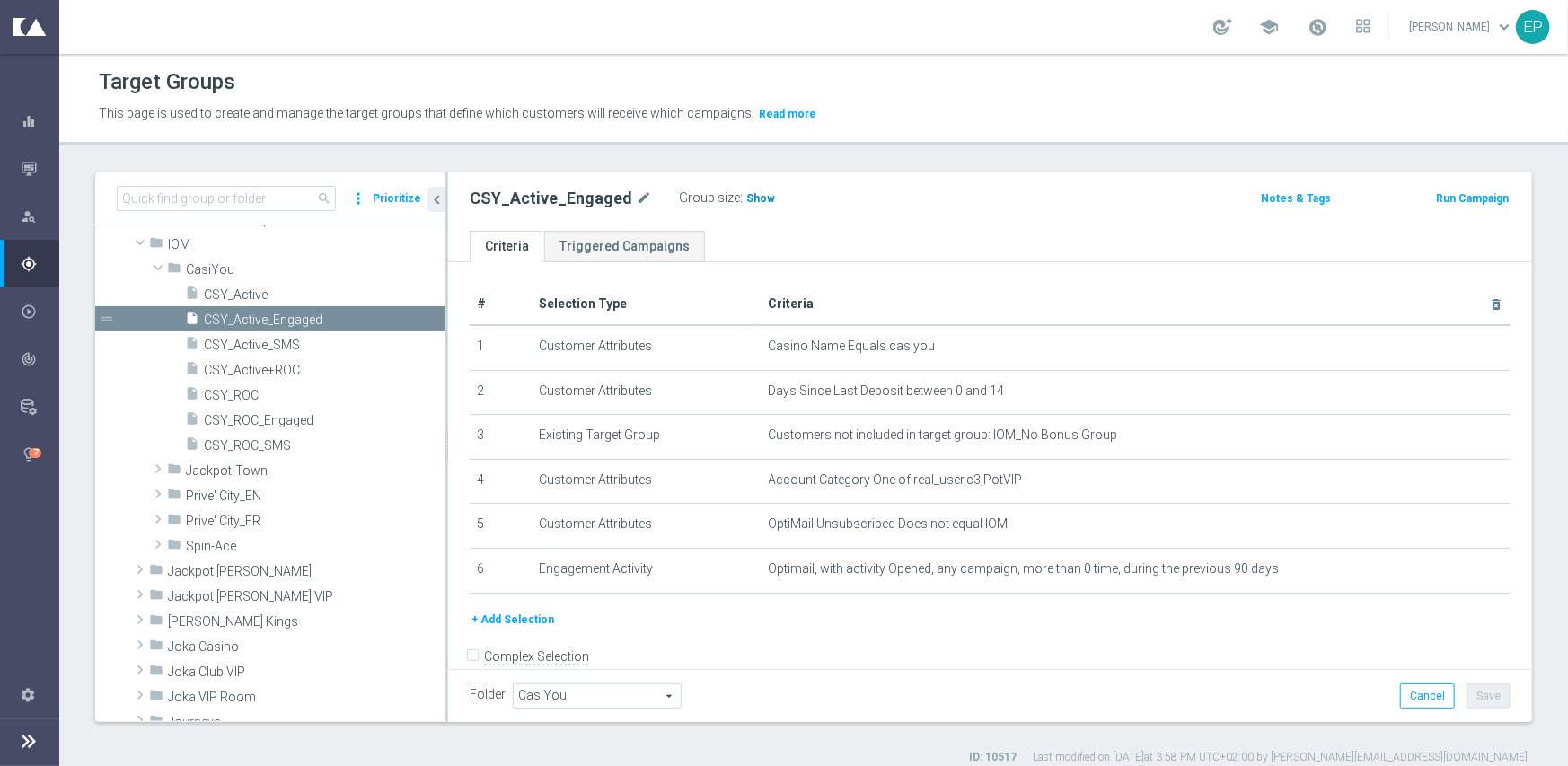
click at [746, 197] on span "Show" at bounding box center [761, 197] width 29 height 12
click at [265, 418] on span "CSY_ROC_Engaged" at bounding box center [303, 421] width 199 height 15
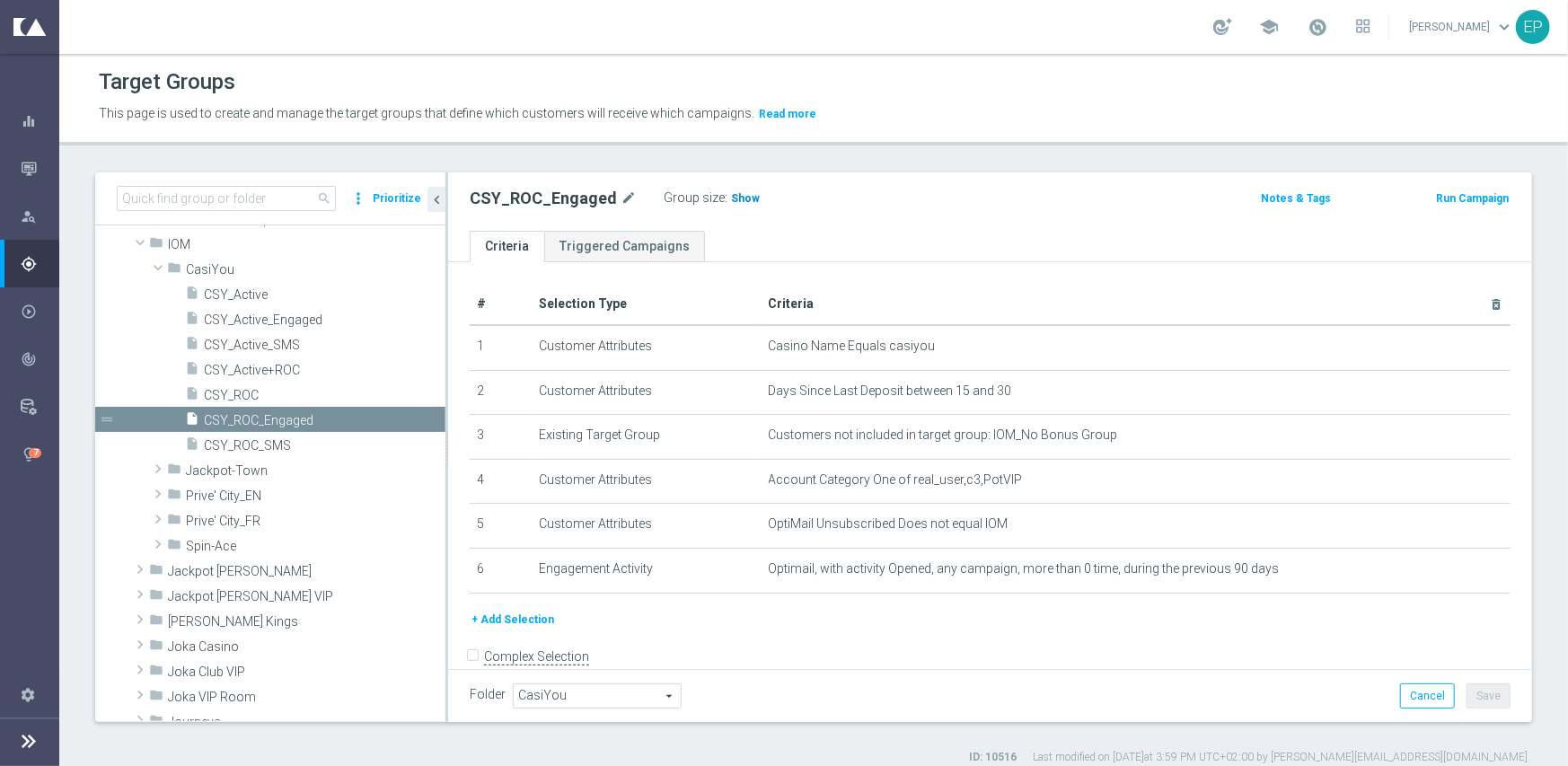
click at [740, 197] on span "Show" at bounding box center [745, 197] width 29 height 12
click at [265, 446] on span "CSY_ROC_SMS" at bounding box center [303, 445] width 199 height 15
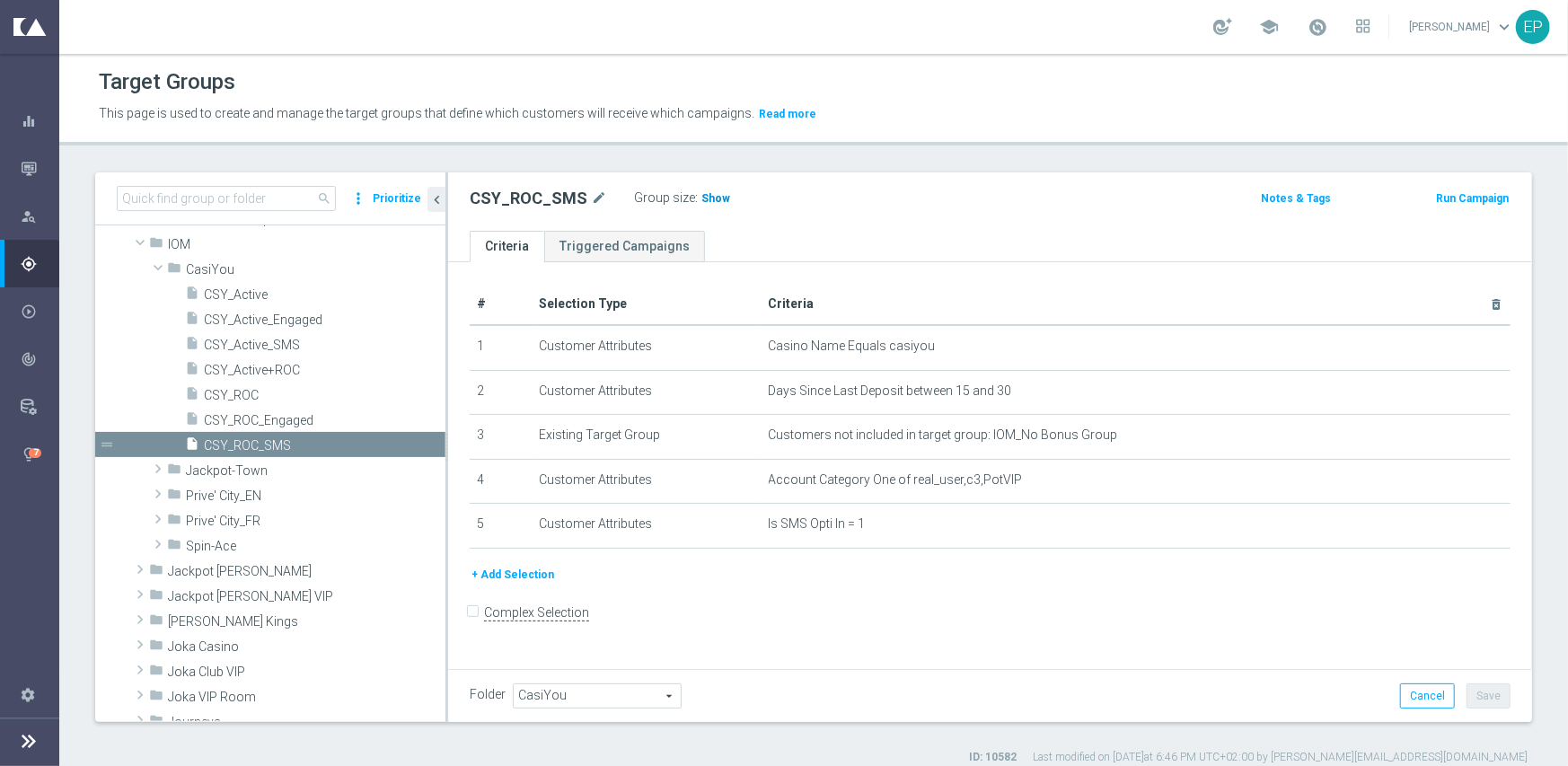
click at [702, 195] on span "Show" at bounding box center [716, 197] width 29 height 12
drag, startPoint x: 258, startPoint y: 496, endPoint x: 302, endPoint y: 469, distance: 51.6
click at [258, 496] on span "Prive' City_EN" at bounding box center [316, 496] width 260 height 15
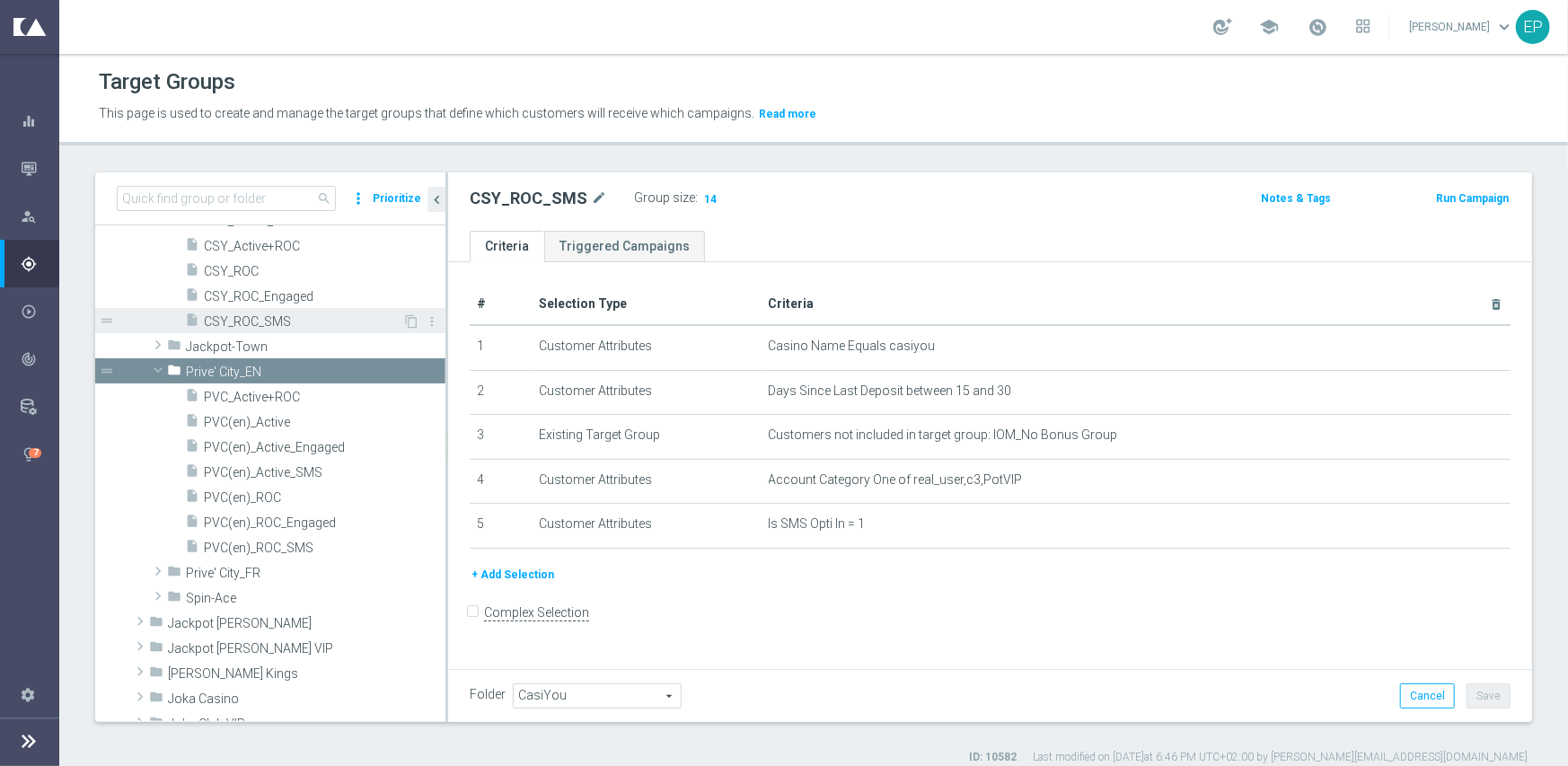
scroll to position [714, 0]
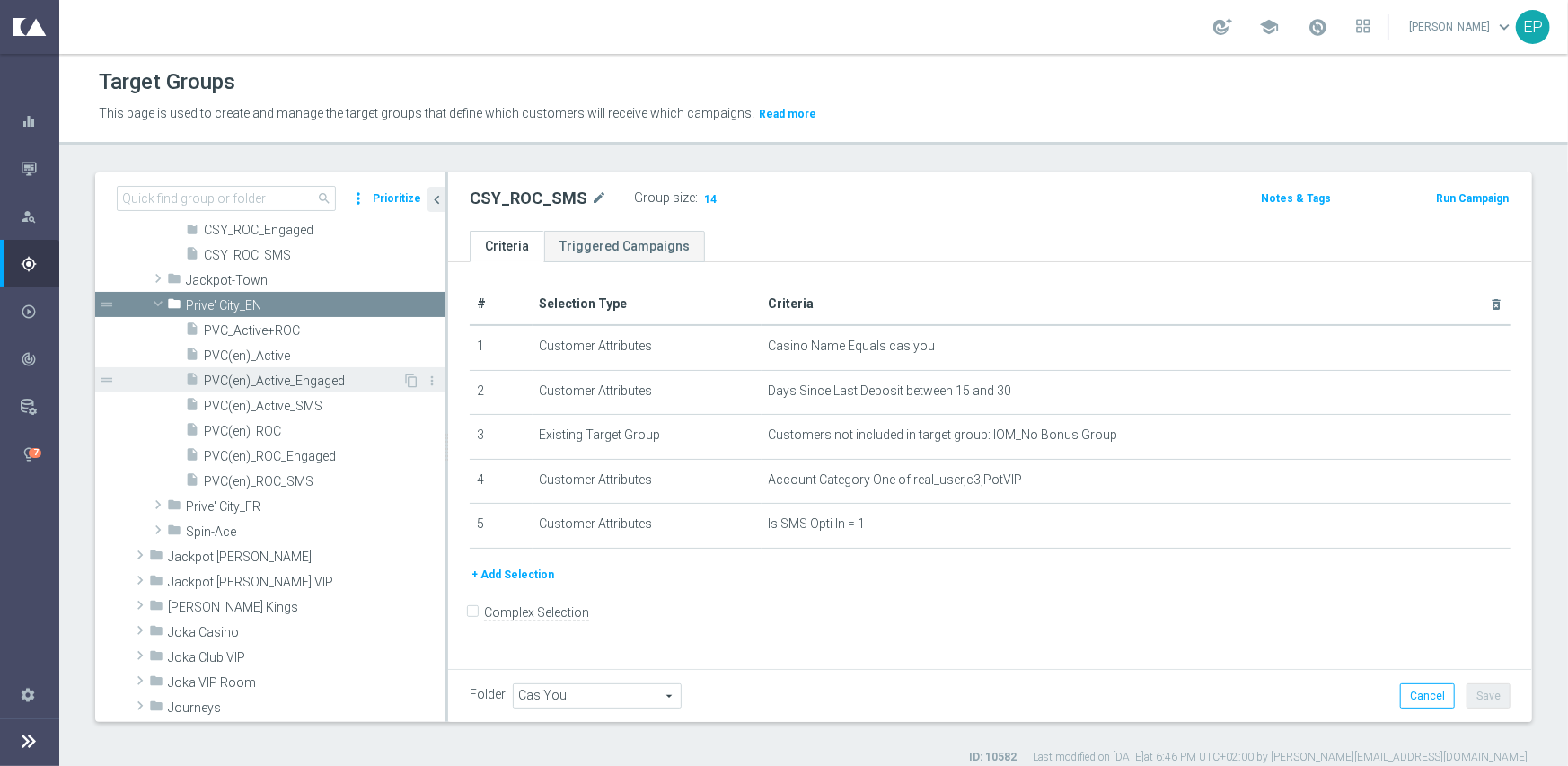
click at [312, 378] on span "PVC(en)_Active_Engaged" at bounding box center [303, 382] width 199 height 15
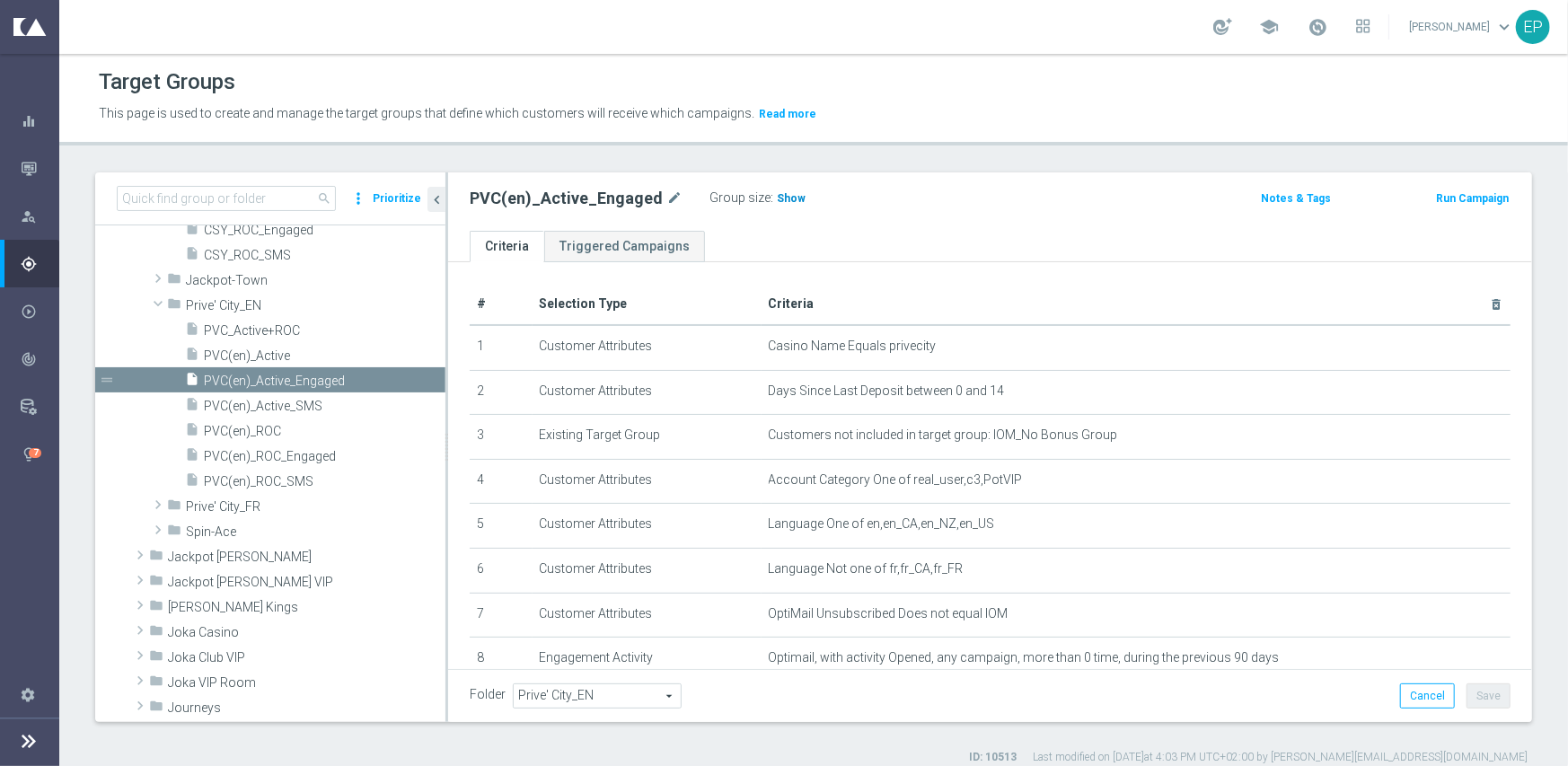
click at [777, 197] on span "Show" at bounding box center [791, 197] width 29 height 12
click at [298, 404] on span "PVC(en)_Active_SMS" at bounding box center [303, 406] width 199 height 15
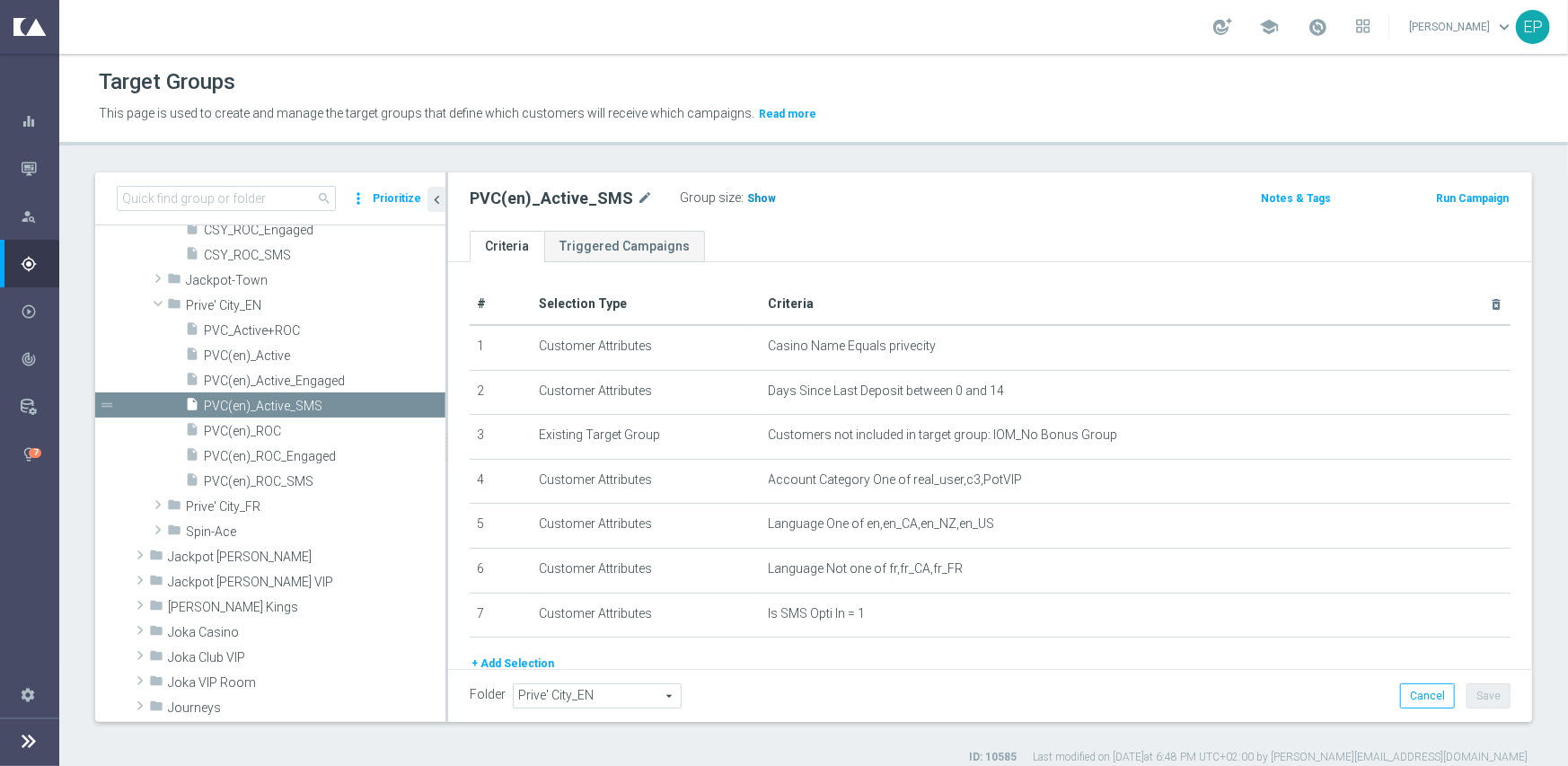
click at [761, 203] on span "Show" at bounding box center [762, 197] width 29 height 12
drag, startPoint x: 304, startPoint y: 461, endPoint x: 321, endPoint y: 450, distance: 20.2
click at [304, 461] on span "PVC(en)_ROC_Engaged" at bounding box center [303, 457] width 199 height 15
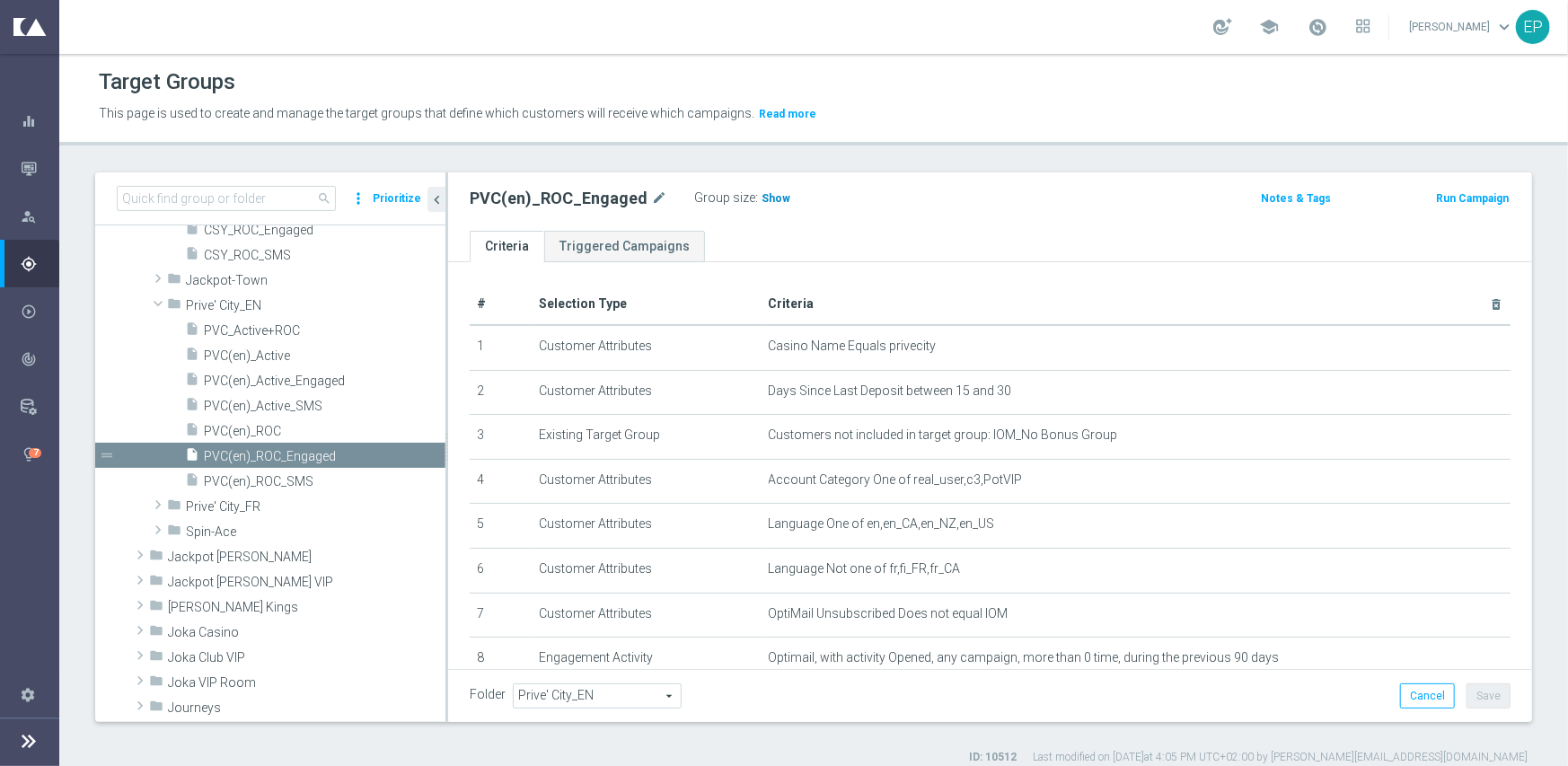
click at [762, 197] on span "Show" at bounding box center [776, 197] width 29 height 12
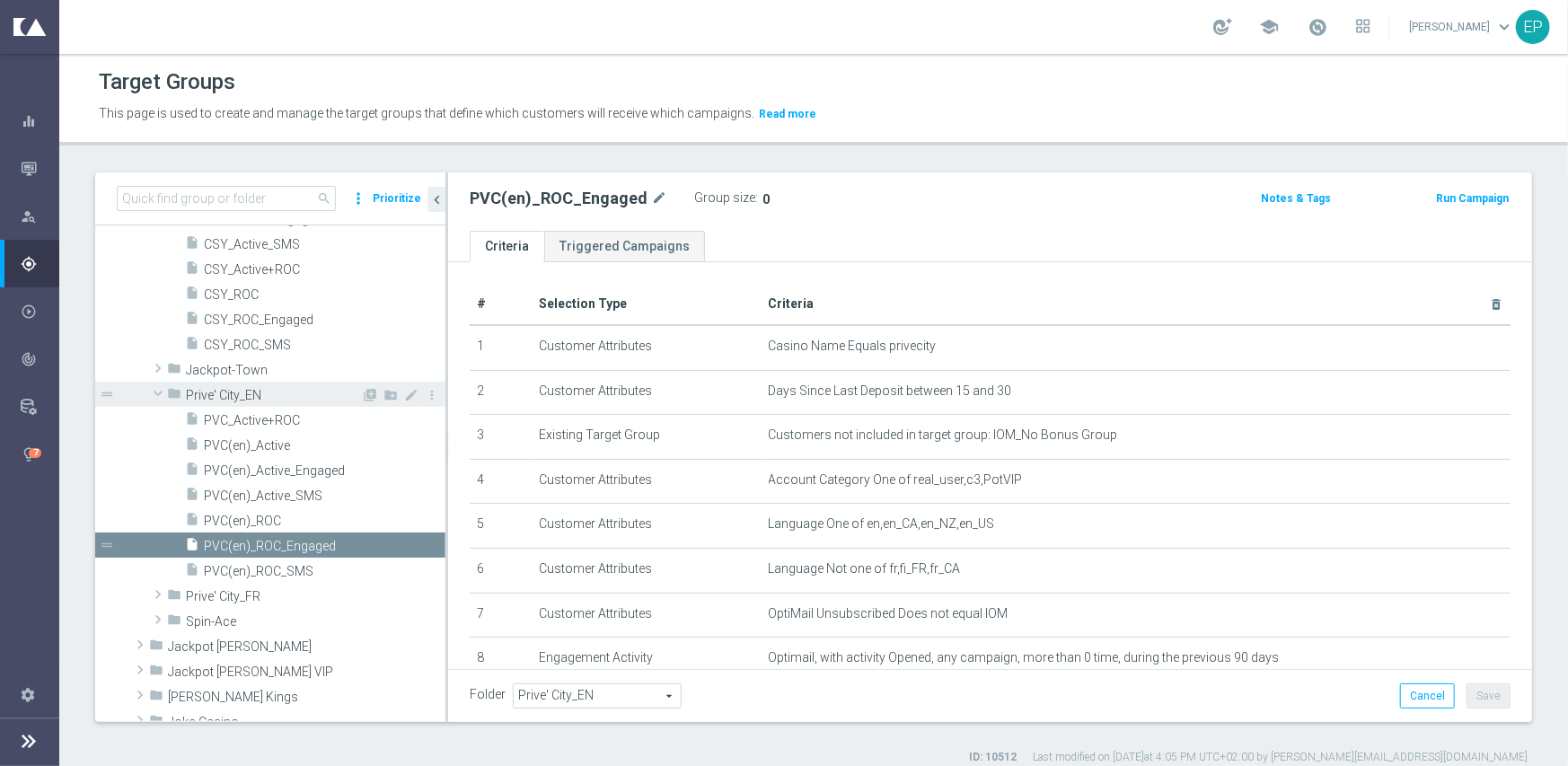
click at [160, 389] on span at bounding box center [157, 393] width 22 height 18
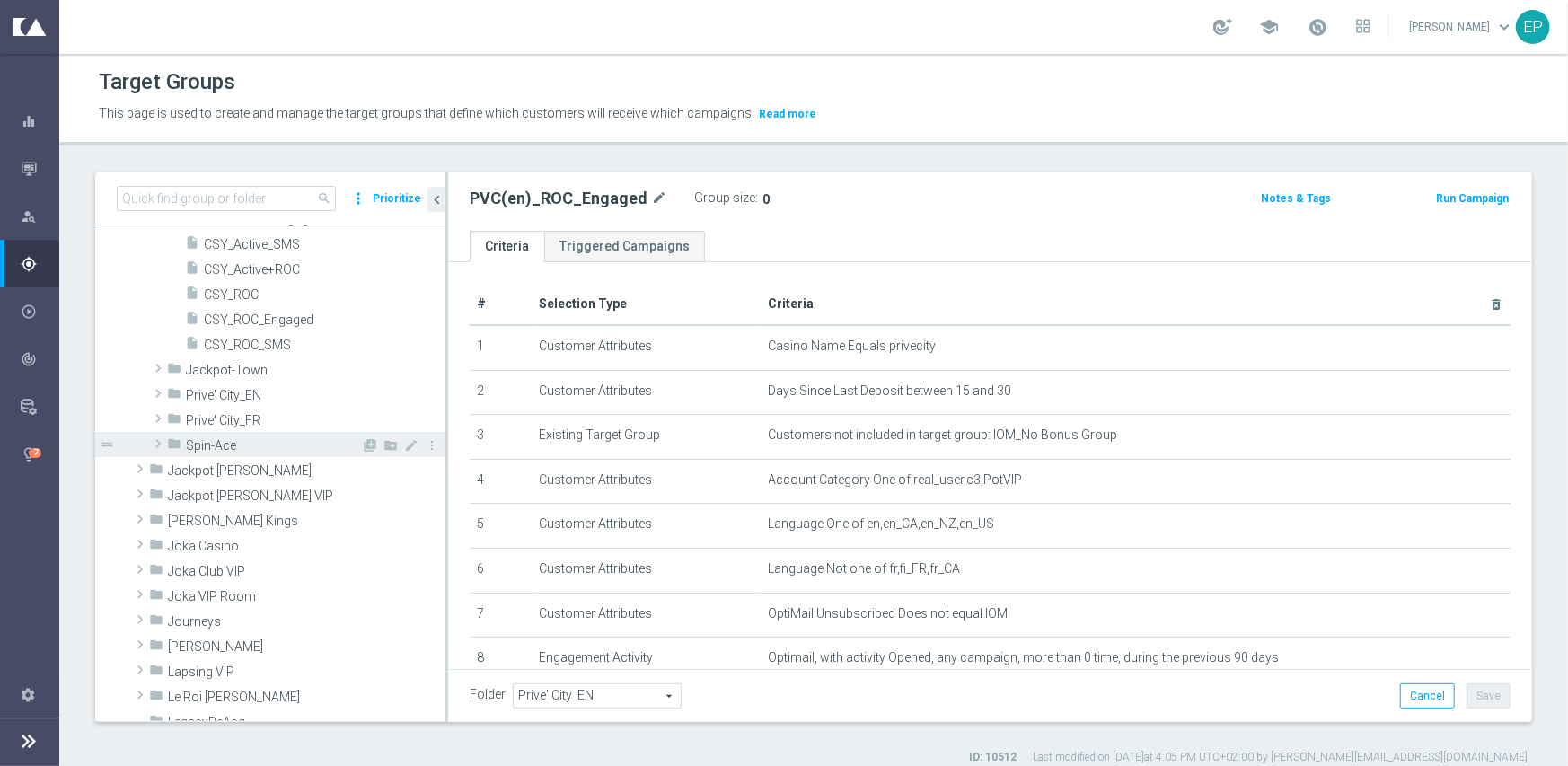
click at [152, 441] on span at bounding box center [157, 444] width 18 height 22
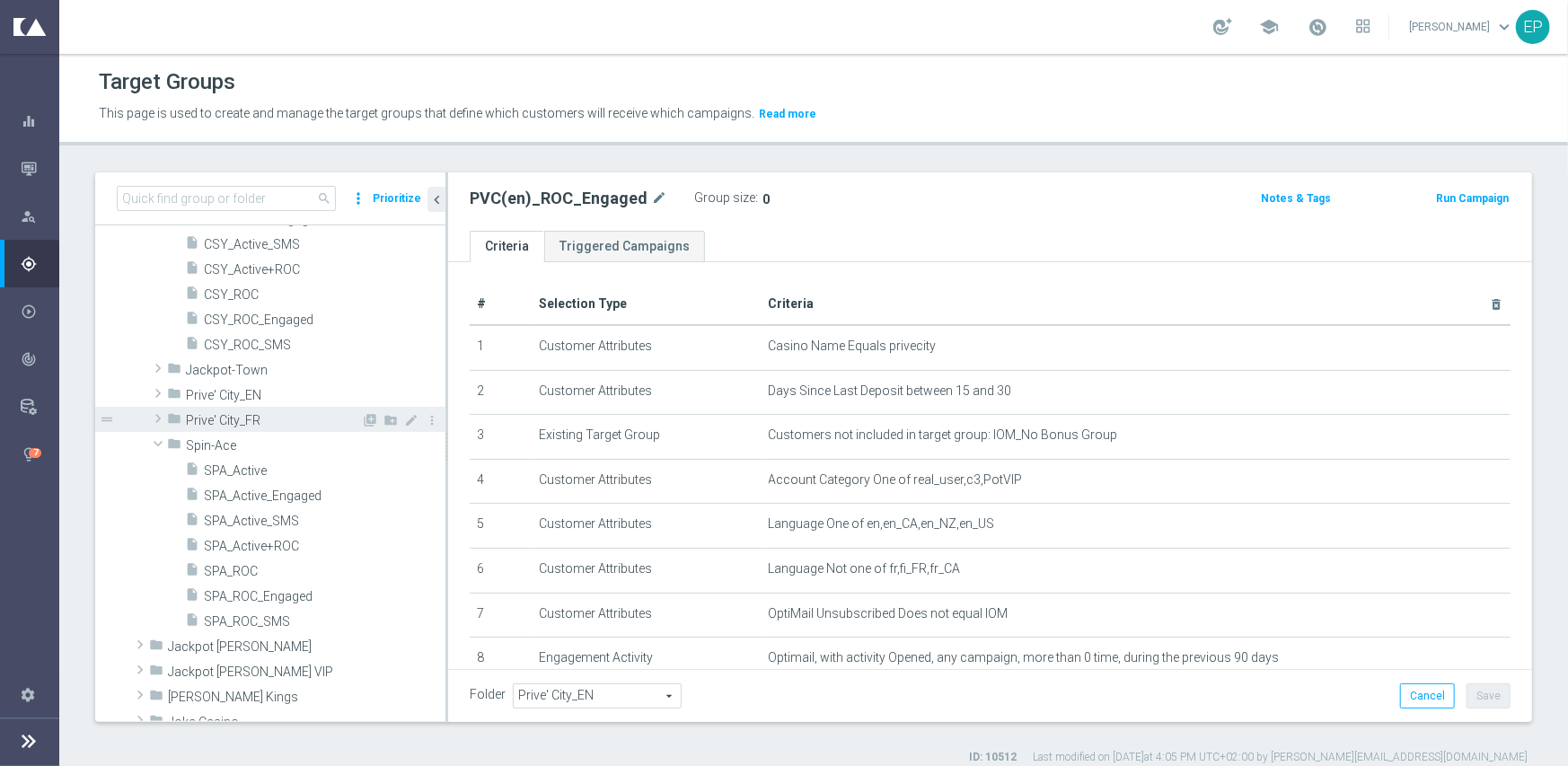
scroll to position [714, 0]
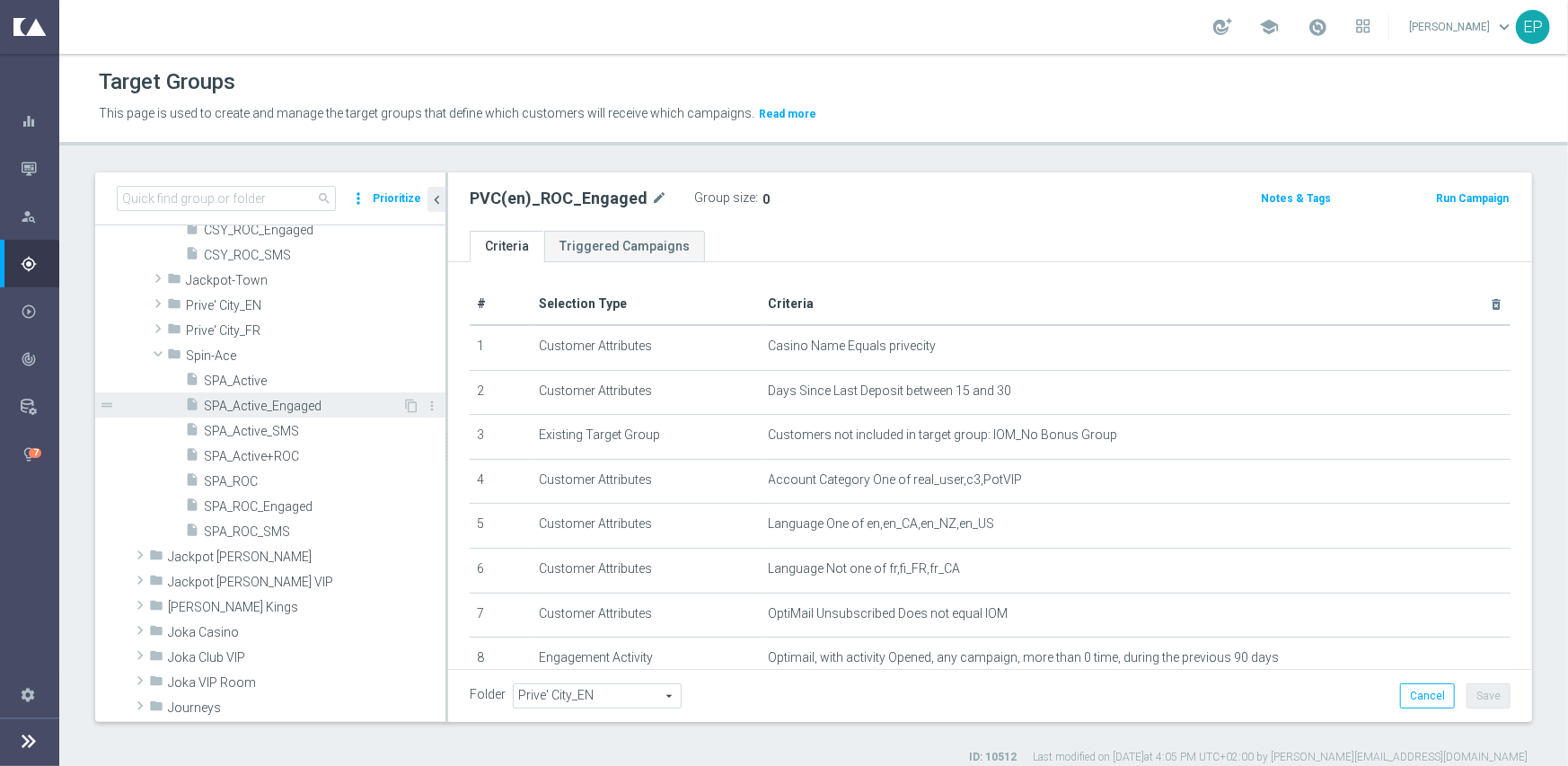
click at [274, 411] on span "SPA_Active_Engaged" at bounding box center [303, 406] width 199 height 15
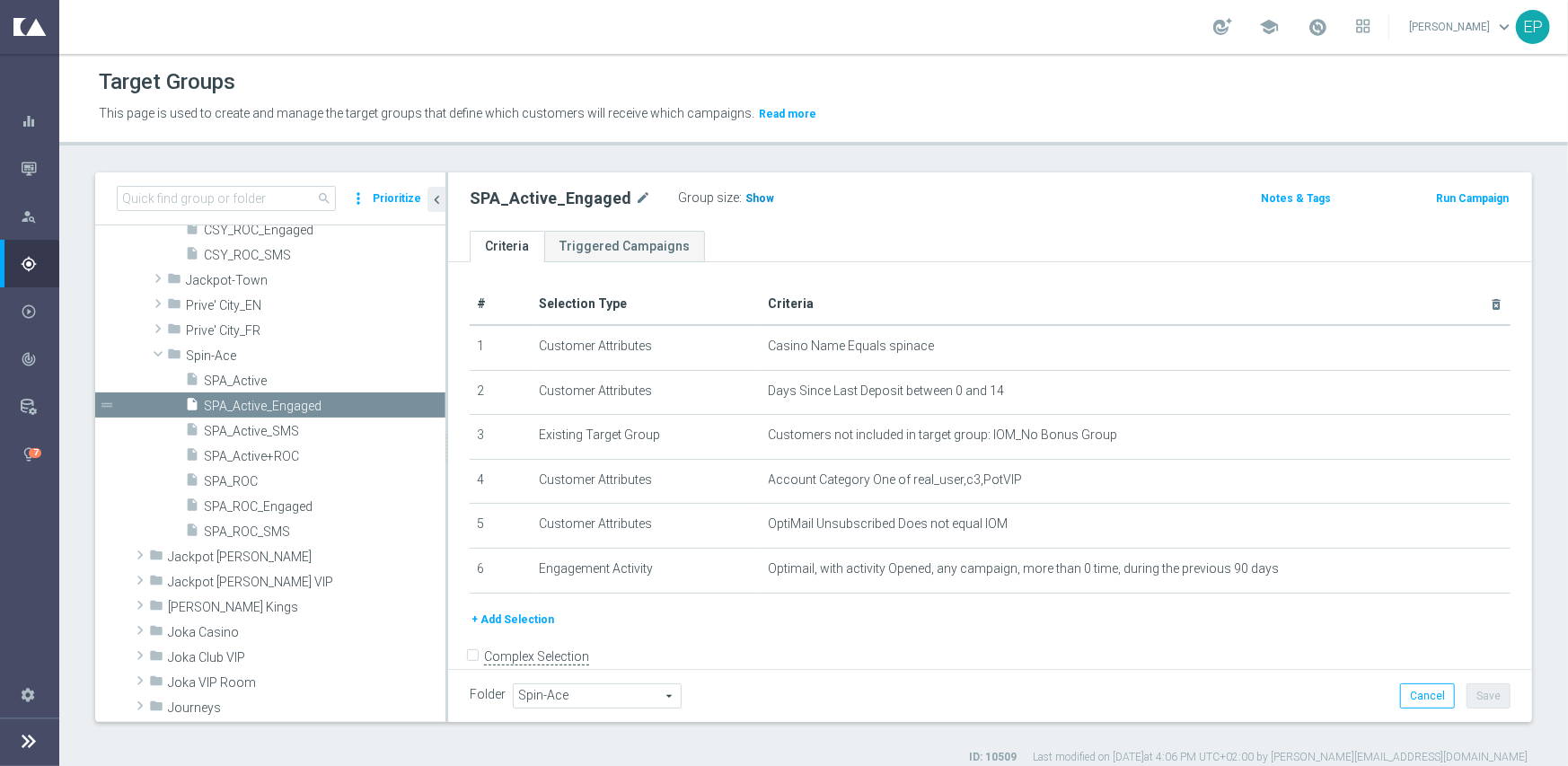
click at [757, 201] on span "Show" at bounding box center [760, 197] width 29 height 12
click at [279, 505] on span "SPA_ROC_Engaged" at bounding box center [303, 507] width 199 height 15
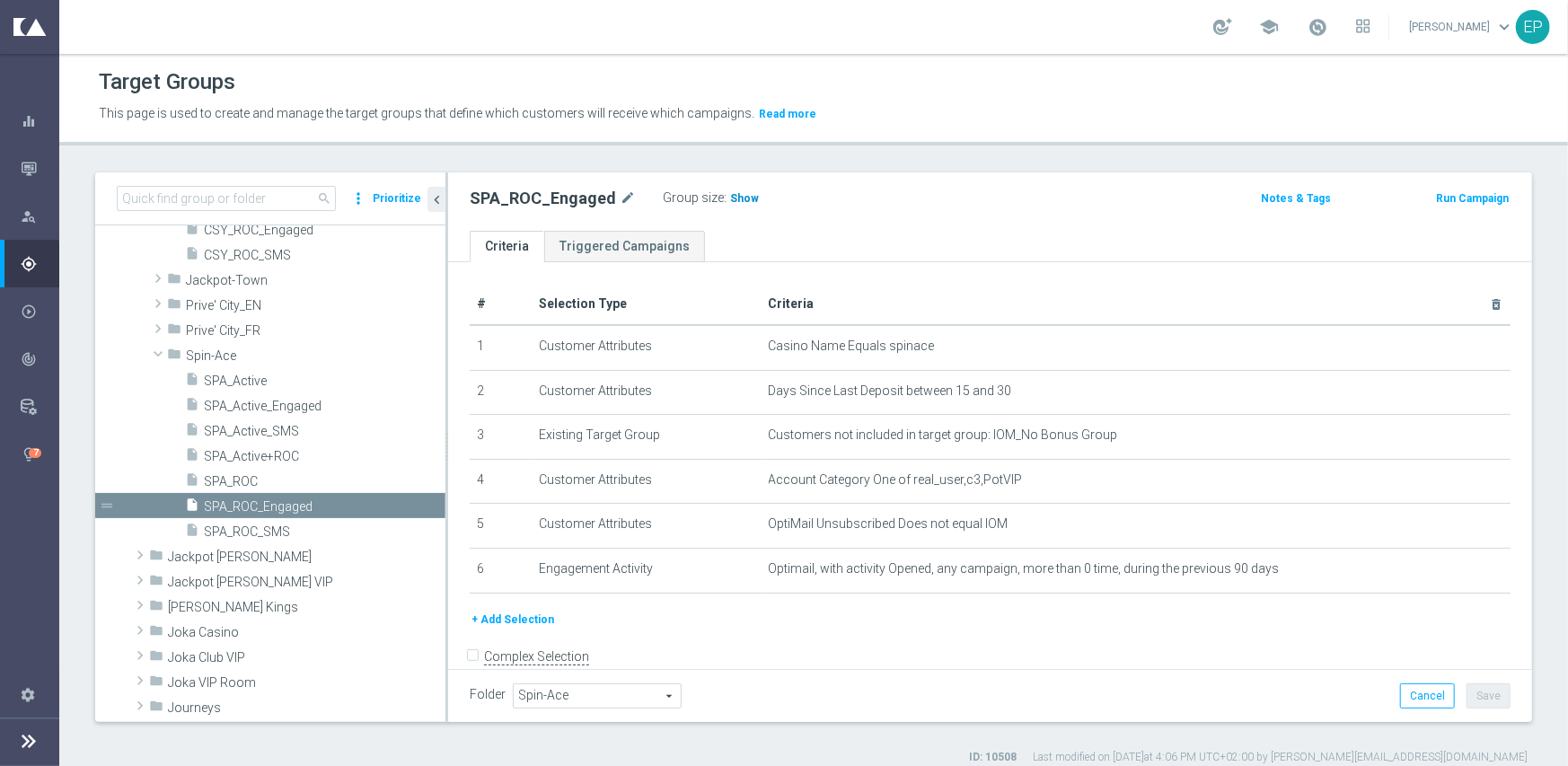
click at [733, 192] on span "Show" at bounding box center [744, 197] width 29 height 12
click at [260, 430] on span "SPA_Active_SMS" at bounding box center [303, 431] width 199 height 15
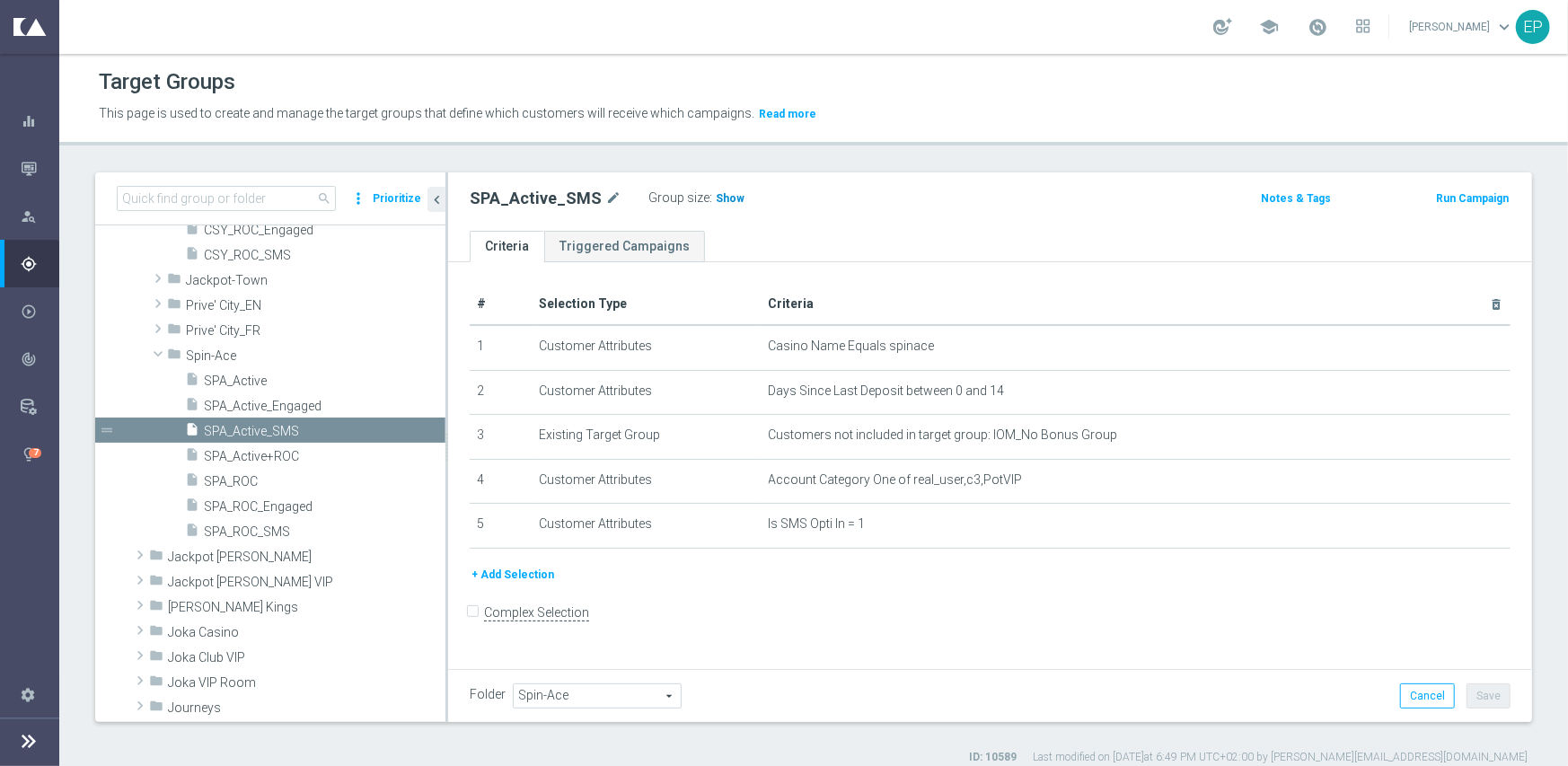
click at [727, 199] on span "Show" at bounding box center [730, 197] width 29 height 12
drag, startPoint x: 159, startPoint y: 345, endPoint x: 159, endPoint y: 356, distance: 11.0
click at [159, 346] on span at bounding box center [157, 353] width 22 height 18
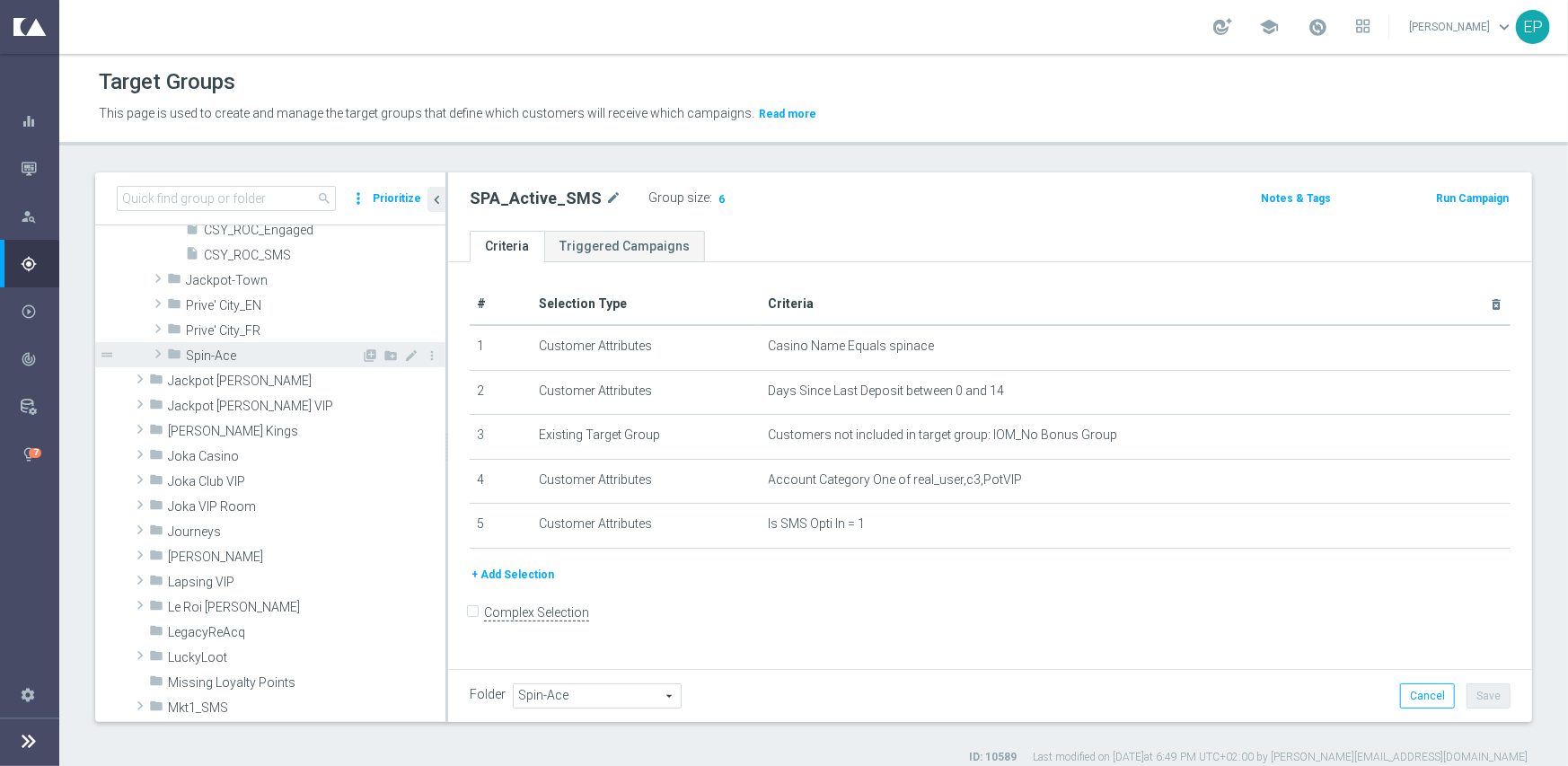
scroll to position [625, 0]
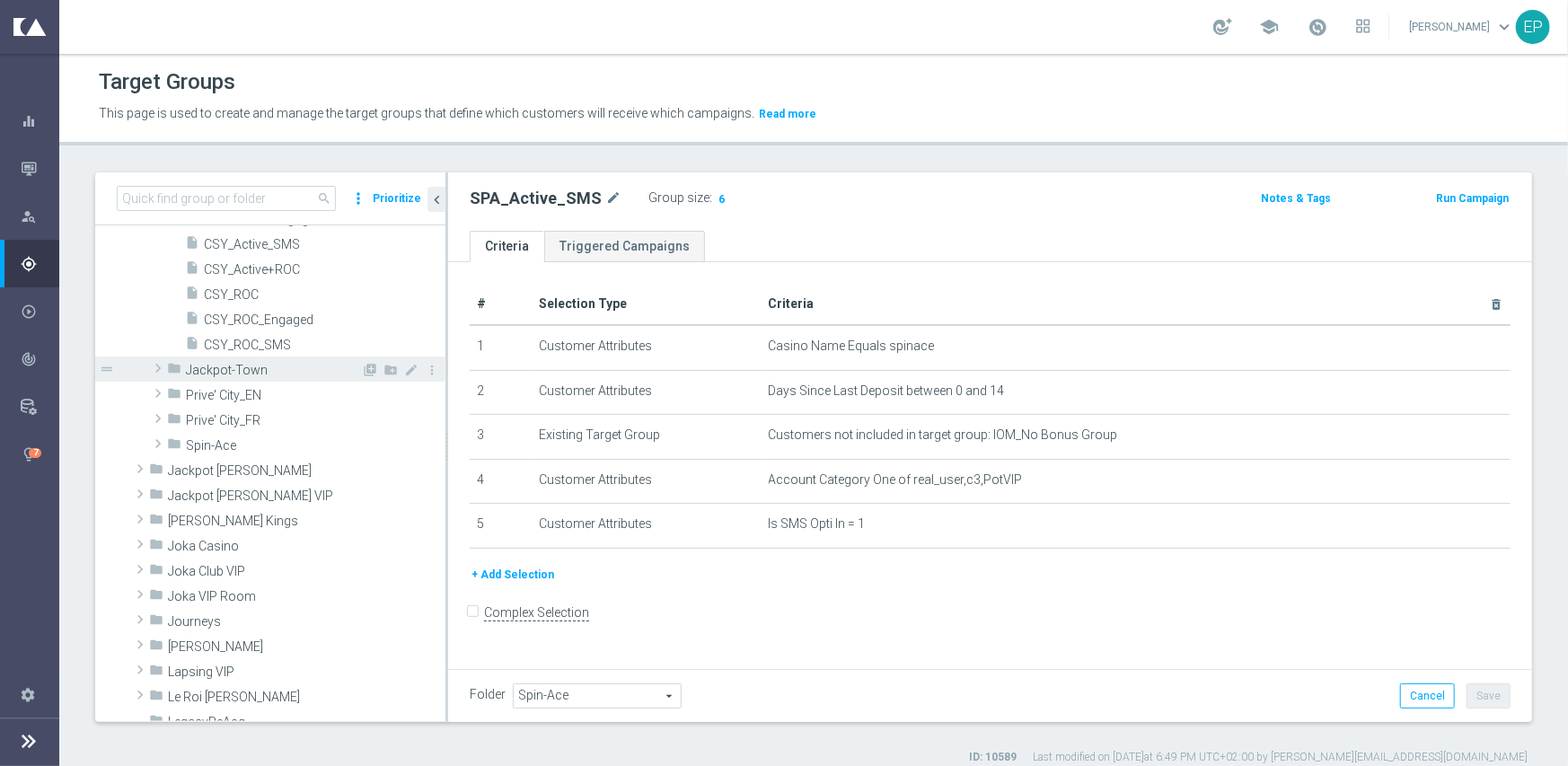
click at [153, 365] on span at bounding box center [157, 368] width 18 height 22
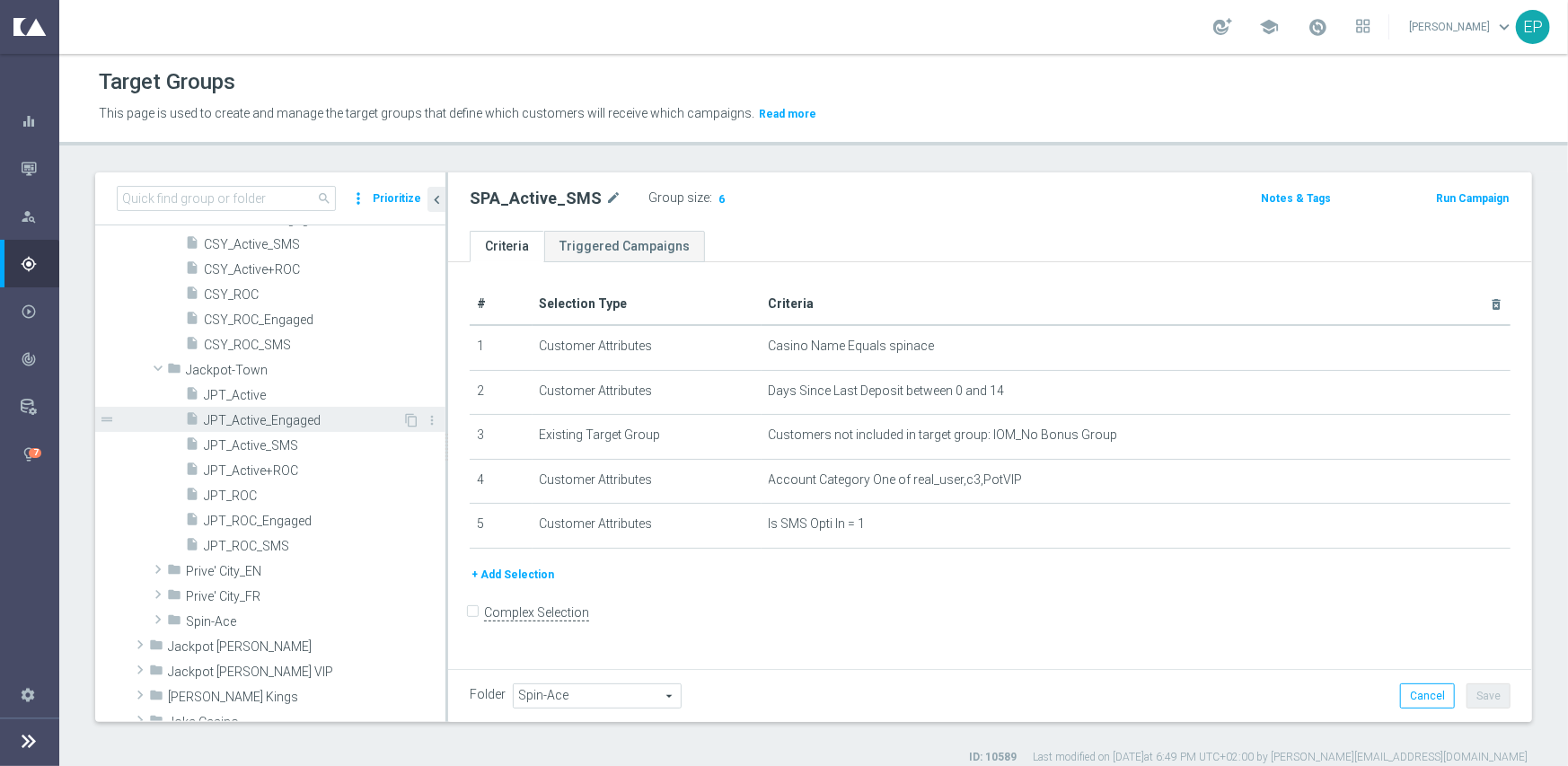
click at [307, 424] on span "JPT_Active_Engaged" at bounding box center [303, 421] width 199 height 15
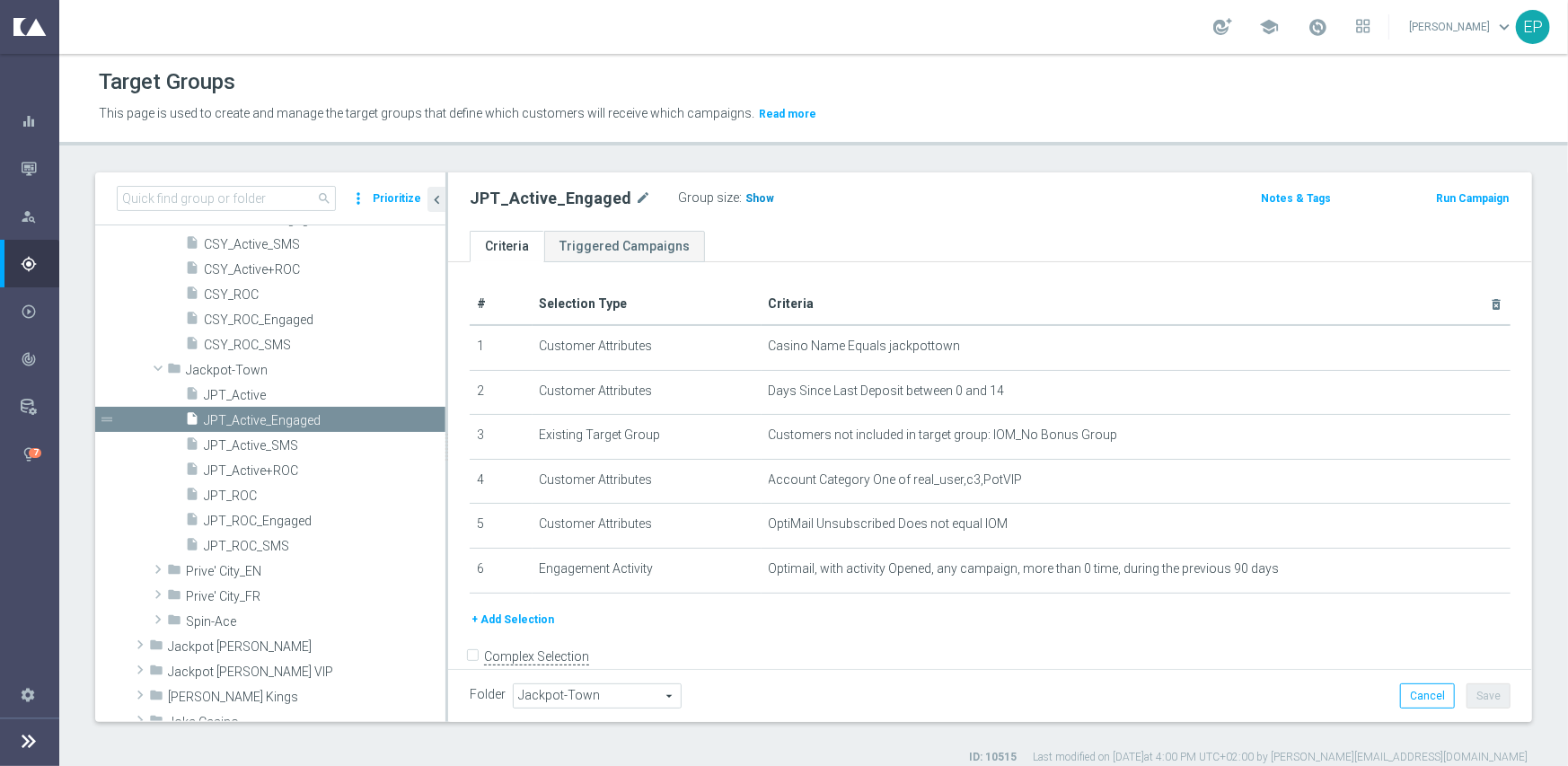
click at [745, 195] on span "Show" at bounding box center [760, 197] width 29 height 12
click at [254, 516] on span "JPT_ROC_Engaged" at bounding box center [303, 521] width 199 height 15
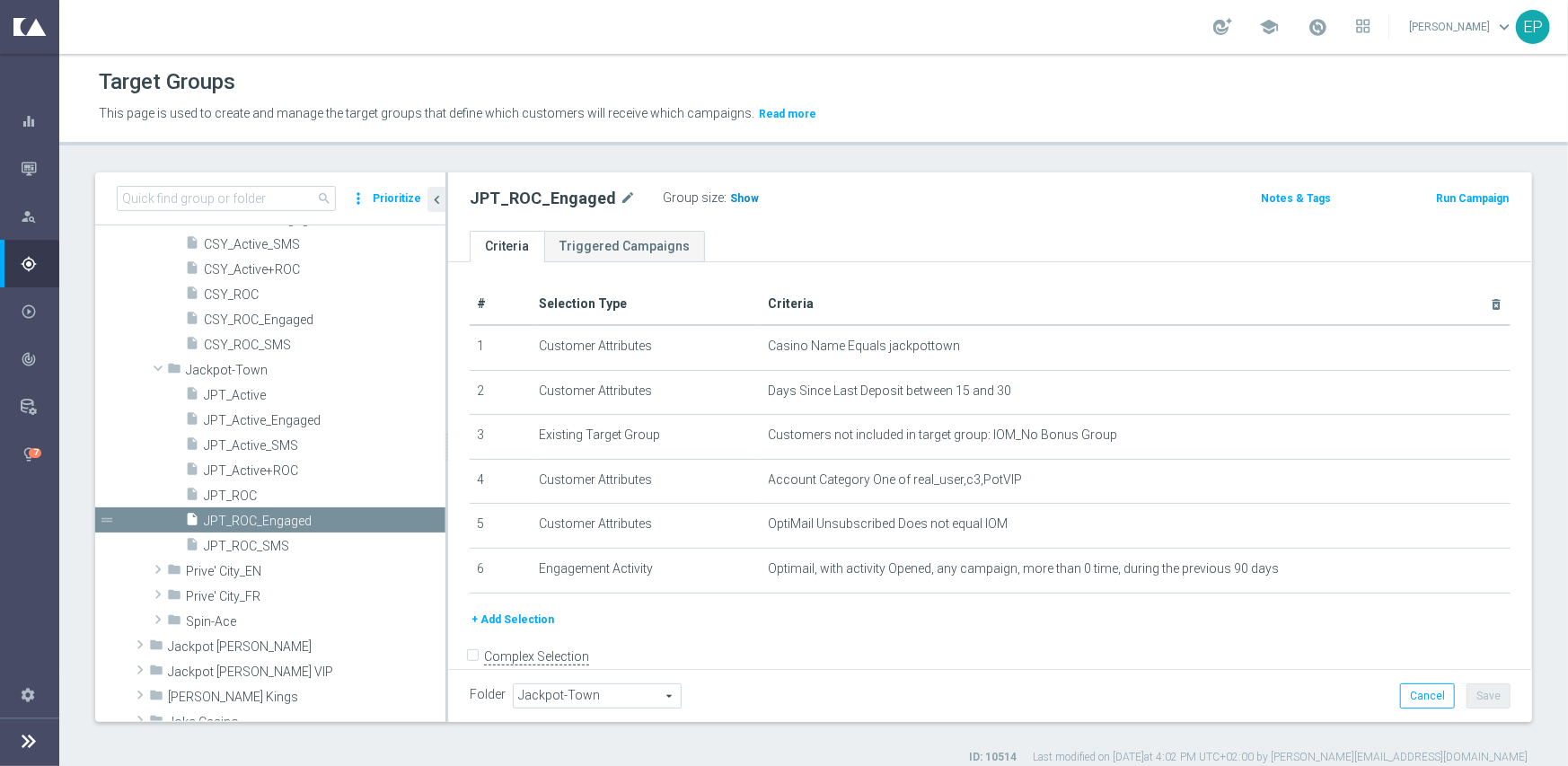
click at [732, 201] on span "Show" at bounding box center [744, 197] width 29 height 12
click at [255, 438] on span "JPT_Active_SMS" at bounding box center [303, 445] width 199 height 15
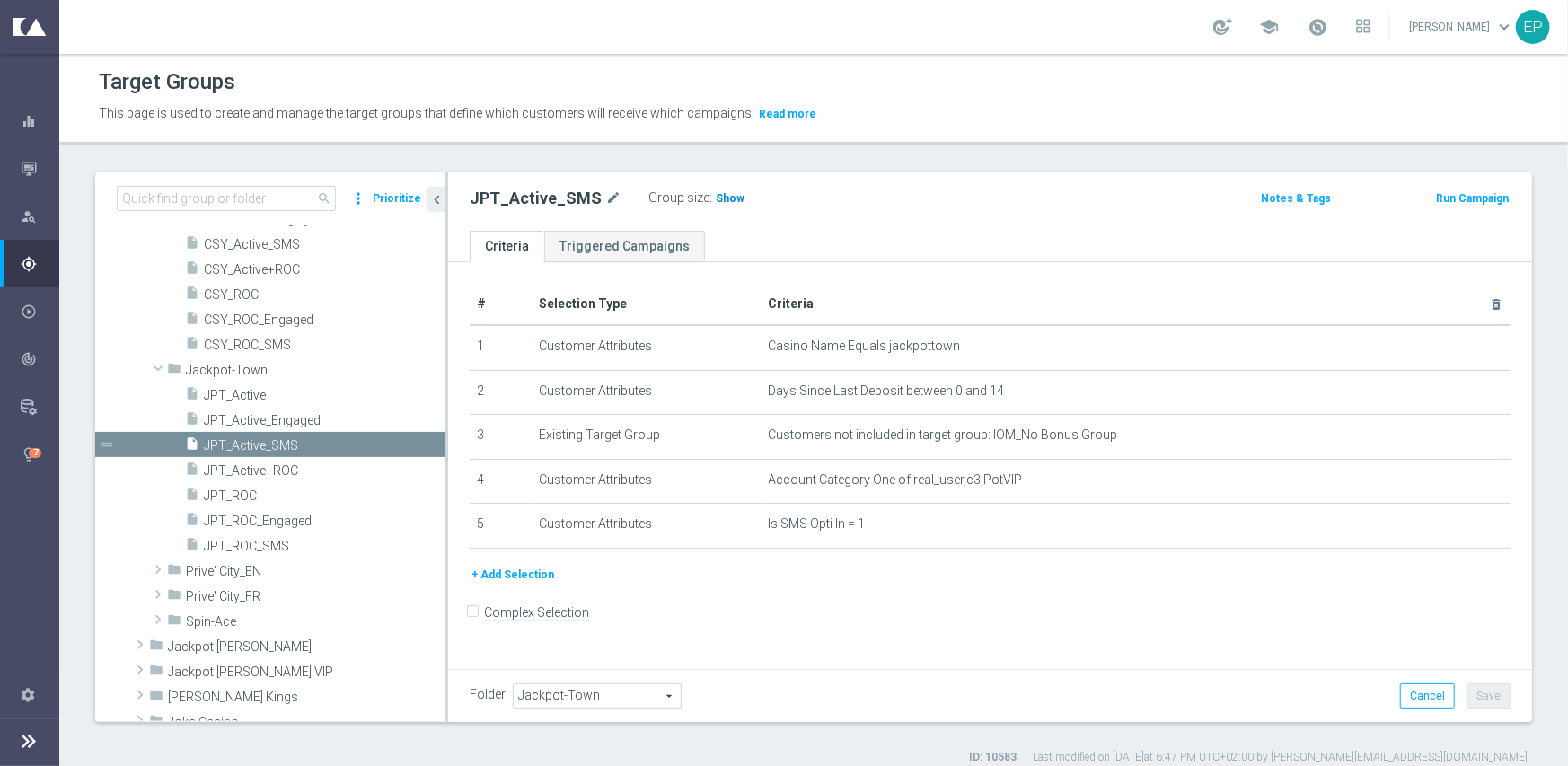
click at [719, 196] on span "Show" at bounding box center [730, 197] width 29 height 12
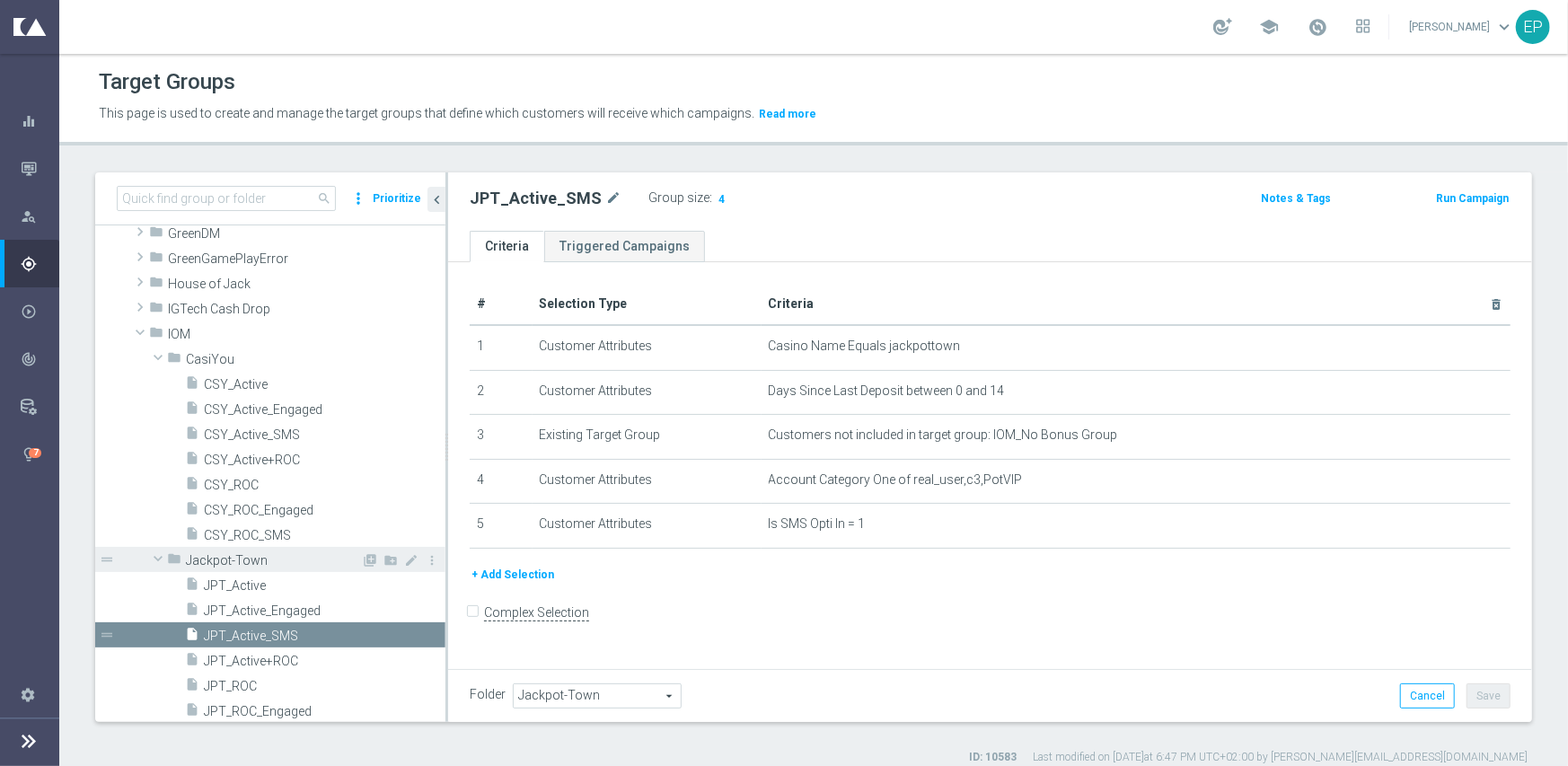
scroll to position [625, 0]
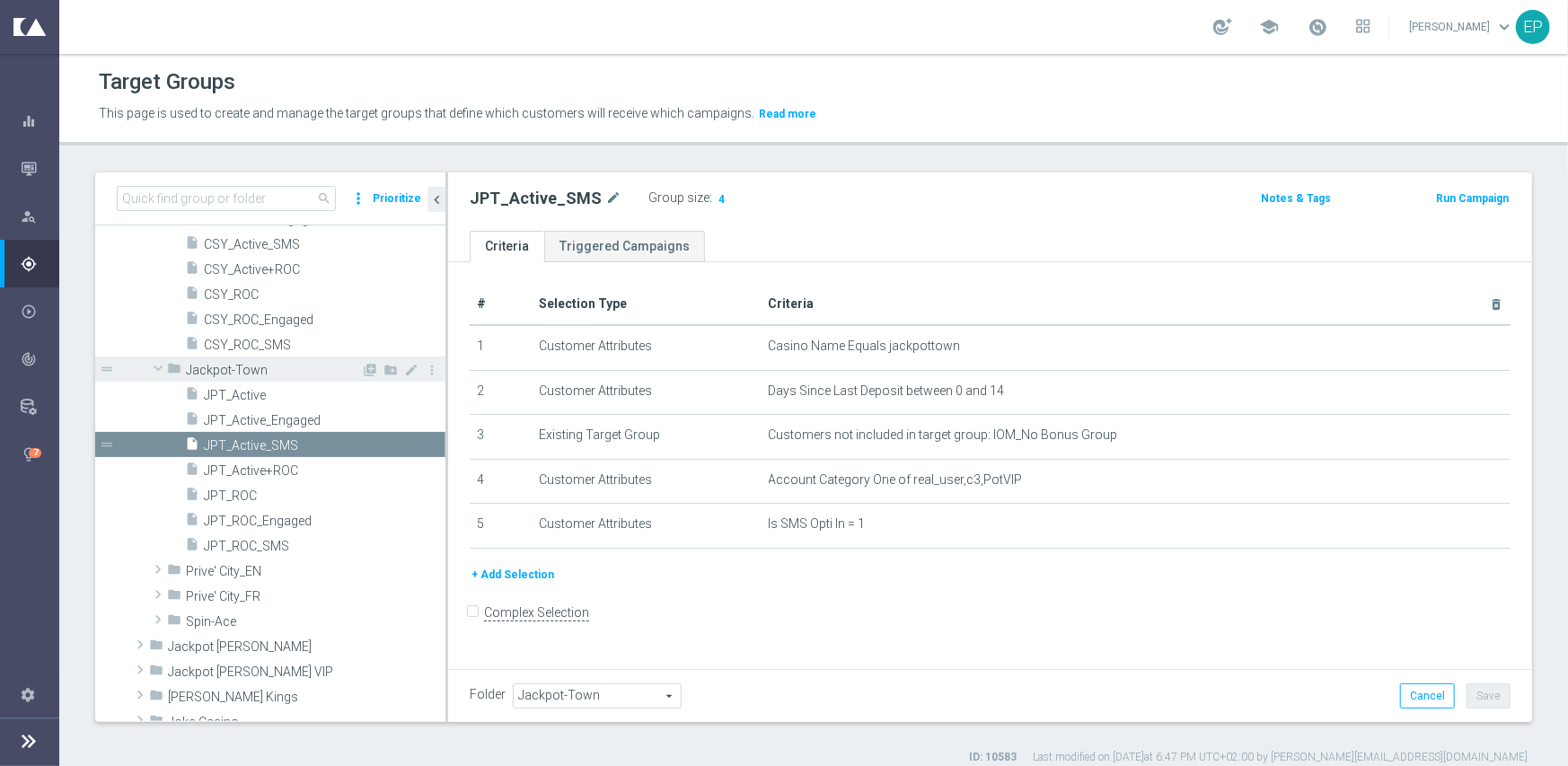
click at [155, 363] on span at bounding box center [157, 367] width 22 height 18
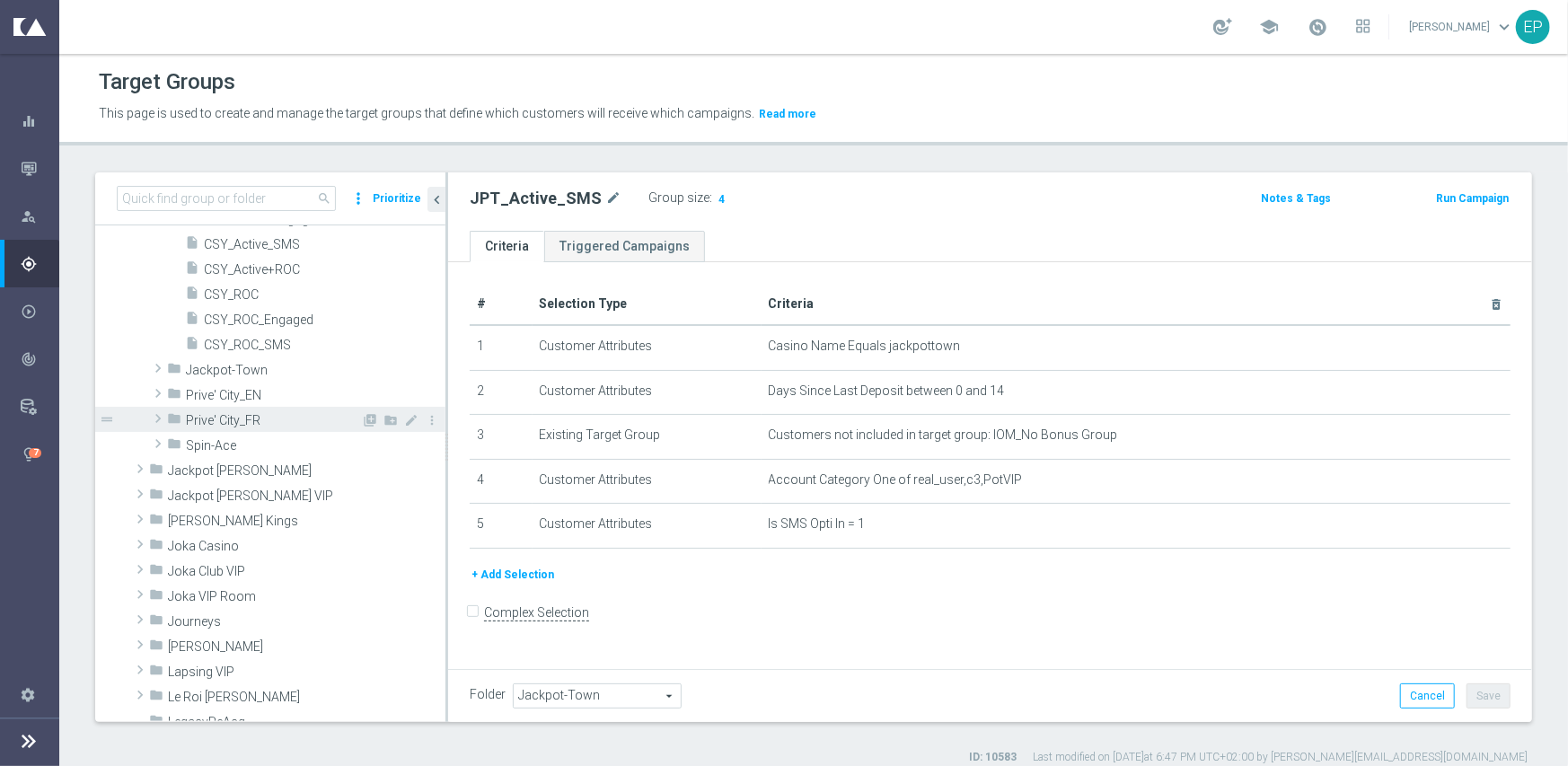
click at [223, 416] on span "Prive' City_FR" at bounding box center [274, 421] width 176 height 15
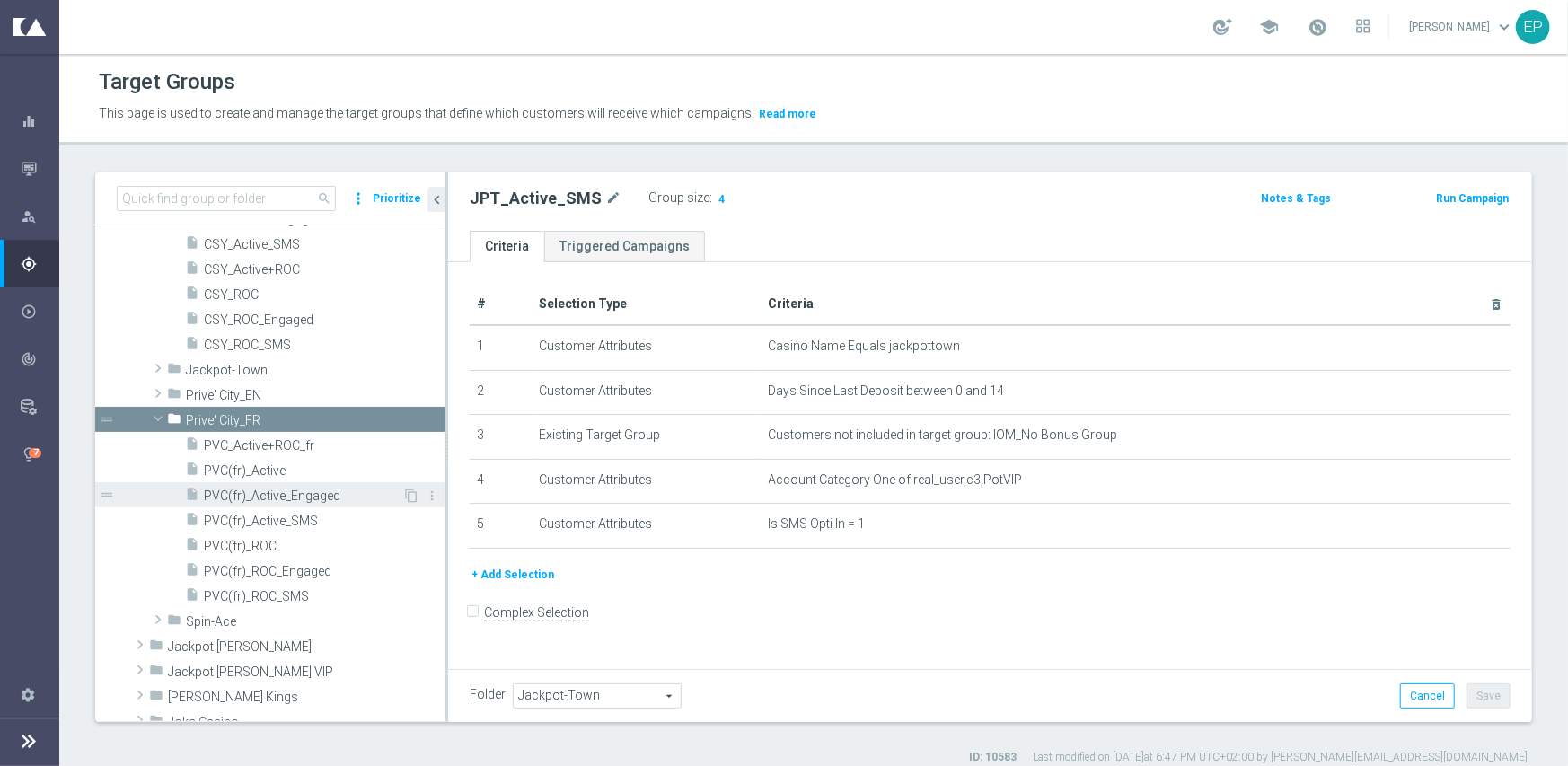
click at [311, 493] on span "PVC(fr)_Active_Engaged" at bounding box center [303, 496] width 199 height 15
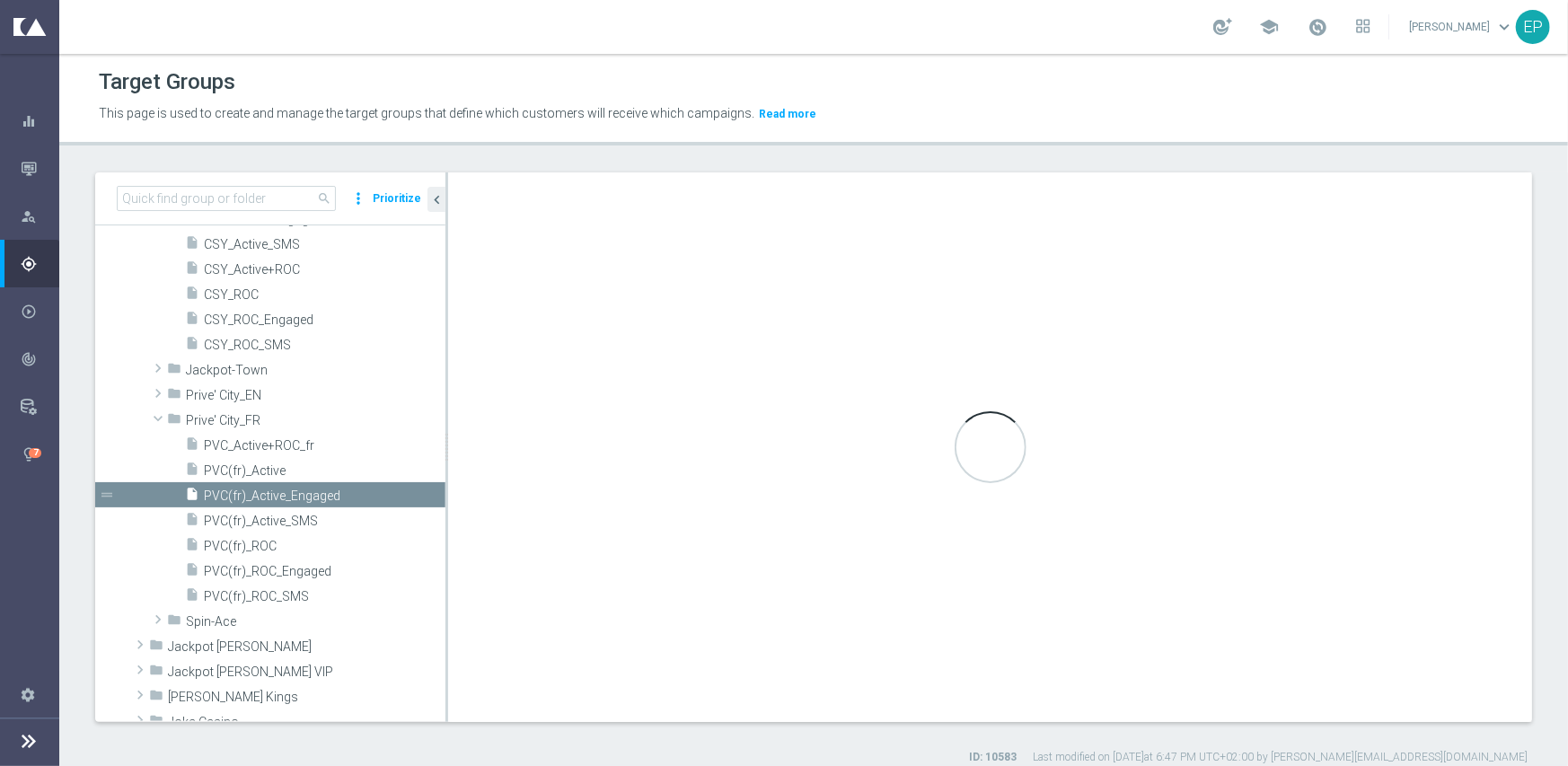
type input "Prive' City_FR"
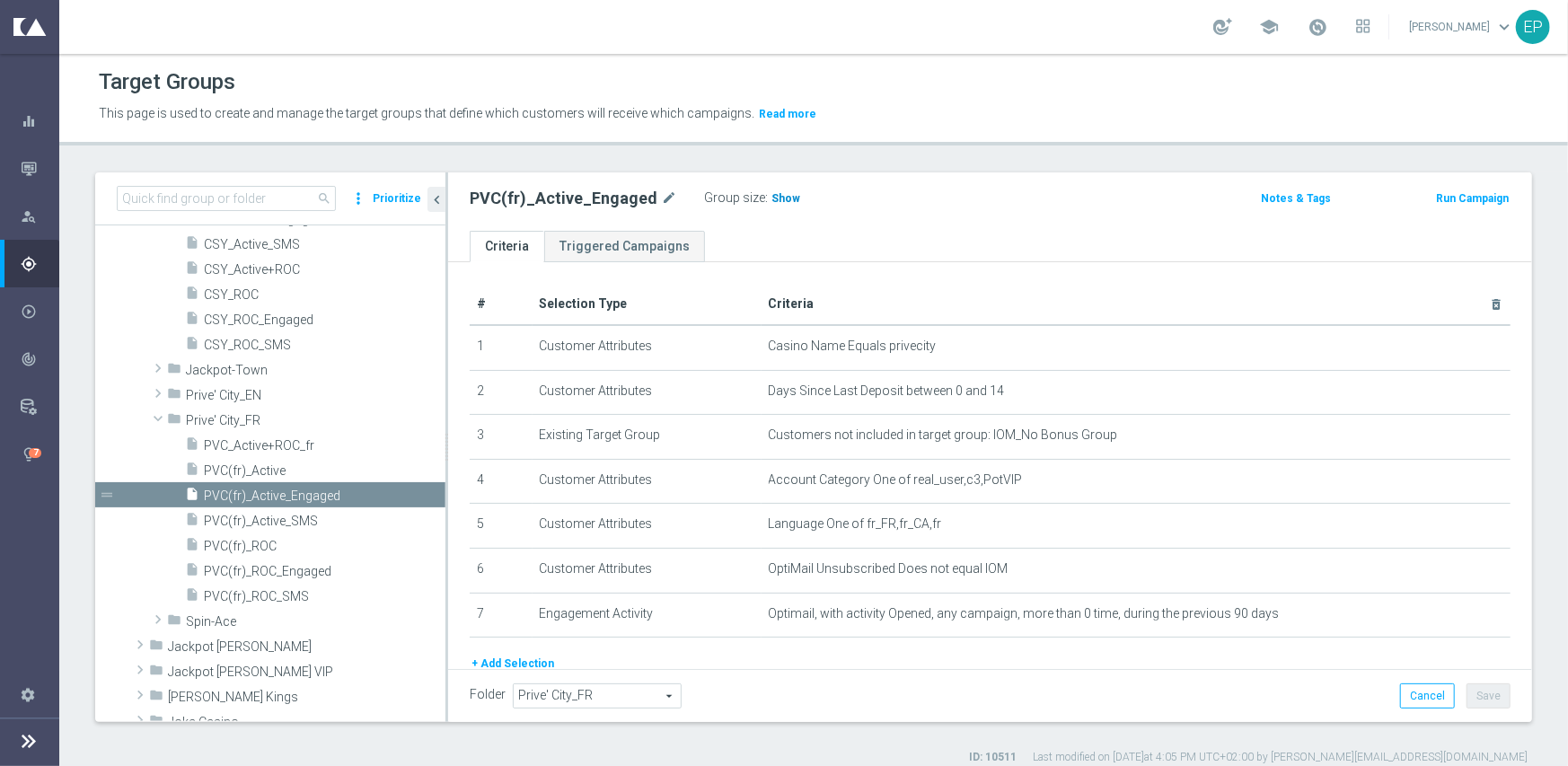
click at [772, 192] on span "Show" at bounding box center [785, 197] width 29 height 12
drag, startPoint x: 279, startPoint y: 568, endPoint x: 342, endPoint y: 536, distance: 70.7
click at [279, 568] on span "PVC(fr)_ROC_Engaged" at bounding box center [324, 571] width 241 height 15
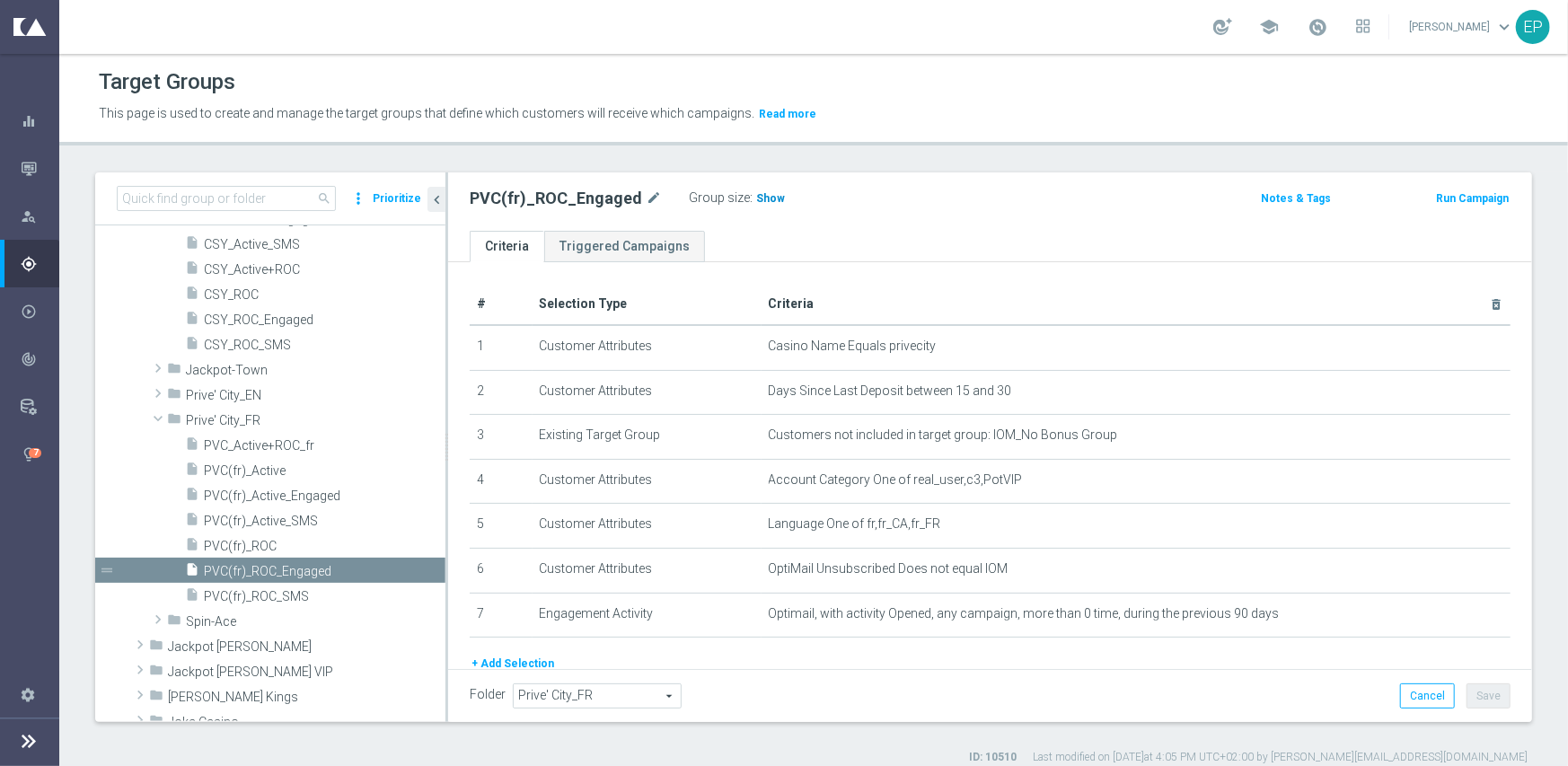
click at [756, 200] on span "Show" at bounding box center [770, 197] width 29 height 12
drag, startPoint x: 297, startPoint y: 516, endPoint x: 303, endPoint y: 509, distance: 9.2
click at [297, 516] on span "PVC(fr)_Active_SMS" at bounding box center [303, 521] width 199 height 15
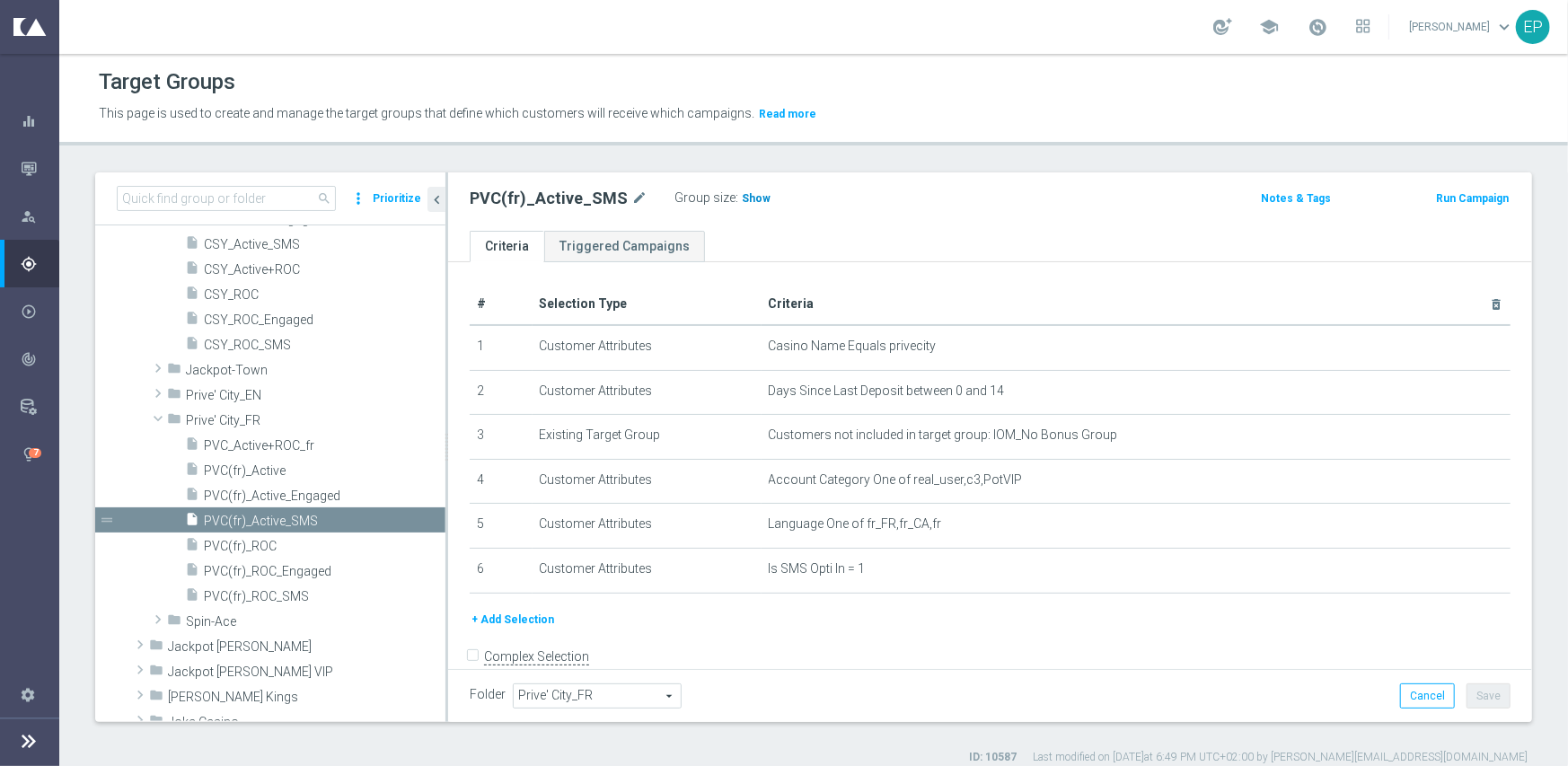
click at [742, 200] on span "Show" at bounding box center [756, 197] width 29 height 12
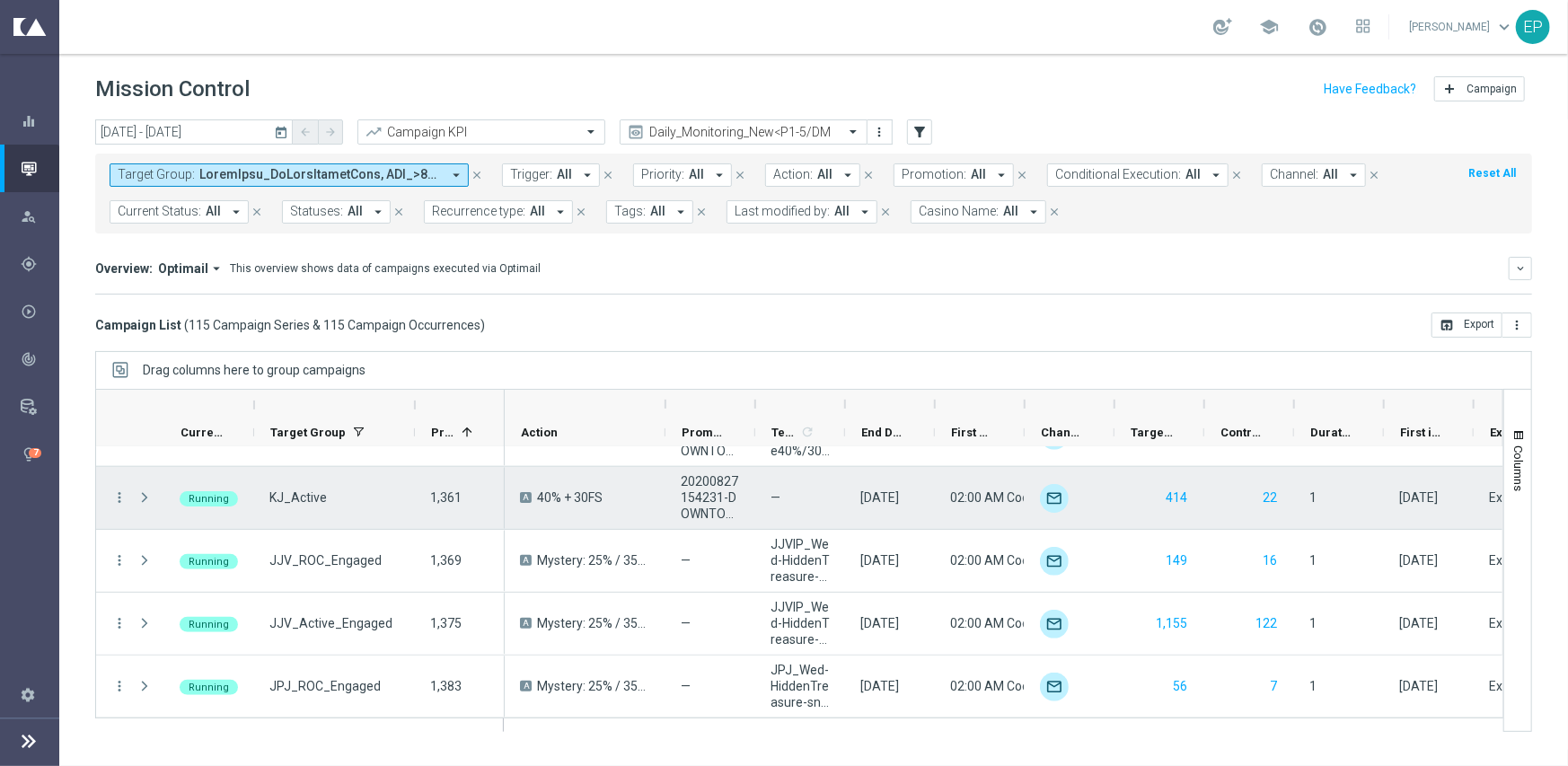
scroll to position [1211, 0]
